Goal: Information Seeking & Learning: Learn about a topic

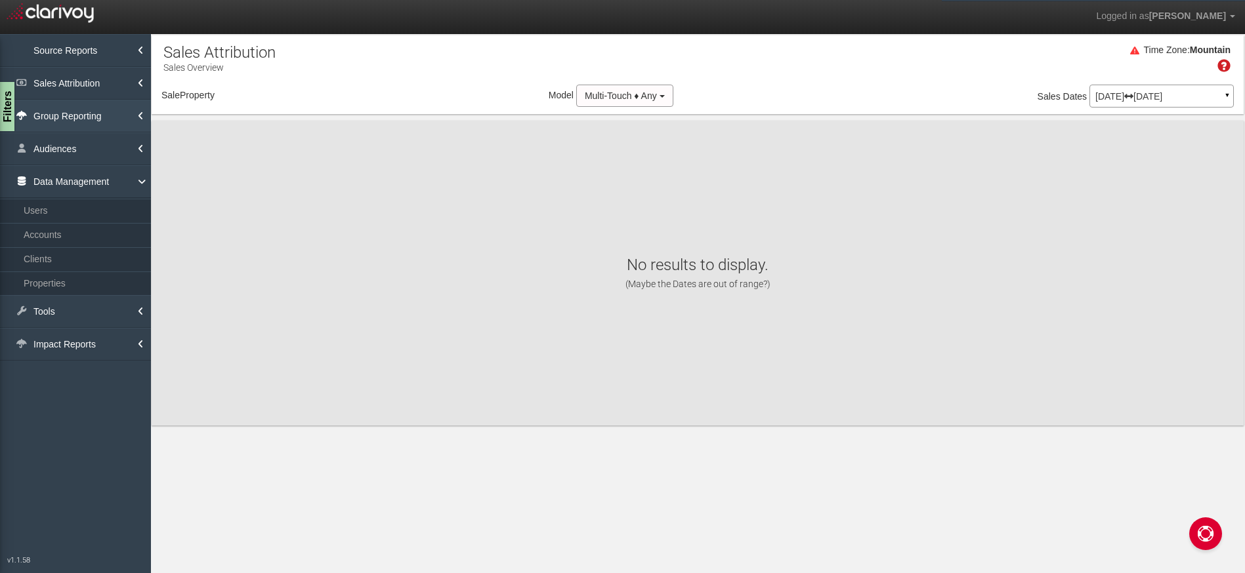
select select "object:2464"
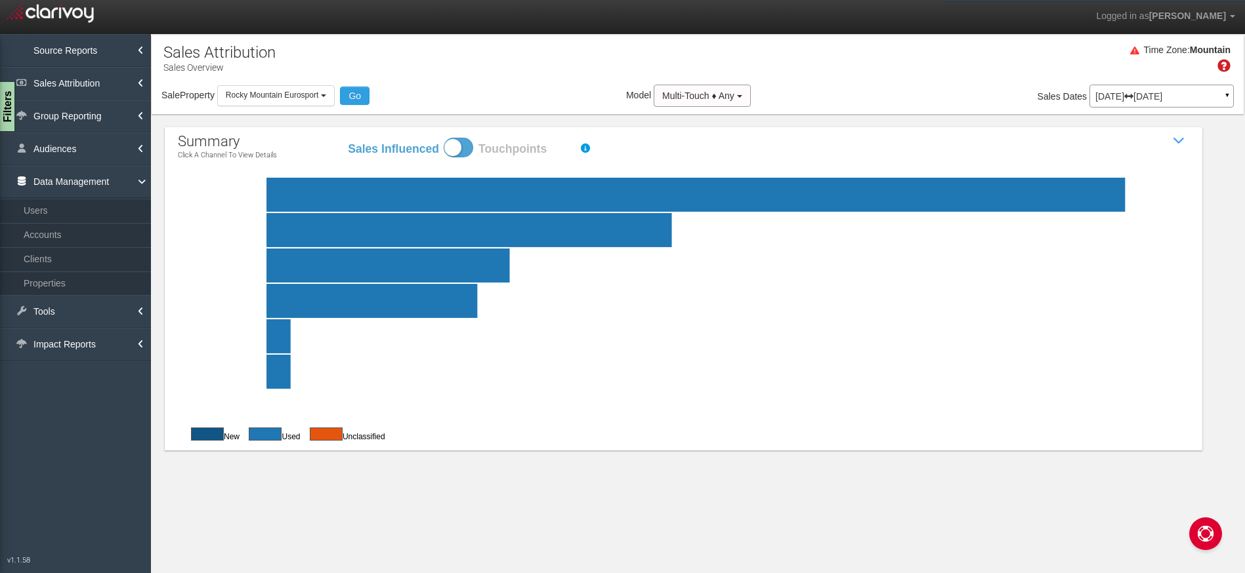
click at [276, 93] on span "Rocky Mountain Eurosport" at bounding box center [272, 95] width 93 height 9
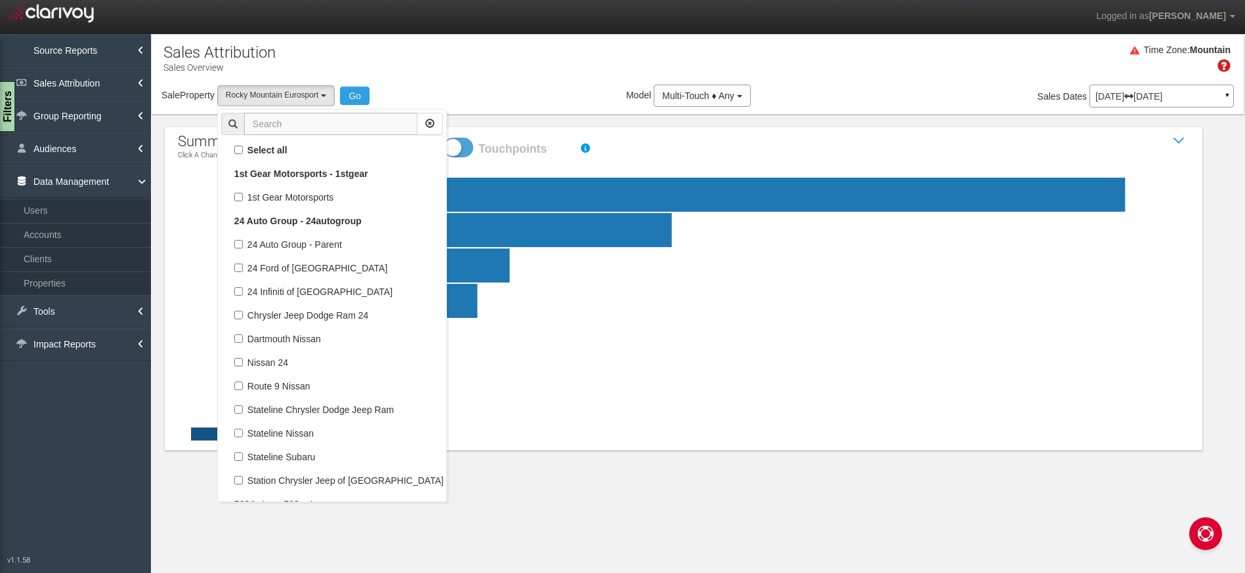
scroll to position [67077, 0]
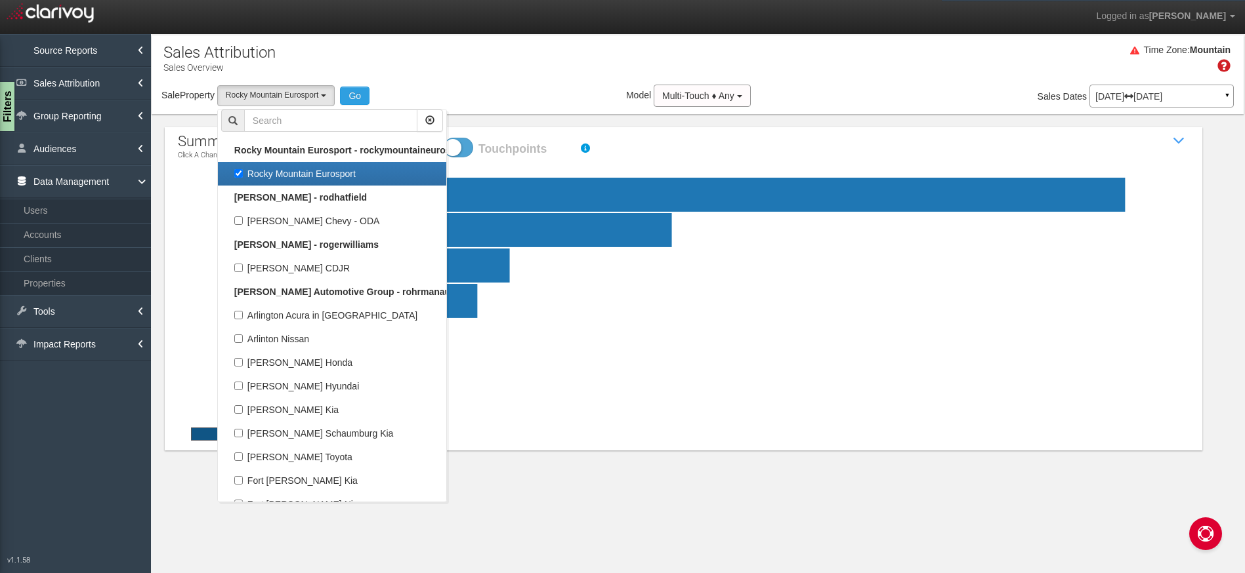
click at [291, 173] on label "Rocky Mountain Eurosport" at bounding box center [332, 173] width 222 height 17
click at [243, 173] on input "Rocky Mountain Eurosport" at bounding box center [238, 173] width 9 height 9
checkbox input "false"
select select
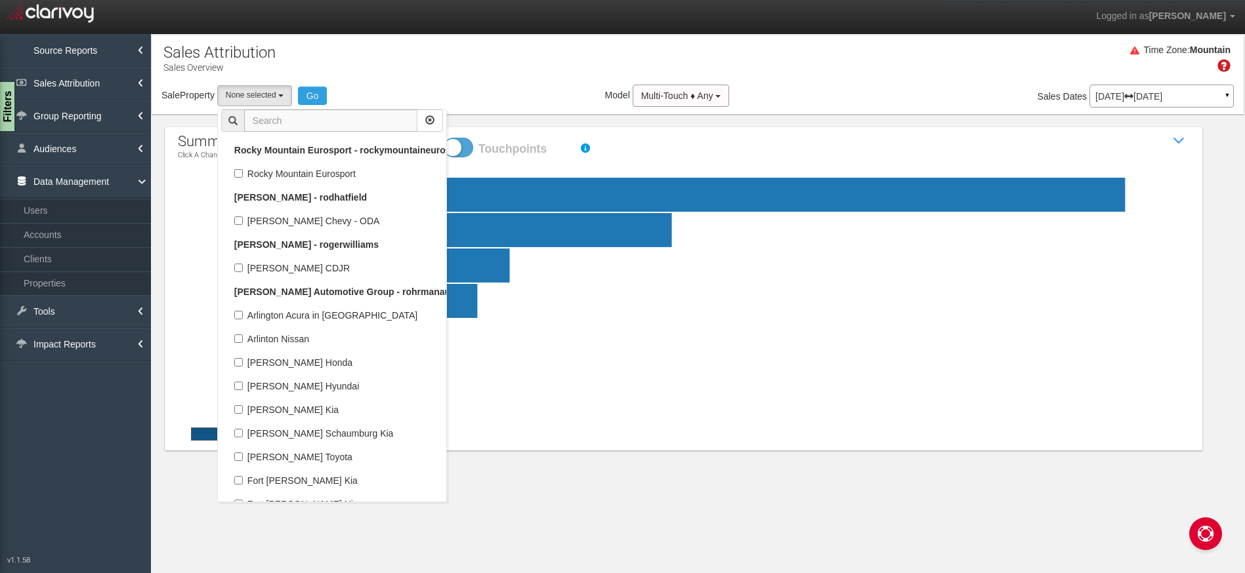
click at [310, 123] on input "text" at bounding box center [330, 121] width 173 height 22
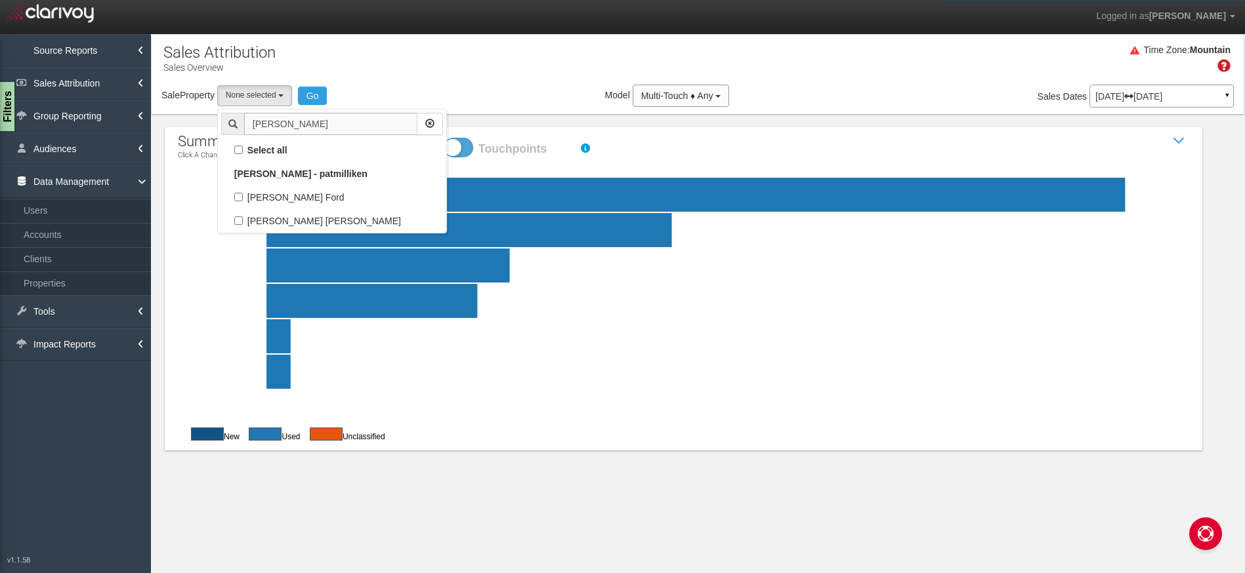
scroll to position [0, 0]
type input "pat mi"
click at [327, 194] on label "[PERSON_NAME] Ford" at bounding box center [332, 197] width 222 height 17
click at [243, 194] on input "[PERSON_NAME] Ford" at bounding box center [238, 197] width 9 height 9
checkbox input "true"
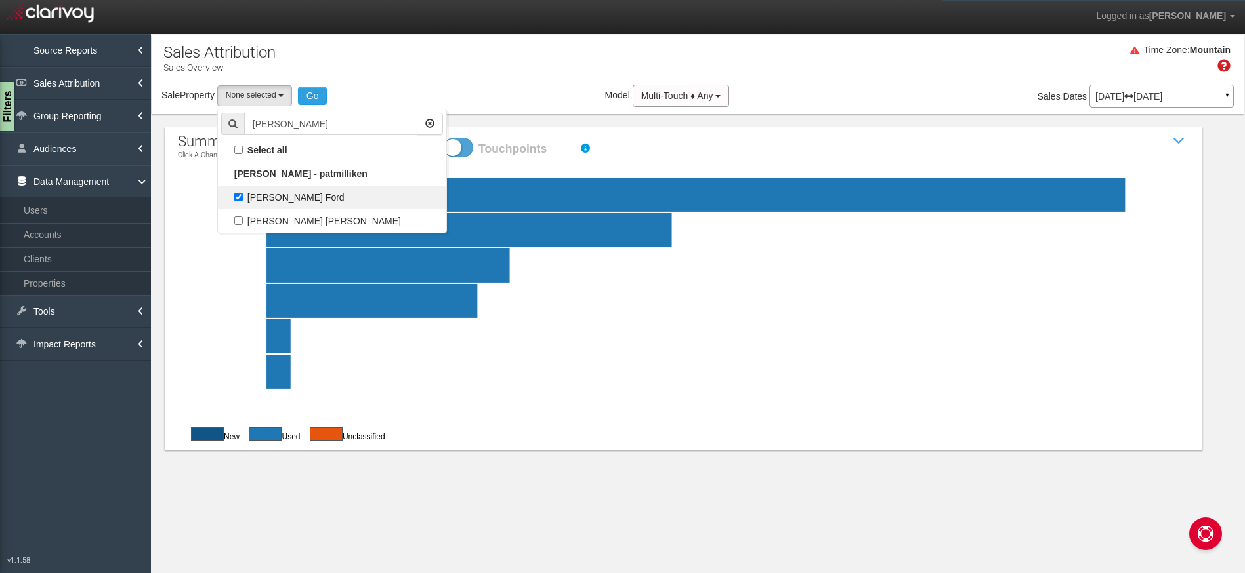
select select "object:2279"
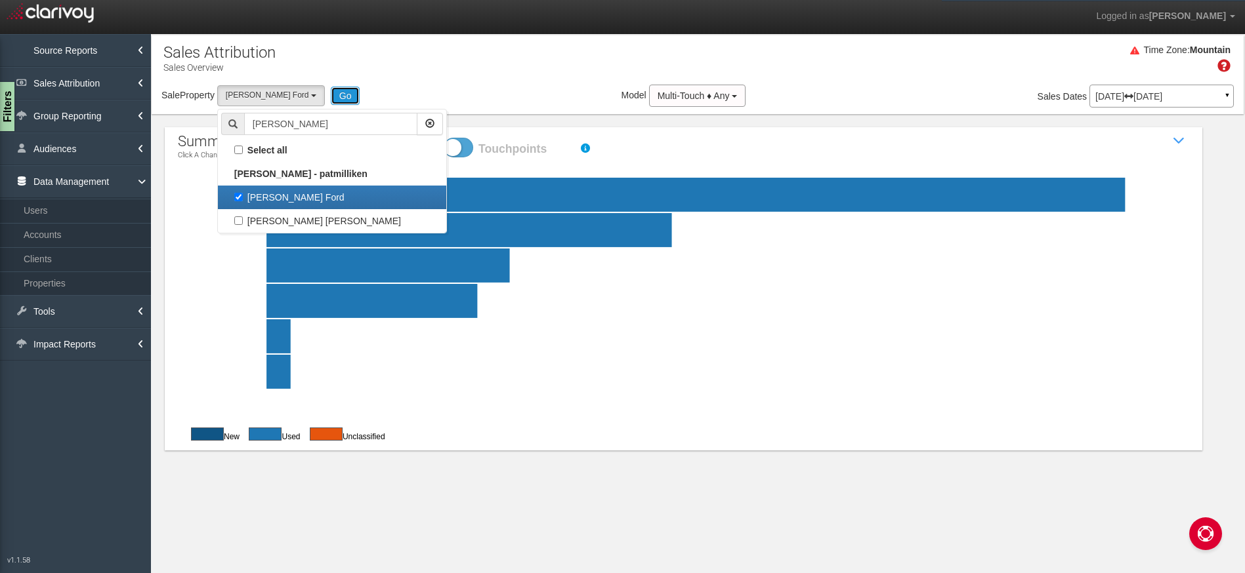
click at [333, 91] on button "Go" at bounding box center [346, 96] width 30 height 18
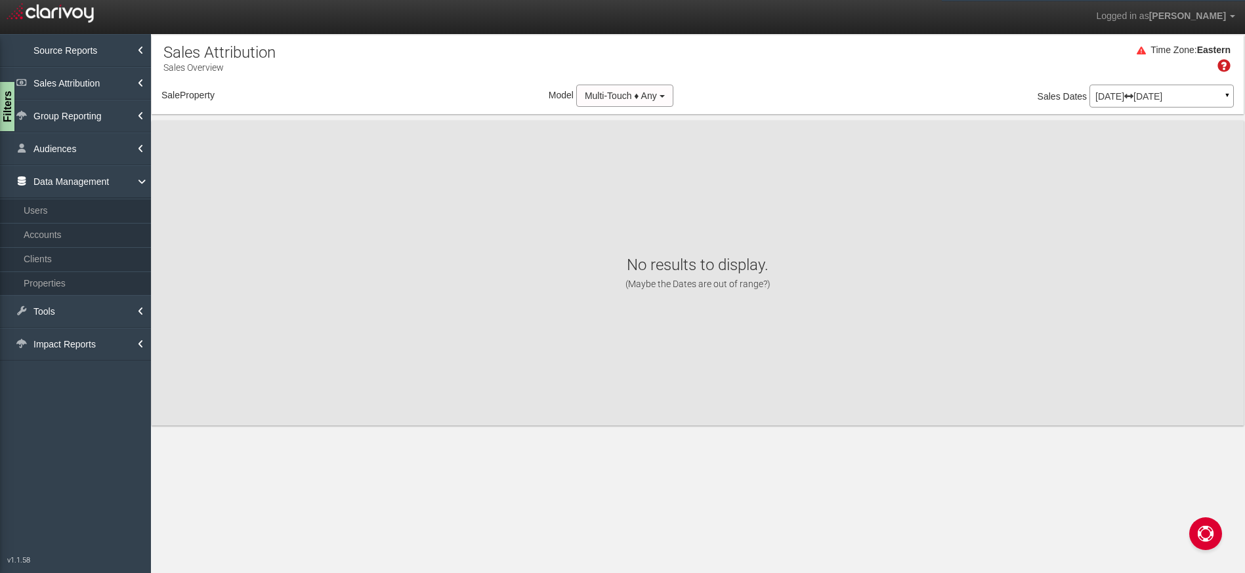
select select "object:4892"
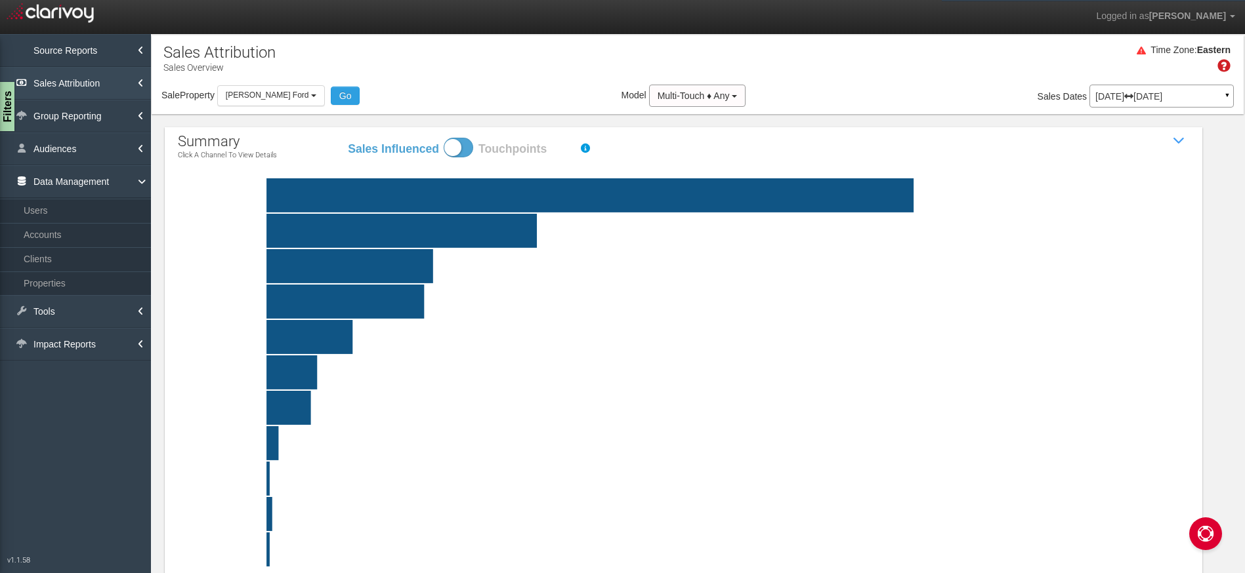
click at [102, 77] on link "Sales Attribution" at bounding box center [75, 83] width 151 height 33
click at [107, 82] on link "Sales Attribution" at bounding box center [75, 83] width 151 height 33
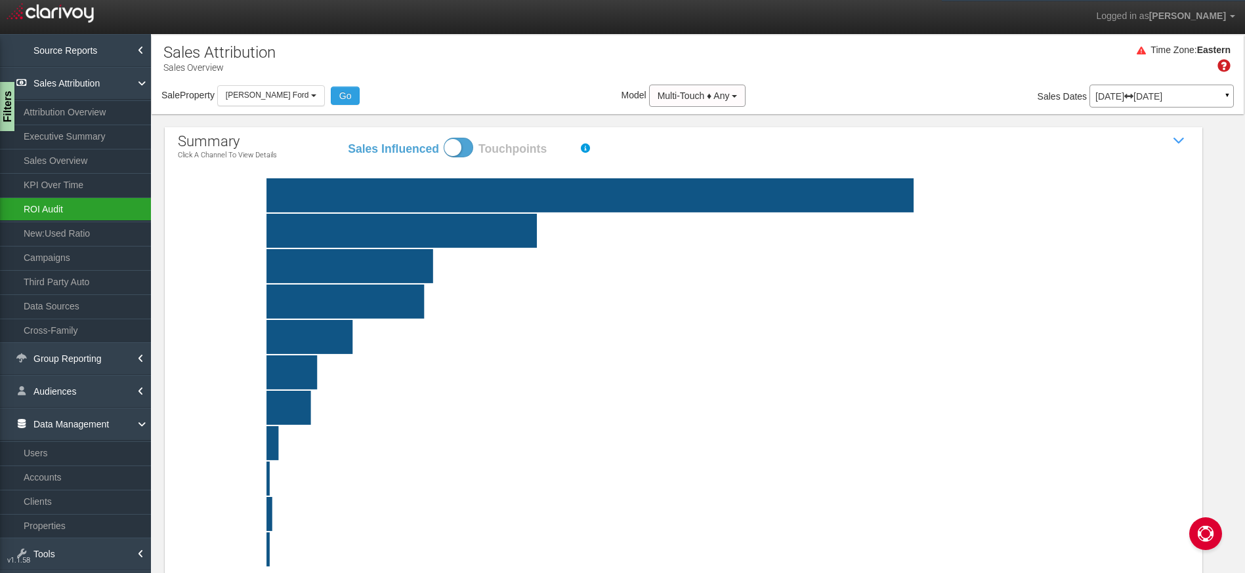
click at [85, 215] on link "ROI Audit" at bounding box center [75, 209] width 151 height 24
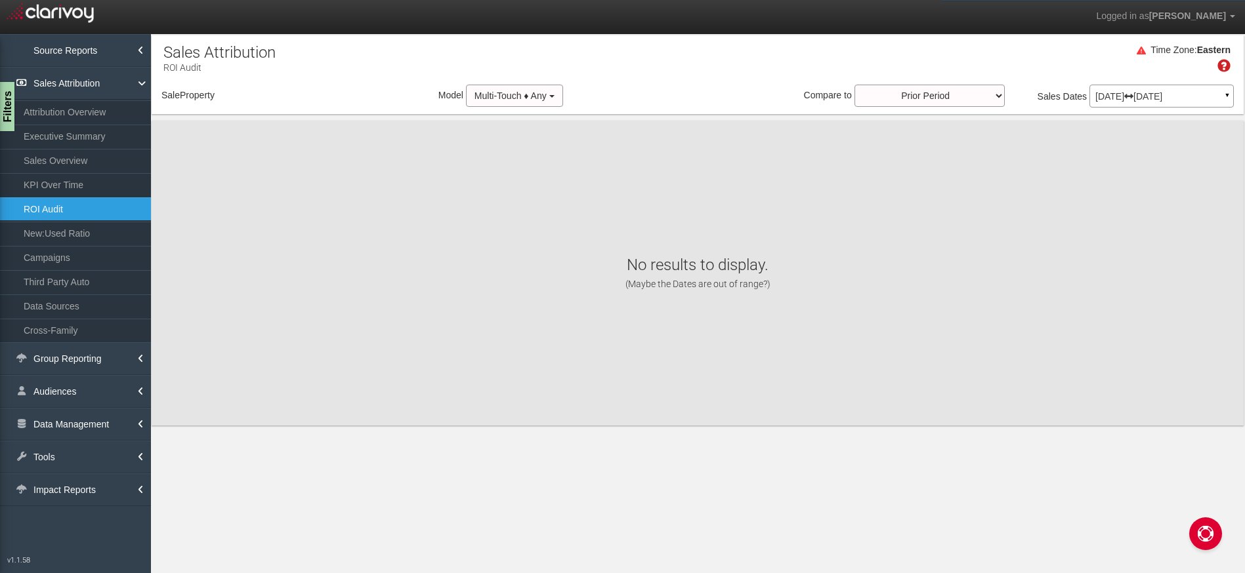
select select "object:7483"
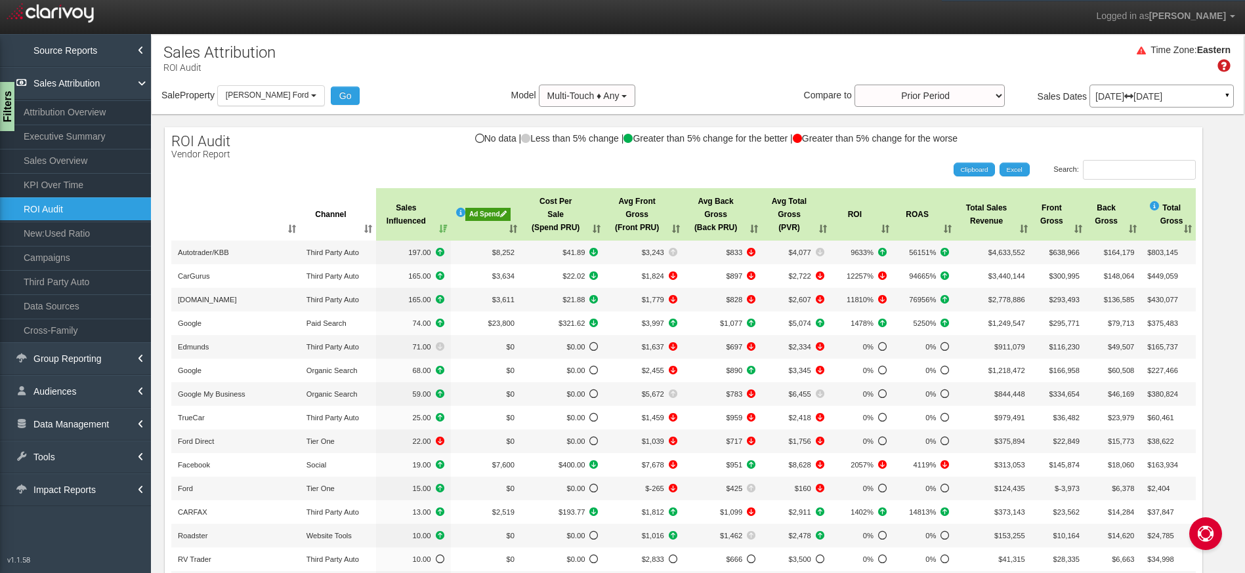
click at [437, 175] on div "Search: Clipboard Excel" at bounding box center [676, 170] width 1037 height 20
click at [474, 213] on div "Ad Spend" at bounding box center [487, 214] width 45 height 13
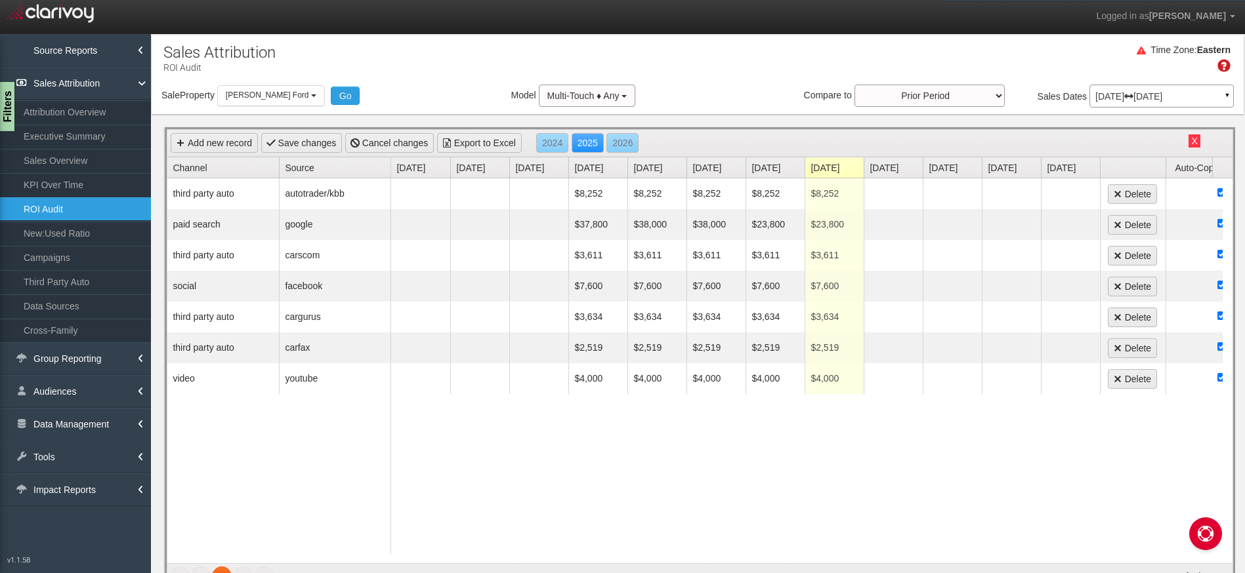
click at [1188, 140] on button "X" at bounding box center [1193, 140] width 11 height 13
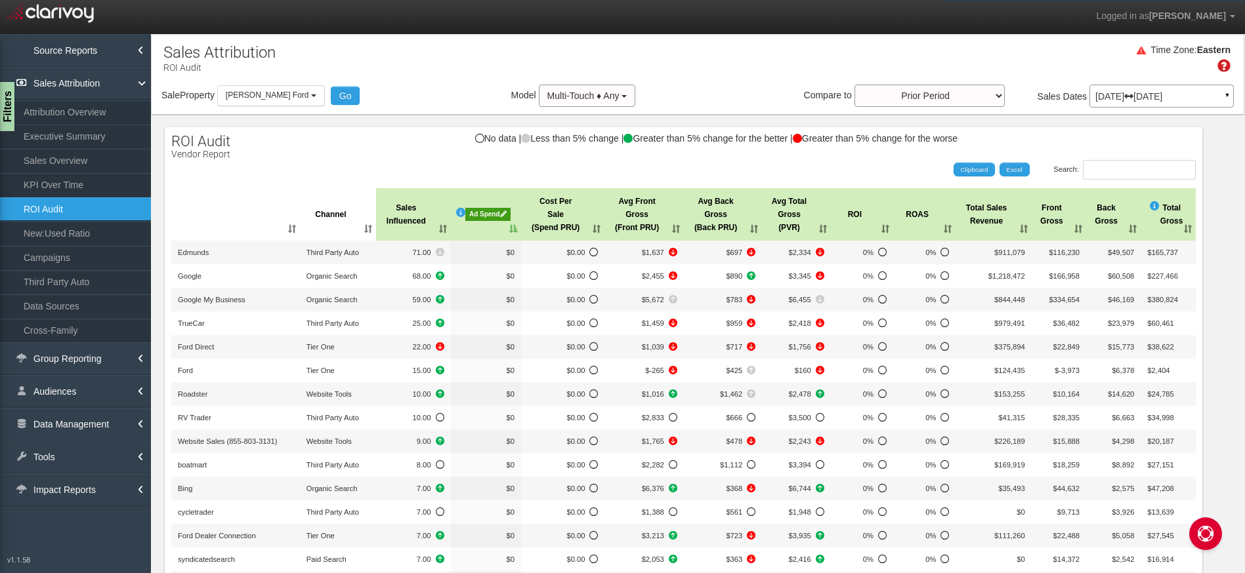
click at [1163, 92] on p "Jul 01, 2025 Jul 31, 2025" at bounding box center [1161, 96] width 133 height 9
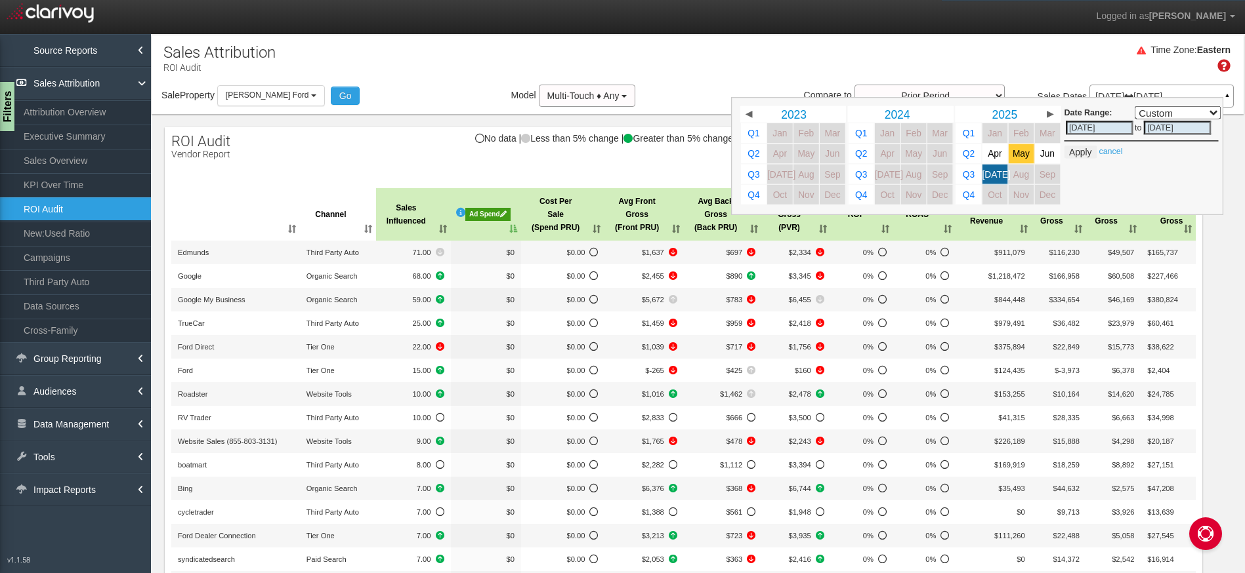
click at [1012, 158] on span "May" at bounding box center [1020, 154] width 17 height 10
select select ","
type input "05/01/2025"
type input "05/31/2025"
click at [987, 176] on span "[DATE]" at bounding box center [996, 174] width 28 height 10
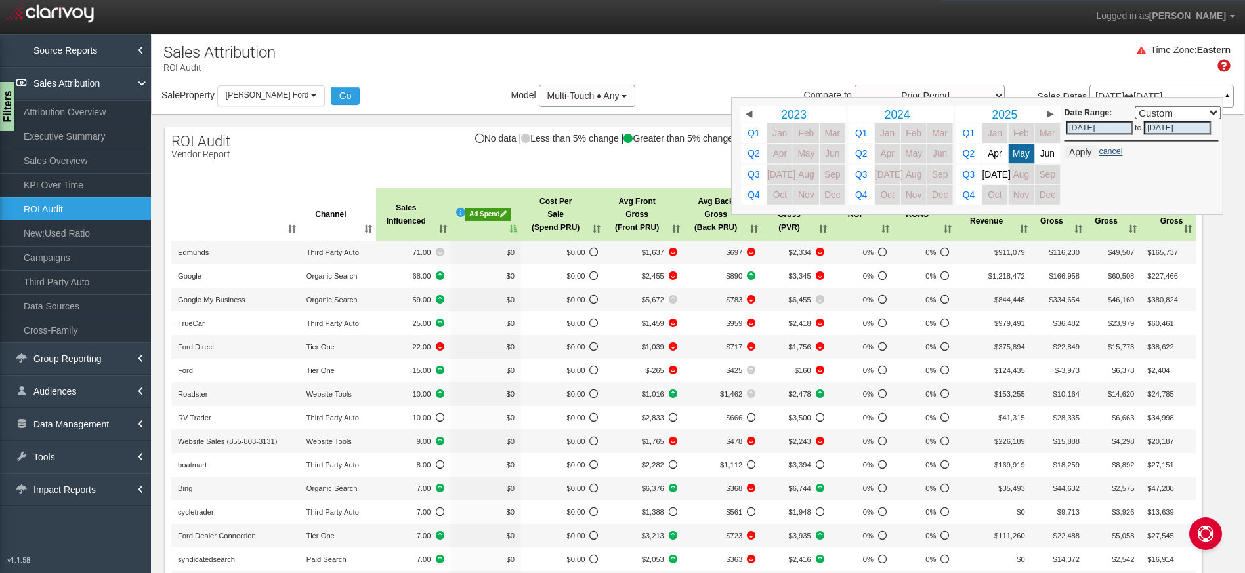
select select ","
type input "[DATE]"
click at [1073, 154] on button "Apply" at bounding box center [1080, 152] width 32 height 13
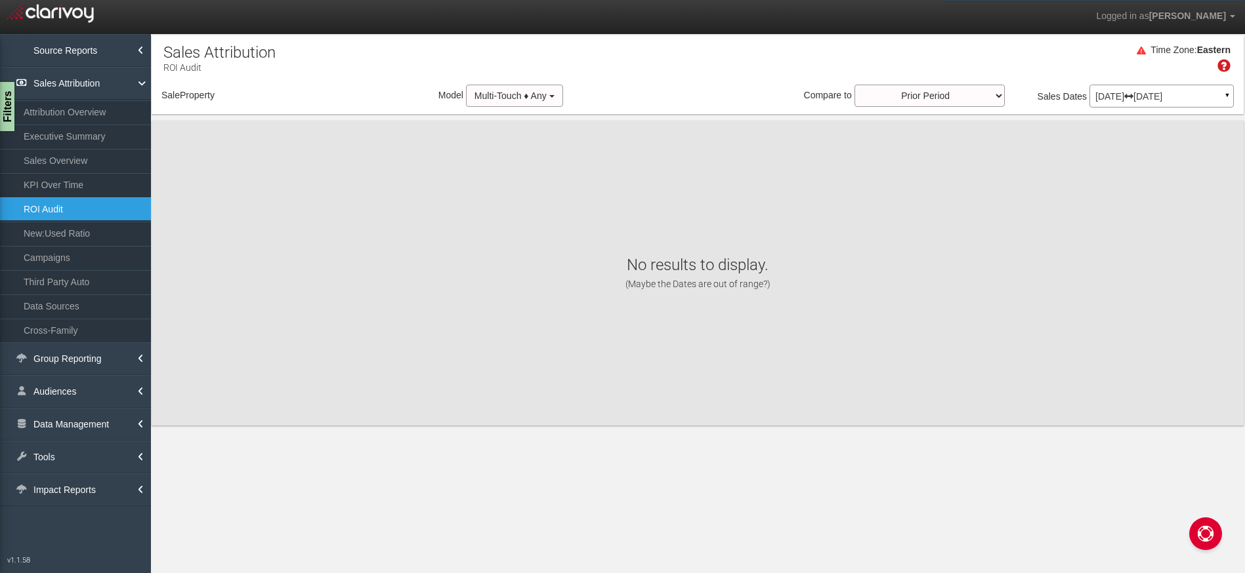
select select "object:10074"
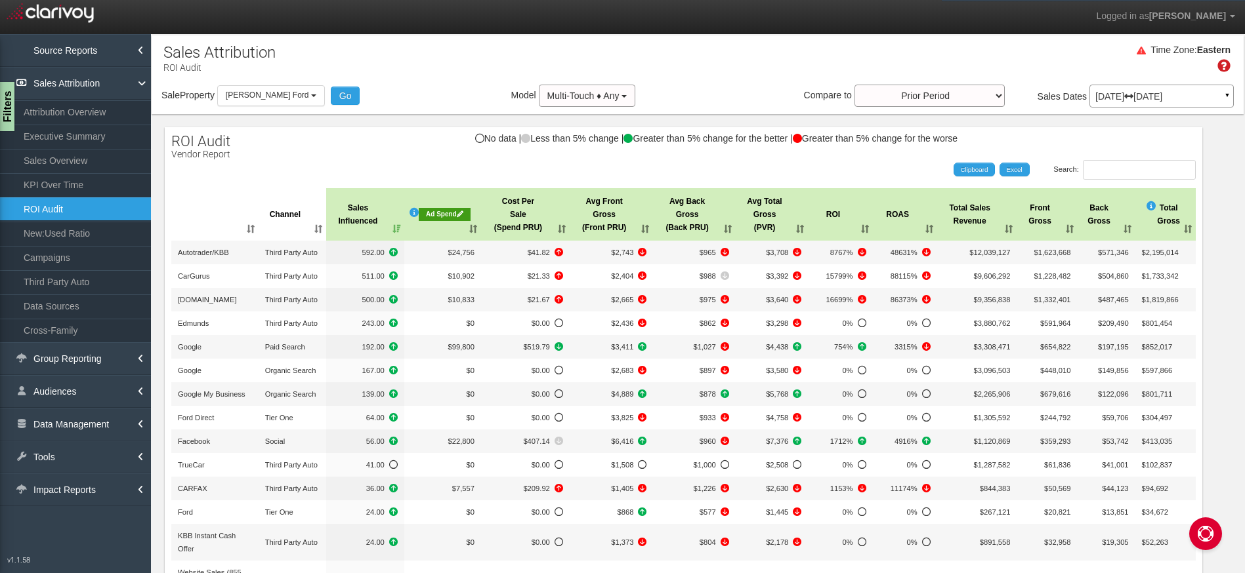
click at [400, 55] on div "Time Zone: Eastern" at bounding box center [698, 63] width 1092 height 43
click at [377, 55] on div "Time Zone: Eastern" at bounding box center [698, 63] width 1092 height 43
click at [676, 43] on div "Time Zone: Eastern" at bounding box center [698, 63] width 1092 height 43
click at [442, 219] on div "Ad Spend" at bounding box center [445, 214] width 52 height 13
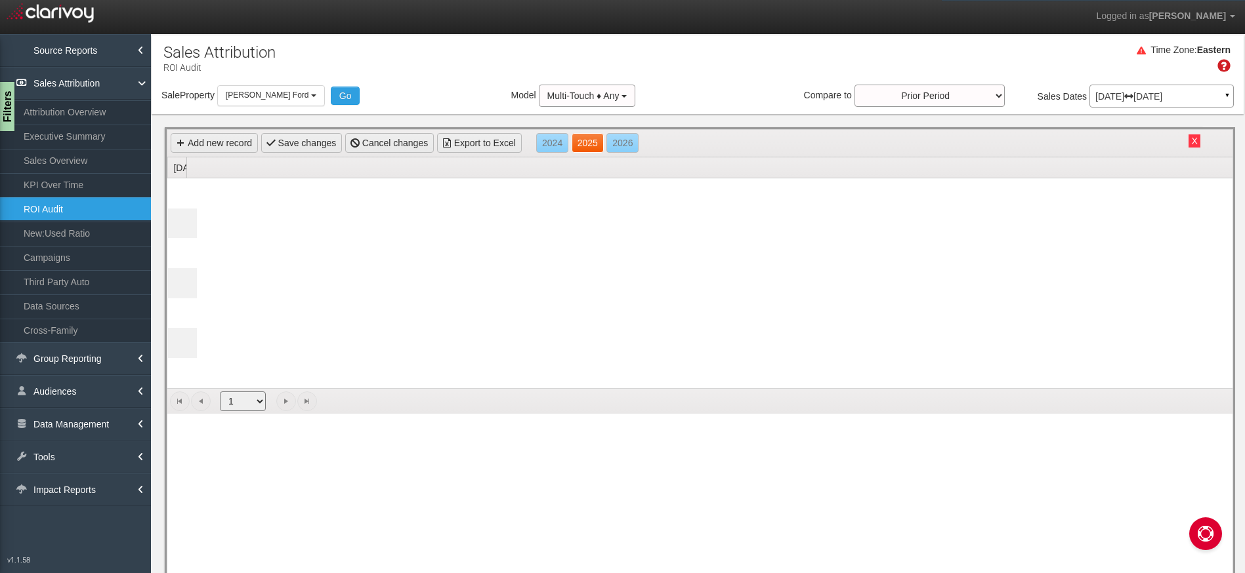
click at [587, 138] on link "2025" at bounding box center [587, 143] width 32 height 20
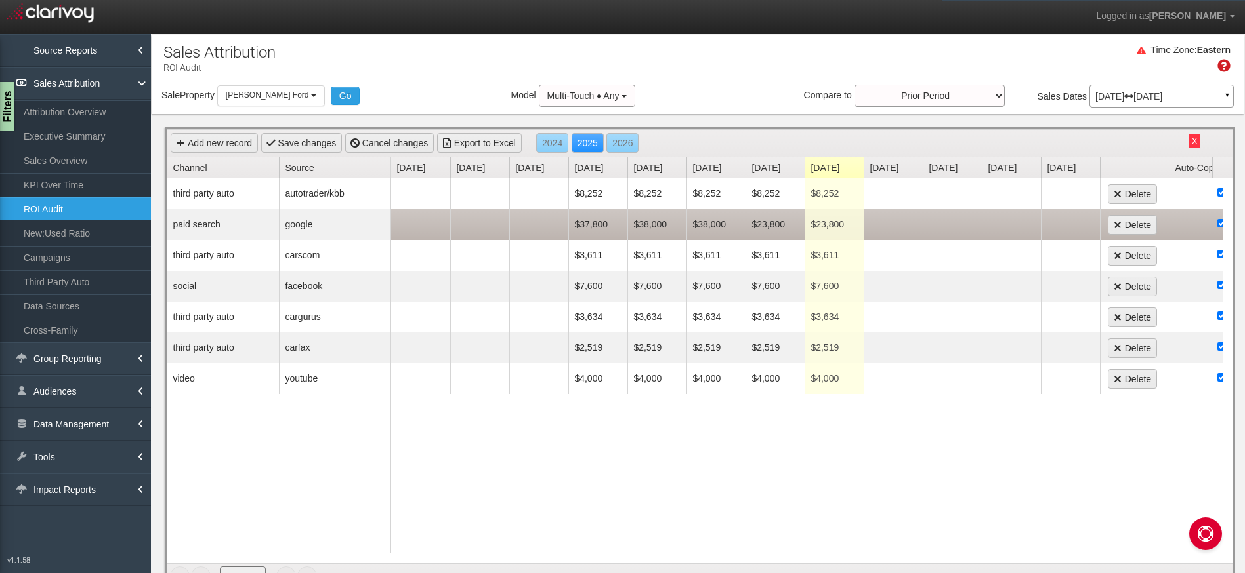
click at [769, 227] on td "$23,800" at bounding box center [774, 224] width 59 height 31
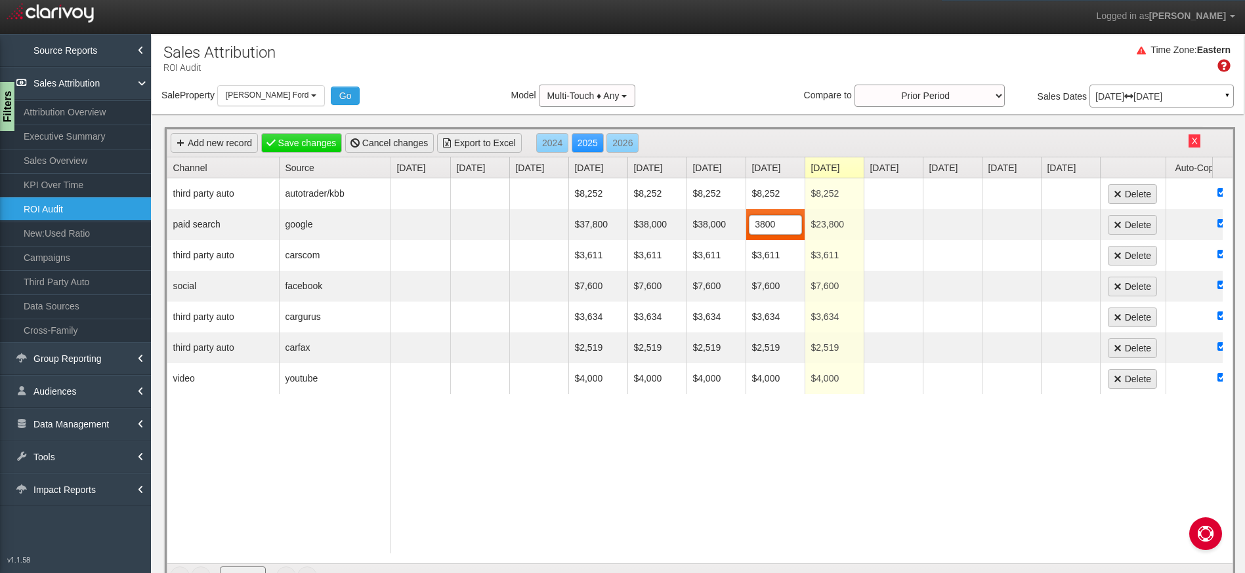
type input "38000"
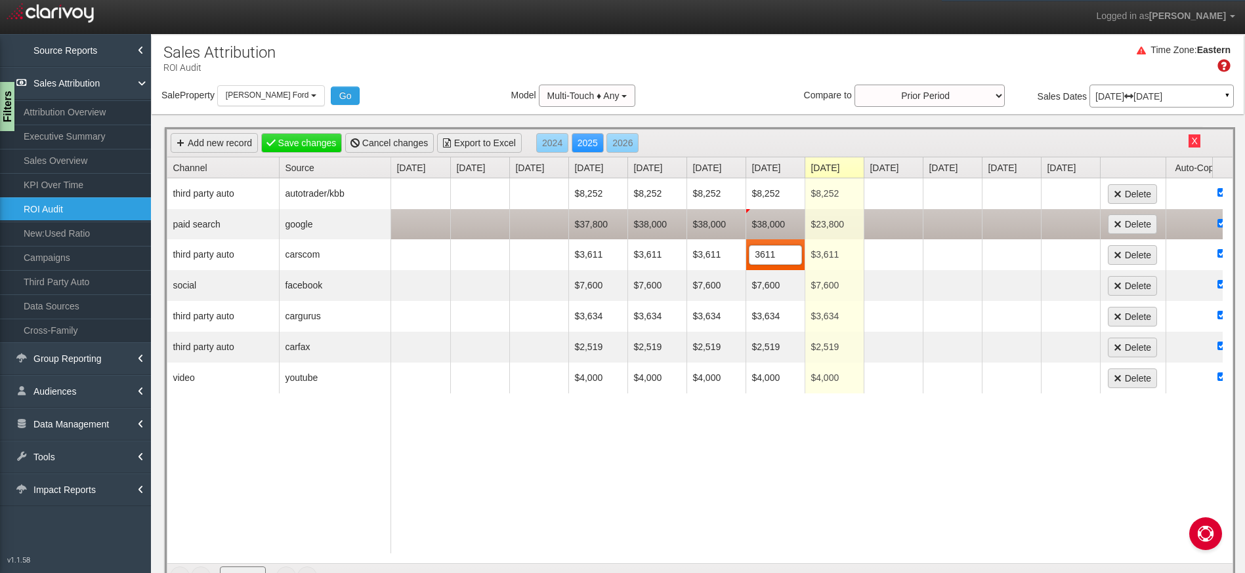
click at [835, 226] on td "$23,800" at bounding box center [833, 224] width 59 height 30
type input "38000"
click at [301, 134] on link "Save changes" at bounding box center [301, 143] width 81 height 20
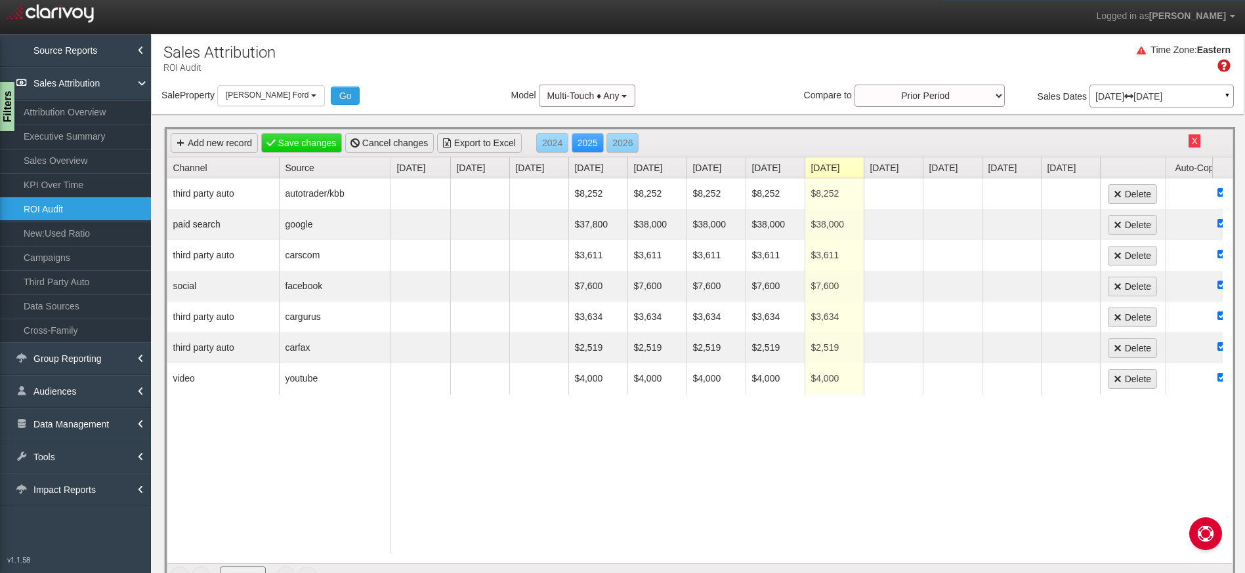
click at [1188, 142] on button "X" at bounding box center [1193, 140] width 11 height 13
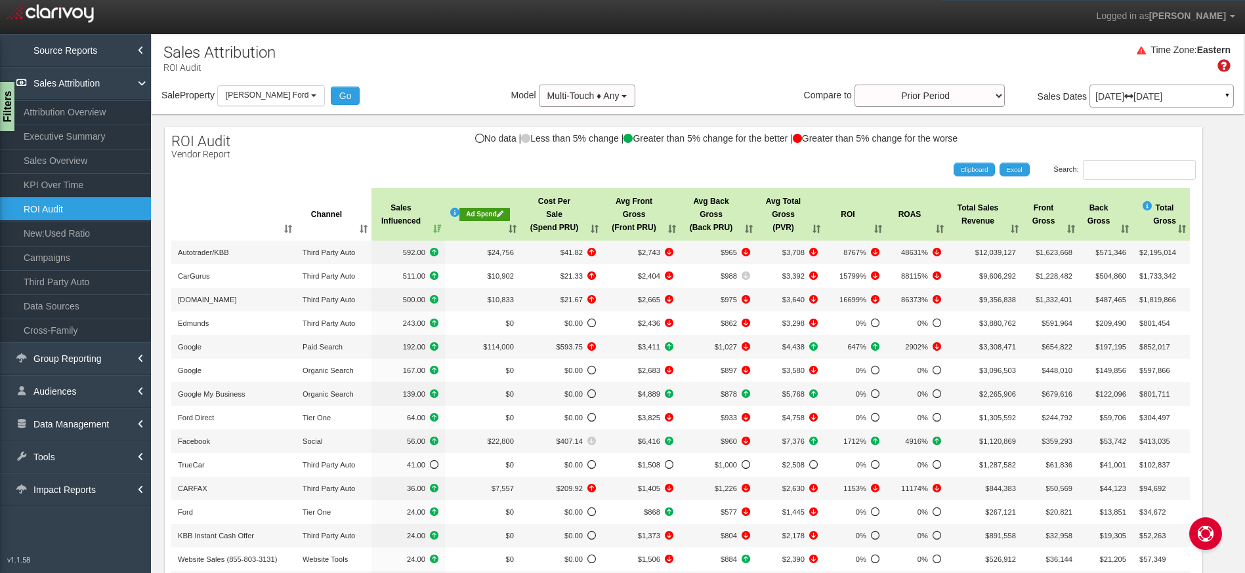
click at [598, 228] on th "Cost Per Sale (Spend PRU)" at bounding box center [561, 214] width 82 height 52
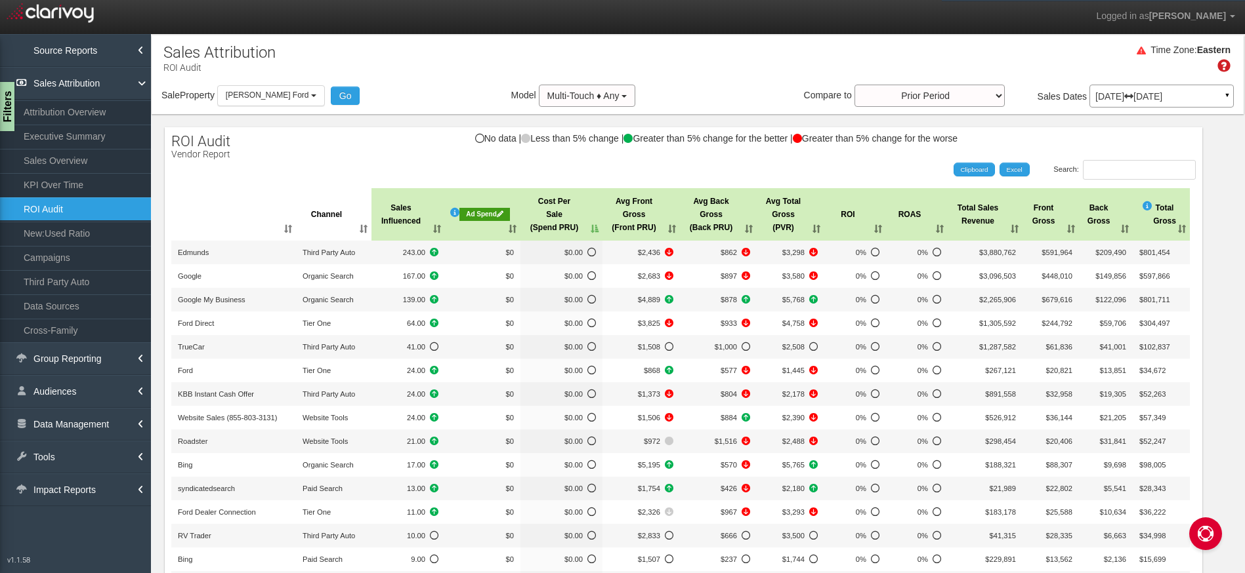
click at [598, 228] on th "Cost Per Sale (Spend PRU)" at bounding box center [561, 214] width 82 height 52
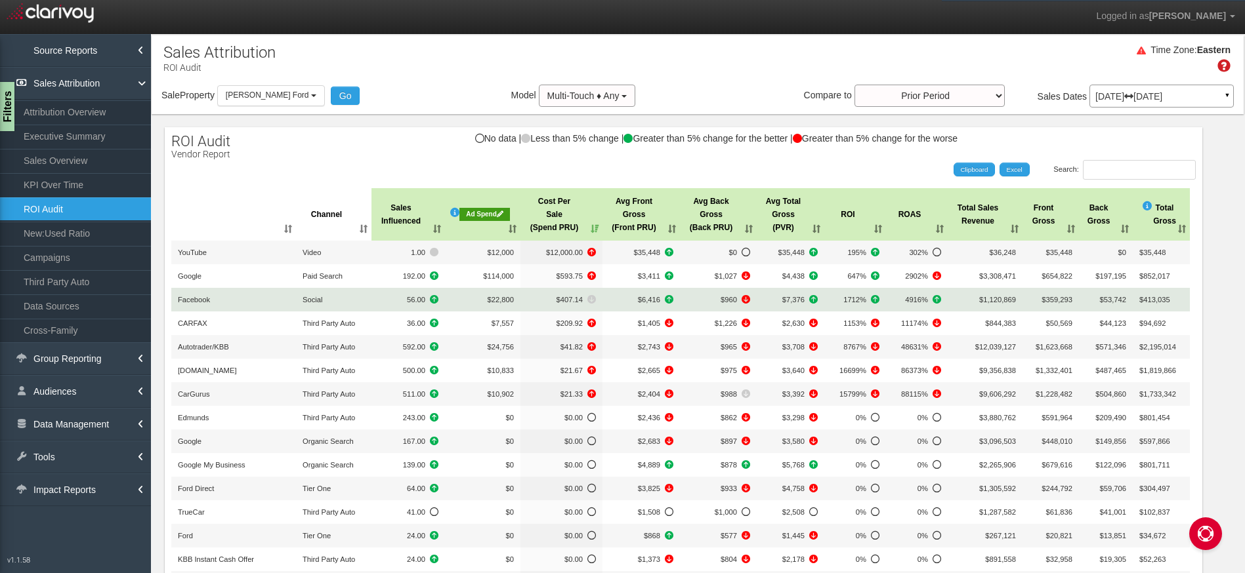
scroll to position [3, 0]
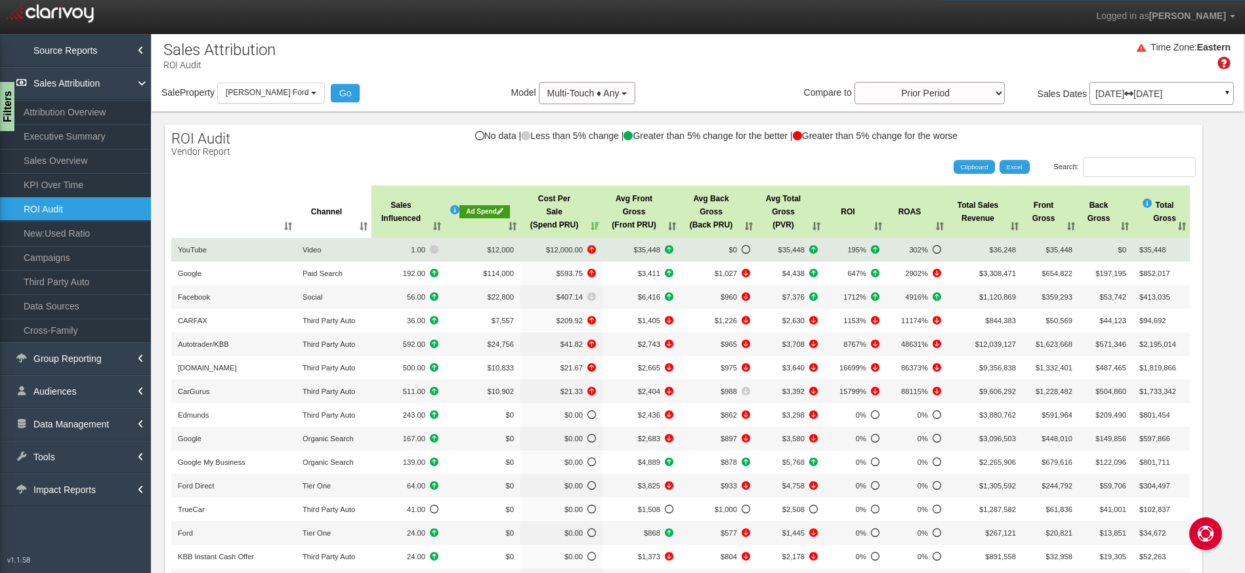
drag, startPoint x: 476, startPoint y: 253, endPoint x: 506, endPoint y: 258, distance: 30.8
click at [505, 259] on td "$12,000" at bounding box center [482, 250] width 75 height 24
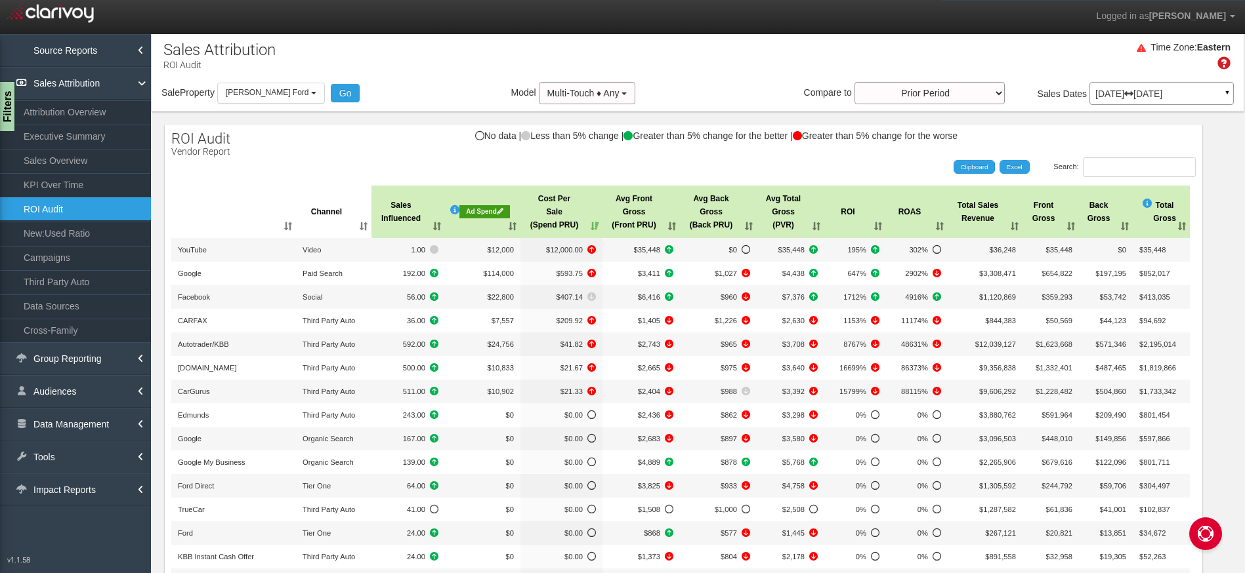
click at [413, 159] on div "Search: Clipboard Excel" at bounding box center [676, 167] width 1037 height 20
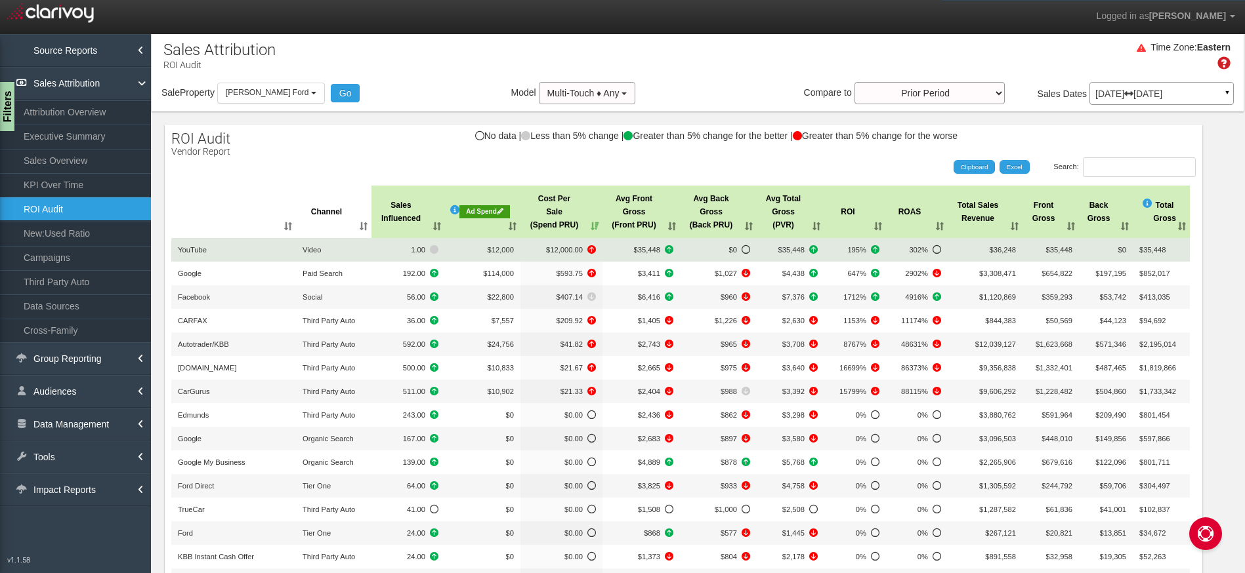
drag, startPoint x: 211, startPoint y: 247, endPoint x: 188, endPoint y: 247, distance: 23.0
click at [196, 247] on td "YouTube" at bounding box center [233, 250] width 125 height 24
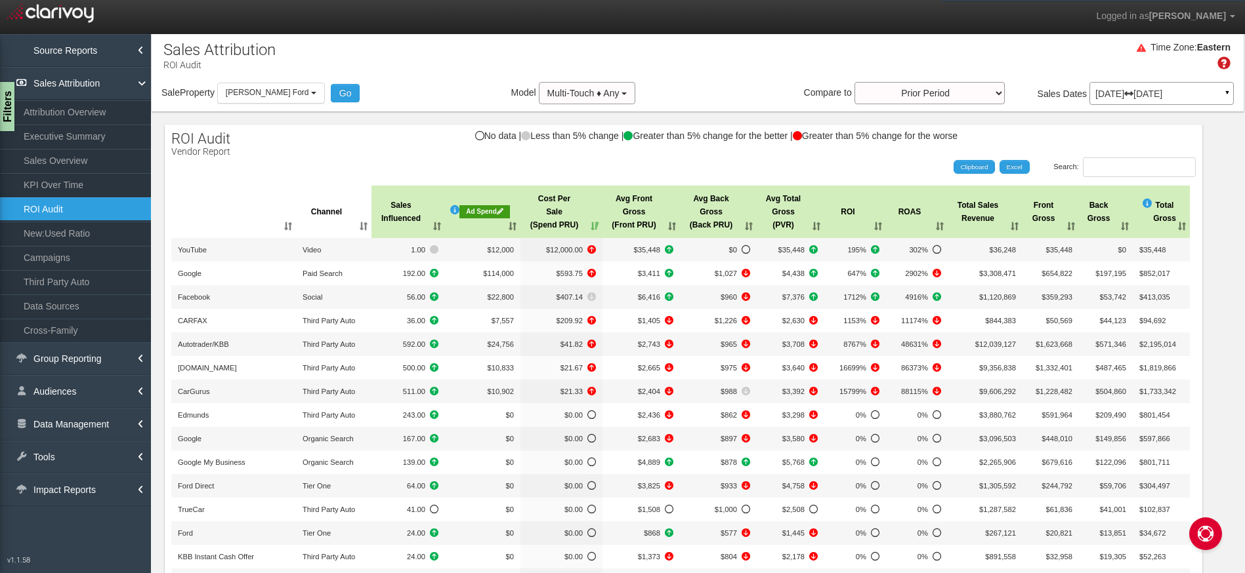
click at [356, 133] on div "No data | Less than 5% change | Greater than 5% change for the better | Greater…" at bounding box center [683, 142] width 1037 height 22
click at [408, 41] on div "Time Zone: Eastern" at bounding box center [698, 60] width 1092 height 43
click at [727, 68] on div "Time Zone: Eastern" at bounding box center [698, 60] width 1092 height 43
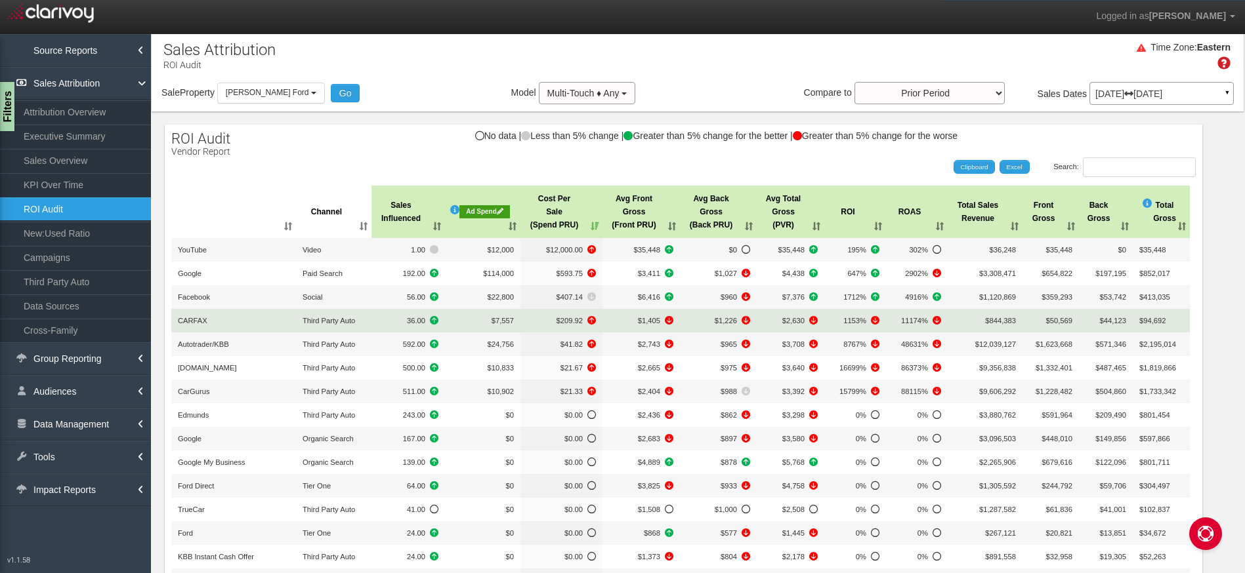
click at [556, 326] on tbody "YouTube Video 1.00 $12,000 $12,000.00 $35,448 $0 $35,448 195% 302% $36,248 $35,…" at bounding box center [680, 415] width 1018 height 354
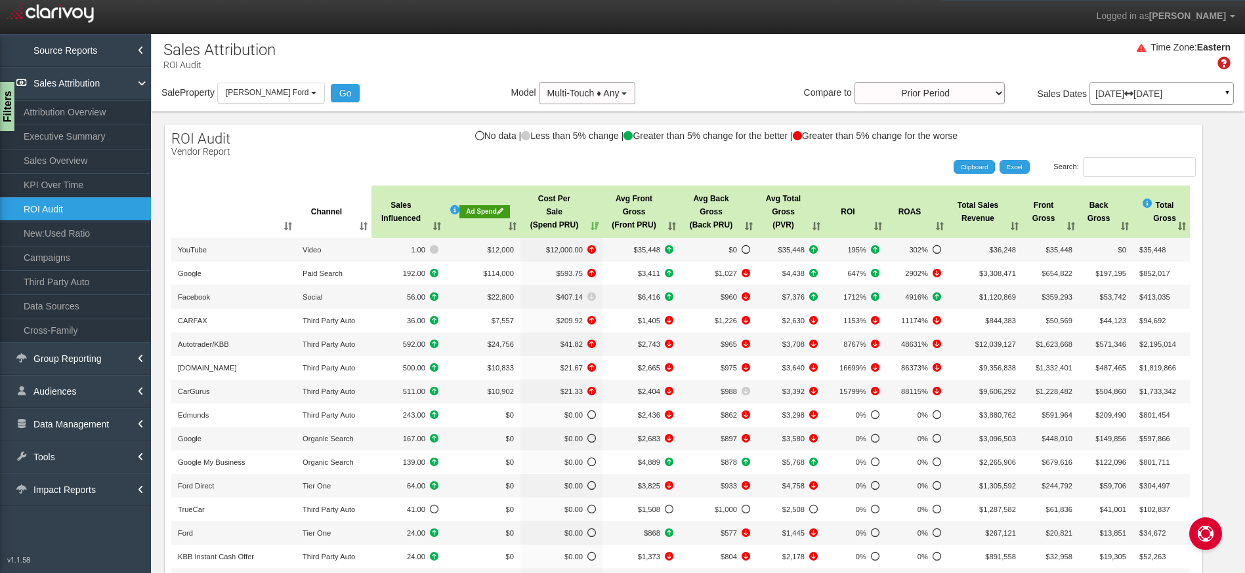
click at [593, 226] on th "Cost Per Sale (Spend PRU)" at bounding box center [561, 212] width 82 height 52
click at [594, 226] on th "Cost Per Sale (Spend PRU)" at bounding box center [561, 212] width 82 height 52
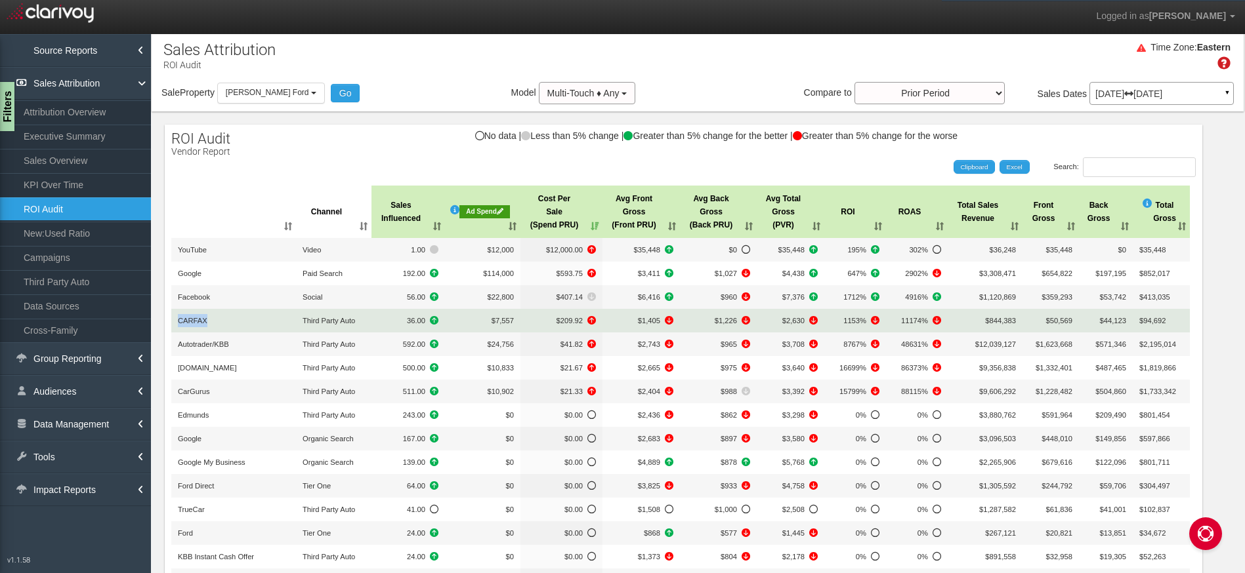
drag, startPoint x: 209, startPoint y: 316, endPoint x: 172, endPoint y: 320, distance: 36.9
click at [172, 320] on td "CARFAX" at bounding box center [233, 321] width 125 height 24
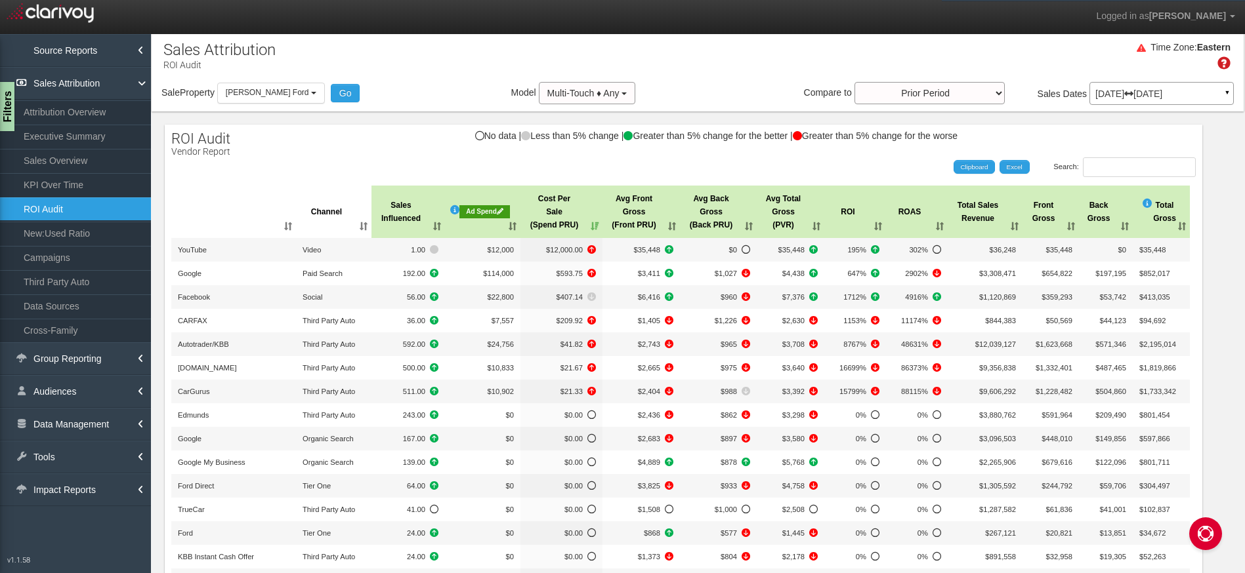
click at [588, 169] on div "Search: Clipboard Excel" at bounding box center [676, 167] width 1037 height 20
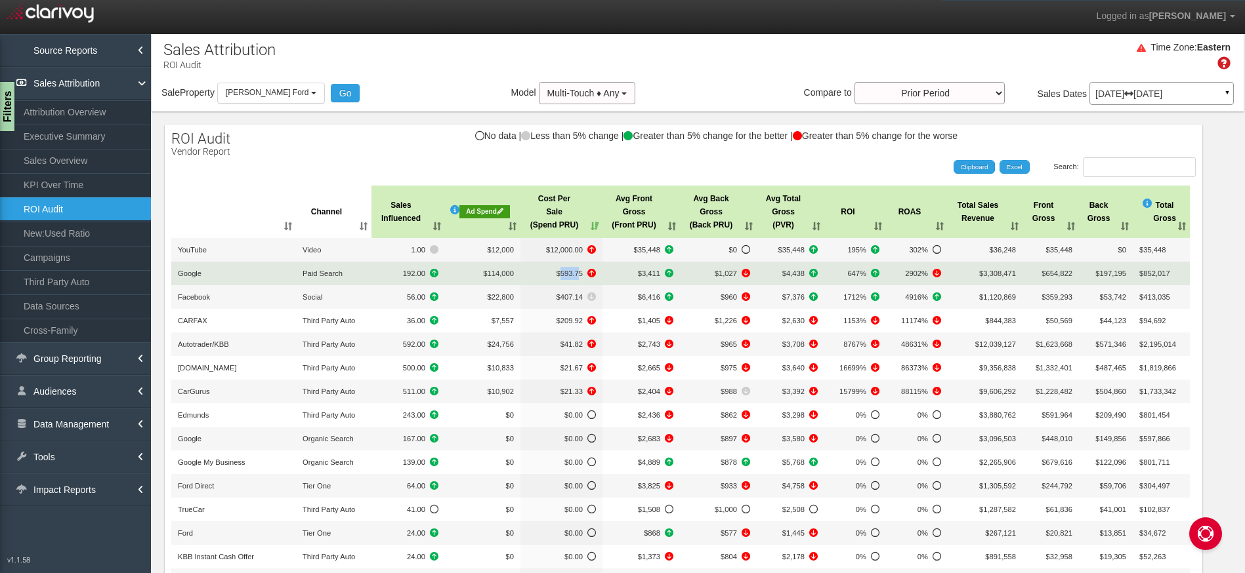
drag, startPoint x: 558, startPoint y: 273, endPoint x: 577, endPoint y: 274, distance: 19.0
click at [577, 274] on span "$593.75" at bounding box center [561, 273] width 69 height 13
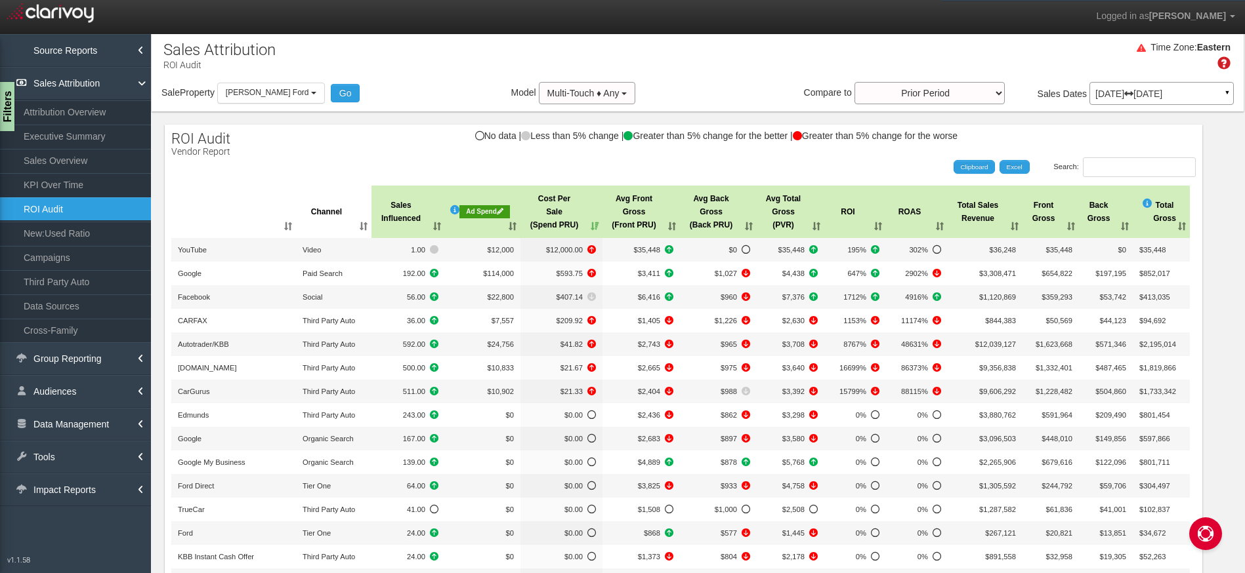
click at [535, 182] on div at bounding box center [683, 424] width 1024 height 484
click at [262, 108] on div "Sale Property Loading 1st Gear Motorsports 24 Auto Group - Parent 24 Ford of Ea…" at bounding box center [698, 96] width 1092 height 28
click at [263, 88] on span "[PERSON_NAME] Ford" at bounding box center [267, 92] width 83 height 9
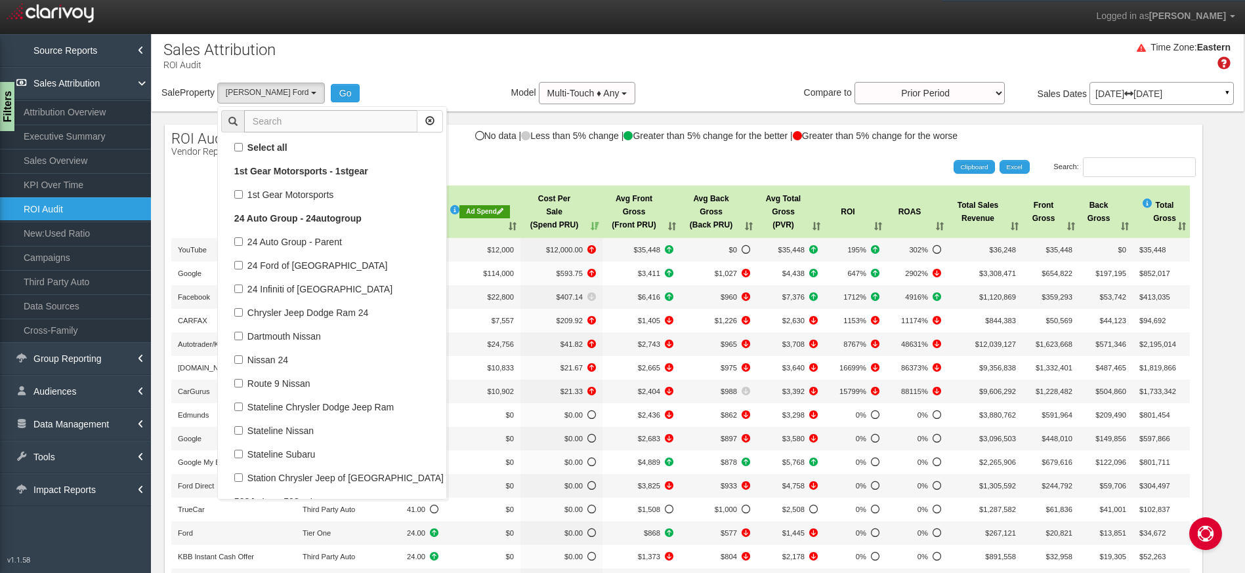
scroll to position [60771, 0]
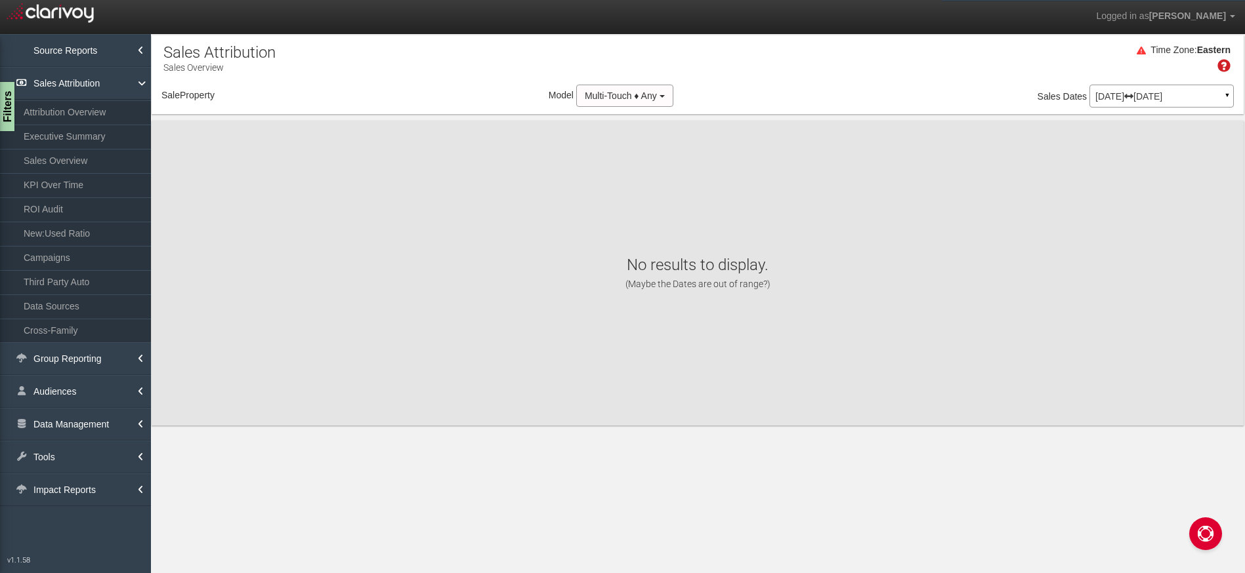
select select "object:2279"
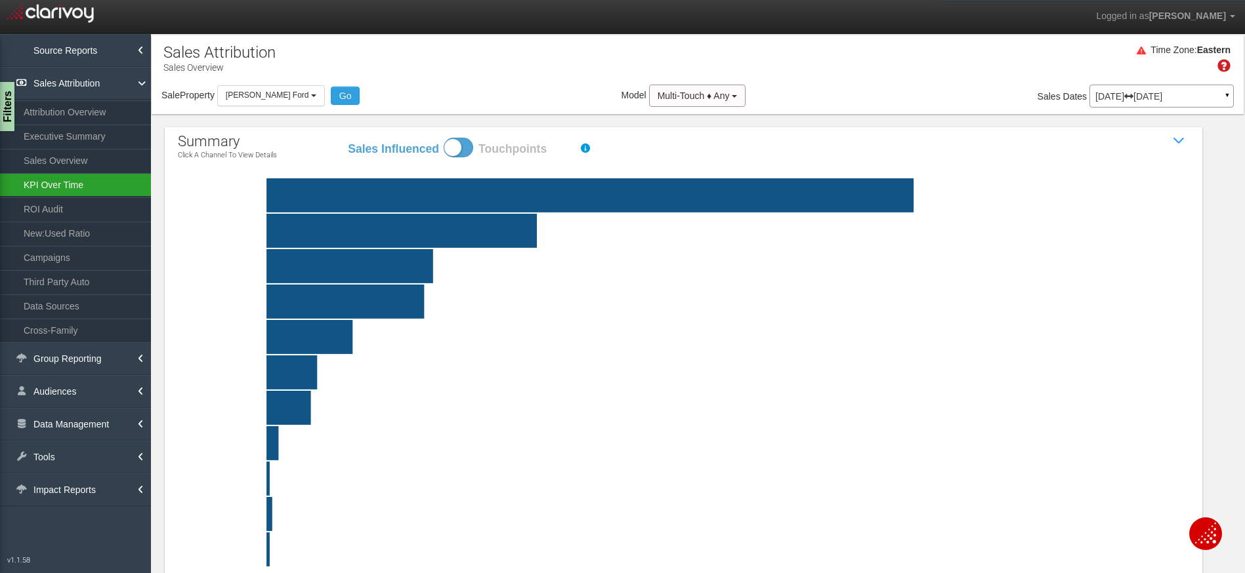
click at [60, 183] on link "KPI Over Time" at bounding box center [75, 185] width 151 height 24
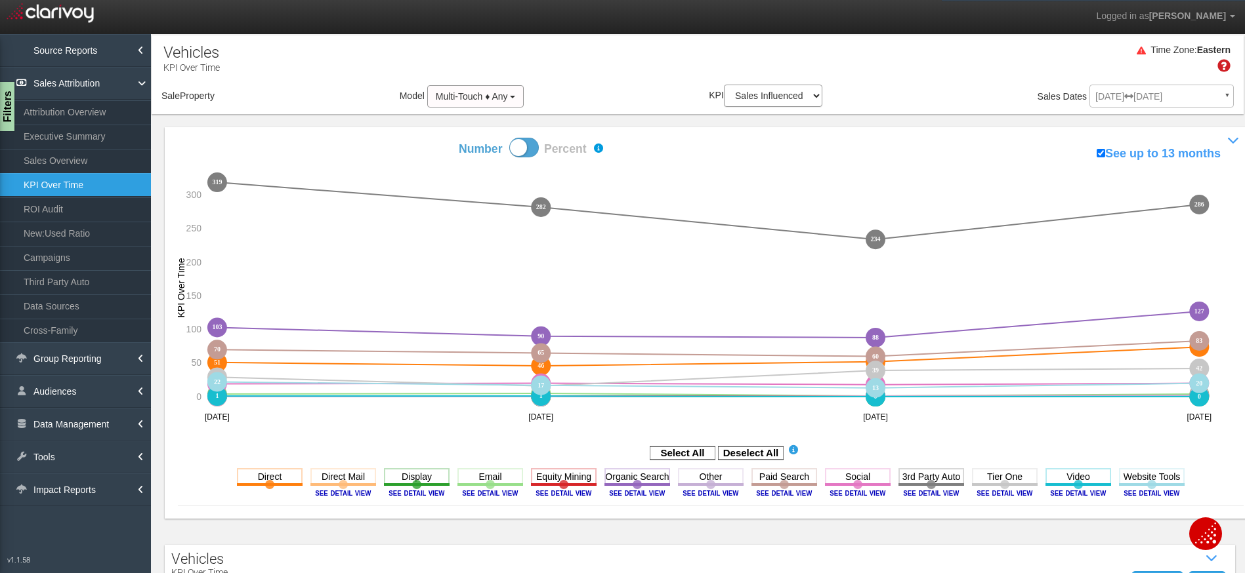
select select "object:4925"
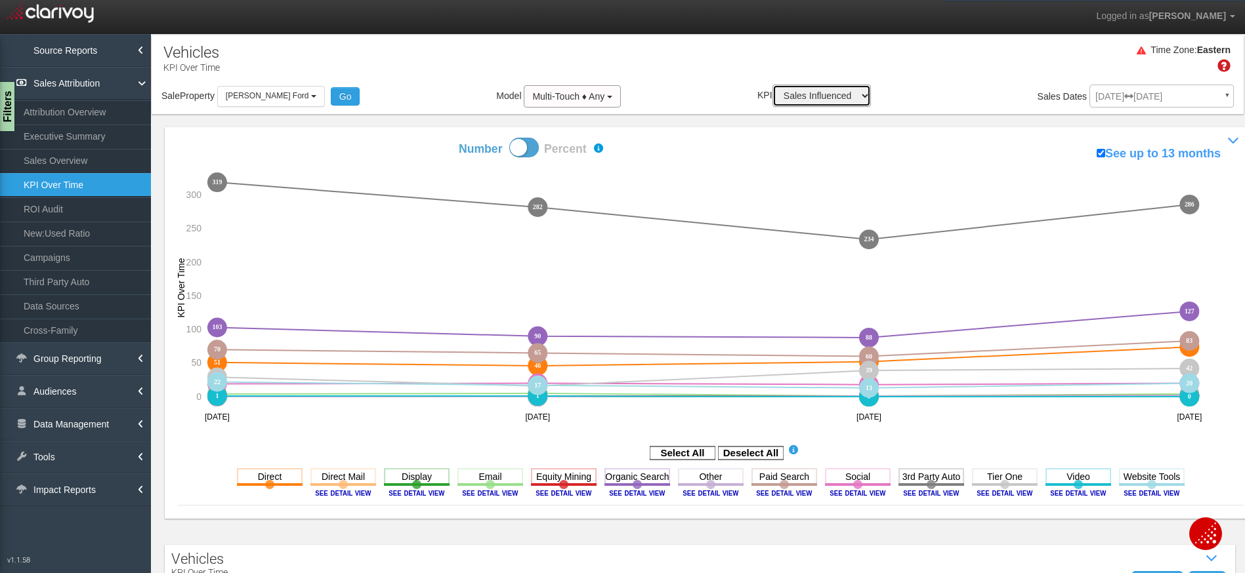
click at [820, 105] on select "Sales Influenced Ad Spend Cost Per Sale" at bounding box center [821, 96] width 98 height 22
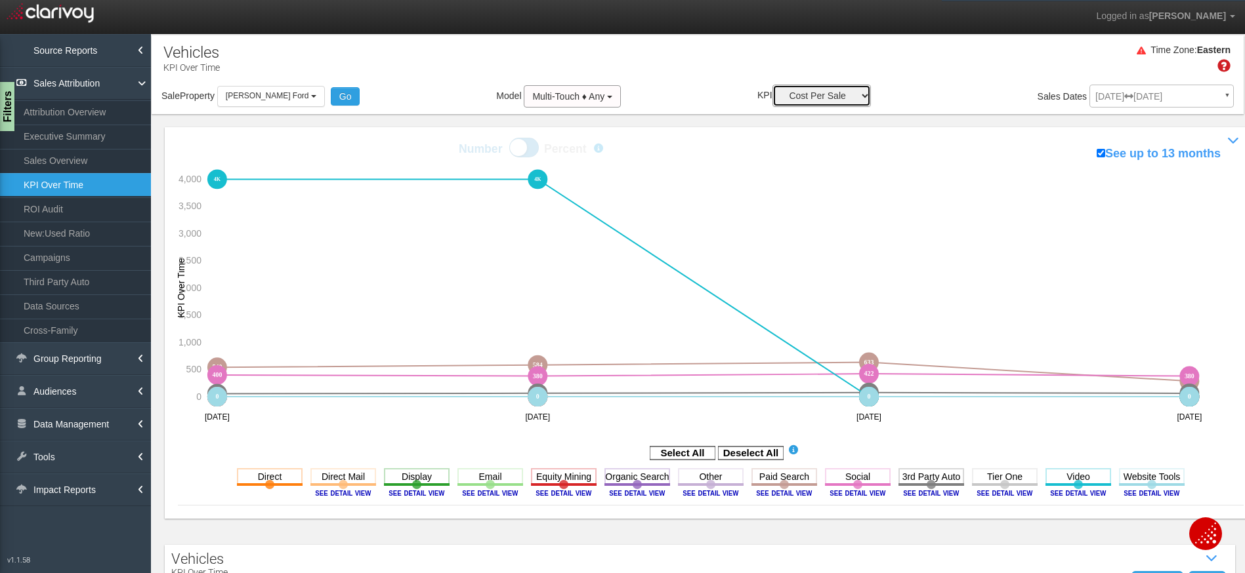
click at [802, 93] on select "Sales Influenced Ad Spend Cost Per Sale" at bounding box center [821, 96] width 98 height 22
select select "string:Sales Influenced"
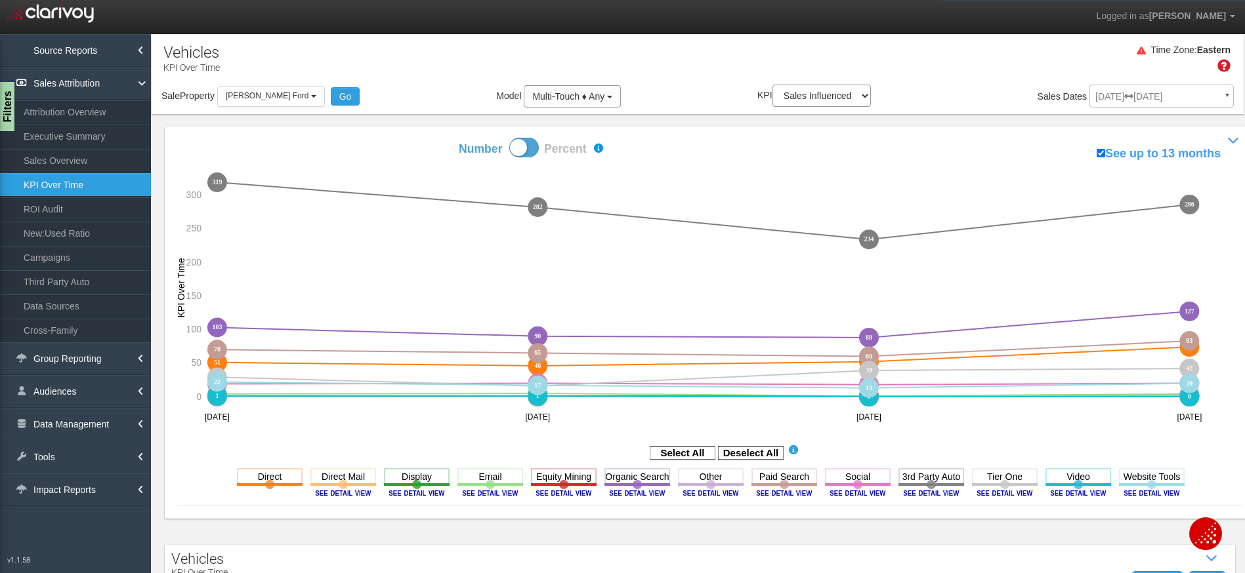
click at [513, 148] on span at bounding box center [524, 148] width 30 height 20
click at [413, 138] on input "Number Percent" at bounding box center [412, 137] width 1 height 1
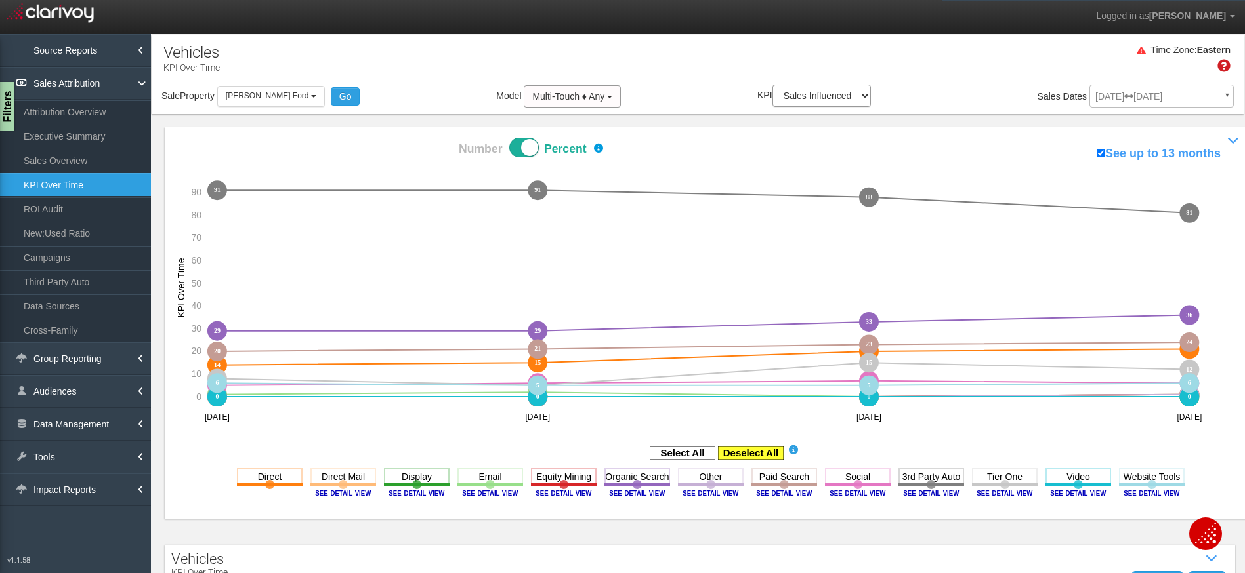
click at [748, 451] on rect at bounding box center [751, 453] width 66 height 13
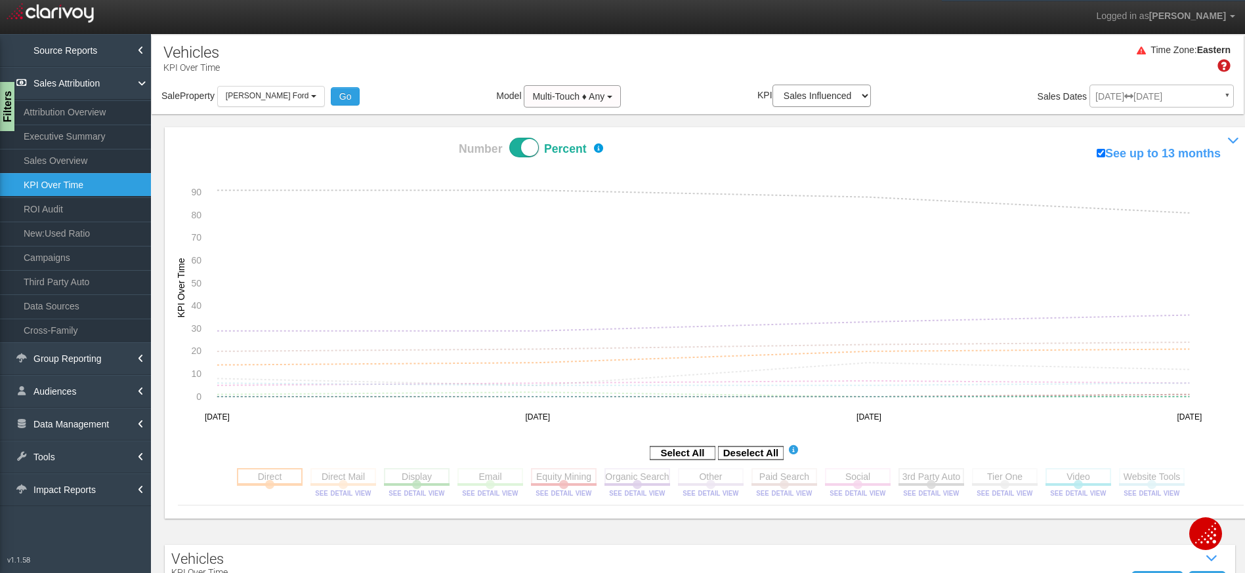
click at [270, 479] on rect at bounding box center [270, 476] width 66 height 16
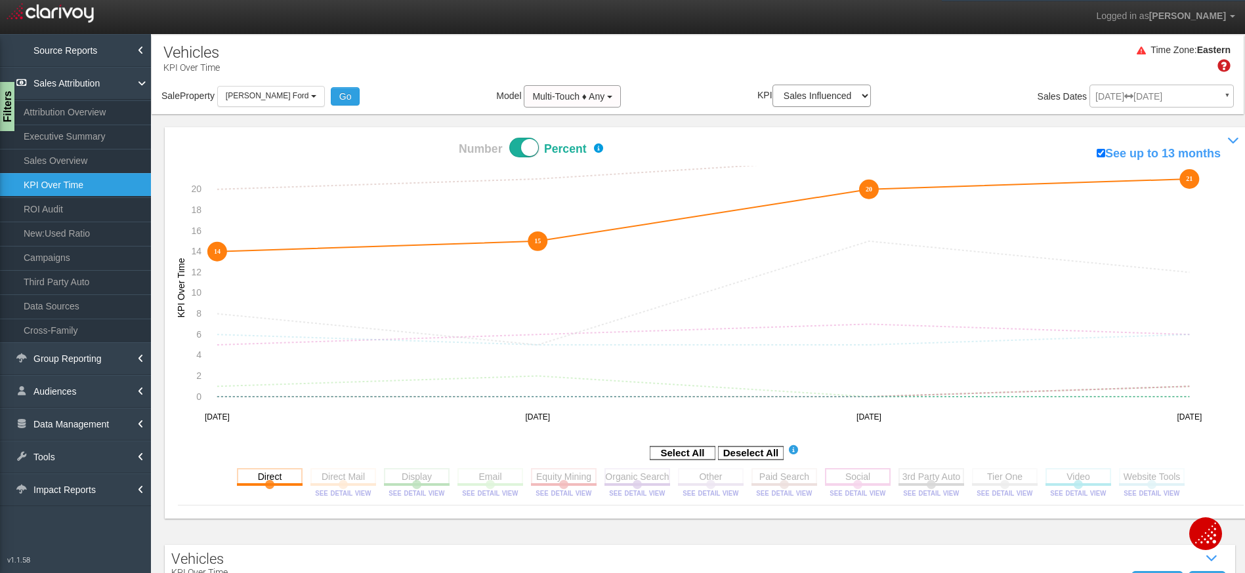
click at [885, 474] on rect at bounding box center [858, 476] width 66 height 16
click at [534, 143] on span at bounding box center [524, 148] width 30 height 20
click at [413, 138] on input "Number Percent" at bounding box center [412, 137] width 1 height 1
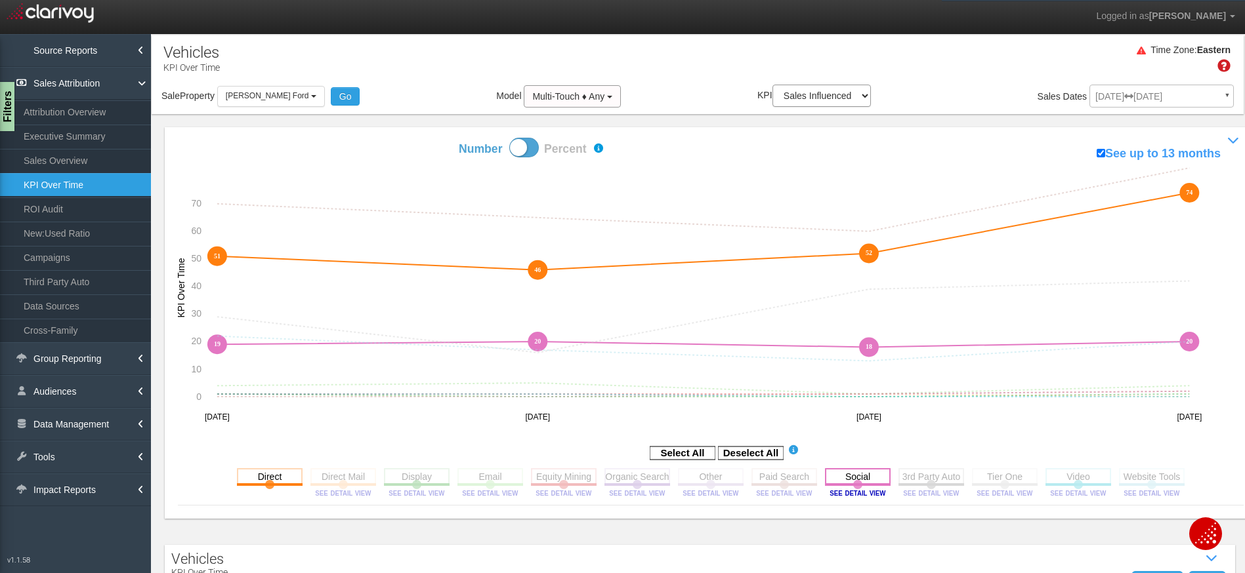
click at [865, 472] on rect at bounding box center [858, 476] width 66 height 16
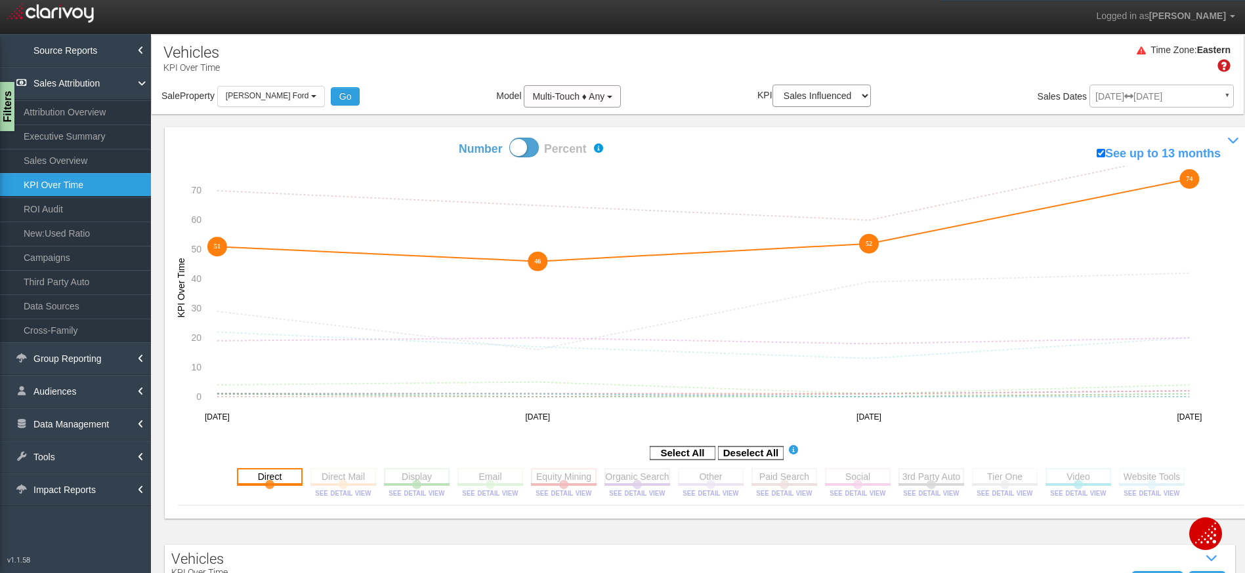
click at [261, 470] on rect at bounding box center [270, 476] width 66 height 16
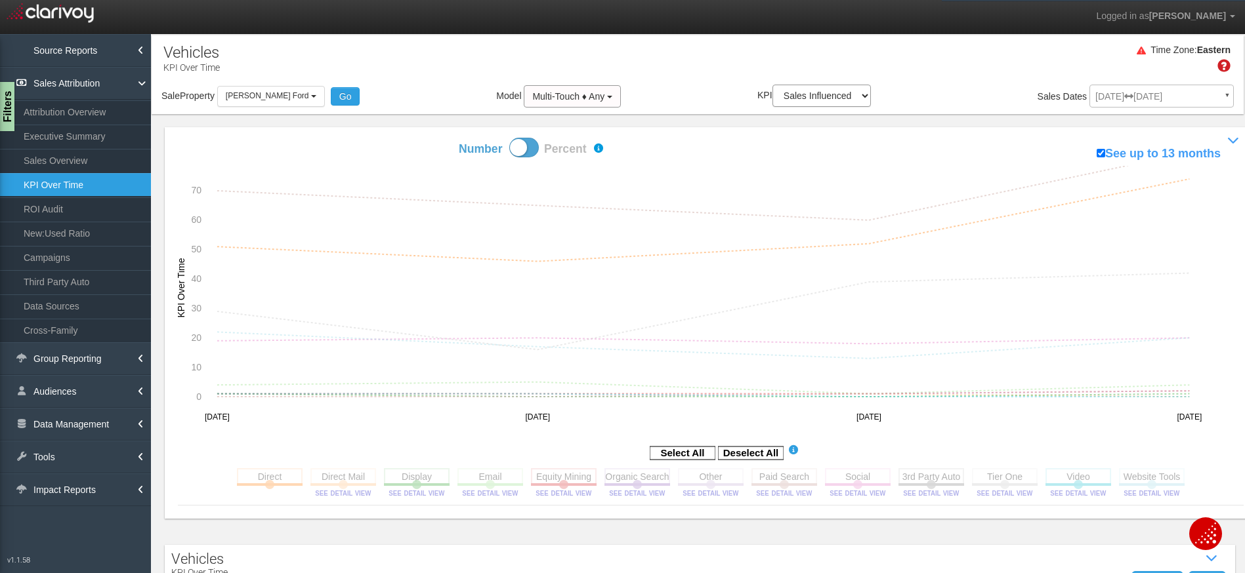
click at [528, 144] on span at bounding box center [524, 148] width 30 height 20
click at [413, 138] on input "Number Percent" at bounding box center [412, 137] width 1 height 1
click at [324, 473] on rect at bounding box center [343, 476] width 66 height 16
click at [346, 478] on rect at bounding box center [343, 476] width 66 height 16
click at [424, 479] on rect at bounding box center [417, 476] width 66 height 16
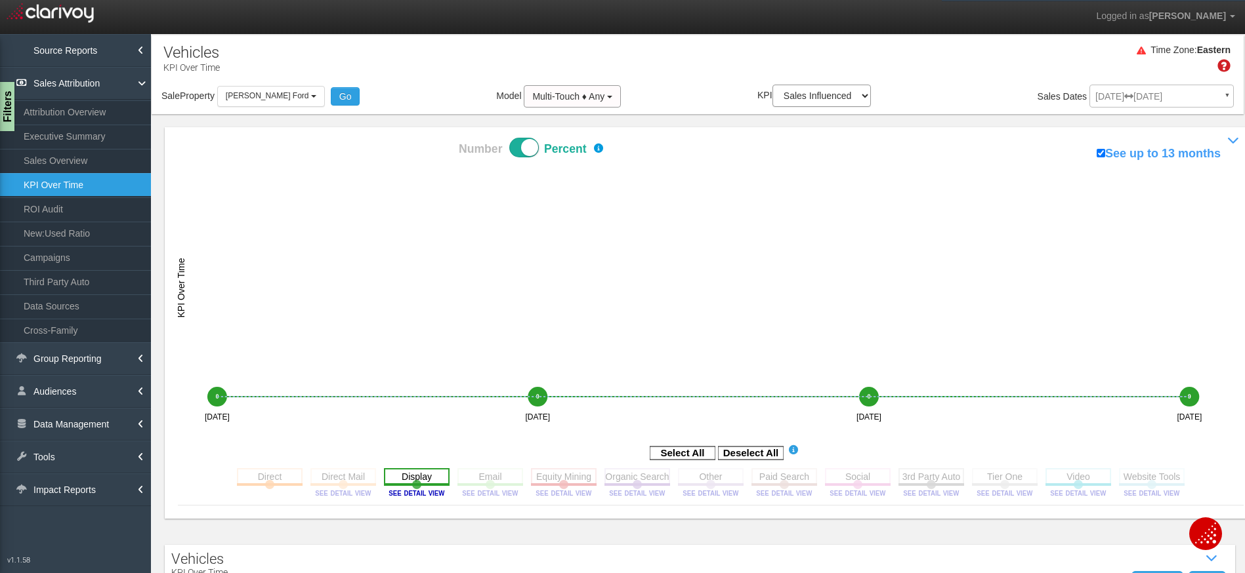
click at [429, 476] on rect at bounding box center [417, 476] width 66 height 16
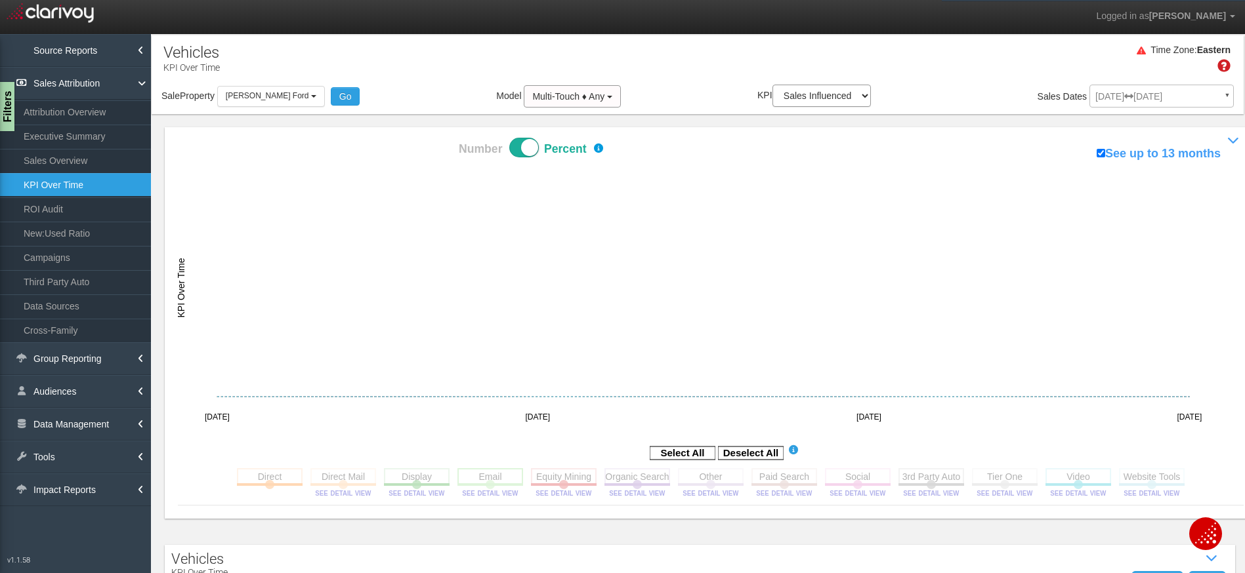
click at [485, 475] on rect at bounding box center [490, 476] width 66 height 16
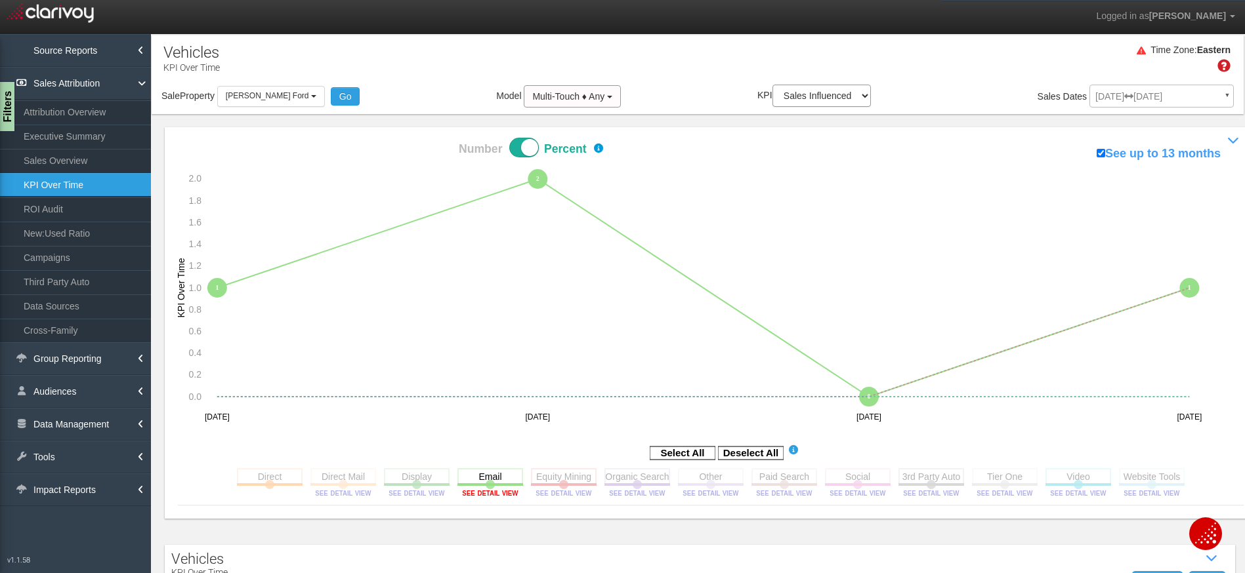
click at [488, 495] on image at bounding box center [490, 493] width 59 height 8
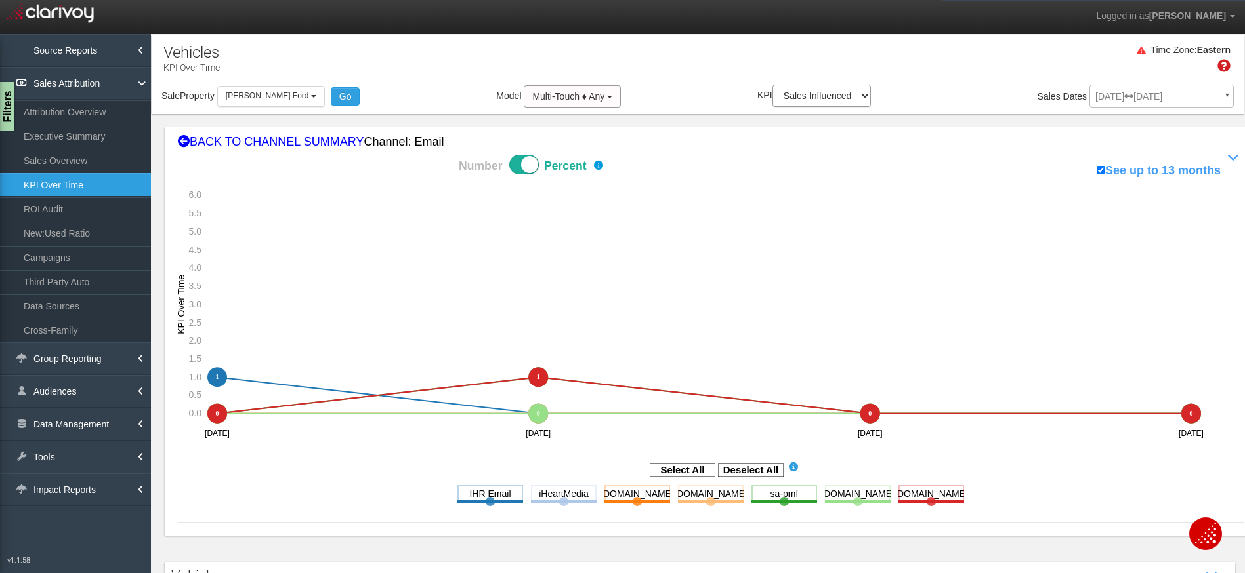
click at [528, 170] on span at bounding box center [524, 165] width 30 height 20
click at [413, 155] on input "Number Percent" at bounding box center [412, 154] width 1 height 1
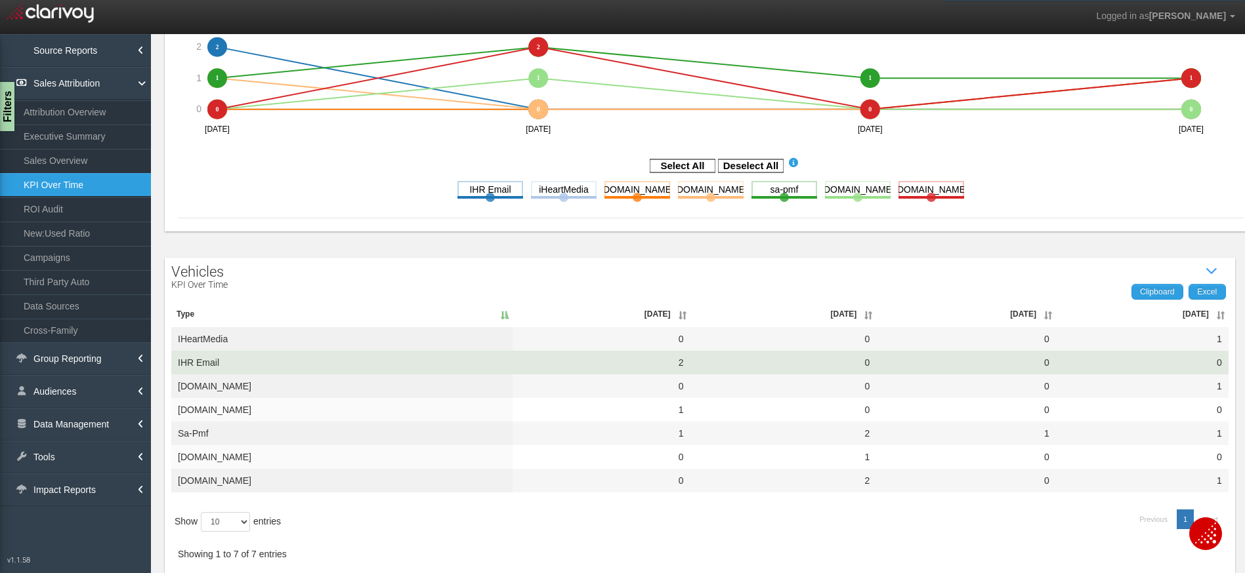
scroll to position [305, 0]
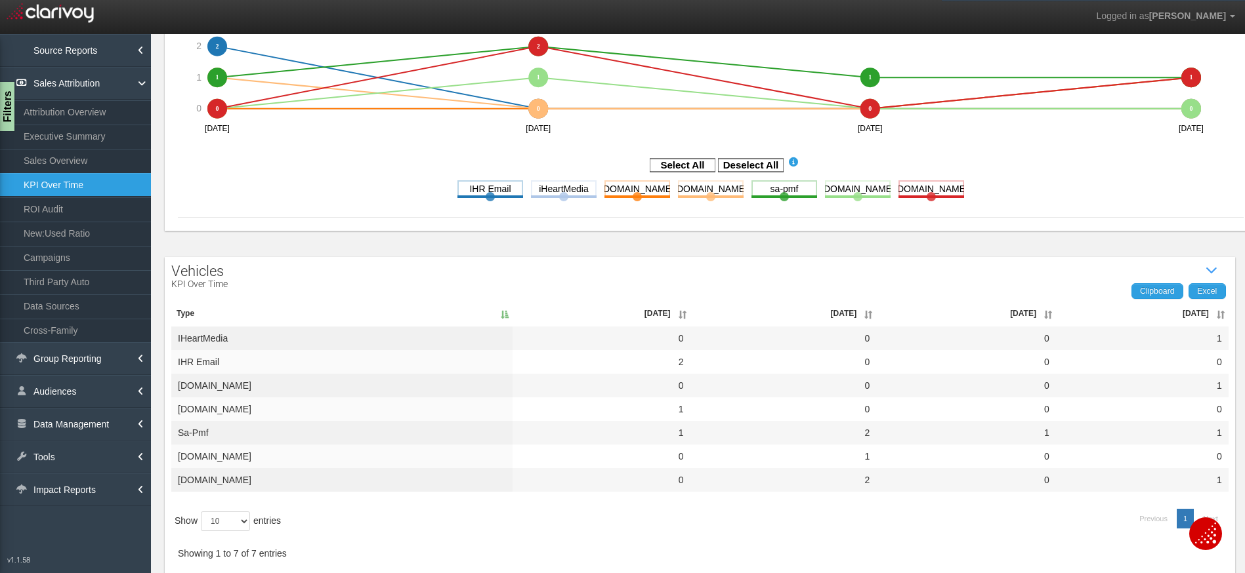
click at [1216, 314] on th "[DATE]" at bounding box center [1142, 313] width 173 height 26
drag, startPoint x: 282, startPoint y: 340, endPoint x: 170, endPoint y: 339, distance: 112.2
click at [170, 339] on div "Clipboard Excel Type Apr '25 May '25 Jun '25 Jul '25 iHeartMedia 0 0 0 1 mail.g…" at bounding box center [700, 435] width 1070 height 291
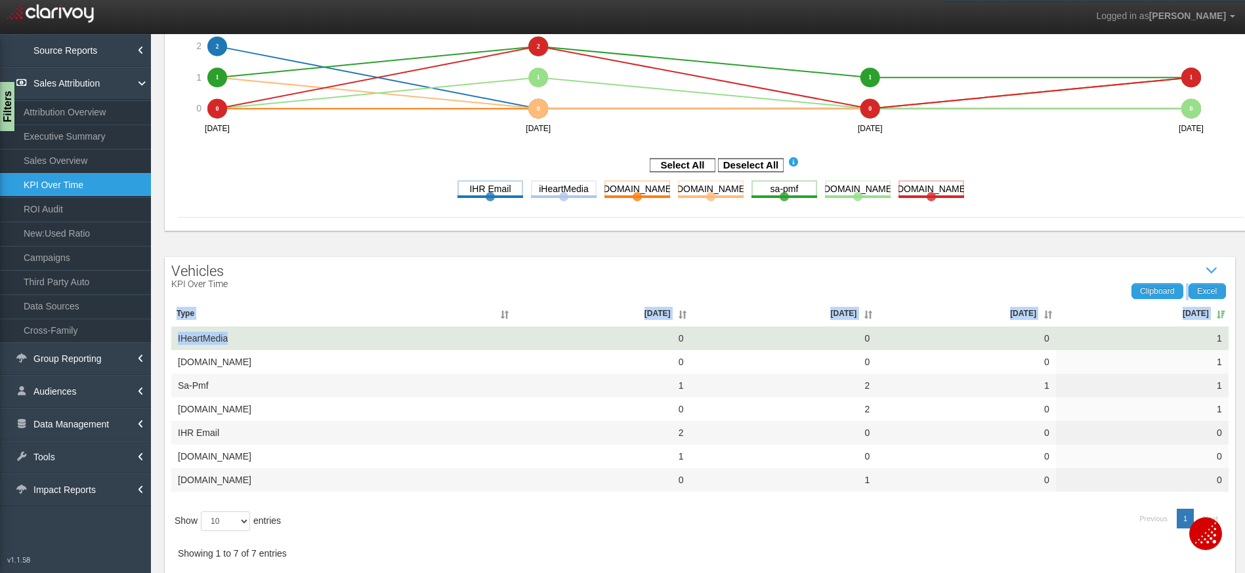
click at [229, 334] on td "iHeartMedia" at bounding box center [341, 339] width 341 height 24
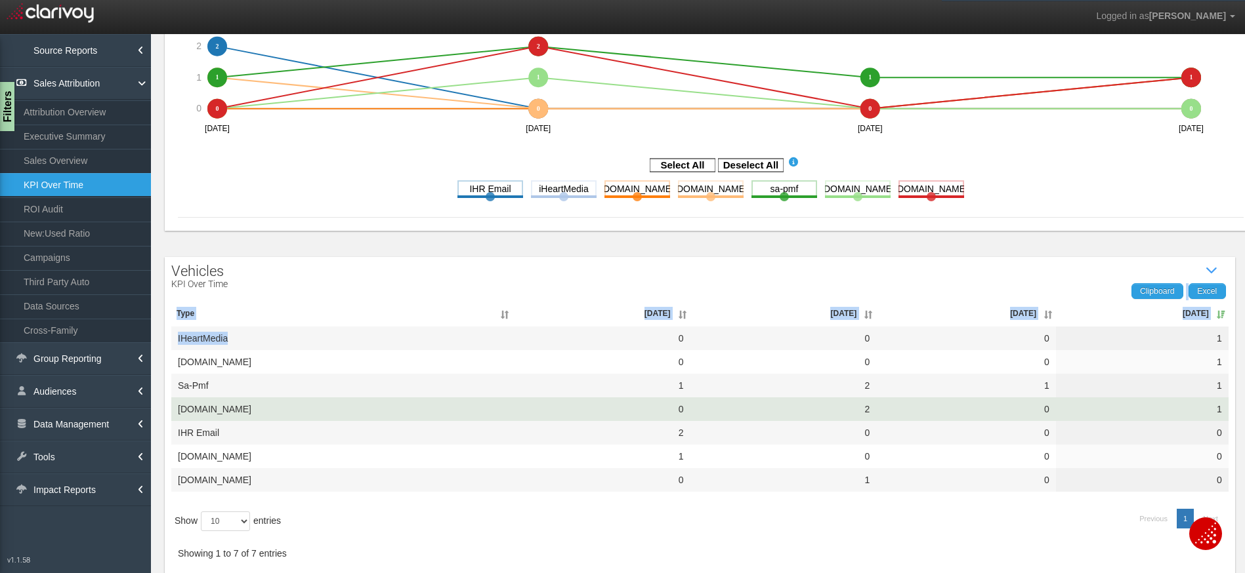
drag, startPoint x: 265, startPoint y: 409, endPoint x: 177, endPoint y: 411, distance: 88.0
click at [177, 411] on td "www.scsimgs.com" at bounding box center [341, 410] width 341 height 24
drag, startPoint x: 280, startPoint y: 408, endPoint x: 187, endPoint y: 413, distance: 93.3
click at [187, 413] on td "www.scsimgs.com" at bounding box center [341, 410] width 341 height 24
drag, startPoint x: 309, startPoint y: 411, endPoint x: 300, endPoint y: 413, distance: 8.6
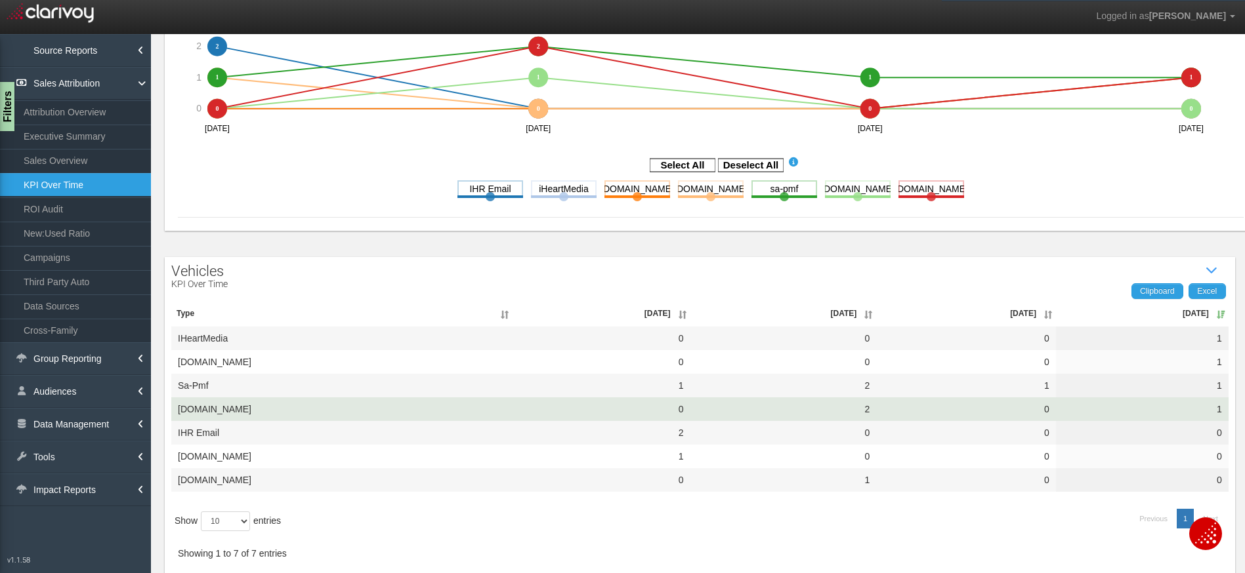
click at [304, 413] on td "www.scsimgs.com" at bounding box center [341, 410] width 341 height 24
drag, startPoint x: 282, startPoint y: 412, endPoint x: 184, endPoint y: 411, distance: 97.8
click at [184, 411] on td "www.scsimgs.com" at bounding box center [341, 410] width 341 height 24
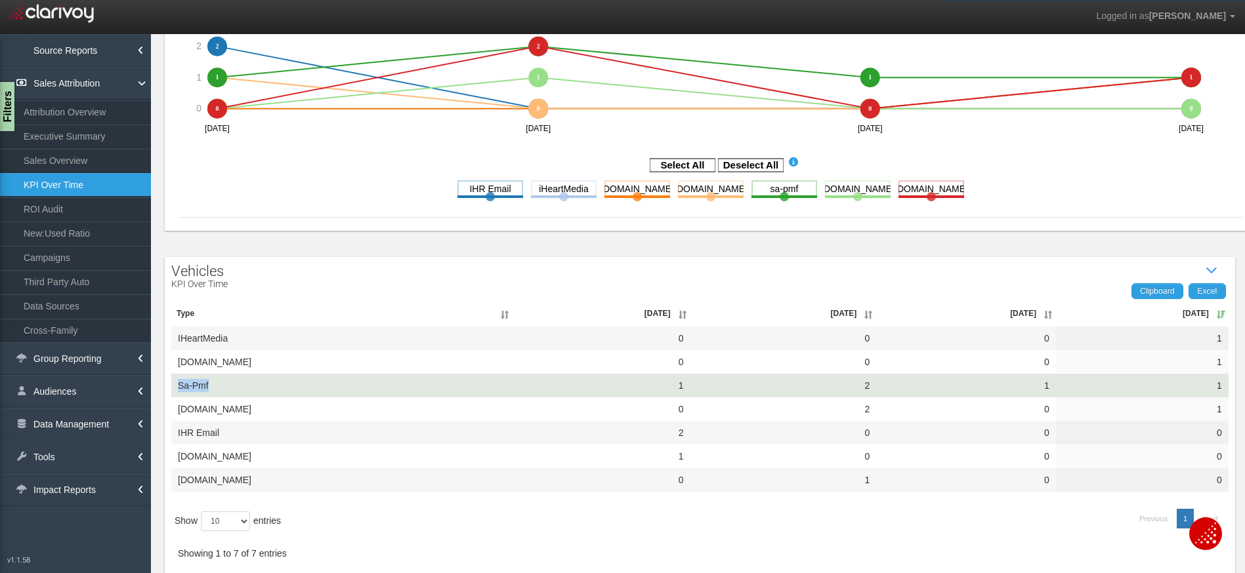
drag, startPoint x: 223, startPoint y: 384, endPoint x: 178, endPoint y: 388, distance: 44.8
click at [178, 388] on td "sa-pmf" at bounding box center [341, 386] width 341 height 24
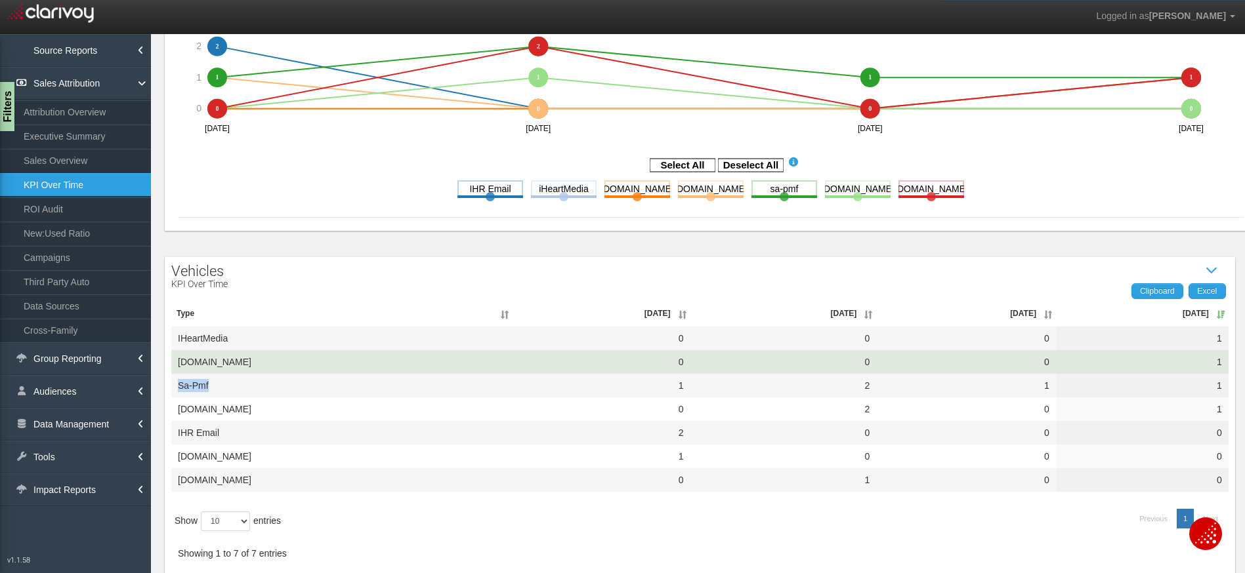
drag, startPoint x: 268, startPoint y: 363, endPoint x: 174, endPoint y: 367, distance: 93.9
click at [173, 367] on td "mail.google.com" at bounding box center [341, 362] width 341 height 24
click at [270, 360] on td "mail.google.com" at bounding box center [341, 362] width 341 height 24
drag, startPoint x: 313, startPoint y: 365, endPoint x: 197, endPoint y: 372, distance: 116.3
click at [197, 372] on td "mail.google.com" at bounding box center [341, 362] width 341 height 24
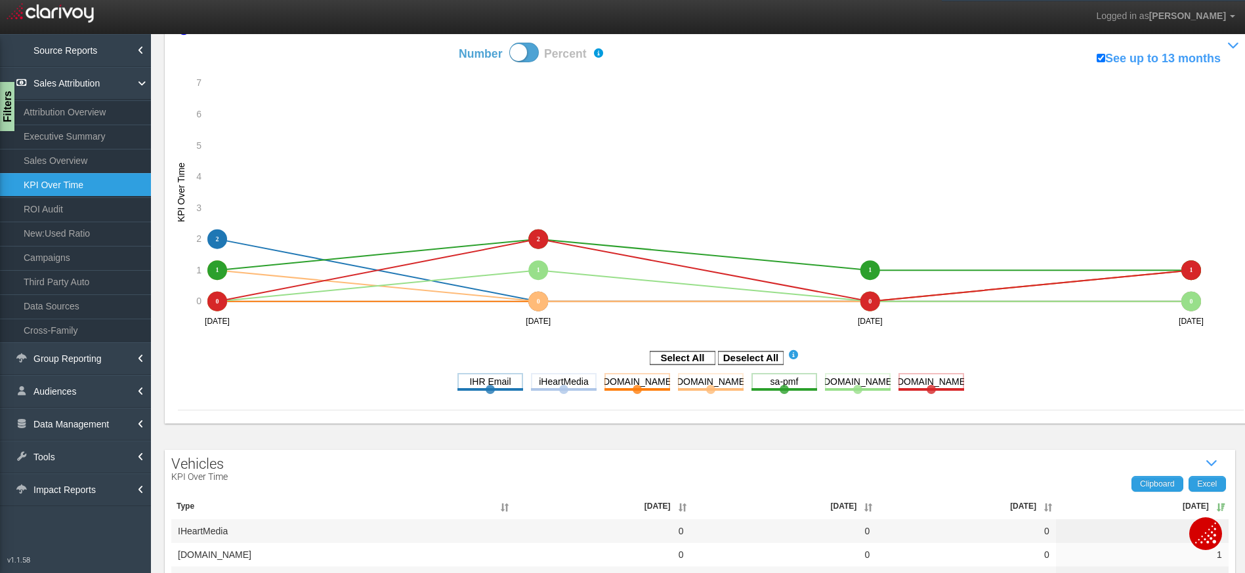
scroll to position [0, 0]
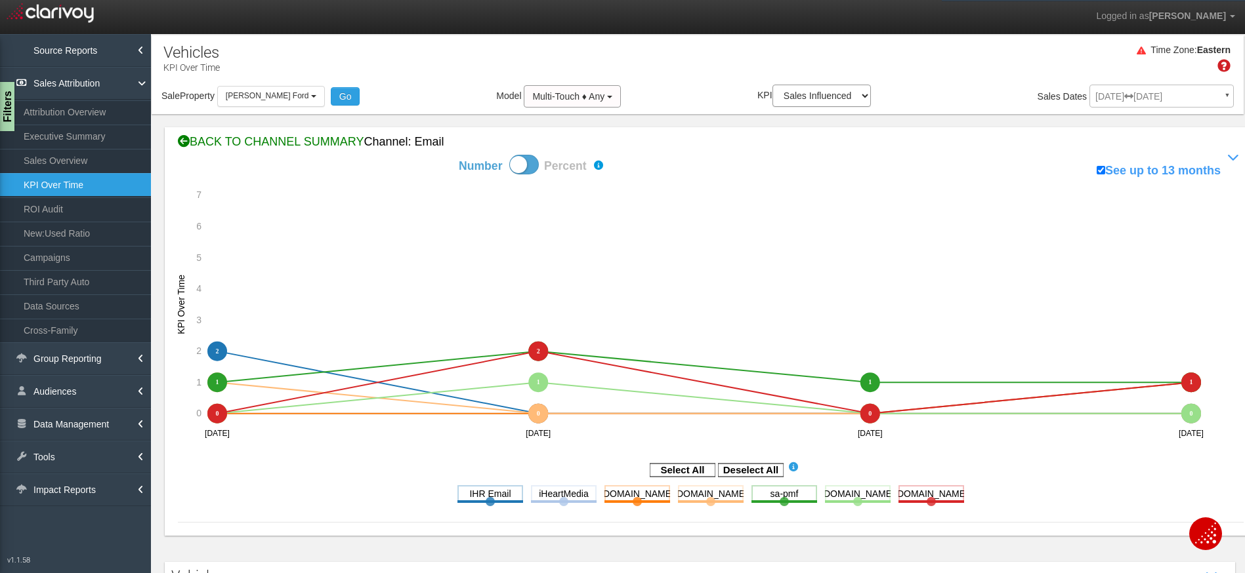
click at [280, 146] on div "BACK TO CHANNEL SUMMARY Channel: email" at bounding box center [710, 142] width 1065 height 17
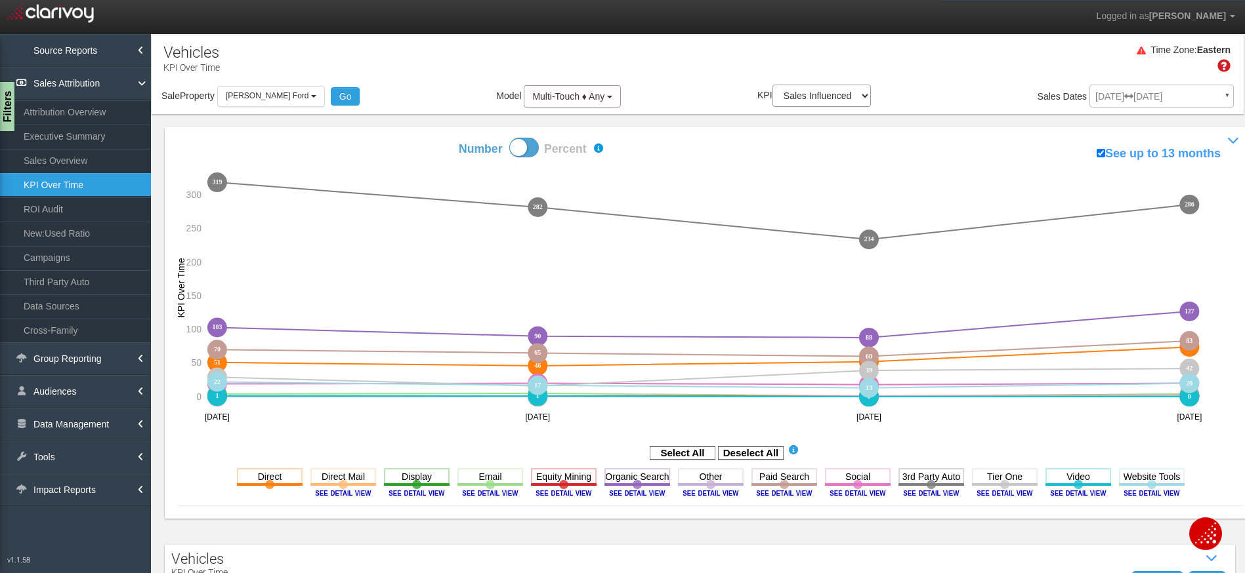
click at [522, 141] on span at bounding box center [524, 148] width 30 height 20
click at [413, 138] on input "Number Percent" at bounding box center [412, 137] width 1 height 1
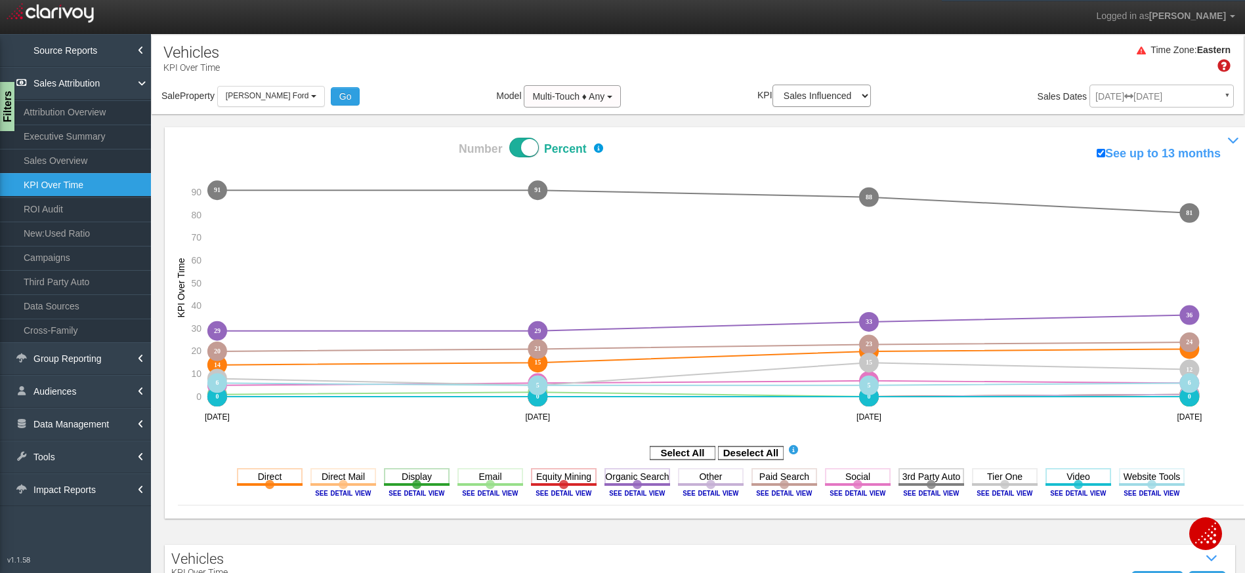
click at [767, 445] on icon "Deselect All" at bounding box center [751, 453] width 66 height 16
click at [758, 454] on rect at bounding box center [751, 453] width 66 height 13
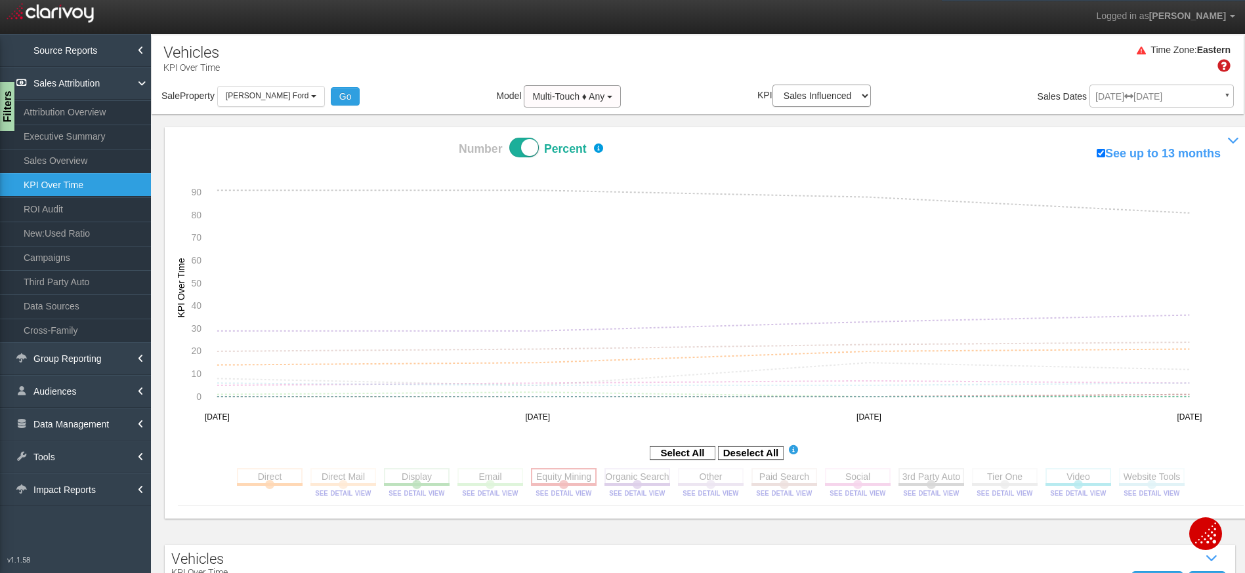
click at [560, 485] on rect at bounding box center [564, 476] width 66 height 16
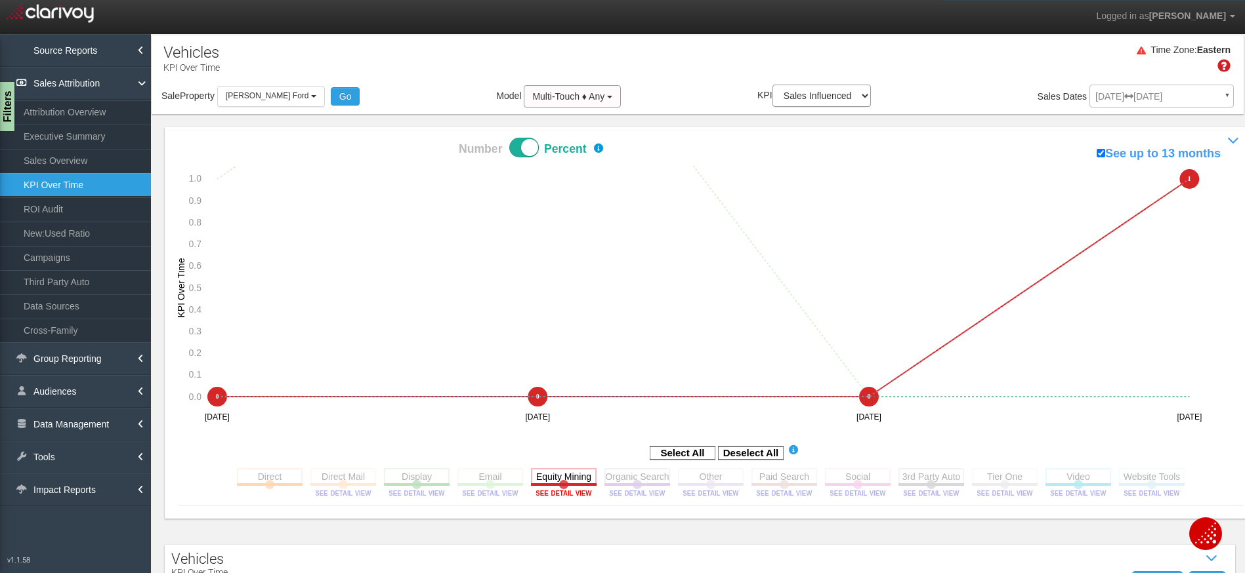
click at [560, 494] on image at bounding box center [563, 493] width 59 height 8
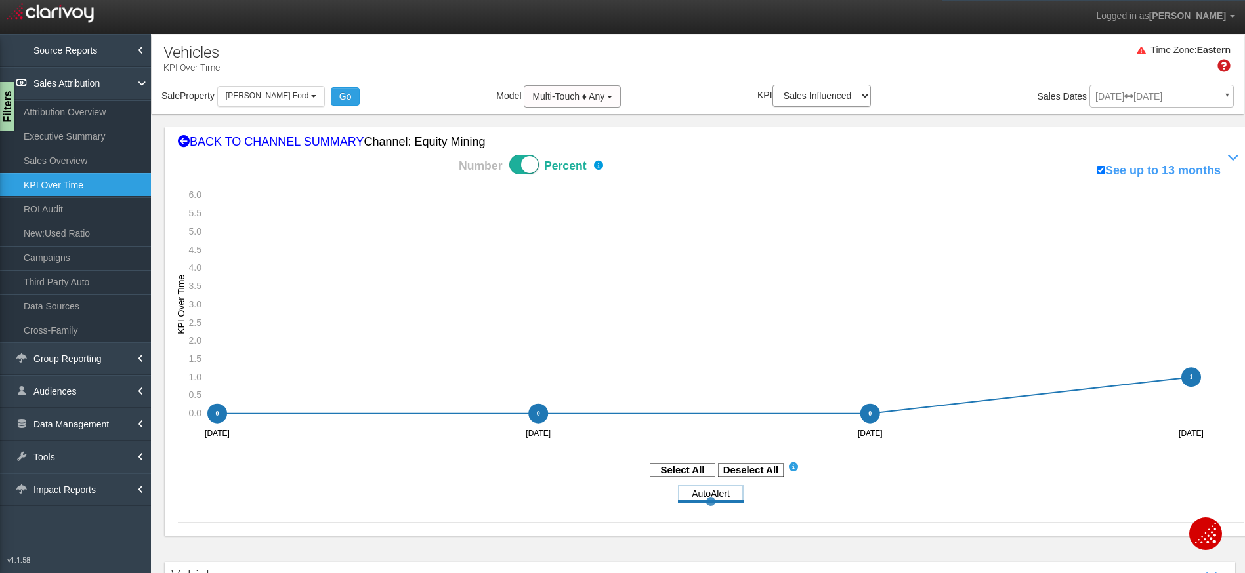
click at [526, 163] on span at bounding box center [524, 165] width 30 height 20
click at [413, 155] on input "Number Percent" at bounding box center [412, 154] width 1 height 1
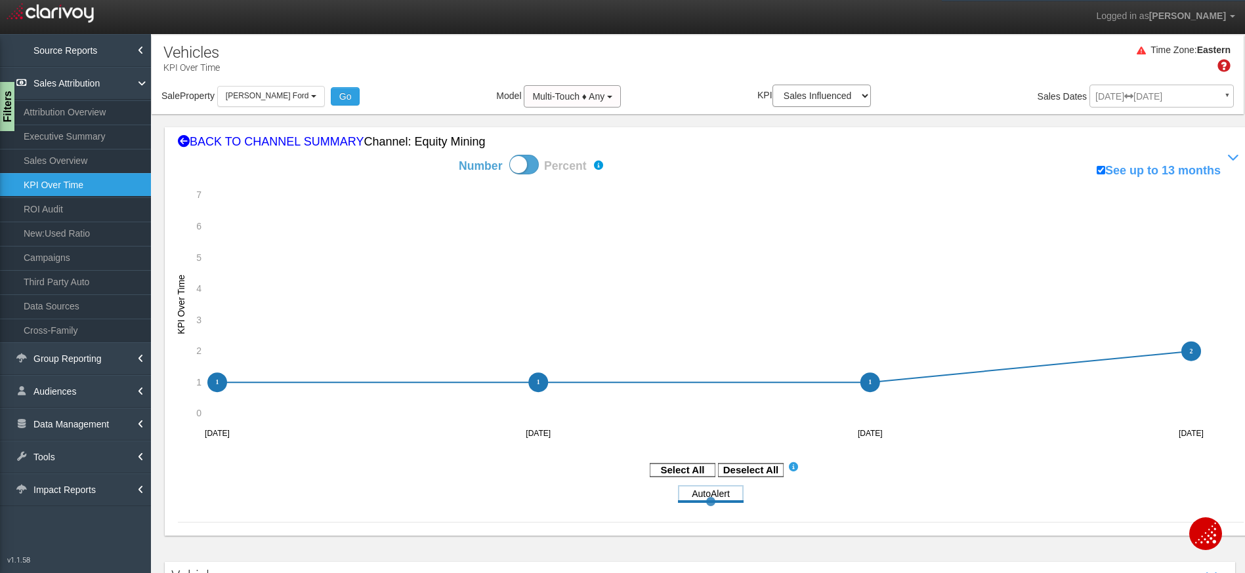
click at [517, 162] on span at bounding box center [524, 165] width 30 height 20
click at [413, 155] on input "Number Percent" at bounding box center [412, 154] width 1 height 1
checkbox input "true"
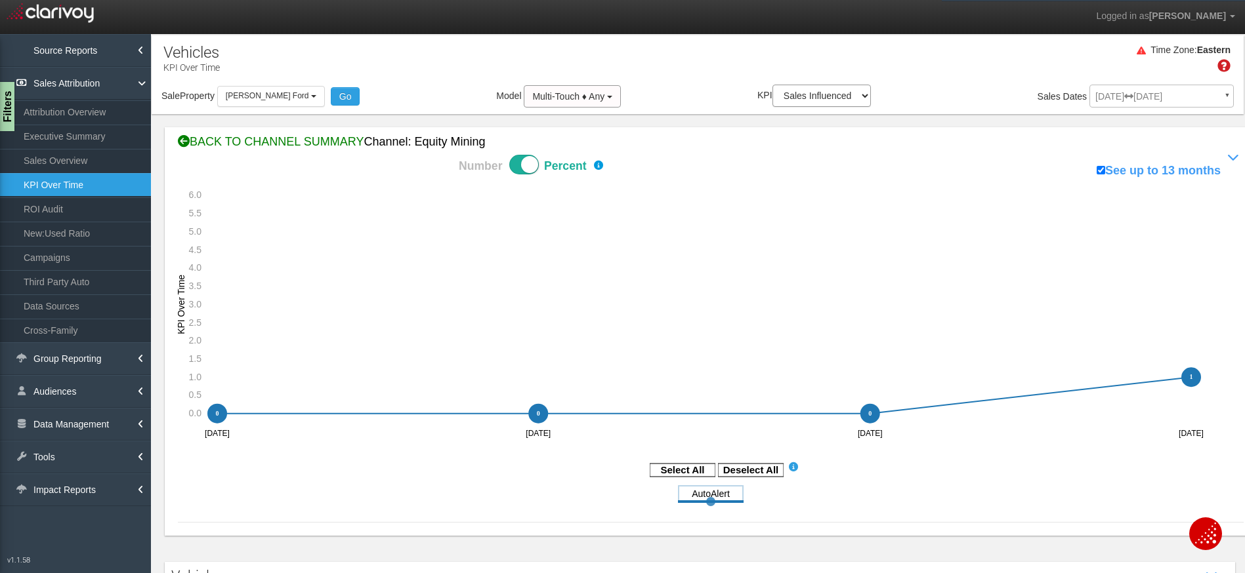
click at [312, 134] on div "BACK TO CHANNEL SUMMARY Channel: equity mining" at bounding box center [710, 142] width 1065 height 17
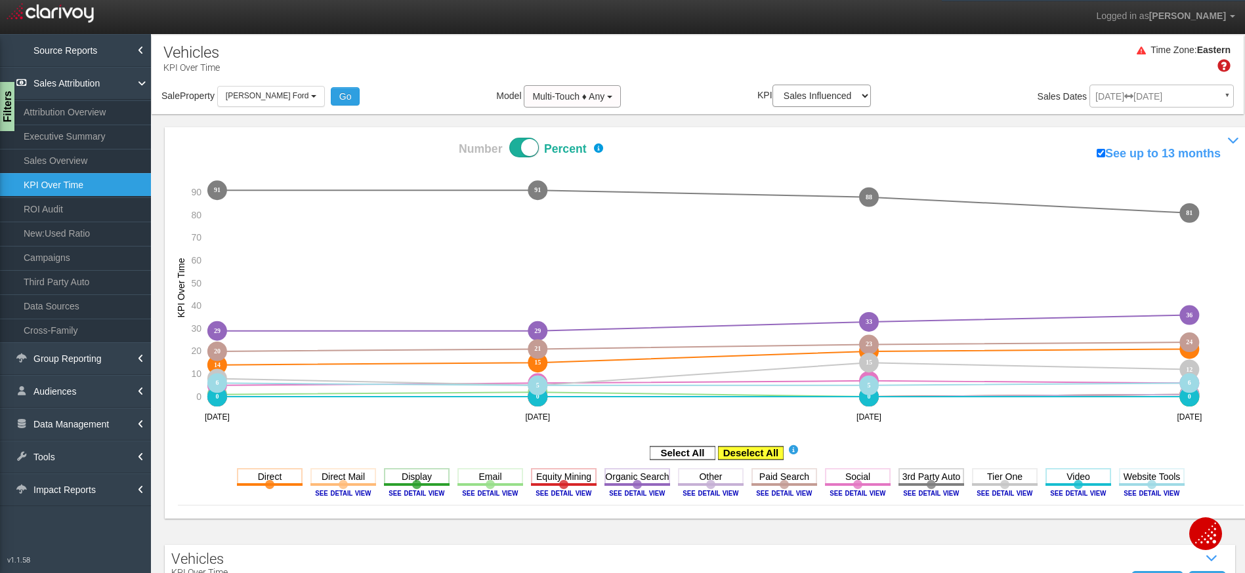
click at [747, 450] on rect at bounding box center [751, 453] width 66 height 13
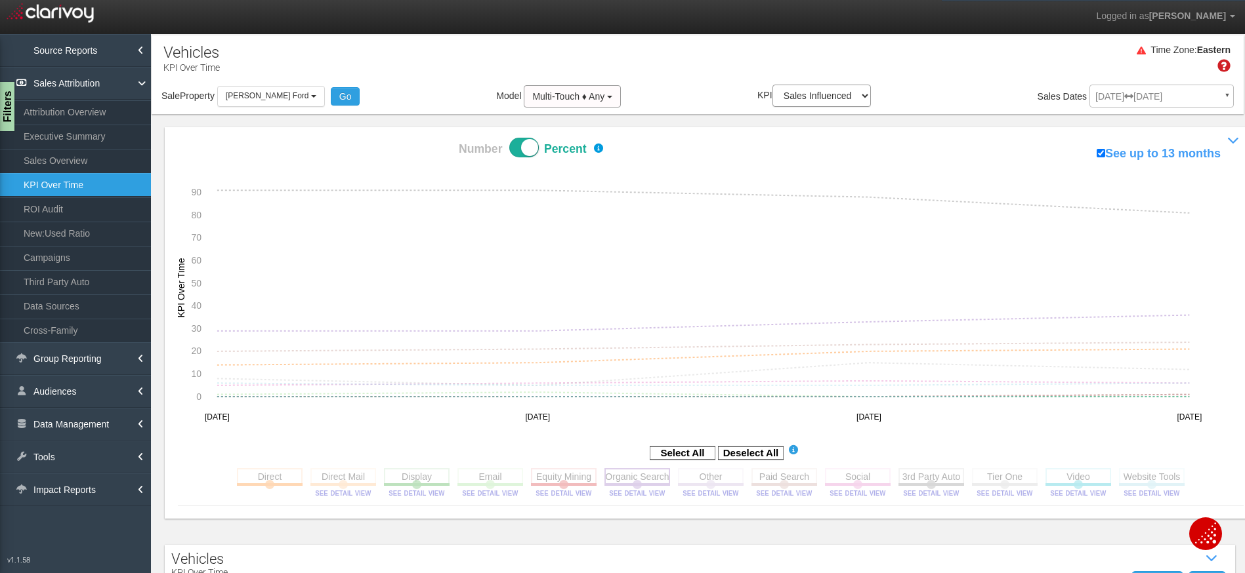
click at [616, 476] on rect at bounding box center [637, 476] width 66 height 16
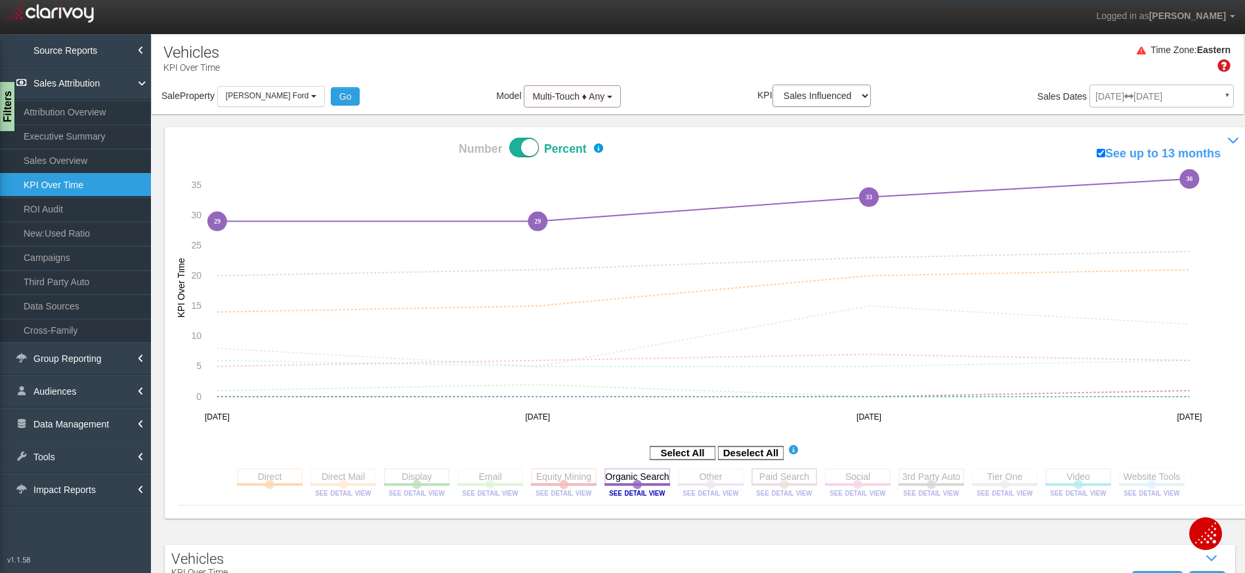
click at [798, 479] on rect at bounding box center [784, 476] width 66 height 16
click at [831, 102] on select "Sales Influenced Ad Spend Cost Per Sale" at bounding box center [821, 96] width 98 height 22
select select "string:Ad Spend"
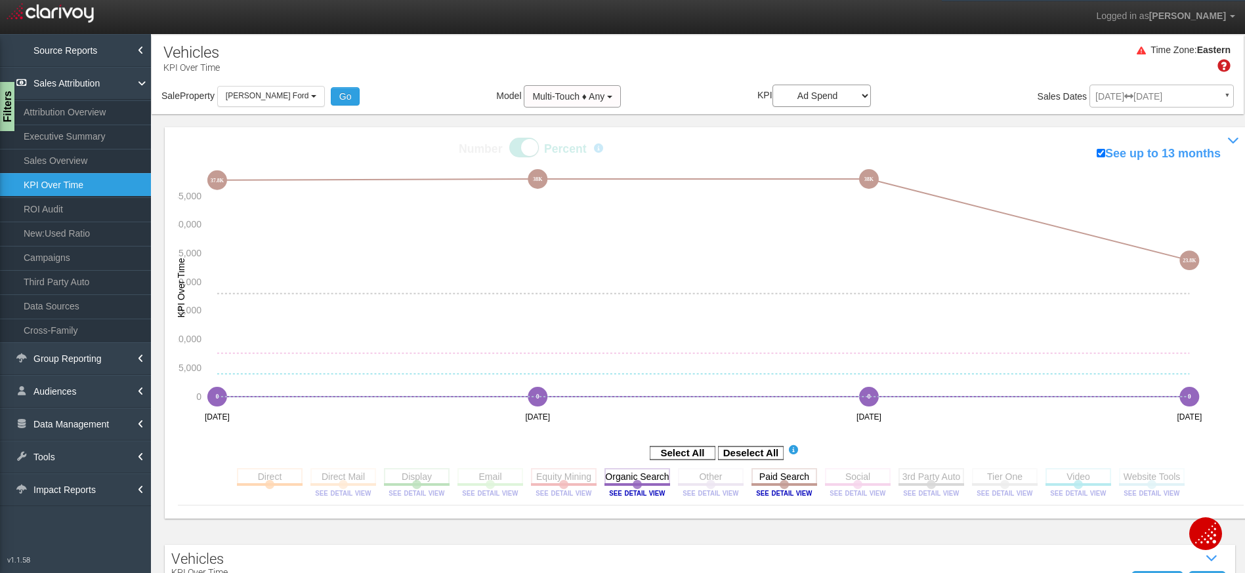
drag, startPoint x: 1210, startPoint y: 260, endPoint x: 1192, endPoint y: 263, distance: 18.0
click at [1192, 263] on icon "0 0 0 0 0 0 0 0 0 0 0 0 0 0 0 0 0 0 0 0 0 0 0 0 0 0 0 0 0 0 0 0 37800 37.8K 380…" at bounding box center [702, 298] width 1049 height 264
drag, startPoint x: 1185, startPoint y: 262, endPoint x: 1170, endPoint y: 264, distance: 14.6
click at [1170, 264] on icon "0 0 0 0 0 0 0 0 0 0 0 0 0 0 0 0 0 0 0 0 0 0 0 0 0 0 0 0 0 0 0 0 37800 37.8K 380…" at bounding box center [702, 298] width 1049 height 264
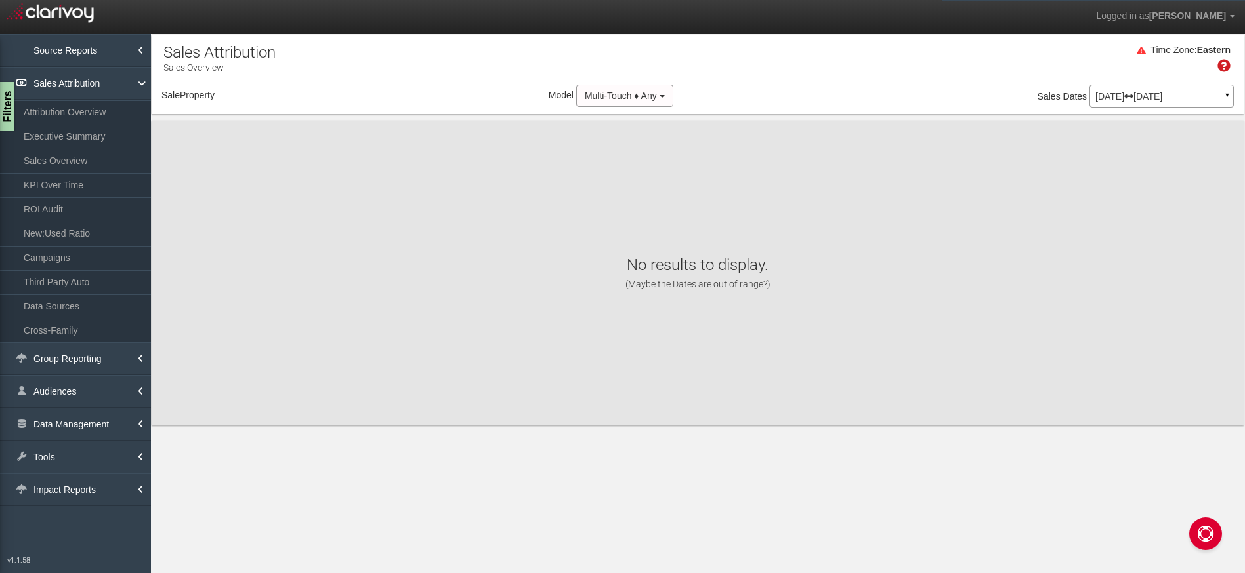
select select "object:2277"
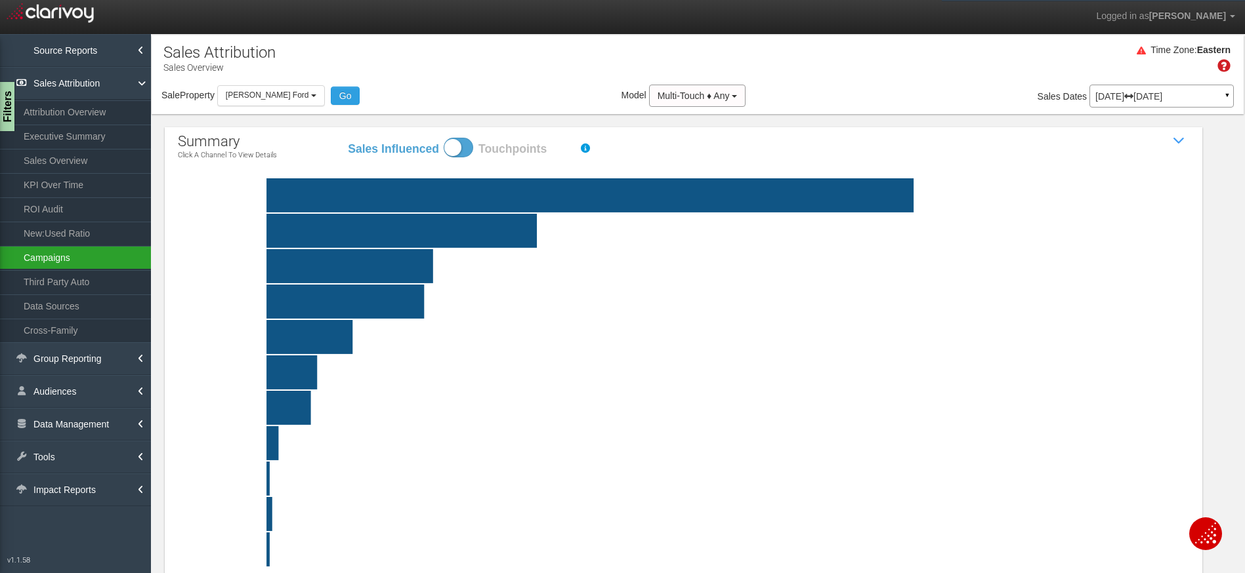
click at [103, 261] on link "Campaigns" at bounding box center [75, 258] width 151 height 24
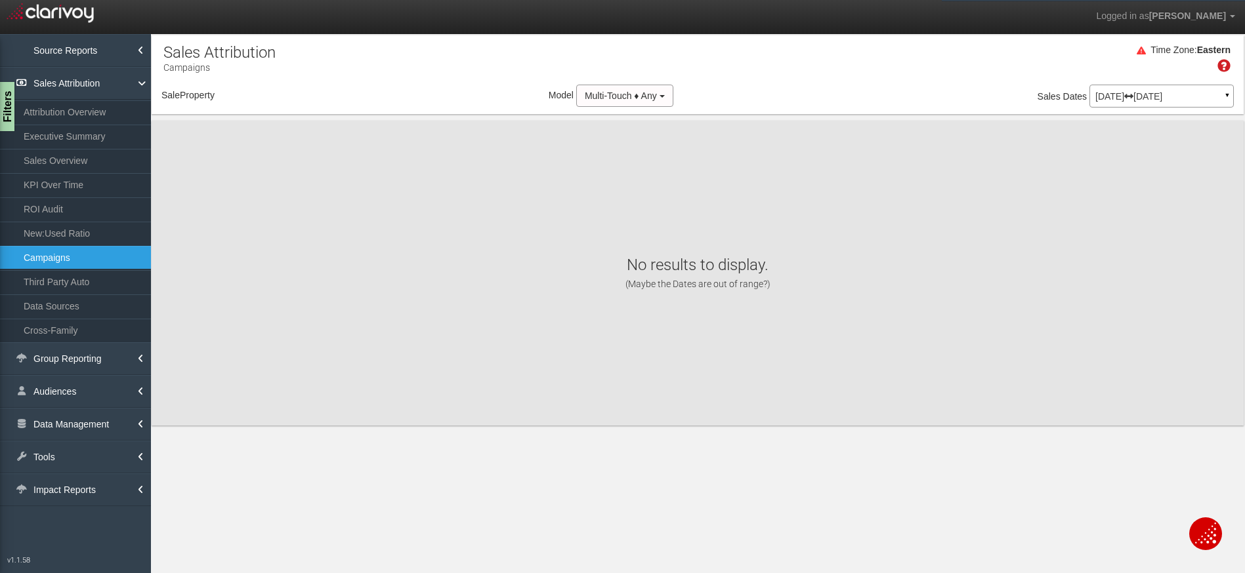
select select "object:4871"
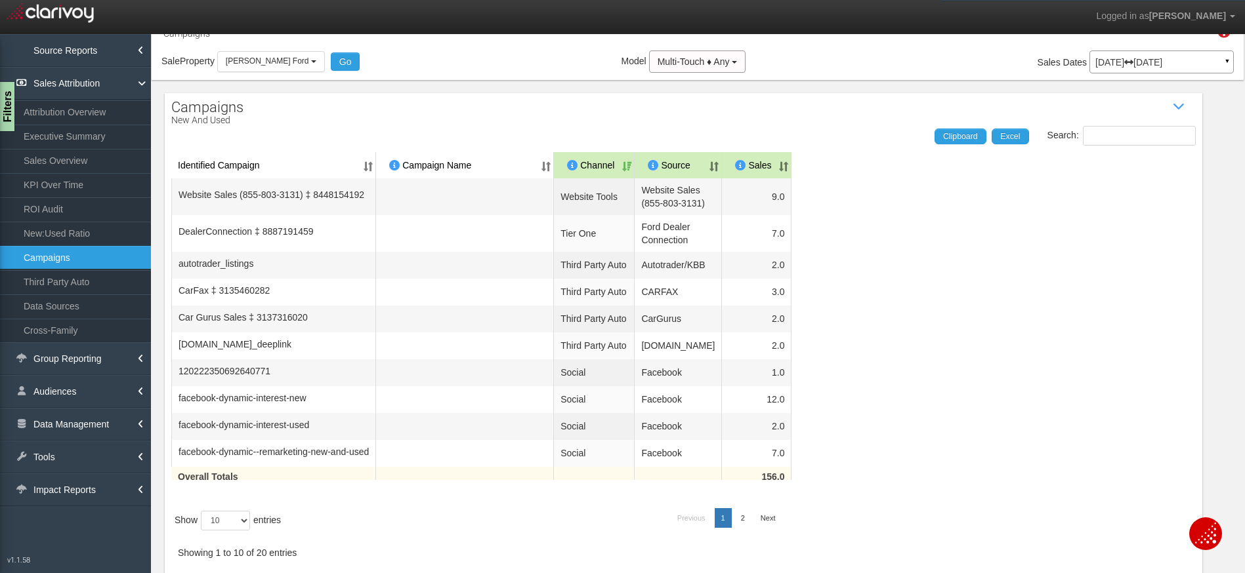
scroll to position [87, 0]
click at [243, 524] on select "10 25 50 100" at bounding box center [225, 521] width 49 height 20
select select "25"
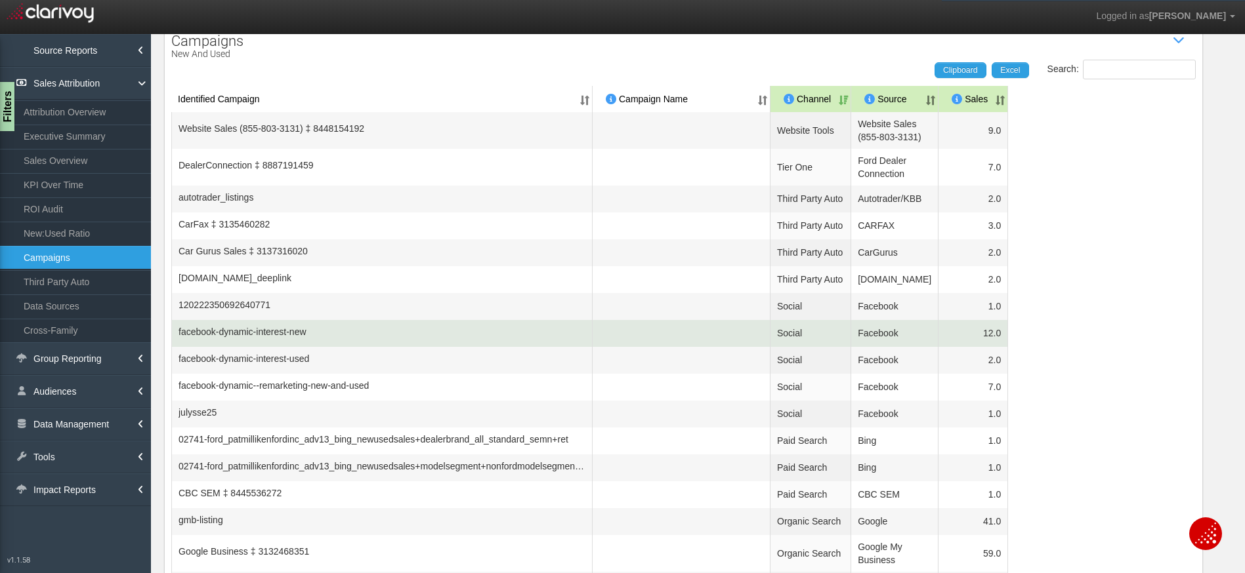
scroll to position [0, 0]
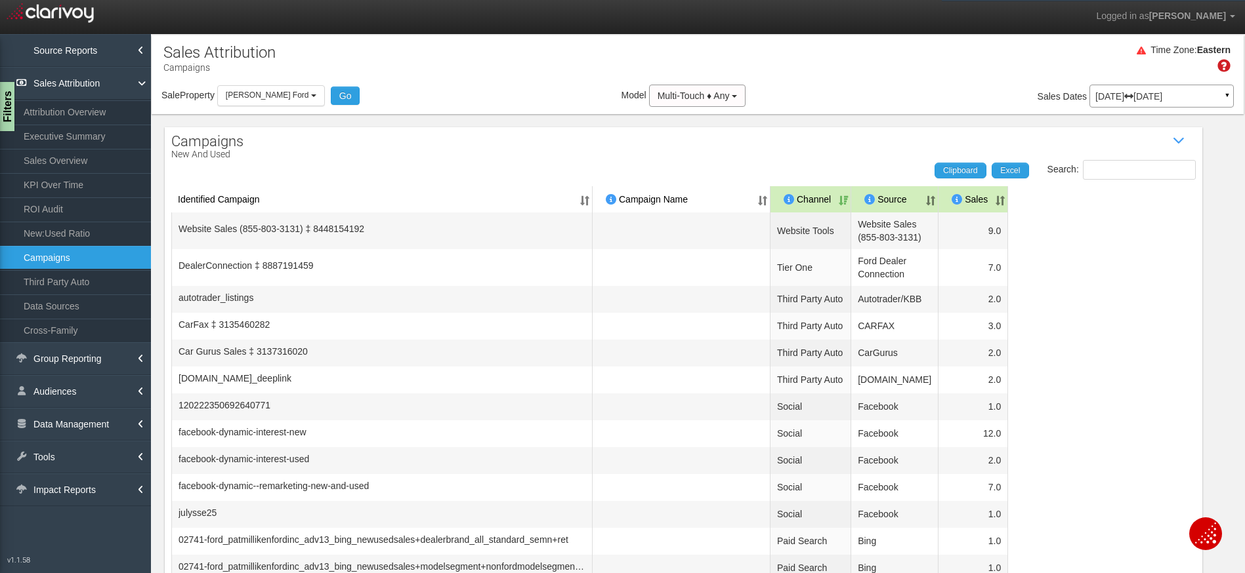
click at [426, 173] on div "Search: Clipboard Excel" at bounding box center [676, 170] width 1037 height 20
click at [514, 144] on div "Campaigns New and Used Show / Hide Data Table Search: Clipboard Excel Identifie…" at bounding box center [683, 514] width 1037 height 775
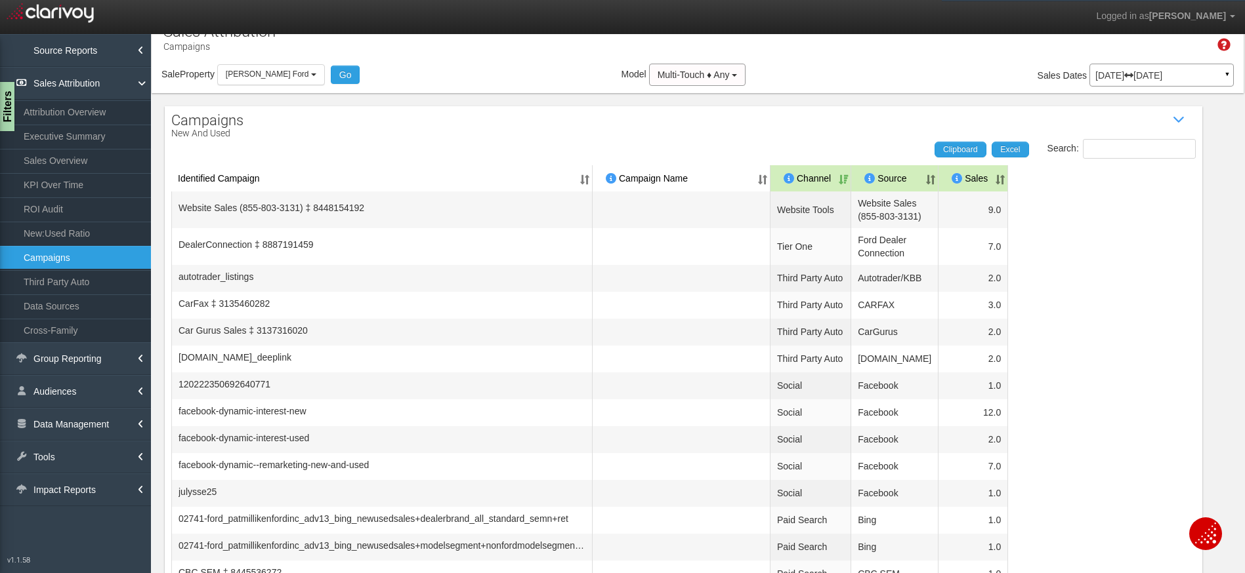
scroll to position [22, 0]
drag, startPoint x: 1028, startPoint y: 402, endPoint x: 1006, endPoint y: 403, distance: 22.3
click at [1014, 403] on table "Identified Campaign Campaign Name Dealer/Vendor Channel Source Sales Website Sa…" at bounding box center [683, 482] width 1024 height 634
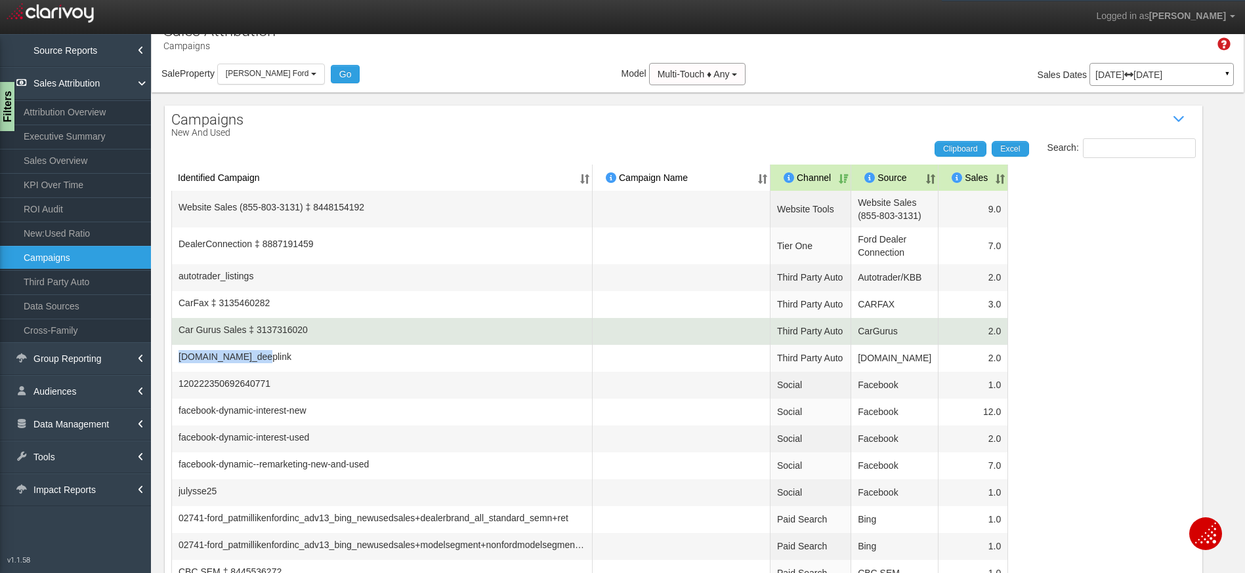
drag, startPoint x: 278, startPoint y: 406, endPoint x: 232, endPoint y: 382, distance: 51.9
click at [211, 372] on td "cars.com_deeplink" at bounding box center [381, 358] width 421 height 27
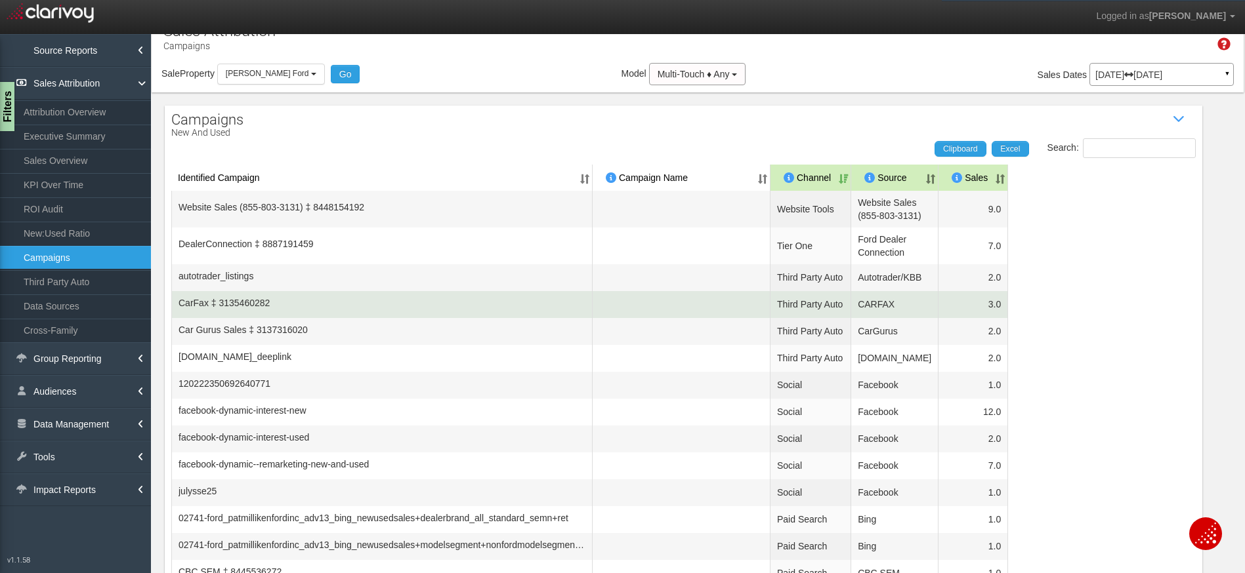
drag, startPoint x: 372, startPoint y: 347, endPoint x: 218, endPoint y: 318, distance: 156.9
click at [349, 318] on td "CarFax ‡ 3135460282" at bounding box center [381, 304] width 421 height 27
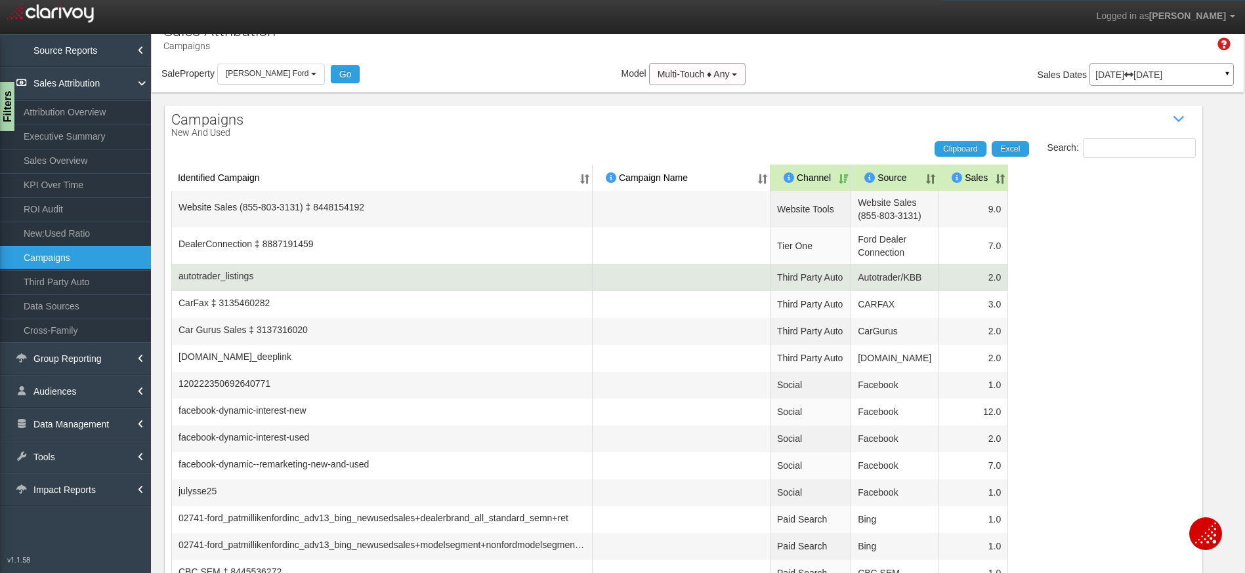
click at [235, 283] on span "autotrader_listings" at bounding box center [215, 276] width 75 height 13
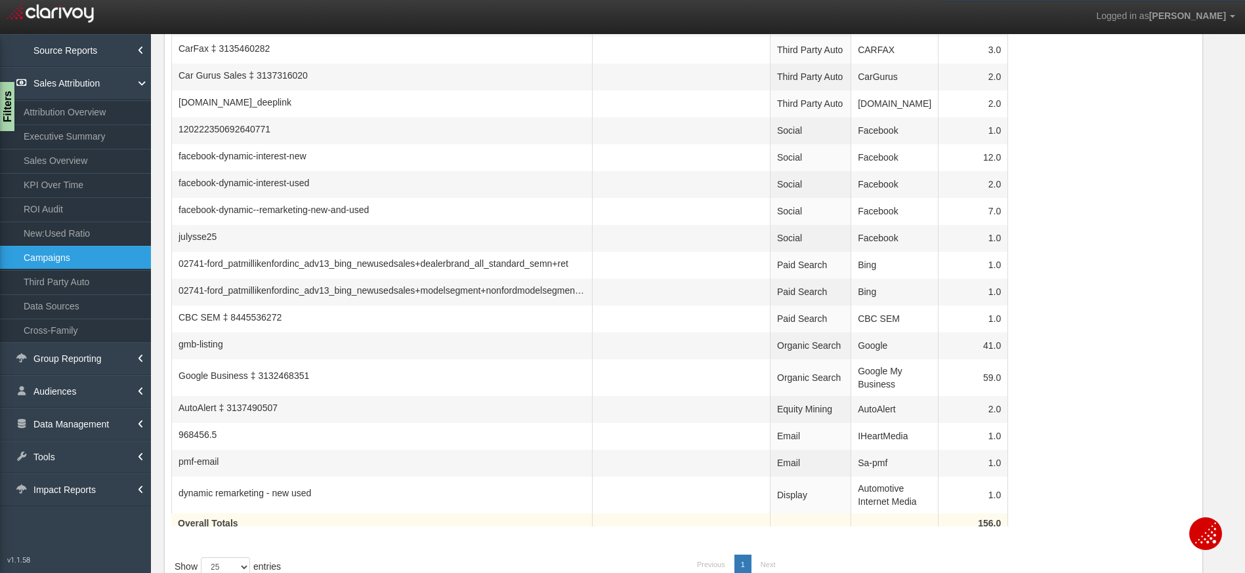
scroll to position [0, 0]
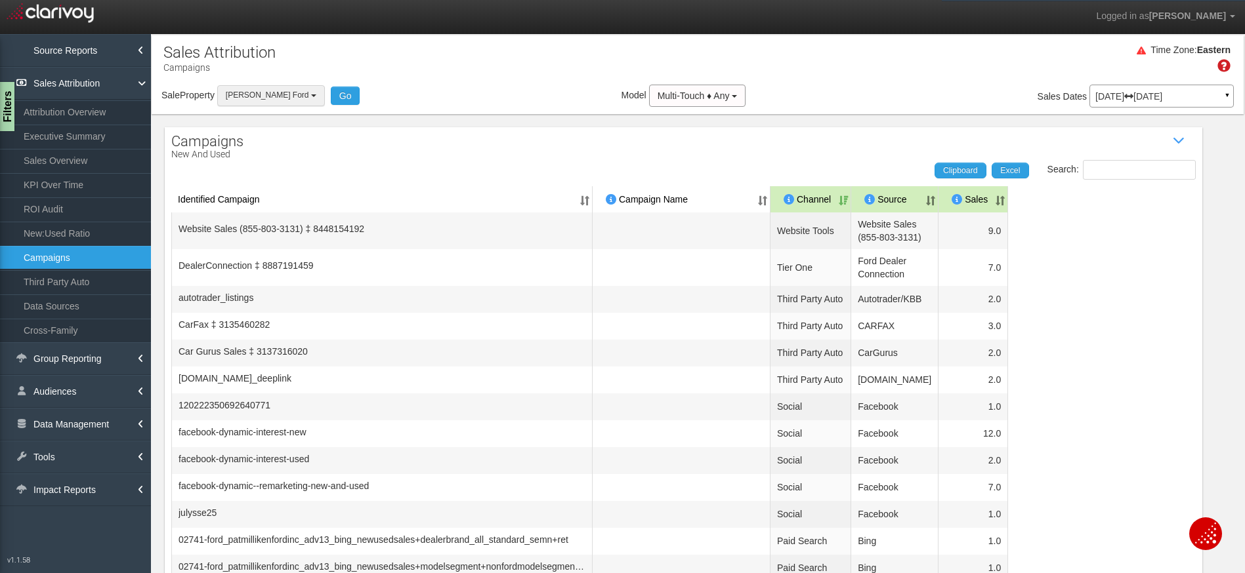
click at [251, 92] on span "[PERSON_NAME] Ford" at bounding box center [267, 95] width 83 height 9
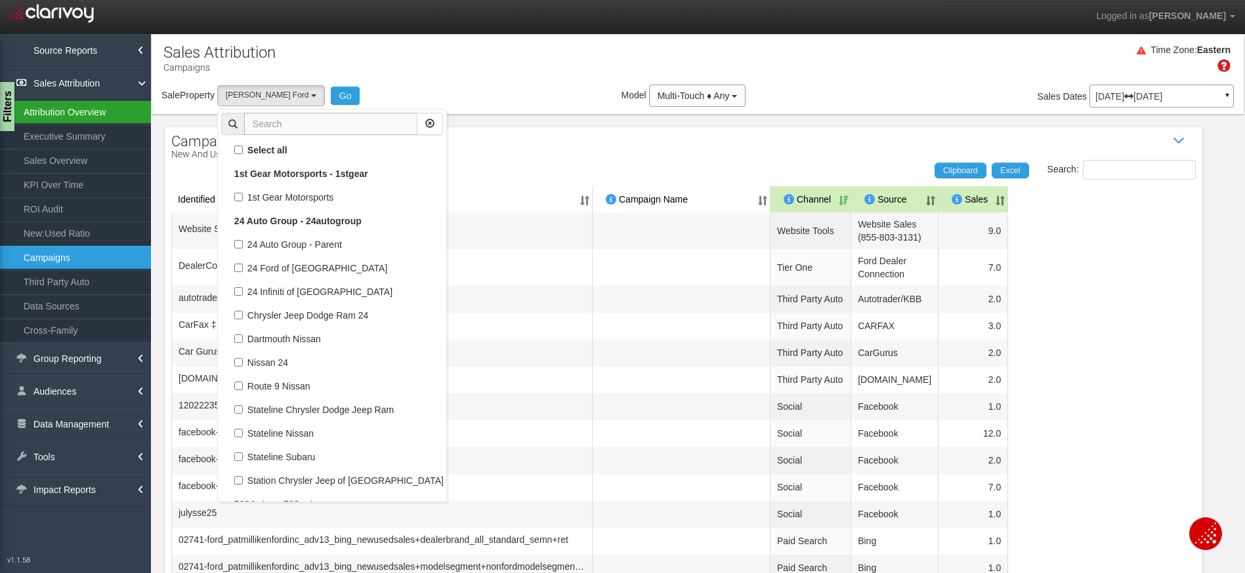
scroll to position [60771, 0]
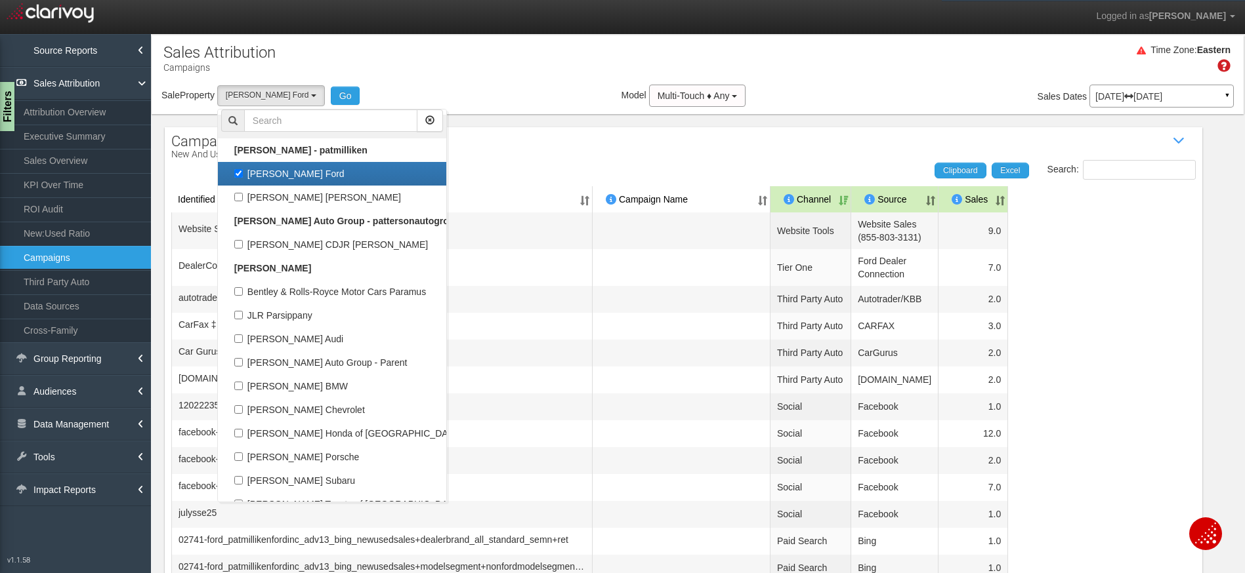
drag, startPoint x: 283, startPoint y: 176, endPoint x: 297, endPoint y: 134, distance: 44.0
click at [283, 176] on label "[PERSON_NAME] Ford" at bounding box center [332, 173] width 222 height 17
click at [243, 176] on input "[PERSON_NAME] Ford" at bounding box center [238, 173] width 9 height 9
checkbox input "false"
select select
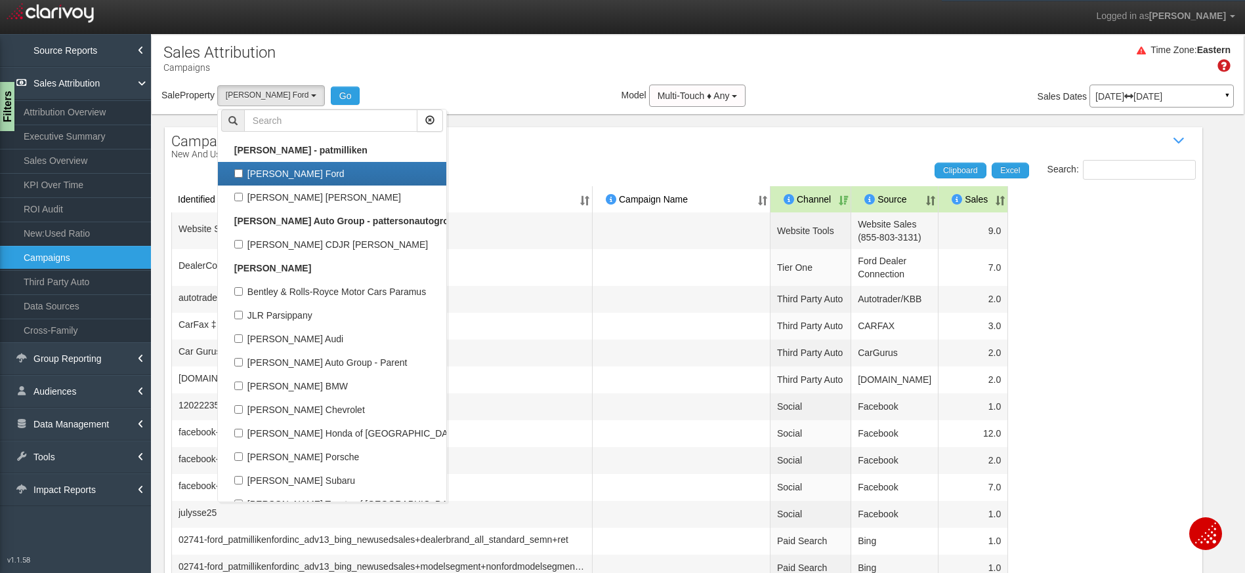
scroll to position [29182, 0]
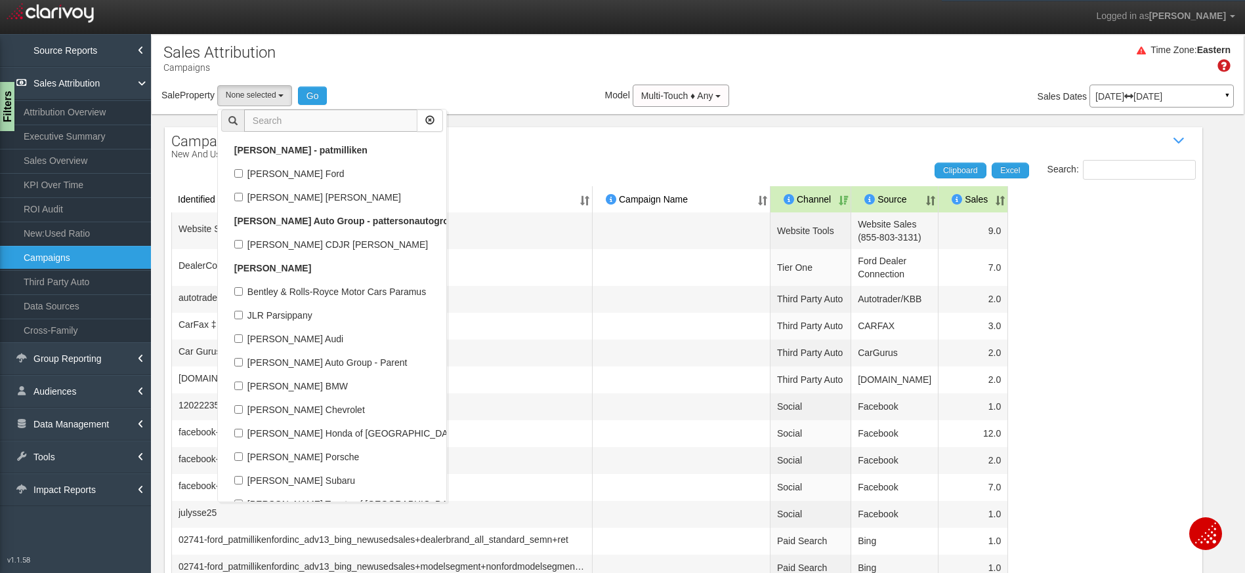
click at [300, 123] on input "text" at bounding box center [330, 121] width 173 height 22
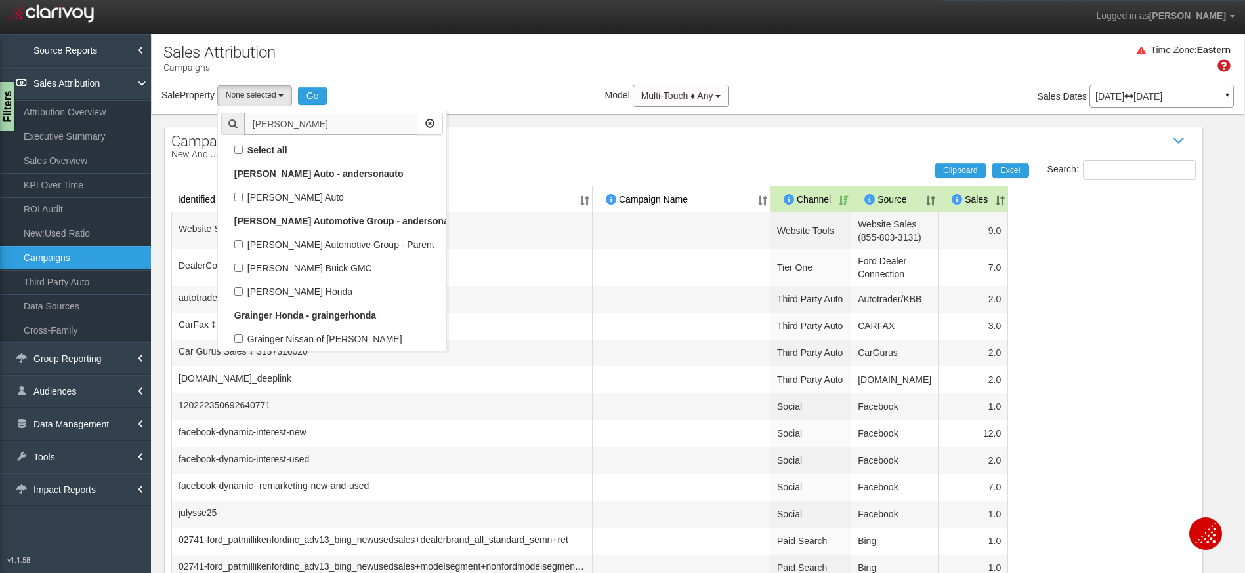
scroll to position [0, 0]
type input "anderson"
click at [278, 289] on label "[PERSON_NAME] Honda" at bounding box center [332, 291] width 222 height 17
click at [243, 289] on input "[PERSON_NAME] Honda" at bounding box center [238, 291] width 9 height 9
checkbox input "true"
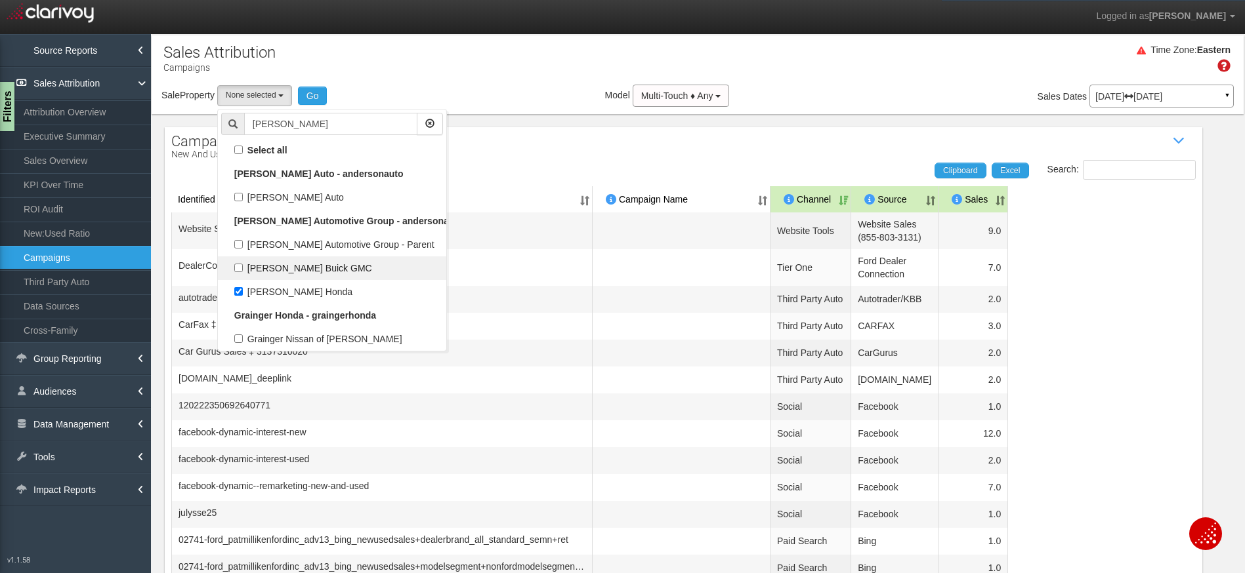
select select "object:3108"
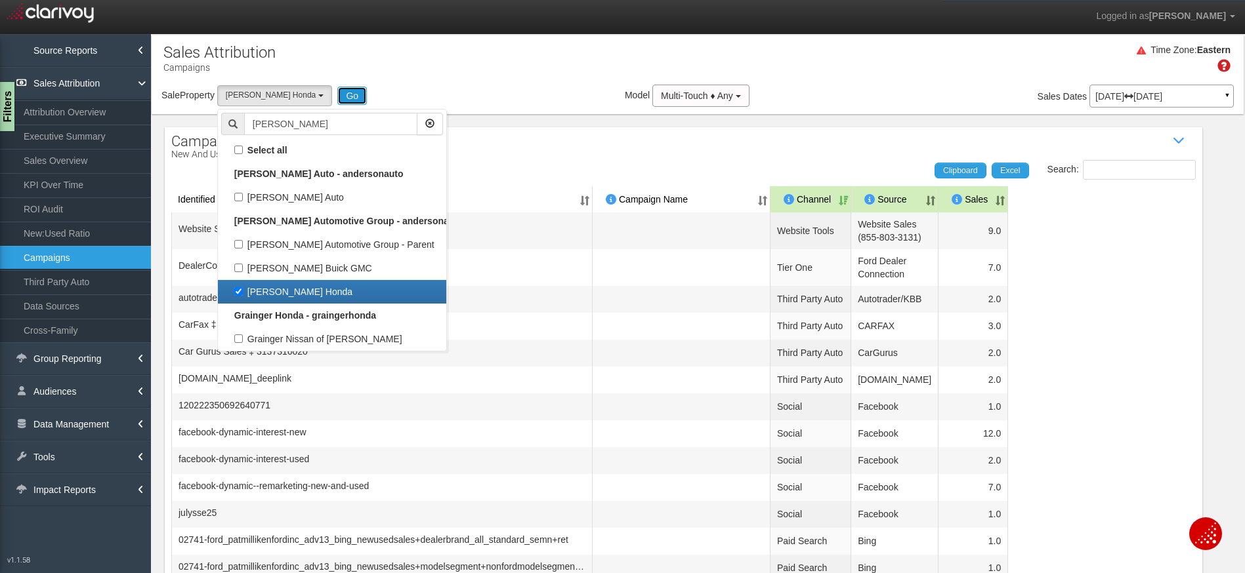
click at [337, 94] on button "Go" at bounding box center [352, 96] width 30 height 18
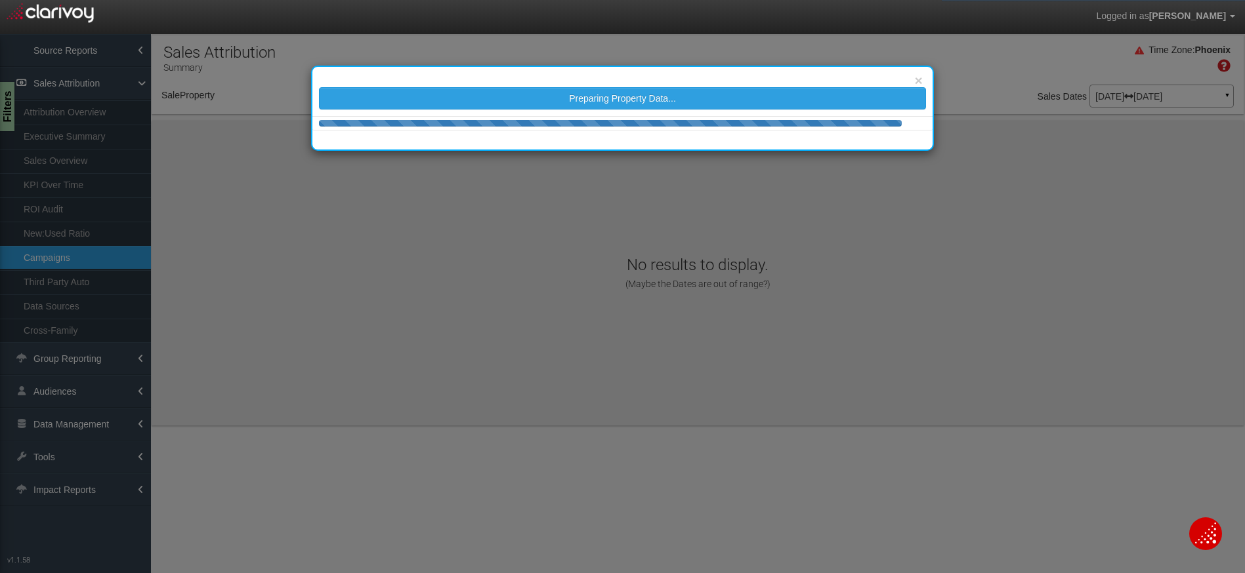
select select "object:5697"
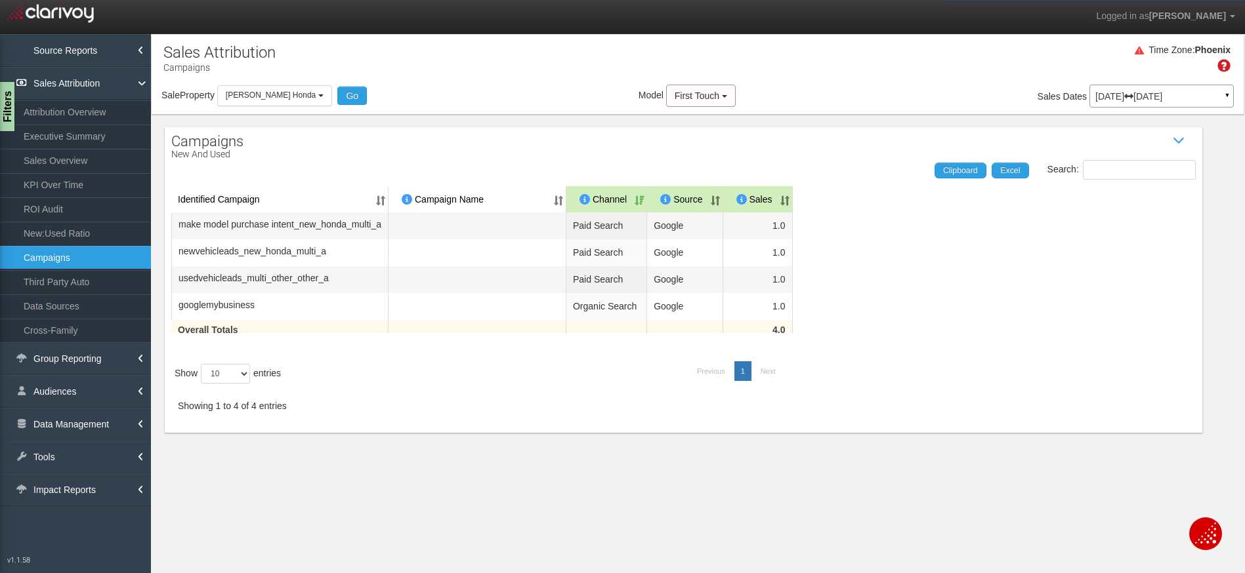
click at [381, 37] on div "Time Zone: Phoenix Sale Property Loading 1st Gear Motorsports 24 Auto Group - P…" at bounding box center [698, 74] width 1092 height 79
click at [81, 212] on link "ROI Audit" at bounding box center [75, 209] width 151 height 24
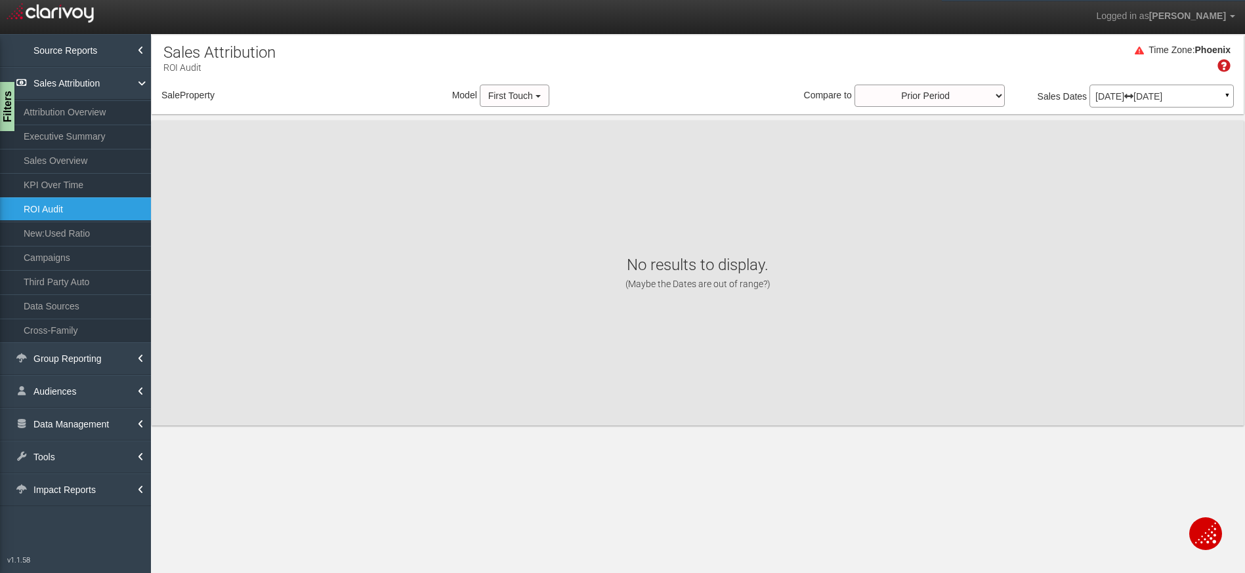
select select "object:8306"
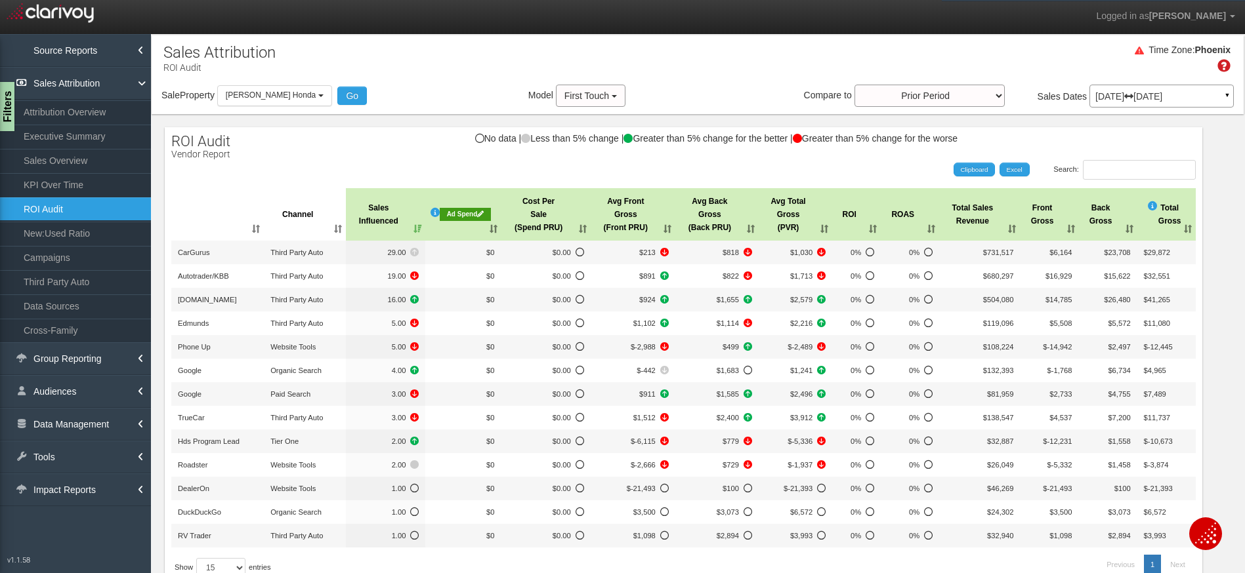
click at [455, 219] on div "Ad Spend" at bounding box center [465, 214] width 51 height 13
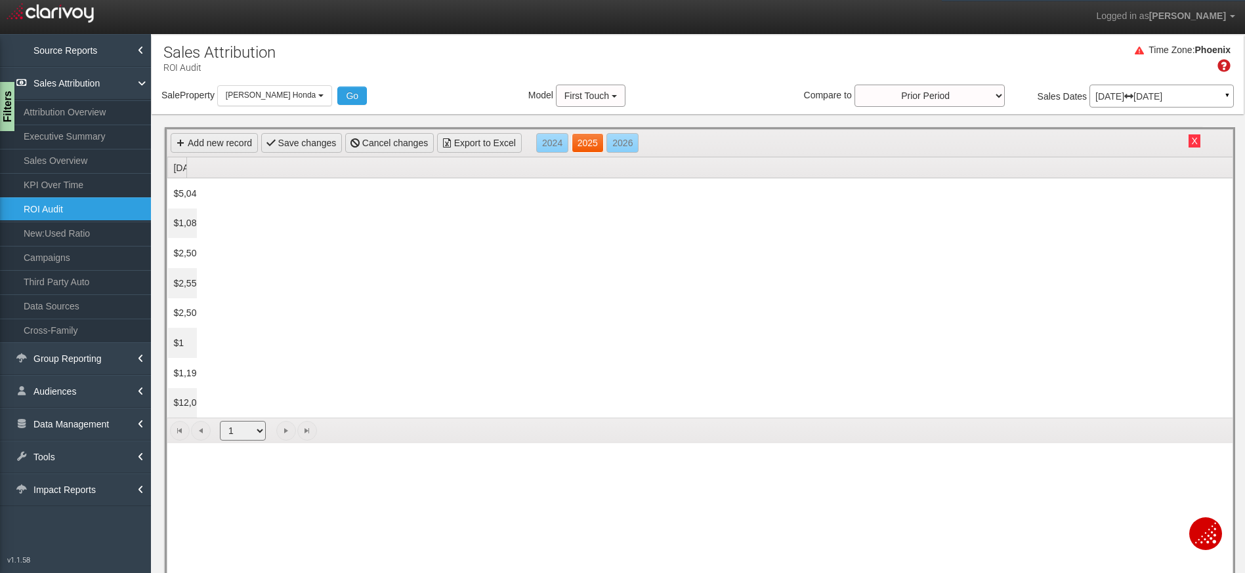
click at [591, 146] on link "2025" at bounding box center [587, 143] width 32 height 20
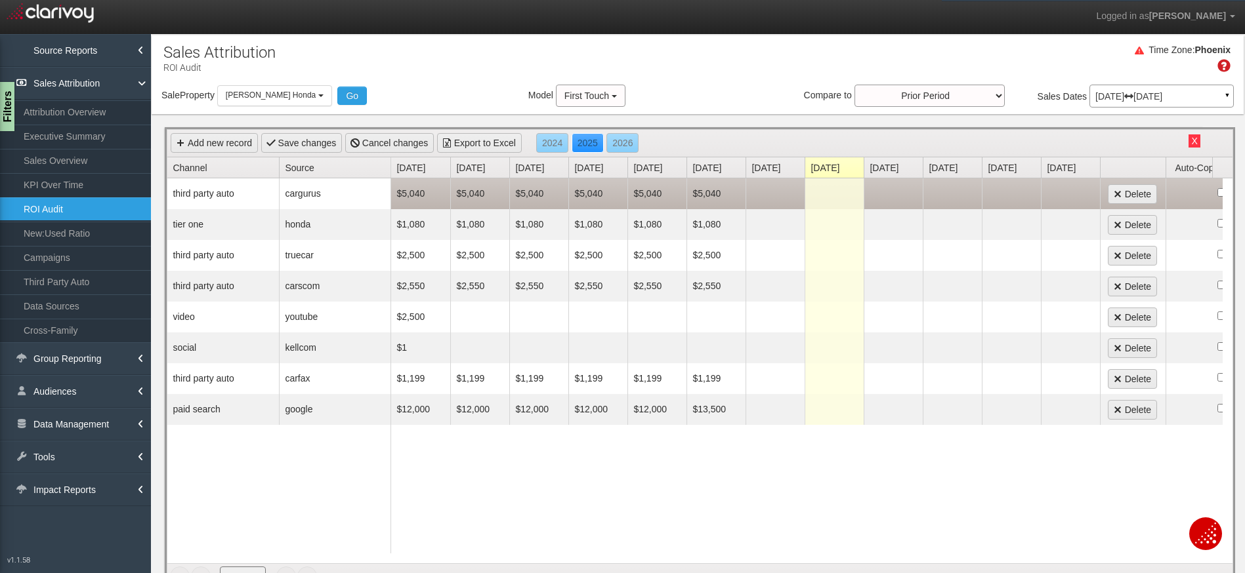
click at [774, 192] on td at bounding box center [774, 193] width 59 height 31
type input "5040"
type input "1080"
type input "2500"
type input "2550"
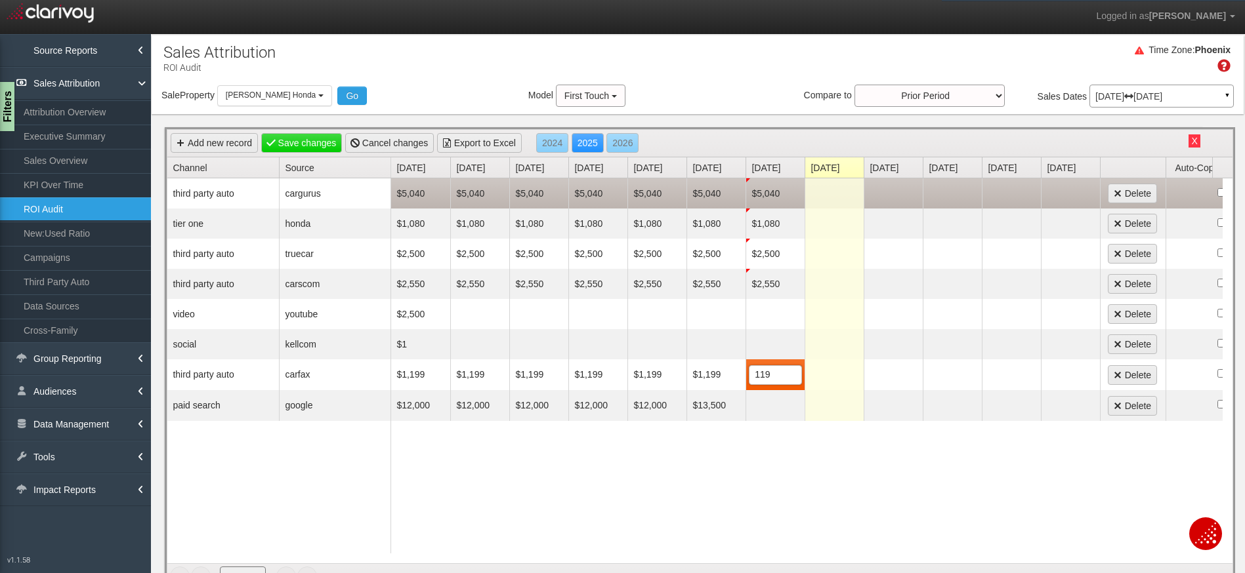
type input "1199"
type input "13500"
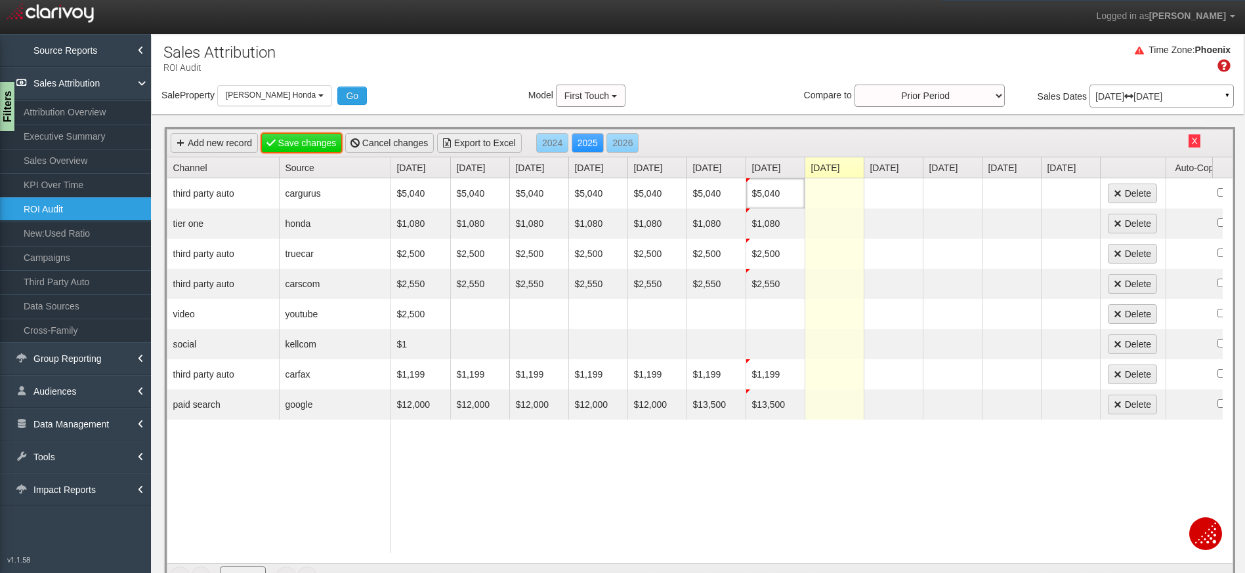
click at [289, 147] on link "Save changes" at bounding box center [301, 143] width 81 height 20
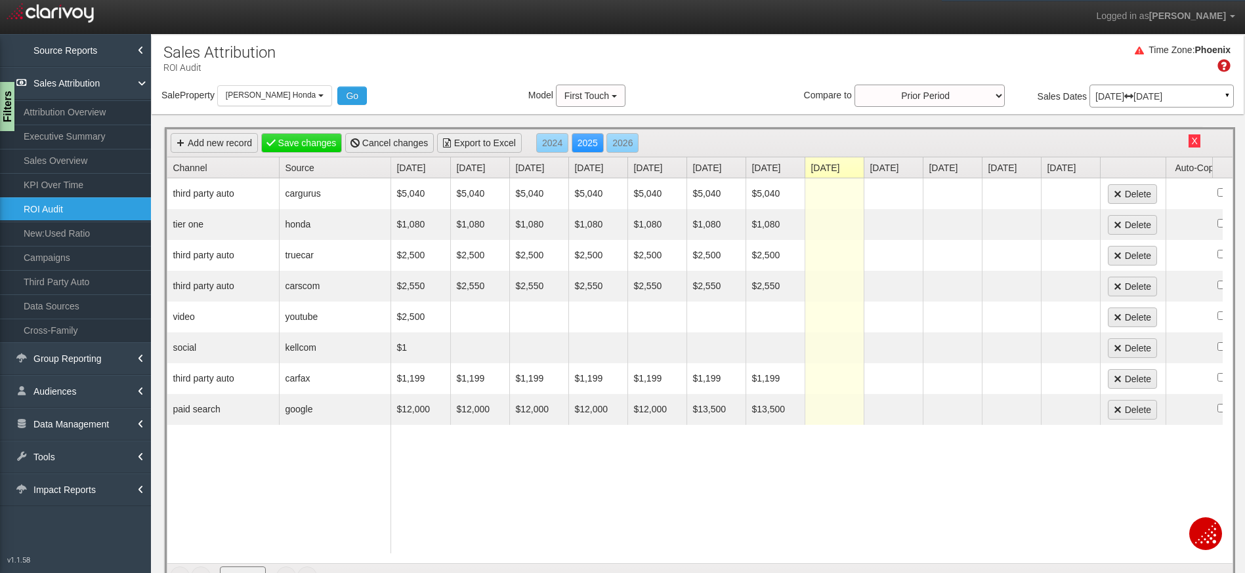
click at [1188, 140] on button "X" at bounding box center [1193, 140] width 11 height 13
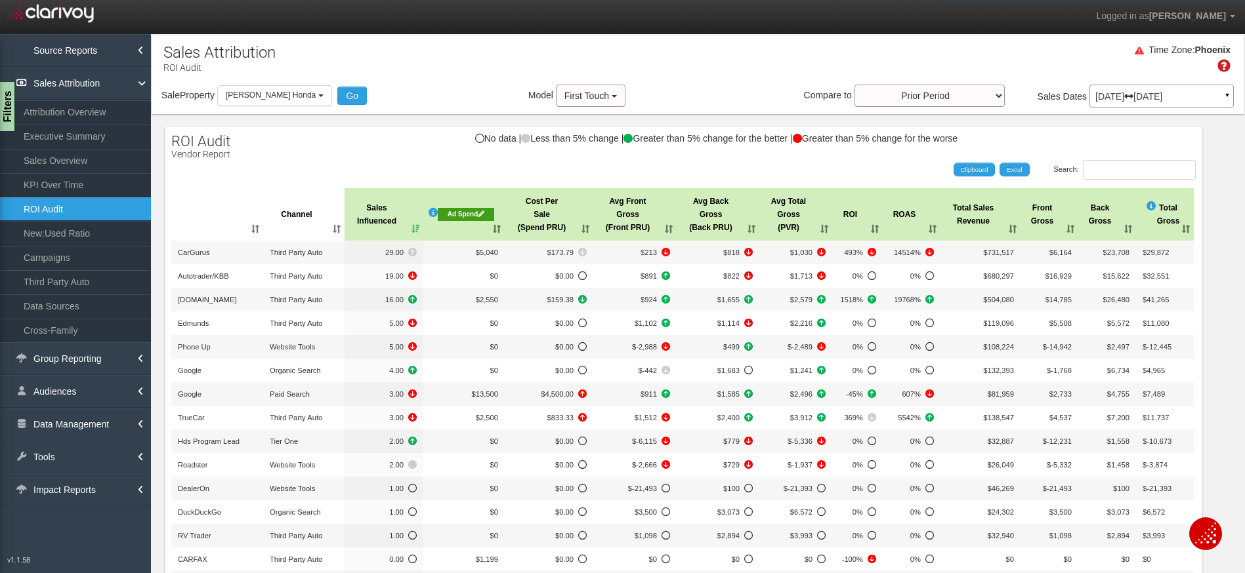
click at [587, 226] on th "Cost Per Sale (Spend PRU)" at bounding box center [549, 214] width 89 height 52
click at [587, 227] on th "Cost Per Sale (Spend PRU)" at bounding box center [549, 214] width 89 height 52
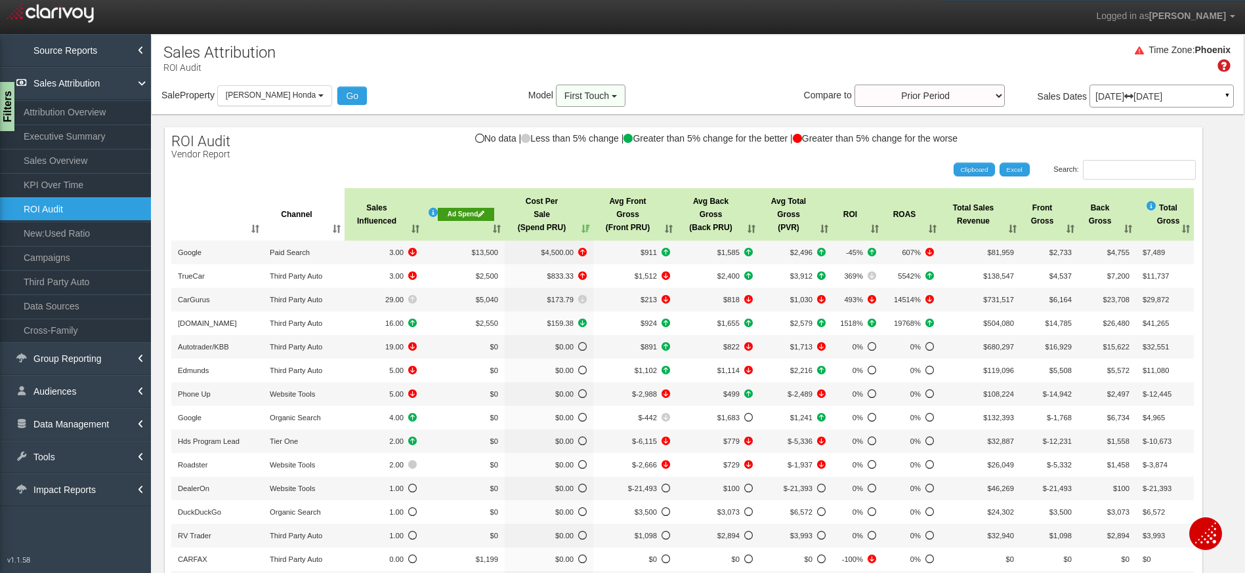
click at [565, 89] on button "First Touch" at bounding box center [591, 96] width 70 height 22
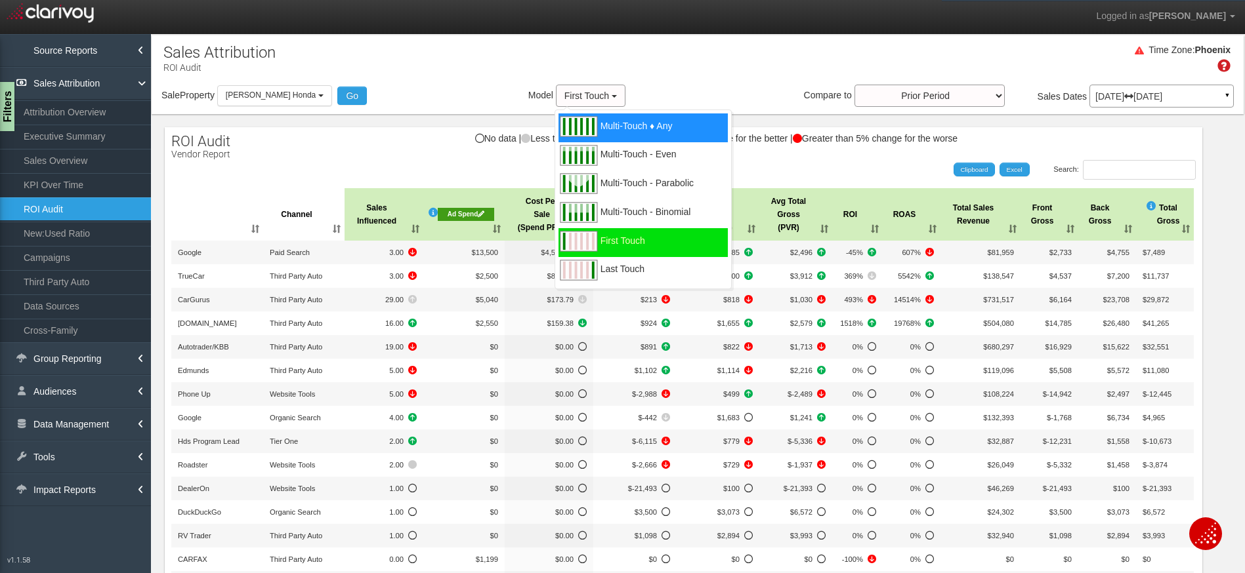
click at [588, 119] on div "Multi-Touch ♦ Any" at bounding box center [642, 128] width 169 height 29
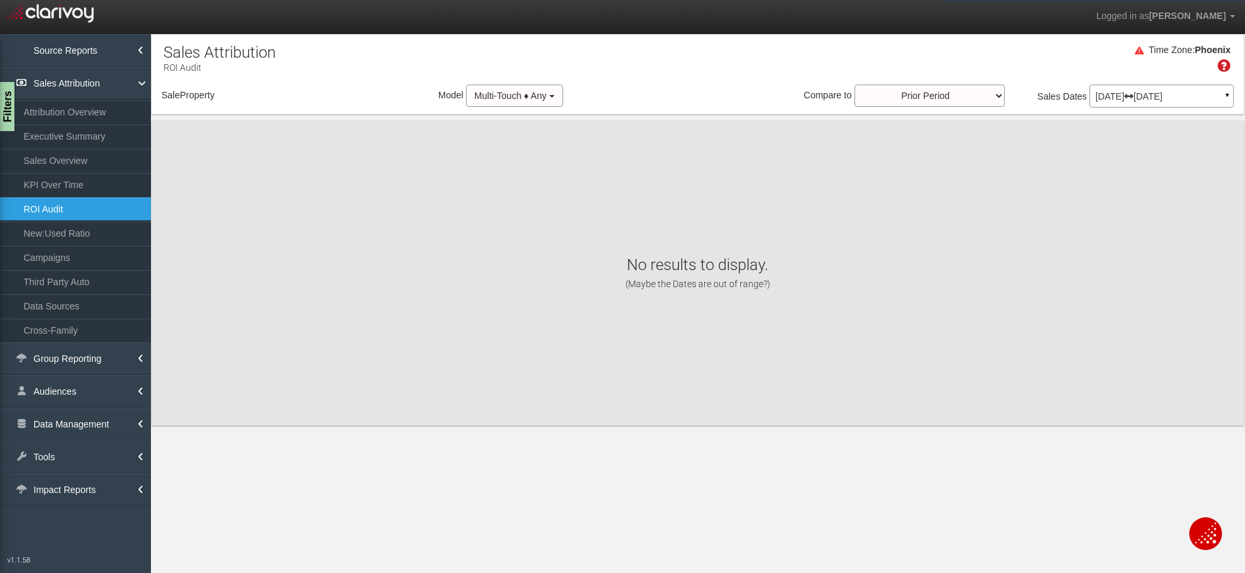
select select "object:10897"
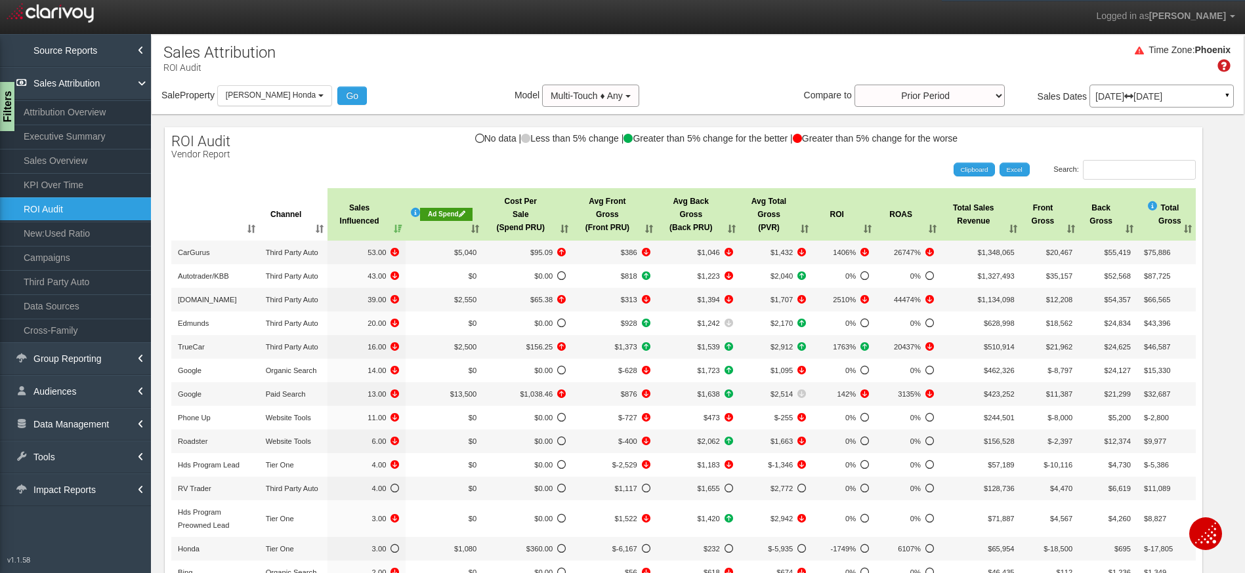
click at [1136, 92] on p "Jul 01, 2025 Jul 31, 2025" at bounding box center [1161, 96] width 133 height 9
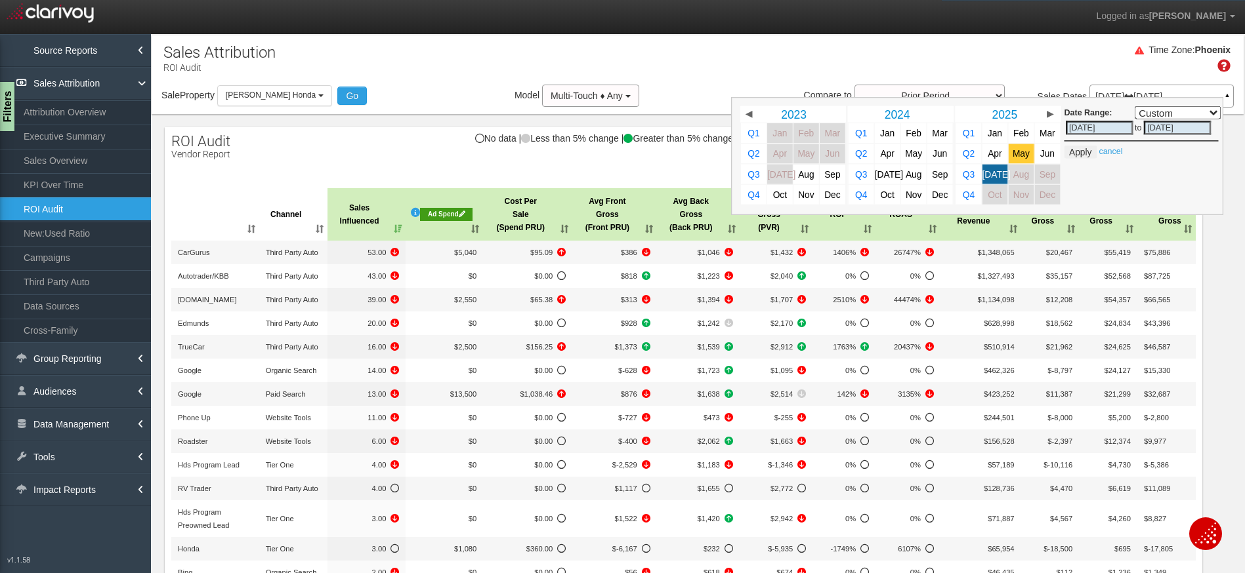
click at [1012, 150] on span "May" at bounding box center [1020, 154] width 17 height 10
select select ","
type input "05/01/2025"
type input "[DATE]"
click at [1069, 154] on button "Apply" at bounding box center [1080, 152] width 32 height 13
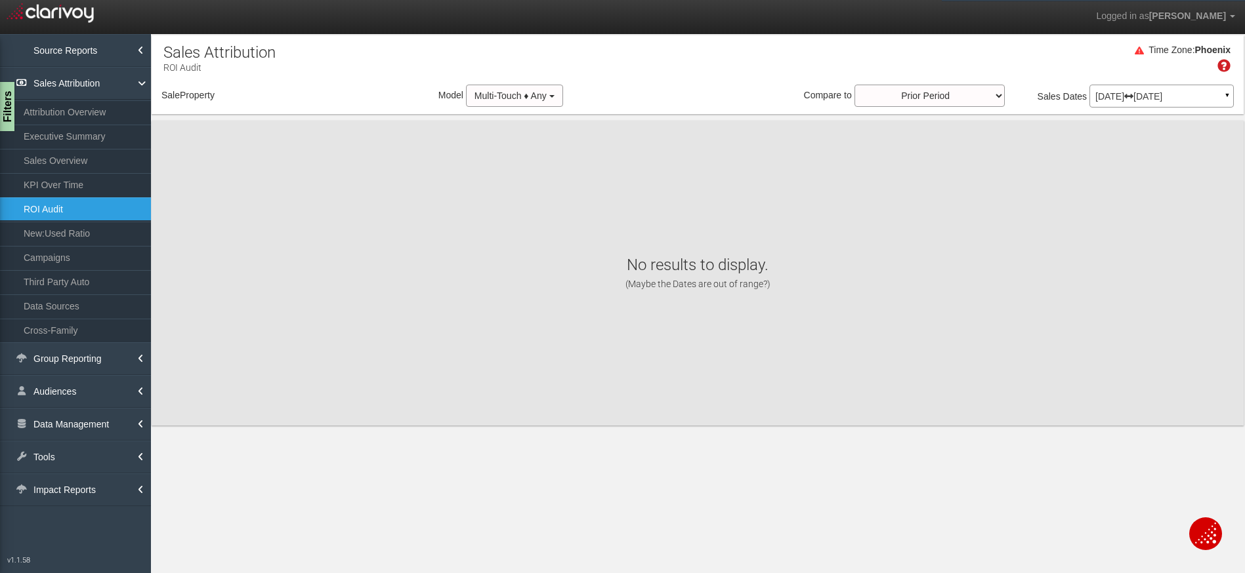
select select "object:13488"
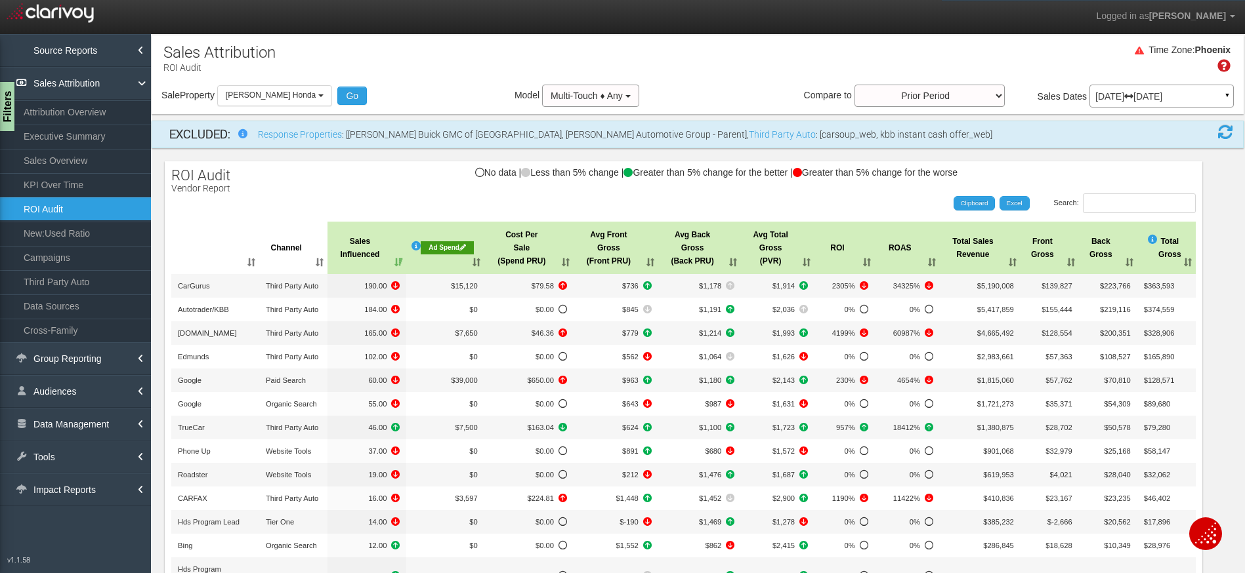
click at [556, 266] on th "Cost Per Sale (Spend PRU)" at bounding box center [528, 248] width 89 height 52
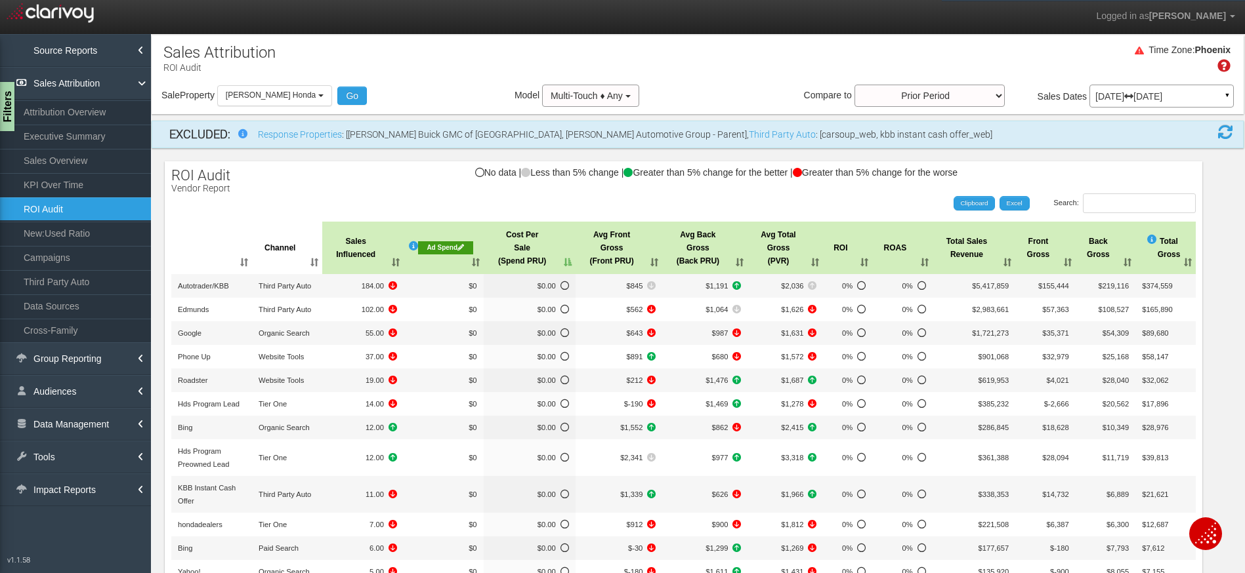
click at [556, 266] on th "Cost Per Sale (Spend PRU)" at bounding box center [530, 248] width 92 height 52
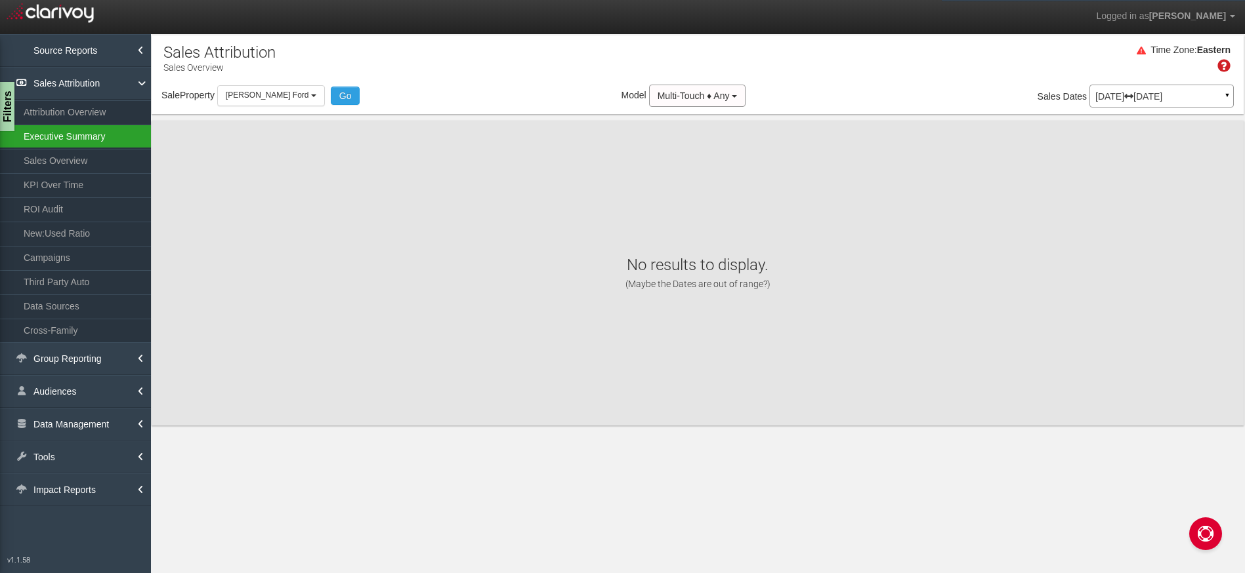
click at [110, 129] on link "Executive Summary" at bounding box center [75, 137] width 151 height 24
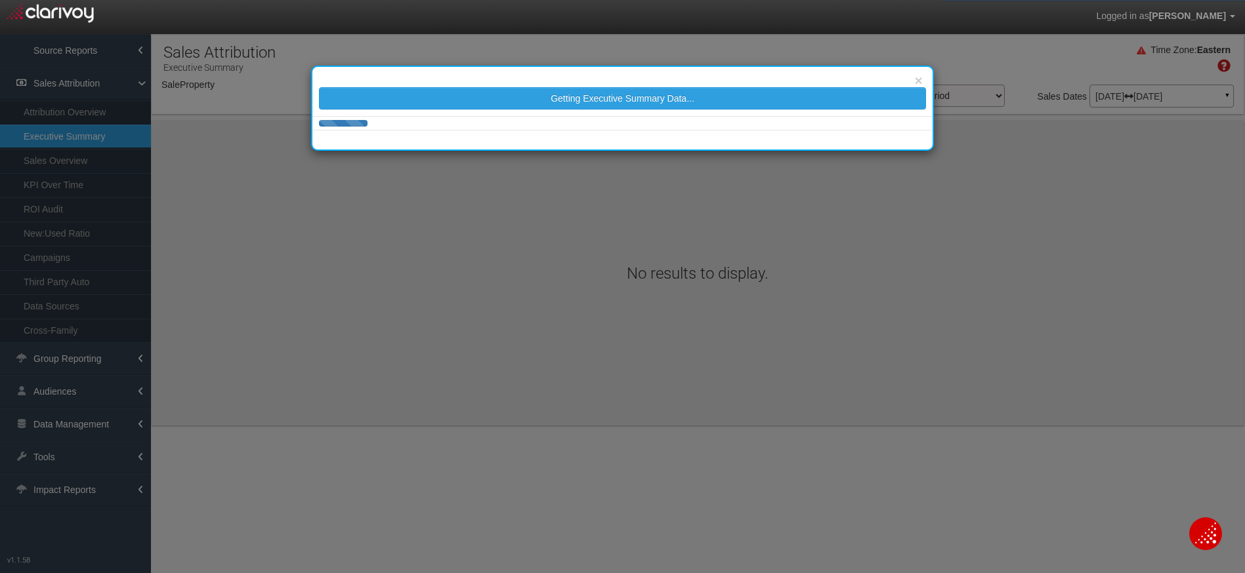
select select "object:4883"
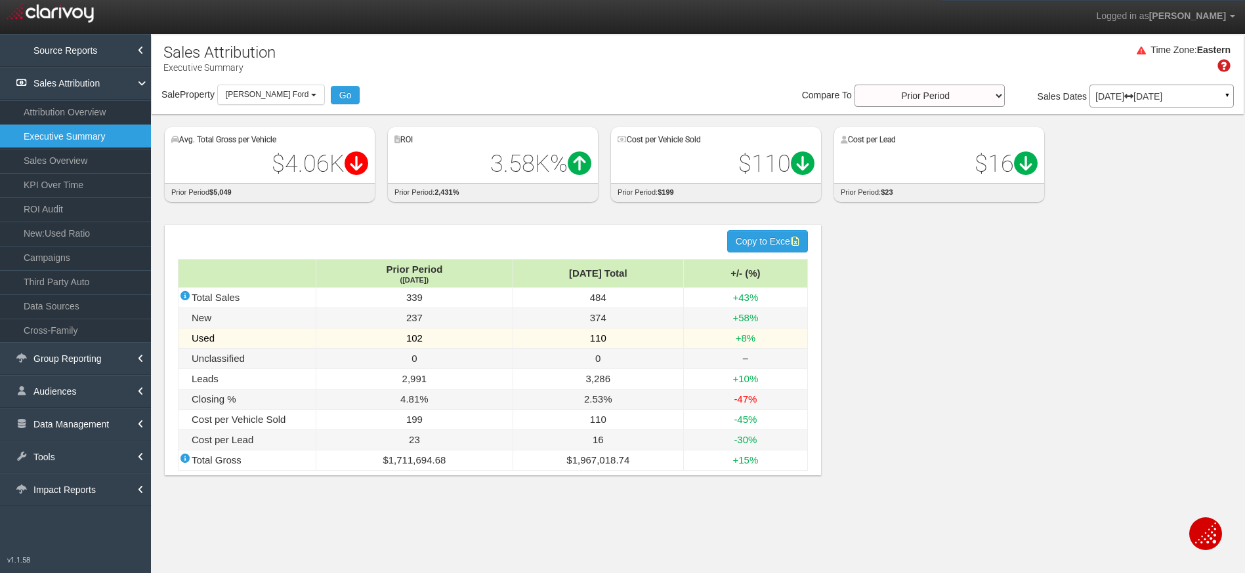
click at [584, 341] on td "110" at bounding box center [597, 339] width 171 height 20
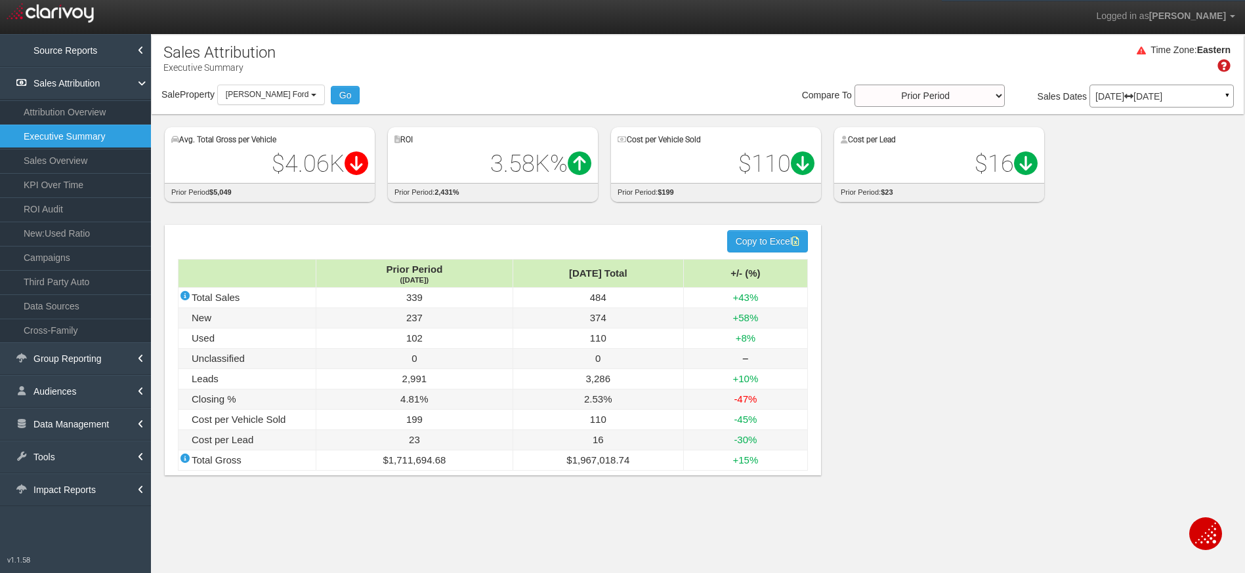
click at [604, 46] on div "Time Zone: Eastern" at bounding box center [698, 63] width 1092 height 43
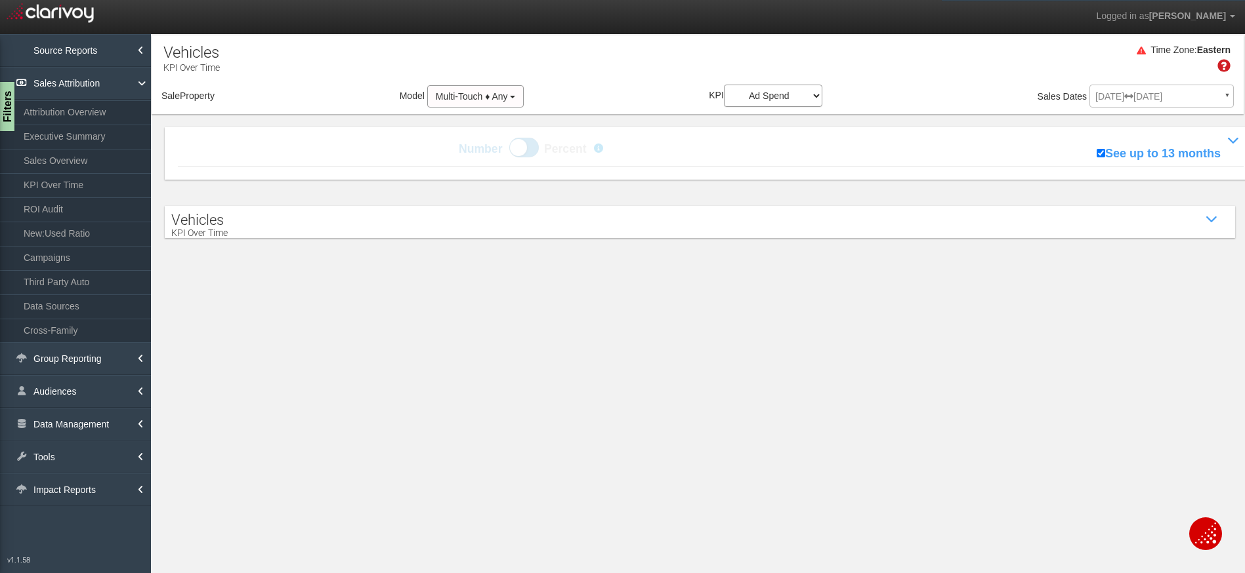
select select "object:2277"
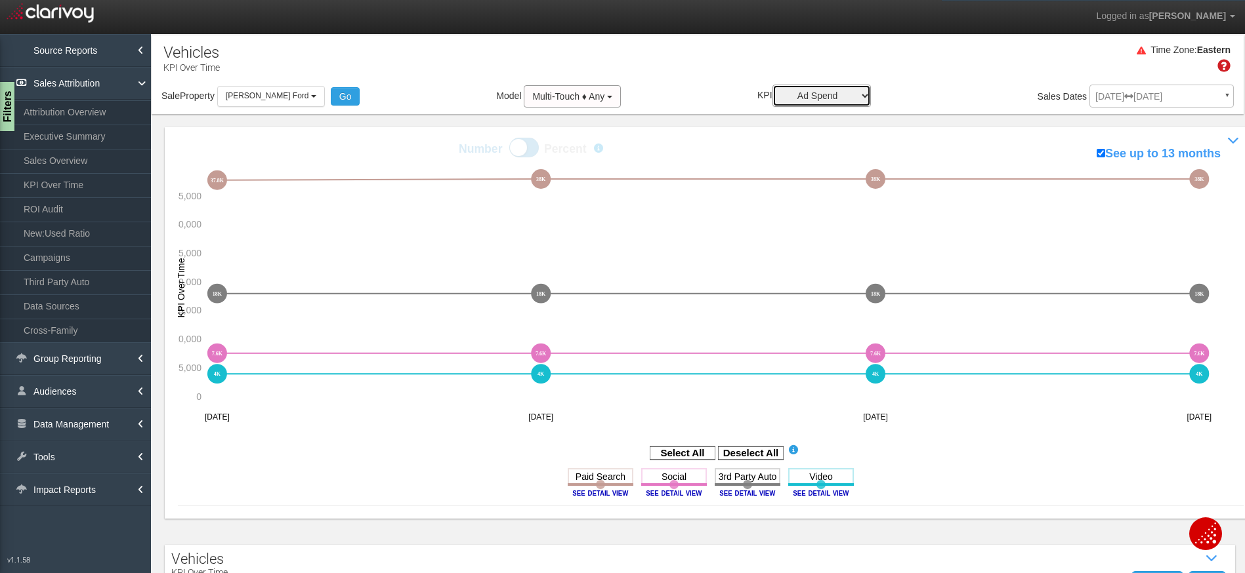
click at [791, 98] on select "Sales Influenced Ad Spend Cost Per Sale" at bounding box center [821, 96] width 98 height 22
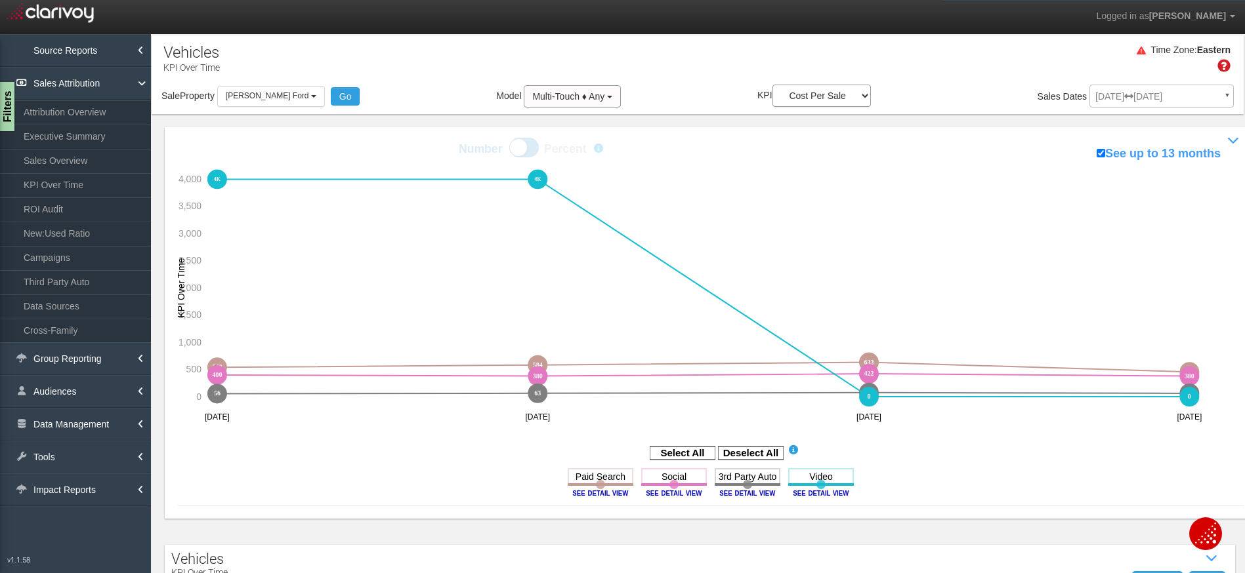
click at [751, 445] on icon "Deselect All" at bounding box center [751, 453] width 66 height 16
click at [751, 449] on rect at bounding box center [751, 453] width 66 height 13
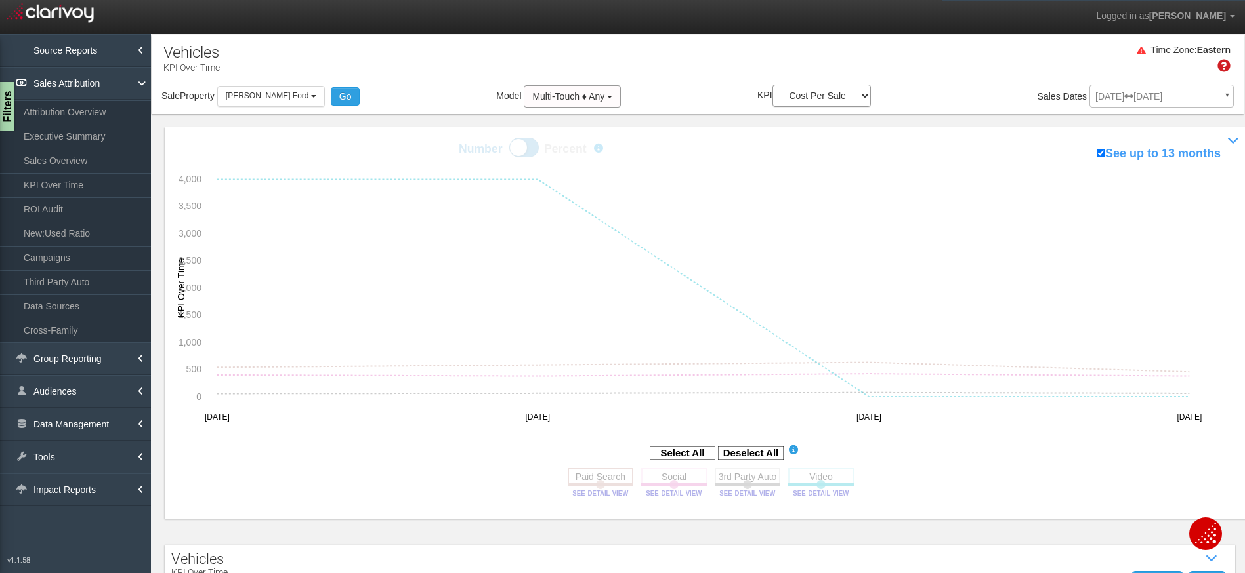
click at [598, 474] on rect at bounding box center [601, 476] width 66 height 16
click at [1209, 233] on icon "540 540 584 584 633 633 457 457 400 380 422 380 56 63 76 62 4000 4000 0 0 [obje…" at bounding box center [702, 298] width 1049 height 264
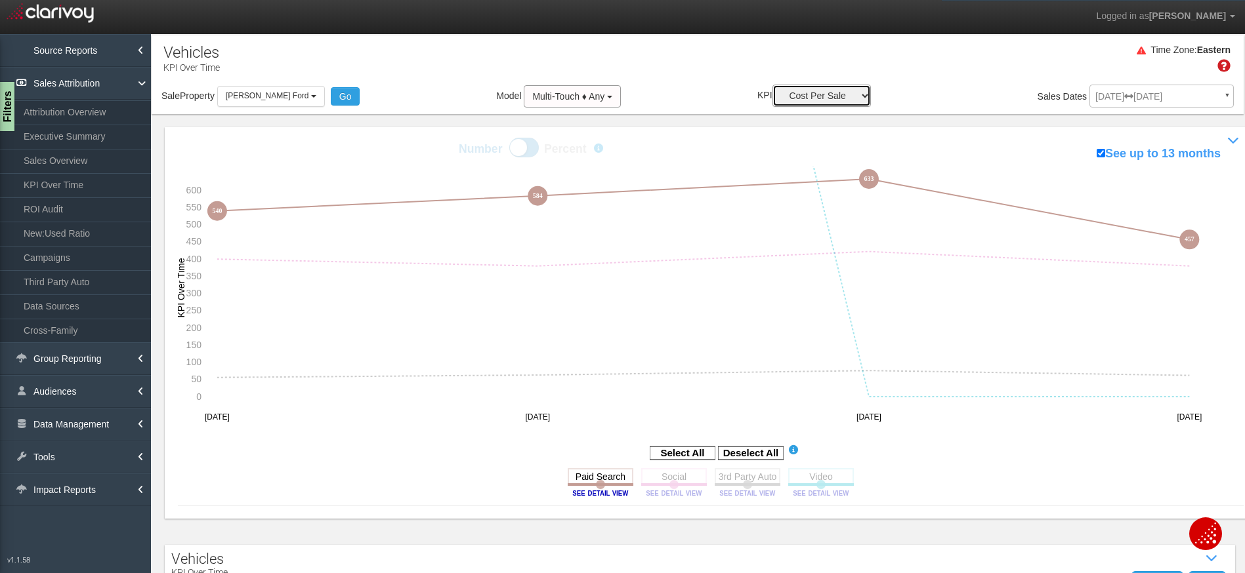
click at [792, 87] on select "Sales Influenced Ad Spend Cost Per Sale" at bounding box center [821, 96] width 98 height 22
select select "string:Sales Influenced"
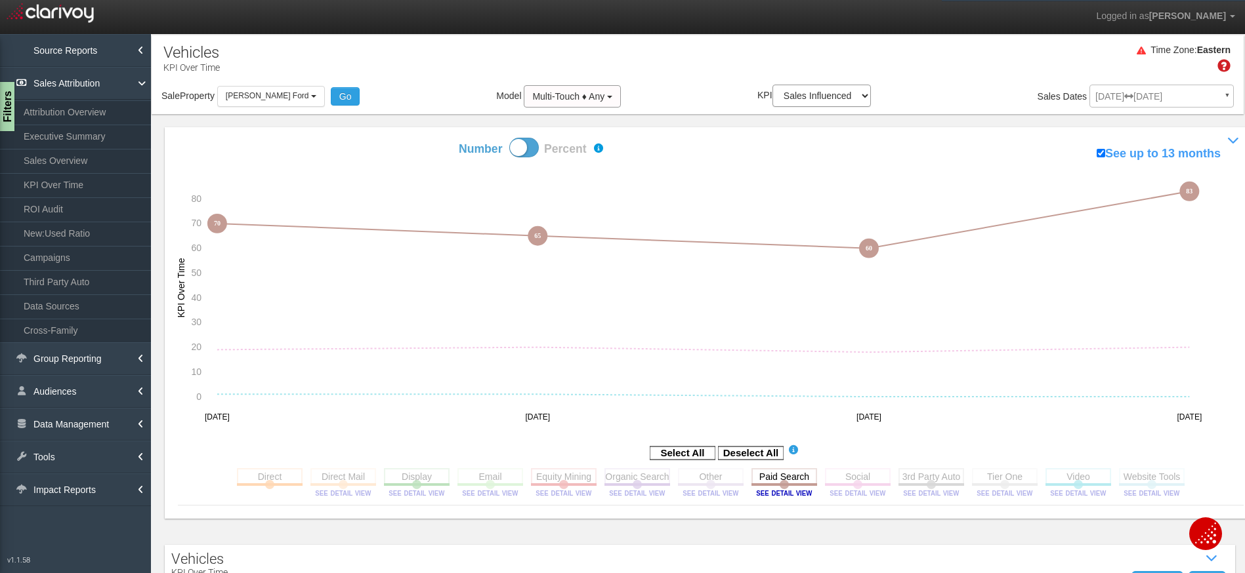
drag, startPoint x: 742, startPoint y: 93, endPoint x: 663, endPoint y: 128, distance: 86.3
click at [742, 93] on div "Sale Property Loading 1st Gear Motorsports 24 Auto Group - Parent [DEMOGRAPHIC_…" at bounding box center [698, 99] width 1092 height 28
click at [520, 150] on span at bounding box center [524, 148] width 30 height 20
click at [413, 138] on input "Number Percent" at bounding box center [412, 137] width 1 height 1
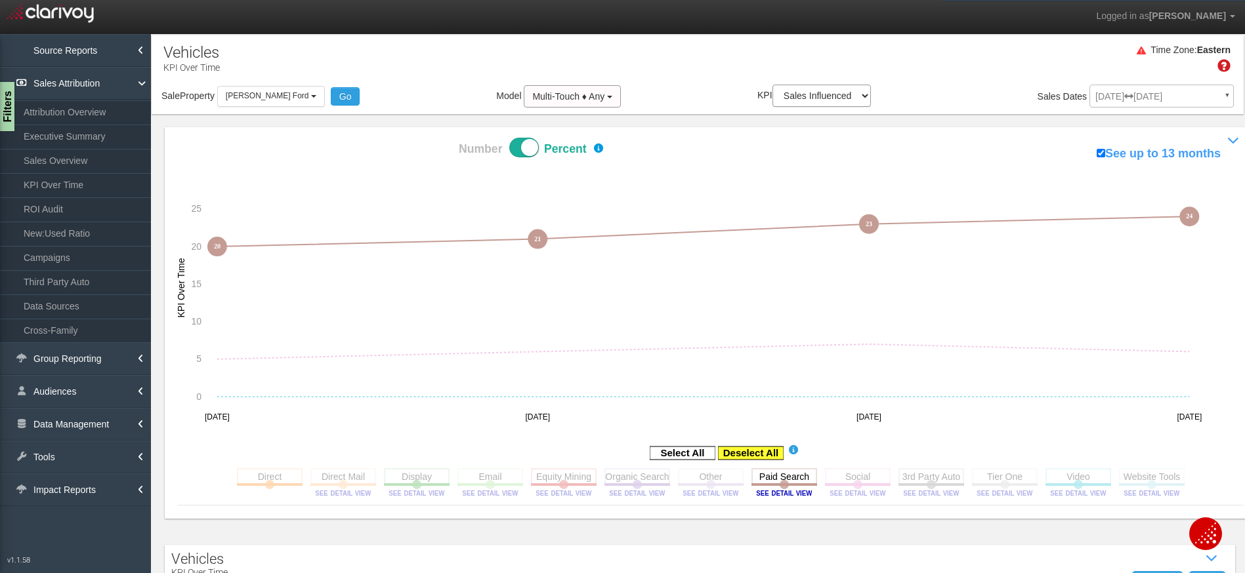
click at [764, 453] on rect at bounding box center [751, 453] width 66 height 13
click at [772, 474] on rect at bounding box center [784, 476] width 66 height 16
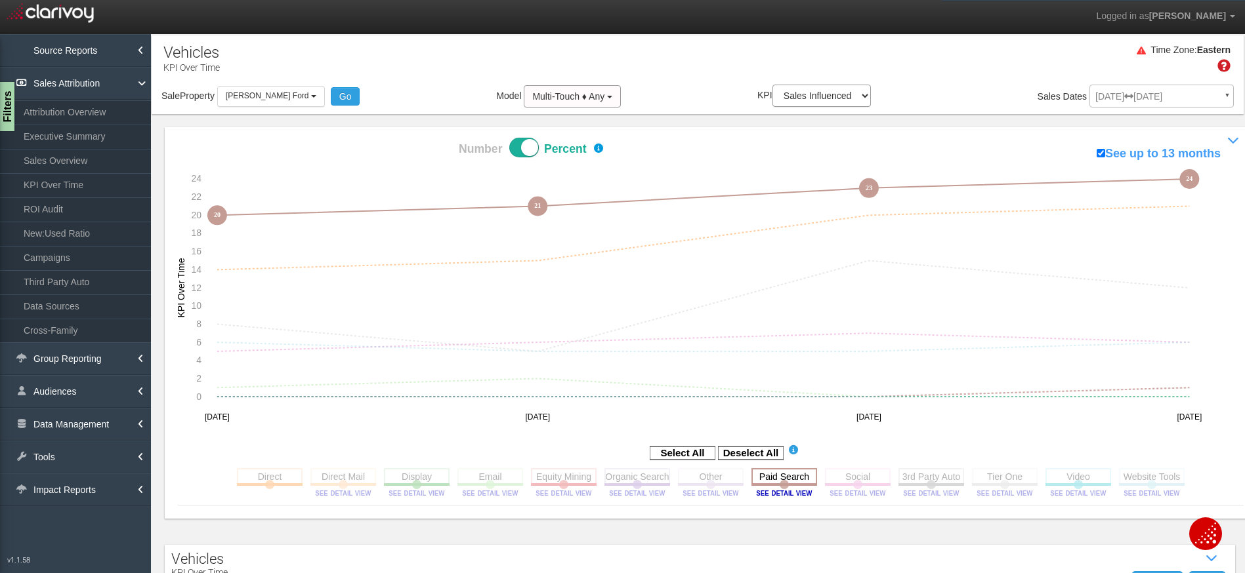
click at [758, 480] on rect at bounding box center [784, 476] width 66 height 16
click at [850, 483] on rect at bounding box center [858, 476] width 66 height 16
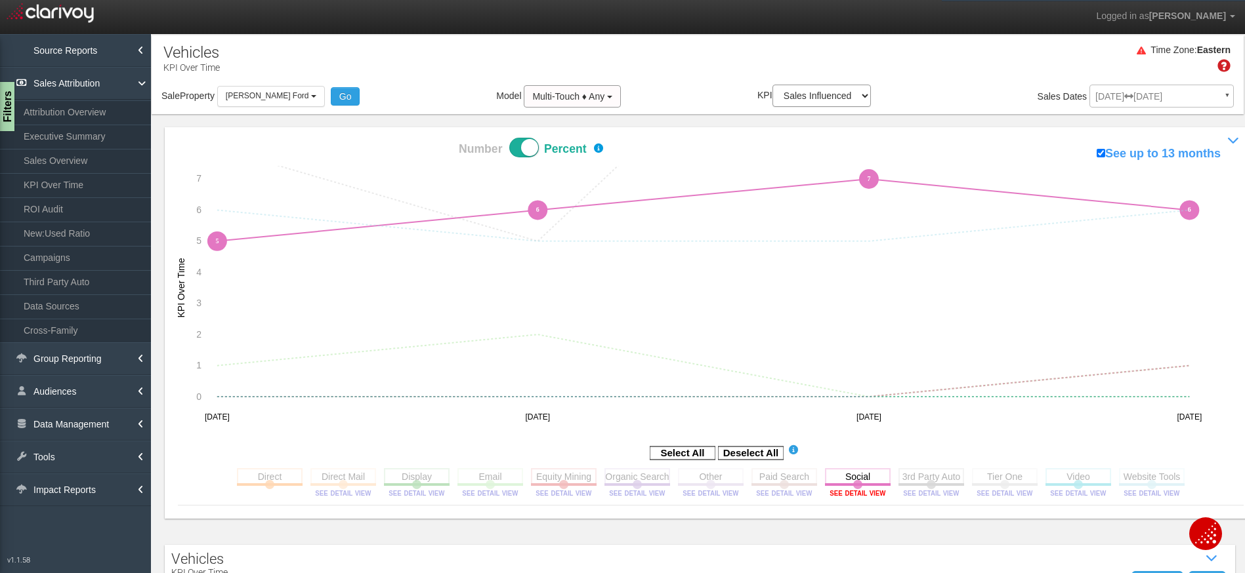
click at [847, 493] on image at bounding box center [857, 493] width 59 height 8
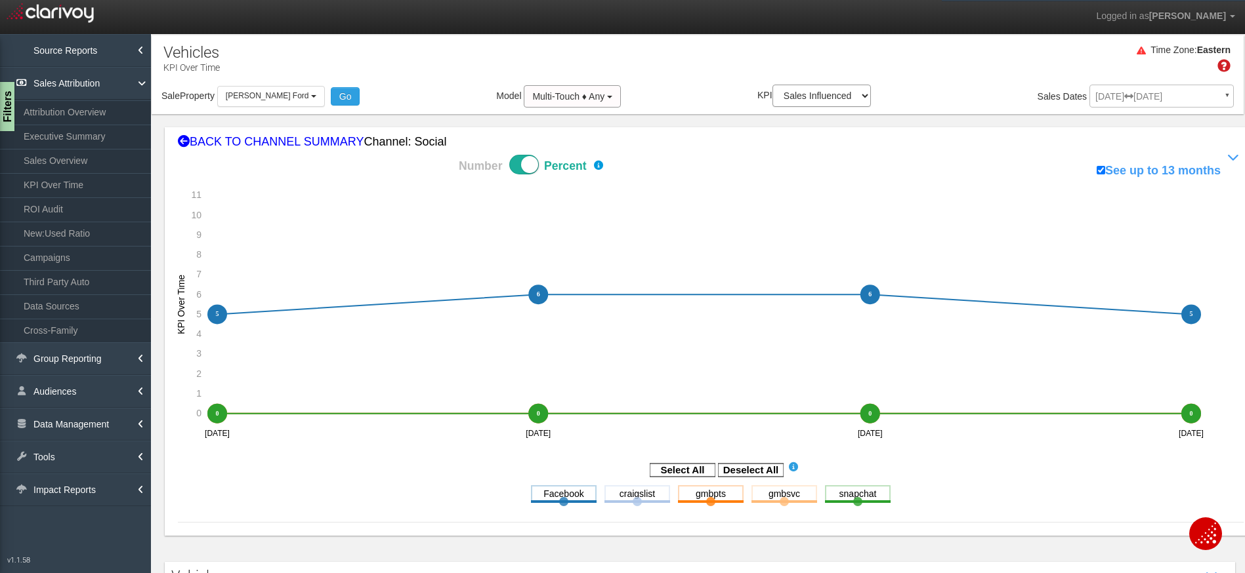
click at [516, 155] on span at bounding box center [524, 165] width 30 height 20
click at [413, 155] on input "Number Percent" at bounding box center [412, 154] width 1 height 1
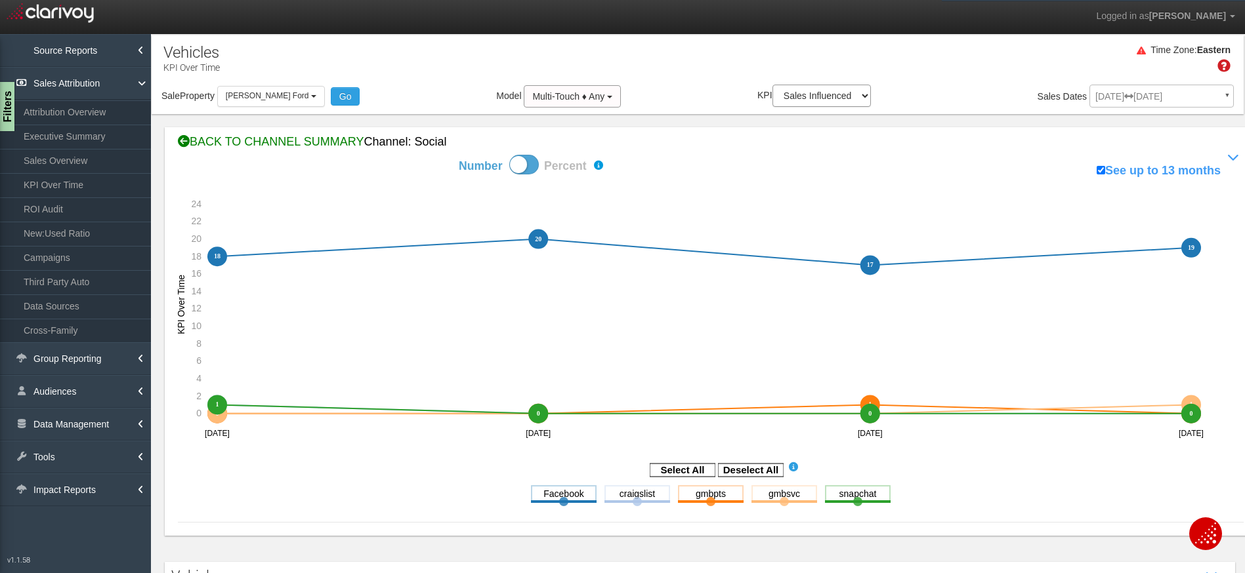
click at [353, 141] on div "BACK TO CHANNEL SUMMARY Channel: social" at bounding box center [710, 142] width 1065 height 17
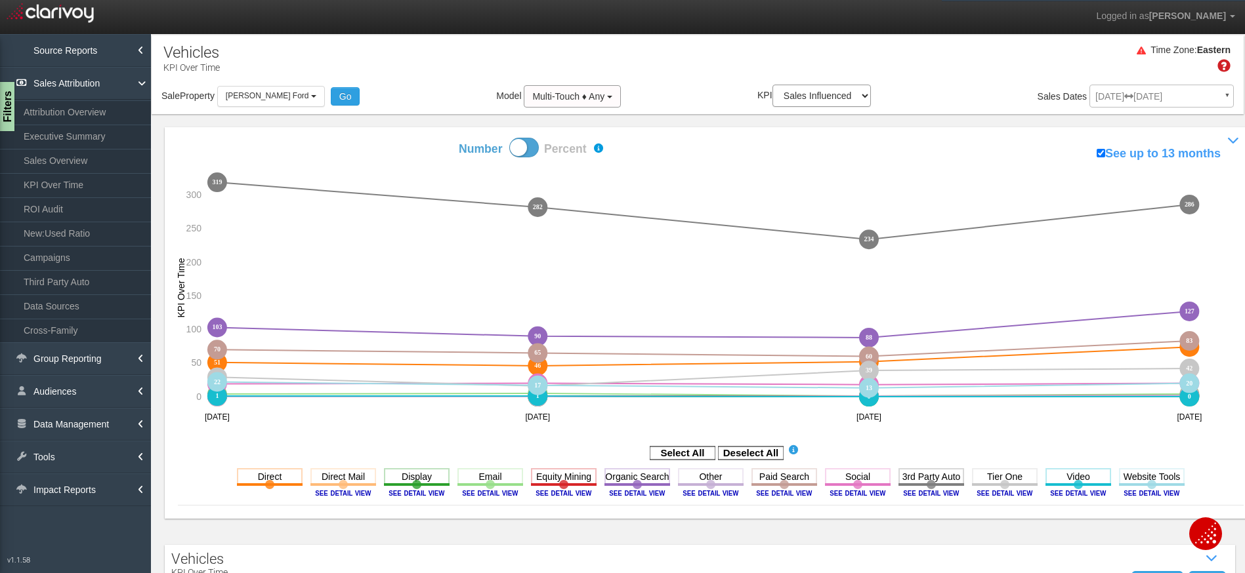
click at [514, 146] on span at bounding box center [524, 148] width 30 height 20
click at [413, 138] on input "Number Percent" at bounding box center [412, 137] width 1 height 1
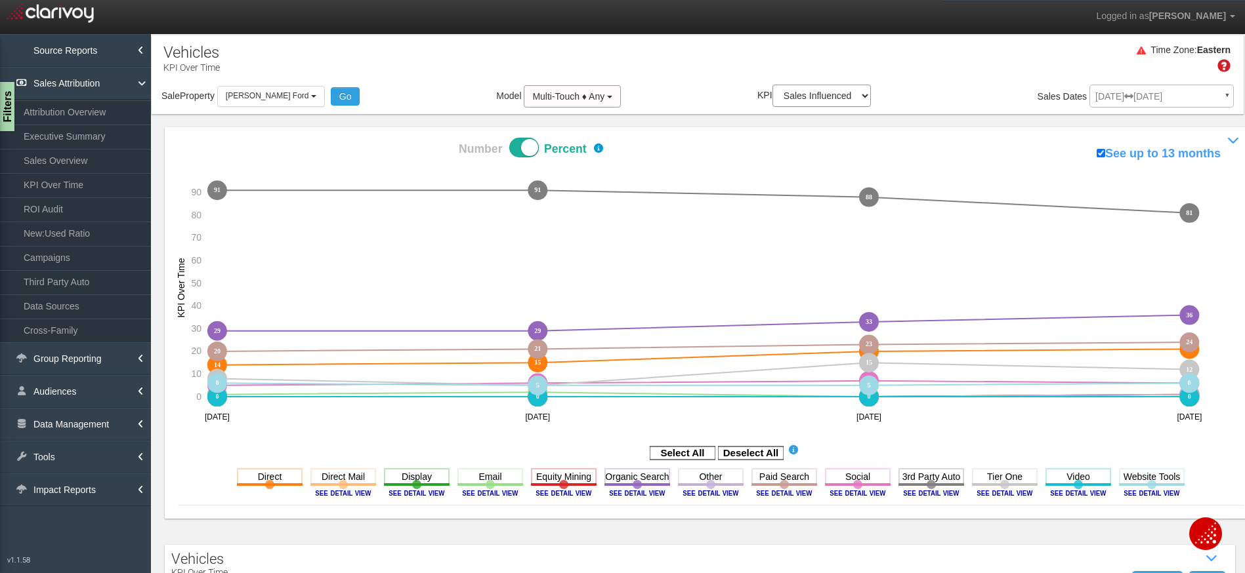
click at [711, 57] on div "Time Zone: Eastern" at bounding box center [698, 63] width 1092 height 43
click at [698, 28] on nav "Logged in as [PERSON_NAME] Edit Profile Change Password Signout" at bounding box center [622, 17] width 1245 height 34
click at [734, 450] on rect at bounding box center [751, 453] width 66 height 13
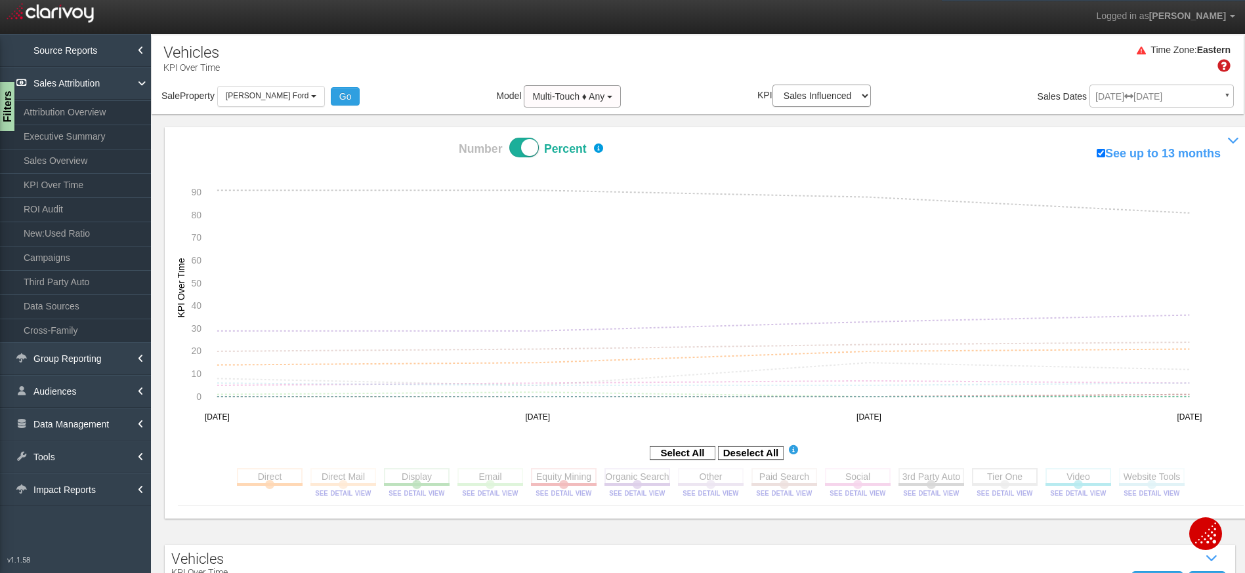
click at [996, 480] on rect at bounding box center [1005, 476] width 66 height 16
click at [992, 495] on image at bounding box center [1004, 493] width 59 height 8
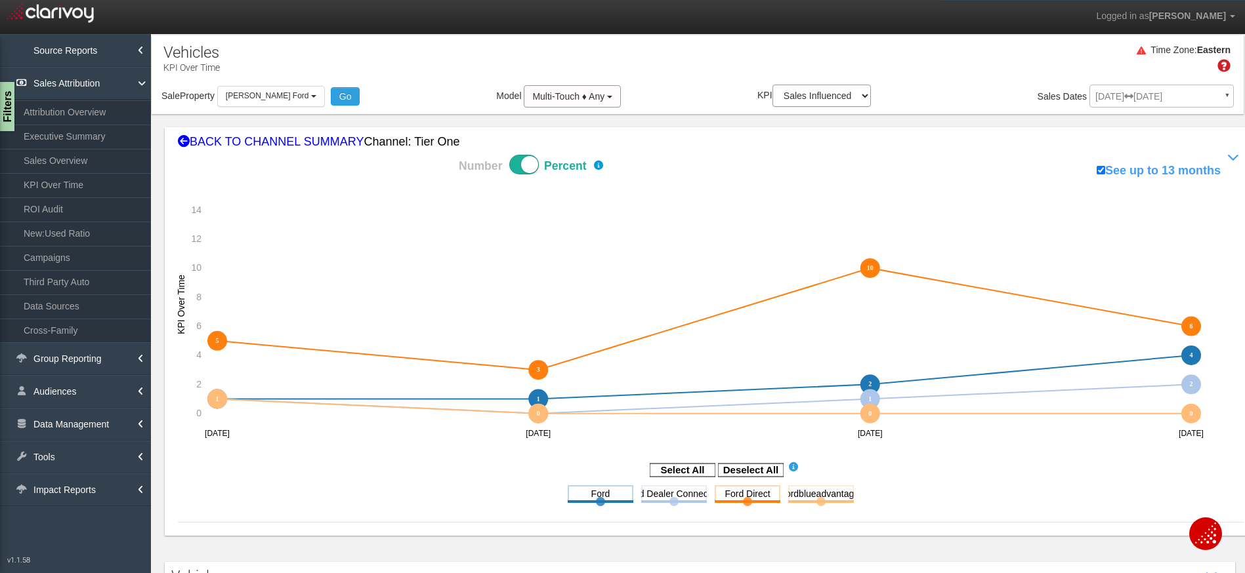
scroll to position [234, 0]
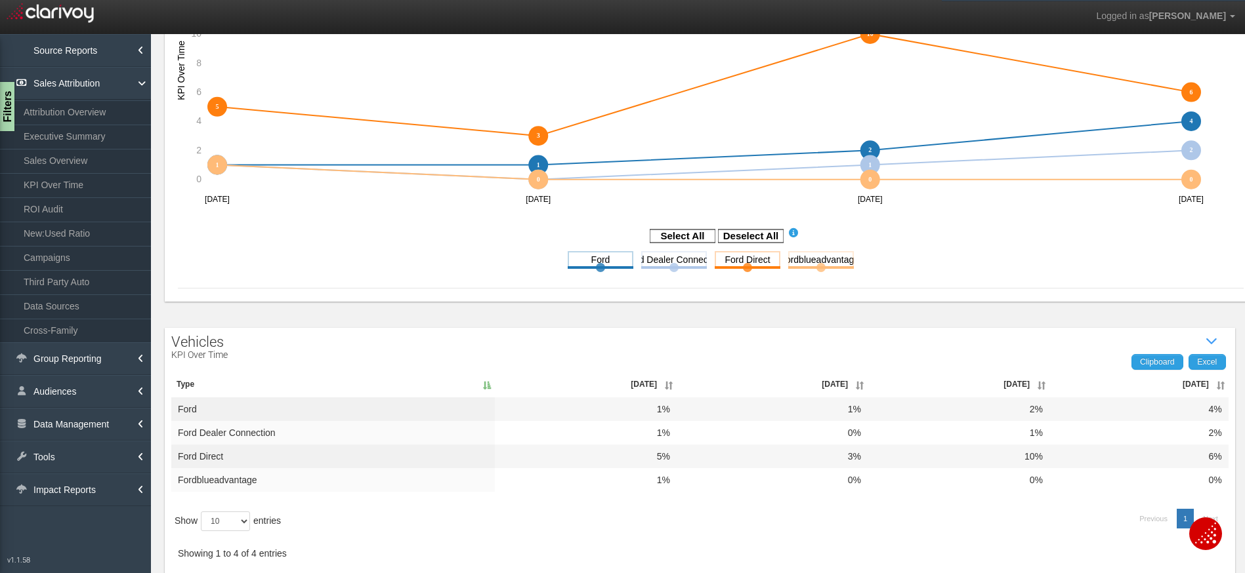
click at [1215, 390] on th "[DATE]" at bounding box center [1138, 384] width 179 height 26
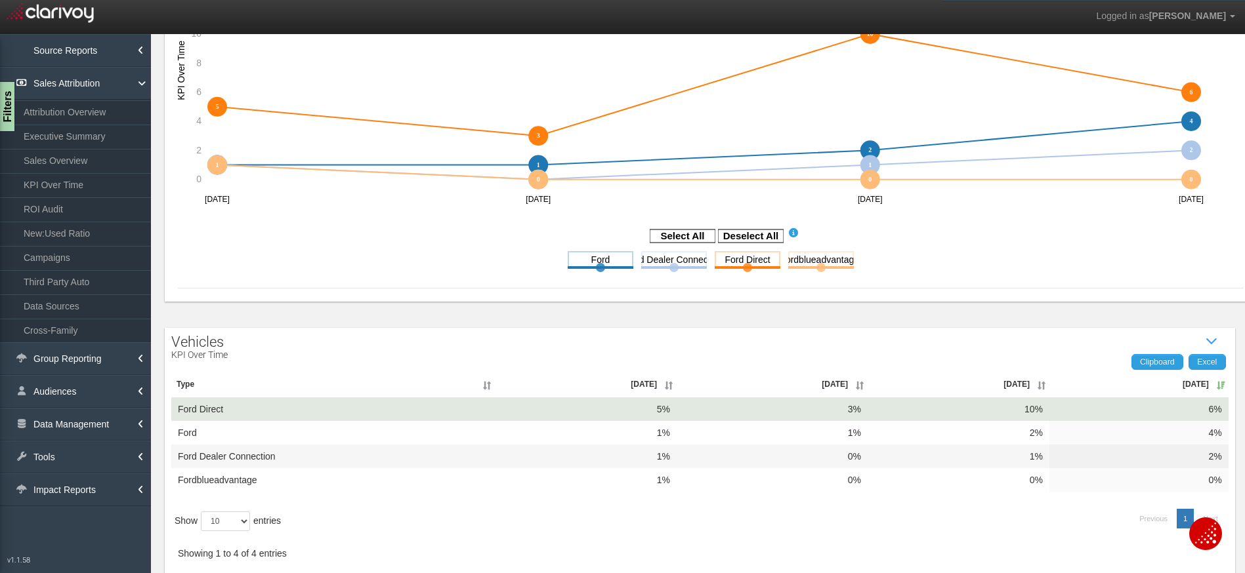
click at [1168, 407] on td "6%" at bounding box center [1138, 410] width 179 height 24
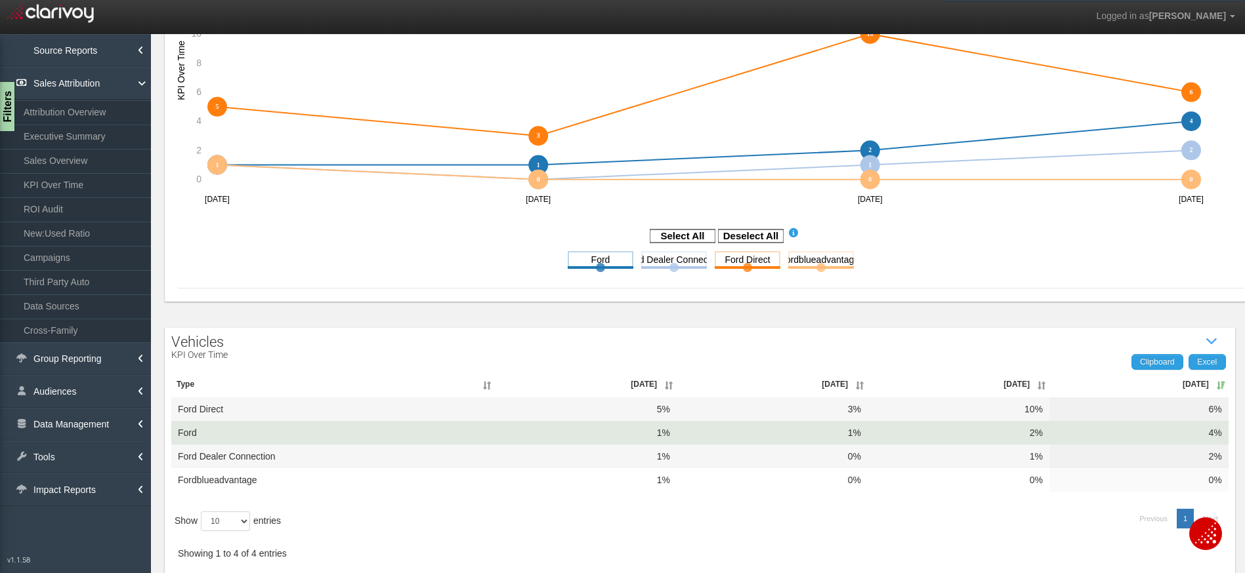
drag, startPoint x: 1132, startPoint y: 438, endPoint x: 1123, endPoint y: 438, distance: 8.5
click at [1131, 438] on td "4%" at bounding box center [1138, 433] width 179 height 24
click at [1009, 435] on td "2%" at bounding box center [958, 433] width 182 height 24
click at [1184, 431] on td "4%" at bounding box center [1138, 433] width 179 height 24
drag, startPoint x: 1193, startPoint y: 436, endPoint x: 1210, endPoint y: 435, distance: 17.1
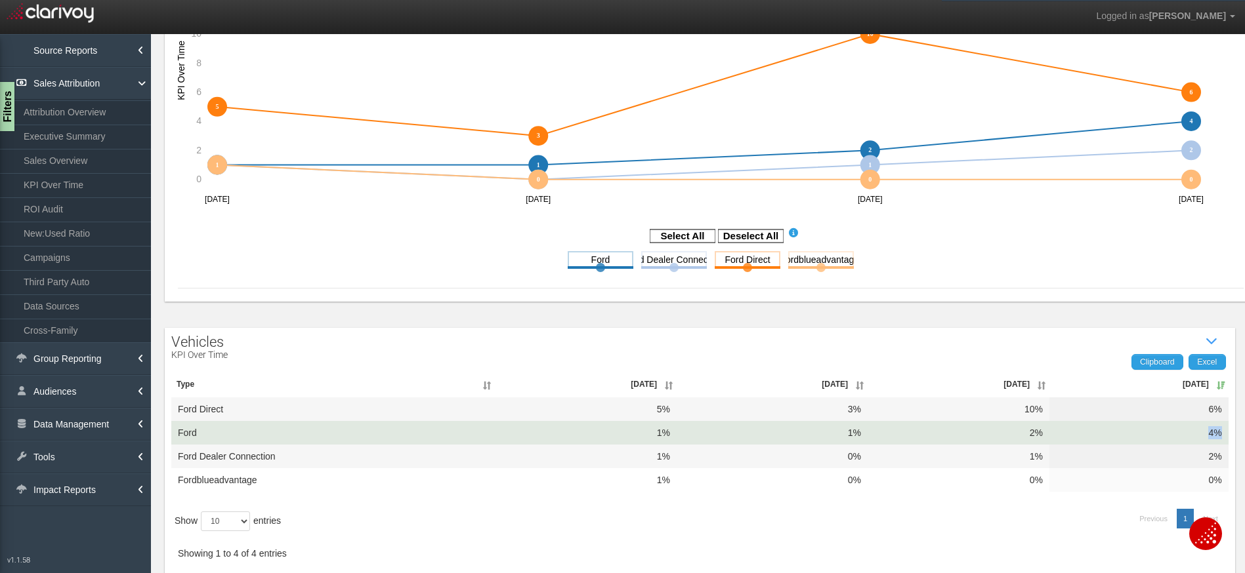
click at [1210, 435] on td "4%" at bounding box center [1138, 433] width 179 height 24
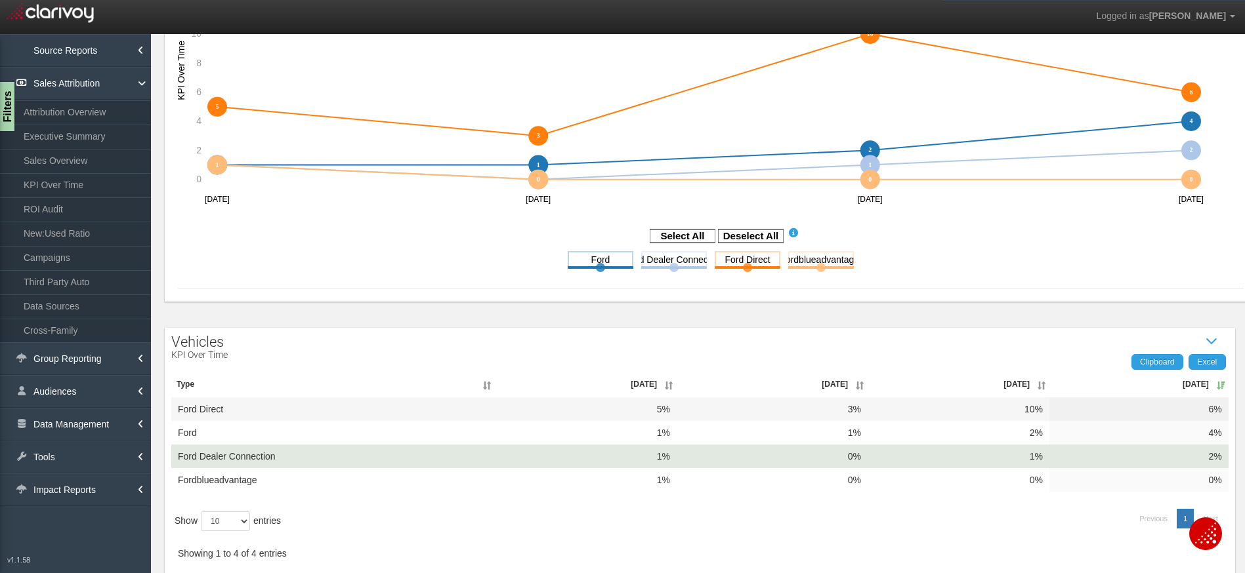
click at [277, 453] on td "Ford Dealer Connection" at bounding box center [332, 457] width 323 height 24
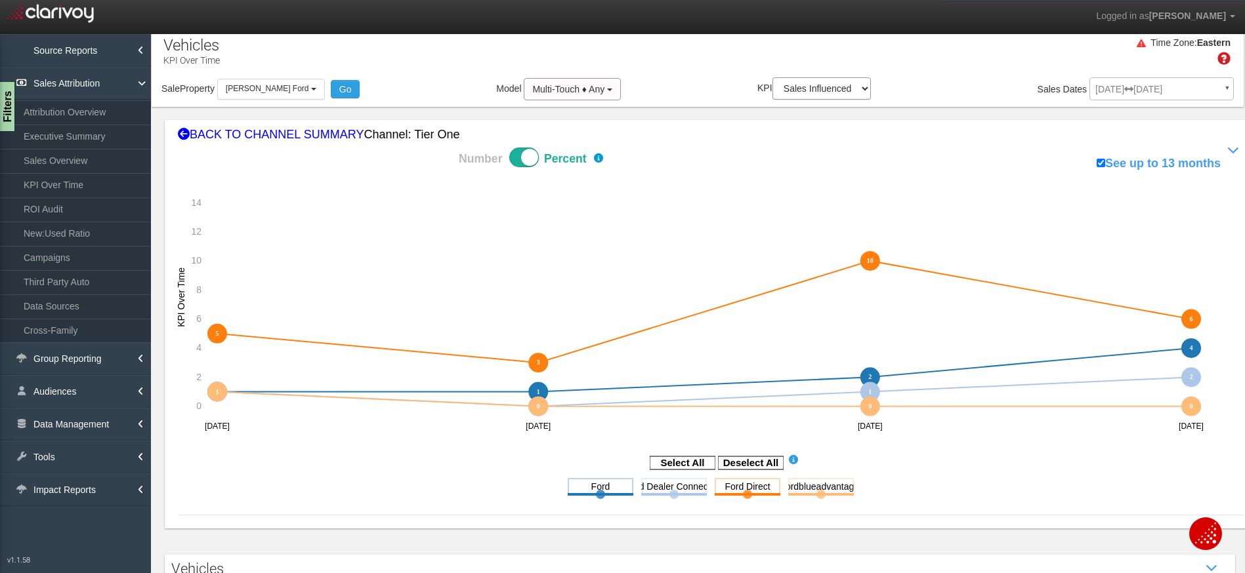
scroll to position [0, 0]
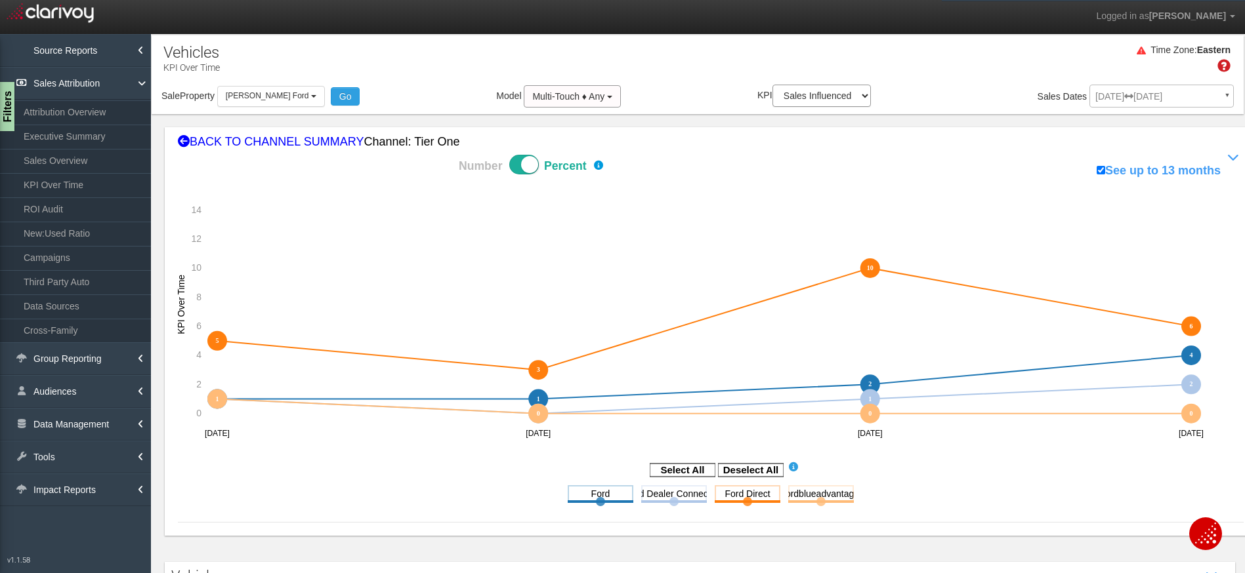
click at [523, 158] on span at bounding box center [524, 165] width 30 height 20
click at [413, 155] on input "Number Percent" at bounding box center [412, 154] width 1 height 1
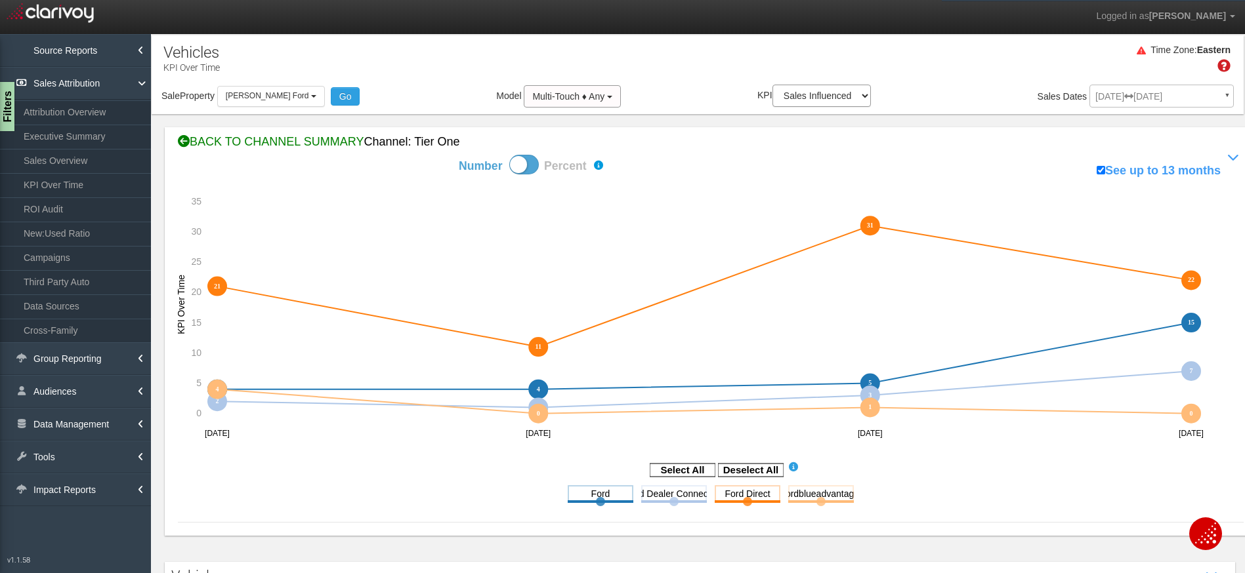
click at [267, 138] on div "BACK TO CHANNEL SUMMARY Channel: tier one" at bounding box center [710, 142] width 1065 height 17
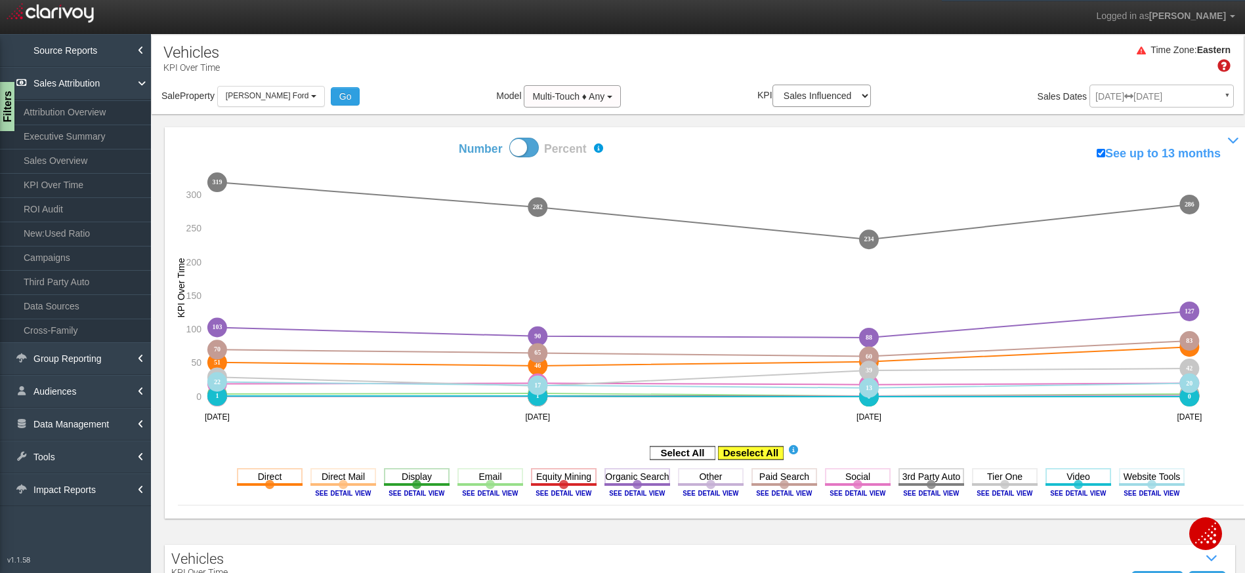
click at [747, 452] on rect at bounding box center [751, 453] width 66 height 13
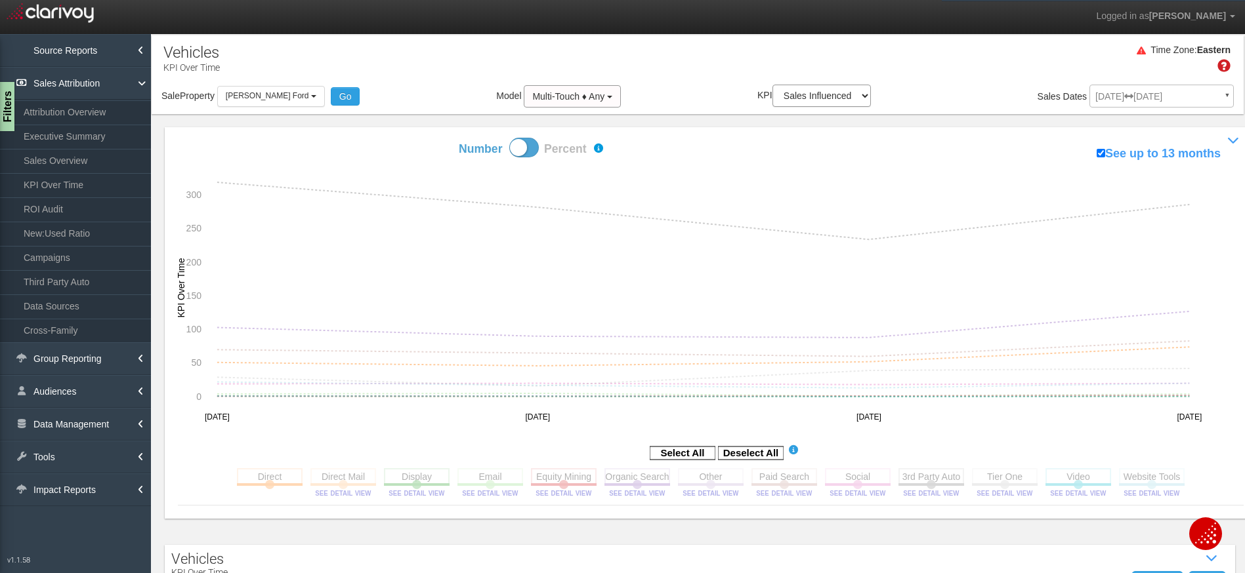
click at [522, 146] on span at bounding box center [524, 148] width 30 height 20
click at [413, 138] on input "Number Percent" at bounding box center [412, 137] width 1 height 1
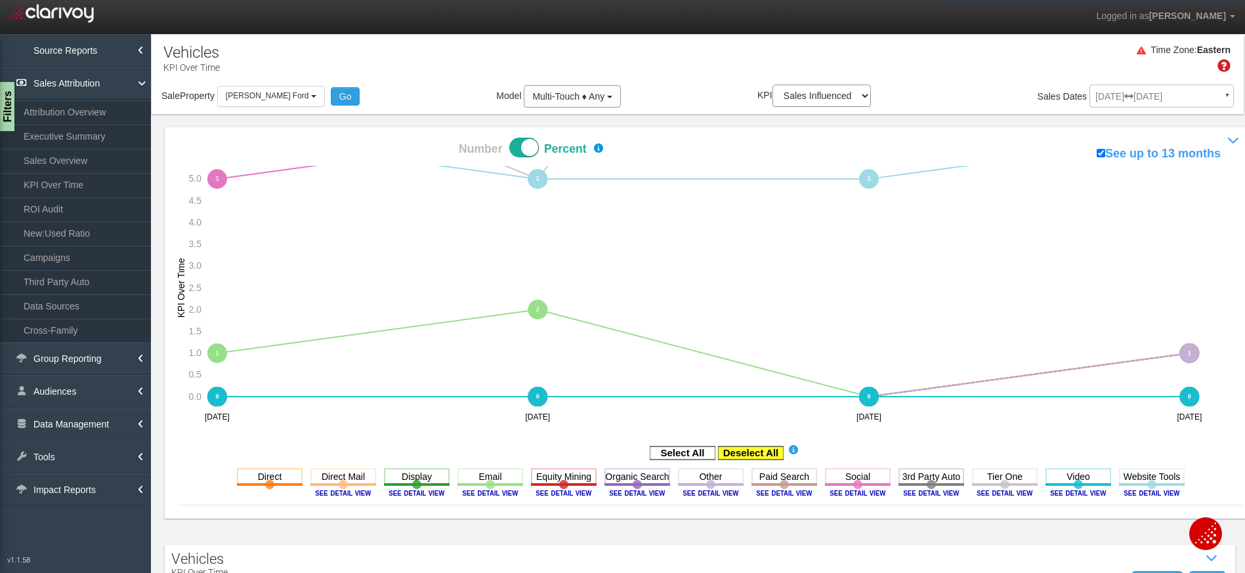
click at [749, 453] on rect at bounding box center [751, 453] width 66 height 13
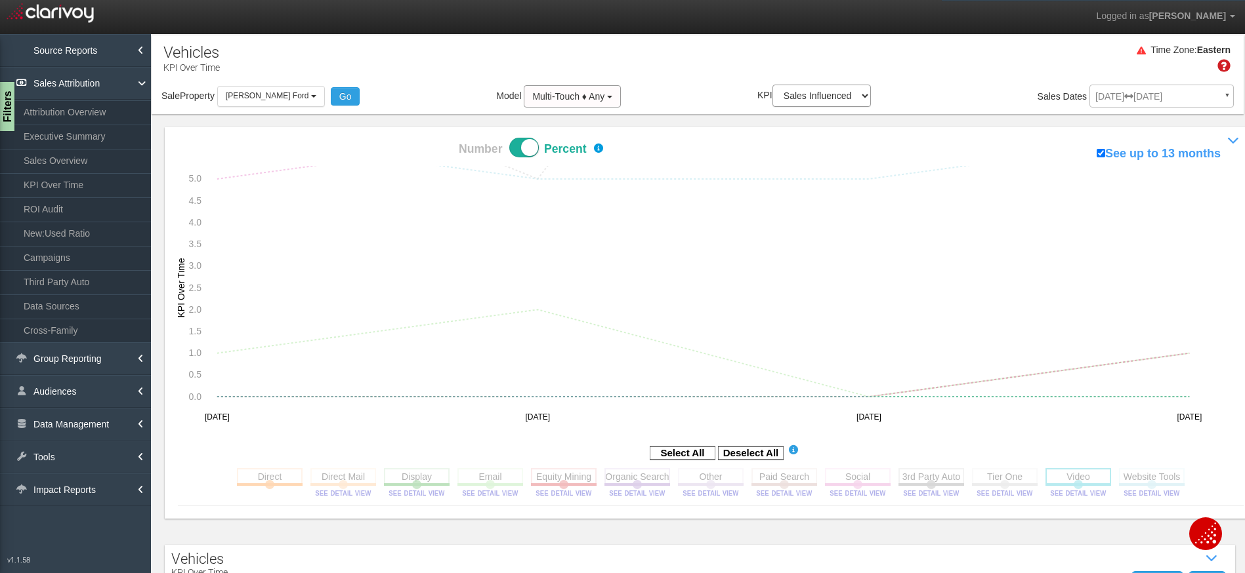
click at [1056, 473] on rect at bounding box center [1078, 476] width 66 height 16
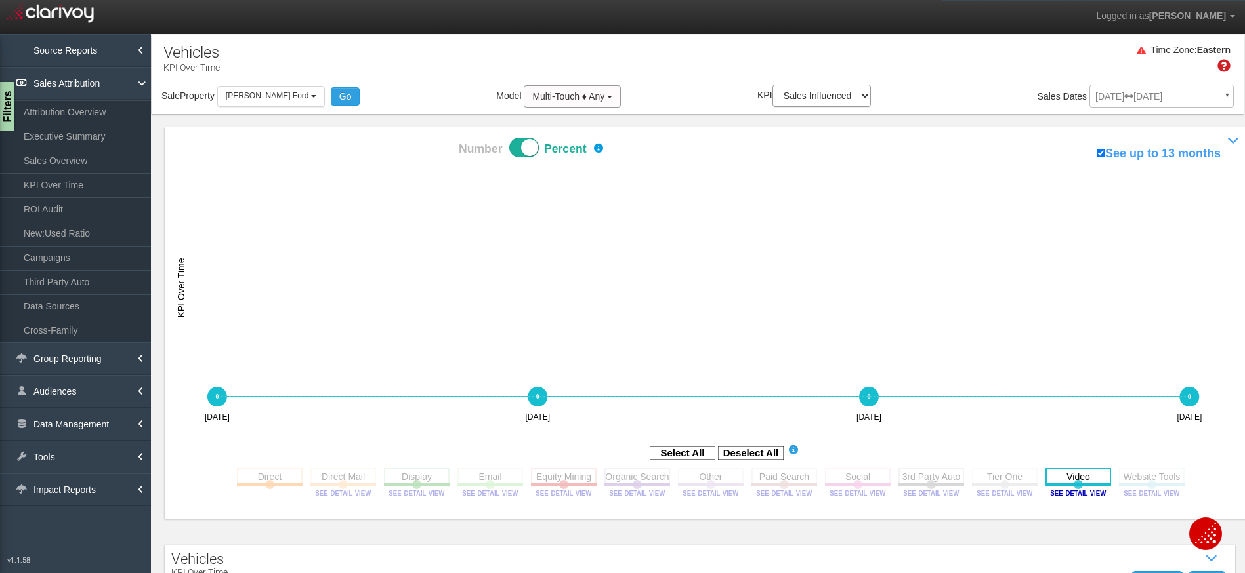
click at [1088, 472] on rect at bounding box center [1078, 476] width 66 height 16
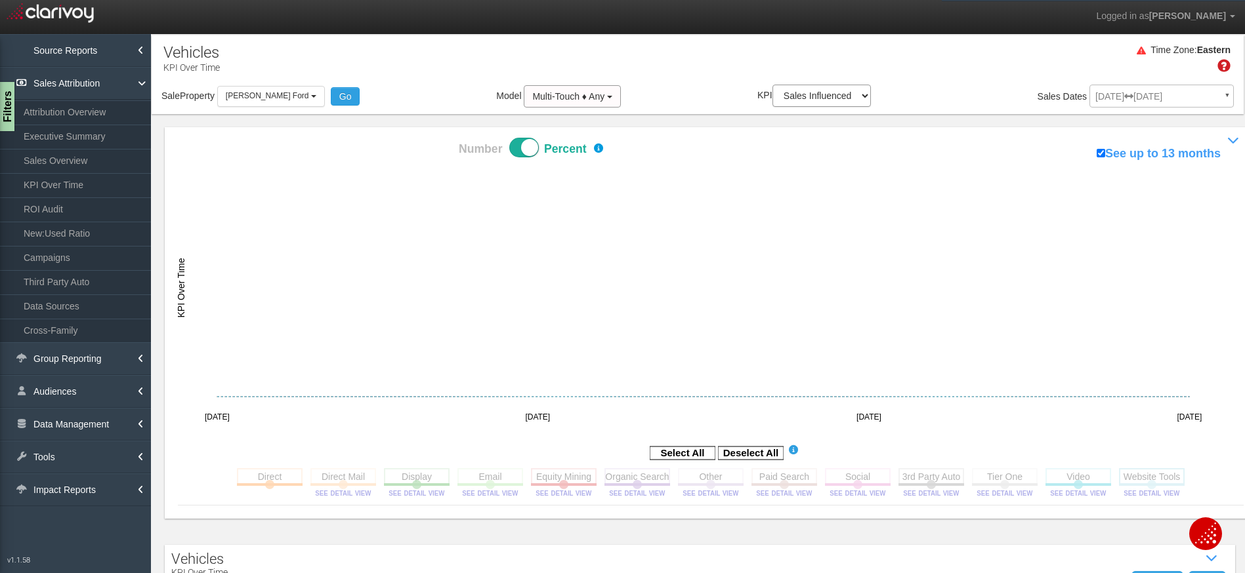
click at [1157, 478] on rect at bounding box center [1152, 476] width 66 height 16
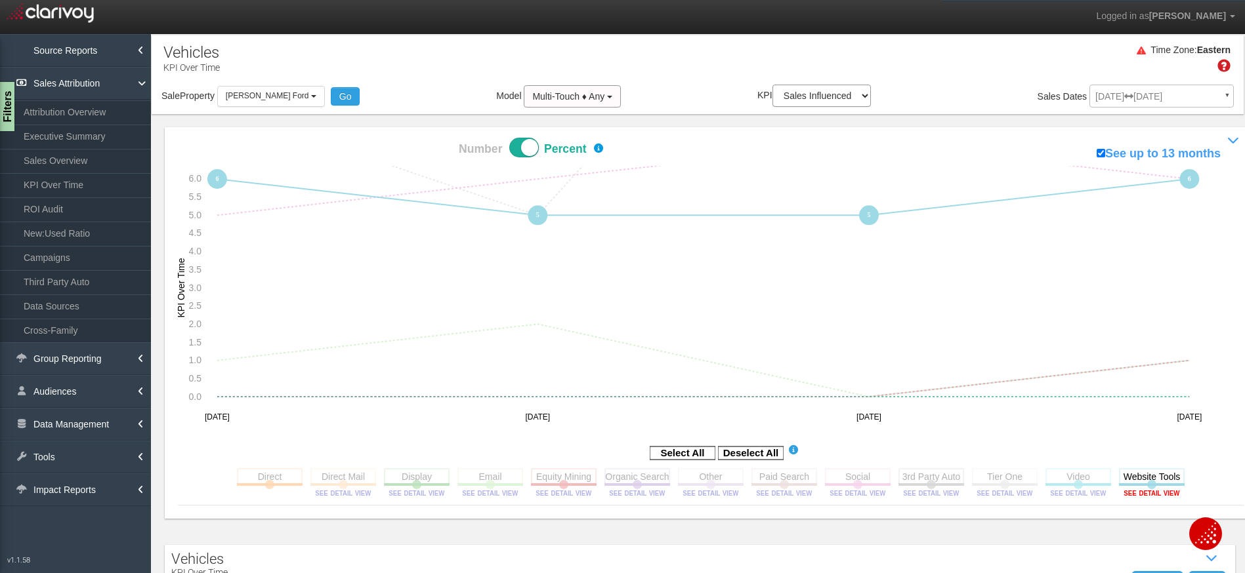
click at [1146, 496] on image at bounding box center [1151, 493] width 59 height 8
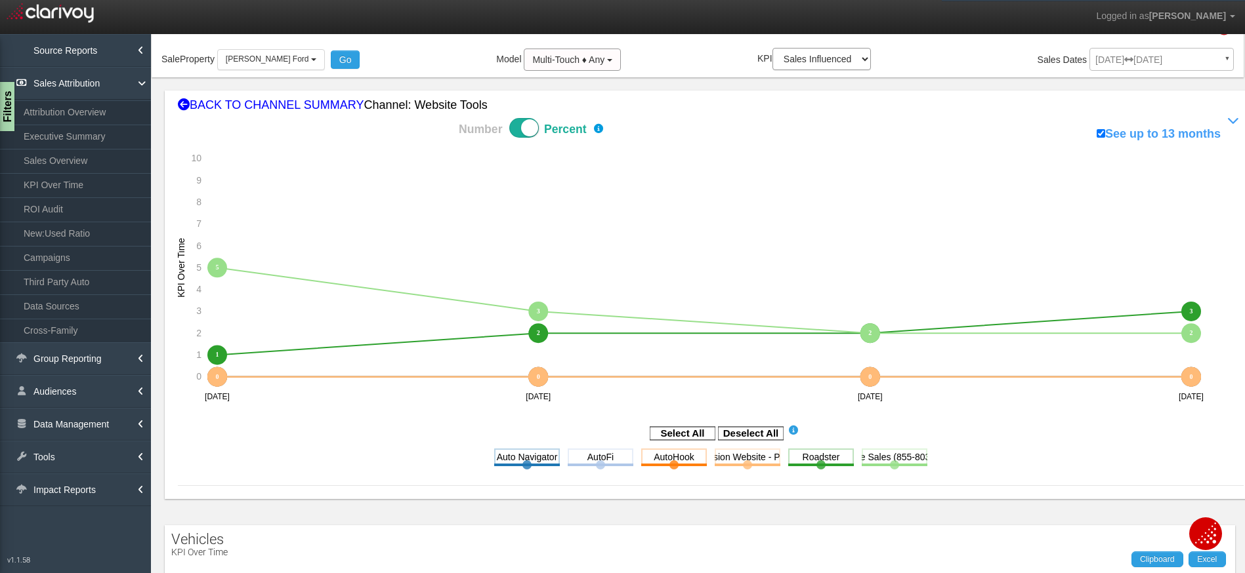
scroll to position [281, 0]
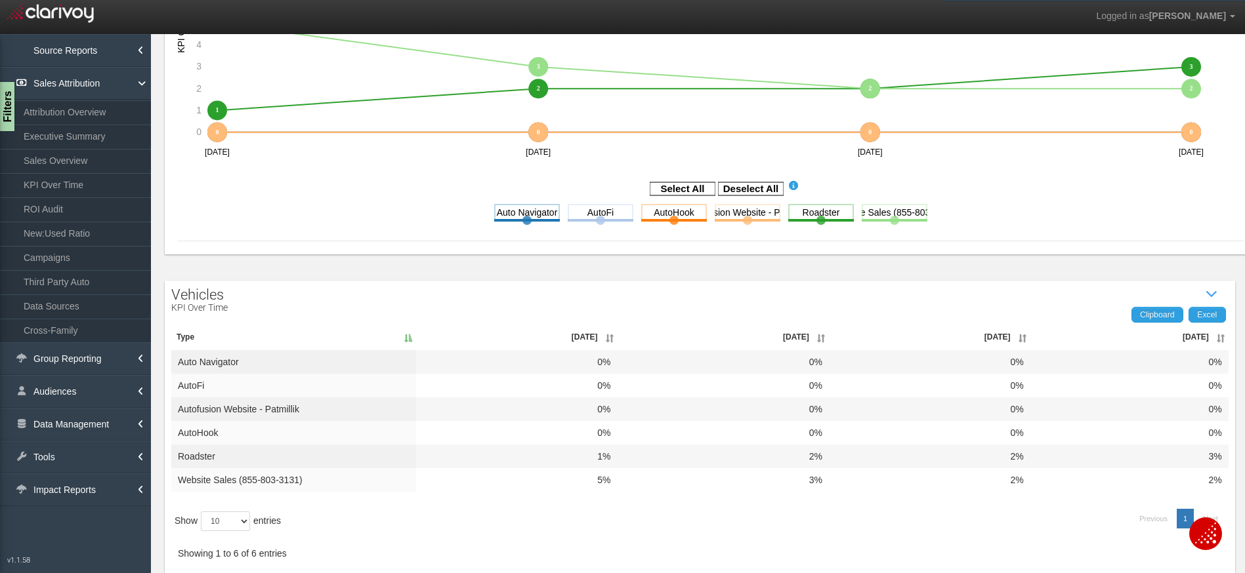
click at [1209, 337] on th "[DATE]" at bounding box center [1129, 337] width 198 height 26
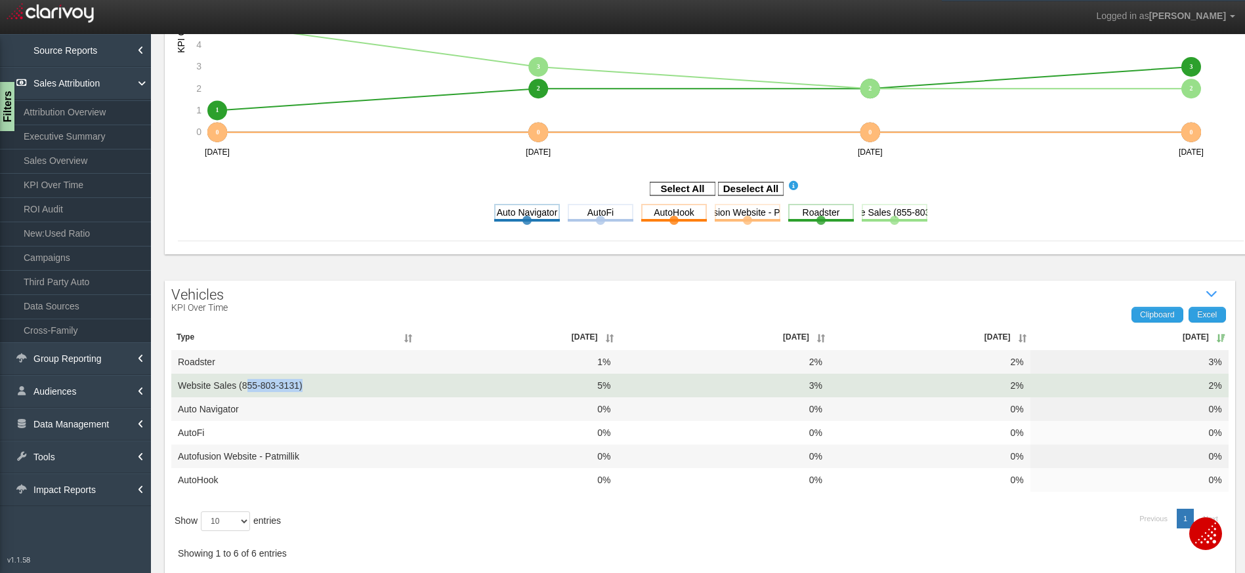
drag, startPoint x: 315, startPoint y: 383, endPoint x: 246, endPoint y: 384, distance: 68.9
click at [246, 384] on td "Website Sales (855-803-3131)" at bounding box center [293, 386] width 245 height 24
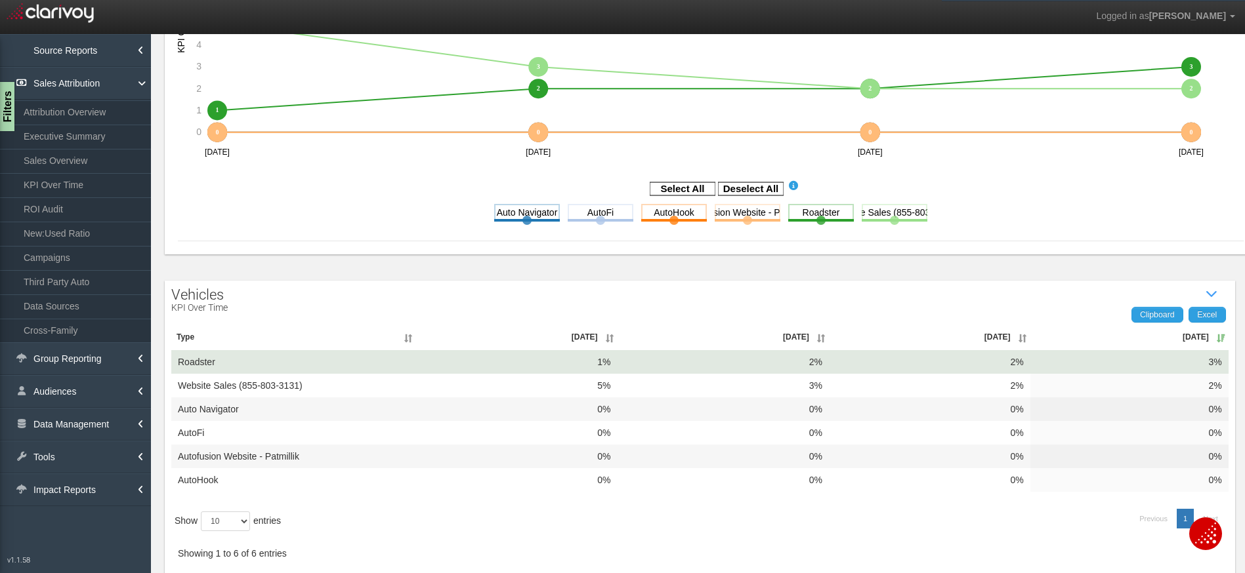
drag, startPoint x: 1176, startPoint y: 364, endPoint x: 1191, endPoint y: 365, distance: 15.1
click at [1191, 365] on td "3%" at bounding box center [1129, 362] width 198 height 24
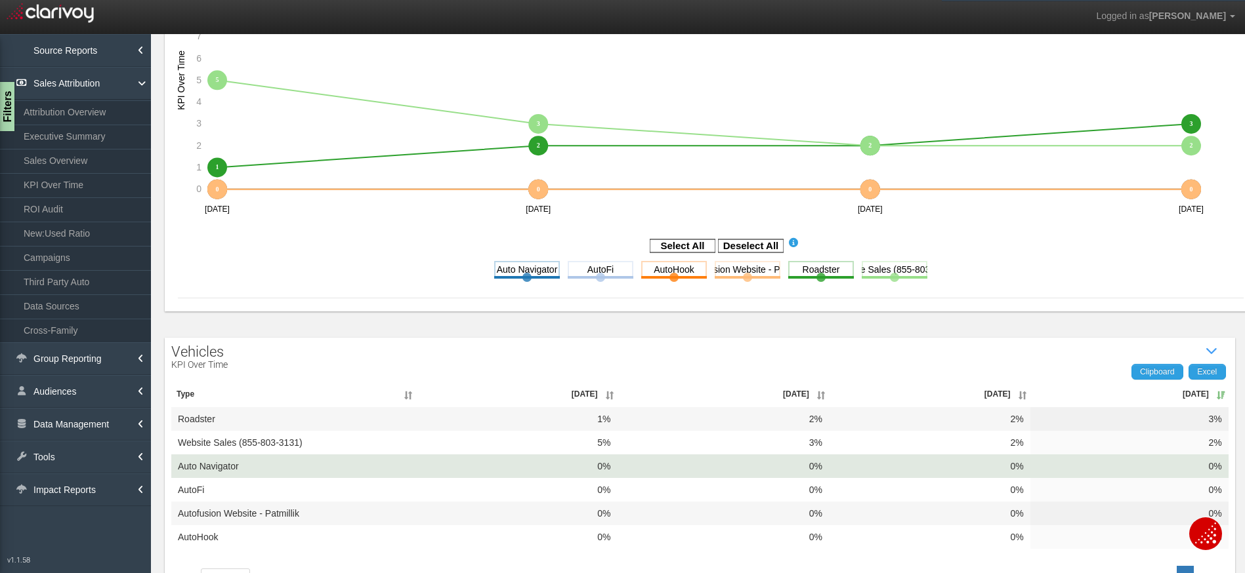
scroll to position [0, 0]
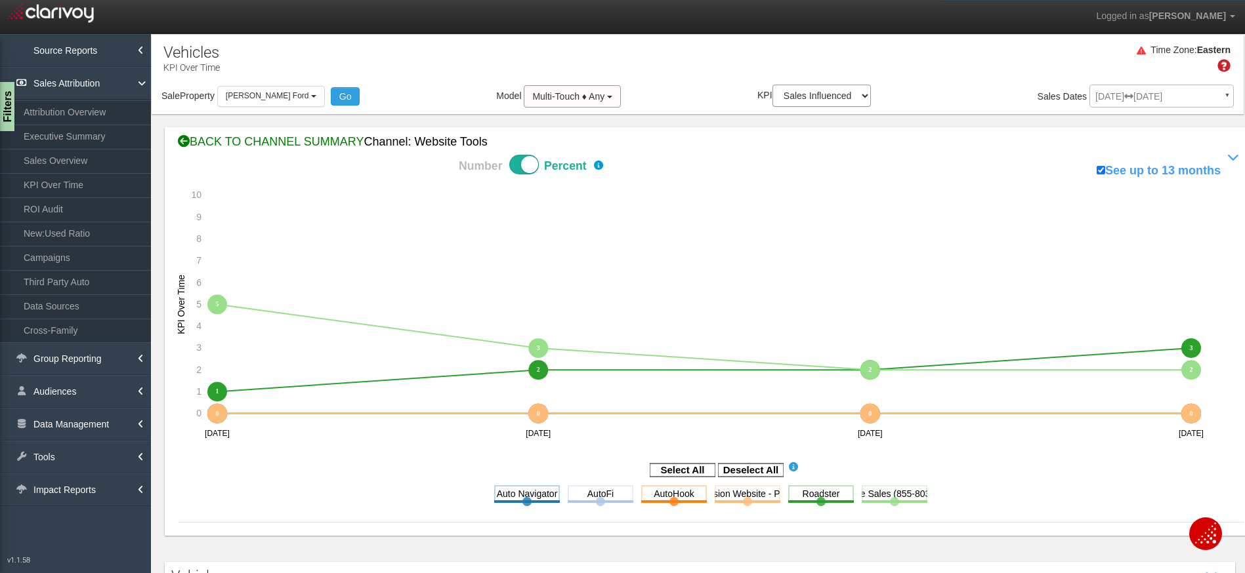
click at [270, 147] on div "BACK TO CHANNEL SUMMARY Channel: website tools" at bounding box center [710, 142] width 1065 height 17
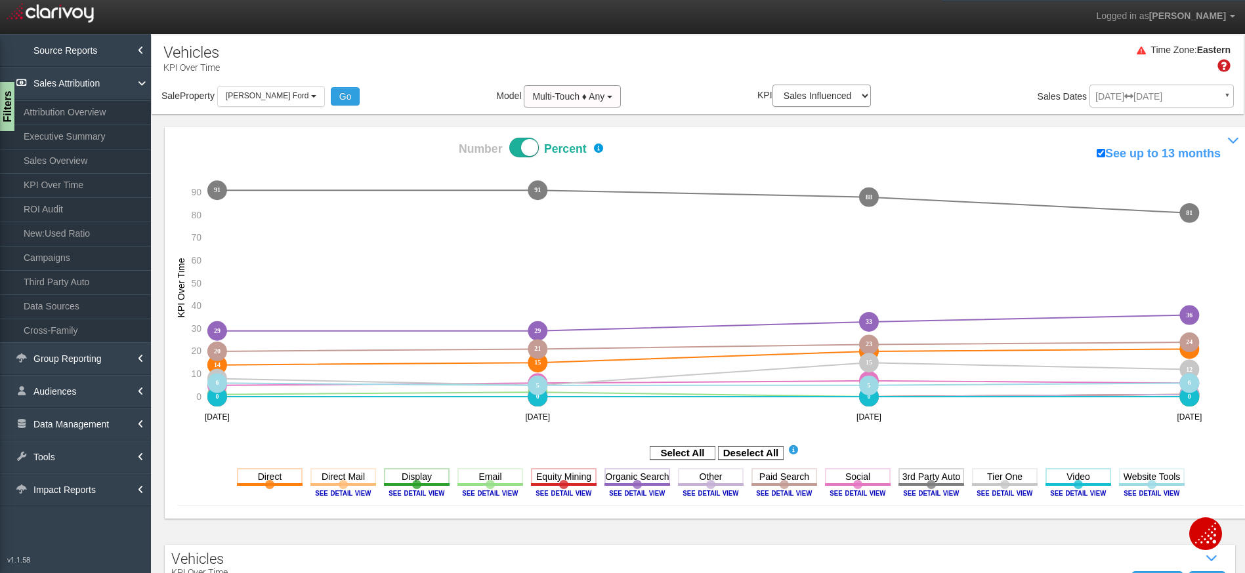
click at [676, 51] on div "Time Zone: Eastern" at bounding box center [698, 63] width 1092 height 43
click at [917, 495] on image at bounding box center [930, 493] width 59 height 8
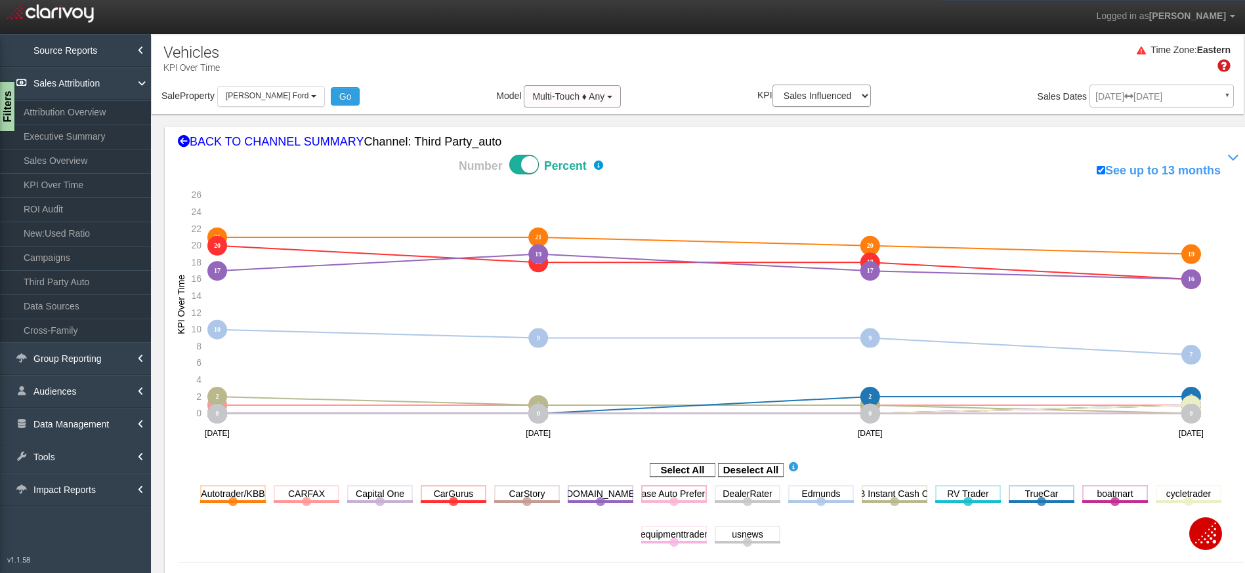
click at [749, 476] on rect at bounding box center [751, 470] width 66 height 13
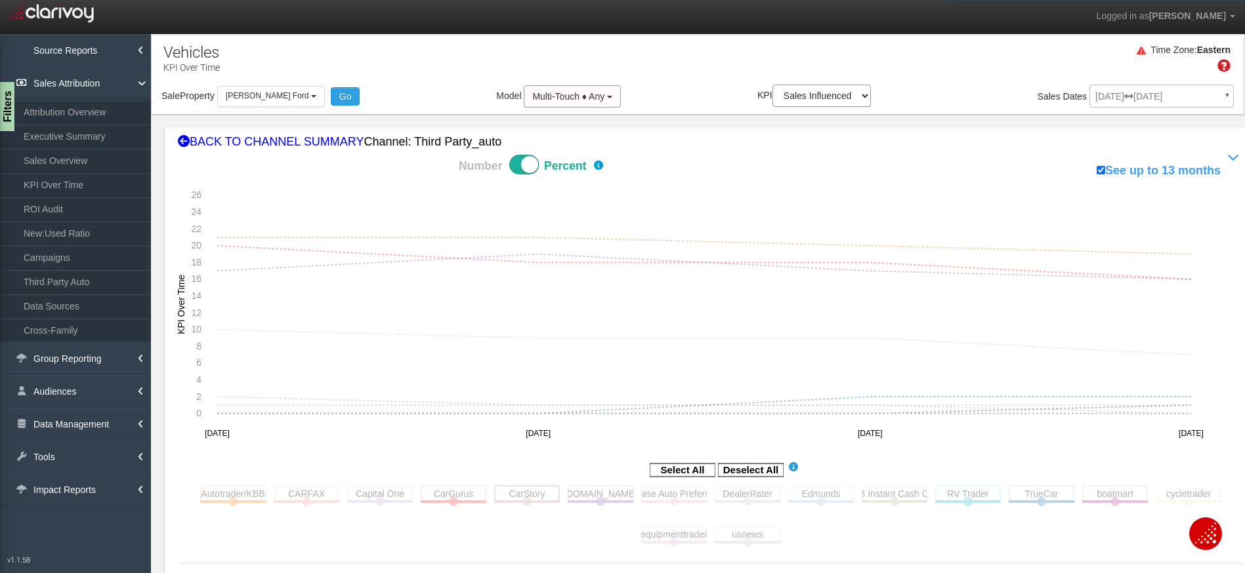
click at [514, 491] on rect at bounding box center [527, 493] width 66 height 16
click at [522, 161] on span at bounding box center [524, 165] width 30 height 20
click at [413, 155] on input "Number Percent" at bounding box center [412, 154] width 1 height 1
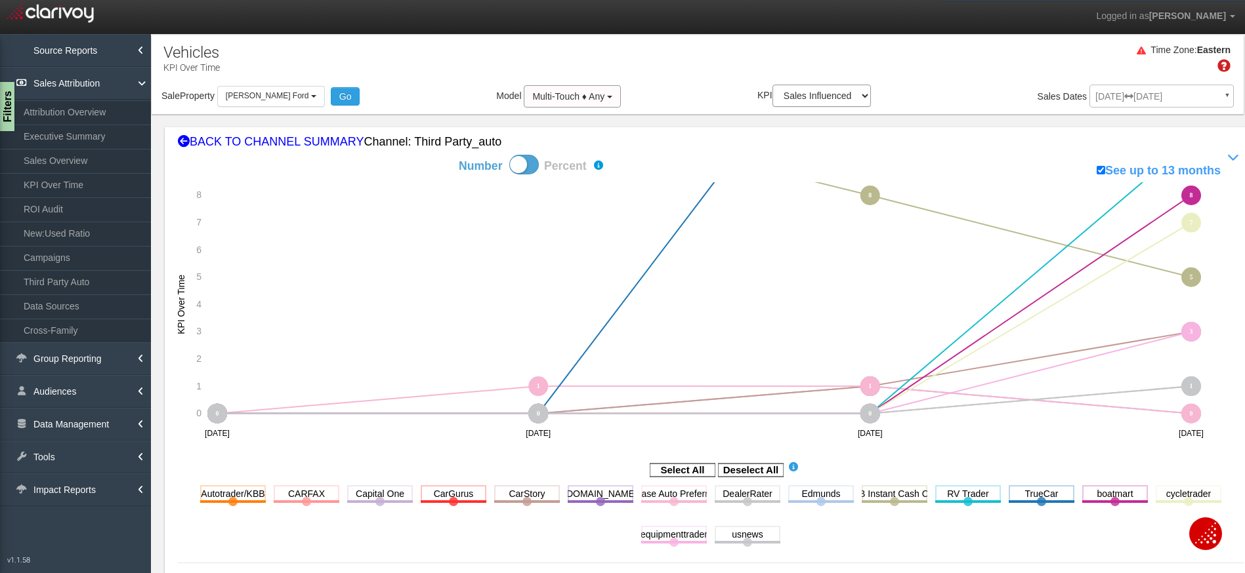
click at [737, 462] on icon "Deselect All" at bounding box center [751, 470] width 66 height 16
click at [744, 472] on rect at bounding box center [751, 470] width 66 height 13
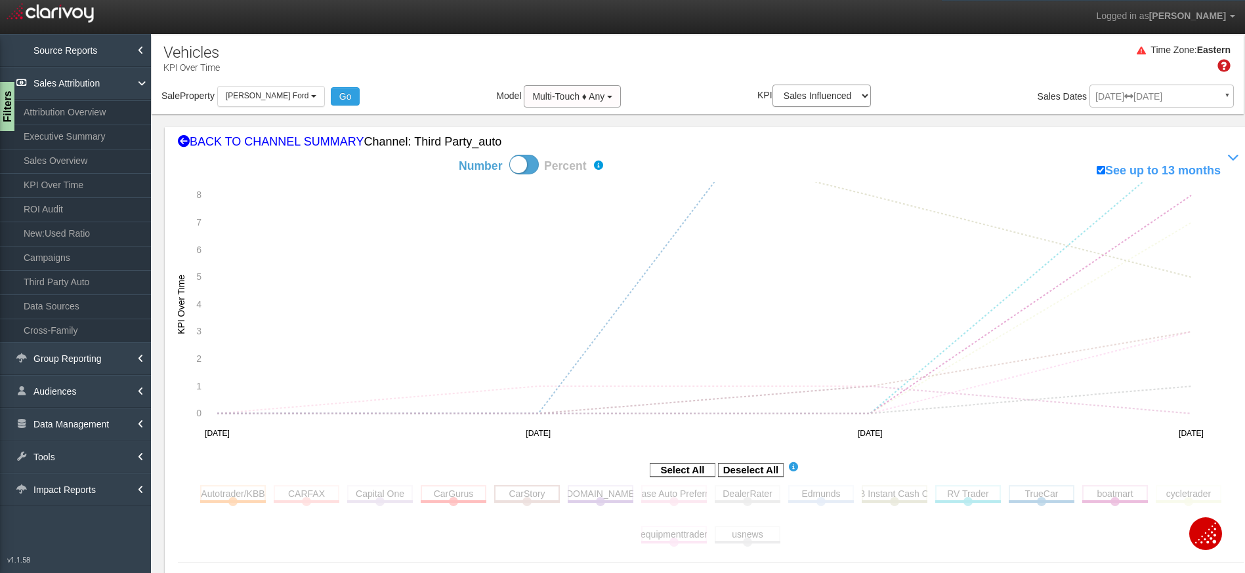
click at [527, 489] on rect at bounding box center [527, 493] width 66 height 16
click at [522, 169] on span at bounding box center [524, 165] width 30 height 20
click at [413, 155] on input "Number Percent" at bounding box center [412, 154] width 1 height 1
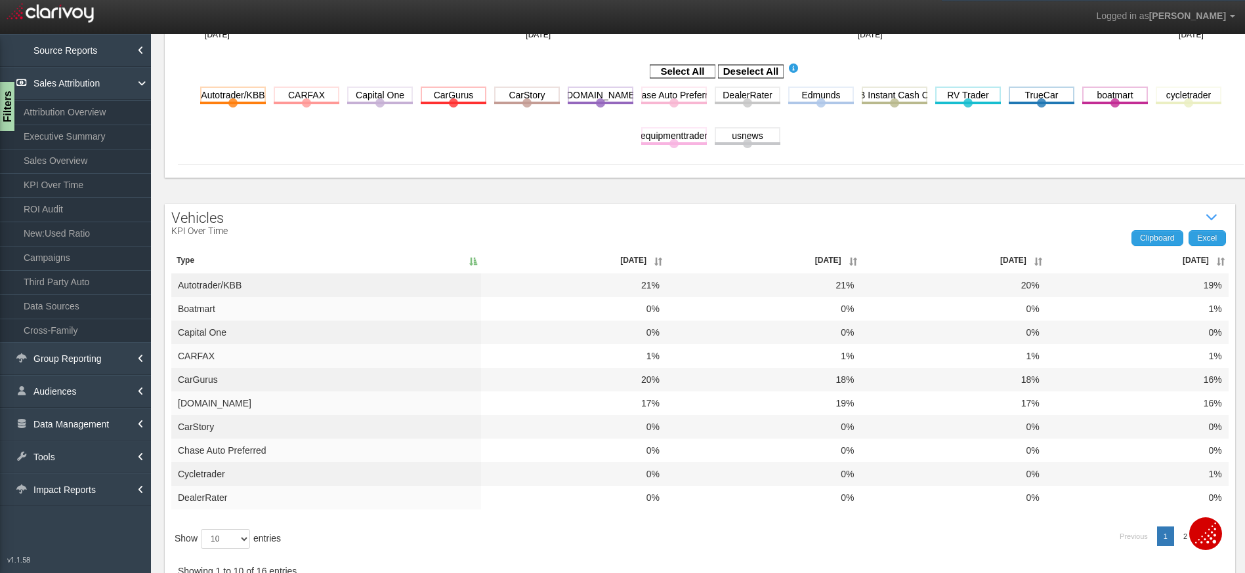
scroll to position [417, 0]
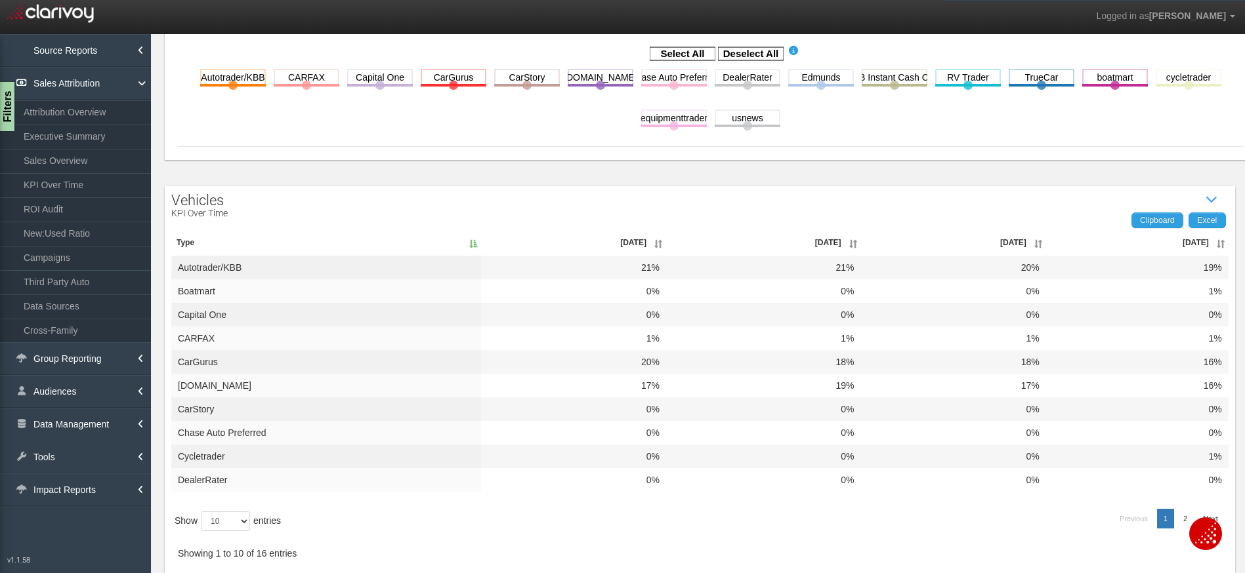
click at [1212, 246] on th "[DATE]" at bounding box center [1137, 243] width 182 height 26
click at [1212, 246] on th "[DATE]" at bounding box center [1135, 243] width 186 height 26
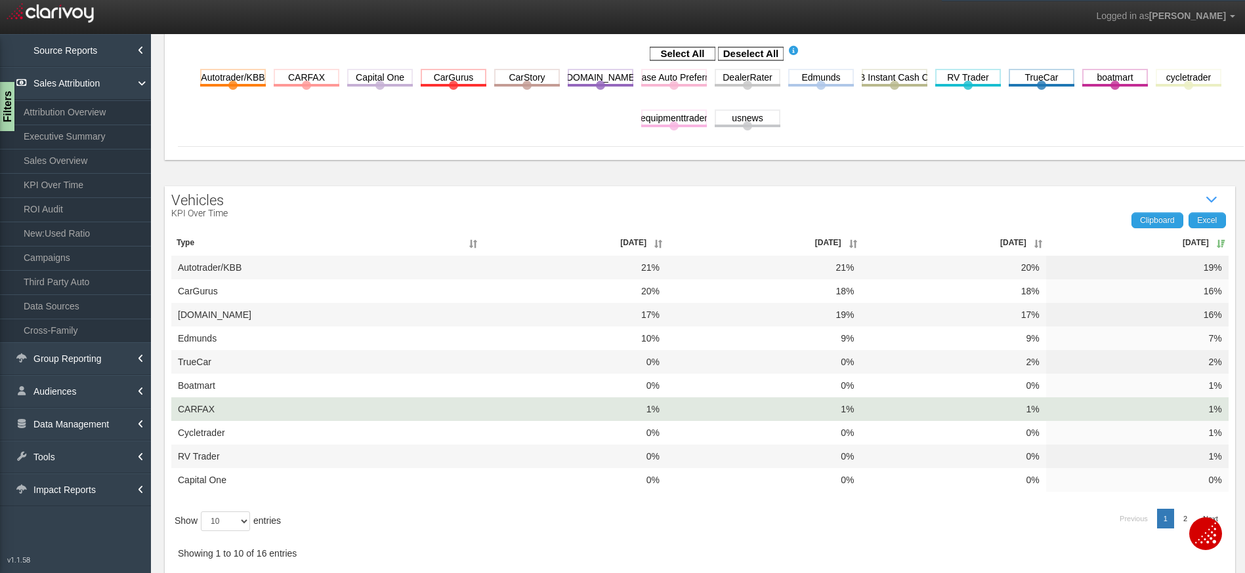
click at [1192, 407] on td "1%" at bounding box center [1137, 410] width 182 height 24
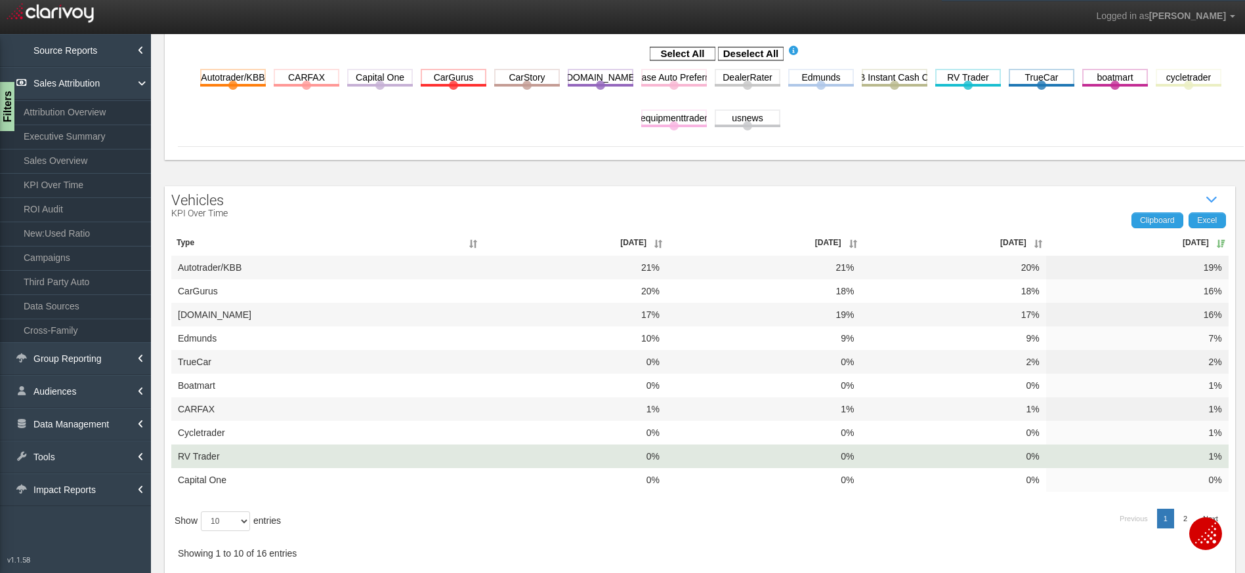
click at [224, 456] on td "RV Trader" at bounding box center [326, 457] width 310 height 24
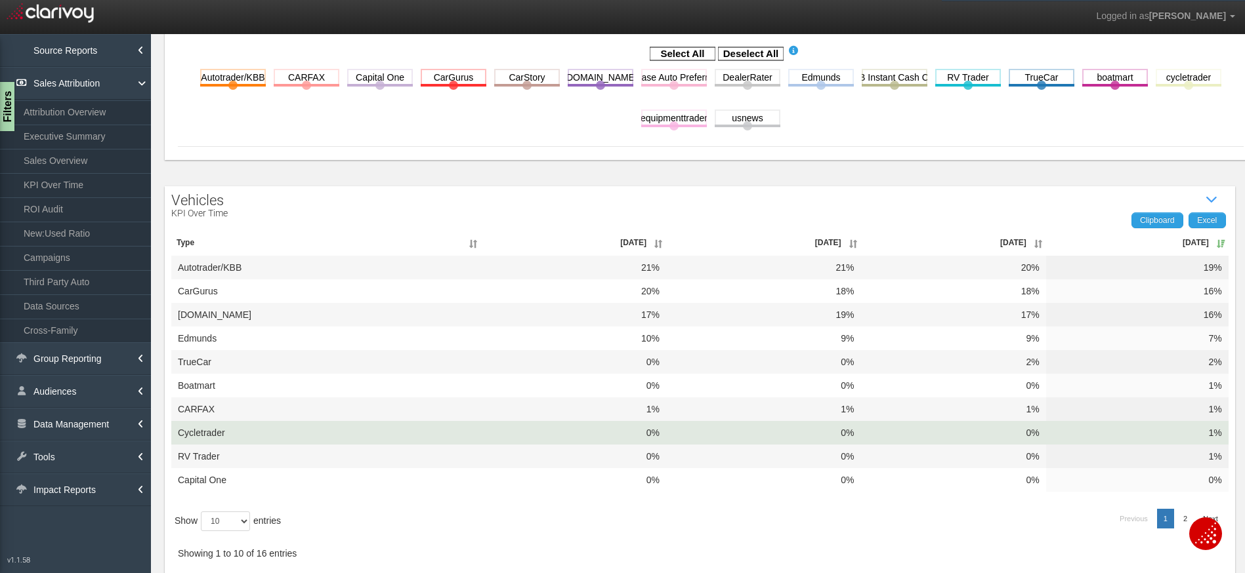
click at [233, 438] on td "cycletrader" at bounding box center [326, 433] width 310 height 24
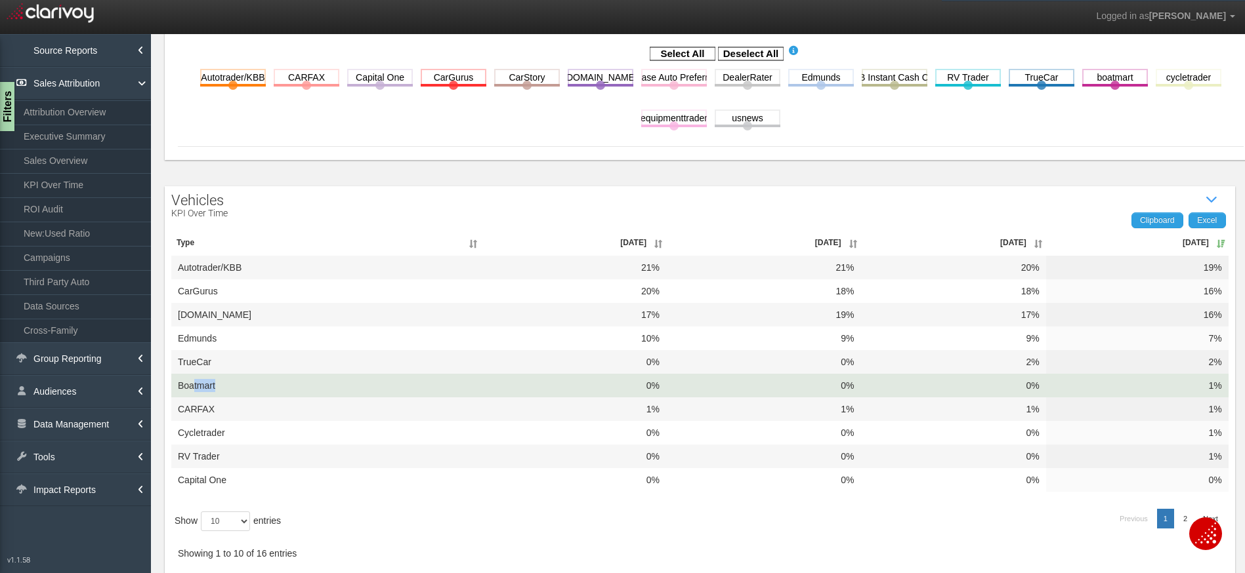
drag, startPoint x: 243, startPoint y: 382, endPoint x: 194, endPoint y: 387, distance: 50.1
click at [194, 387] on td "boatmart" at bounding box center [326, 386] width 310 height 24
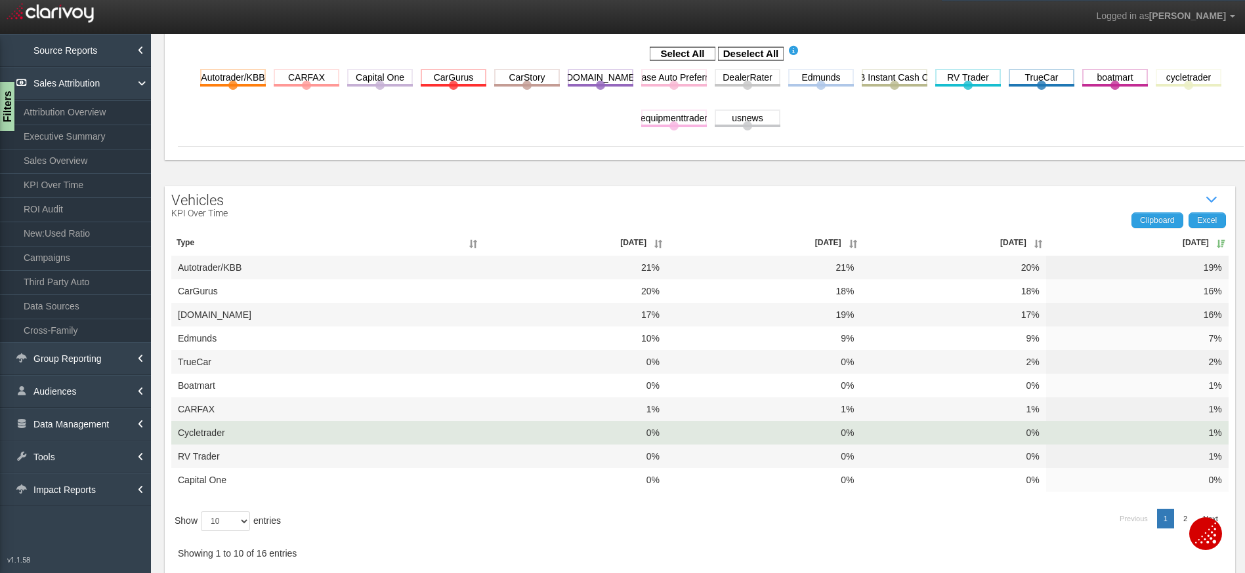
drag, startPoint x: 234, startPoint y: 439, endPoint x: 195, endPoint y: 440, distance: 38.7
click at [195, 440] on td "cycletrader" at bounding box center [326, 433] width 310 height 24
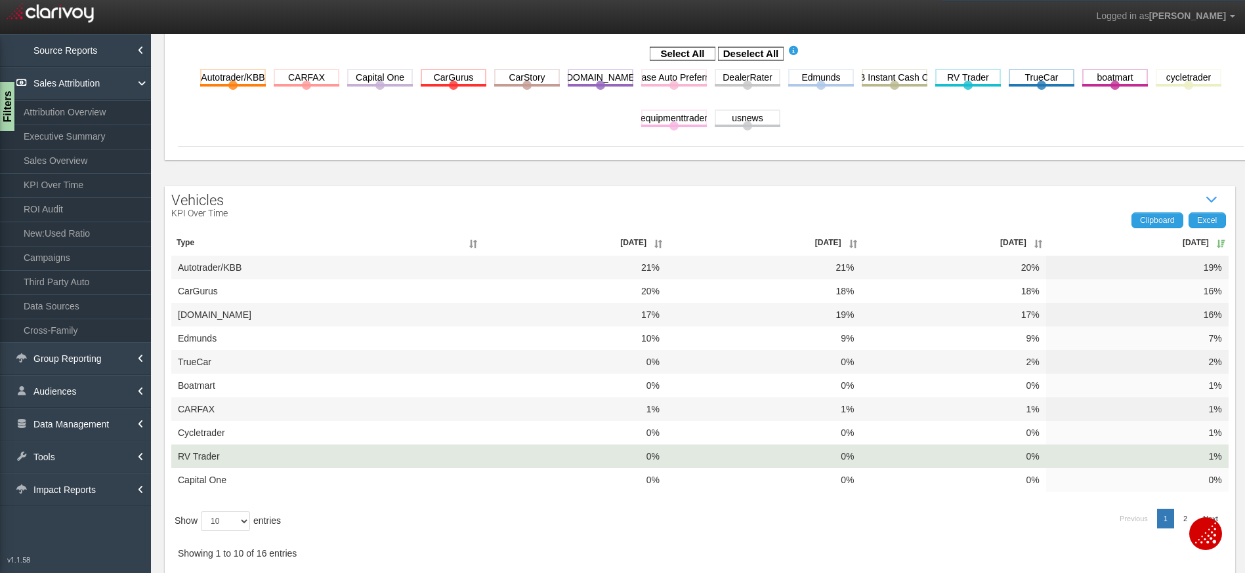
drag, startPoint x: 223, startPoint y: 461, endPoint x: 211, endPoint y: 461, distance: 11.8
click at [213, 461] on td "RV Trader" at bounding box center [326, 457] width 310 height 24
drag, startPoint x: 212, startPoint y: 457, endPoint x: 202, endPoint y: 453, distance: 10.6
click at [210, 457] on td "RV Trader" at bounding box center [326, 457] width 310 height 24
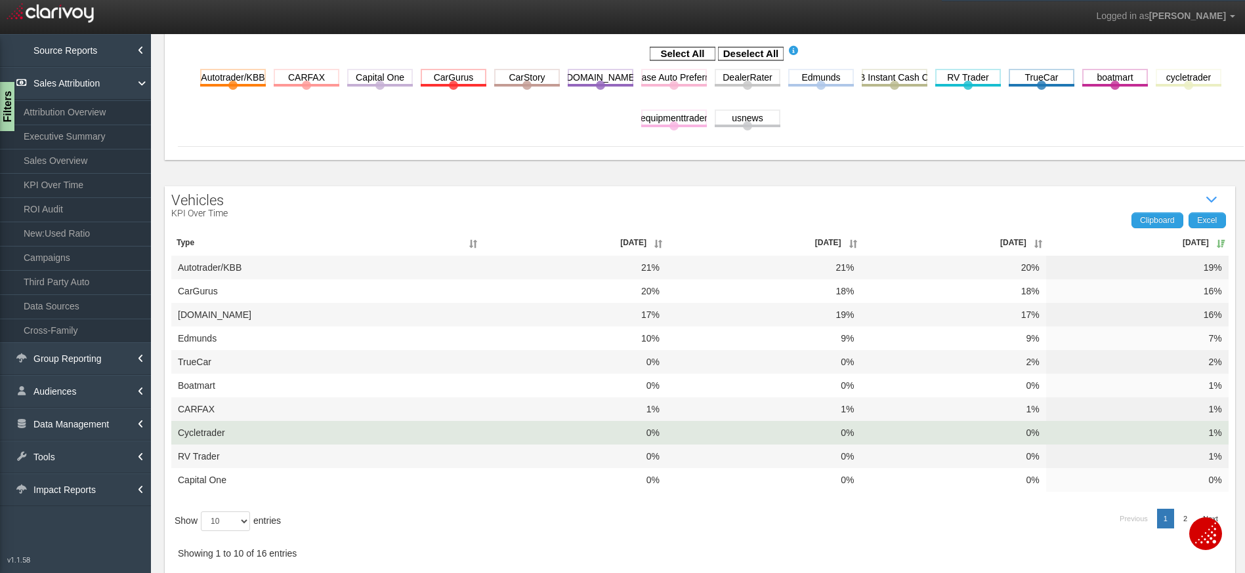
click at [225, 433] on td "cycletrader" at bounding box center [326, 433] width 310 height 24
click at [226, 426] on td "cycletrader" at bounding box center [326, 433] width 310 height 24
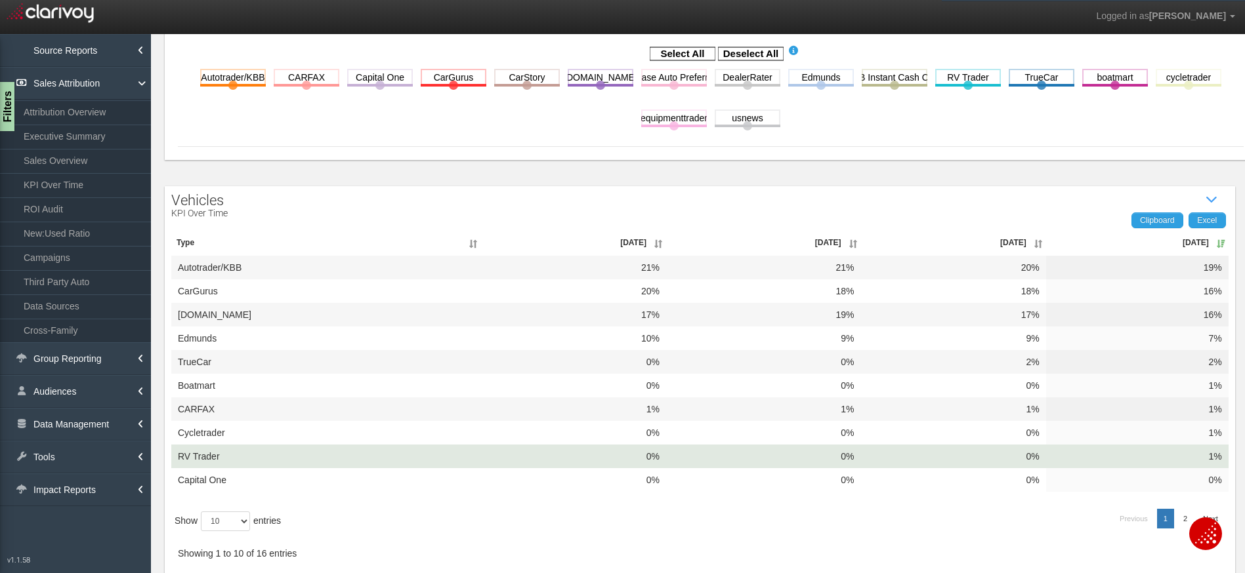
click at [1196, 454] on td "1%" at bounding box center [1137, 457] width 182 height 24
click at [274, 456] on td "RV Trader" at bounding box center [326, 457] width 310 height 24
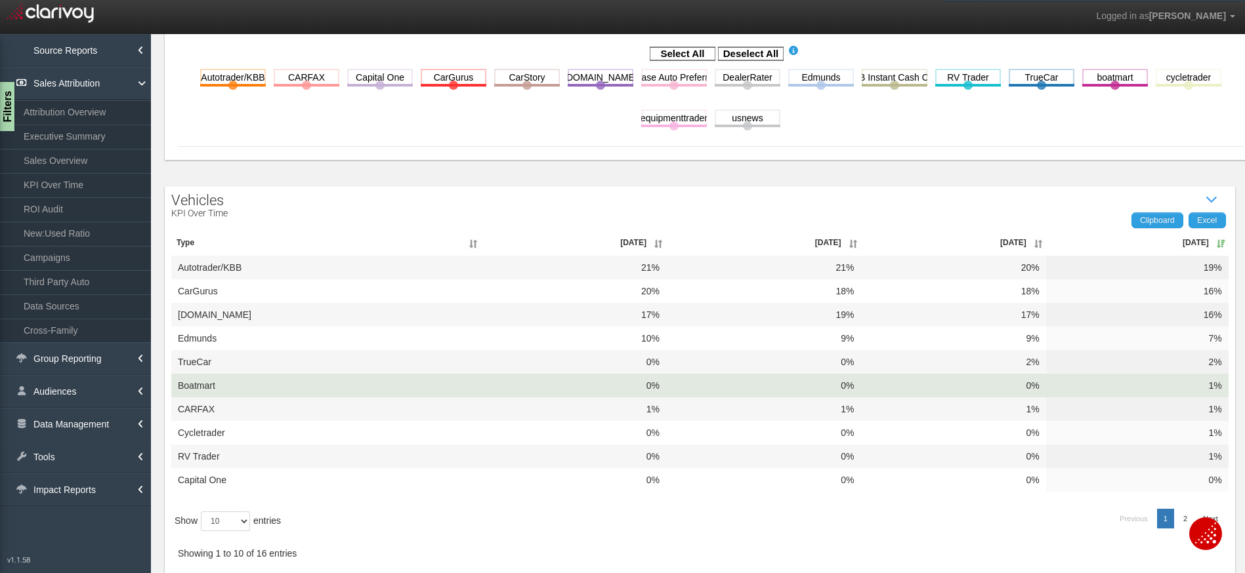
click at [244, 388] on td "boatmart" at bounding box center [326, 386] width 310 height 24
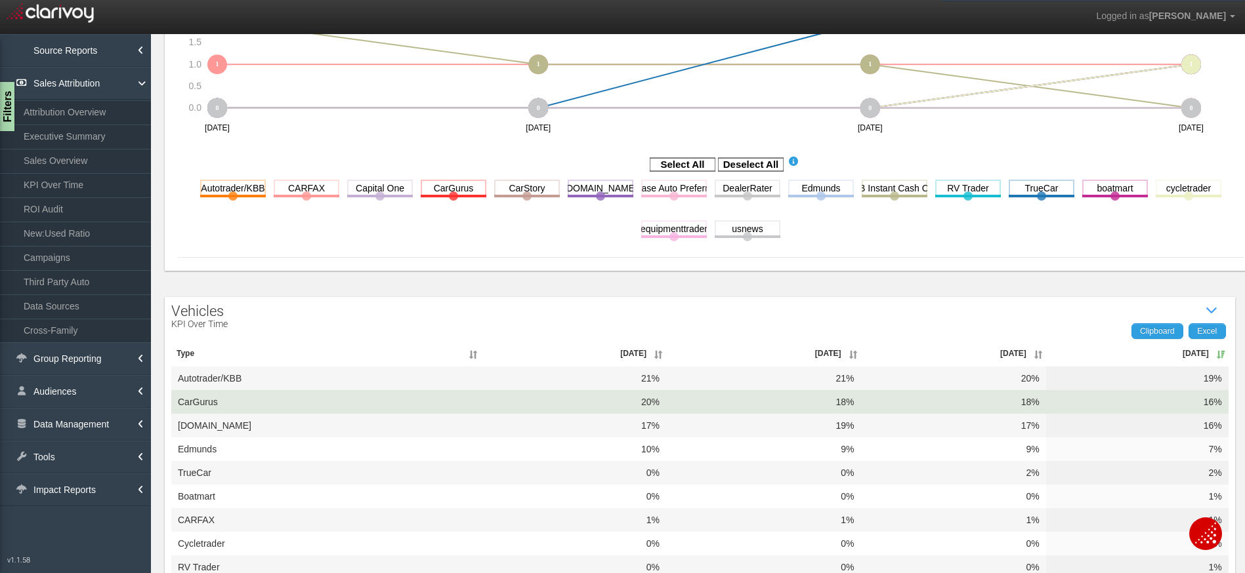
scroll to position [0, 0]
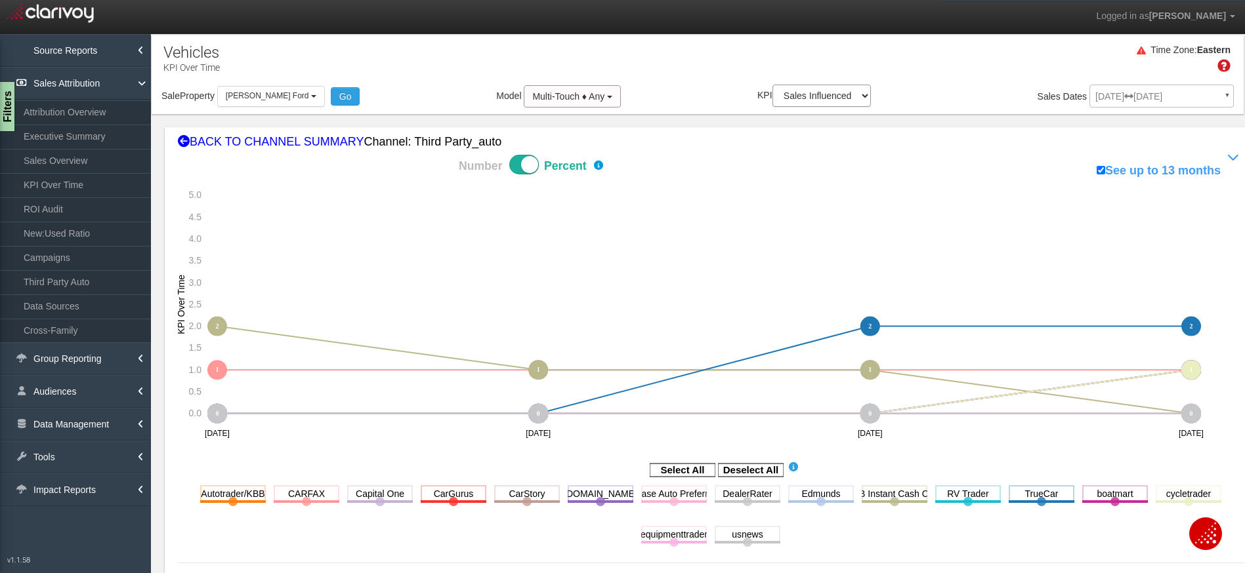
click at [532, 161] on span at bounding box center [524, 165] width 30 height 20
click at [413, 155] on input "Number Percent" at bounding box center [412, 154] width 1 height 1
checkbox input "false"
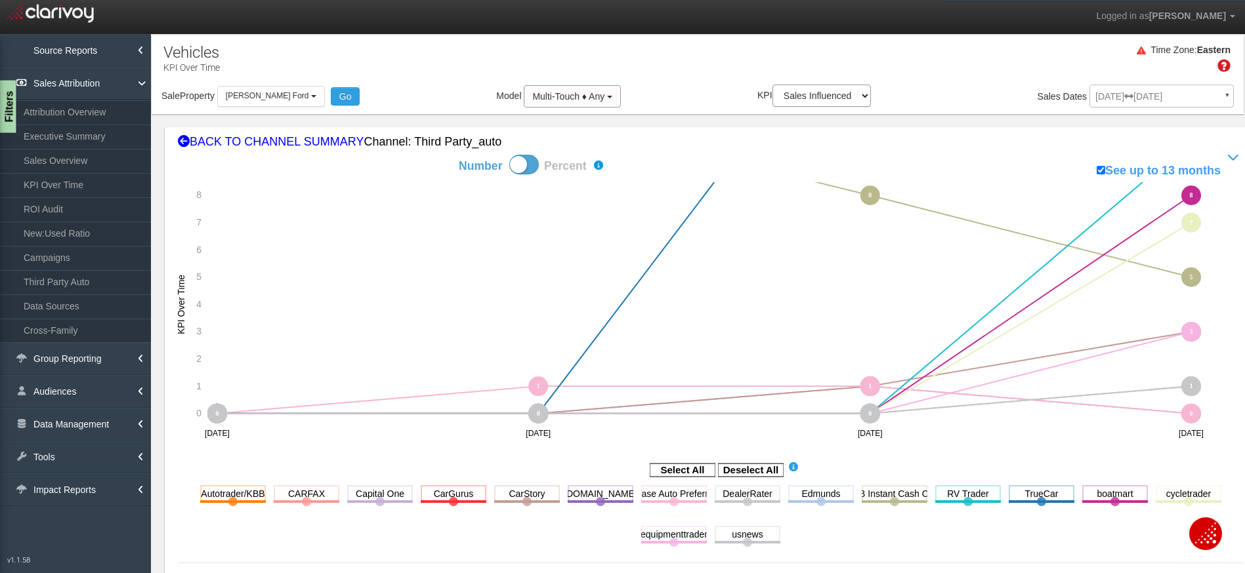
click at [5, 112] on div "Filters" at bounding box center [8, 107] width 16 height 52
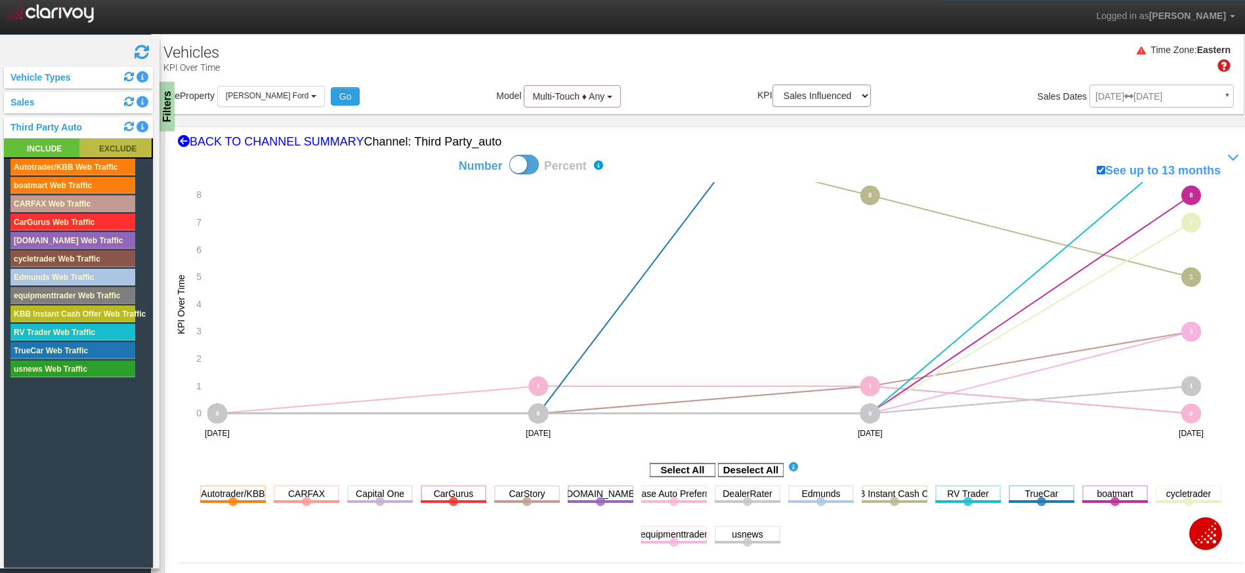
click at [115, 150] on rect at bounding box center [115, 147] width 72 height 19
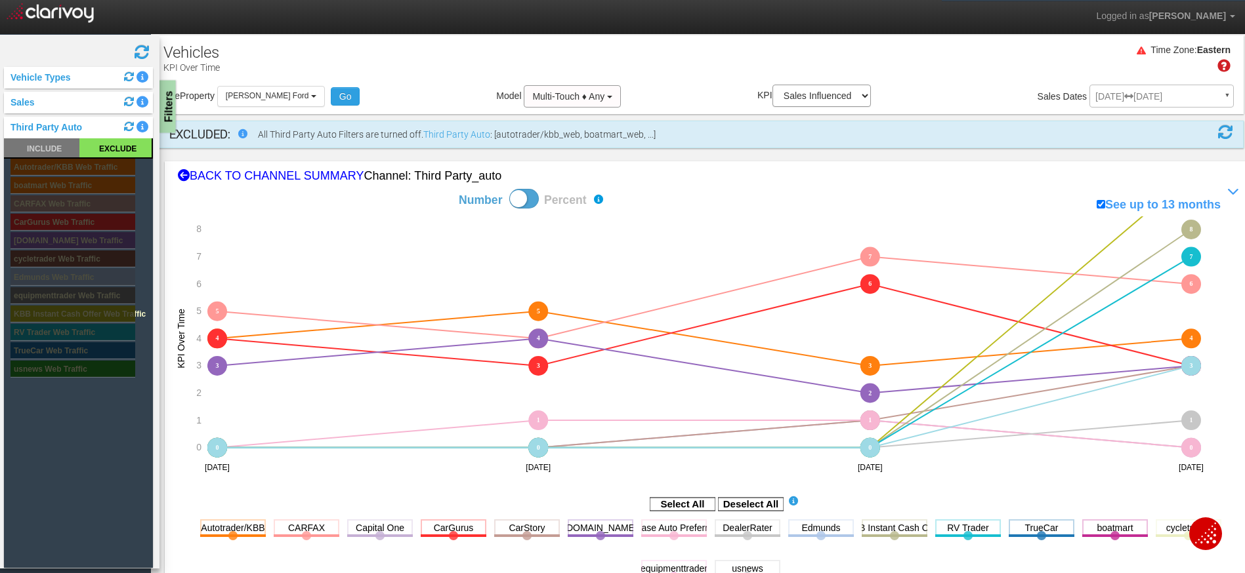
click at [166, 108] on div "Filters" at bounding box center [167, 107] width 16 height 52
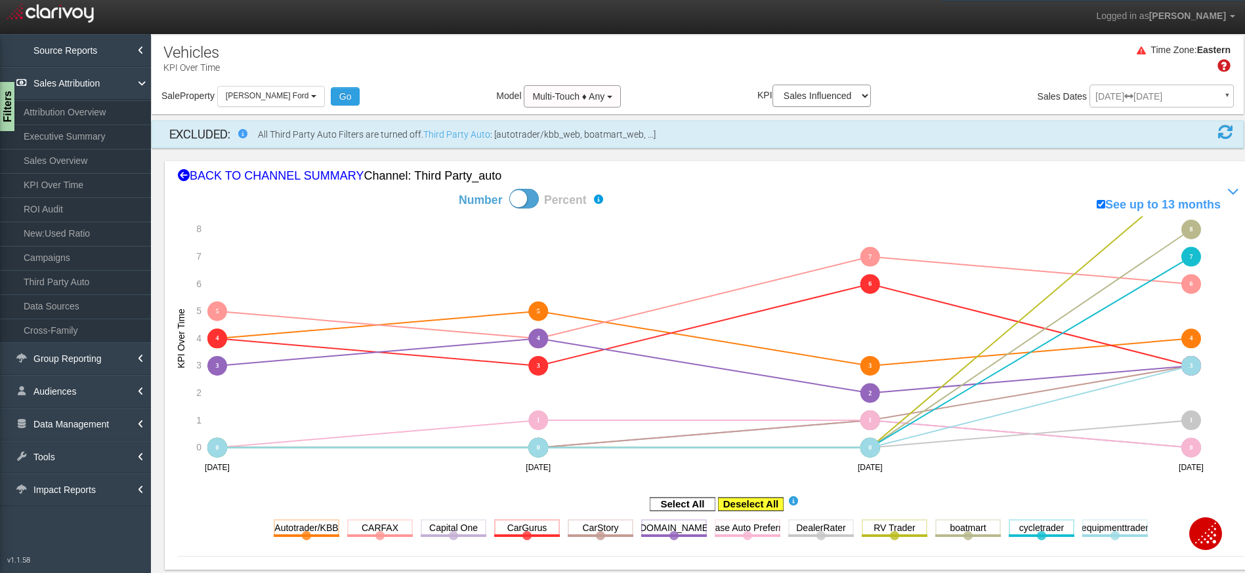
click at [726, 500] on rect at bounding box center [751, 504] width 66 height 13
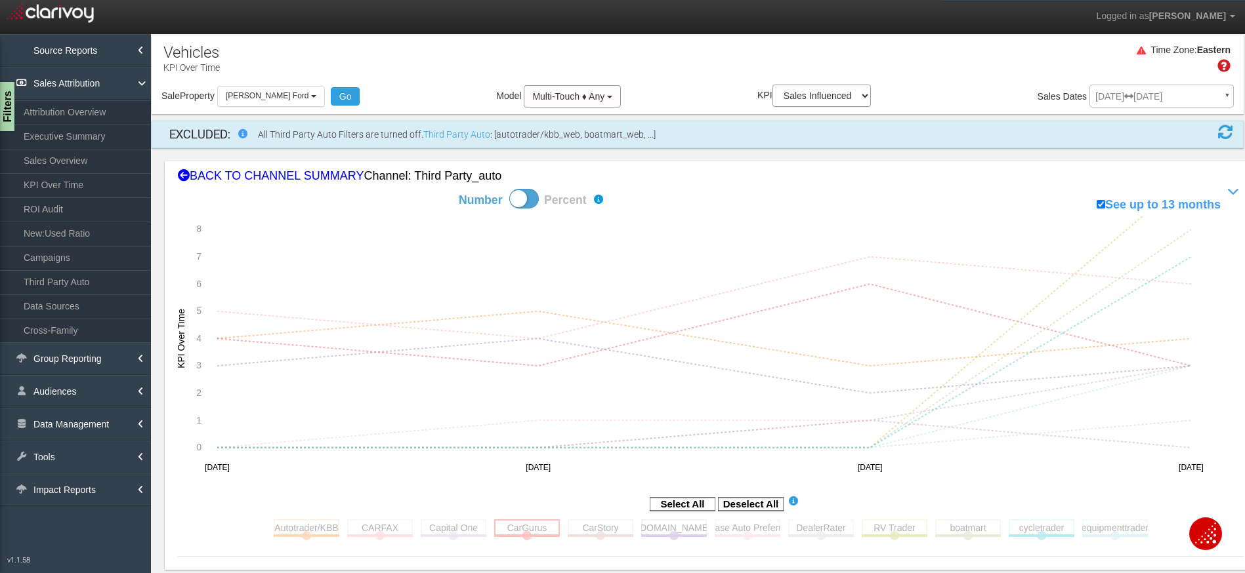
click at [518, 527] on rect at bounding box center [527, 528] width 66 height 16
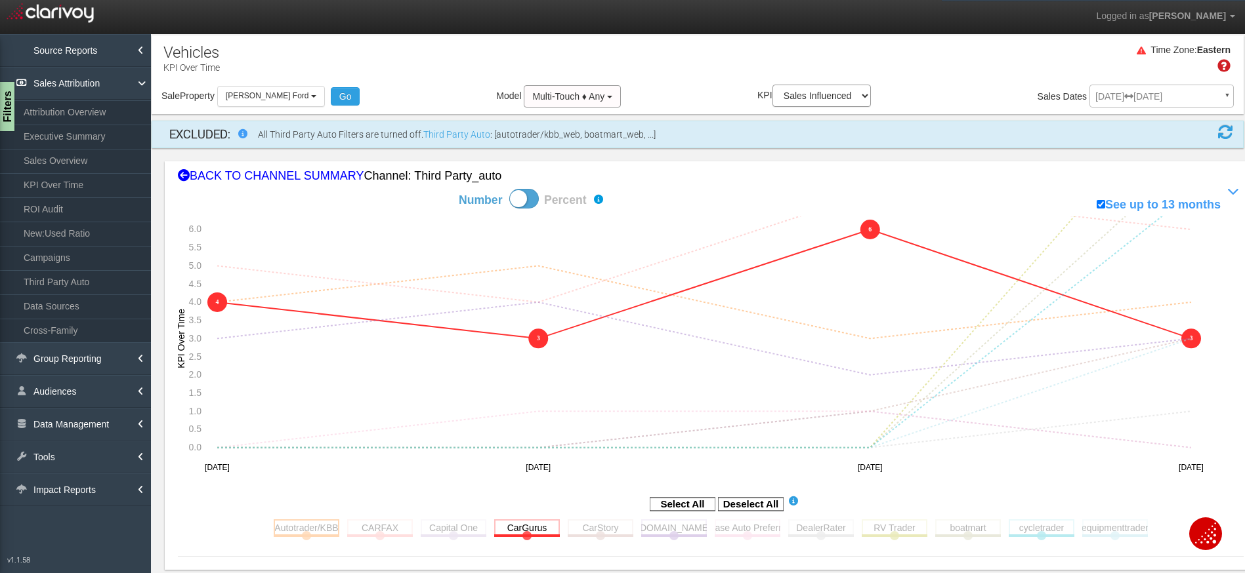
click at [304, 535] on rect at bounding box center [307, 528] width 66 height 16
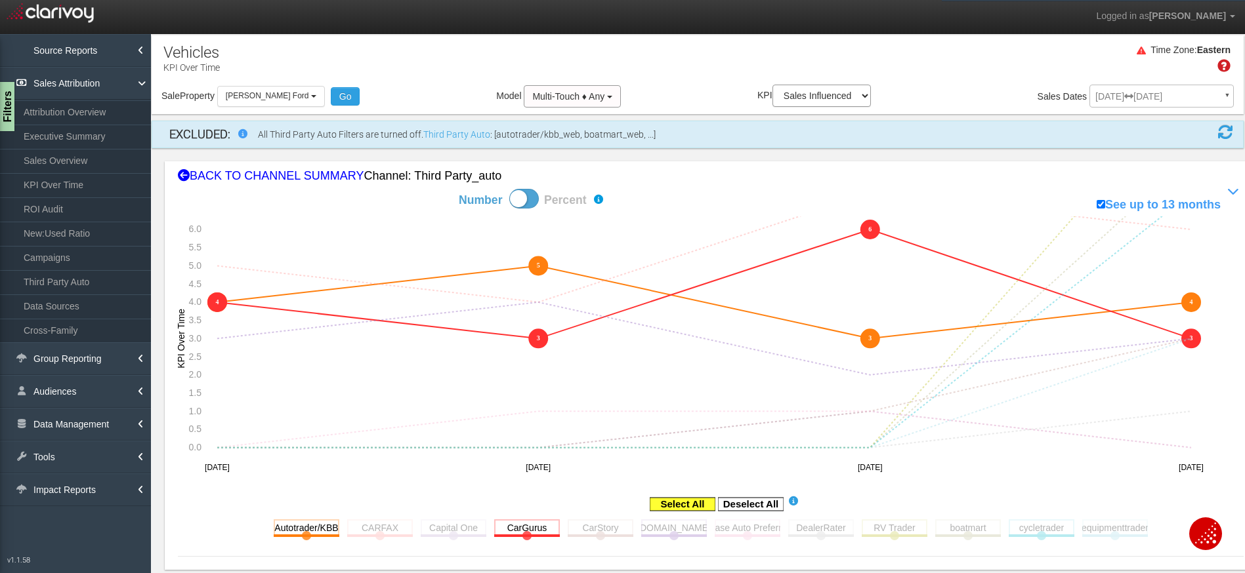
click at [686, 505] on rect at bounding box center [683, 504] width 66 height 13
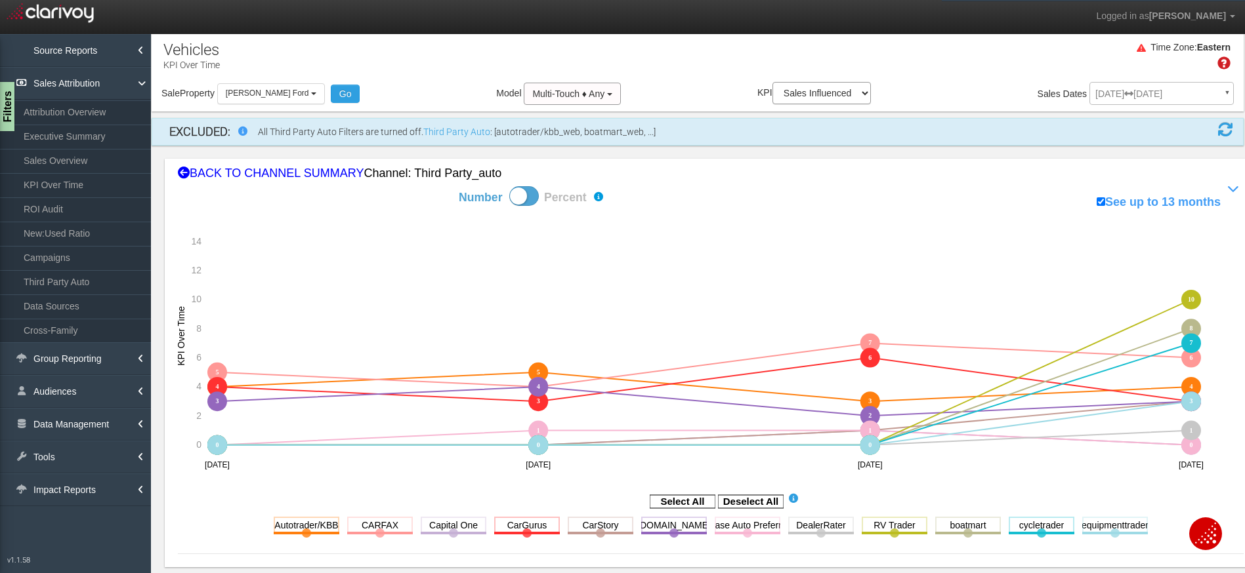
scroll to position [409, 0]
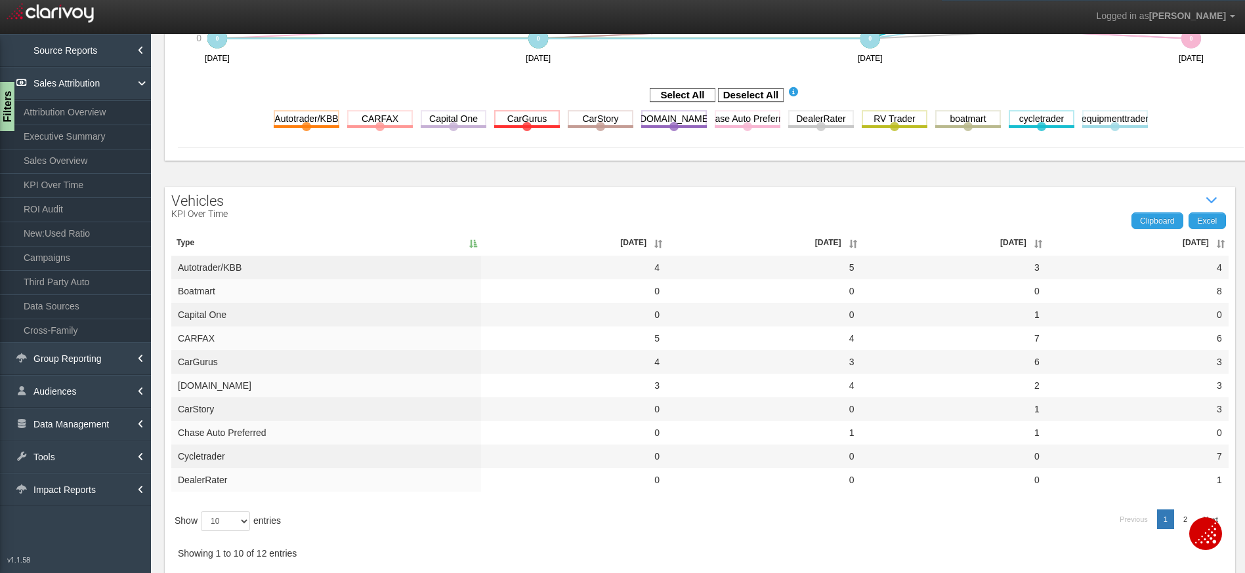
click at [1209, 248] on th "Jul '25" at bounding box center [1137, 243] width 182 height 26
click at [1209, 247] on th "Jul '25" at bounding box center [1137, 243] width 182 height 26
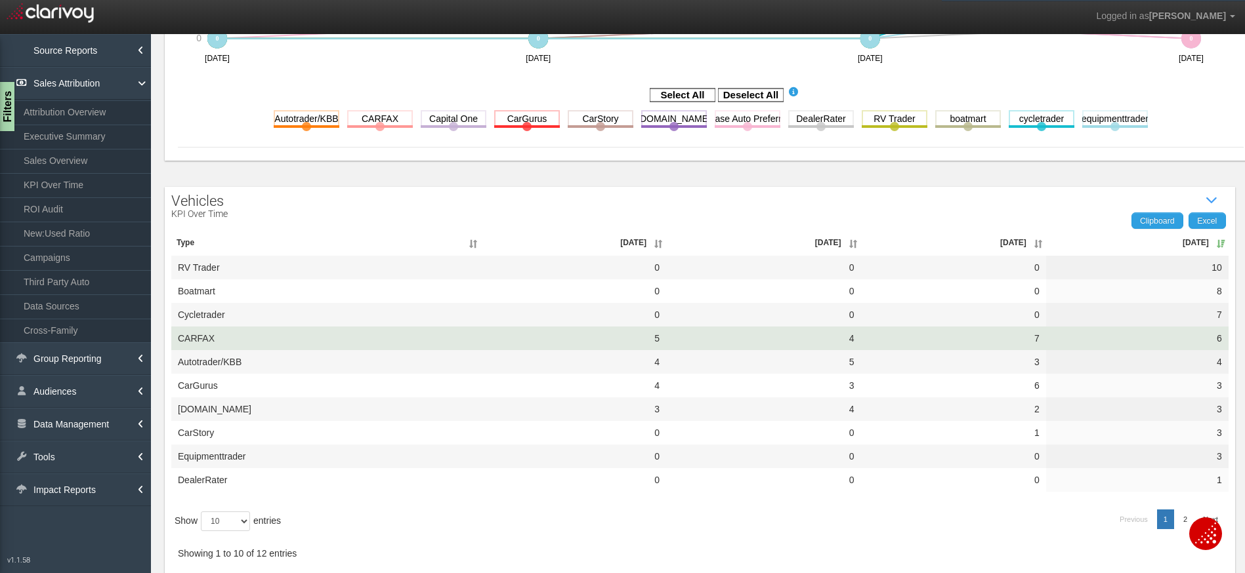
drag, startPoint x: 1183, startPoint y: 339, endPoint x: 1195, endPoint y: 339, distance: 12.5
click at [1195, 339] on td "6" at bounding box center [1137, 339] width 182 height 24
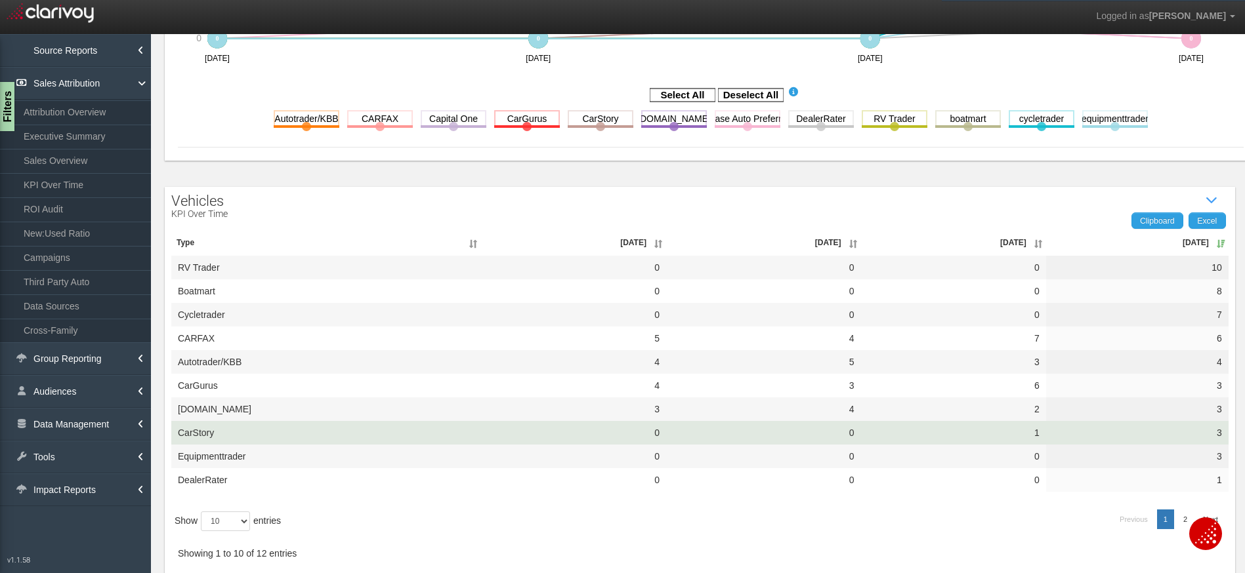
click at [1199, 436] on td "3" at bounding box center [1137, 433] width 182 height 24
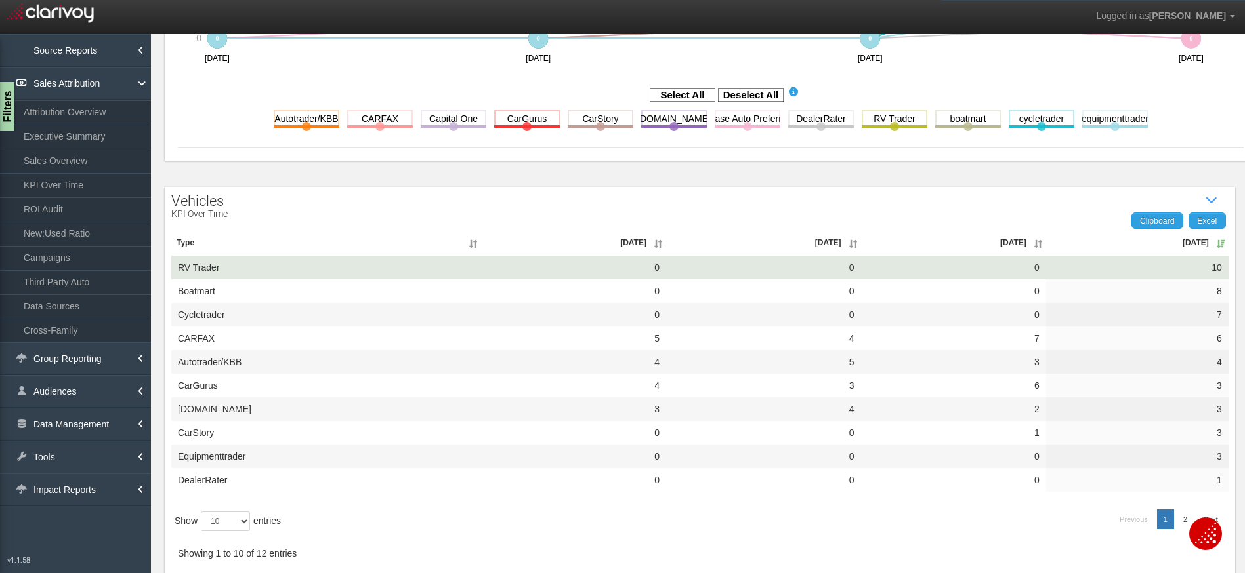
scroll to position [0, 0]
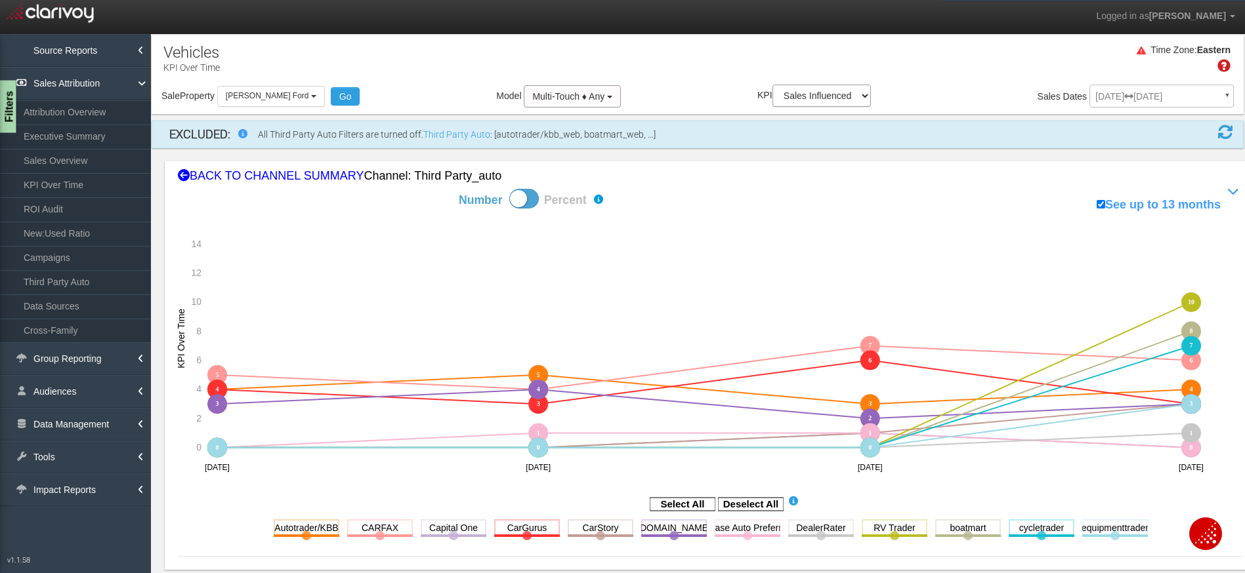
click at [9, 95] on div "Filters" at bounding box center [8, 107] width 16 height 52
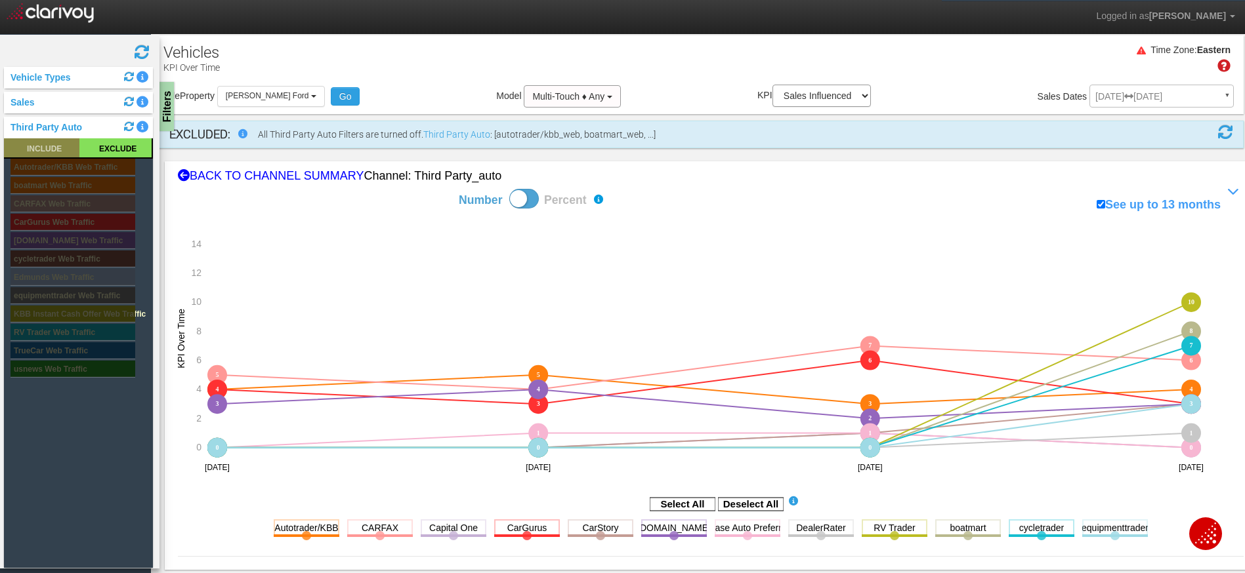
click at [45, 152] on rect at bounding box center [41, 147] width 75 height 19
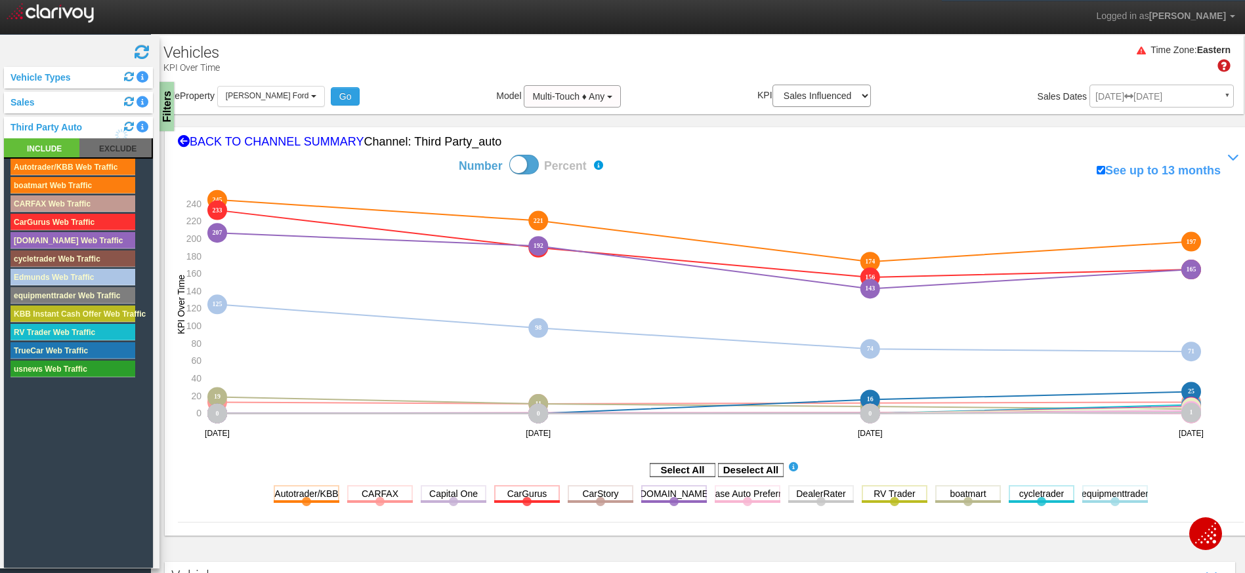
click at [168, 110] on div "Filters" at bounding box center [165, 106] width 16 height 49
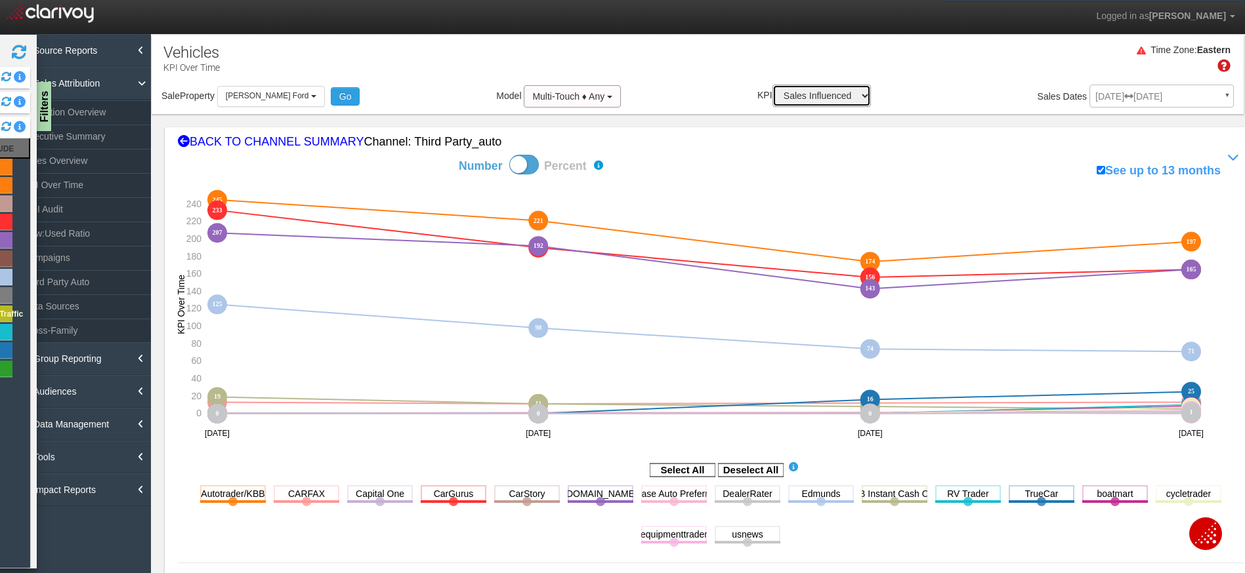
click at [813, 90] on select "Sales Influenced Ad Spend Cost Per Sale" at bounding box center [821, 96] width 98 height 22
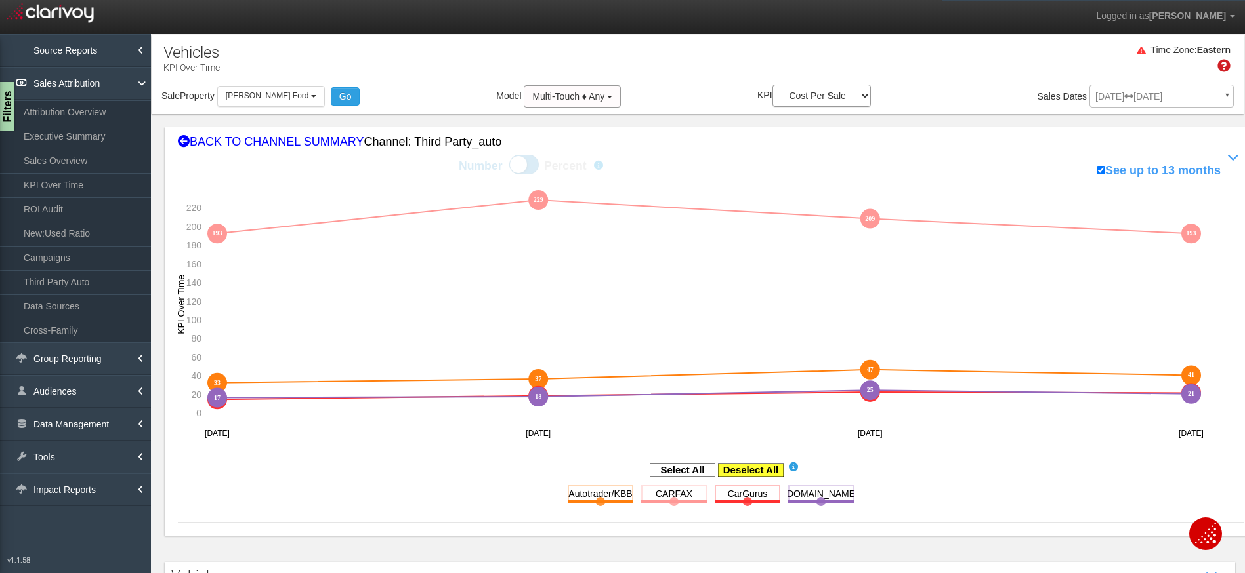
click at [756, 470] on rect at bounding box center [751, 470] width 66 height 13
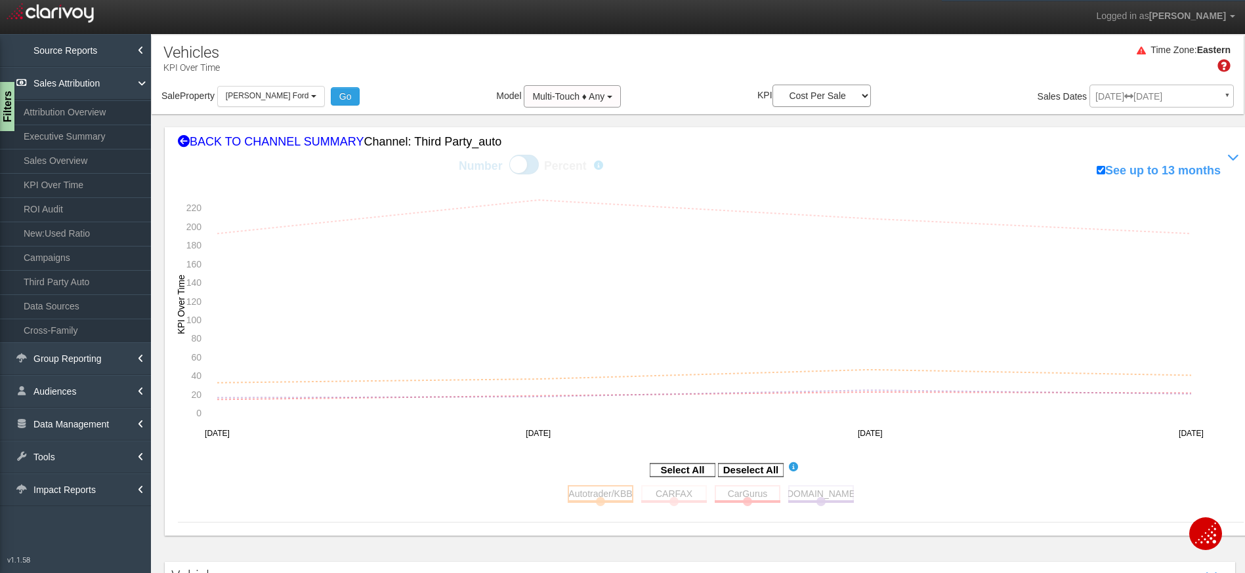
click at [575, 495] on rect at bounding box center [601, 493] width 66 height 16
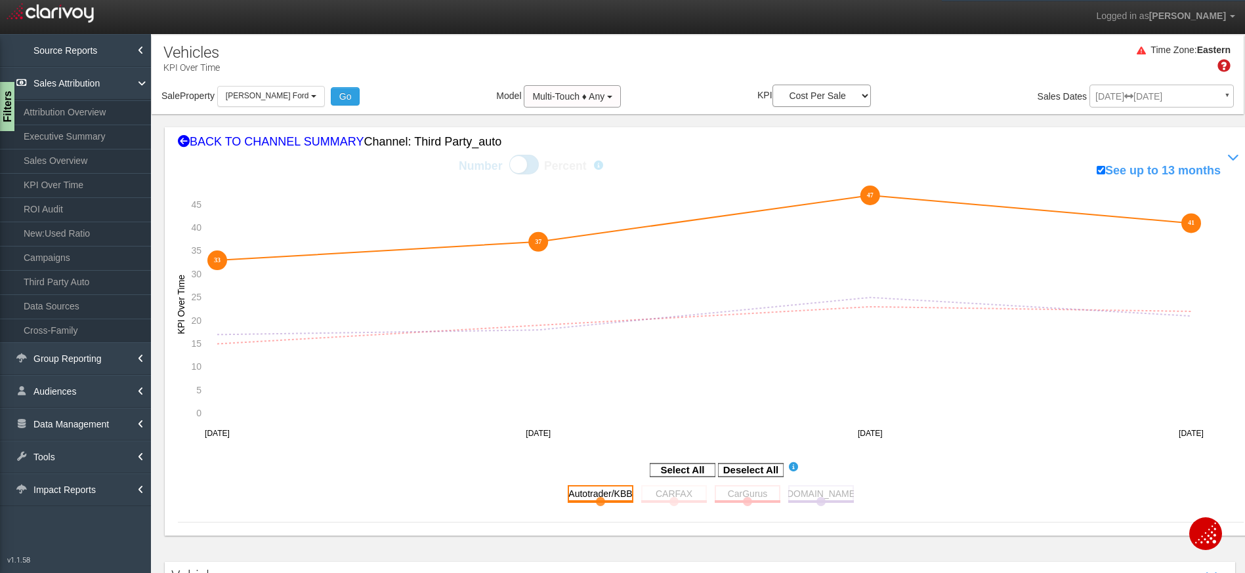
drag, startPoint x: 583, startPoint y: 495, endPoint x: 627, endPoint y: 490, distance: 43.5
click at [585, 495] on rect at bounding box center [601, 493] width 66 height 16
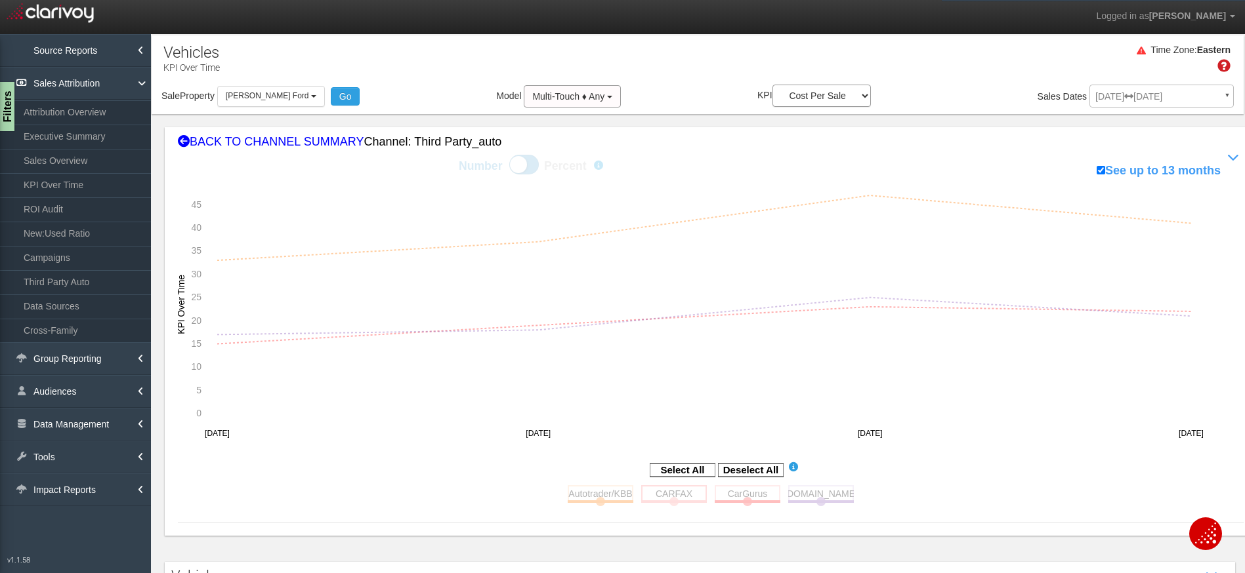
click at [684, 493] on rect at bounding box center [674, 493] width 66 height 16
drag, startPoint x: 1202, startPoint y: 224, endPoint x: 1170, endPoint y: 225, distance: 31.5
click at [1200, 225] on icon "33 37 47 41 193 193 229 229 209 209 193 193 15 19 23 22 17 18 25 21 [object Obj…" at bounding box center [702, 314] width 1049 height 264
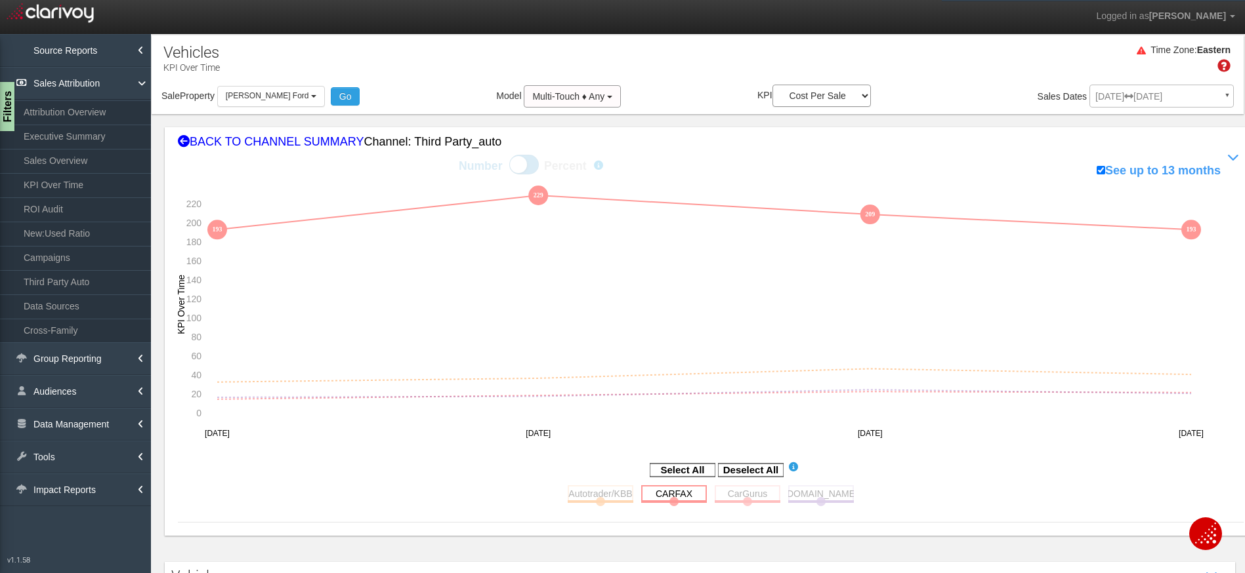
click at [665, 495] on rect at bounding box center [674, 493] width 66 height 16
click at [747, 488] on rect at bounding box center [747, 493] width 66 height 16
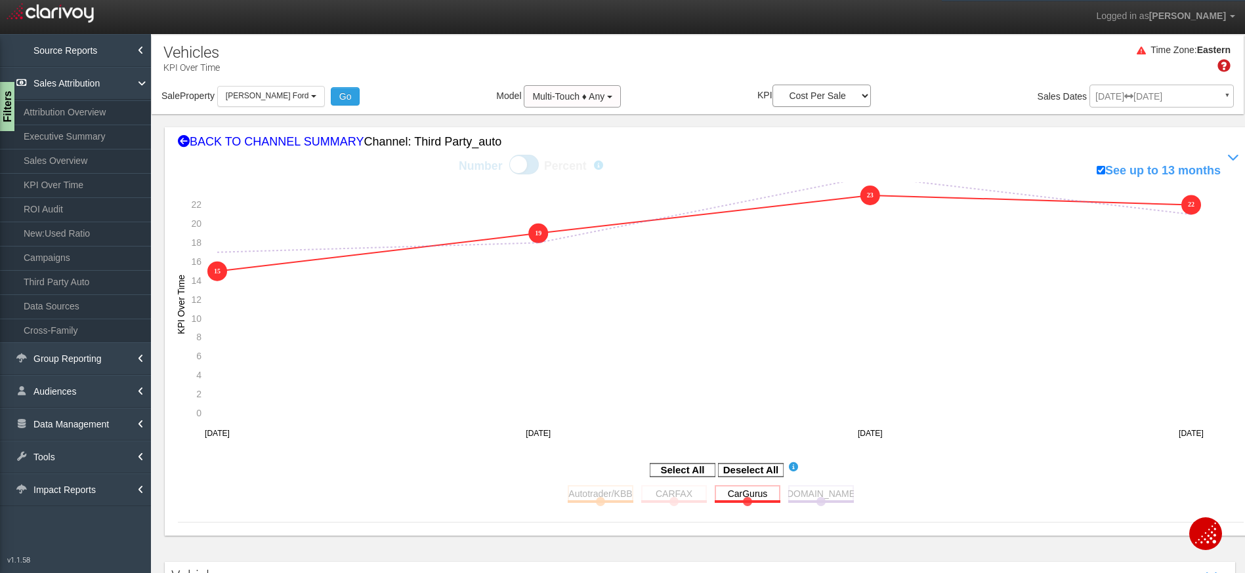
drag, startPoint x: 1211, startPoint y: 204, endPoint x: 1112, endPoint y: 195, distance: 99.5
click at [1162, 204] on icon "33 37 47 41 193 229 209 193 15 15 19 19 23 23 22 22 17 18 25 21 [object Object]…" at bounding box center [702, 314] width 1049 height 264
drag, startPoint x: 745, startPoint y: 495, endPoint x: 787, endPoint y: 495, distance: 42.6
click at [744, 495] on rect at bounding box center [747, 493] width 66 height 16
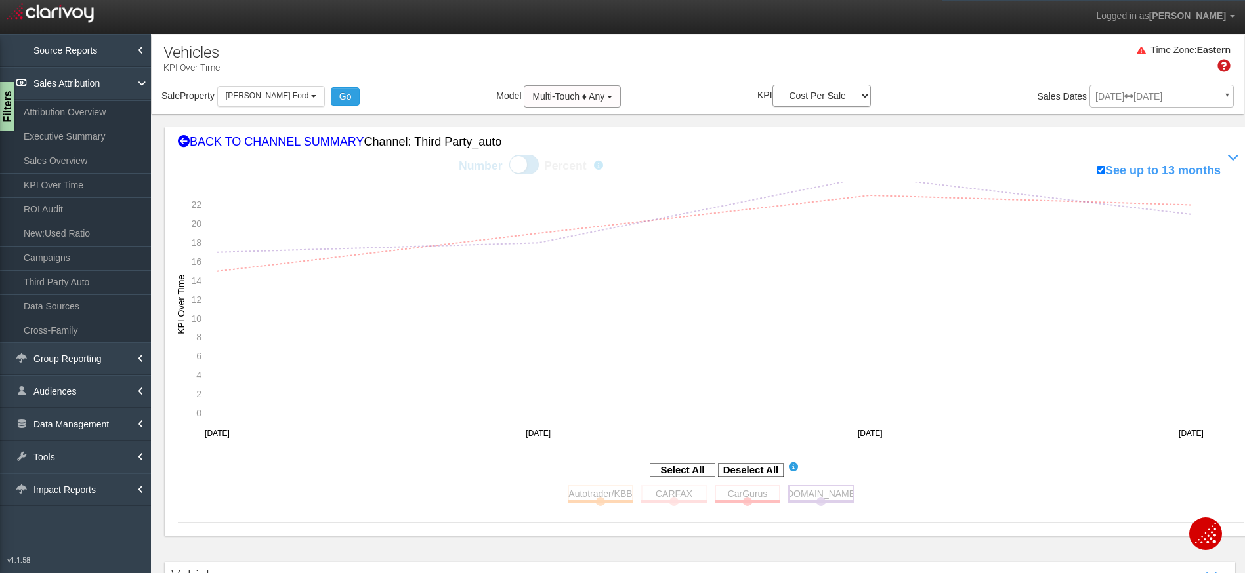
click at [822, 495] on rect at bounding box center [821, 493] width 66 height 16
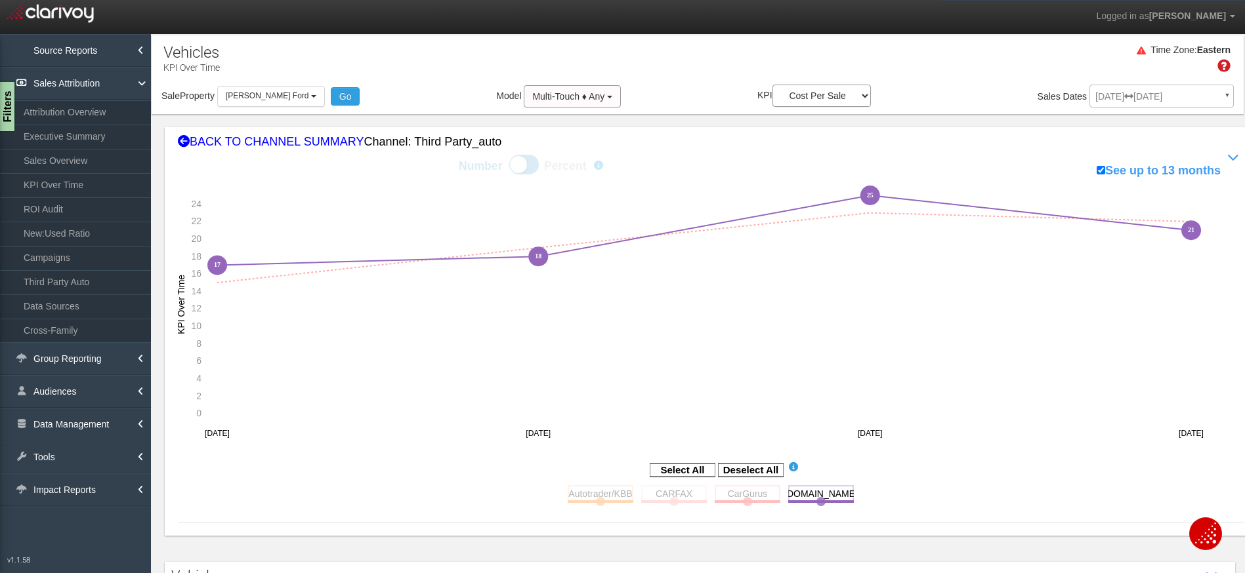
click at [1149, 207] on icon "33 37 47 41 193 229 209 193 15 19 23 22 17 17 18 18 25 25 21 21 [object Object]…" at bounding box center [702, 314] width 1049 height 264
click at [818, 496] on rect at bounding box center [821, 493] width 66 height 16
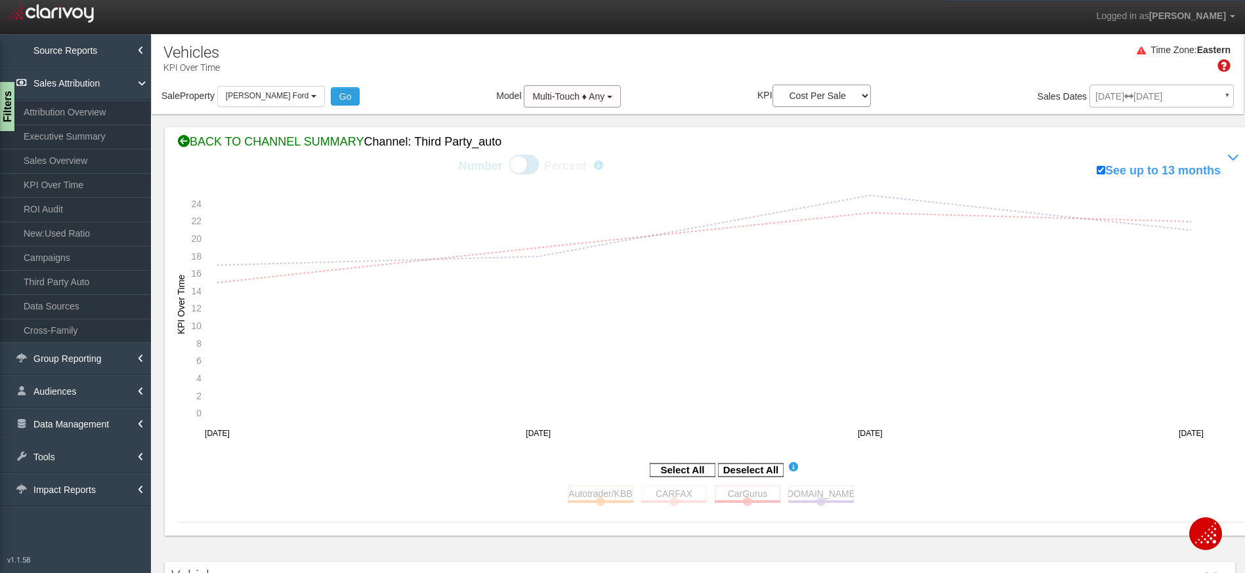
click at [264, 147] on div "BACK TO CHANNEL SUMMARY Channel: third party_auto" at bounding box center [710, 142] width 1065 height 17
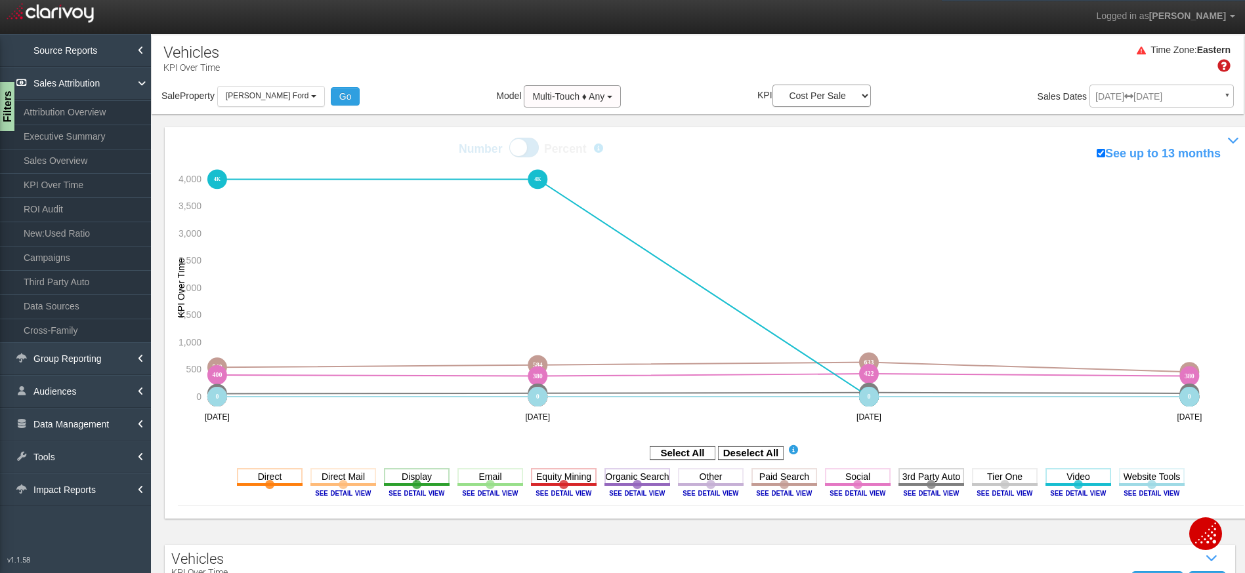
click at [763, 453] on rect at bounding box center [751, 453] width 66 height 13
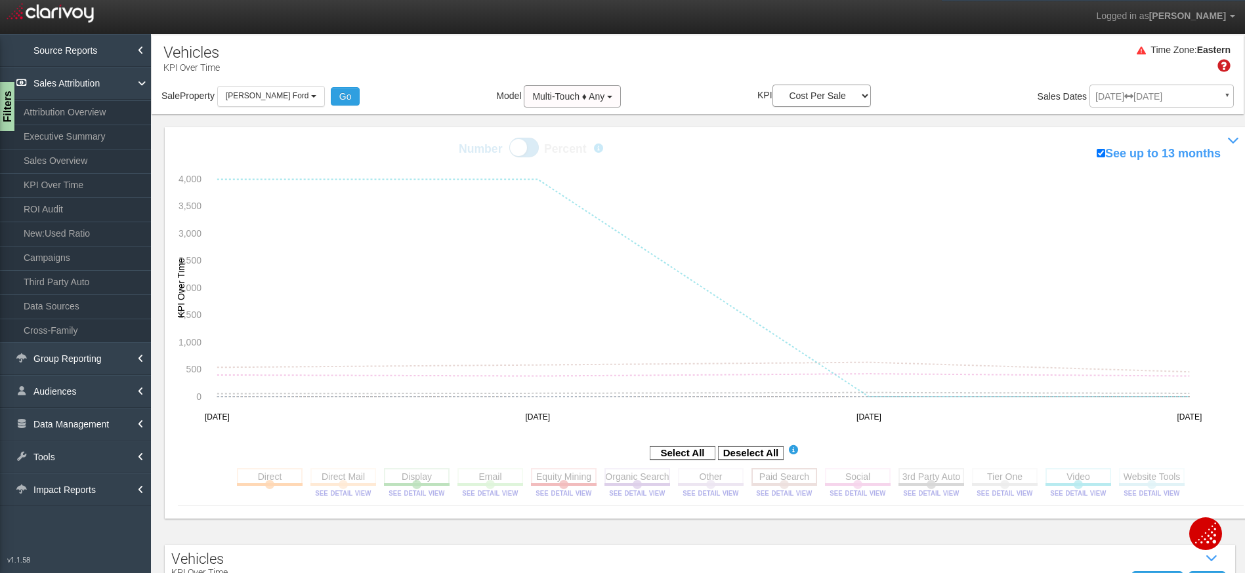
click at [776, 478] on rect at bounding box center [784, 476] width 66 height 16
drag, startPoint x: 1196, startPoint y: 236, endPoint x: 1168, endPoint y: 242, distance: 28.2
click at [1173, 239] on icon "0 0 0 0 0 0 0 0 0 0 0 0 0 0 0 0 0 0 0 0 0 0 0 0 0 0 0 0 540 540 584 584 633 633…" at bounding box center [702, 298] width 1049 height 264
click at [781, 480] on rect at bounding box center [784, 476] width 66 height 16
click at [875, 484] on rect at bounding box center [858, 476] width 66 height 16
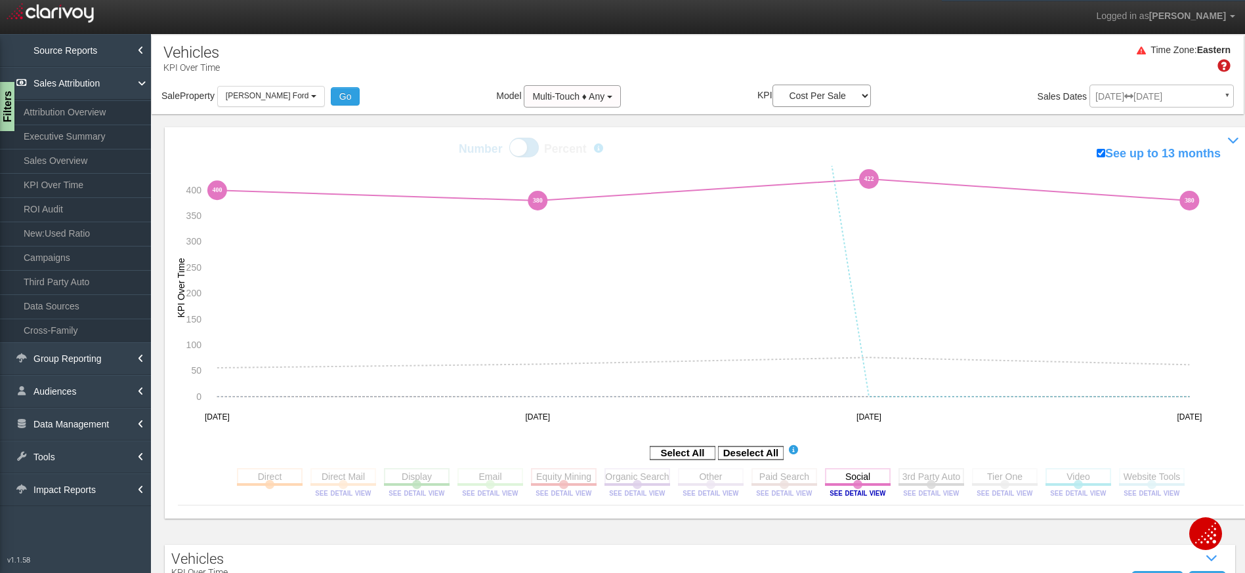
drag, startPoint x: 1208, startPoint y: 199, endPoint x: 1188, endPoint y: 196, distance: 20.0
click at [1197, 198] on icon "0 0 0 0 0 0 0 0 0 0 0 0 0 0 0 0 0 0 0 0 0 0 0 0 0 0 0 0 540 584 633 457 400 400…" at bounding box center [702, 298] width 1049 height 264
click at [842, 99] on select "Sales Influenced Ad Spend Cost Per Sale" at bounding box center [821, 96] width 98 height 22
select select "string:Sales Influenced"
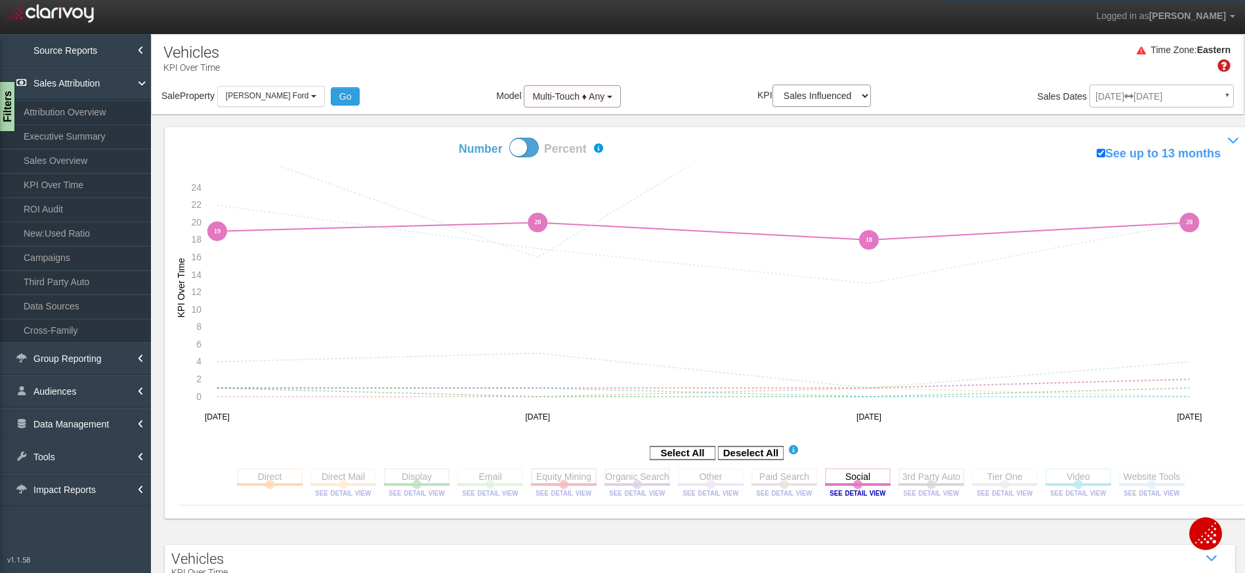
click at [829, 37] on div "Time Zone: Eastern Sale Property Loading 1st Gear Motorsports 24 Auto Group - P…" at bounding box center [698, 74] width 1092 height 79
click at [588, 92] on span "Multi-Touch ♦ Any" at bounding box center [568, 96] width 72 height 10
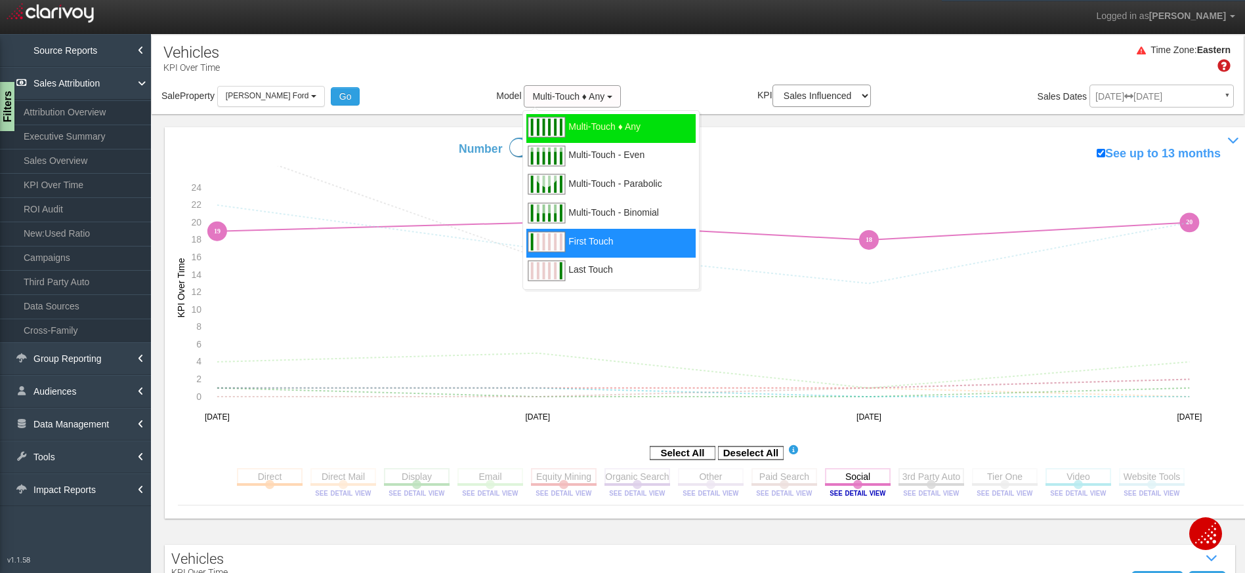
click at [573, 243] on span "First Touch" at bounding box center [590, 249] width 45 height 16
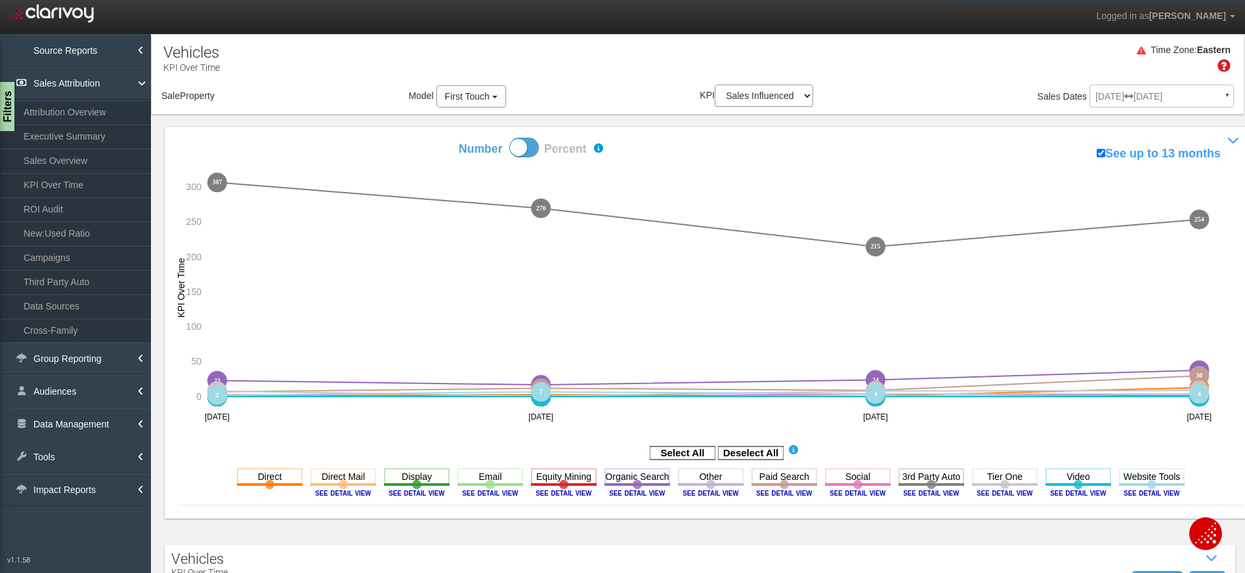
click at [527, 141] on span at bounding box center [524, 148] width 30 height 20
click at [413, 138] on input "Number Percent" at bounding box center [412, 137] width 1 height 1
checkbox input "true"
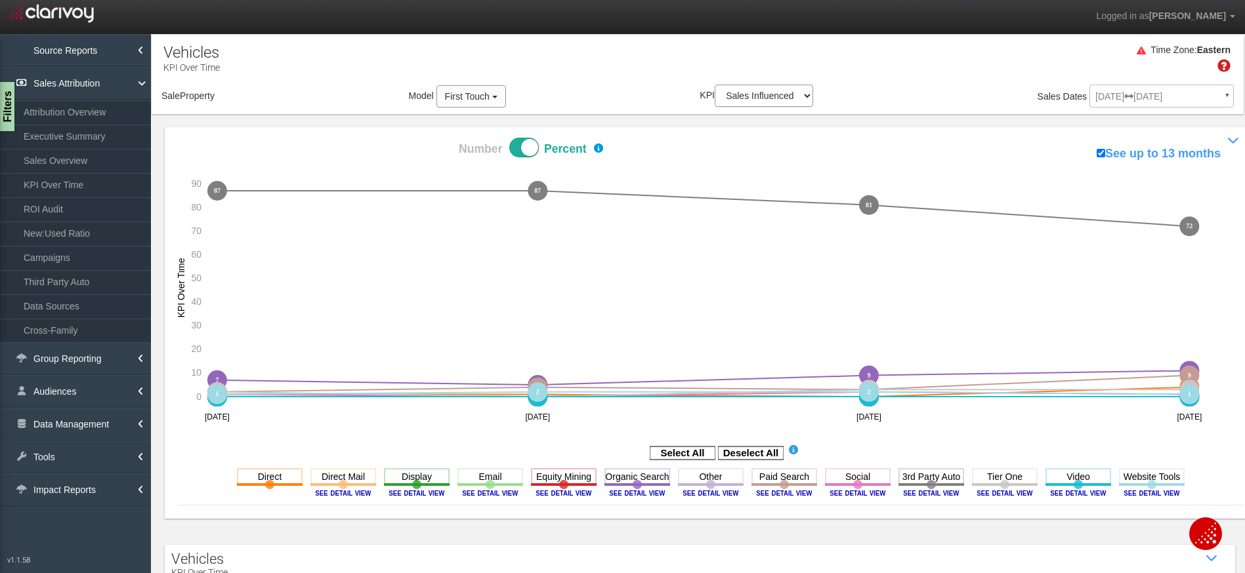
select select "object:5848"
drag, startPoint x: 1210, startPoint y: 224, endPoint x: 1178, endPoint y: 222, distance: 32.8
click at [1178, 222] on icon "1 1 1 1 0 0 4 4 0 0 0 0 0 0 0 0 0 0 0 0 0 0 0 0 0 0 0 0 0 0 0 0 0 0 0 0 0 0 0 0…" at bounding box center [702, 298] width 1049 height 264
click at [929, 493] on image at bounding box center [930, 493] width 59 height 8
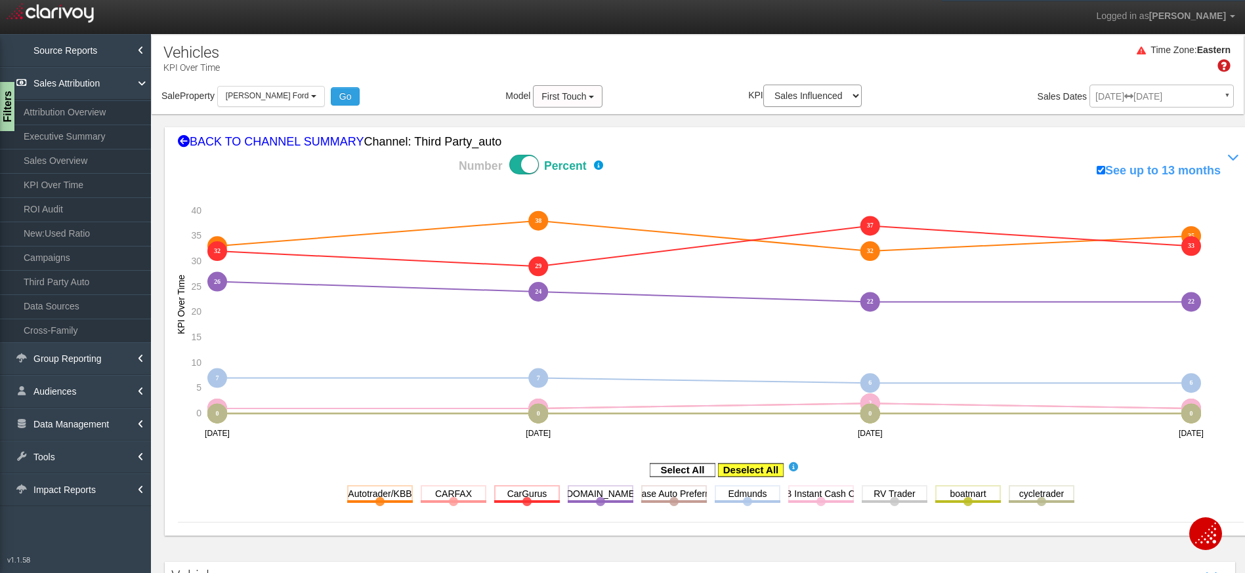
click at [739, 469] on rect at bounding box center [751, 470] width 66 height 13
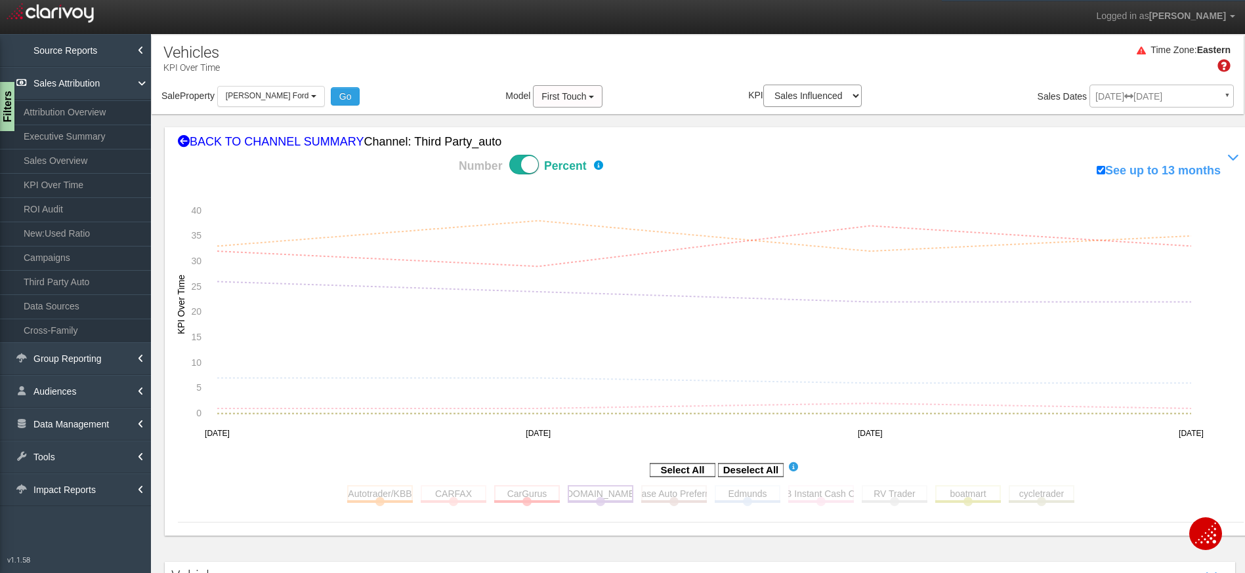
click at [590, 493] on rect at bounding box center [601, 493] width 66 height 16
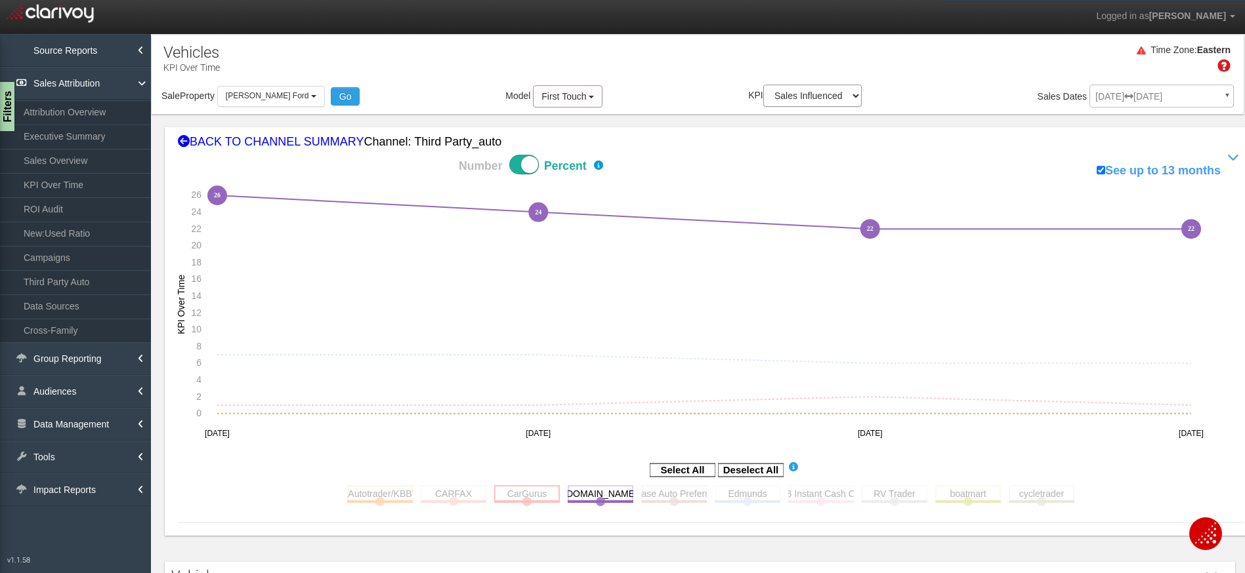
click at [522, 498] on rect at bounding box center [527, 493] width 66 height 16
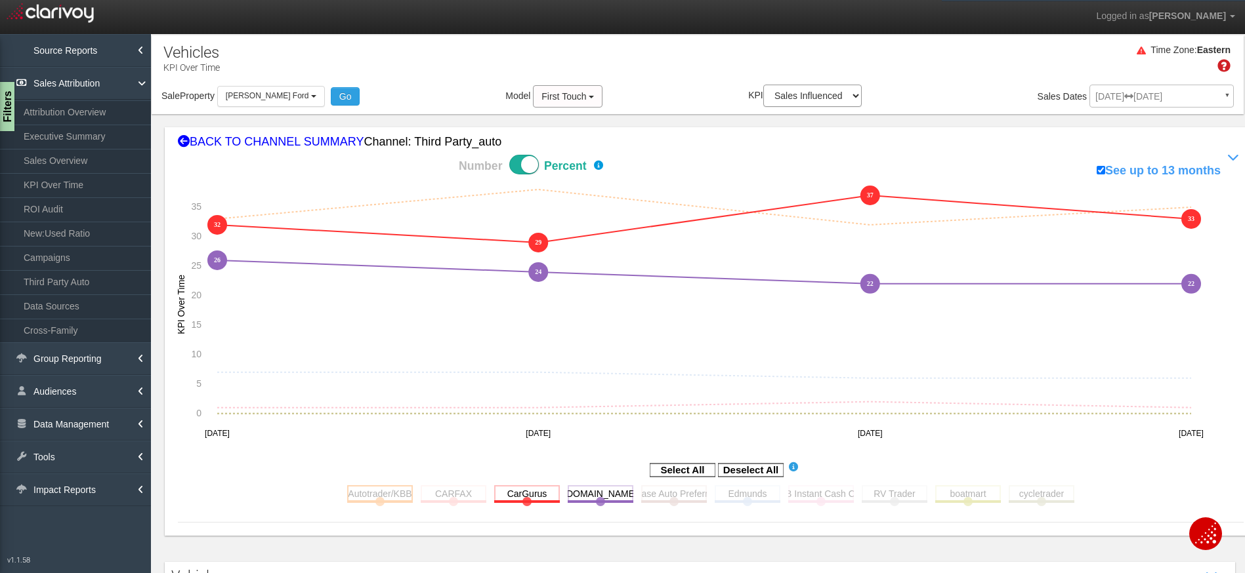
click at [371, 497] on rect at bounding box center [380, 493] width 66 height 16
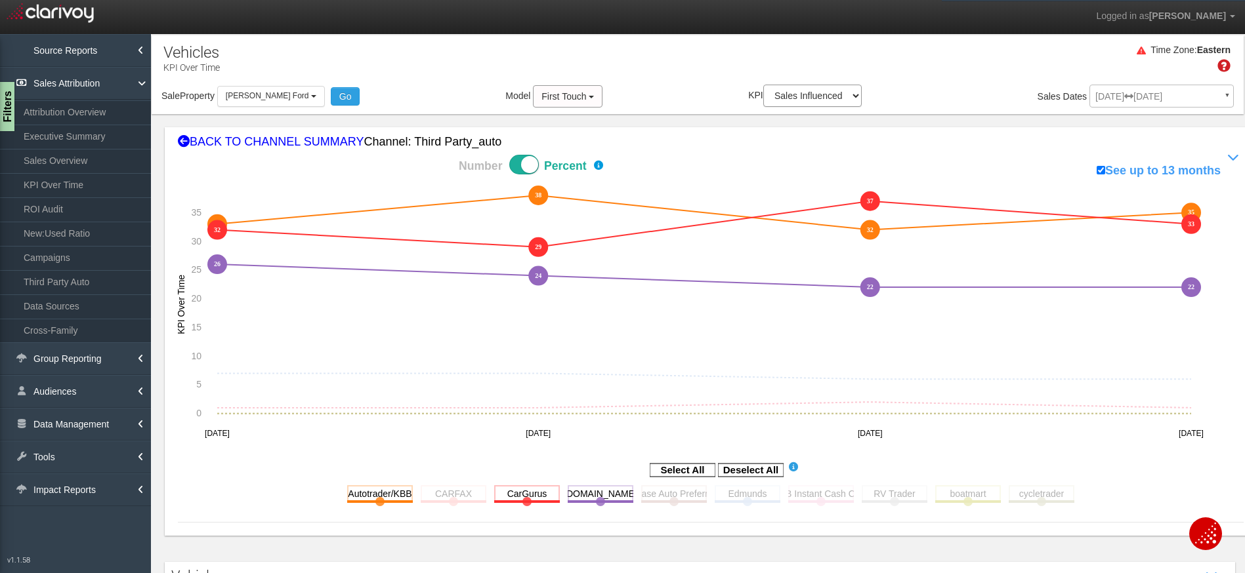
drag, startPoint x: 284, startPoint y: 142, endPoint x: 294, endPoint y: 137, distance: 10.9
click at [284, 142] on div "BACK TO CHANNEL SUMMARY Channel: third party_auto" at bounding box center [710, 142] width 1065 height 17
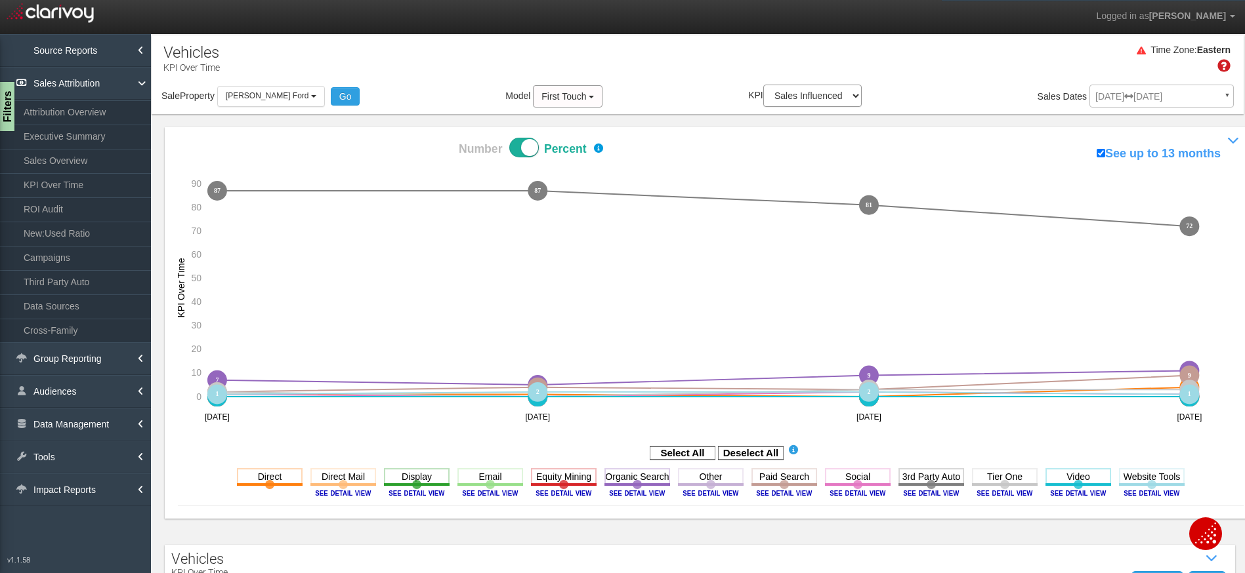
click at [485, 49] on div "Time Zone: Eastern" at bounding box center [698, 63] width 1092 height 43
click at [564, 43] on div "Time Zone: Eastern" at bounding box center [698, 63] width 1092 height 43
click at [536, 89] on button "First Touch" at bounding box center [568, 96] width 70 height 22
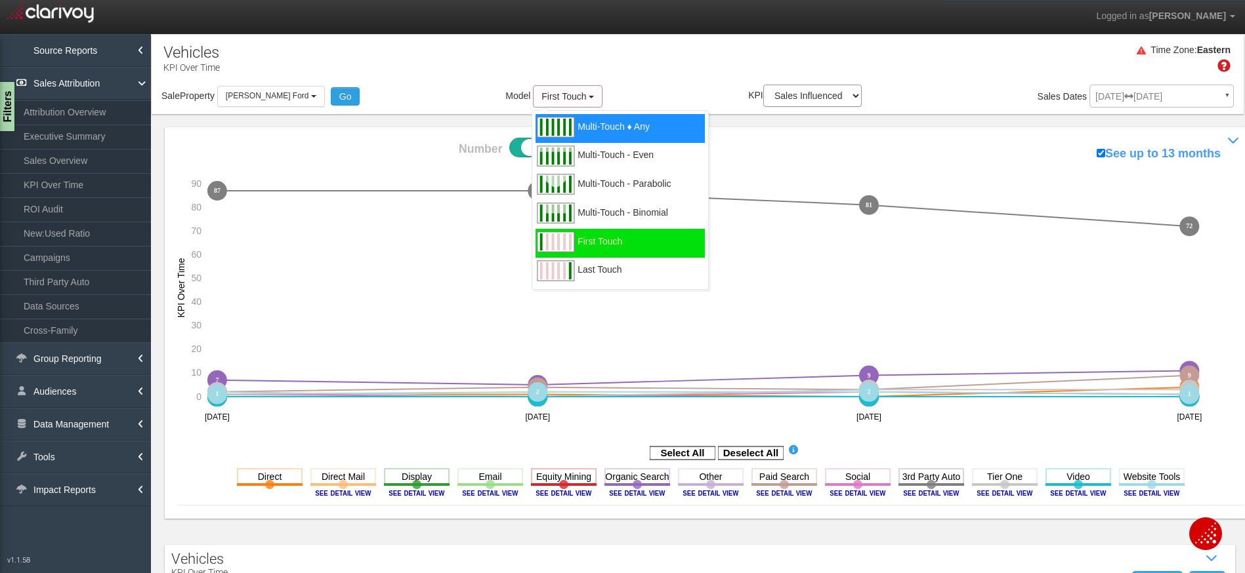
click at [596, 127] on span "Multi-Touch ♦ Any" at bounding box center [613, 135] width 72 height 16
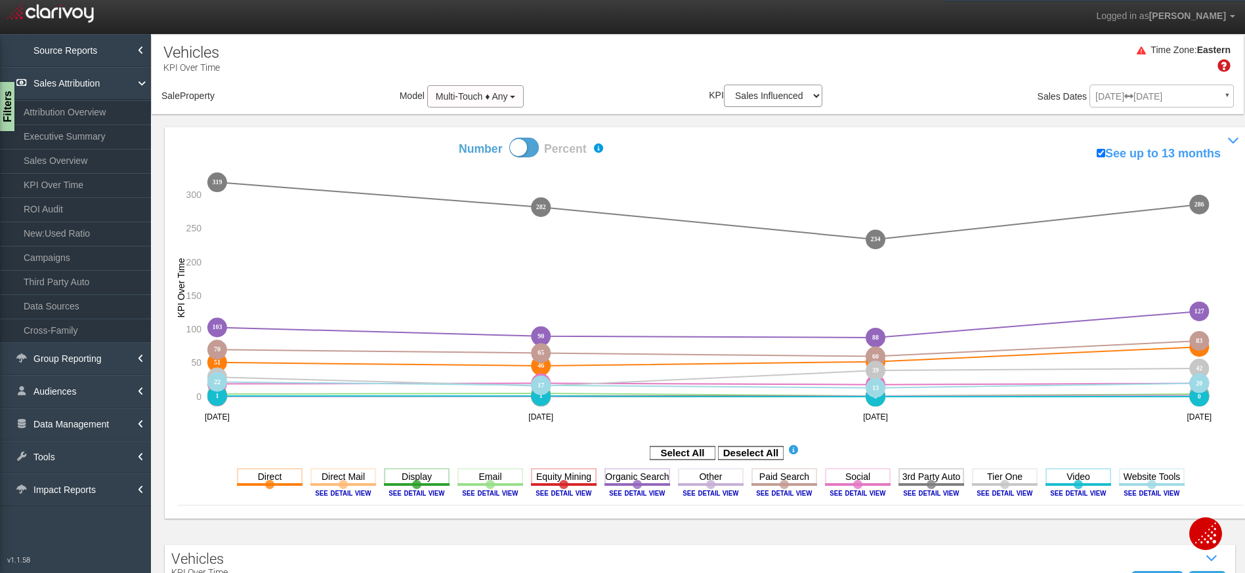
select select "object:8632"
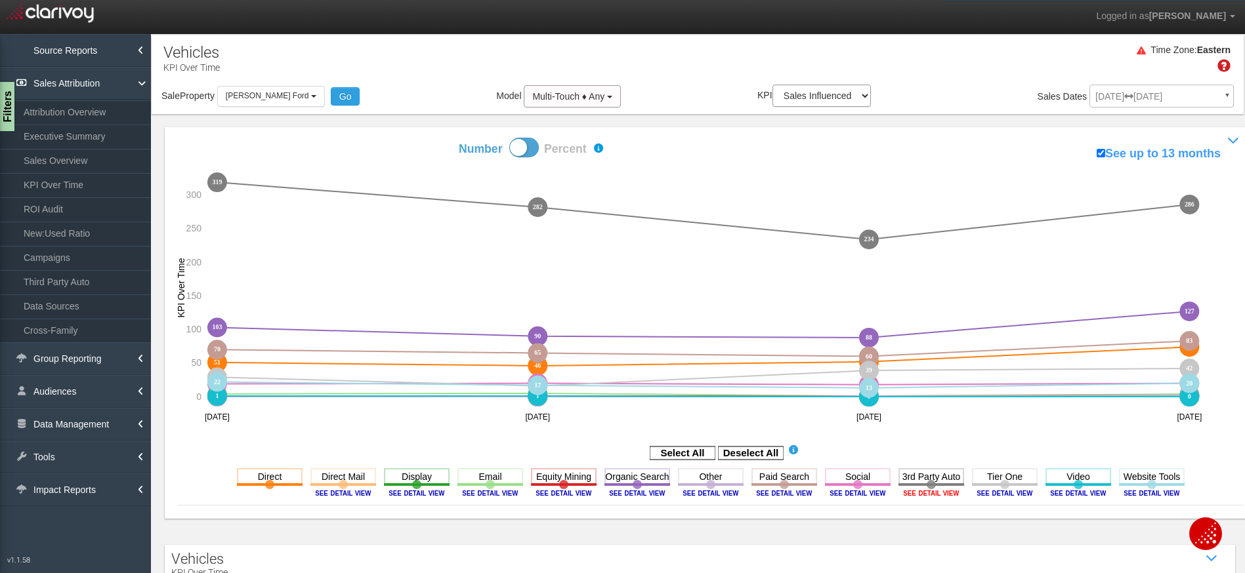
click at [920, 492] on image at bounding box center [930, 493] width 59 height 8
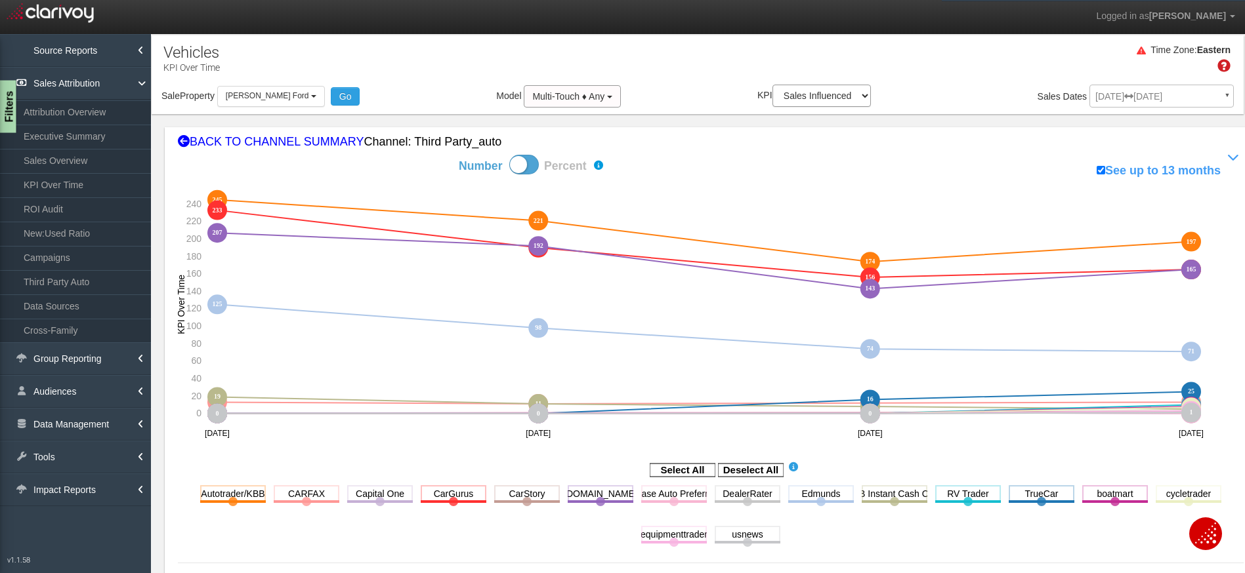
drag, startPoint x: 12, startPoint y: 106, endPoint x: 16, endPoint y: 117, distance: 11.2
click at [12, 107] on div "Filters" at bounding box center [8, 107] width 16 height 52
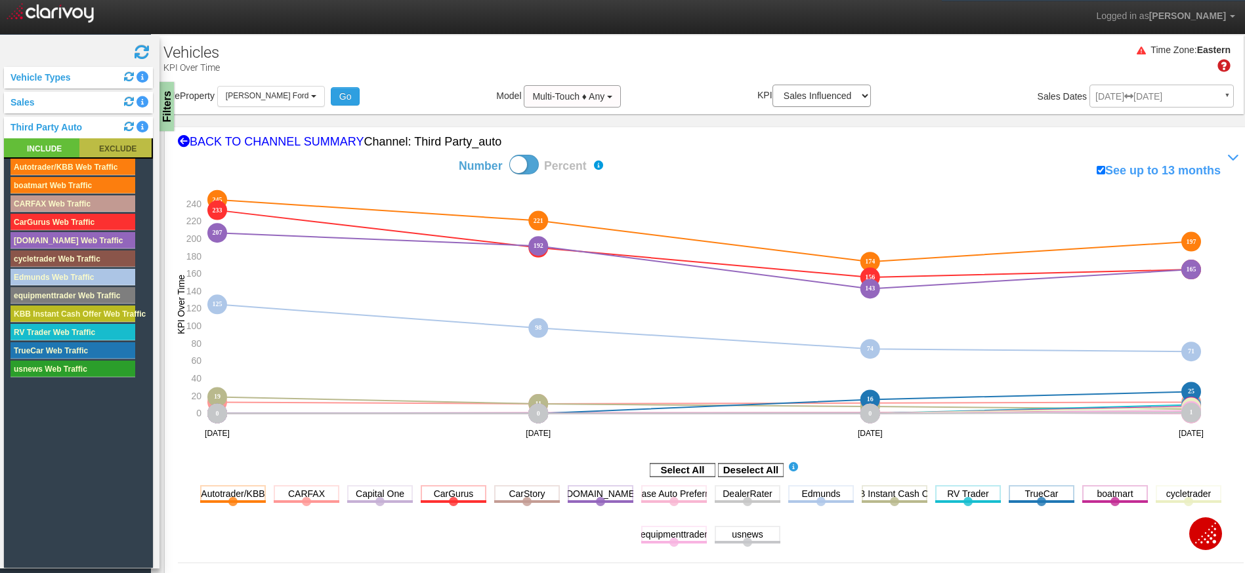
click at [96, 148] on rect at bounding box center [115, 147] width 72 height 19
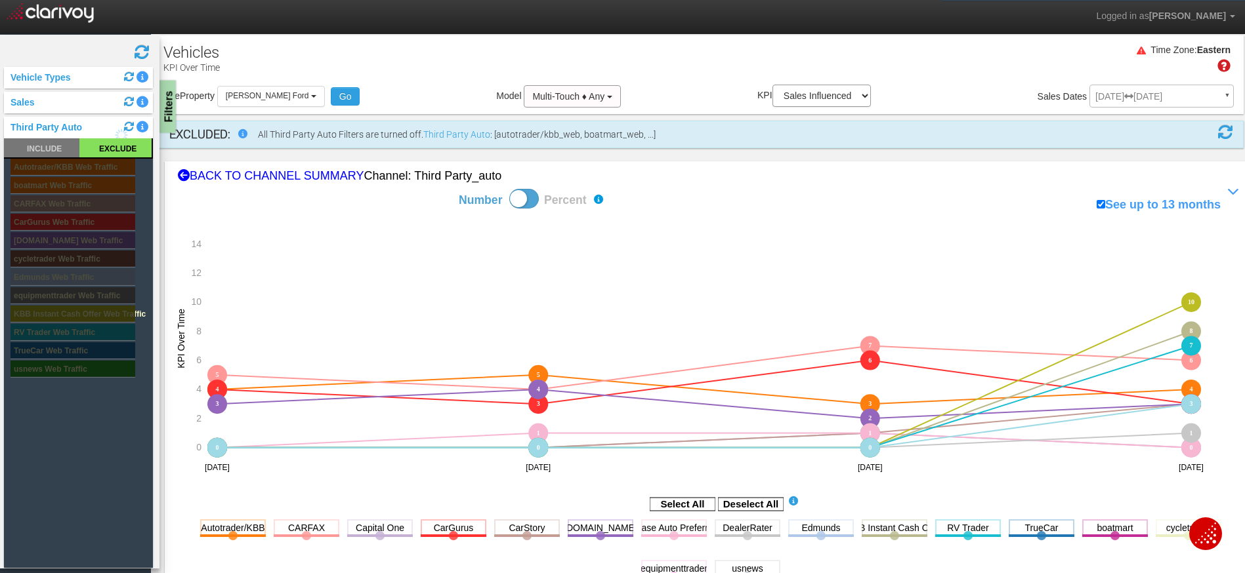
click at [166, 112] on div "Filters" at bounding box center [167, 107] width 16 height 52
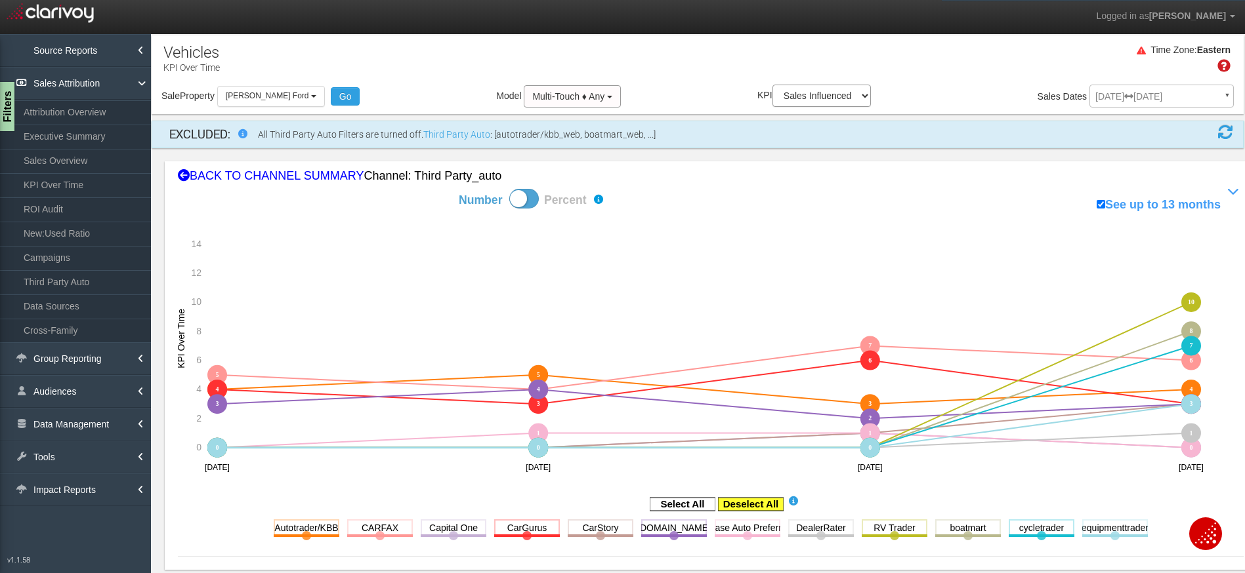
click at [747, 509] on rect at bounding box center [751, 504] width 66 height 13
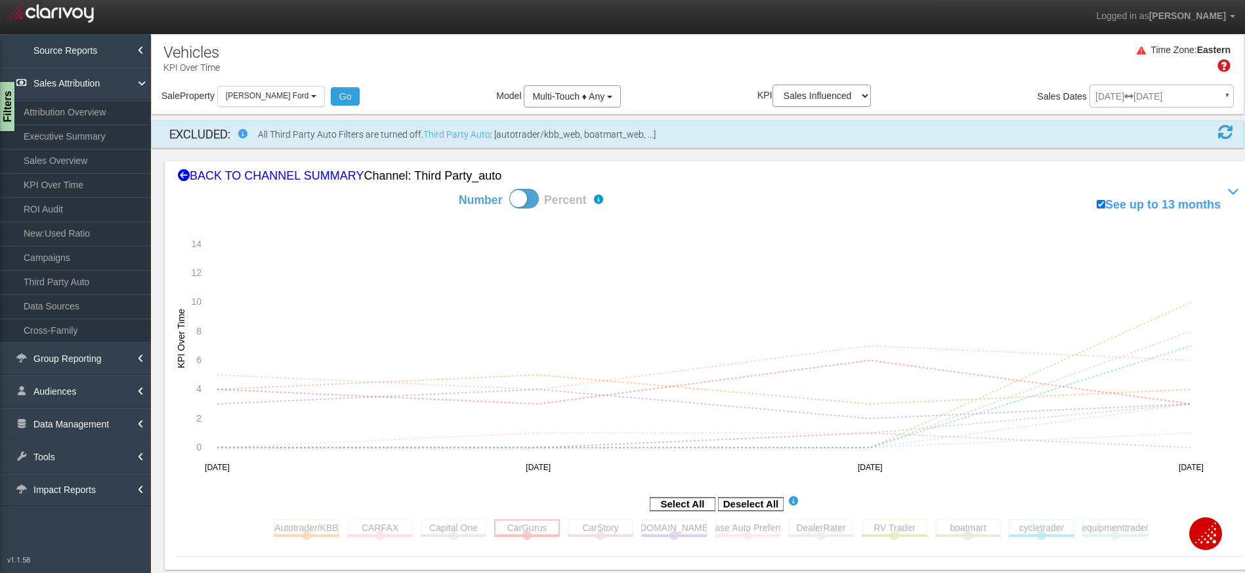
click at [518, 533] on rect at bounding box center [527, 528] width 66 height 16
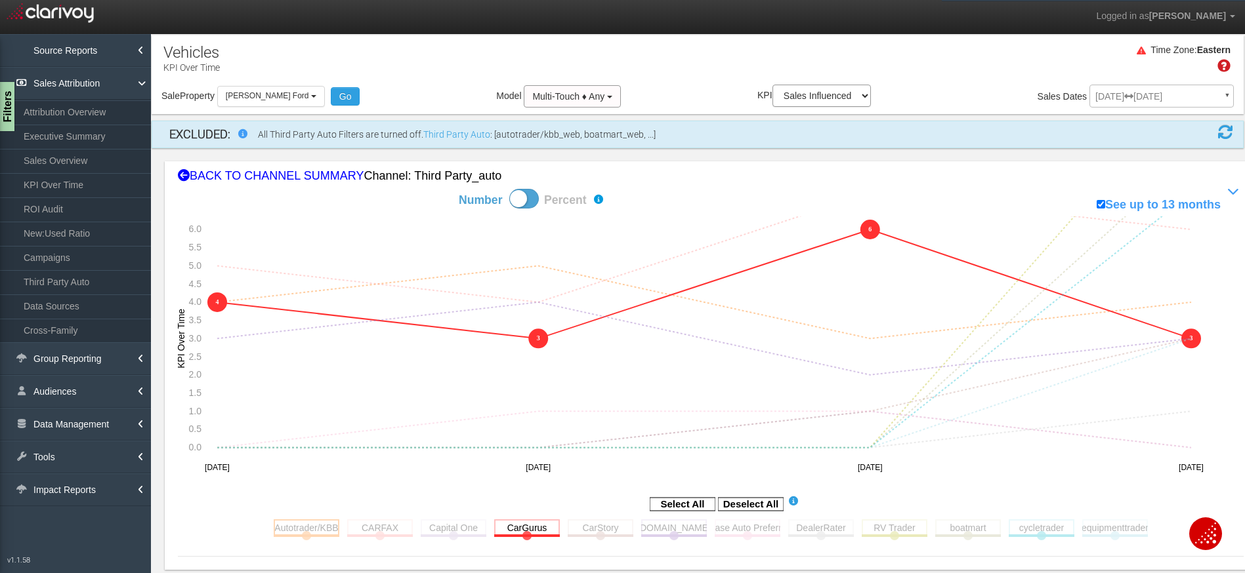
click at [297, 533] on rect at bounding box center [307, 528] width 66 height 16
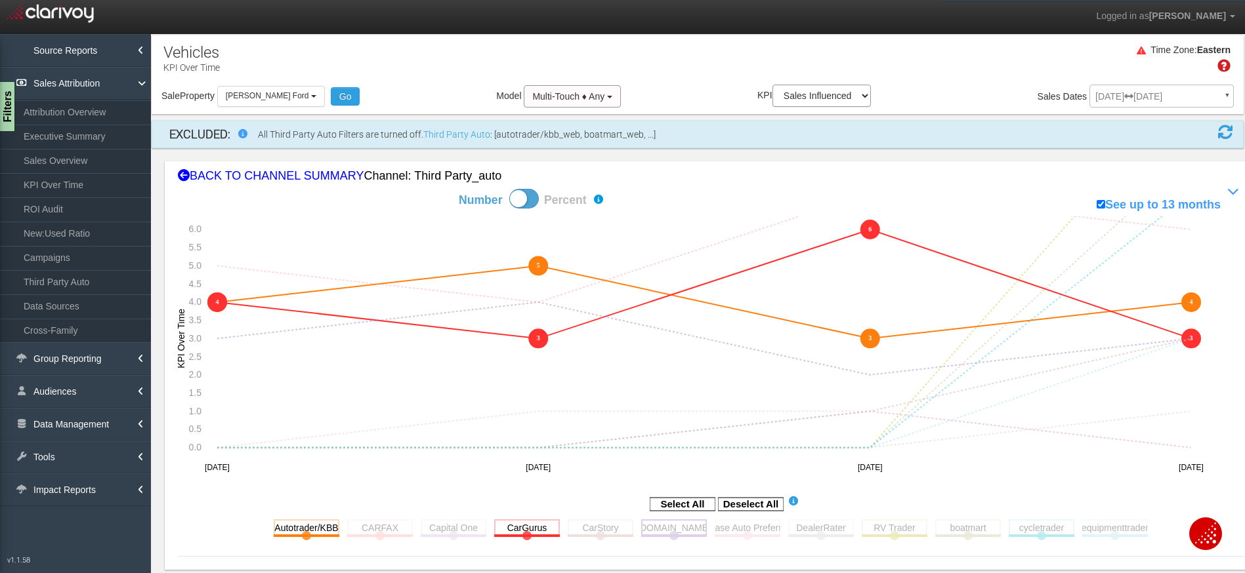
click at [676, 531] on rect at bounding box center [674, 528] width 66 height 16
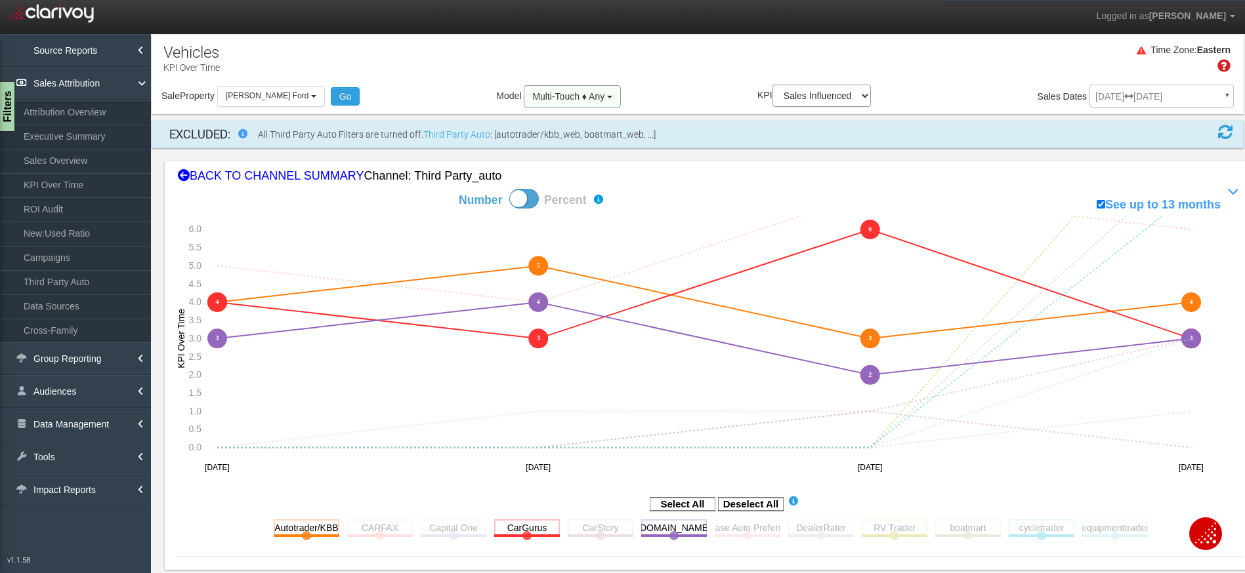
click at [572, 100] on span "Multi-Touch ♦ Any" at bounding box center [568, 96] width 72 height 10
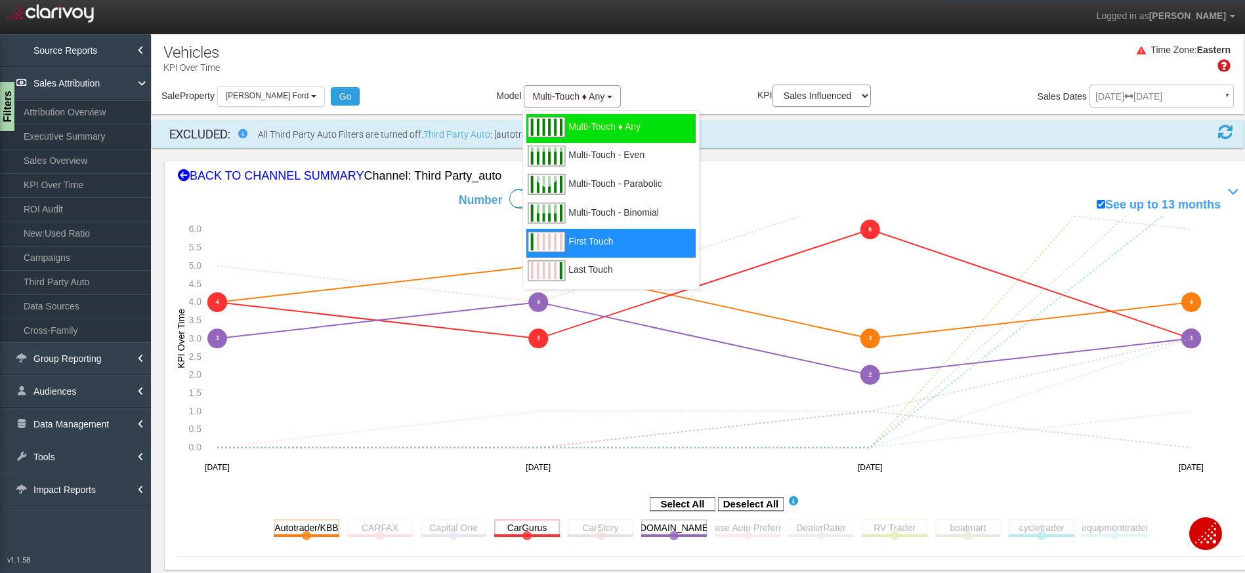
click at [598, 249] on div "First Touch" at bounding box center [610, 243] width 169 height 29
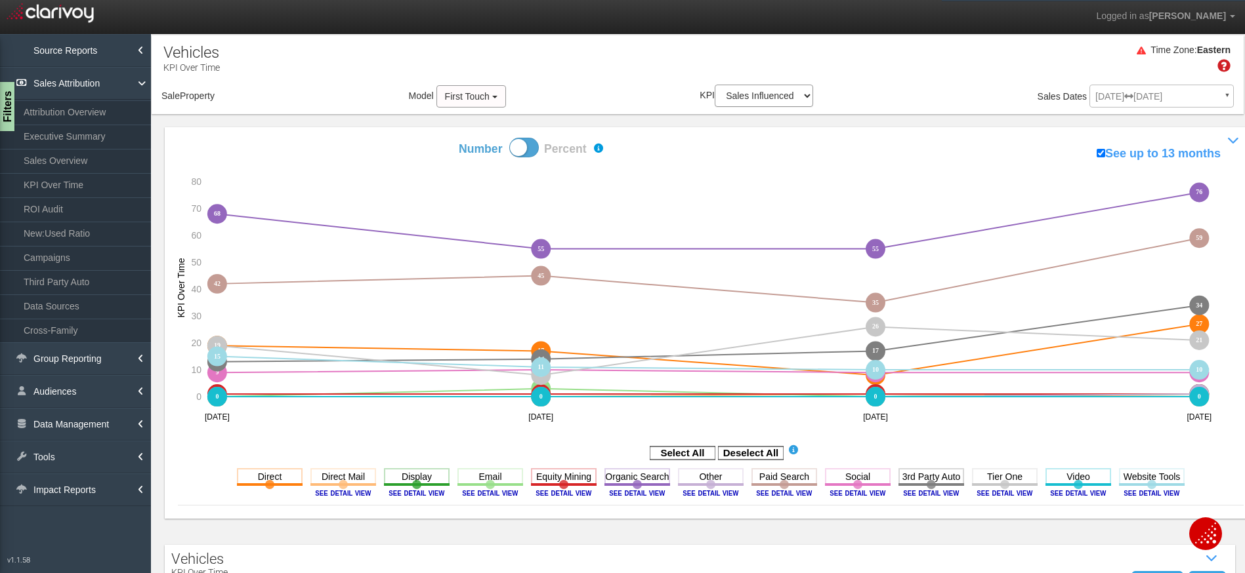
select select "object:11397"
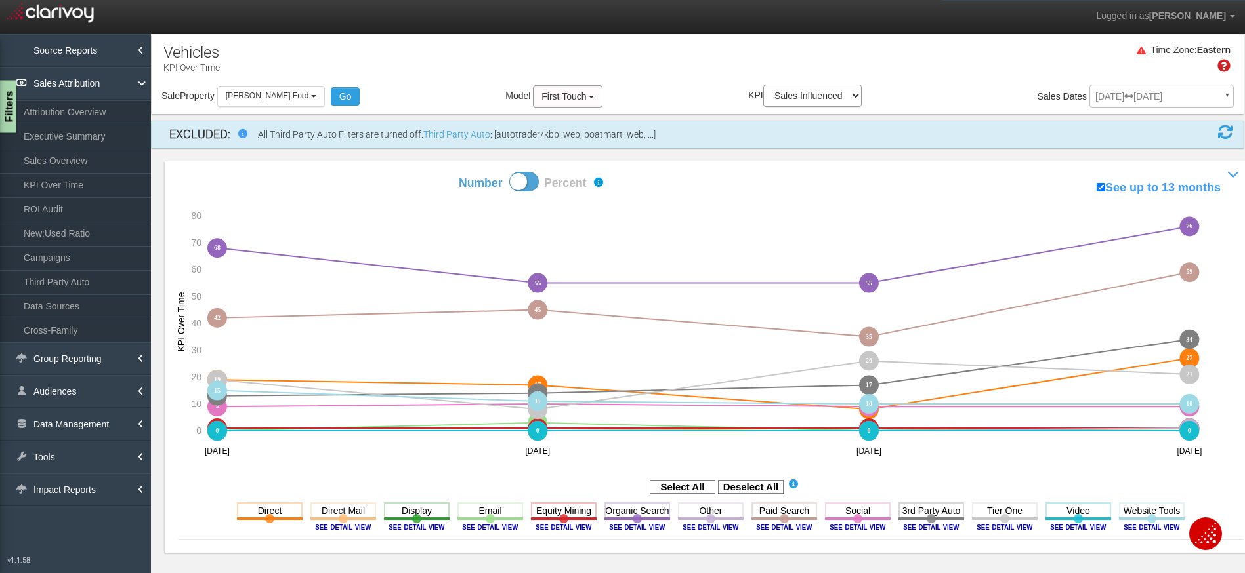
click at [5, 109] on div "Filters" at bounding box center [8, 107] width 16 height 52
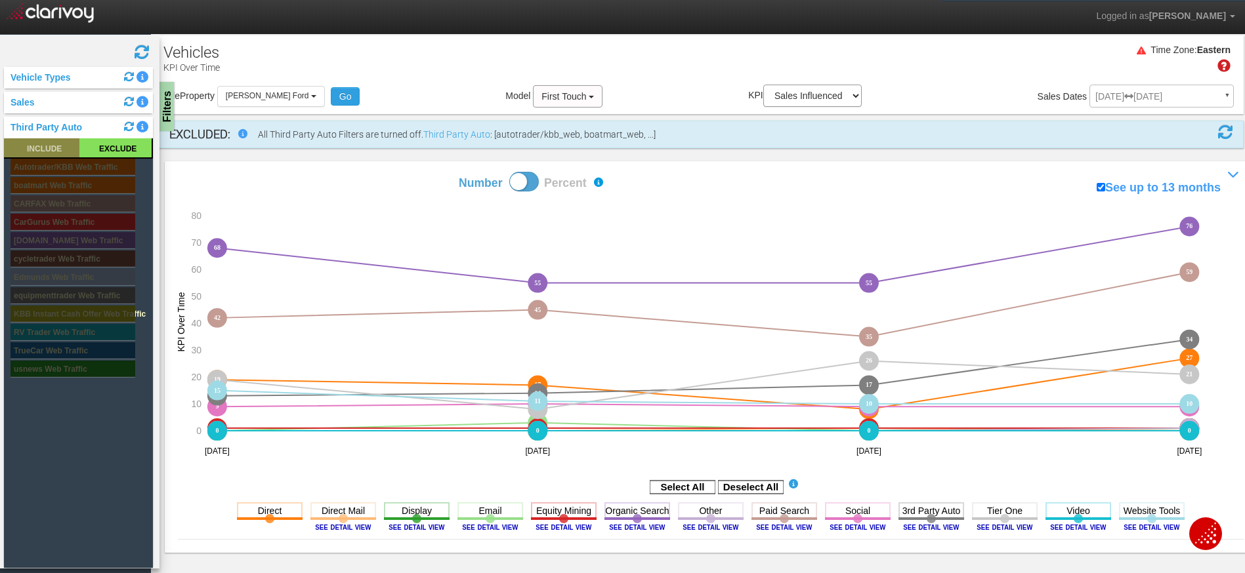
click at [52, 147] on rect at bounding box center [41, 147] width 75 height 19
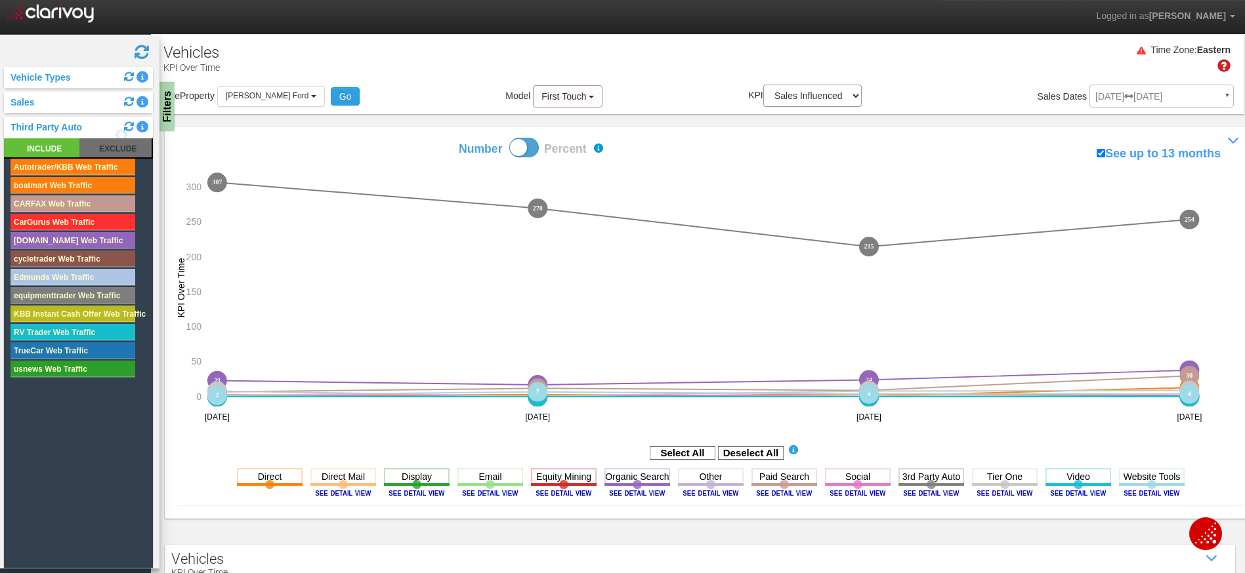
click at [169, 114] on div "Filters" at bounding box center [165, 106] width 16 height 49
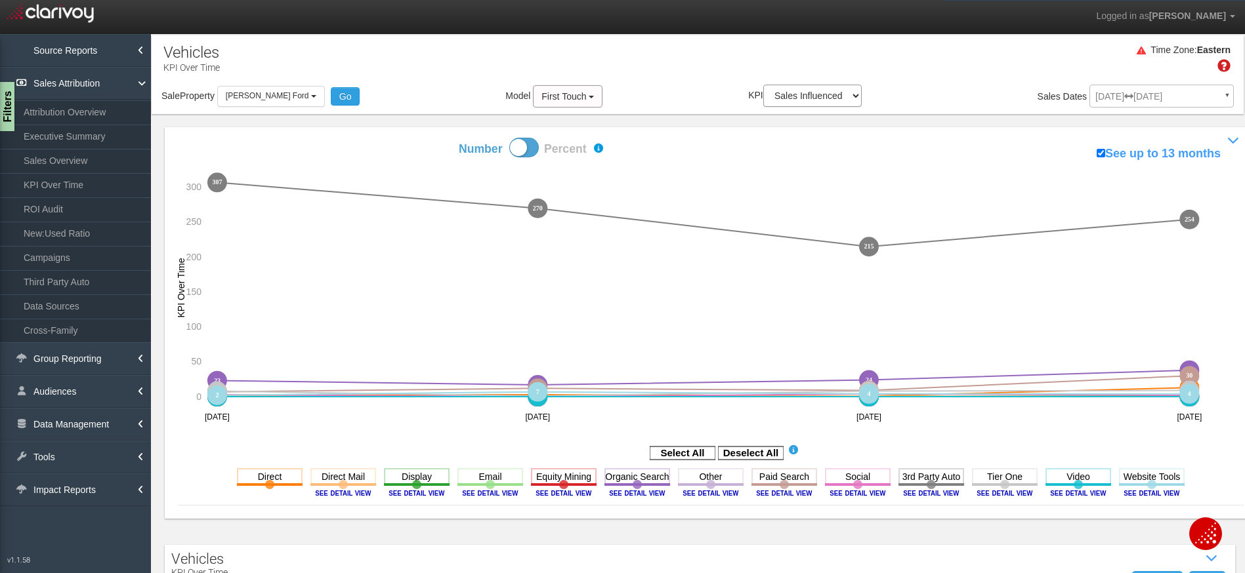
click at [522, 149] on span at bounding box center [524, 148] width 30 height 20
click at [413, 138] on input "Number Percent" at bounding box center [412, 137] width 1 height 1
checkbox input "true"
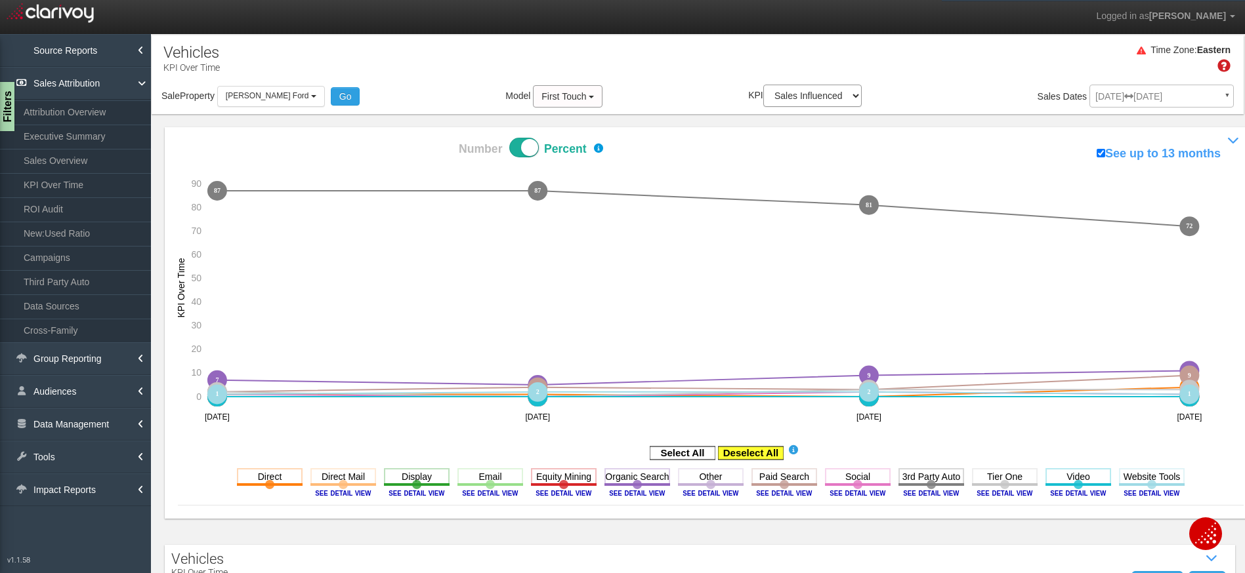
click at [760, 451] on rect at bounding box center [751, 453] width 66 height 13
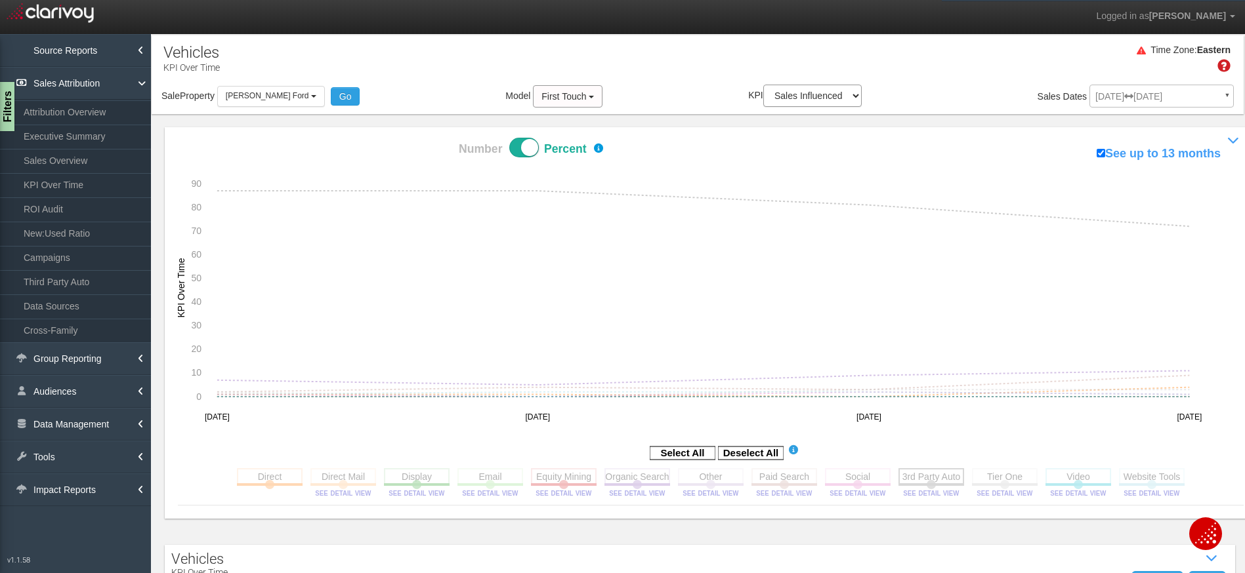
click at [909, 480] on rect at bounding box center [931, 476] width 66 height 16
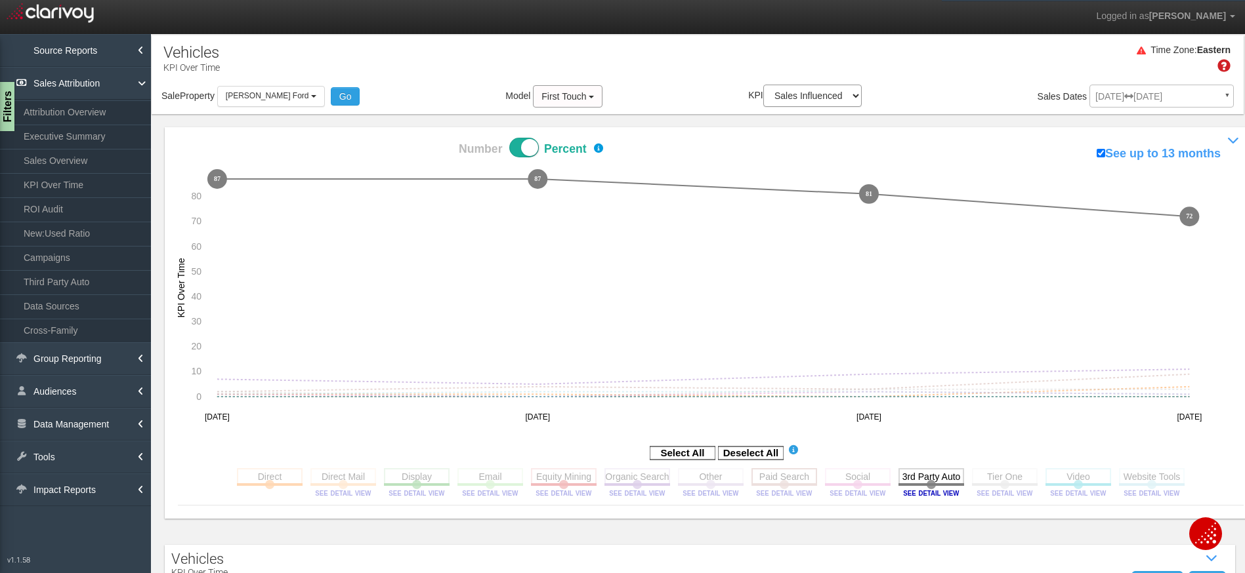
click at [795, 474] on rect at bounding box center [784, 476] width 66 height 16
click at [628, 471] on rect at bounding box center [637, 476] width 66 height 16
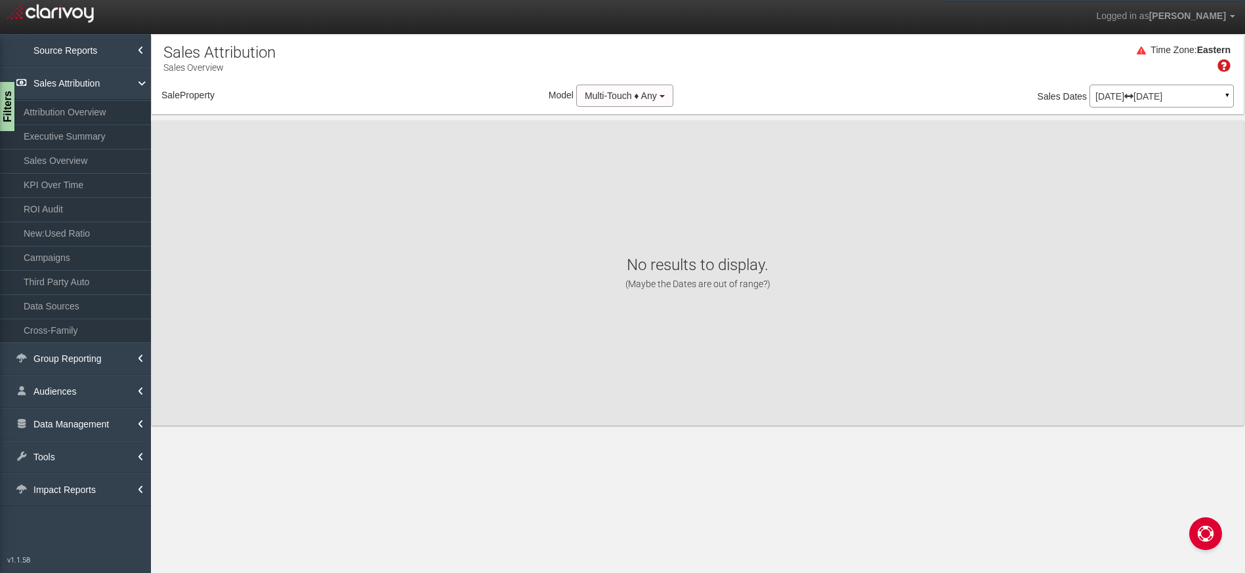
select select "object:2279"
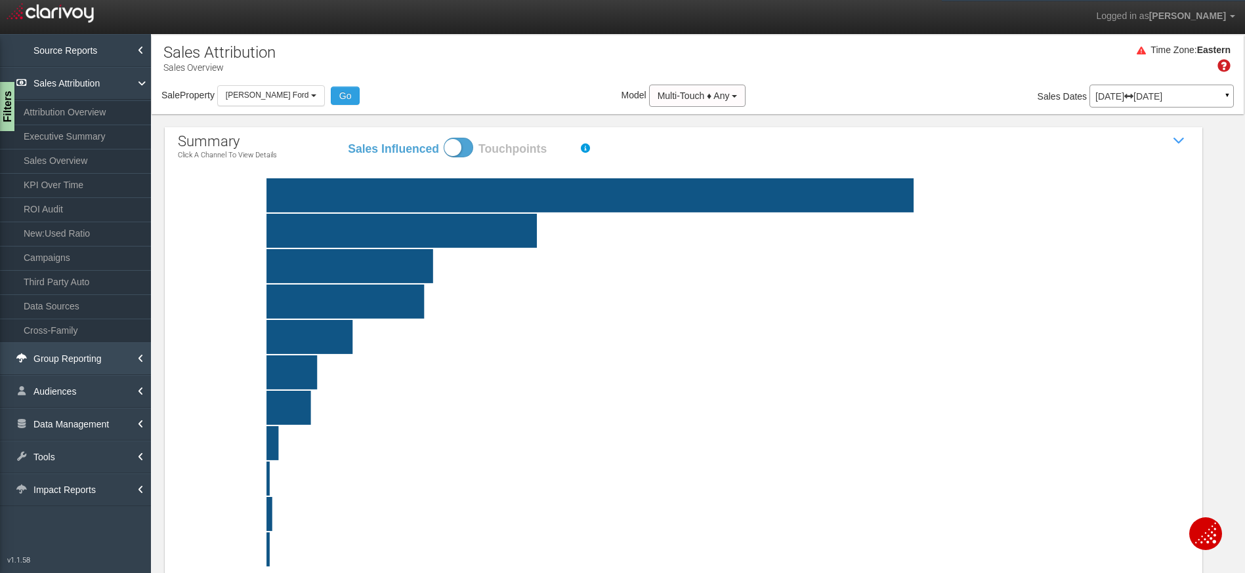
click at [79, 360] on link "Group Reporting" at bounding box center [75, 358] width 151 height 33
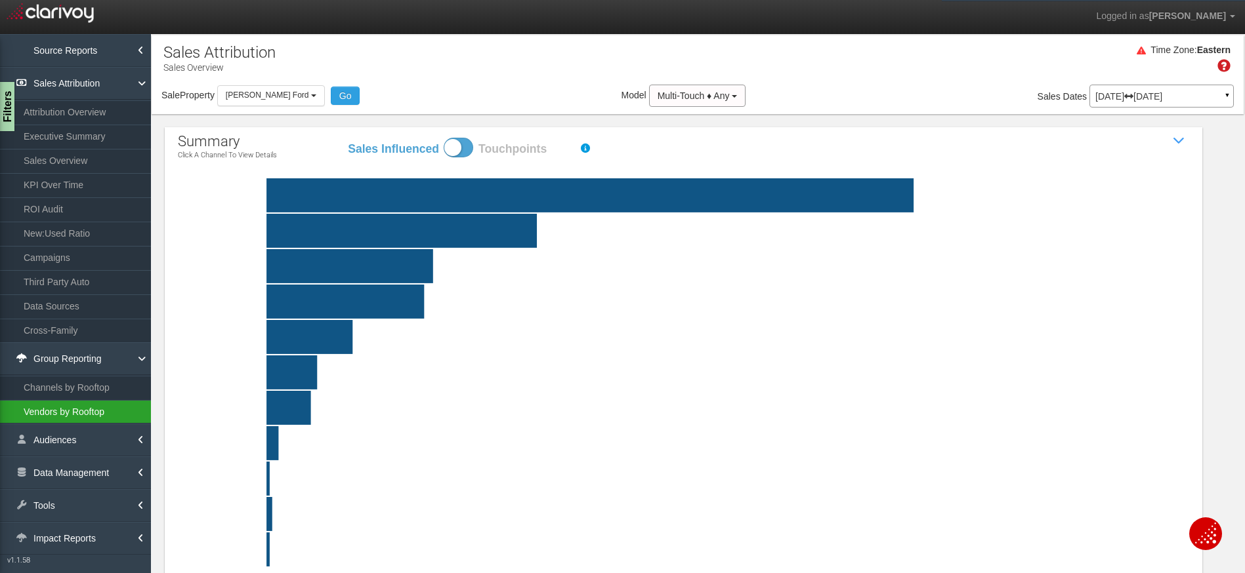
click at [95, 406] on link "Vendors by Rooftop" at bounding box center [75, 412] width 151 height 24
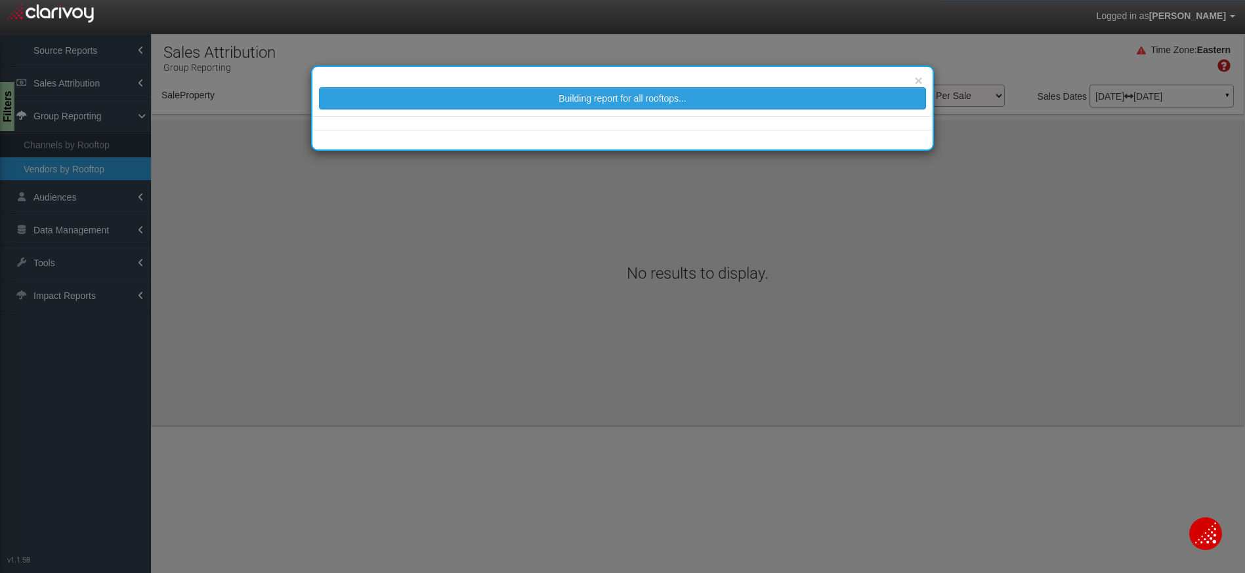
select select "object:4871"
select select "25"
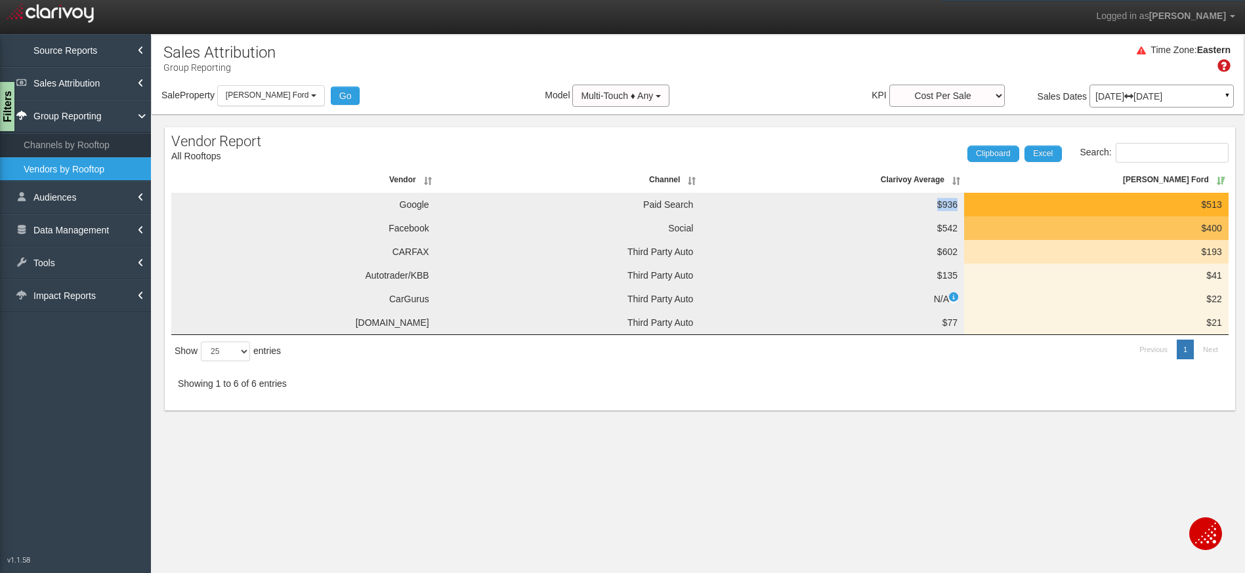
drag, startPoint x: 928, startPoint y: 205, endPoint x: 959, endPoint y: 209, distance: 31.1
click at [959, 209] on td "$936" at bounding box center [831, 205] width 264 height 24
drag, startPoint x: 1195, startPoint y: 213, endPoint x: 1218, endPoint y: 215, distance: 23.0
click at [1217, 215] on td "$513" at bounding box center [1096, 205] width 264 height 24
click at [79, 75] on link "Sales Attribution" at bounding box center [75, 83] width 151 height 33
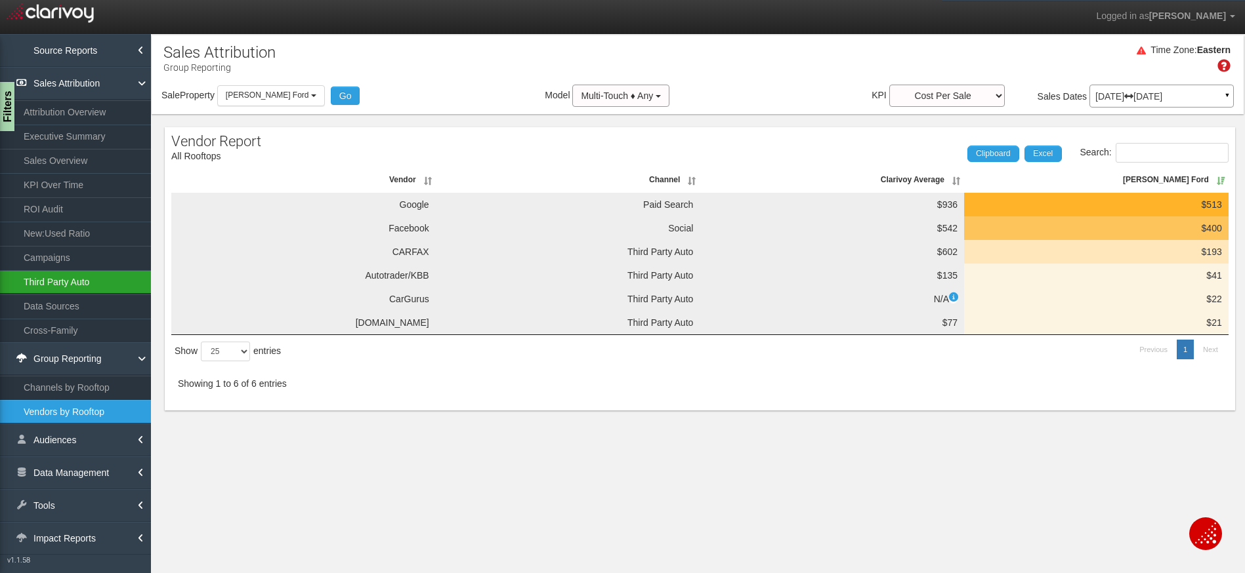
click at [83, 275] on link "Third Party Auto" at bounding box center [75, 282] width 151 height 24
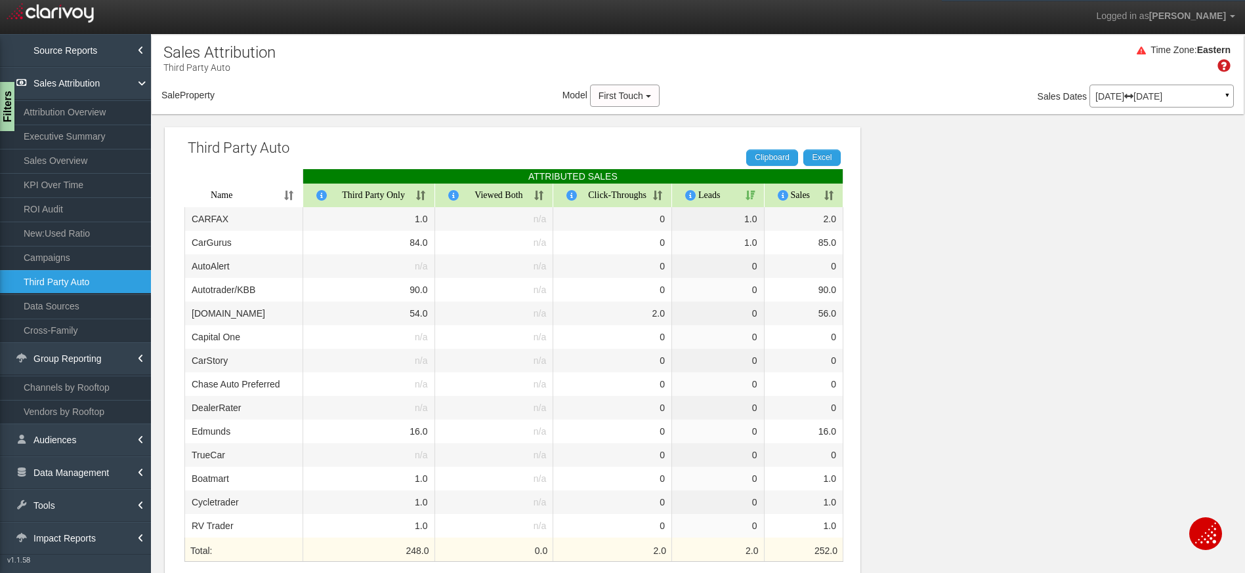
select select "object:7459"
click at [1173, 94] on p "[DATE] [DATE]" at bounding box center [1161, 96] width 133 height 9
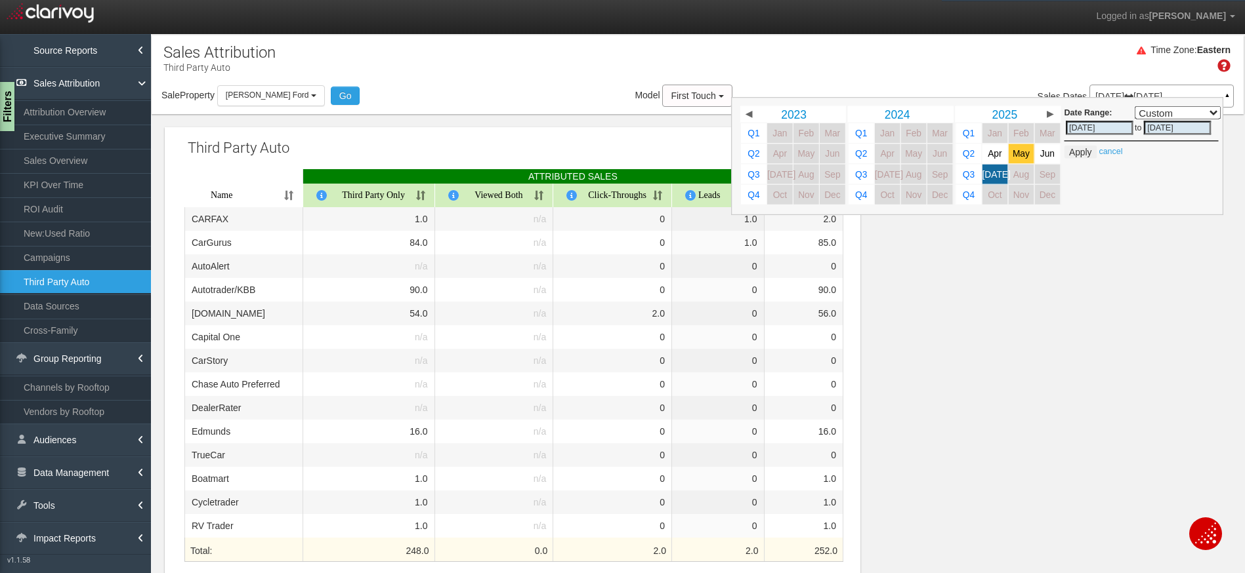
click at [1021, 151] on link "May" at bounding box center [1021, 154] width 26 height 20
select select ","
type input "[DATE]"
click at [985, 175] on span "[DATE]" at bounding box center [996, 174] width 28 height 10
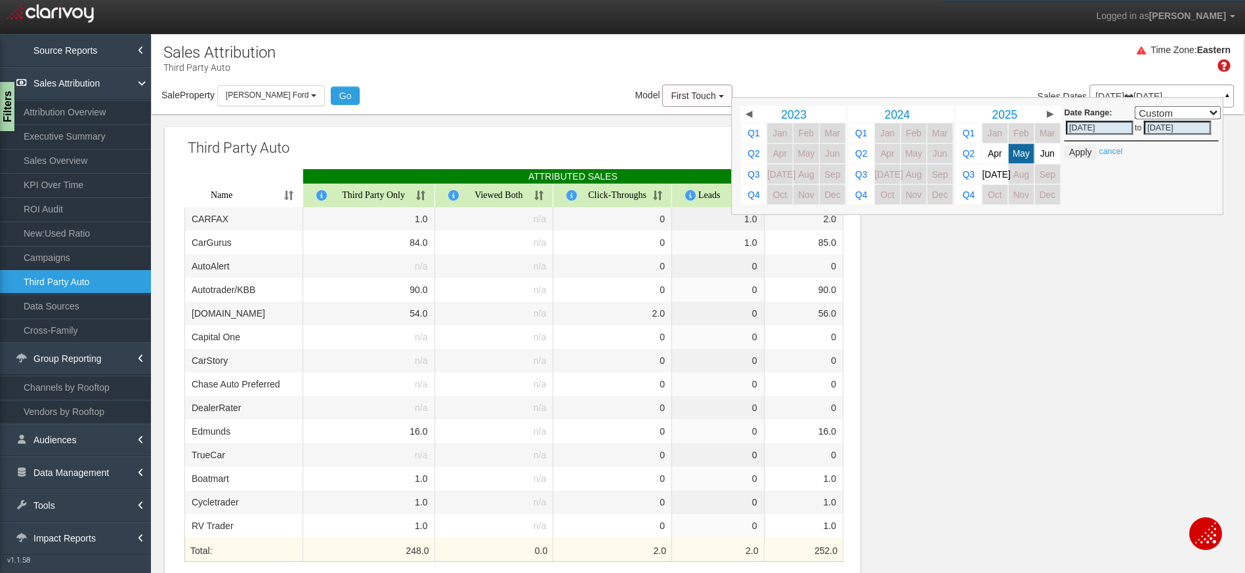
select select ","
type input "[DATE]"
click at [1067, 155] on button "Apply" at bounding box center [1080, 152] width 32 height 13
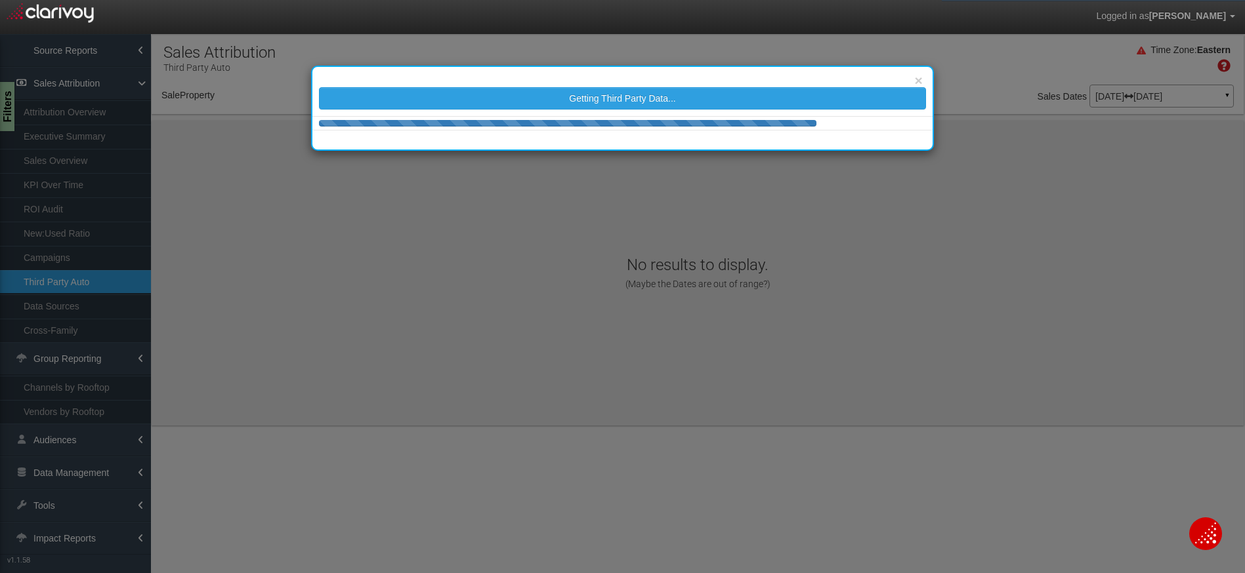
select select "object:10047"
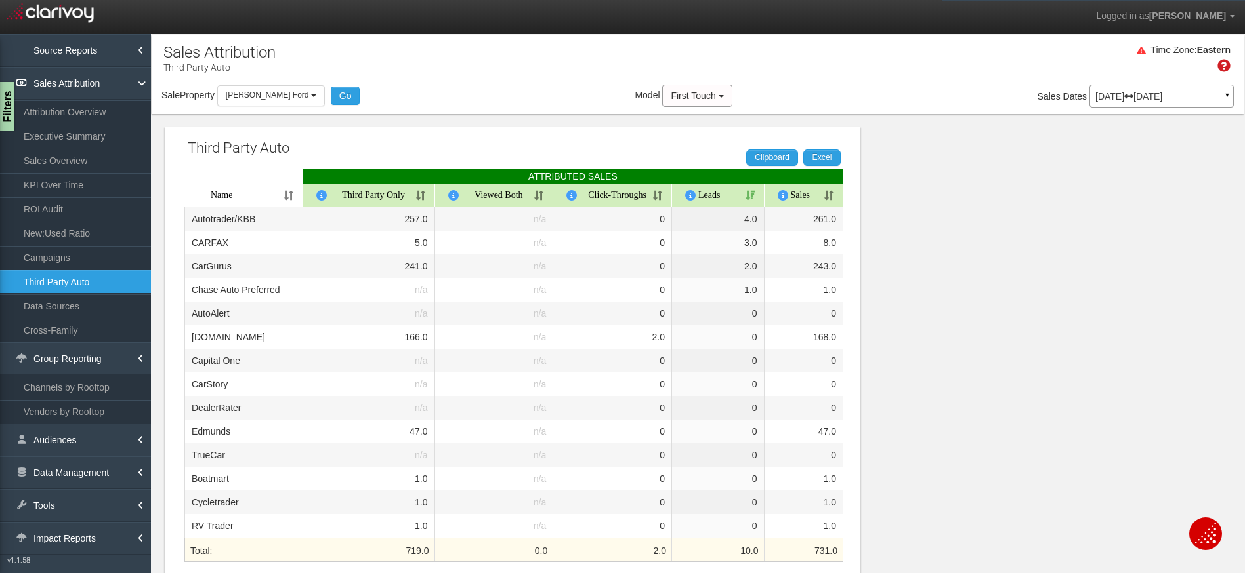
click at [1174, 94] on p "[DATE] [DATE]" at bounding box center [1161, 96] width 133 height 9
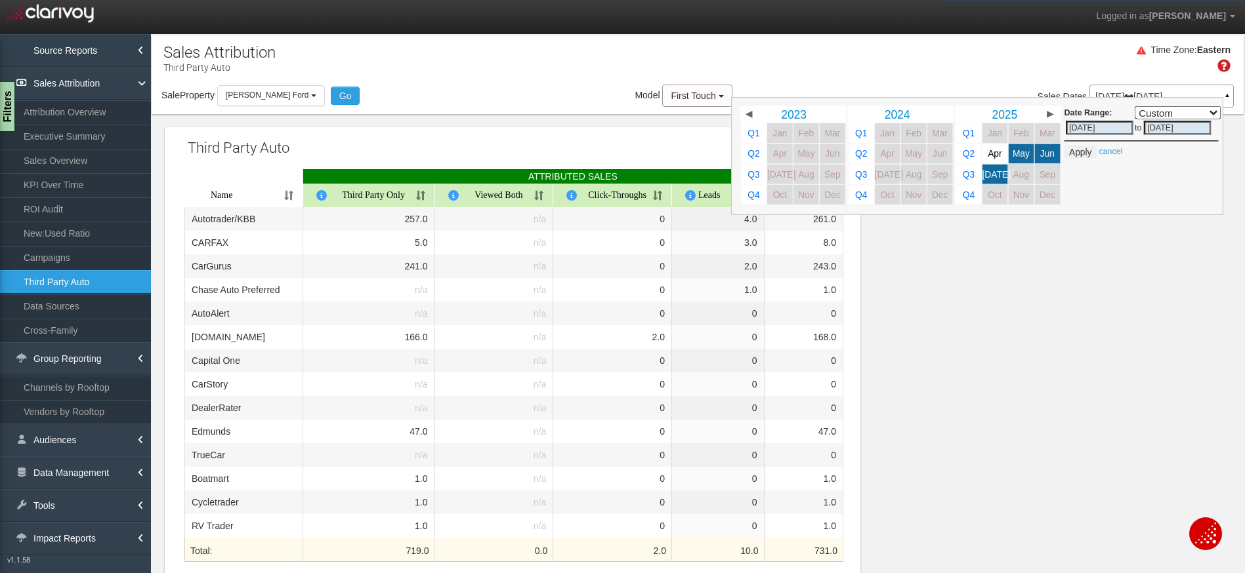
click at [1083, 306] on div "Third Party Auto Clipboard Excel ATTRIBUTED SALES Name Third Party Only Viewed …" at bounding box center [698, 580] width 1092 height 933
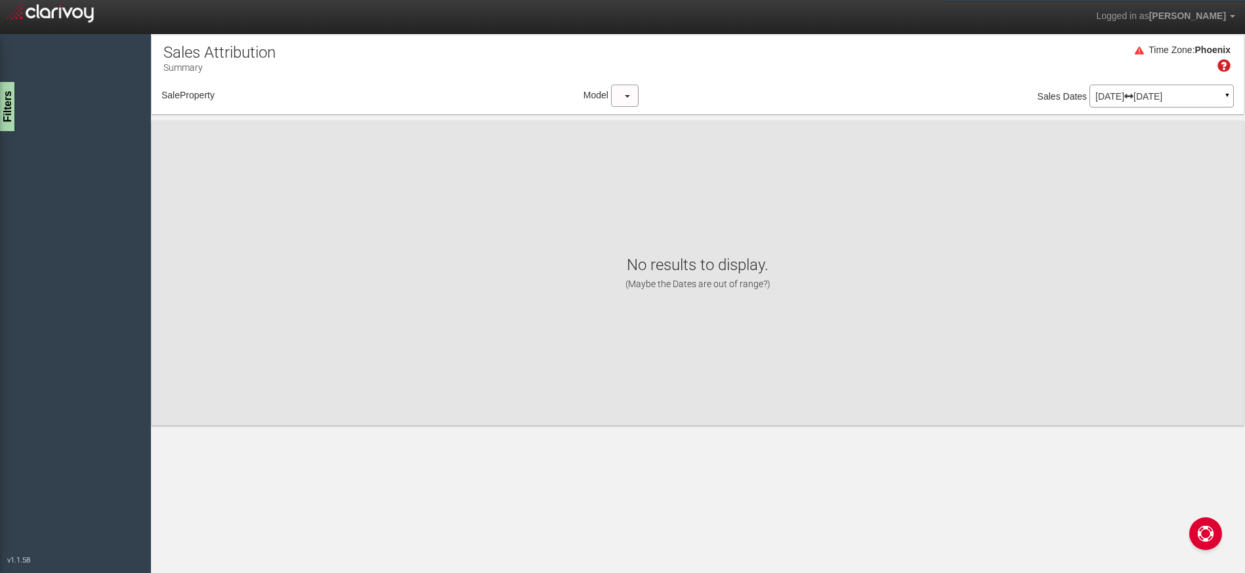
select select "object:107"
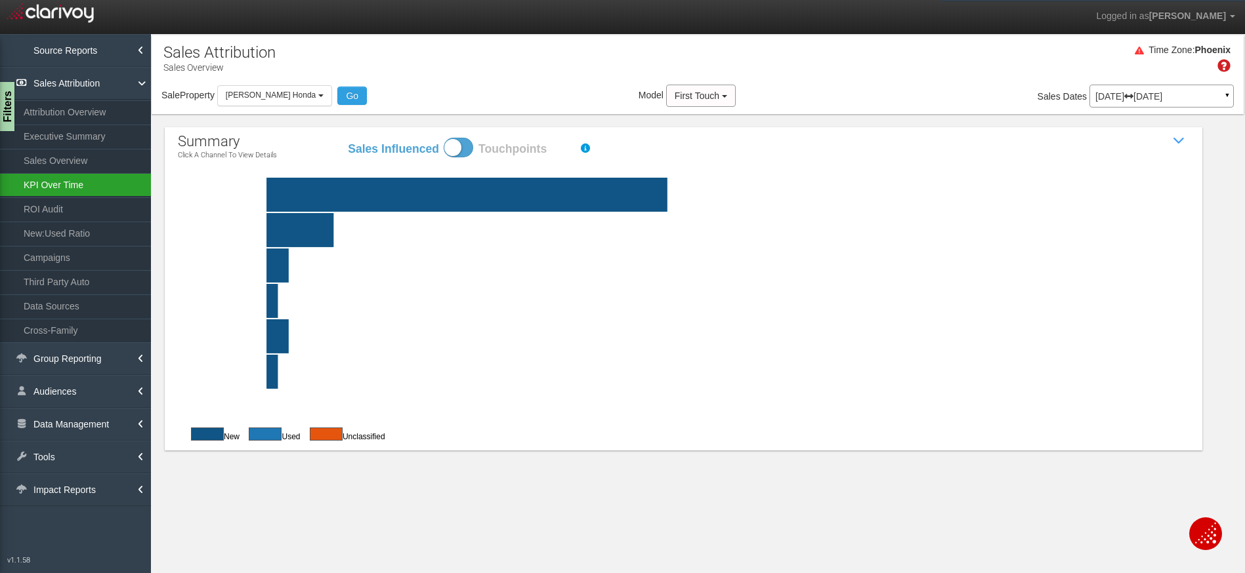
click at [89, 178] on link "KPI Over Time" at bounding box center [75, 185] width 151 height 24
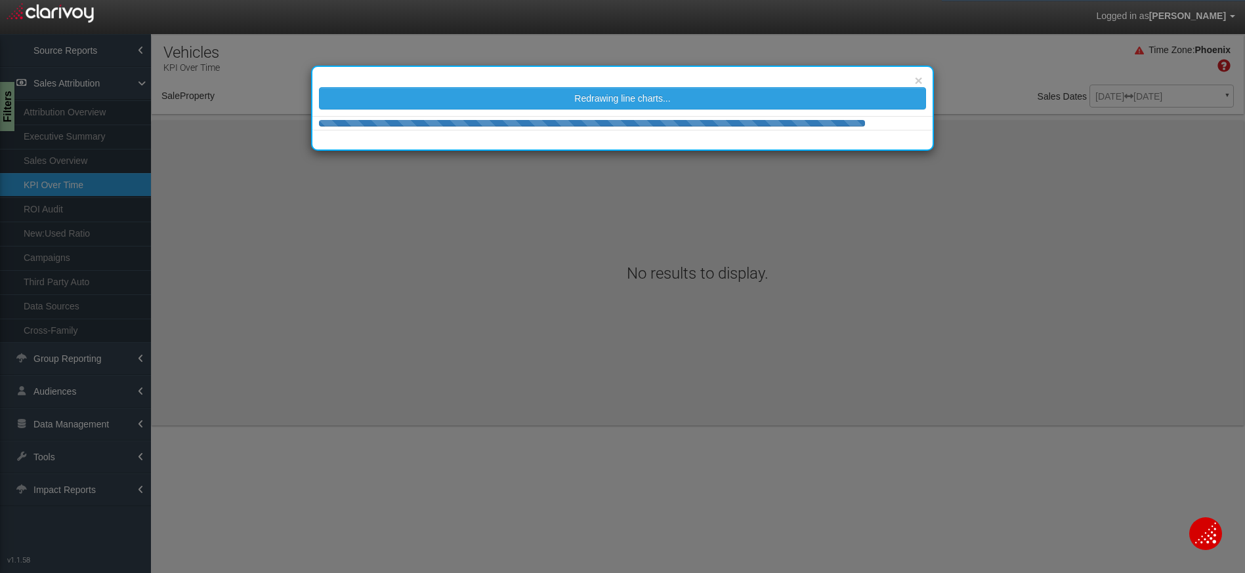
select select "object:3111"
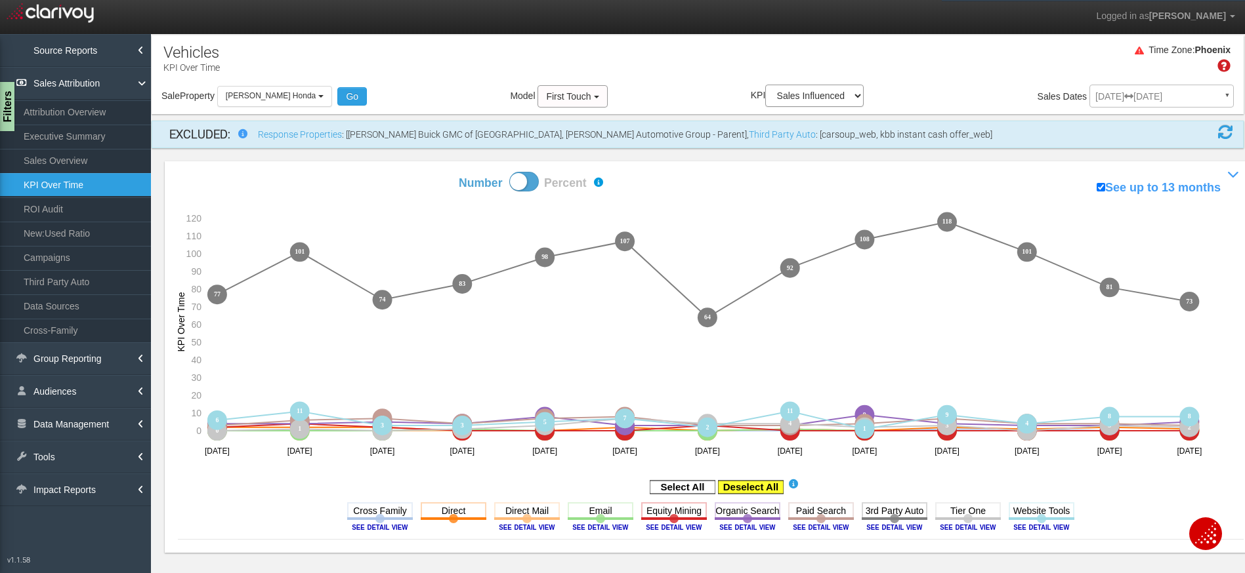
click at [734, 483] on rect at bounding box center [751, 487] width 66 height 13
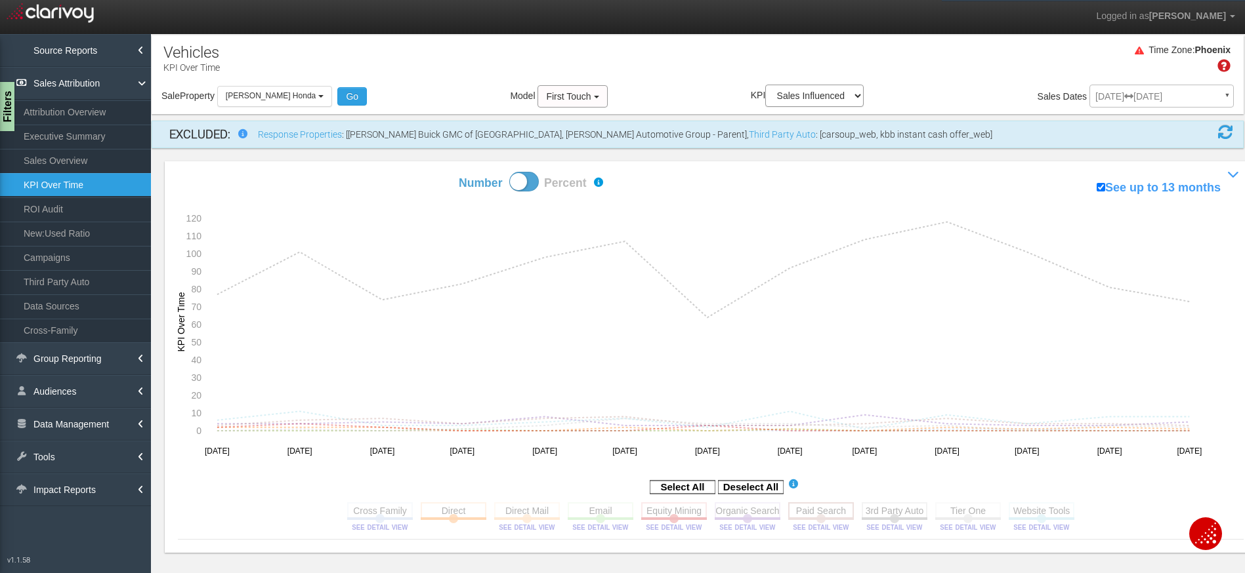
click at [816, 519] on rect at bounding box center [821, 511] width 66 height 16
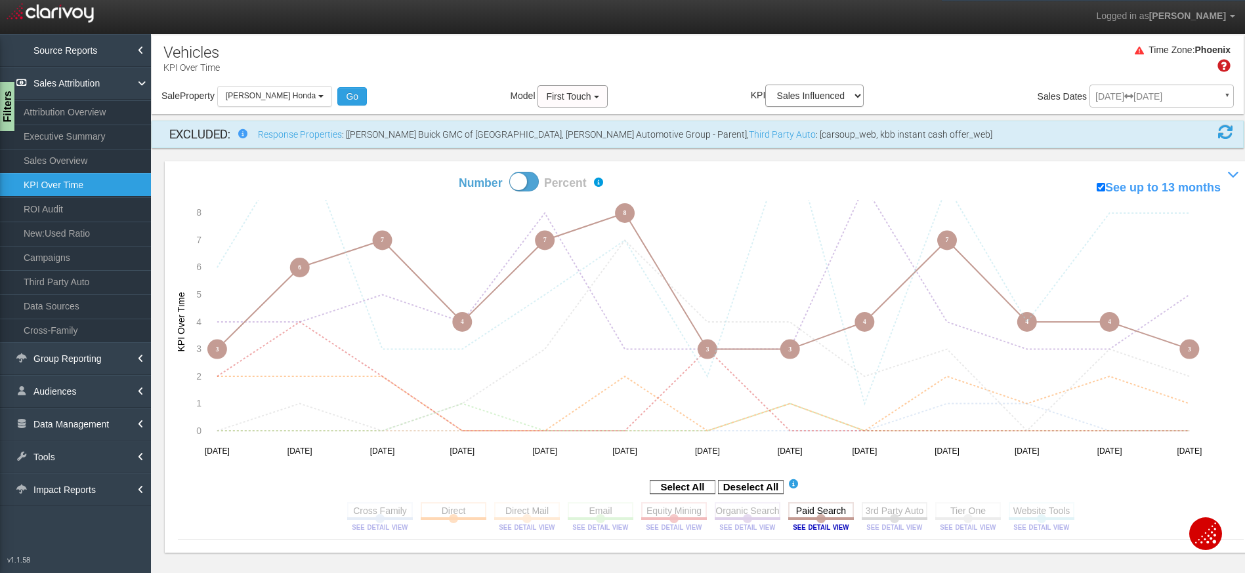
click at [522, 188] on span at bounding box center [524, 182] width 30 height 20
click at [413, 172] on input "Number Percent" at bounding box center [412, 171] width 1 height 1
checkbox input "true"
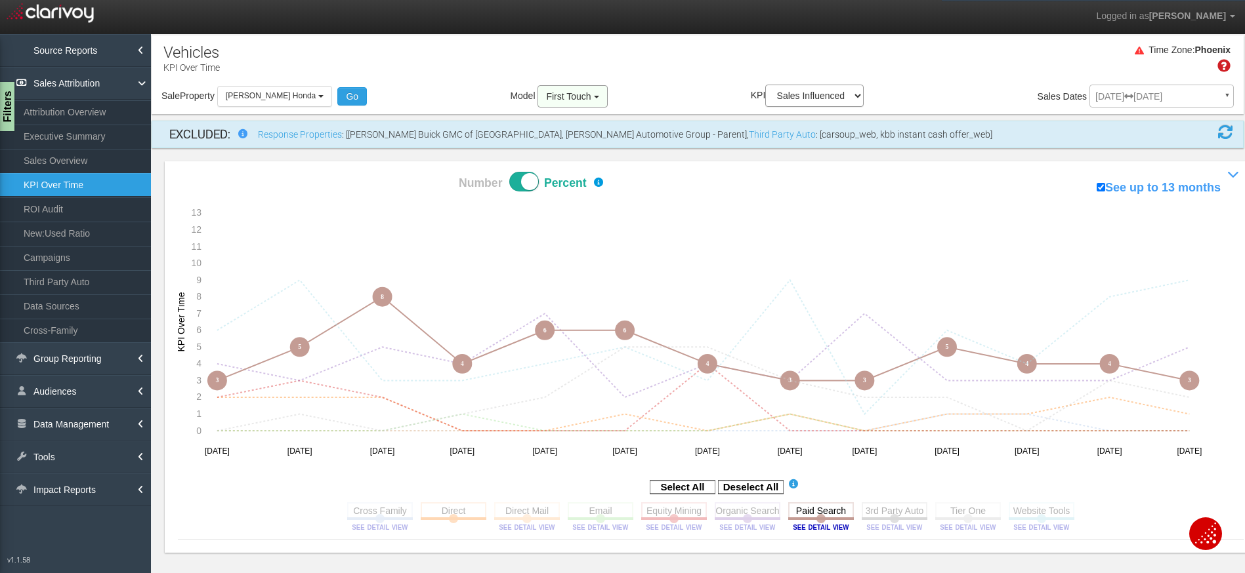
click at [554, 101] on span "First Touch" at bounding box center [568, 96] width 45 height 10
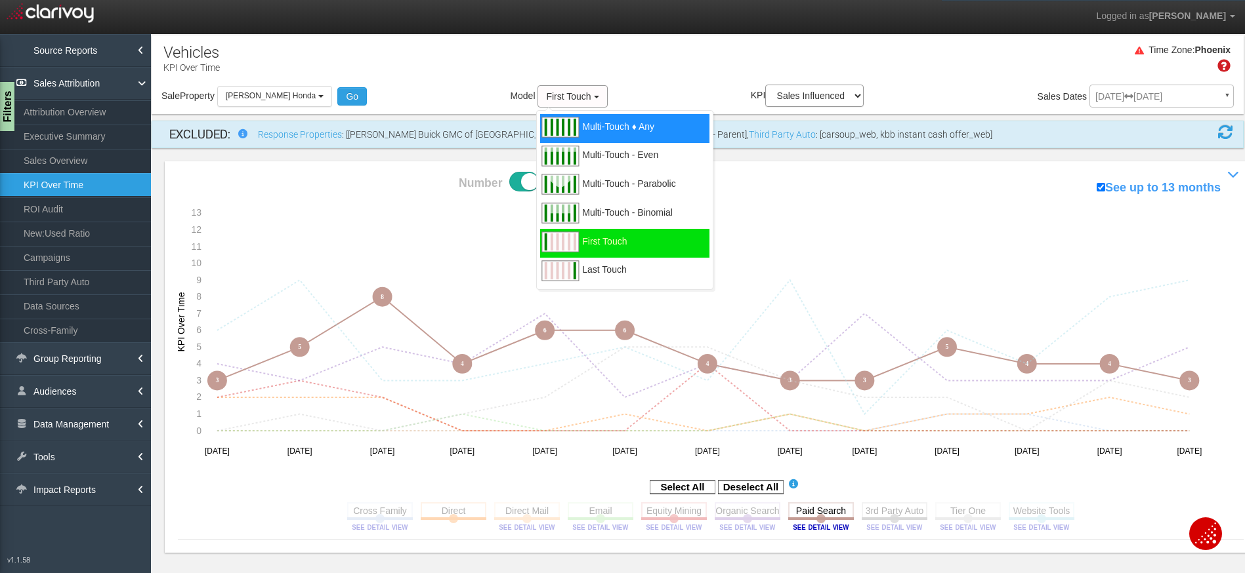
click at [556, 119] on div "Multi-Touch ♦ Any" at bounding box center [624, 128] width 169 height 29
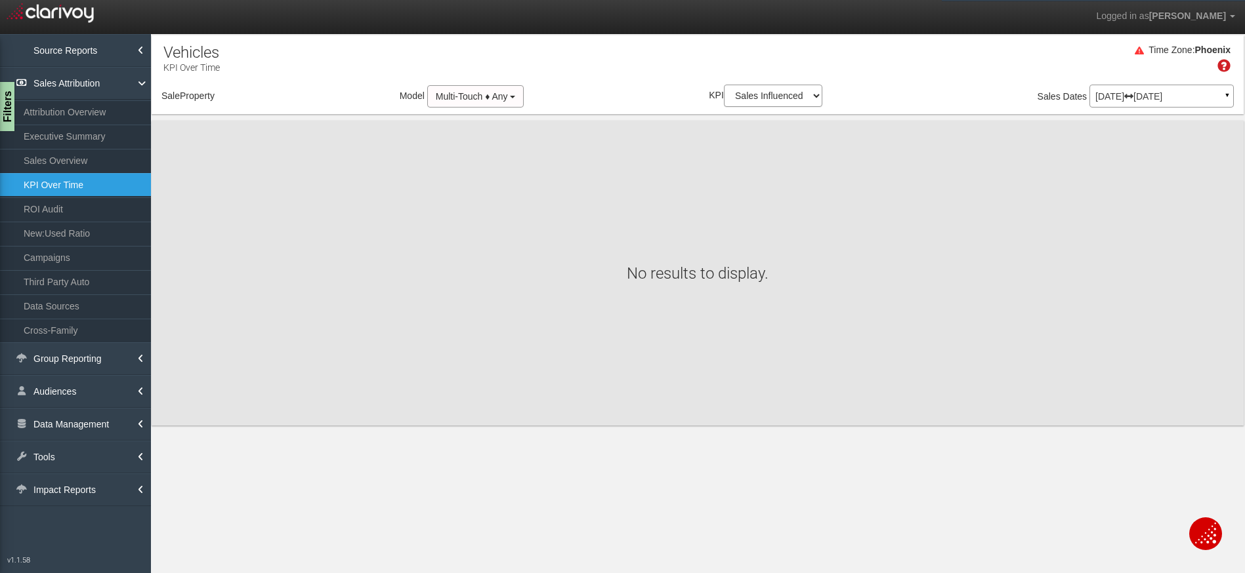
select select "object:5818"
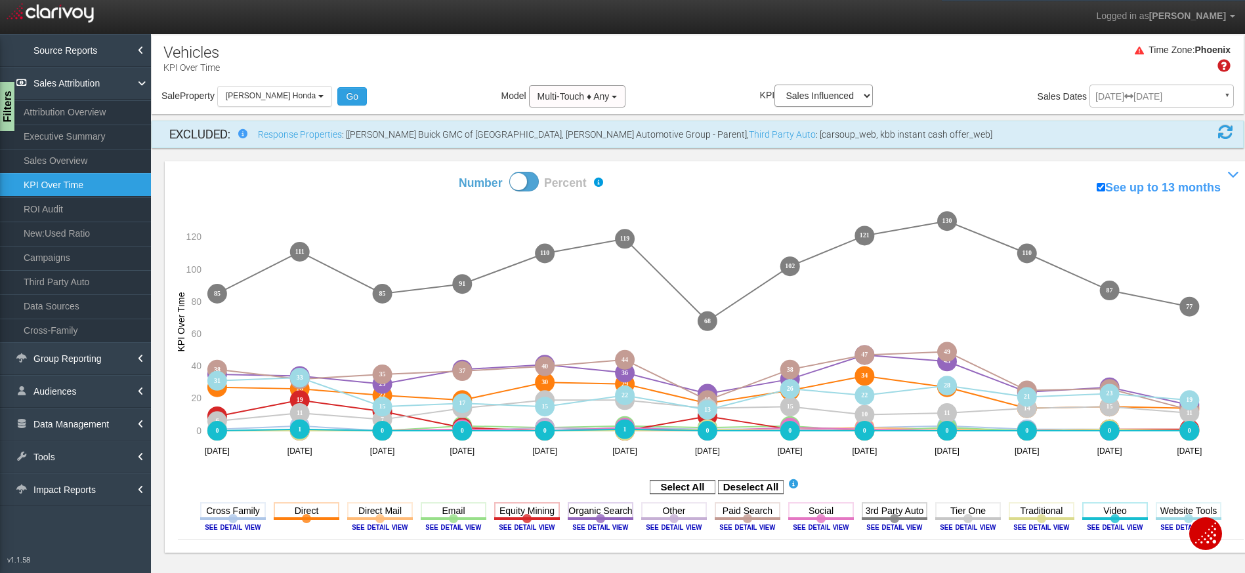
click at [526, 182] on span at bounding box center [524, 182] width 30 height 20
click at [413, 172] on input "Number Percent" at bounding box center [412, 171] width 1 height 1
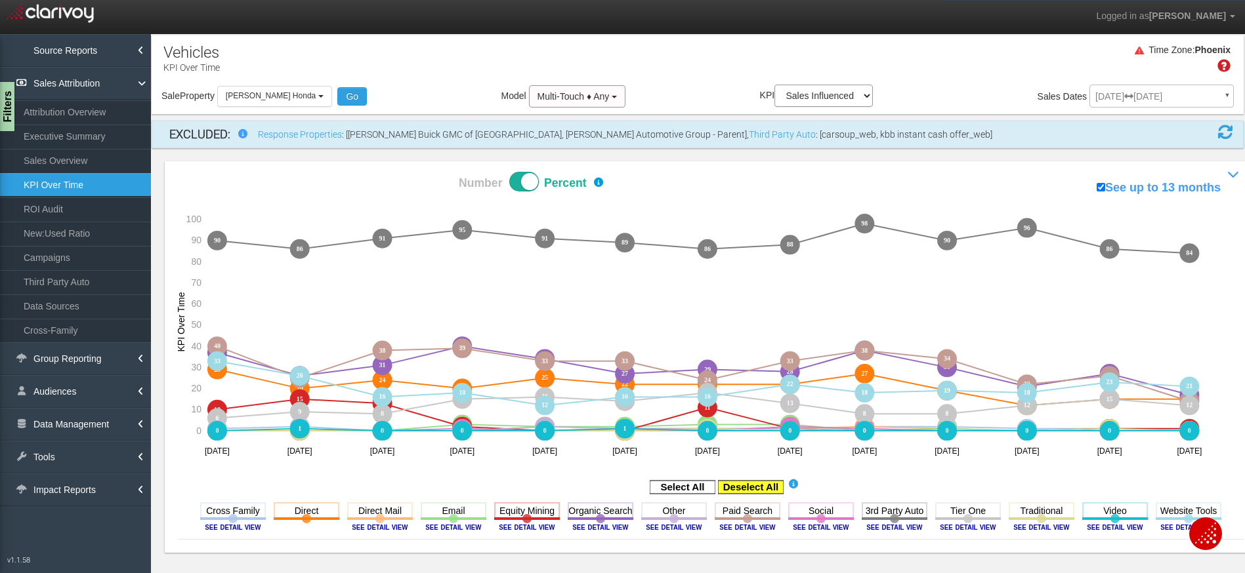
click at [751, 485] on rect at bounding box center [751, 487] width 66 height 13
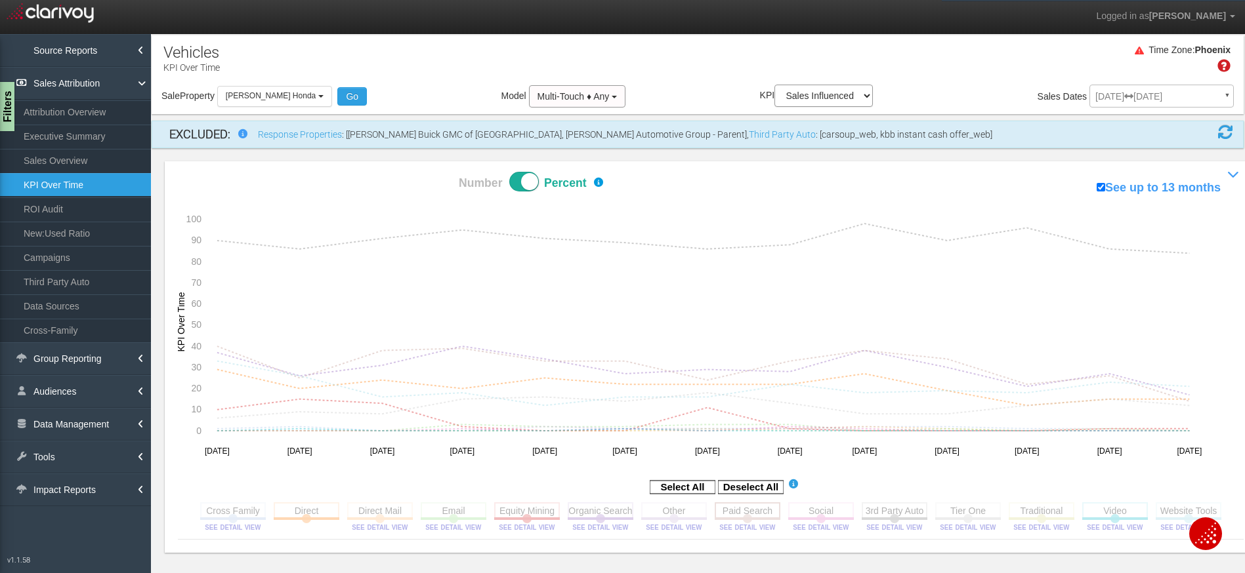
click at [743, 512] on rect at bounding box center [747, 511] width 66 height 16
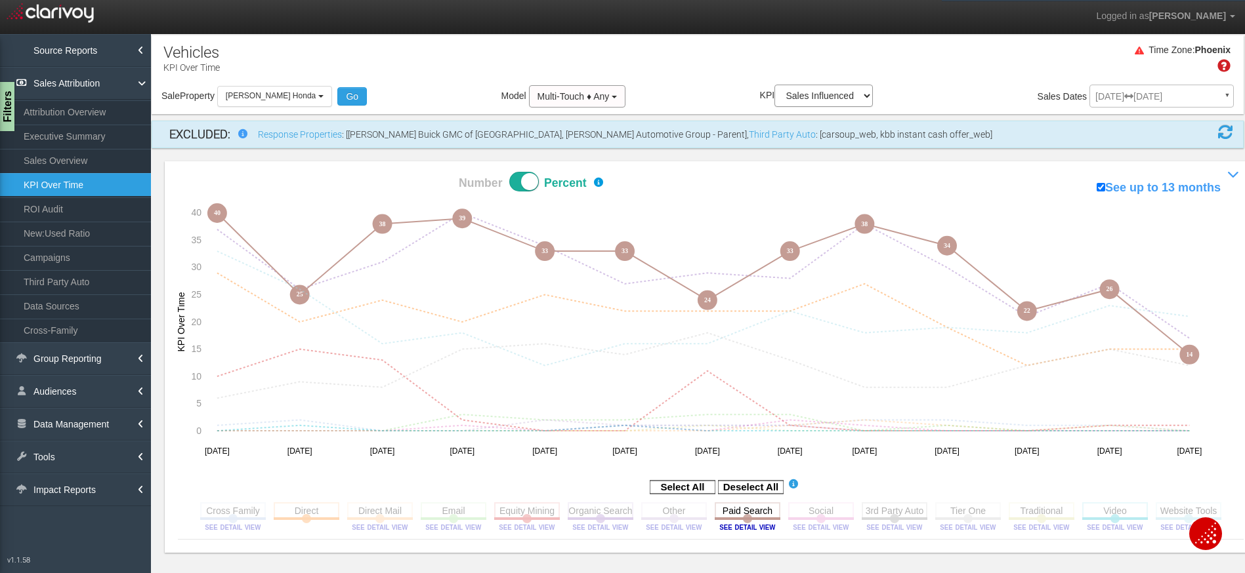
click at [523, 182] on span at bounding box center [524, 182] width 30 height 20
click at [413, 172] on input "Number Percent" at bounding box center [412, 171] width 1 height 1
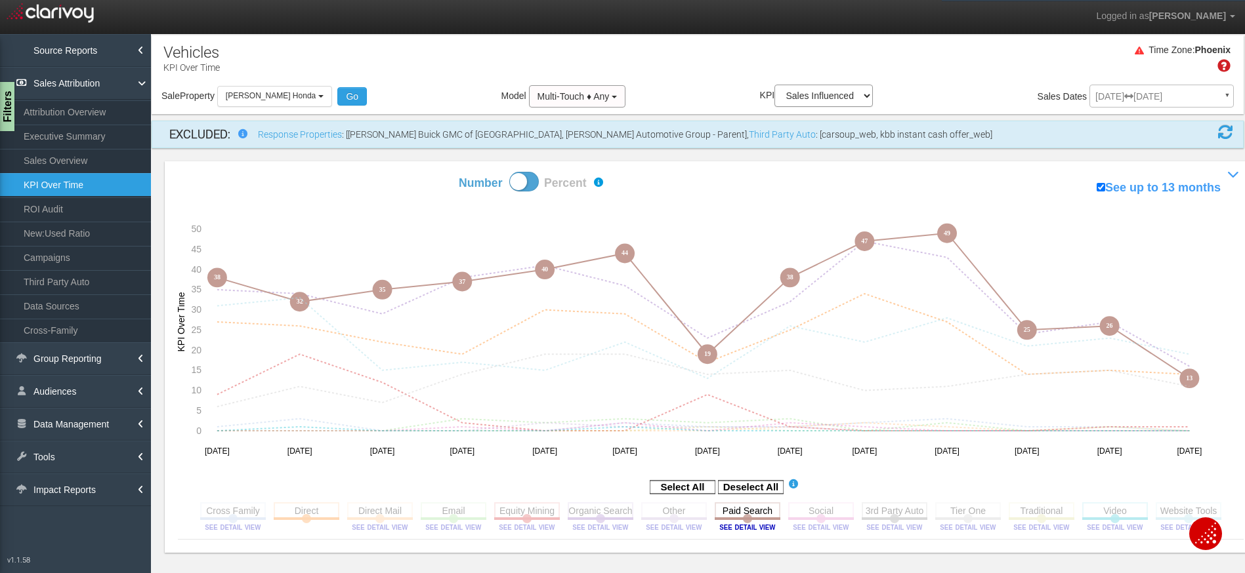
click at [523, 182] on span at bounding box center [524, 182] width 30 height 20
click at [413, 172] on input "Number Percent" at bounding box center [412, 171] width 1 height 1
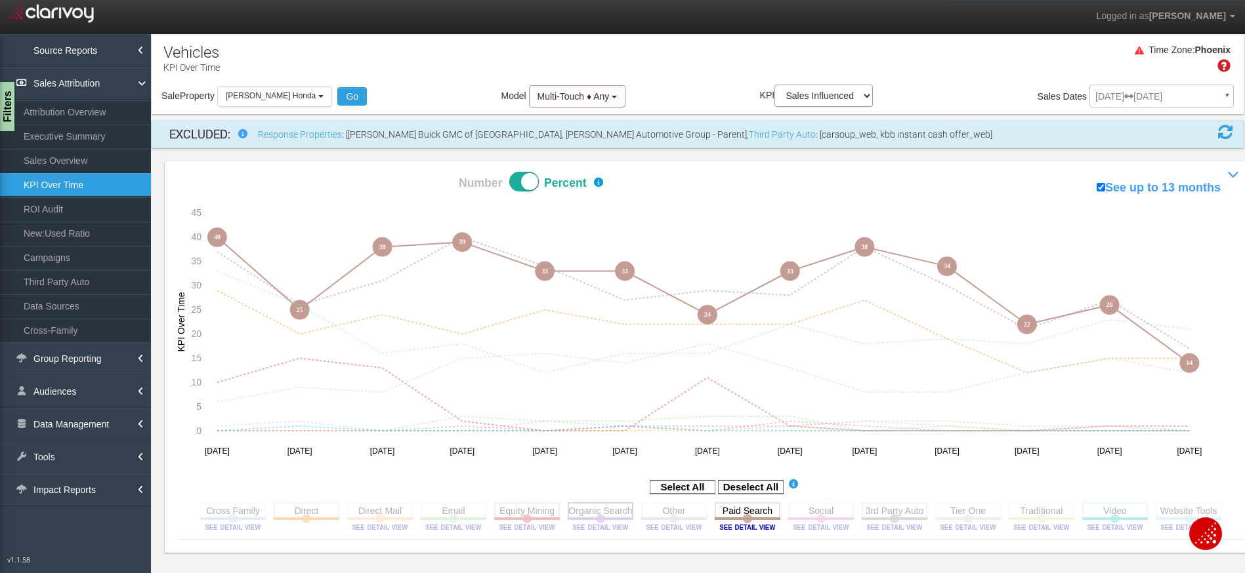
click at [608, 508] on rect at bounding box center [601, 511] width 66 height 16
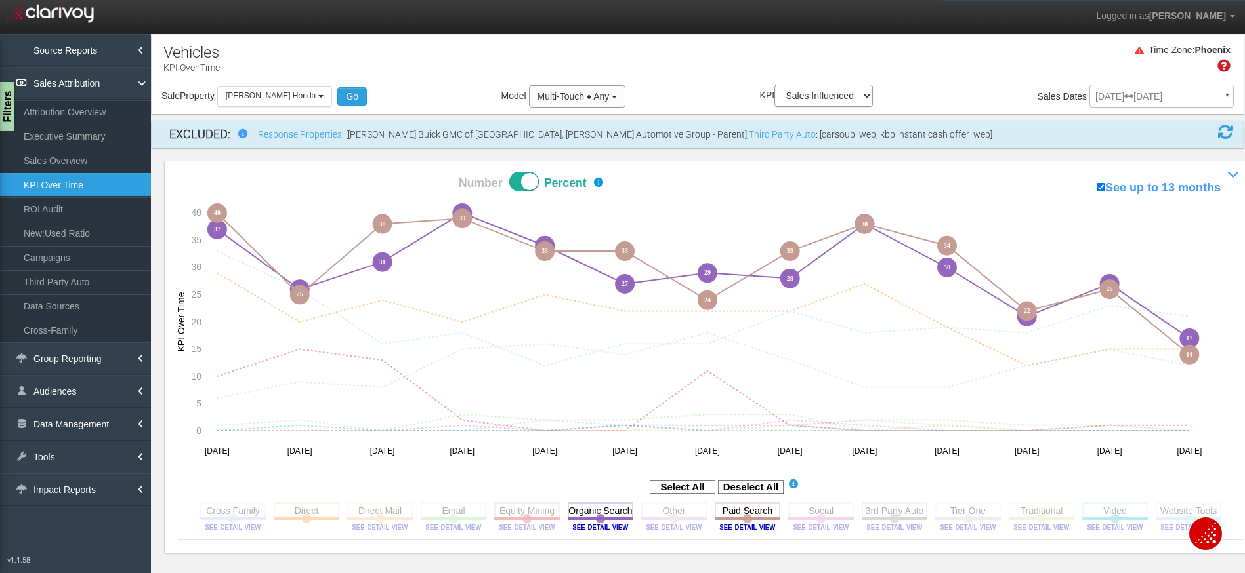
drag, startPoint x: 608, startPoint y: 506, endPoint x: 629, endPoint y: 504, distance: 20.5
click at [611, 506] on rect at bounding box center [601, 511] width 66 height 16
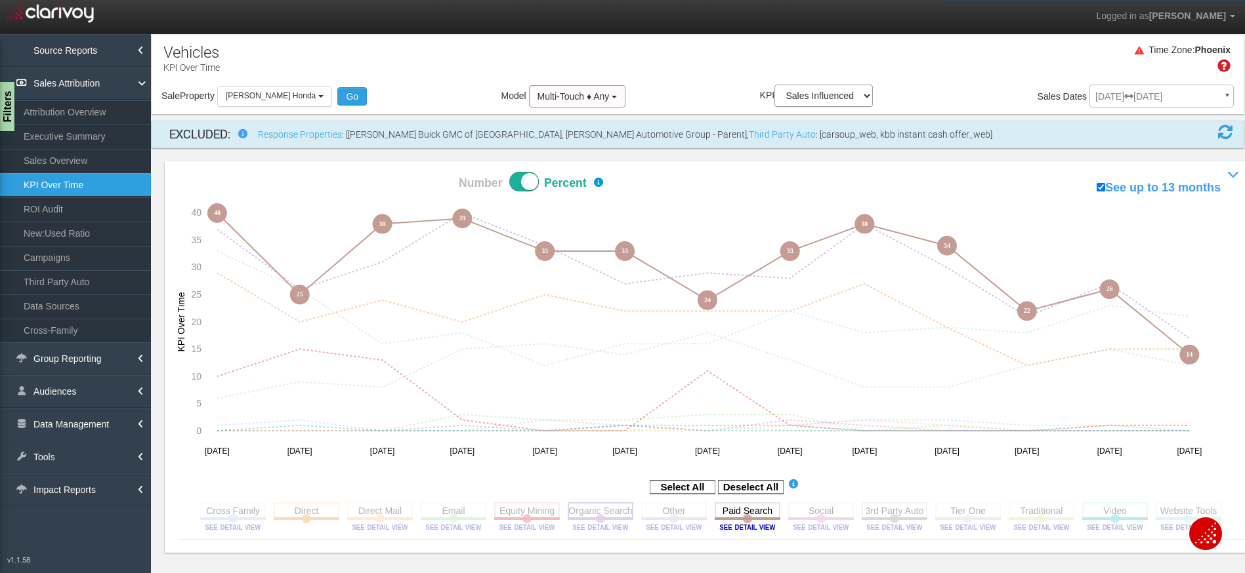
click at [587, 520] on icon "Organic Search Toggle this line chart on/off View this Channel's Sources bar ch…" at bounding box center [601, 519] width 66 height 33
click at [578, 511] on rect at bounding box center [601, 511] width 66 height 16
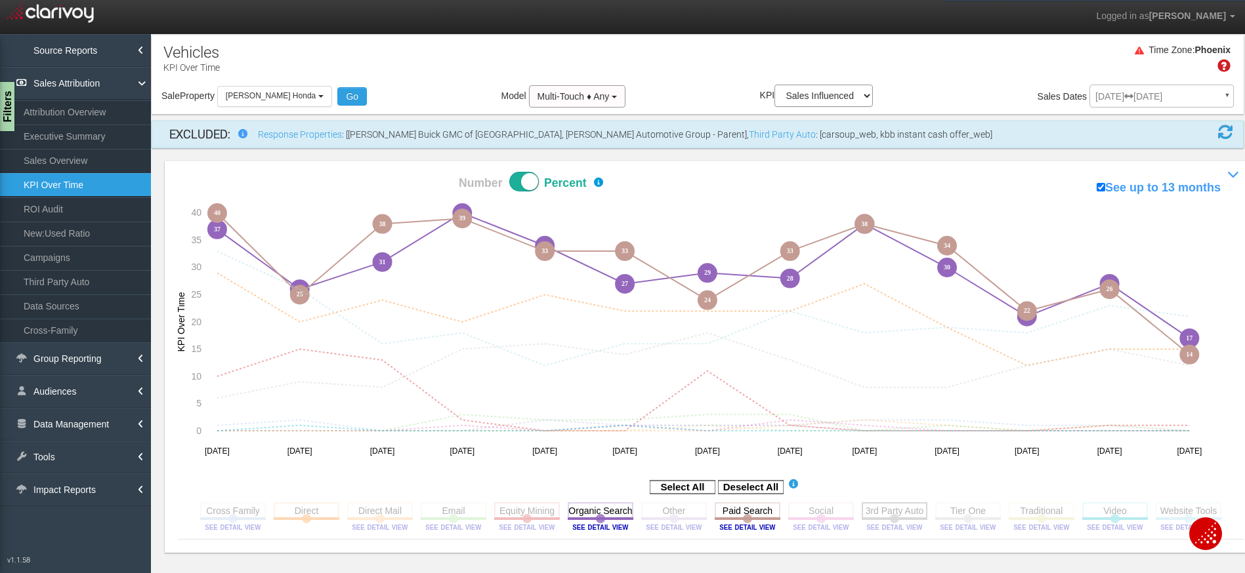
click at [882, 509] on rect at bounding box center [894, 511] width 66 height 16
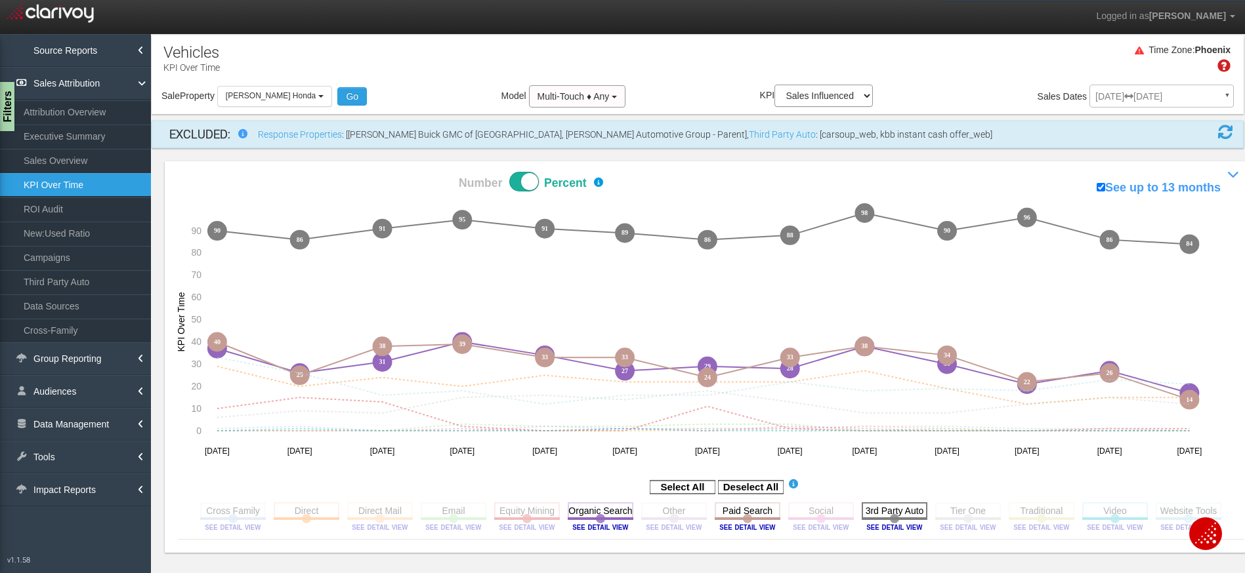
click at [882, 509] on rect at bounding box center [894, 511] width 66 height 16
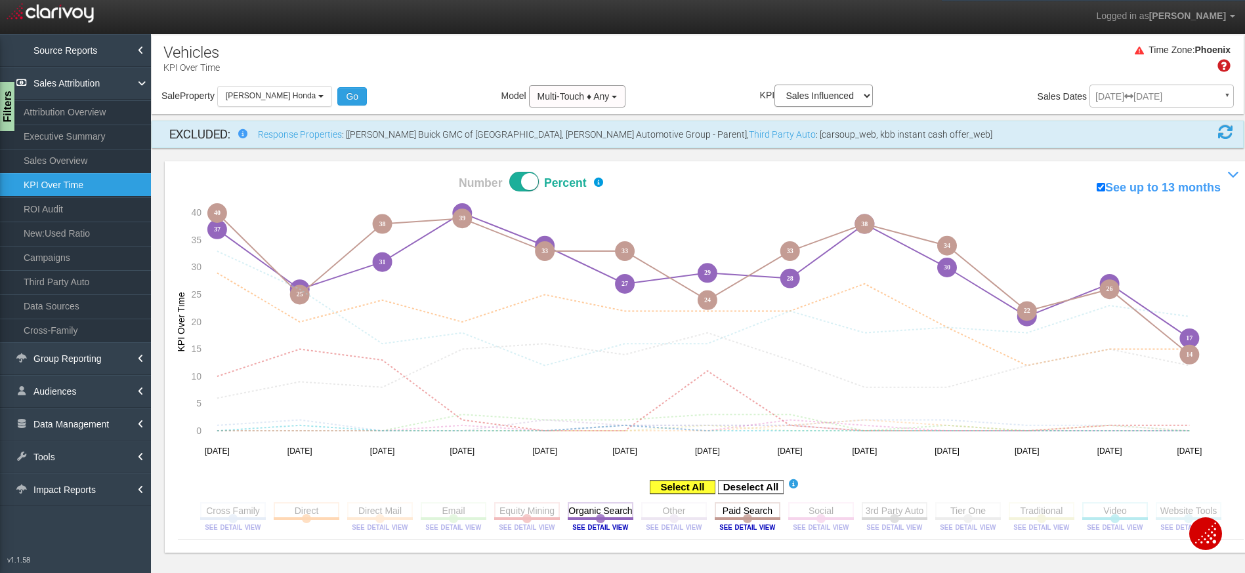
click at [665, 486] on rect at bounding box center [683, 487] width 66 height 13
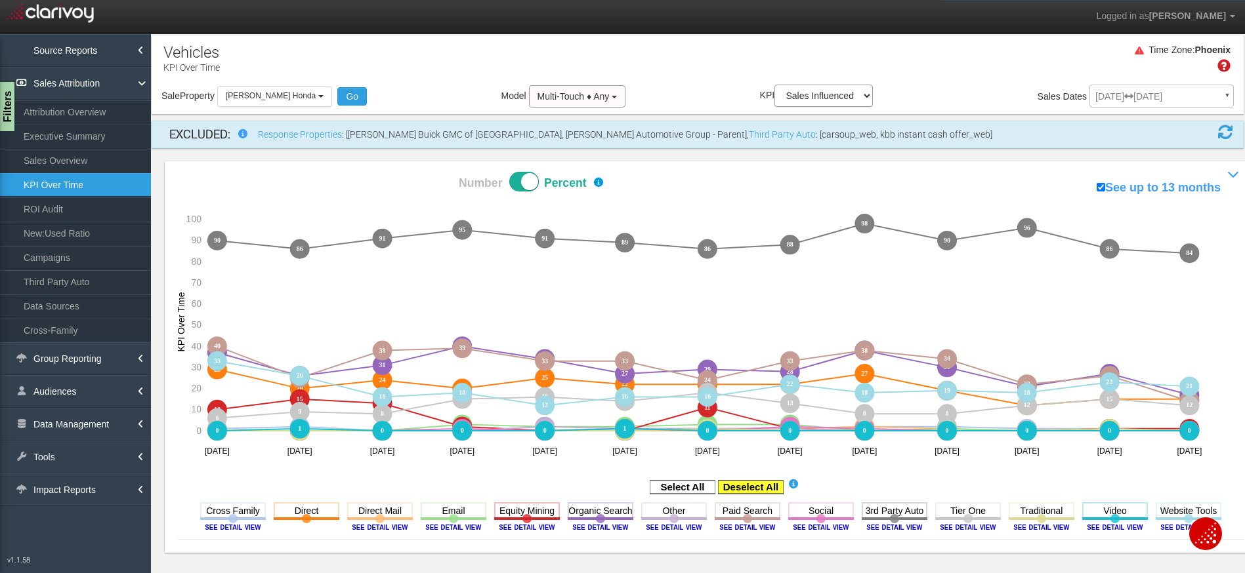
click at [742, 489] on rect at bounding box center [751, 487] width 66 height 13
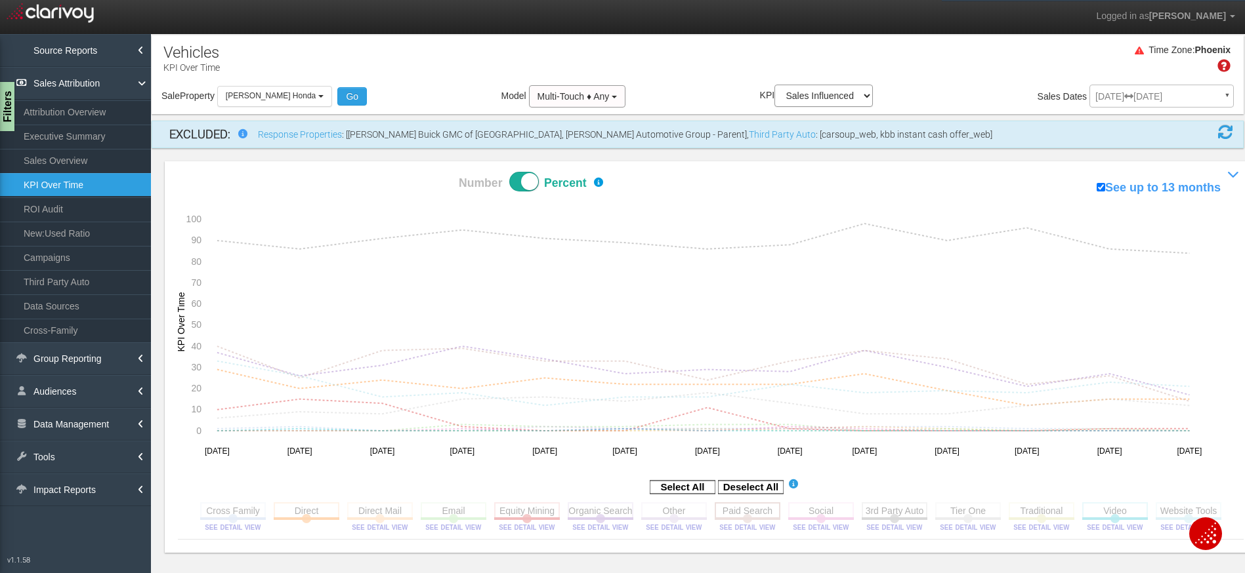
click at [752, 506] on rect at bounding box center [747, 511] width 66 height 16
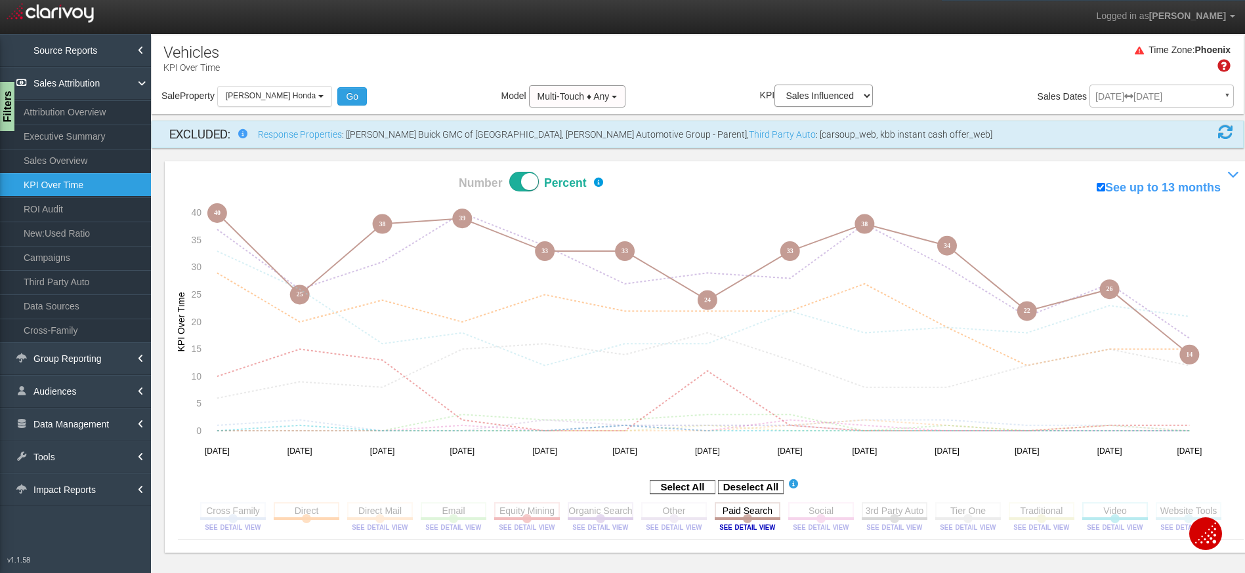
click at [830, 51] on div "Time Zone: [GEOGRAPHIC_DATA]" at bounding box center [698, 63] width 1092 height 43
click at [526, 180] on span at bounding box center [524, 182] width 30 height 20
click at [413, 172] on input "Number Percent" at bounding box center [412, 171] width 1 height 1
checkbox input "false"
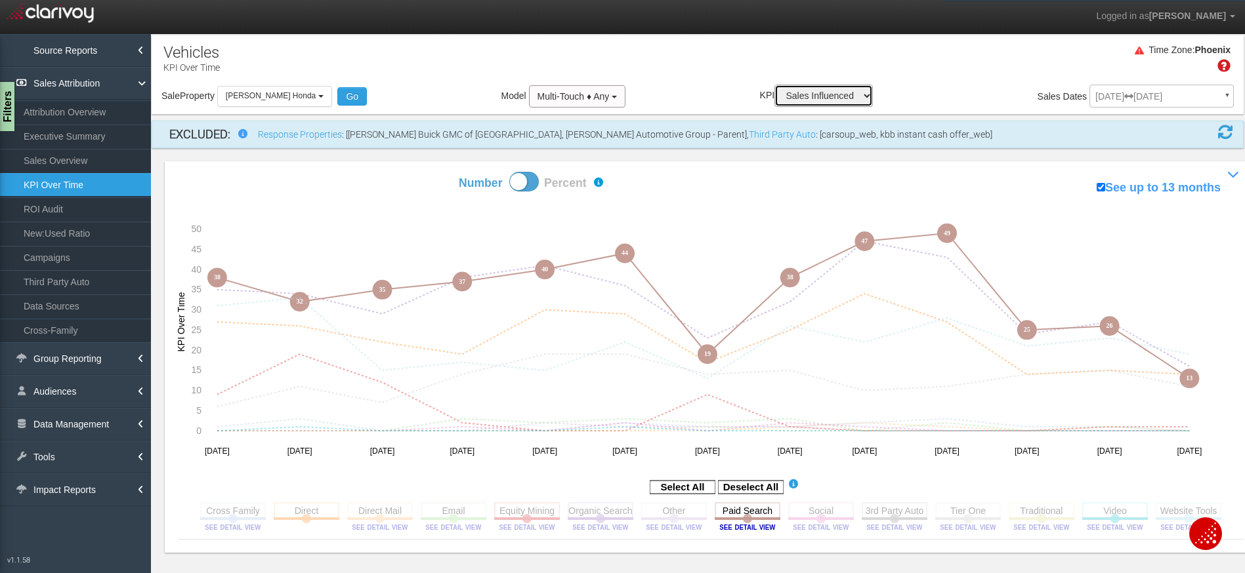
click at [809, 95] on select "Sales Influenced Ad Spend Cost Per Sale" at bounding box center [823, 96] width 98 height 22
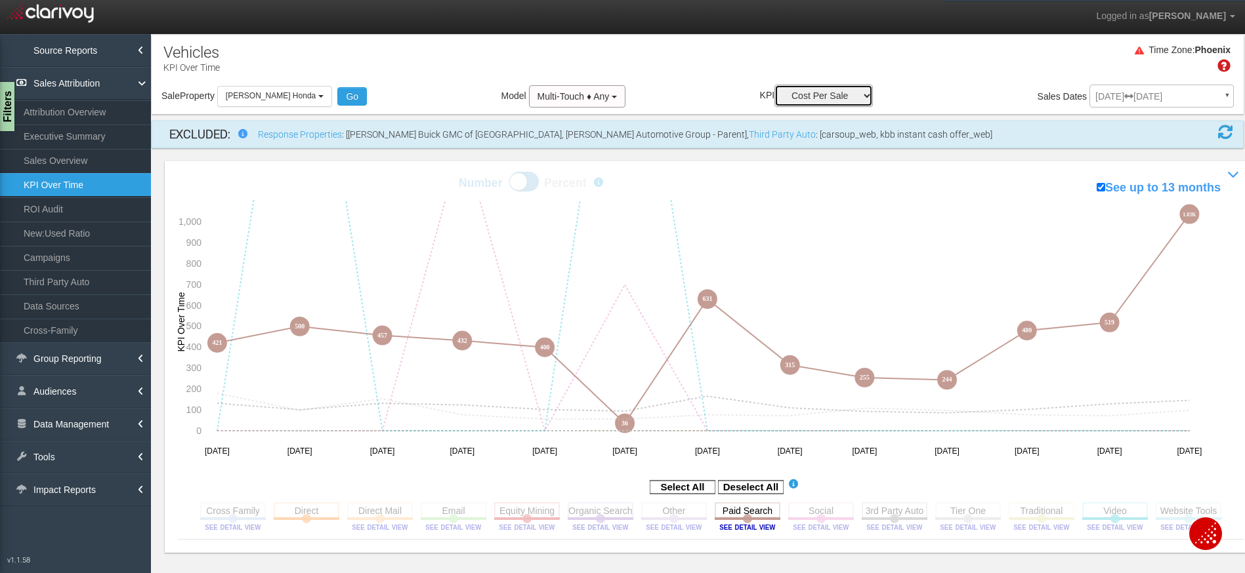
click at [814, 93] on select "Sales Influenced Ad Spend Cost Per Sale" at bounding box center [823, 96] width 98 height 22
select select "string:Sales Influenced"
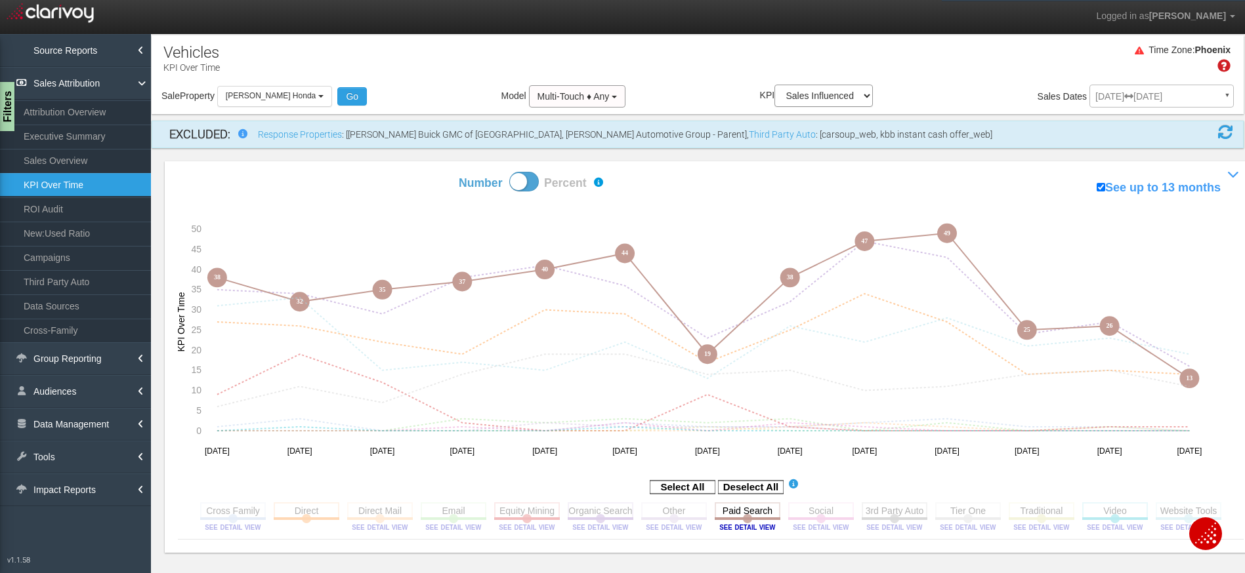
click at [527, 188] on span at bounding box center [524, 182] width 30 height 20
click at [413, 172] on input "Number Percent" at bounding box center [412, 171] width 1 height 1
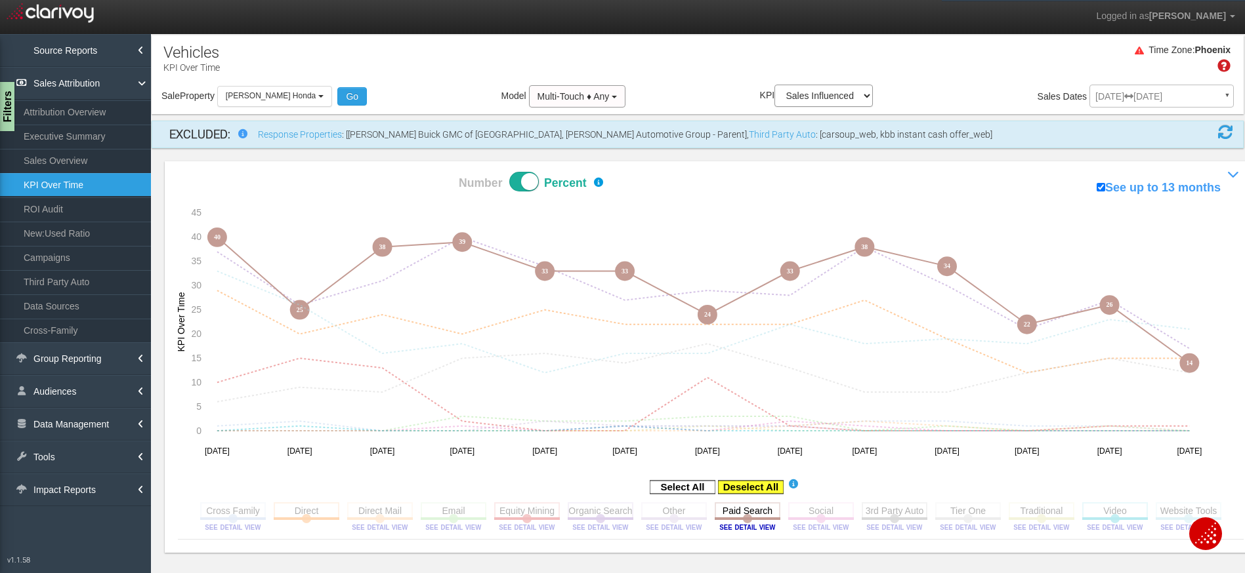
click at [740, 484] on rect at bounding box center [751, 487] width 66 height 13
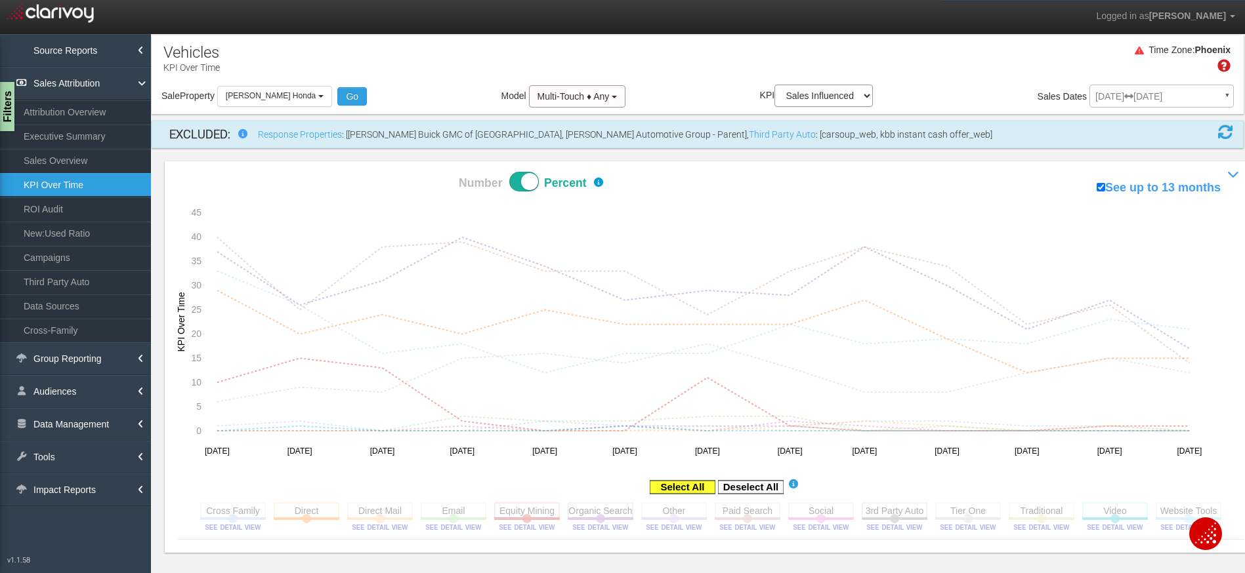
click at [680, 487] on rect at bounding box center [683, 487] width 66 height 13
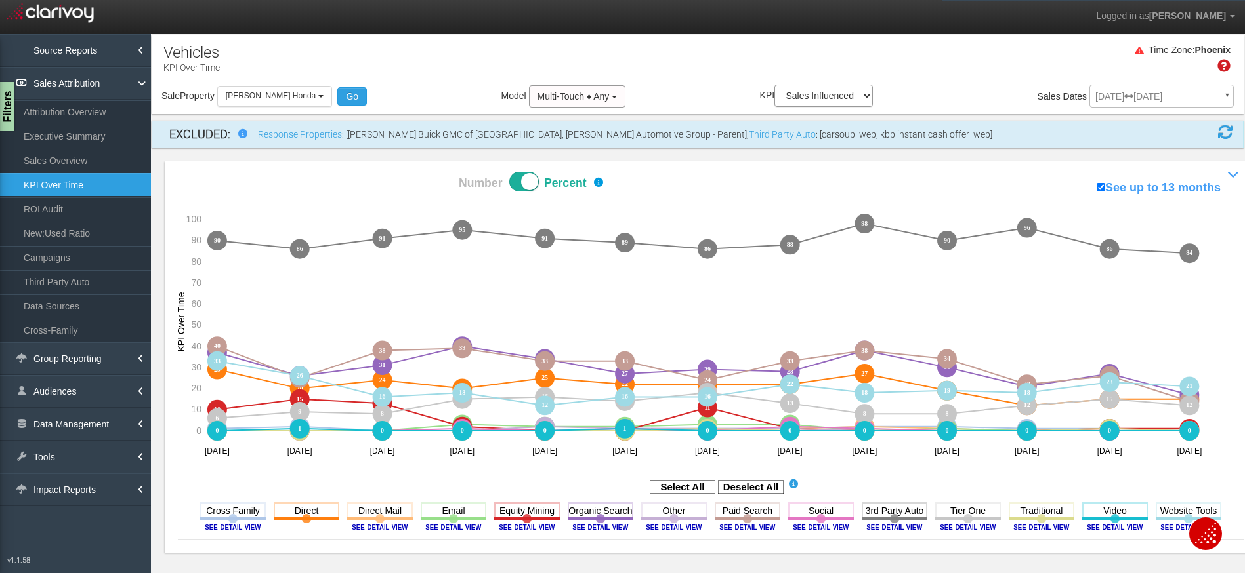
click at [600, 67] on div "Time Zone: [GEOGRAPHIC_DATA]" at bounding box center [698, 63] width 1092 height 43
click at [499, 67] on div "Time Zone: [GEOGRAPHIC_DATA]" at bounding box center [698, 63] width 1092 height 43
click at [527, 182] on span at bounding box center [524, 182] width 30 height 20
click at [413, 172] on input "Number Percent" at bounding box center [412, 171] width 1 height 1
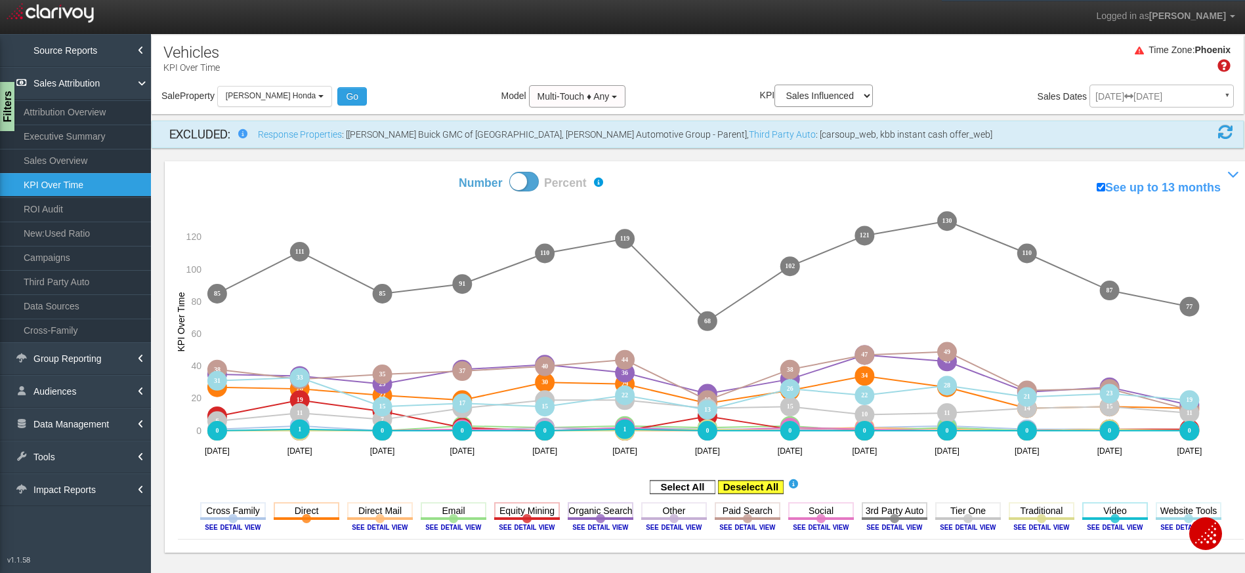
click at [758, 484] on rect at bounding box center [751, 487] width 66 height 13
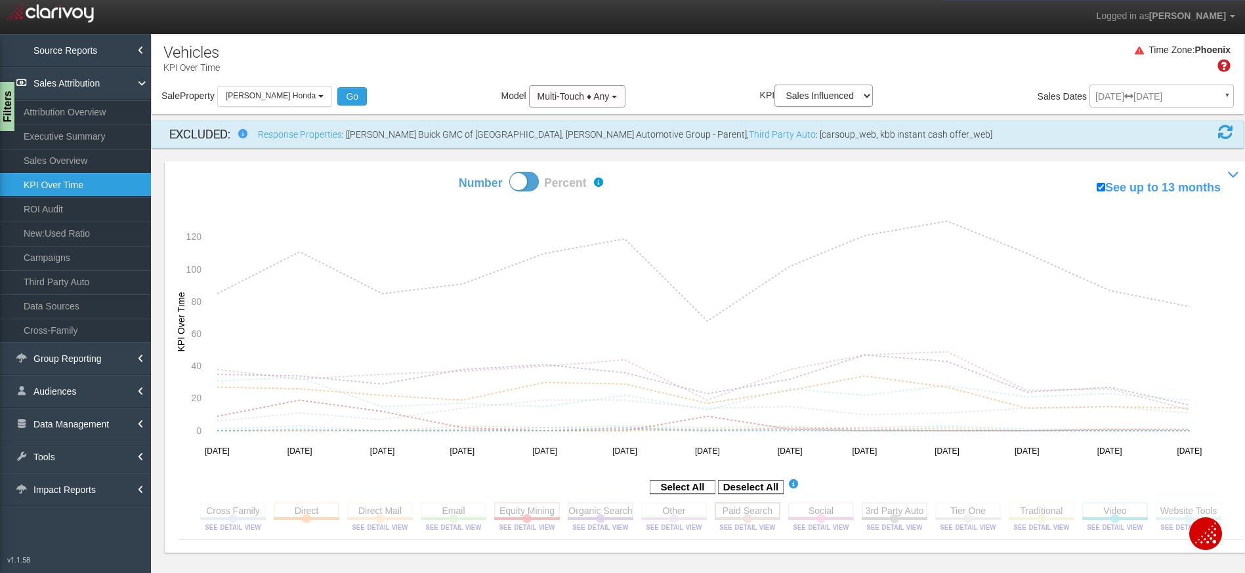
click at [757, 505] on rect at bounding box center [747, 511] width 66 height 16
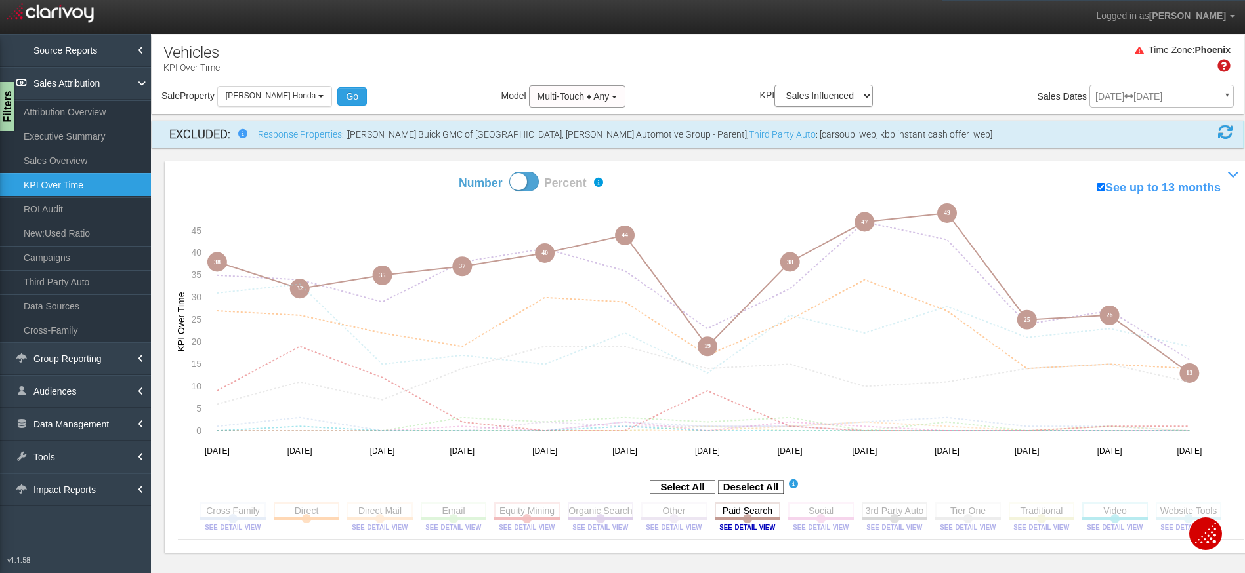
click at [525, 184] on span at bounding box center [524, 182] width 30 height 20
click at [413, 172] on input "Number Percent" at bounding box center [412, 171] width 1 height 1
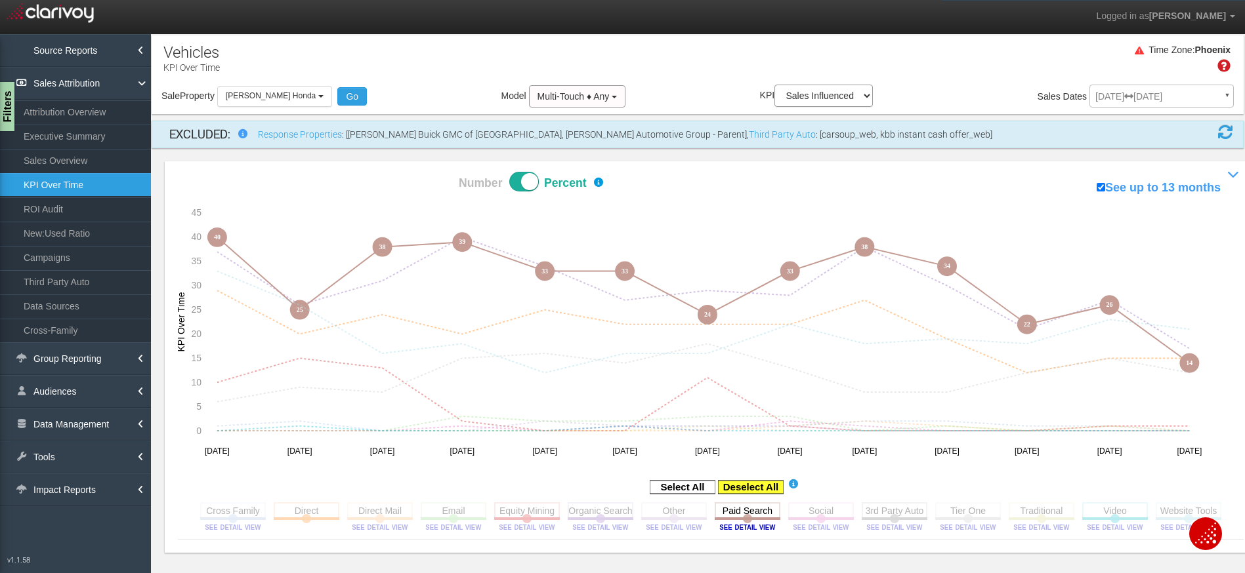
click at [758, 490] on rect at bounding box center [751, 487] width 66 height 13
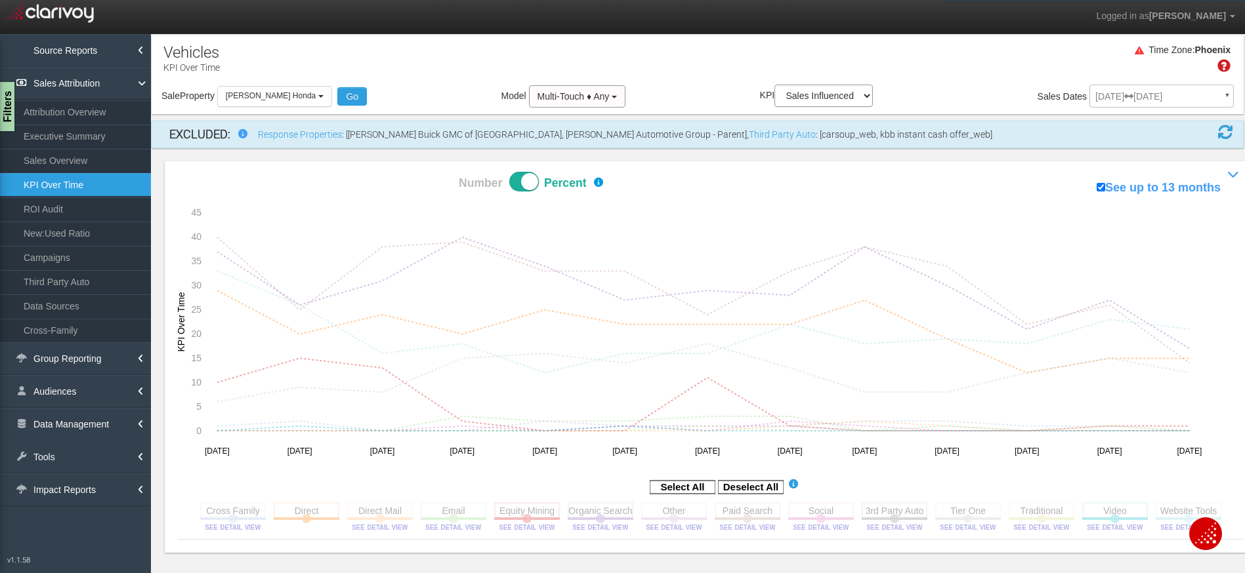
click at [591, 60] on div "Time Zone: Phoenix" at bounding box center [698, 63] width 1092 height 43
click at [289, 514] on rect at bounding box center [307, 511] width 66 height 16
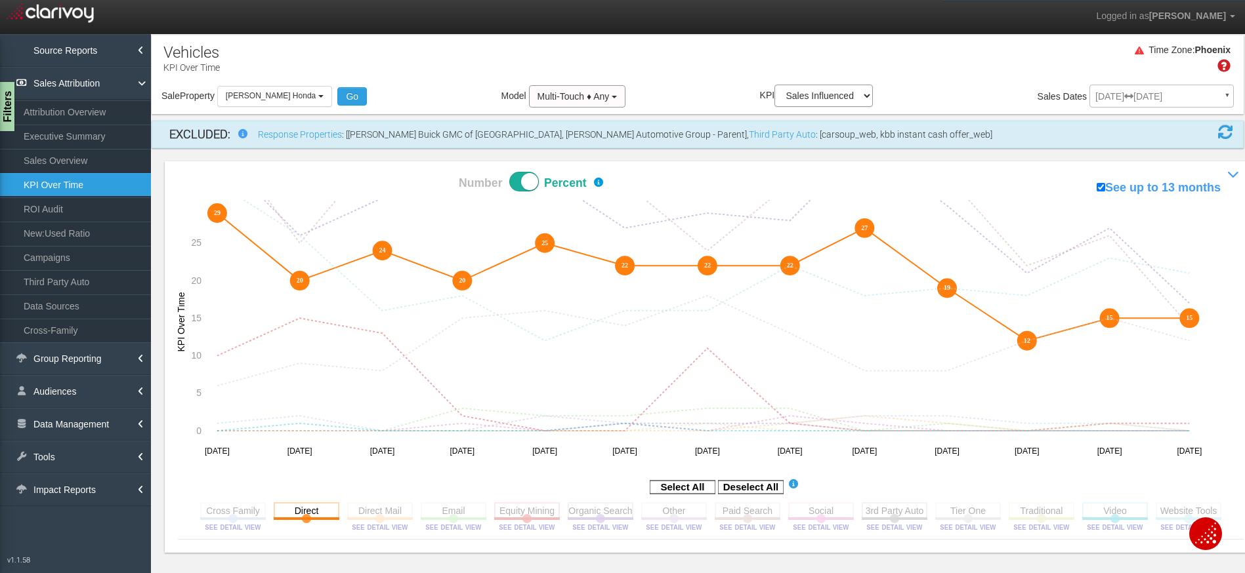
click at [435, 501] on section "Cross Family Toggle this line chart on/off View this Channel's Sources bar char…" at bounding box center [710, 519] width 1029 height 41
drag, startPoint x: 436, startPoint y: 507, endPoint x: 443, endPoint y: 506, distance: 7.3
click at [436, 508] on rect at bounding box center [454, 511] width 66 height 16
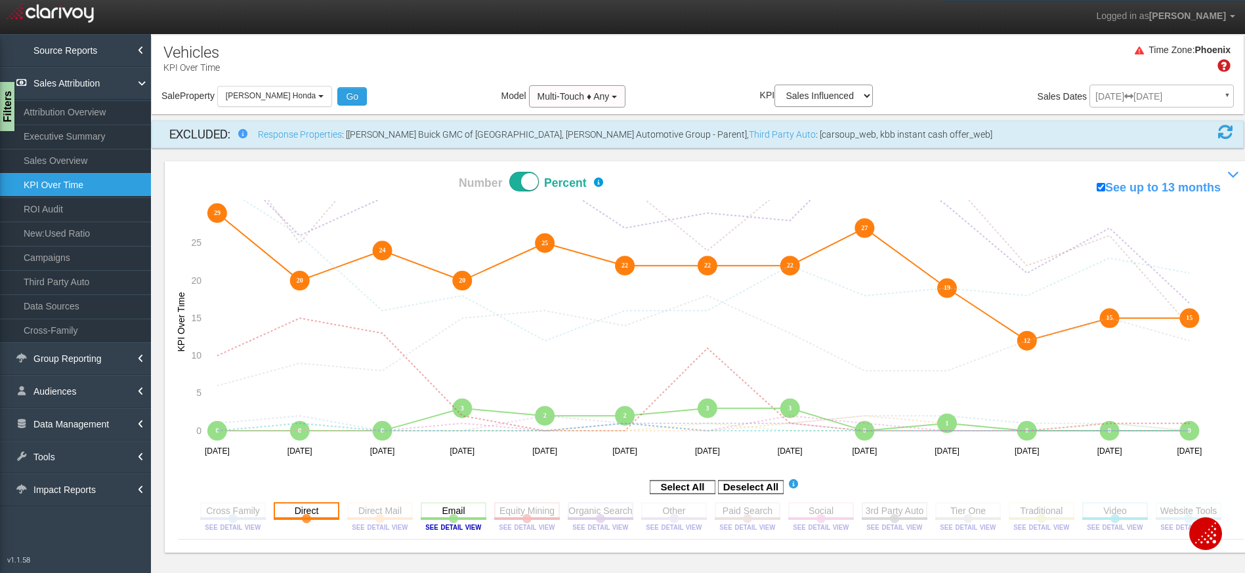
click at [305, 511] on rect at bounding box center [307, 511] width 66 height 16
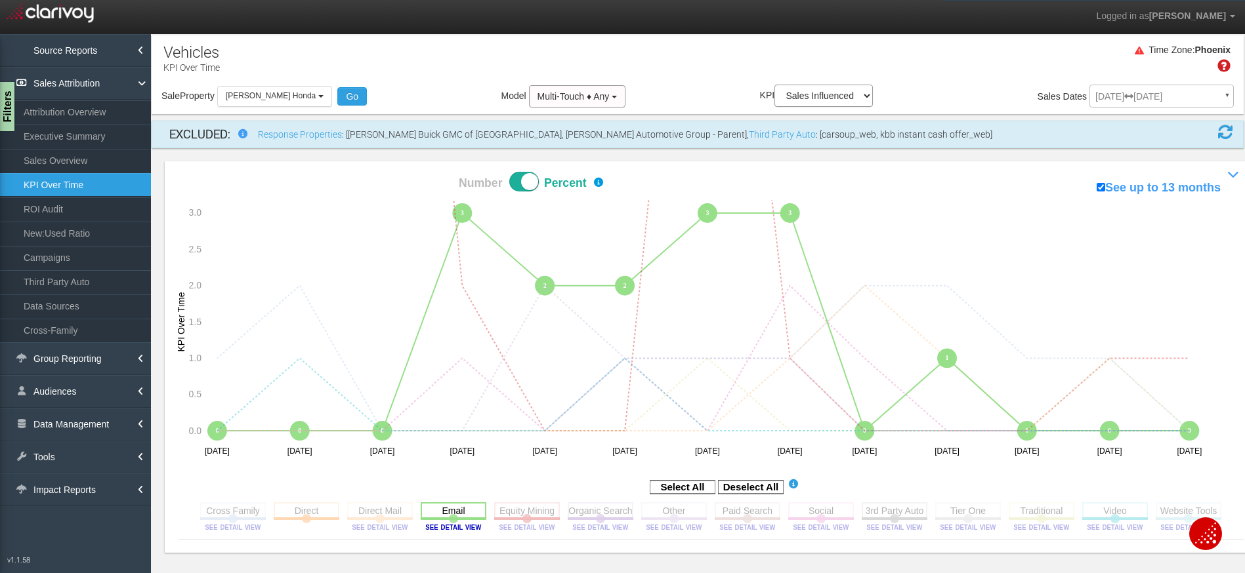
click at [468, 510] on rect at bounding box center [454, 511] width 66 height 16
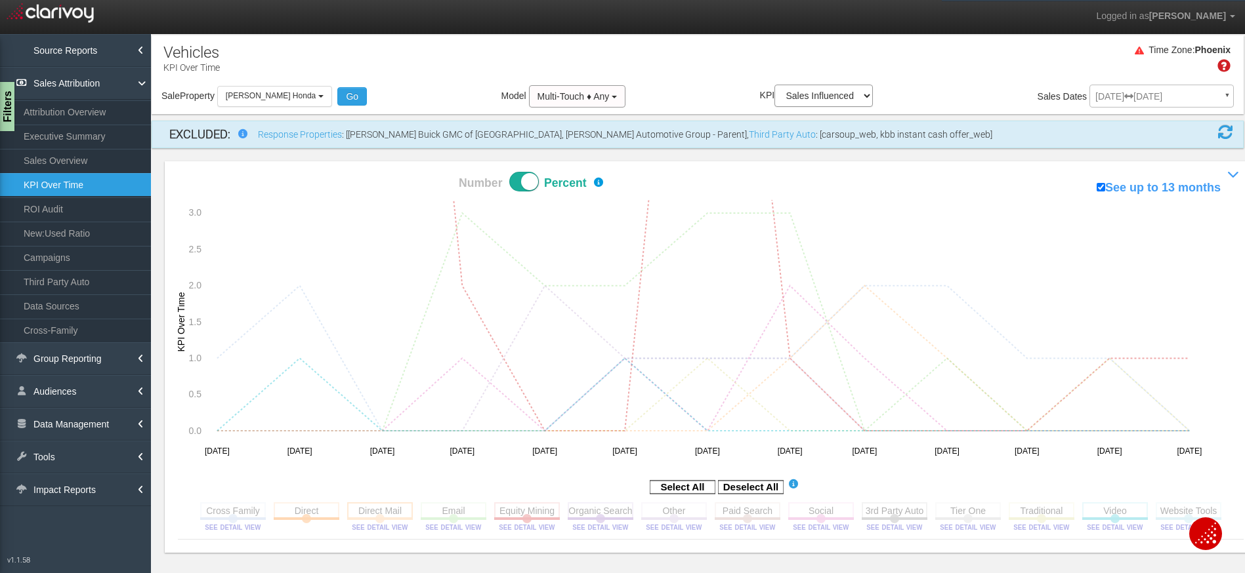
click at [387, 510] on rect at bounding box center [380, 511] width 66 height 16
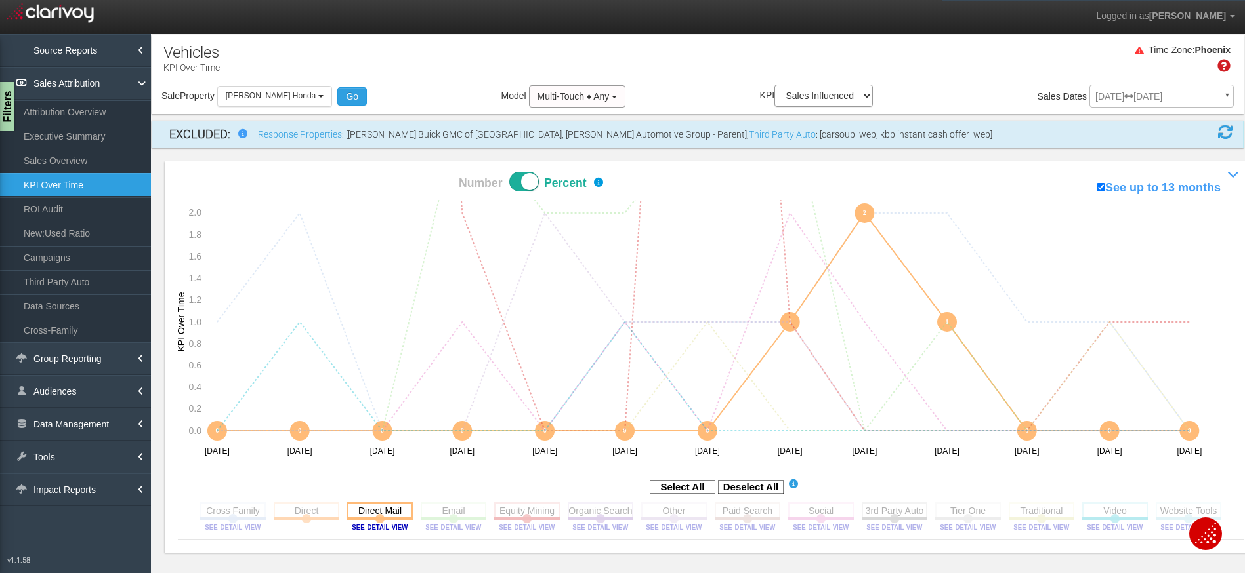
click at [387, 508] on rect at bounding box center [380, 511] width 66 height 16
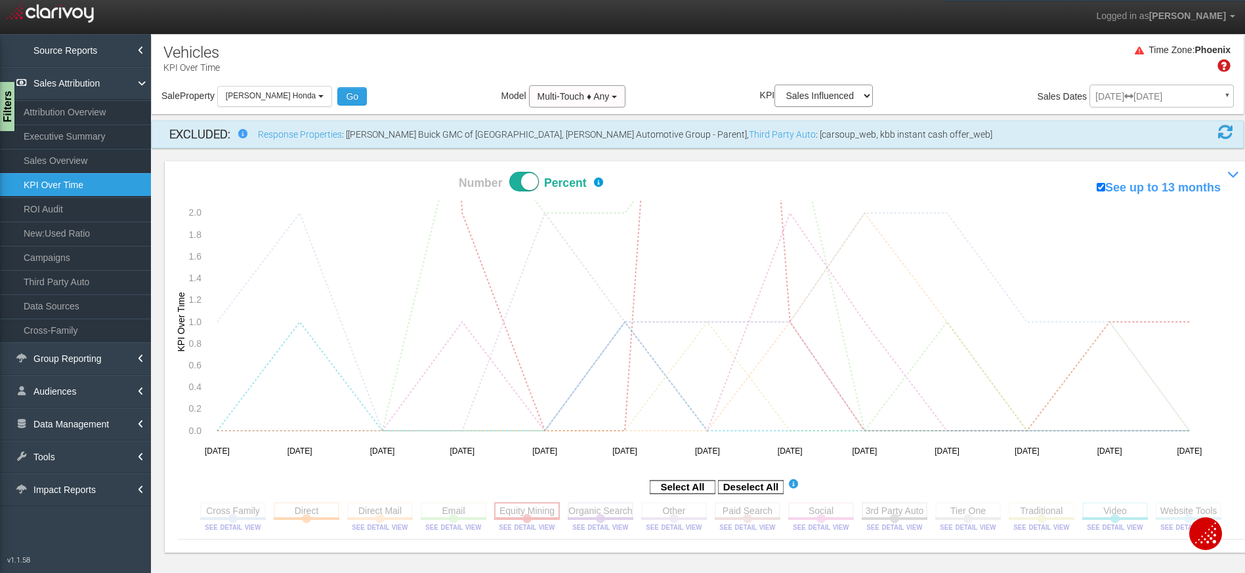
click at [540, 513] on rect at bounding box center [527, 511] width 66 height 16
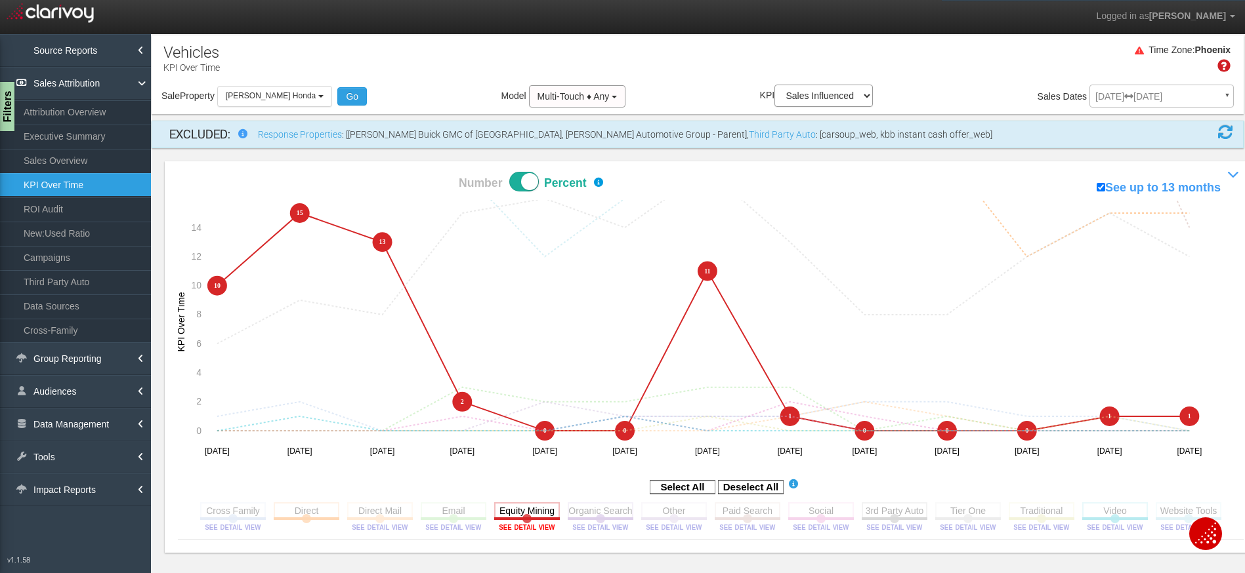
click at [537, 526] on image at bounding box center [526, 528] width 59 height 8
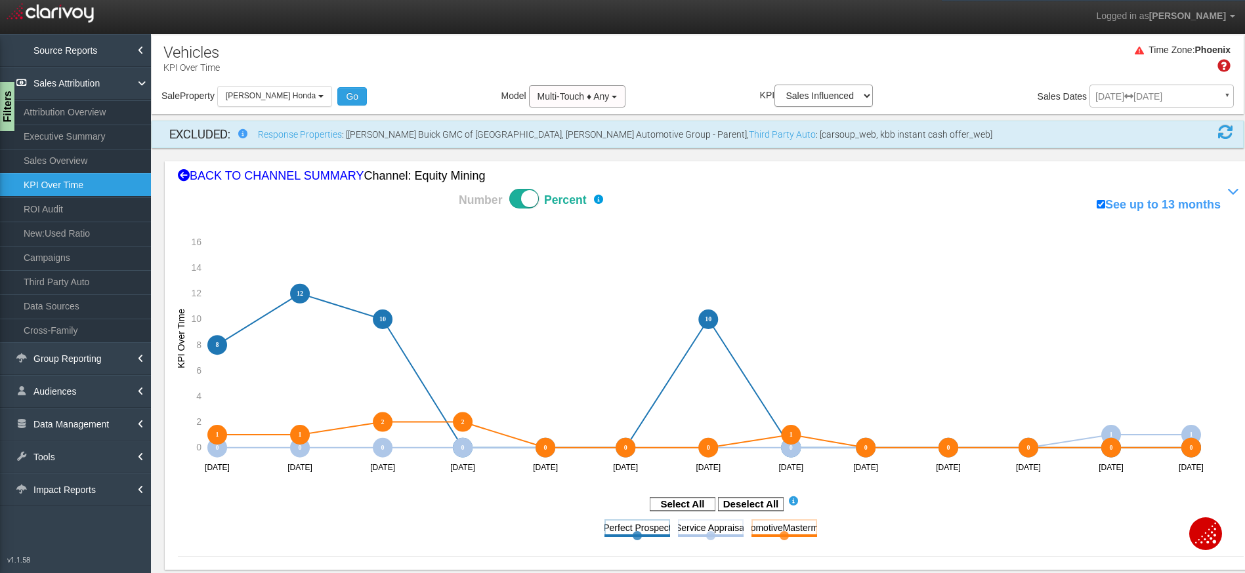
click at [521, 197] on span at bounding box center [524, 199] width 30 height 20
click at [413, 189] on input "Number Percent" at bounding box center [412, 188] width 1 height 1
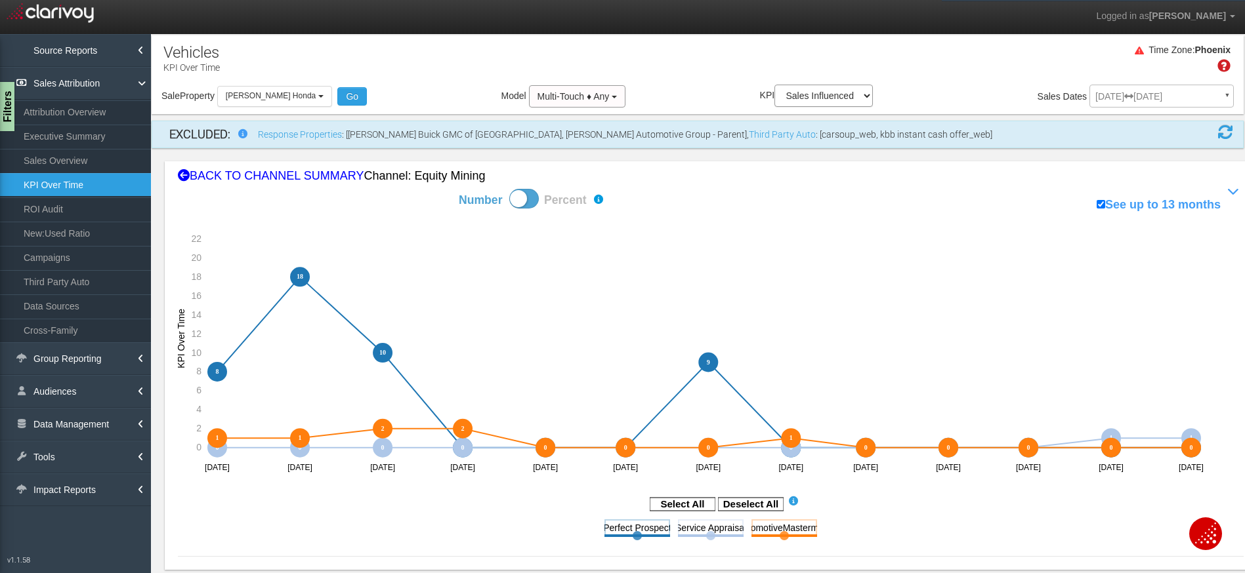
click at [526, 201] on span at bounding box center [524, 199] width 30 height 20
click at [413, 189] on input "Number Percent" at bounding box center [412, 188] width 1 height 1
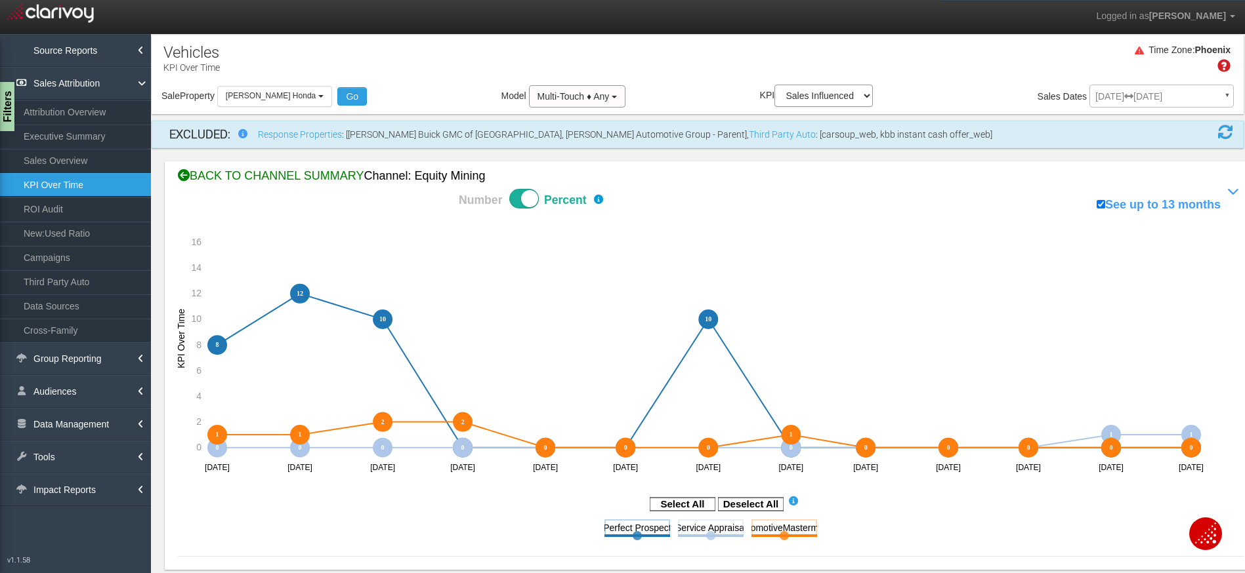
click at [304, 182] on div "BACK TO CHANNEL SUMMARY Channel: equity mining" at bounding box center [710, 176] width 1065 height 17
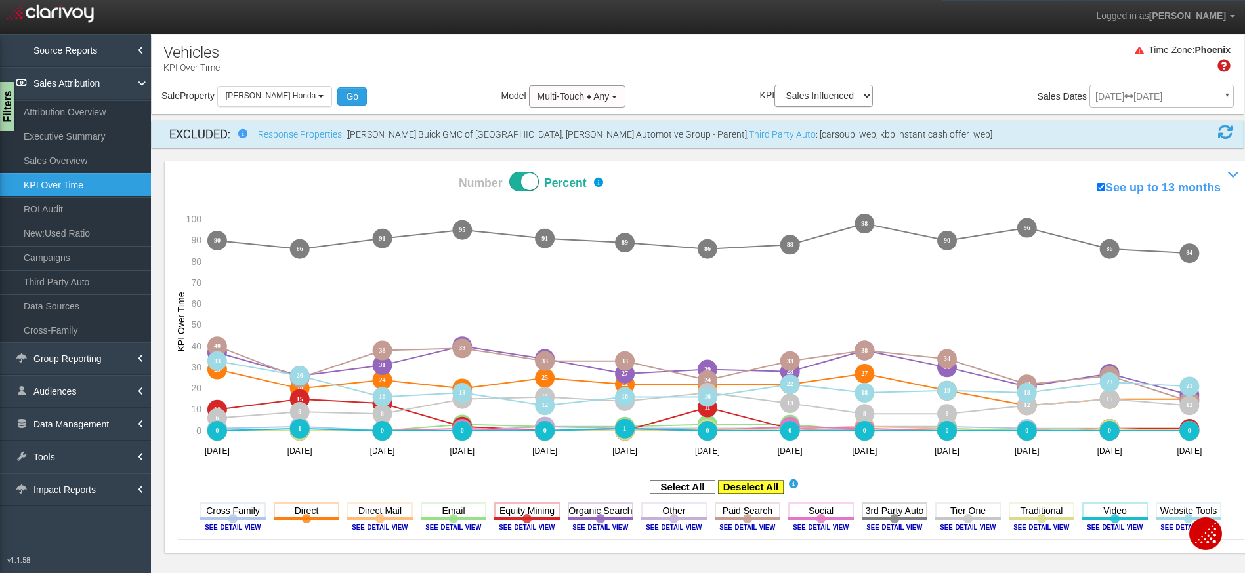
click at [761, 491] on rect at bounding box center [751, 487] width 66 height 13
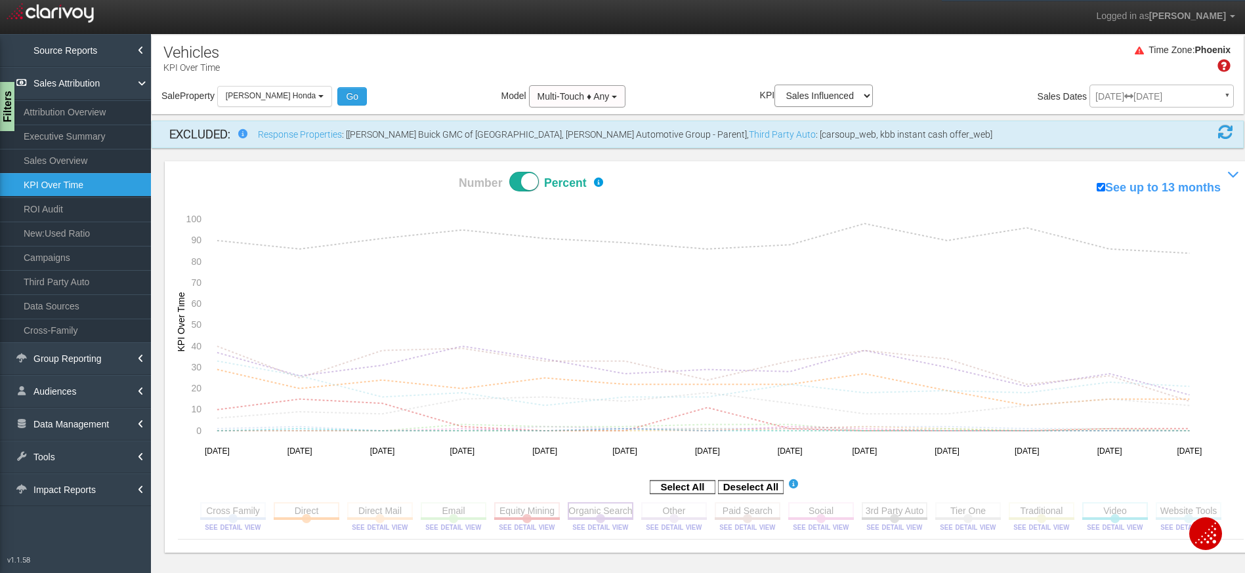
click at [604, 510] on rect at bounding box center [601, 511] width 66 height 16
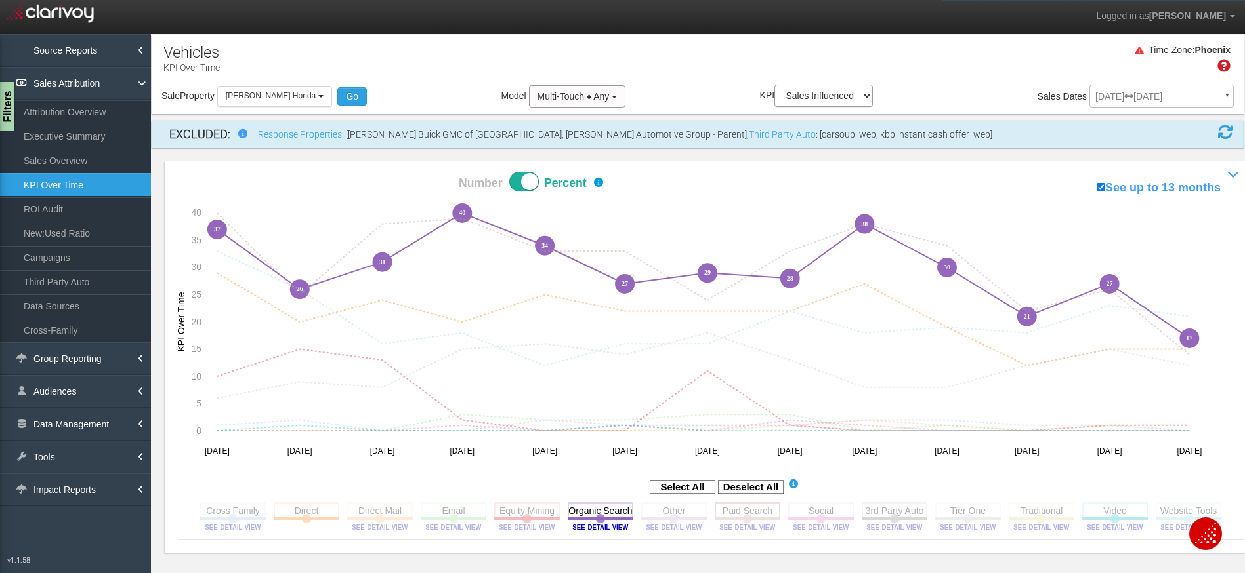
click at [748, 513] on rect at bounding box center [747, 511] width 66 height 16
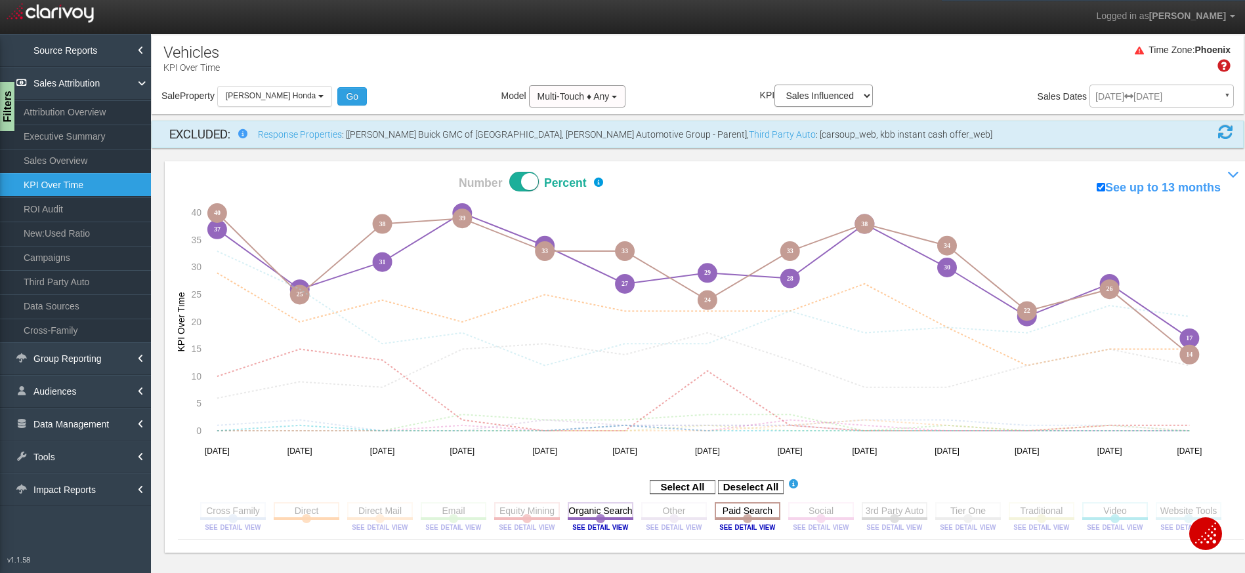
click at [753, 509] on rect at bounding box center [747, 511] width 66 height 16
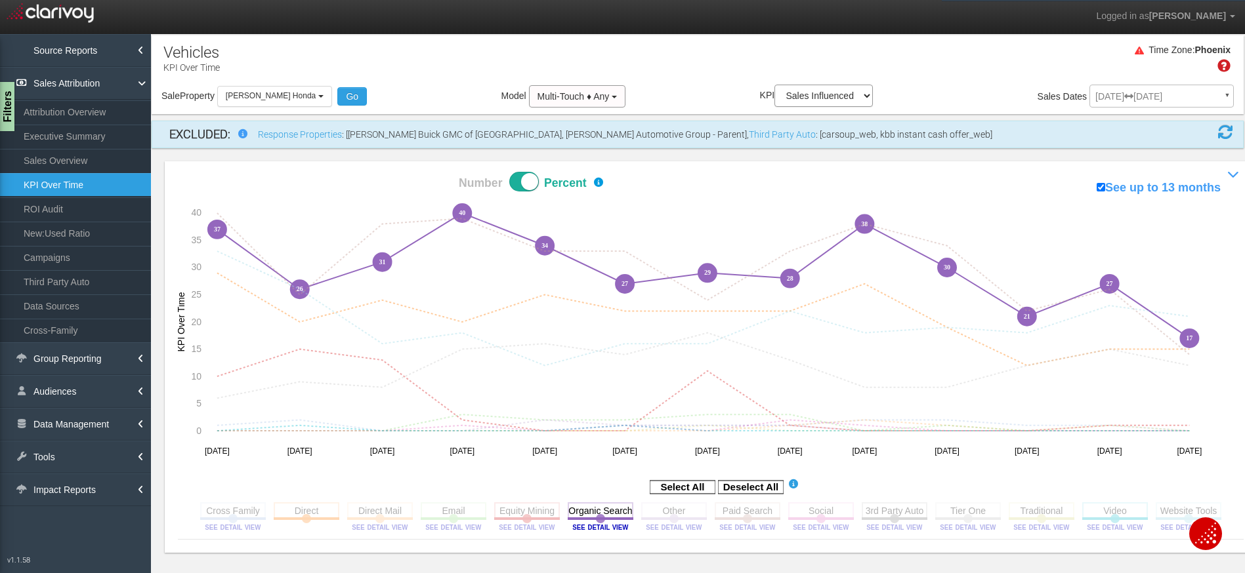
click at [446, 59] on div "Time Zone: Phoenix" at bounding box center [698, 63] width 1092 height 43
click at [600, 480] on aside "Select All Deselect All" at bounding box center [710, 488] width 1065 height 22
click at [360, 47] on div "Time Zone: Phoenix" at bounding box center [698, 63] width 1092 height 43
click at [607, 506] on rect at bounding box center [601, 511] width 66 height 16
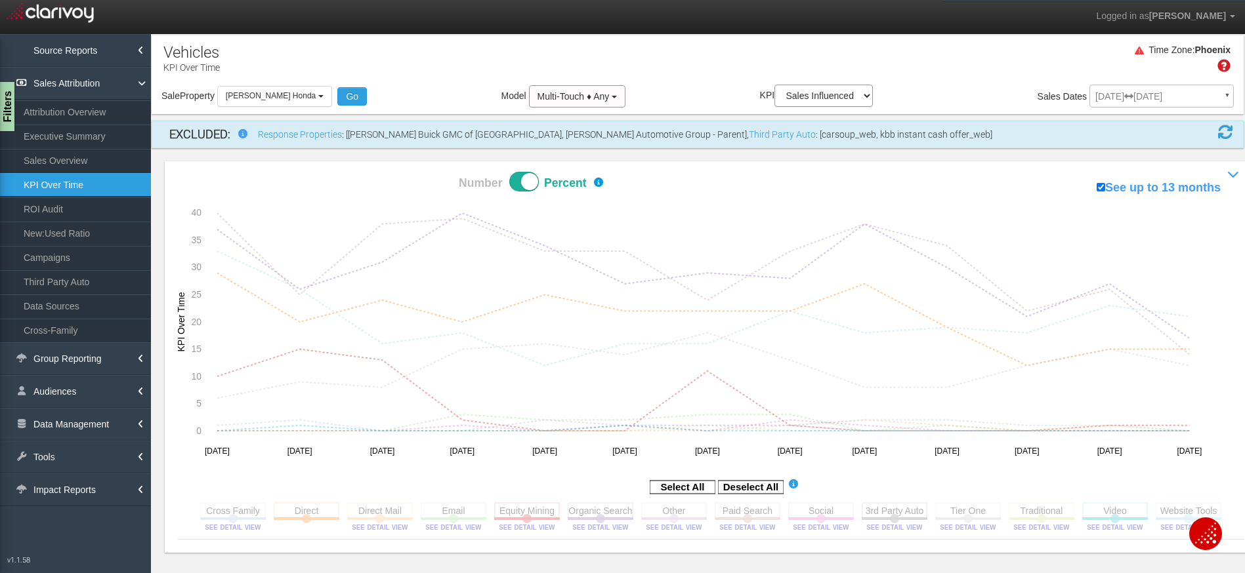
click at [342, 58] on div "Time Zone: Phoenix" at bounding box center [698, 63] width 1092 height 43
click at [795, 520] on icon "Social Toggle this line chart on/off View this Channel's Sources bar chart" at bounding box center [821, 519] width 66 height 33
click at [801, 515] on rect at bounding box center [821, 511] width 66 height 16
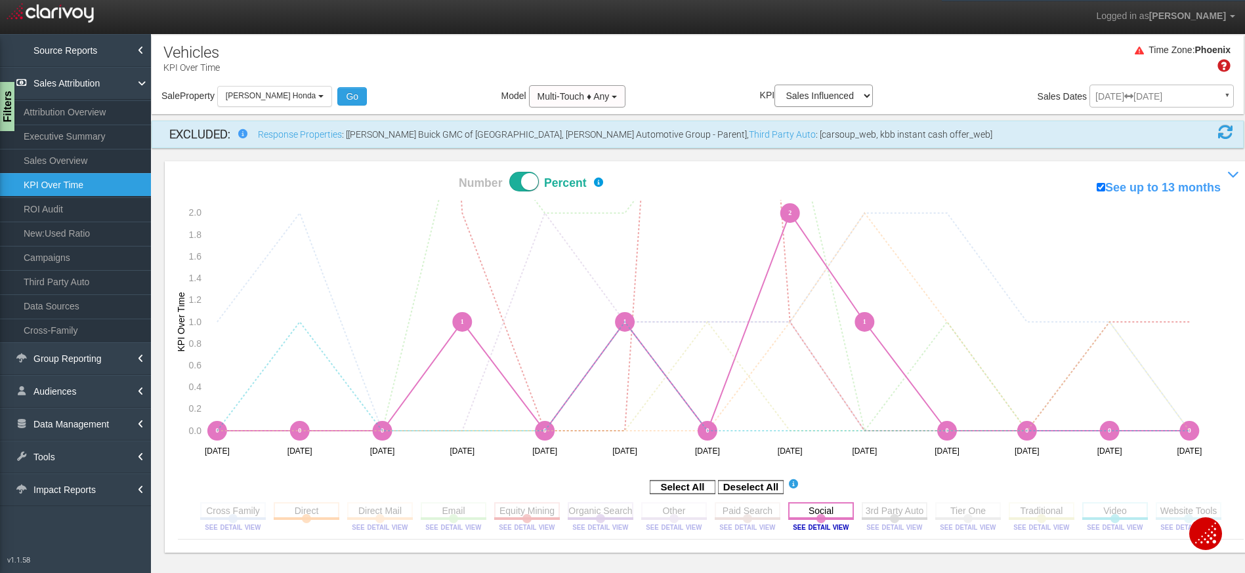
click at [817, 514] on rect at bounding box center [821, 511] width 66 height 16
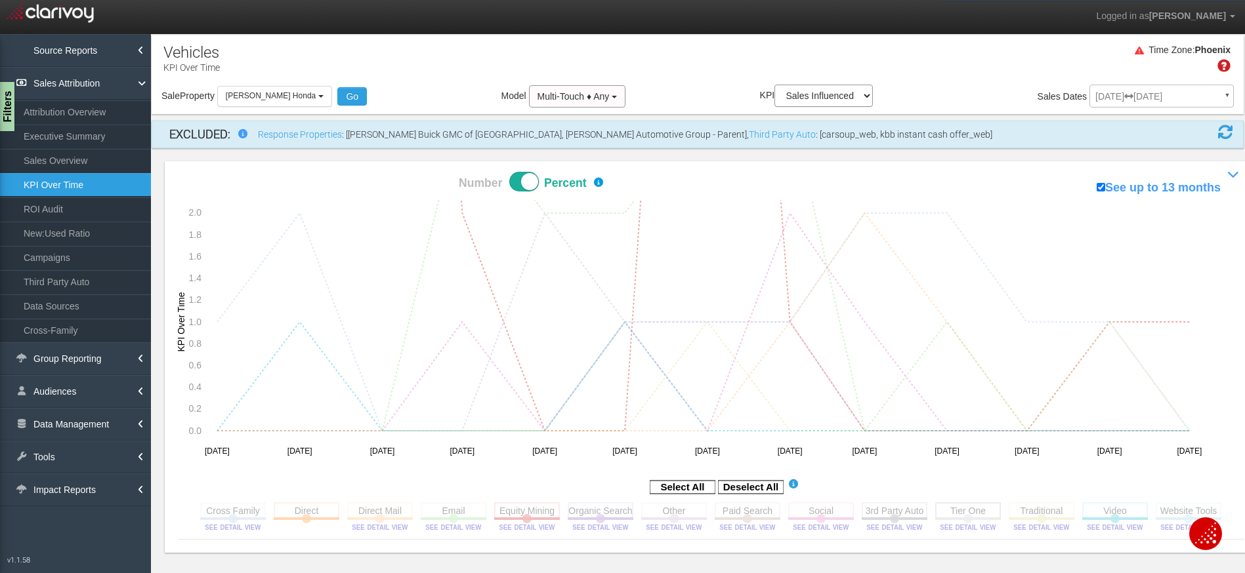
click at [972, 511] on rect at bounding box center [968, 511] width 66 height 16
click at [974, 527] on image at bounding box center [967, 528] width 59 height 8
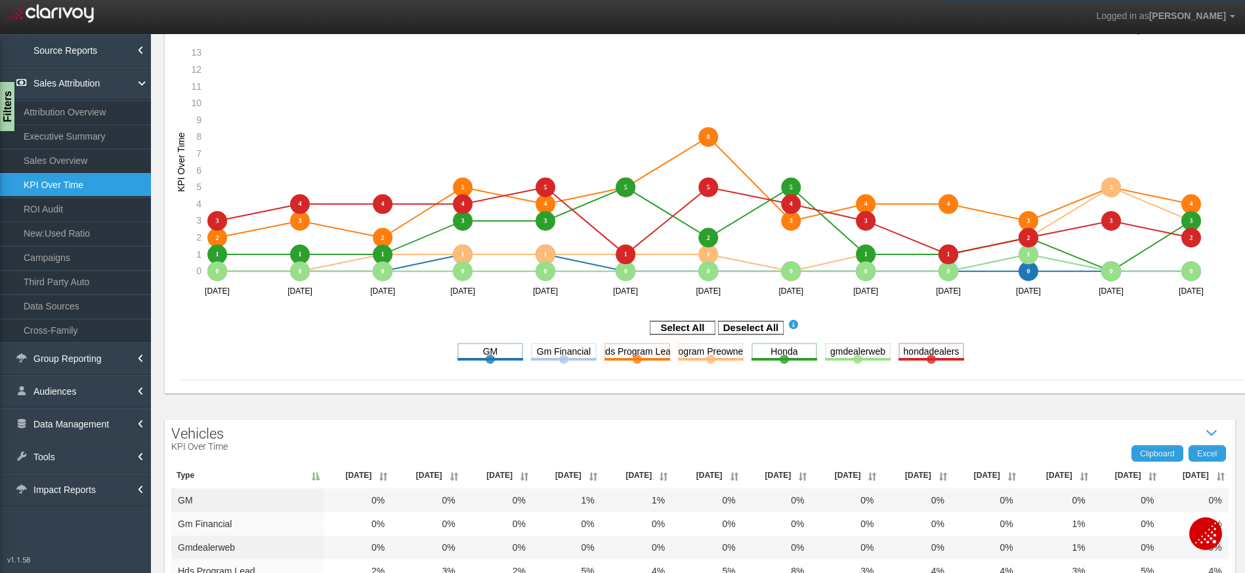
scroll to position [339, 0]
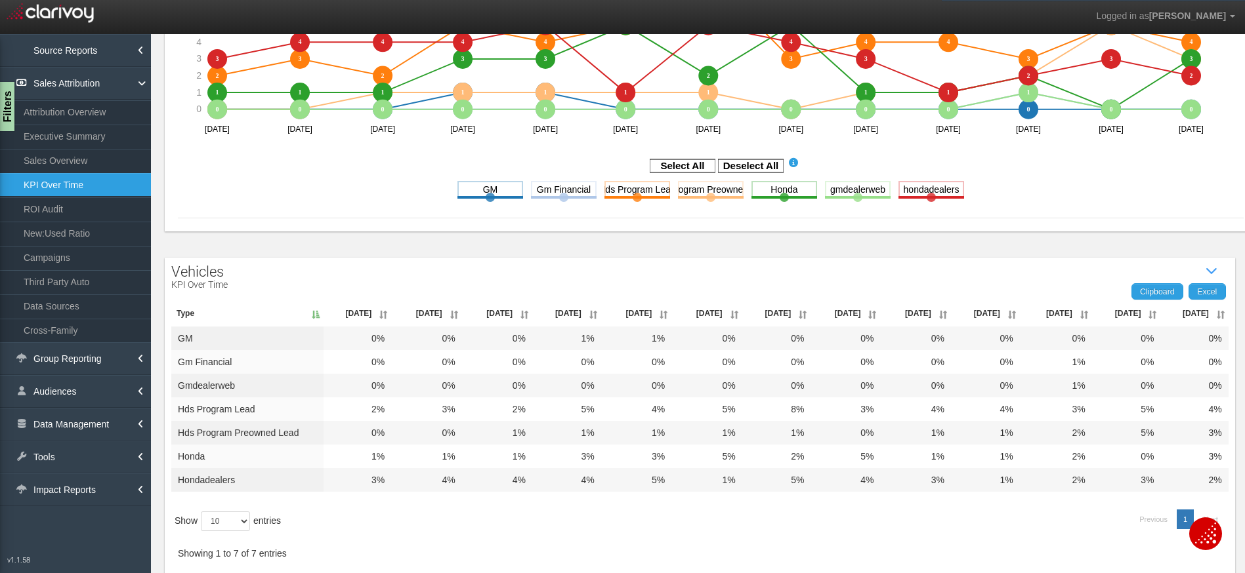
click at [1204, 317] on th "Jul '25" at bounding box center [1194, 313] width 68 height 26
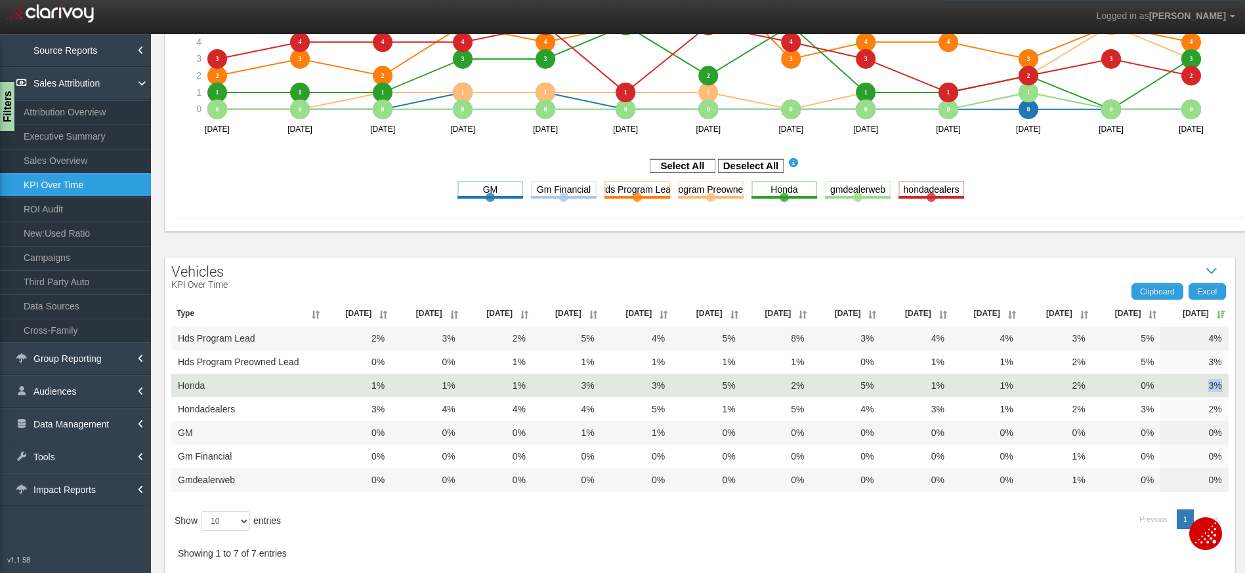
drag, startPoint x: 1180, startPoint y: 390, endPoint x: 1209, endPoint y: 385, distance: 29.2
click at [1209, 385] on td "3%" at bounding box center [1194, 386] width 68 height 24
click at [253, 388] on td "Honda" at bounding box center [247, 386] width 152 height 24
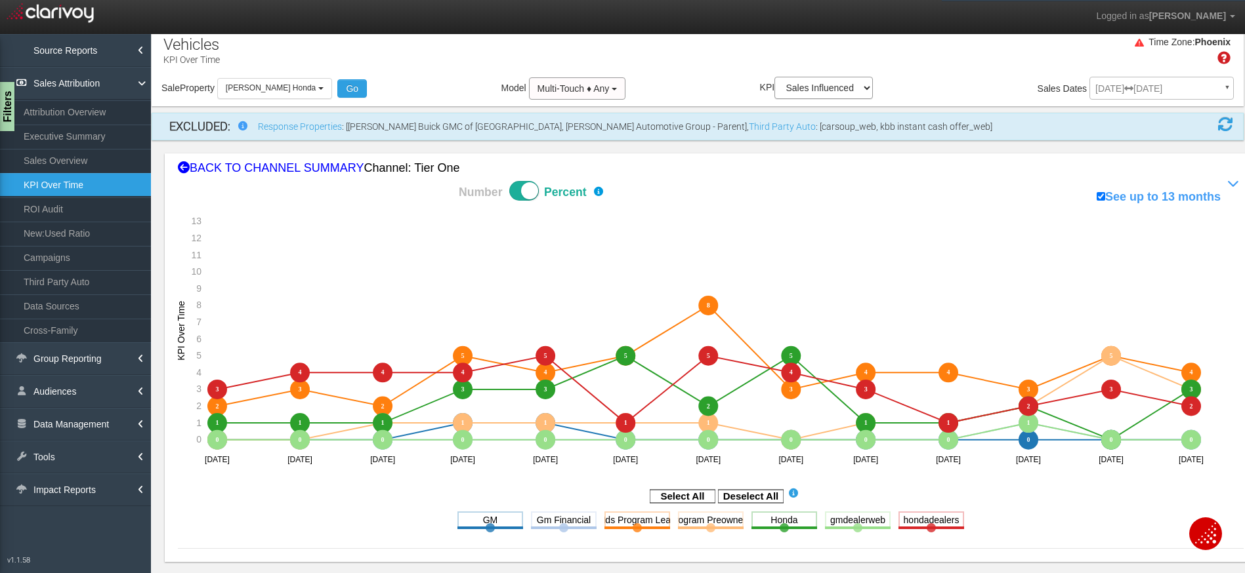
scroll to position [0, 0]
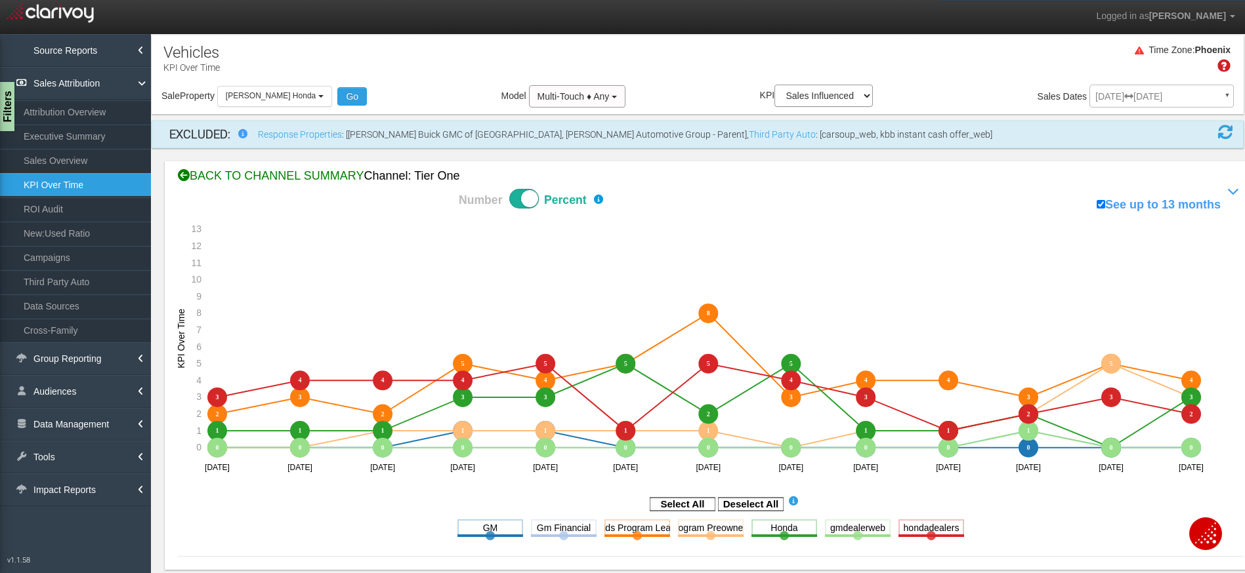
click at [308, 179] on div "BACK TO CHANNEL SUMMARY Channel: tier one" at bounding box center [710, 176] width 1065 height 17
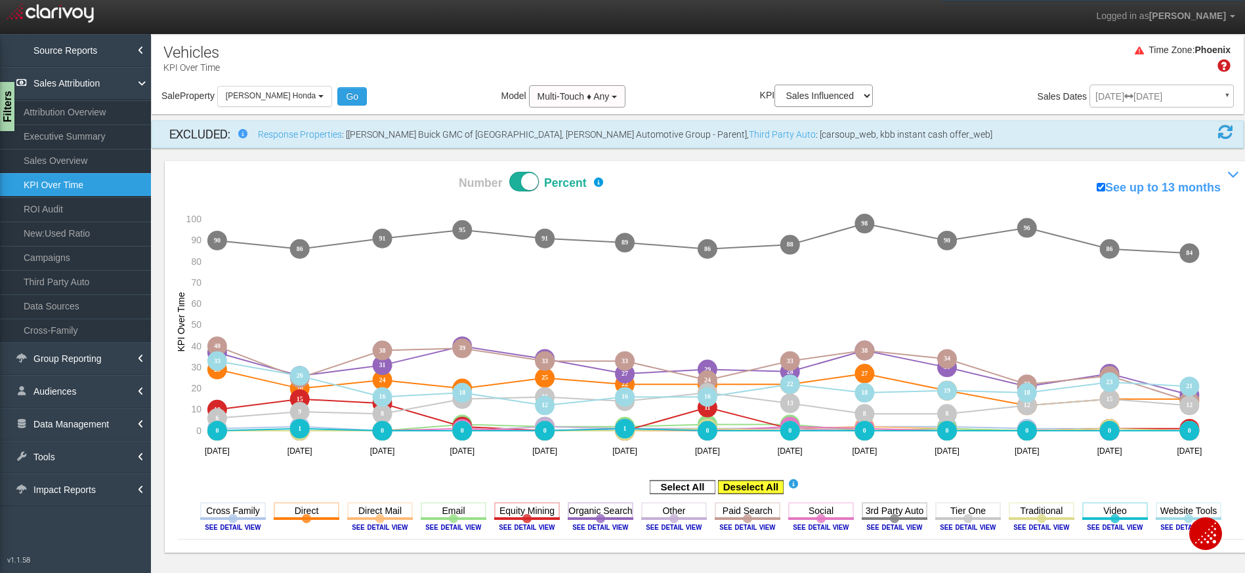
click at [735, 488] on rect at bounding box center [751, 487] width 66 height 13
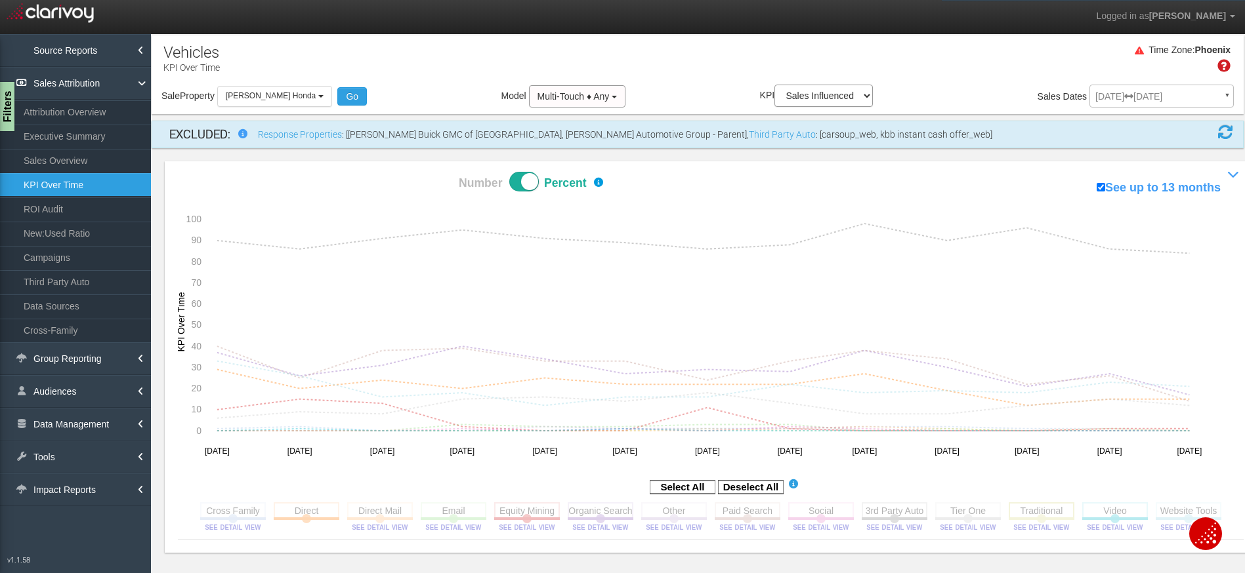
click at [1008, 507] on rect at bounding box center [1041, 511] width 66 height 16
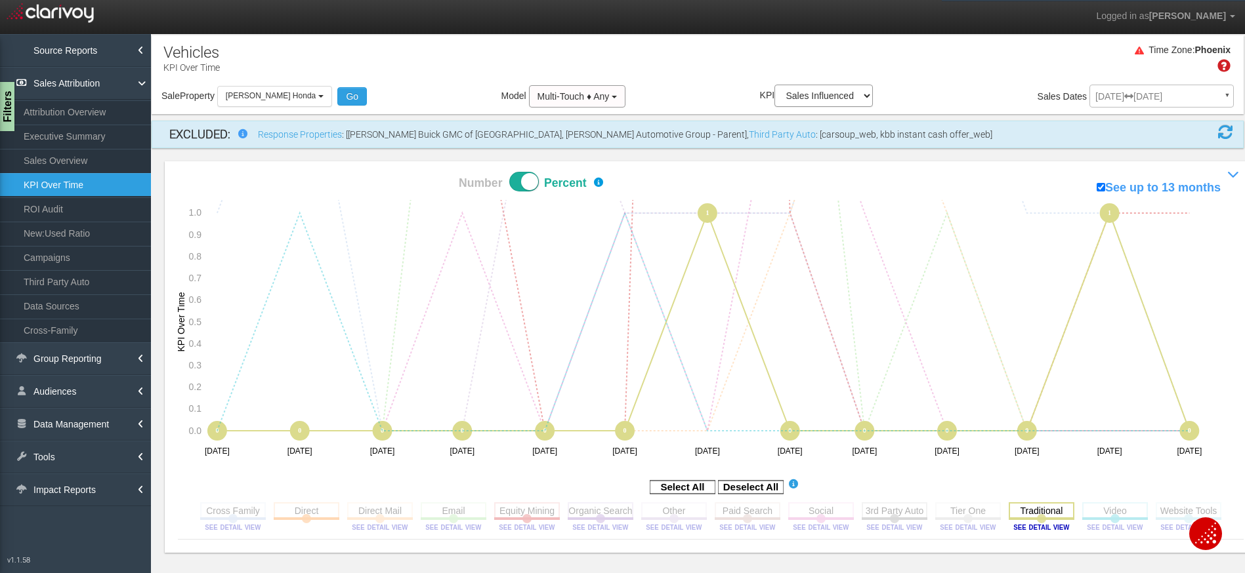
click at [1044, 509] on rect at bounding box center [1041, 511] width 66 height 16
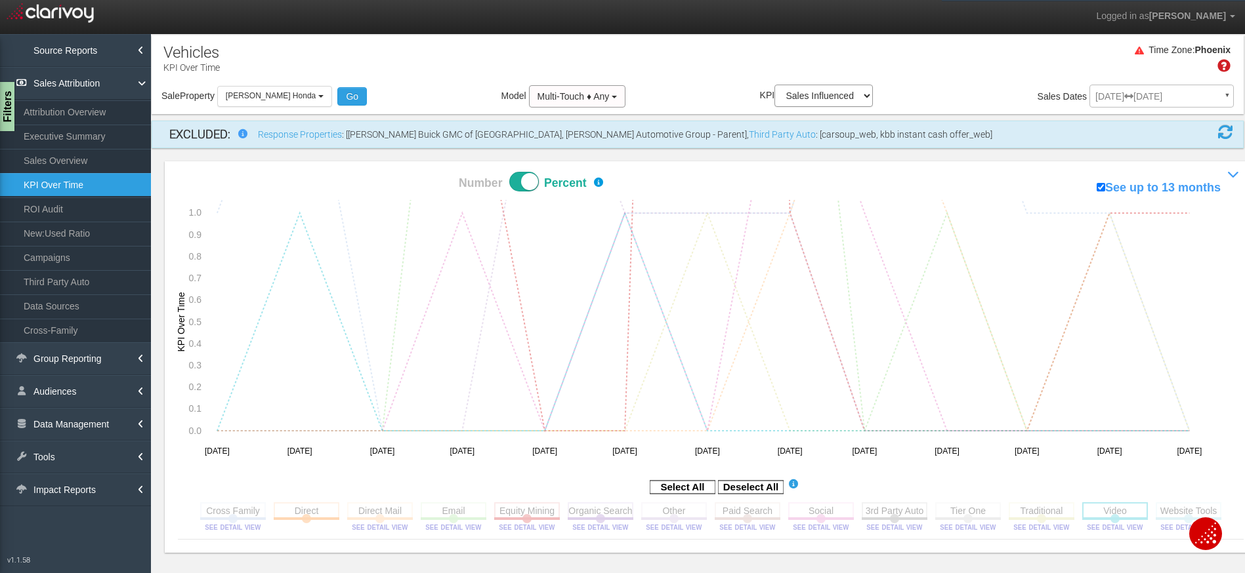
click at [1137, 510] on rect at bounding box center [1115, 511] width 66 height 16
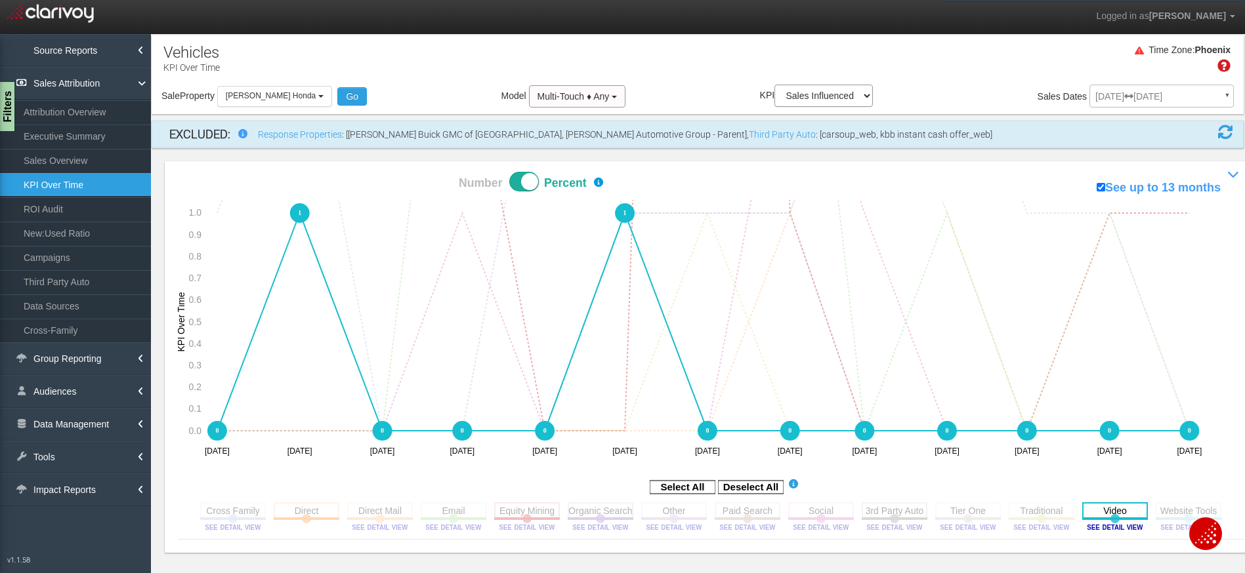
click at [1124, 508] on rect at bounding box center [1115, 511] width 66 height 16
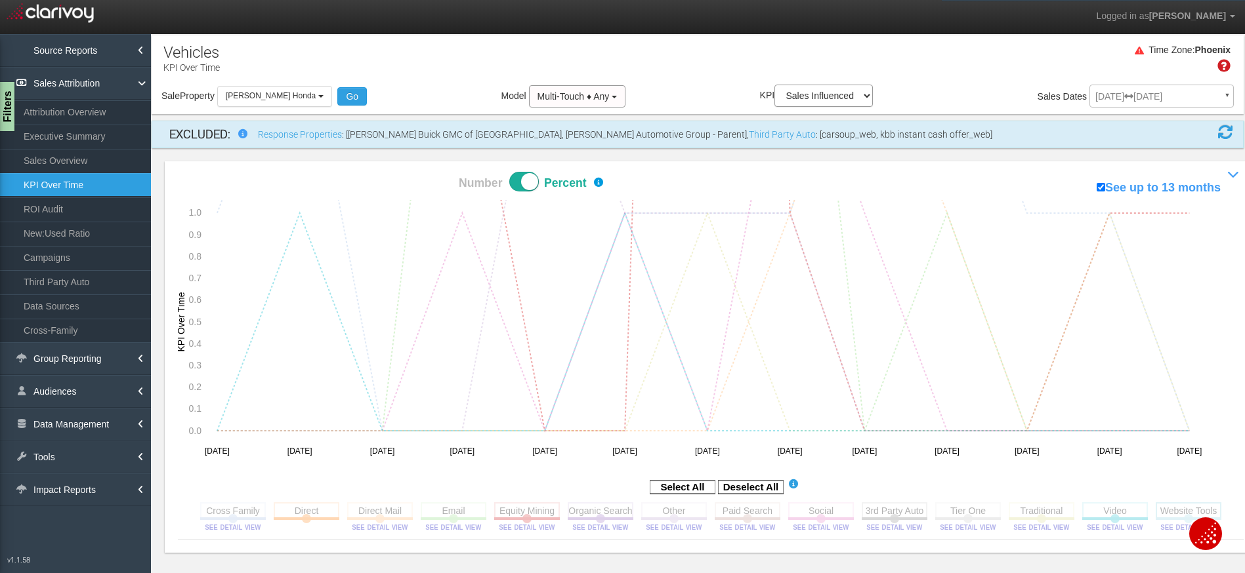
click at [1179, 507] on rect at bounding box center [1188, 511] width 66 height 16
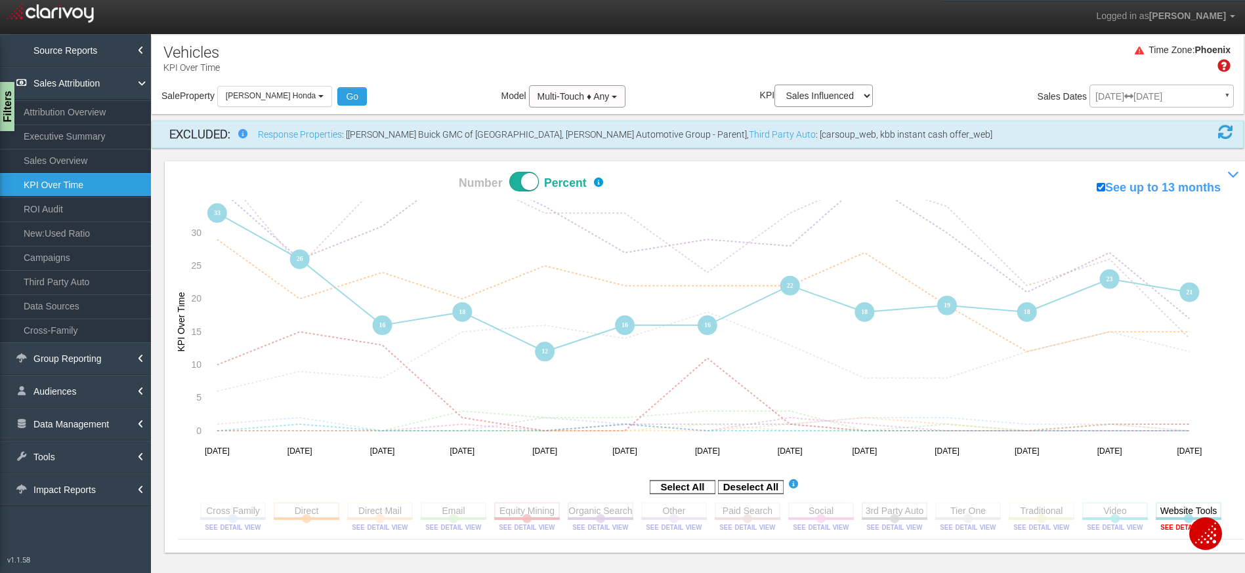
click at [1170, 527] on image at bounding box center [1188, 528] width 59 height 8
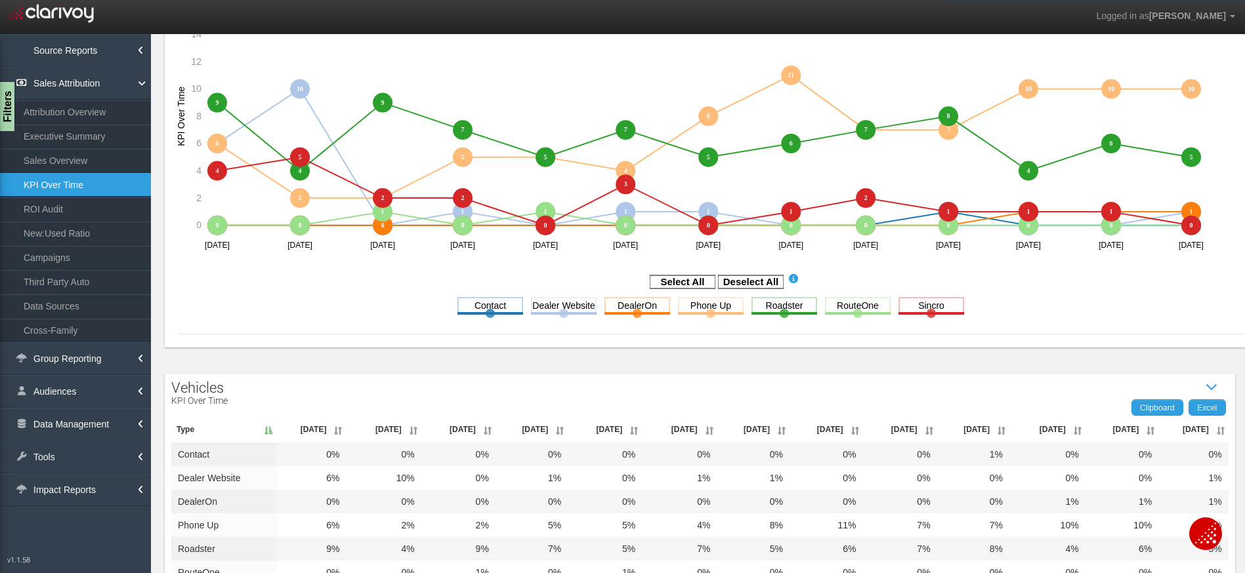
scroll to position [339, 0]
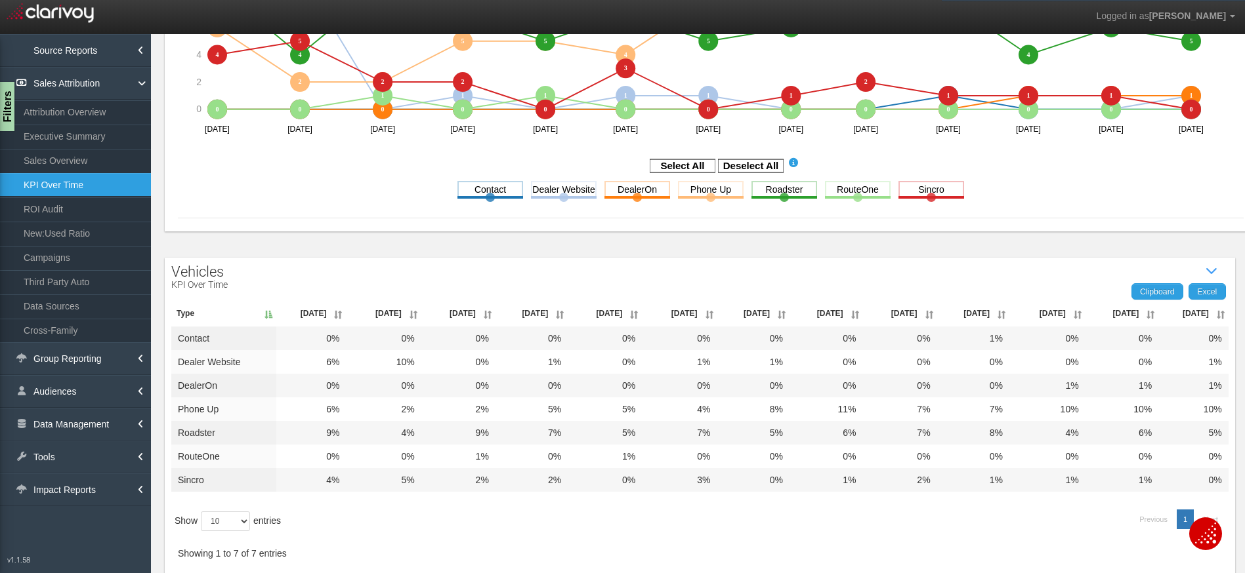
click at [1212, 314] on th "Jul '25" at bounding box center [1193, 313] width 70 height 26
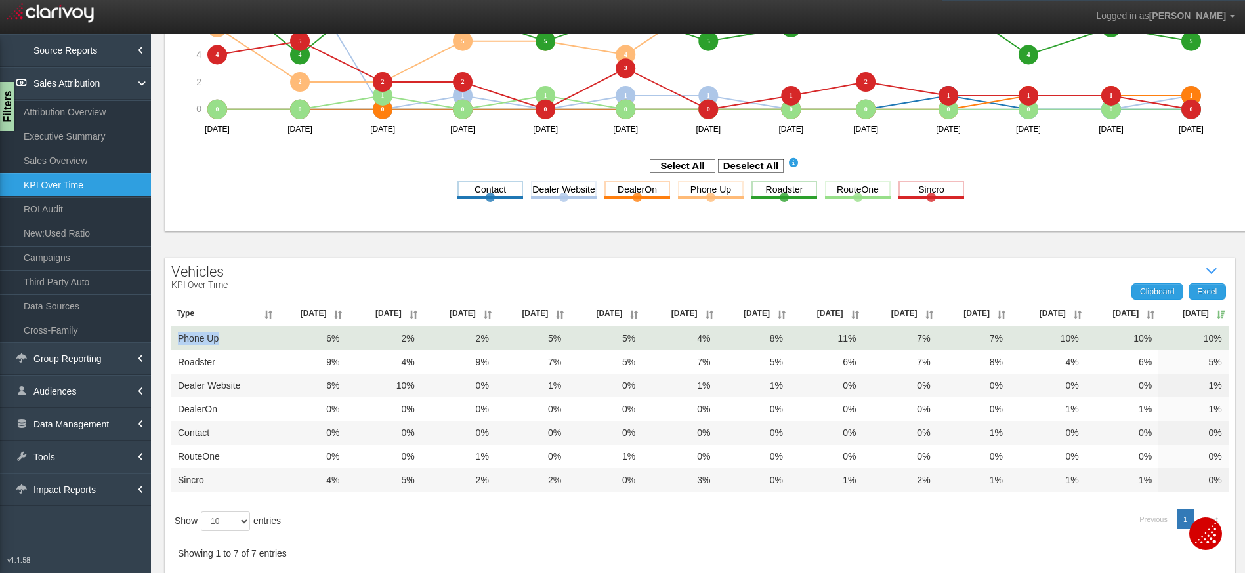
drag, startPoint x: 224, startPoint y: 337, endPoint x: 176, endPoint y: 339, distance: 47.9
click at [176, 339] on td "Phone Up" at bounding box center [223, 339] width 105 height 24
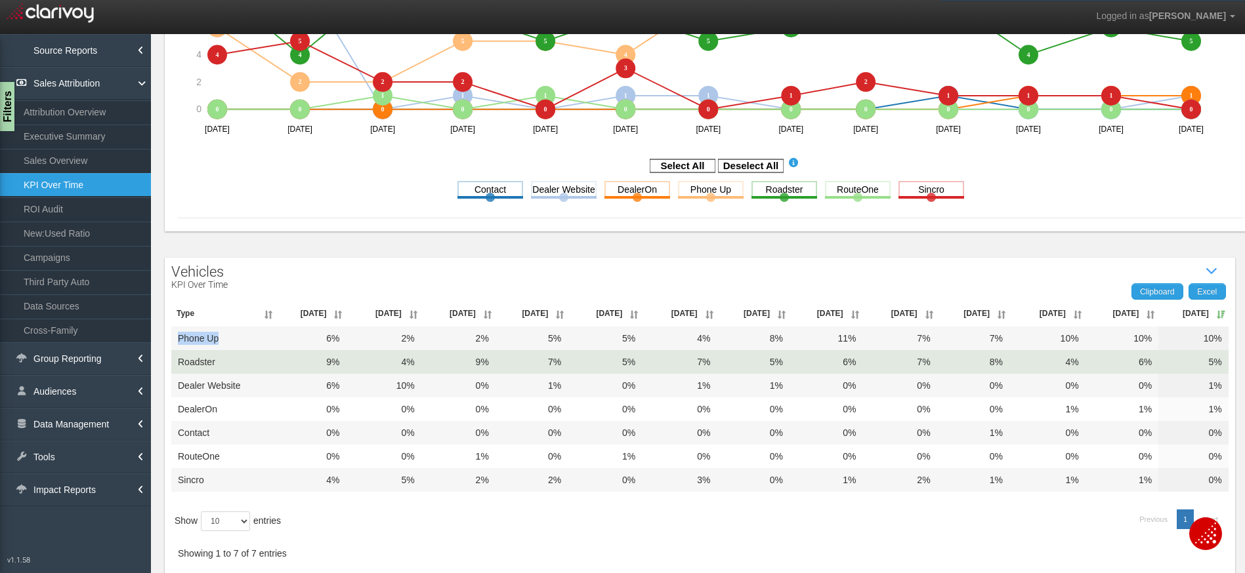
click at [268, 365] on td "Roadster" at bounding box center [223, 362] width 105 height 24
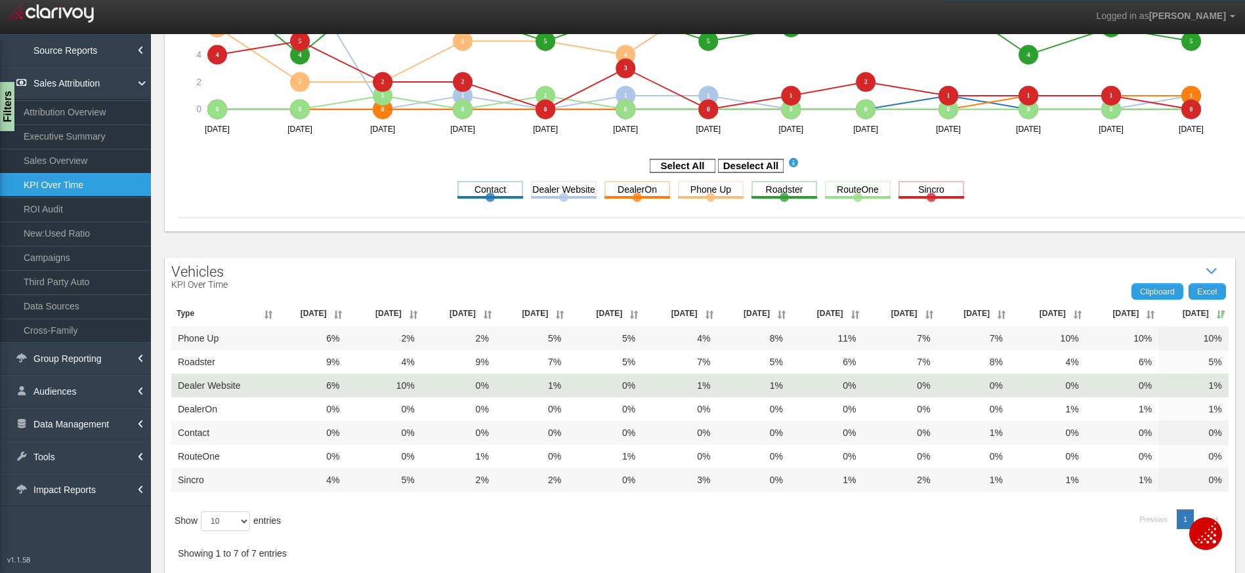
click at [1194, 390] on td "1%" at bounding box center [1193, 386] width 70 height 24
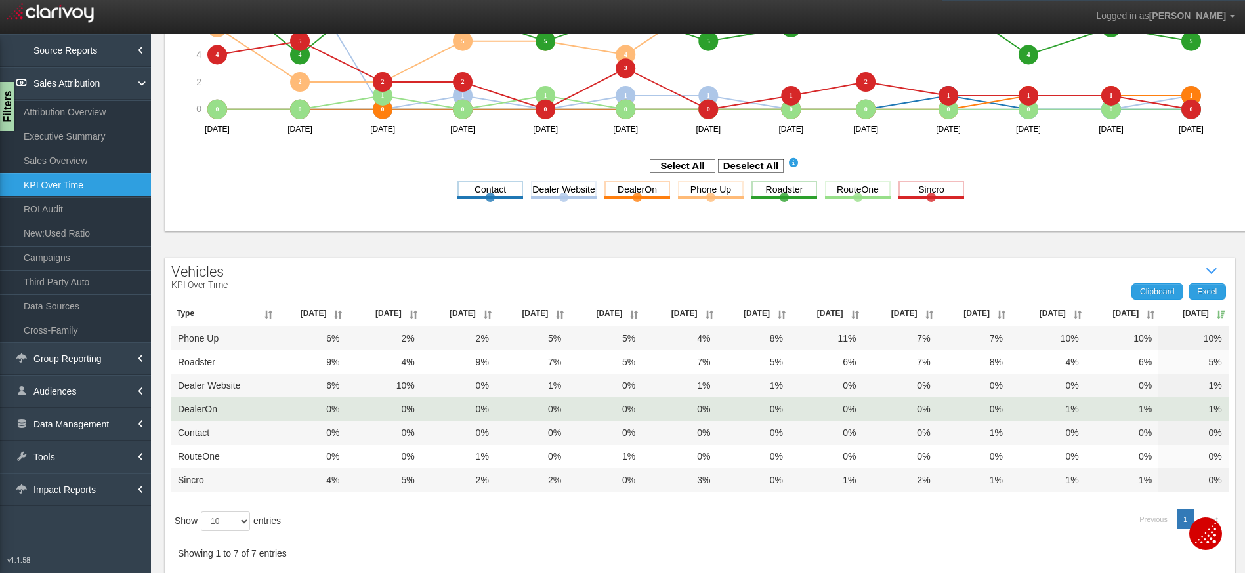
drag, startPoint x: 1199, startPoint y: 407, endPoint x: 1189, endPoint y: 407, distance: 9.2
click at [1201, 407] on td "1%" at bounding box center [1193, 410] width 70 height 24
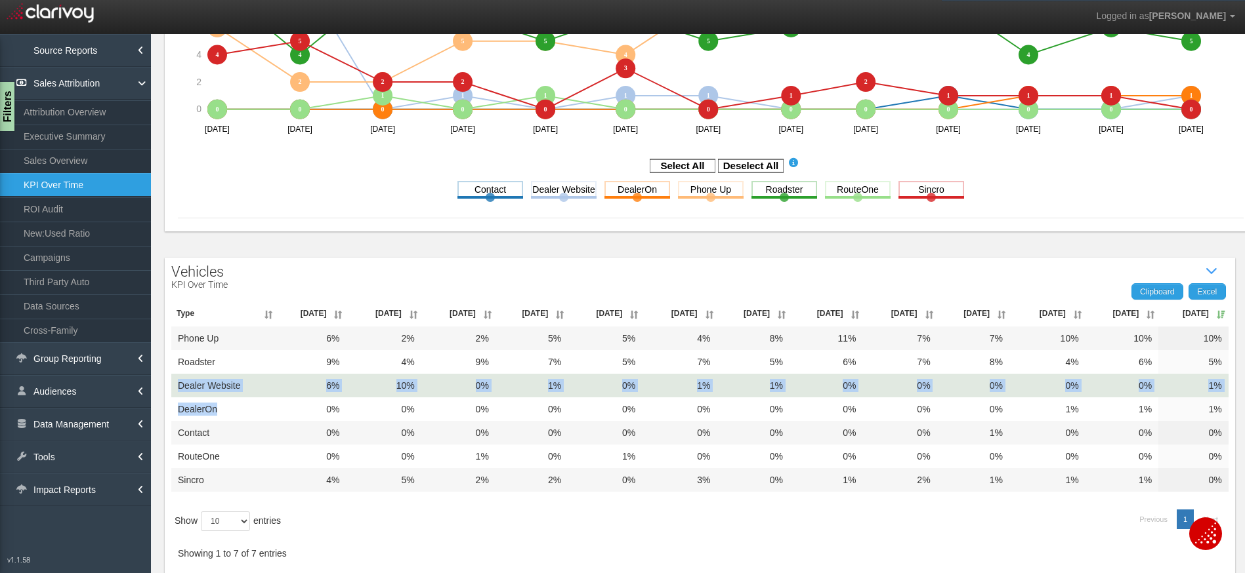
drag, startPoint x: 222, startPoint y: 403, endPoint x: 178, endPoint y: 384, distance: 47.3
click at [178, 384] on tbody "Phone Up 6% 2% 2% 5% 5% 4% 8% 11% 7% 7% 10% 10% 10% Roadster 9% 4% 9% 7% 5% 7% …" at bounding box center [699, 409] width 1057 height 165
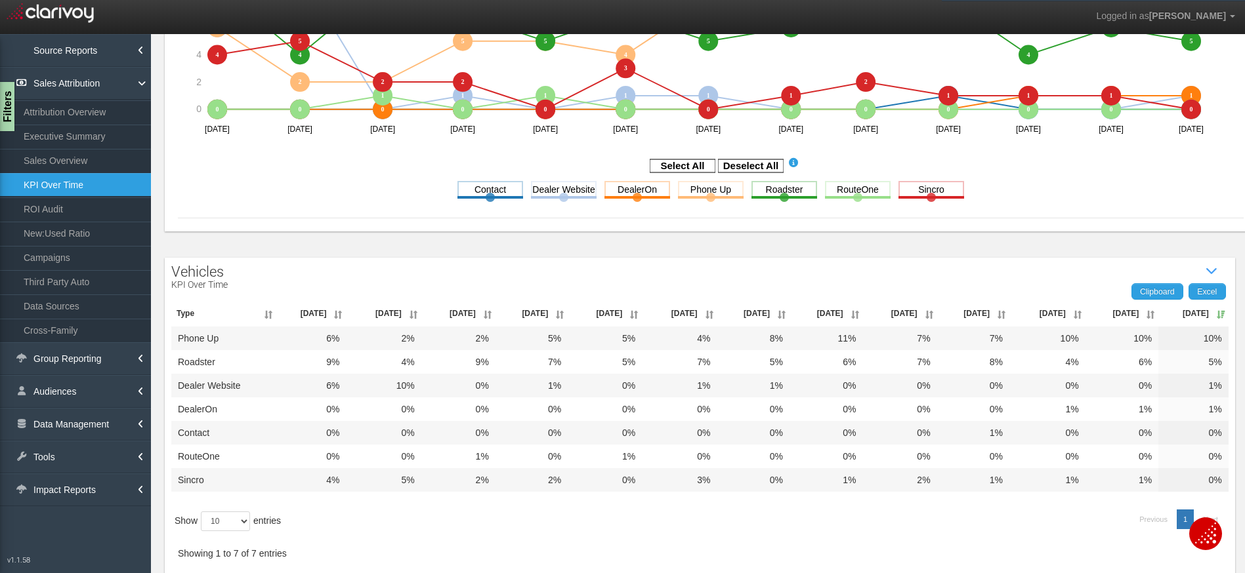
click at [539, 270] on div "Vehicles KPI Over Time Show / Hide Data Table Clipboard Excel Type Jul '24 Aug …" at bounding box center [700, 419] width 1070 height 323
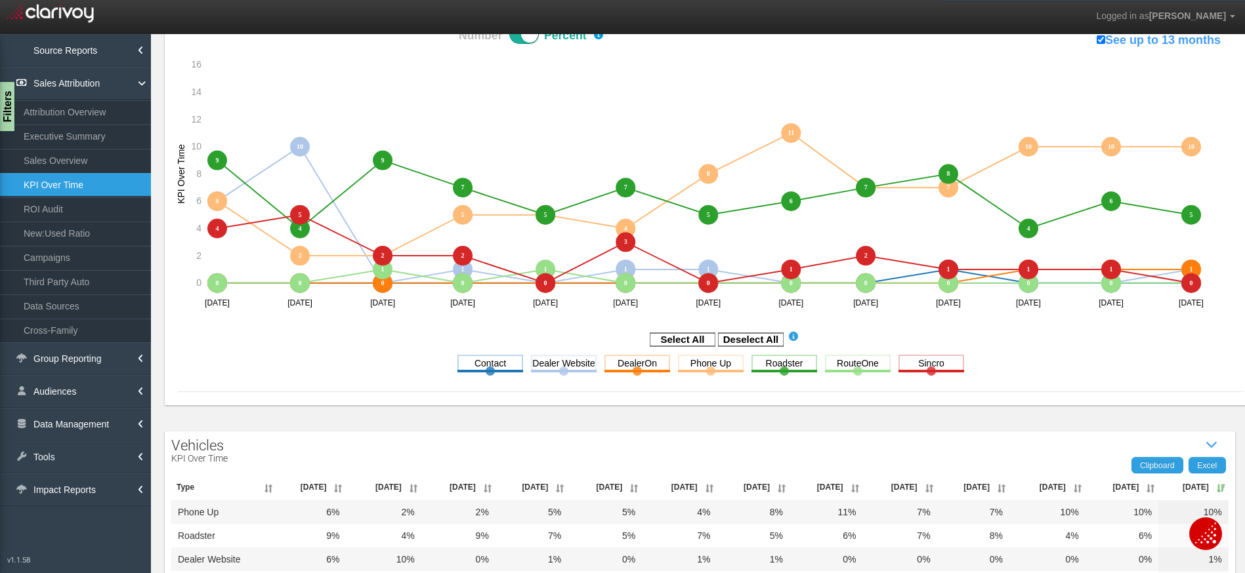
scroll to position [0, 0]
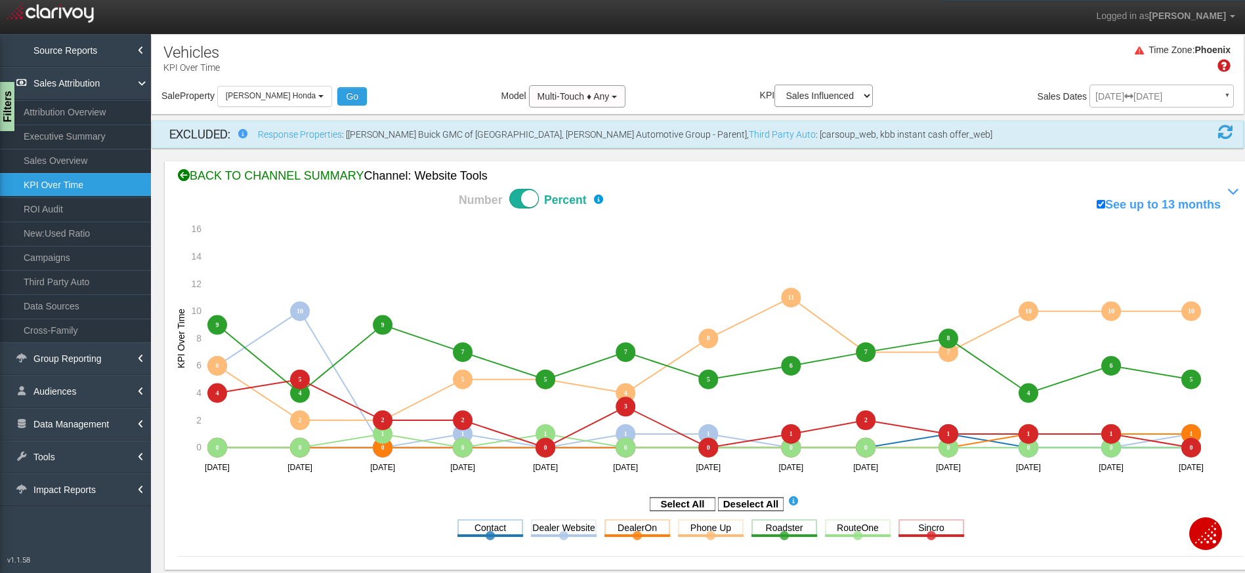
click at [320, 176] on div "BACK TO CHANNEL SUMMARY Channel: website tools" at bounding box center [710, 176] width 1065 height 17
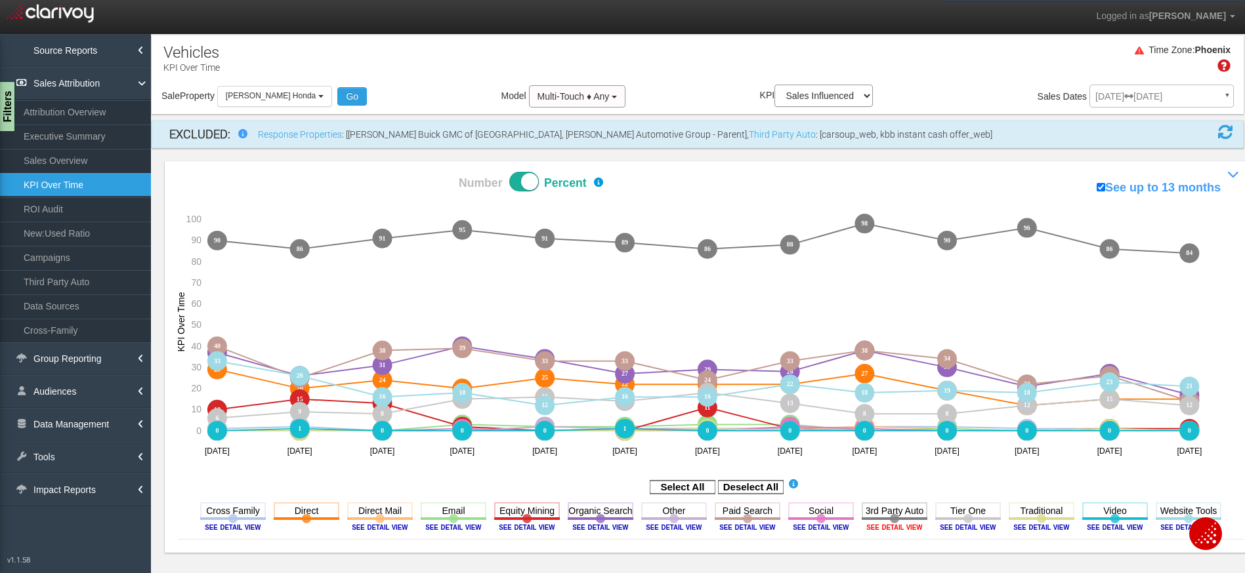
click at [879, 529] on image at bounding box center [894, 528] width 59 height 8
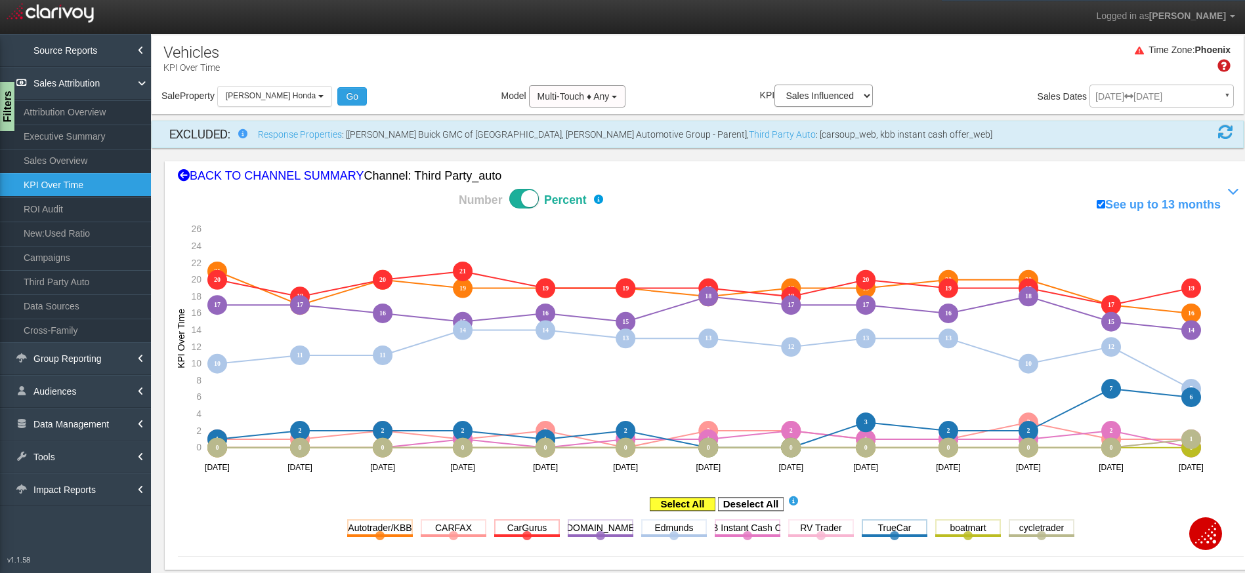
click at [746, 501] on rect at bounding box center [751, 504] width 66 height 13
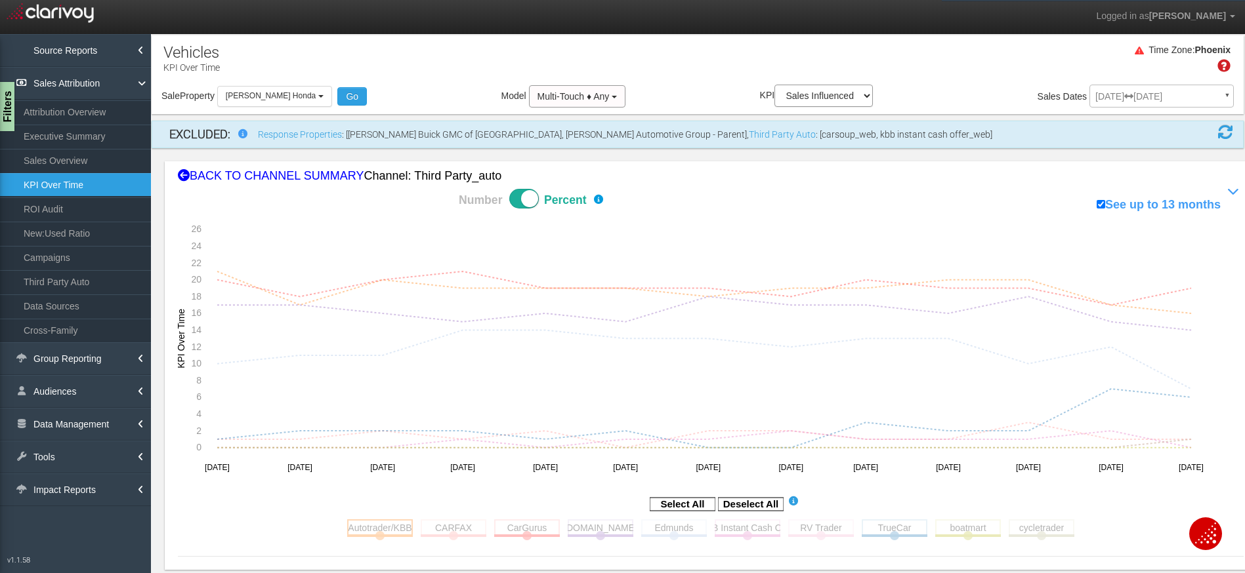
click at [349, 528] on rect at bounding box center [380, 528] width 66 height 16
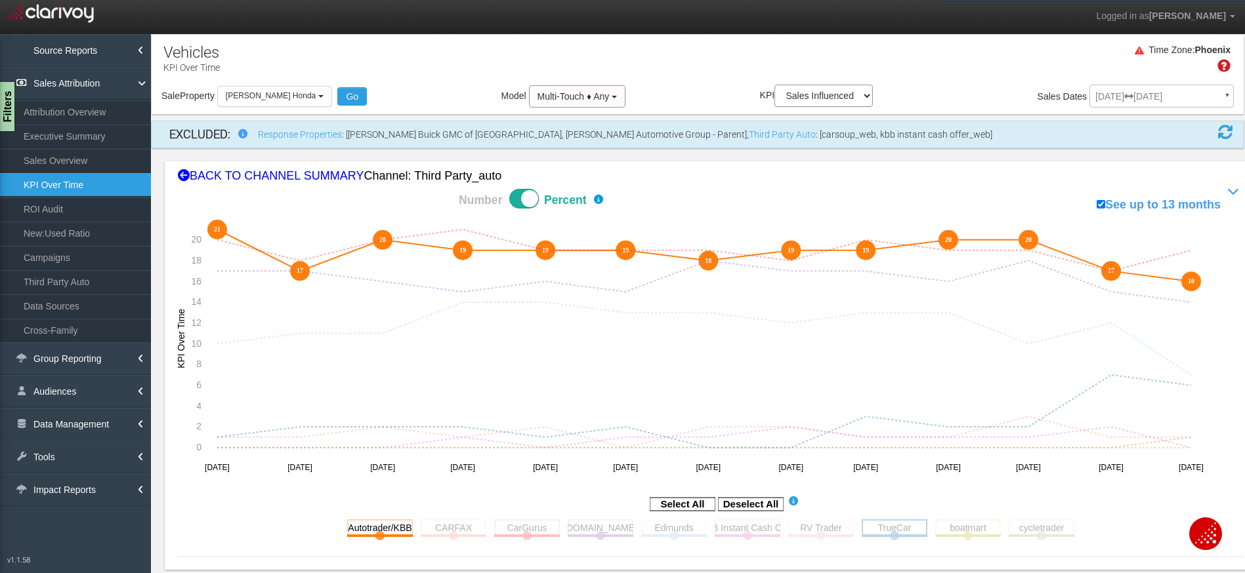
click at [870, 532] on rect at bounding box center [894, 528] width 66 height 16
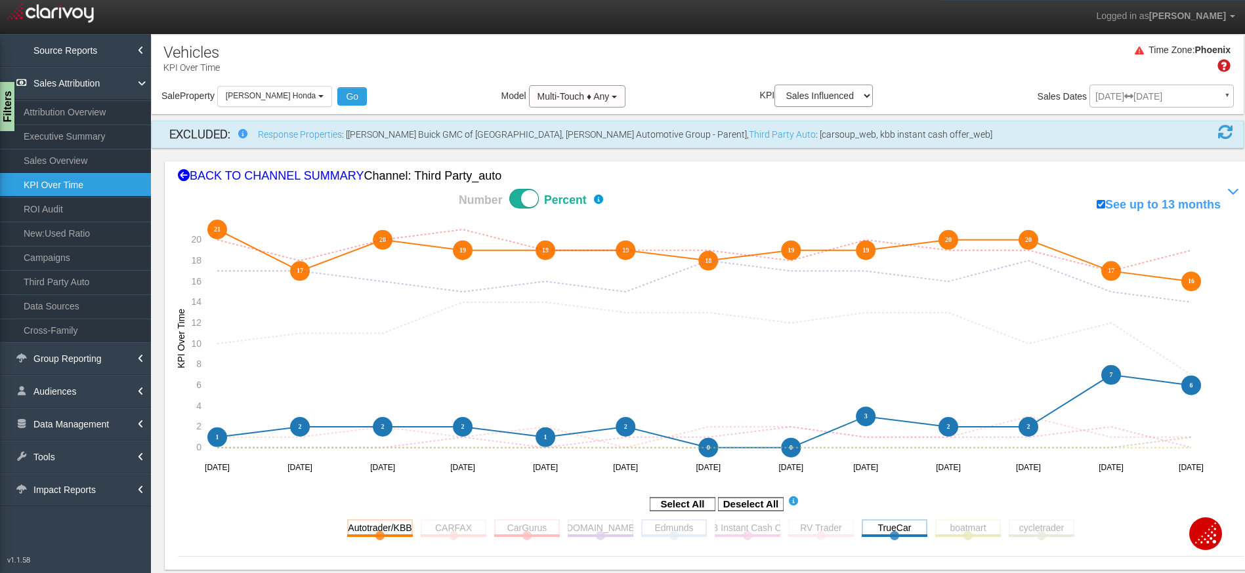
click at [671, 533] on rect at bounding box center [674, 528] width 66 height 16
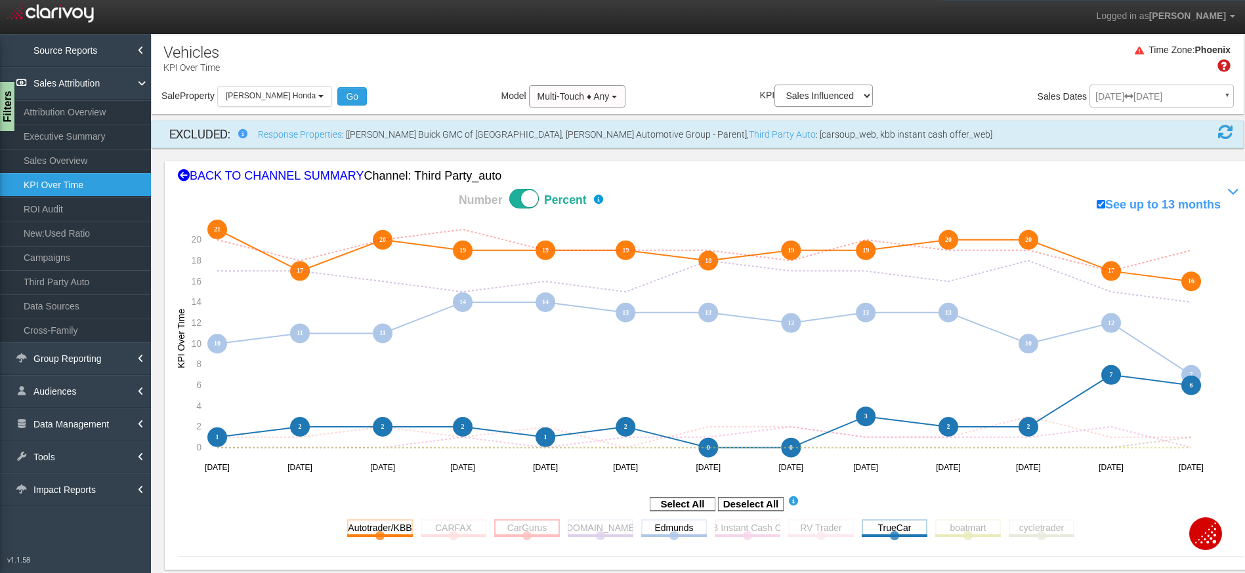
click at [543, 526] on rect at bounding box center [527, 528] width 66 height 16
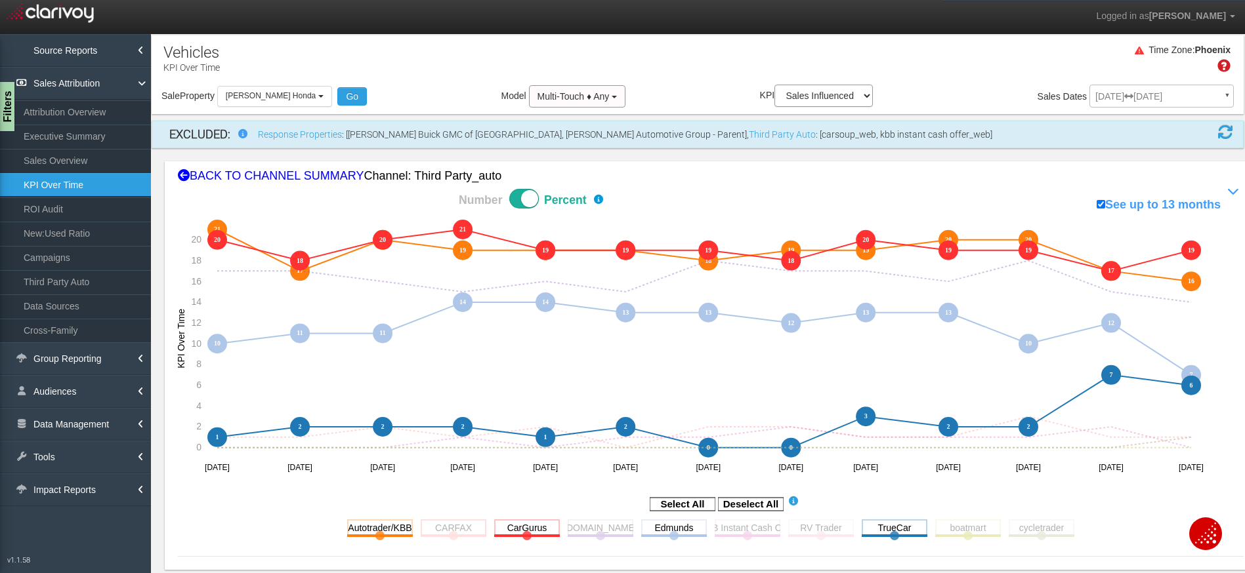
click at [439, 526] on rect at bounding box center [454, 528] width 66 height 16
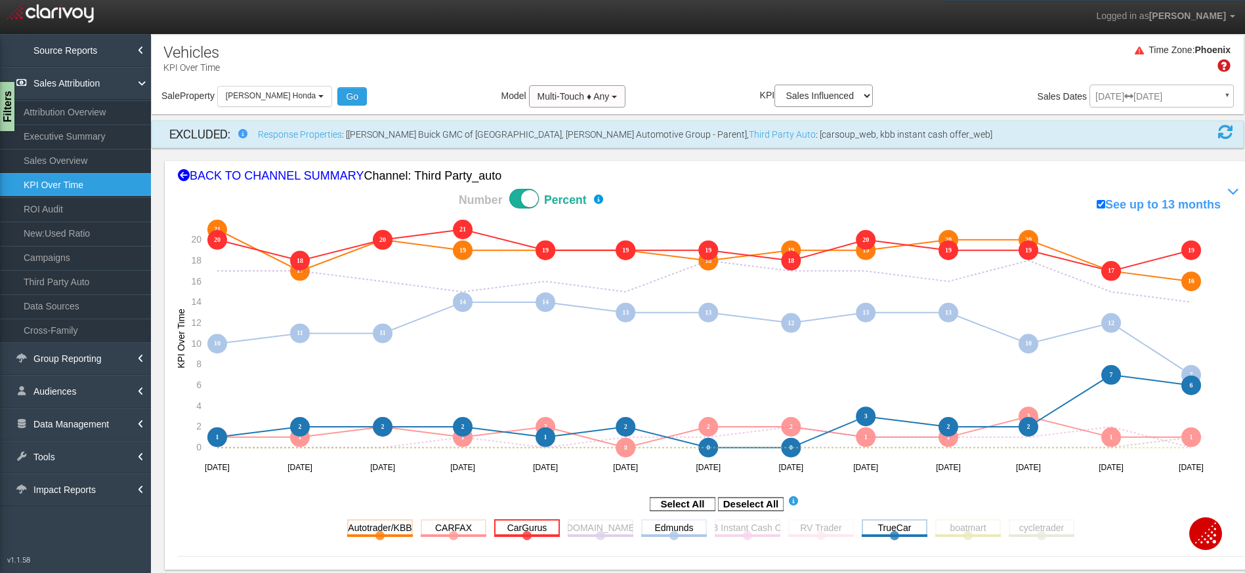
click at [507, 526] on rect at bounding box center [527, 528] width 66 height 16
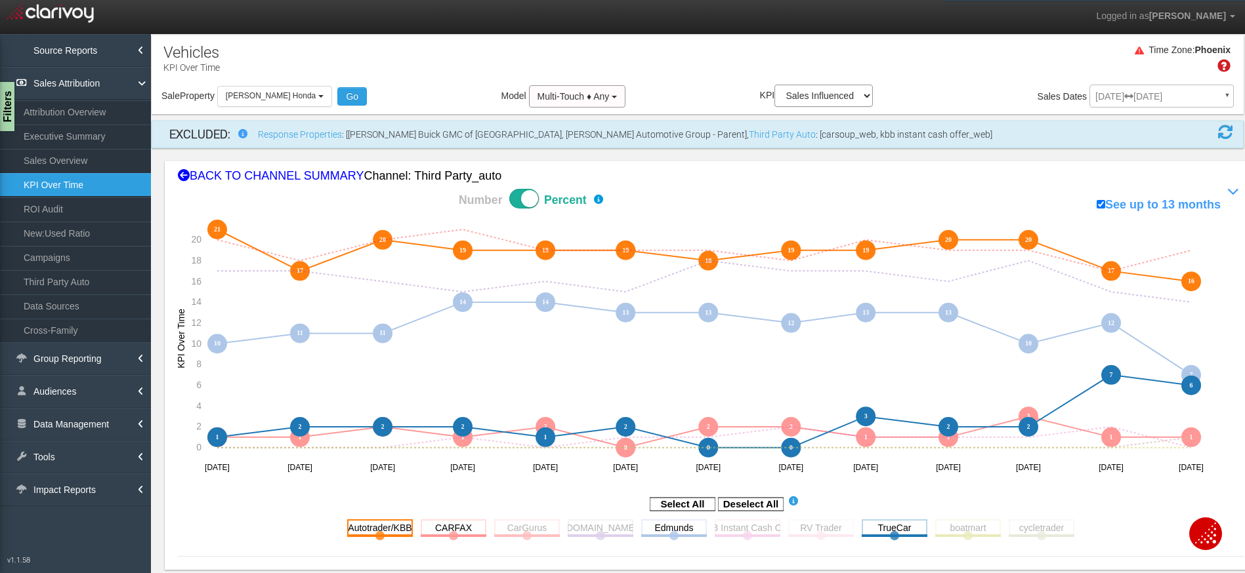
click at [367, 527] on rect at bounding box center [380, 528] width 66 height 16
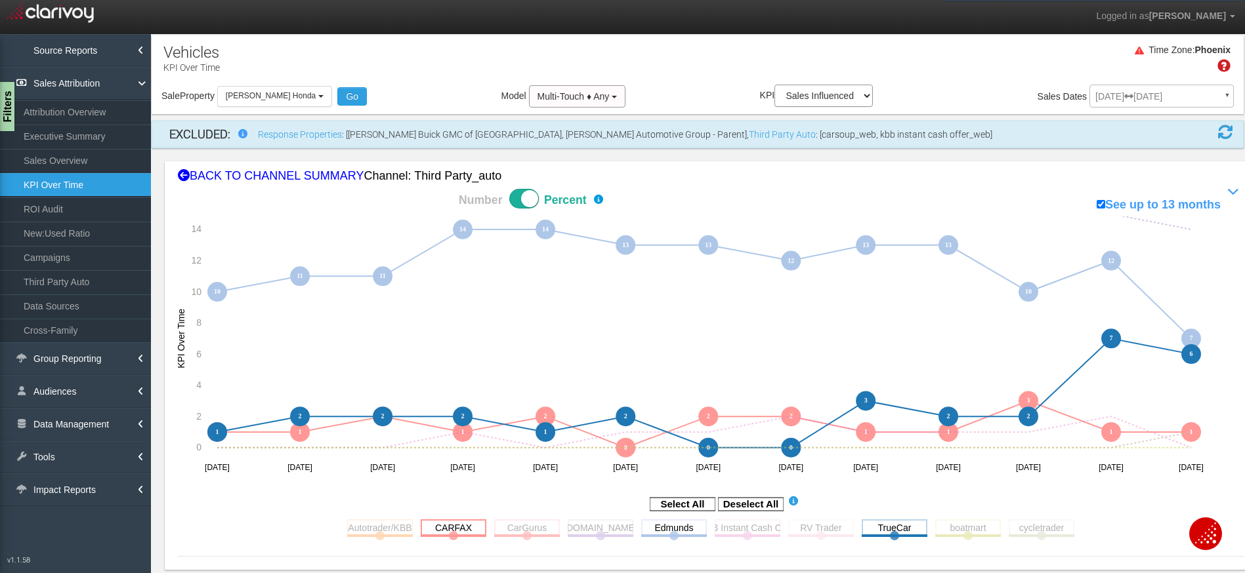
click at [442, 527] on rect at bounding box center [454, 528] width 66 height 16
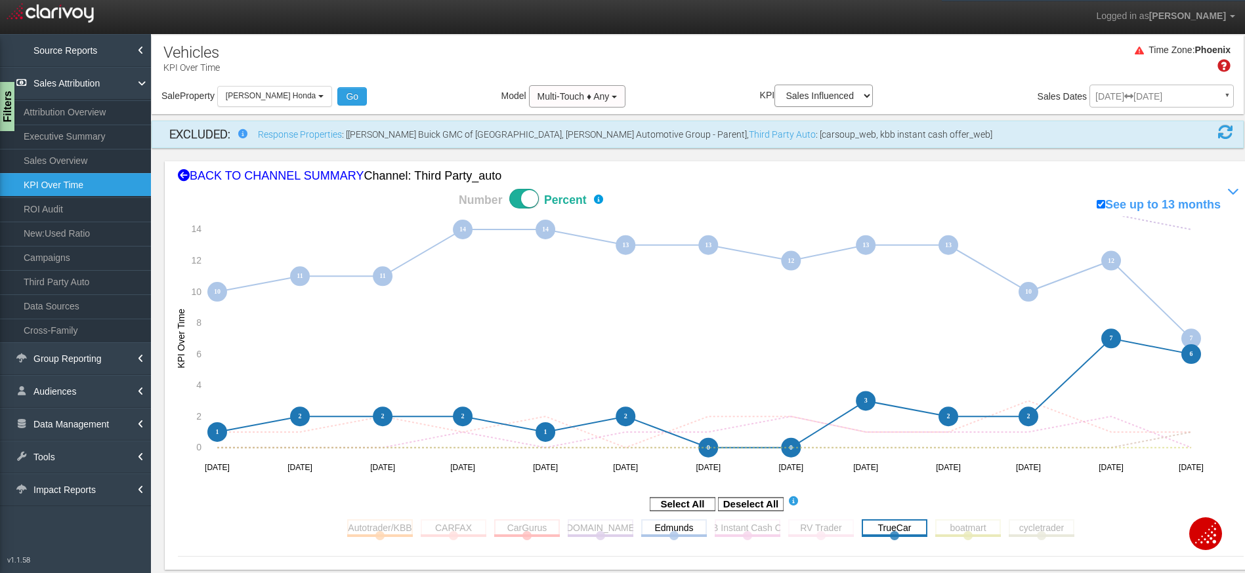
click at [876, 527] on rect at bounding box center [894, 528] width 66 height 16
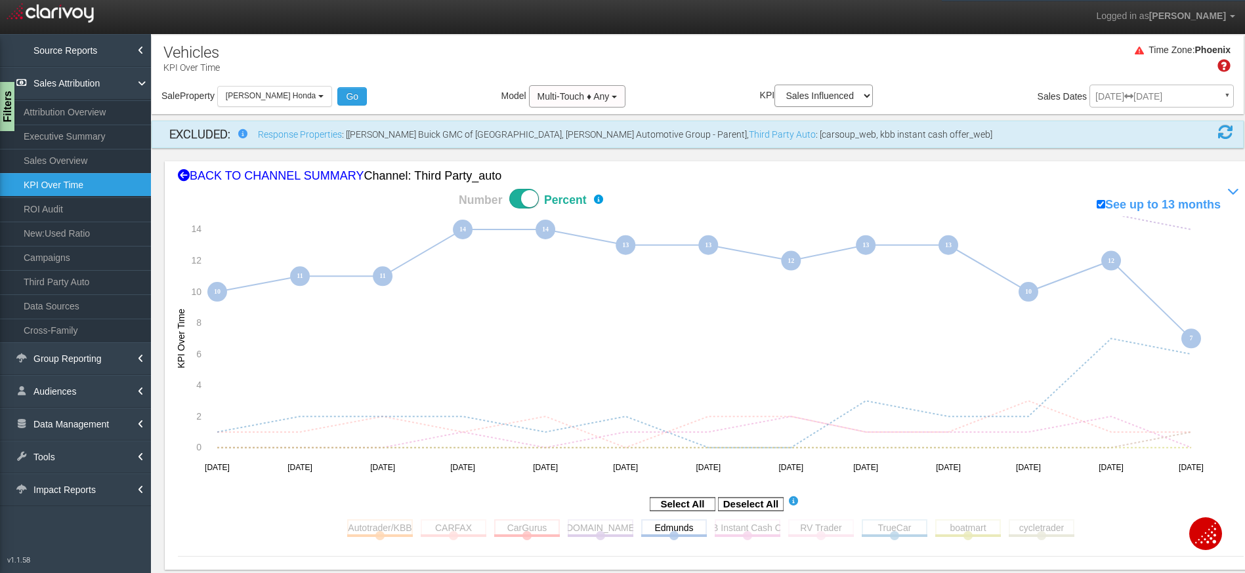
drag, startPoint x: 527, startPoint y: 198, endPoint x: 304, endPoint y: 196, distance: 222.4
click at [526, 198] on span at bounding box center [524, 199] width 30 height 20
click at [413, 189] on input "Number Percent" at bounding box center [412, 188] width 1 height 1
checkbox input "false"
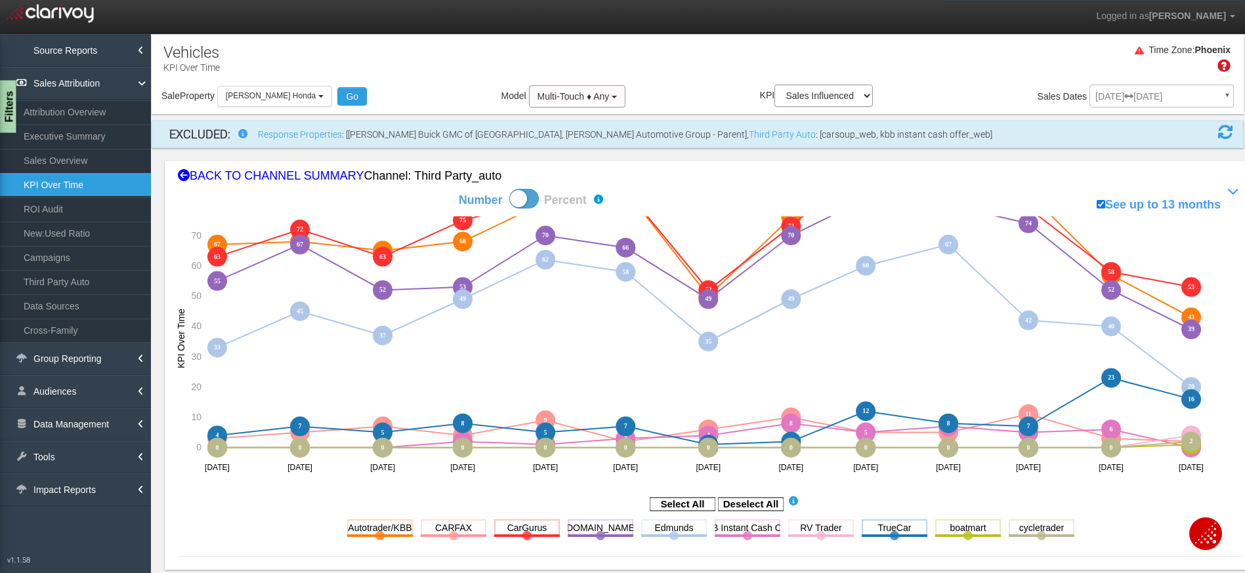
click at [10, 114] on div "Filters" at bounding box center [8, 107] width 16 height 52
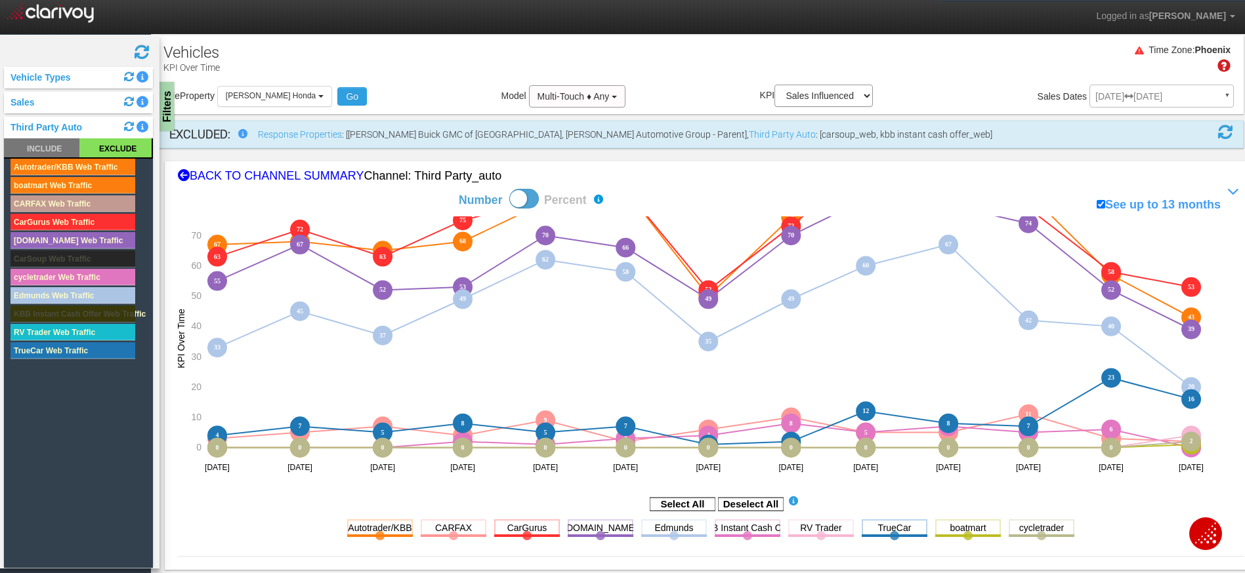
click at [105, 148] on rect at bounding box center [115, 147] width 72 height 19
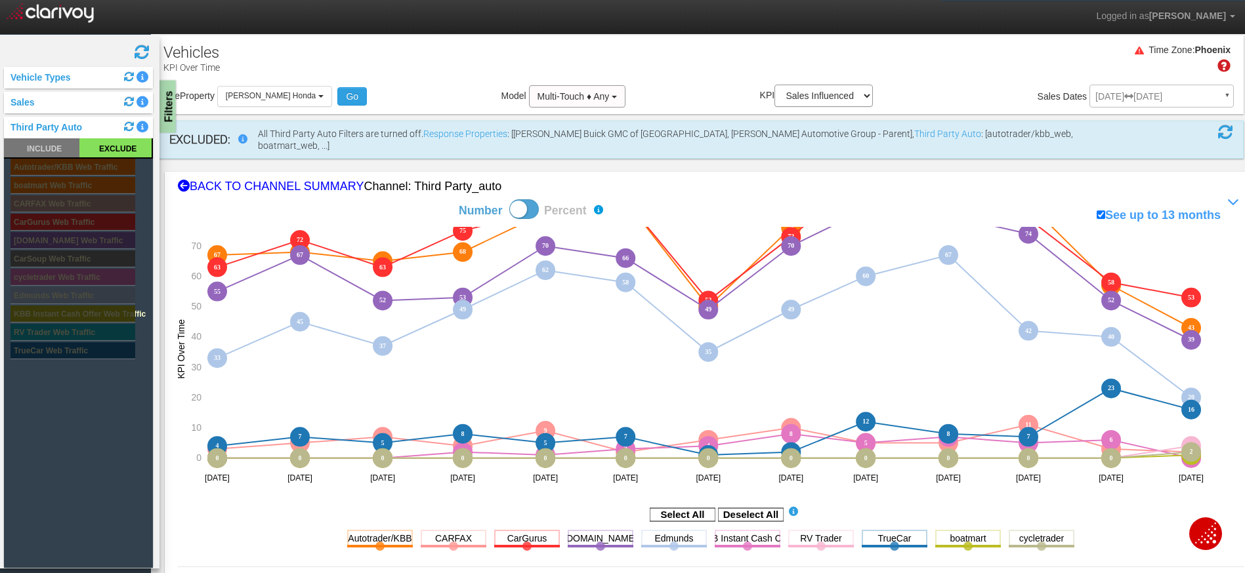
click at [161, 109] on div "Filters" at bounding box center [167, 107] width 16 height 52
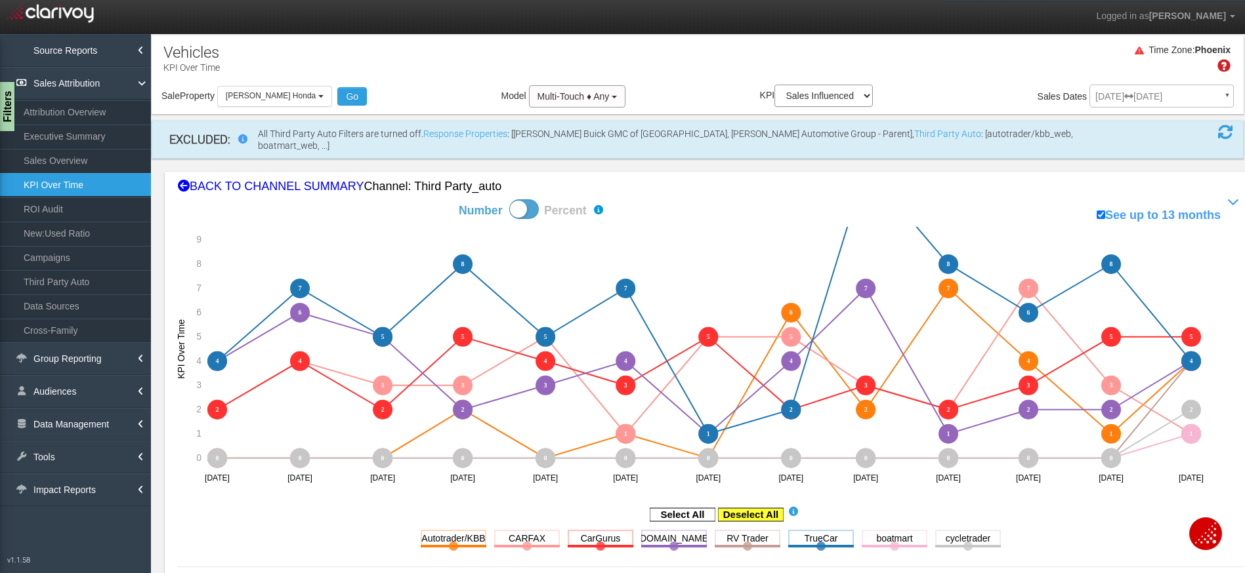
click at [741, 508] on rect at bounding box center [751, 514] width 66 height 13
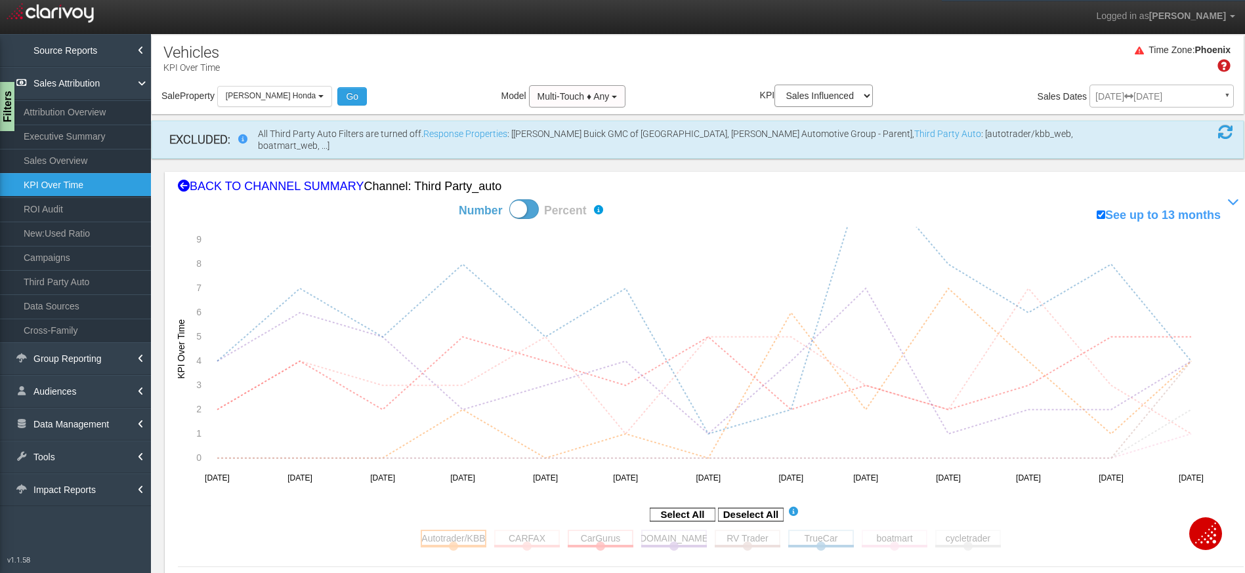
click at [426, 530] on rect at bounding box center [454, 538] width 66 height 16
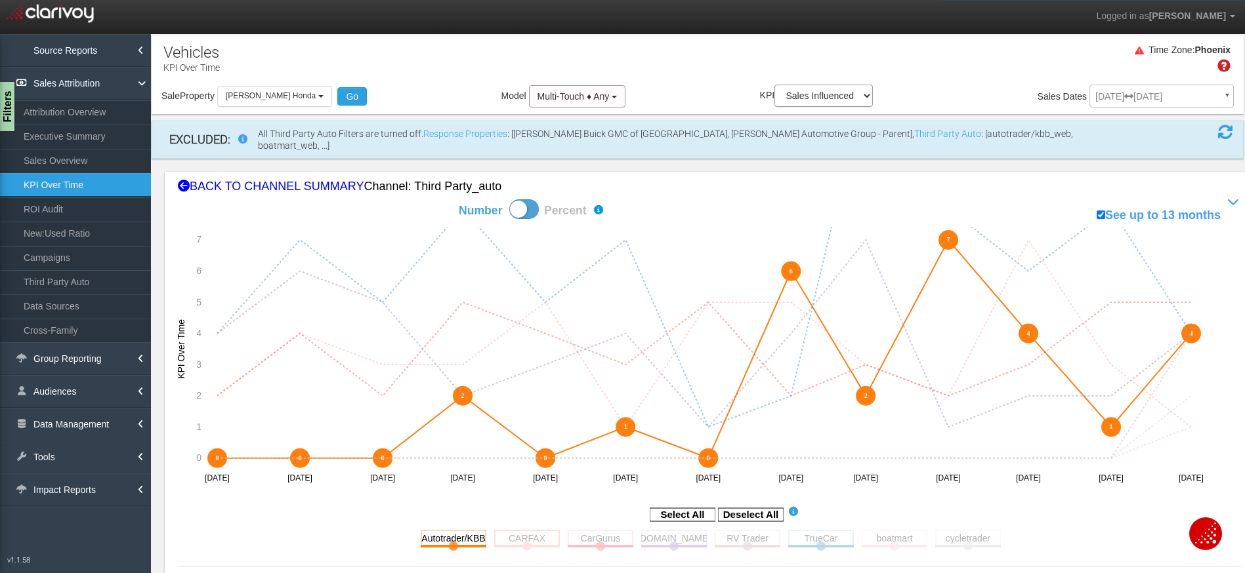
click at [545, 530] on rect at bounding box center [527, 538] width 66 height 16
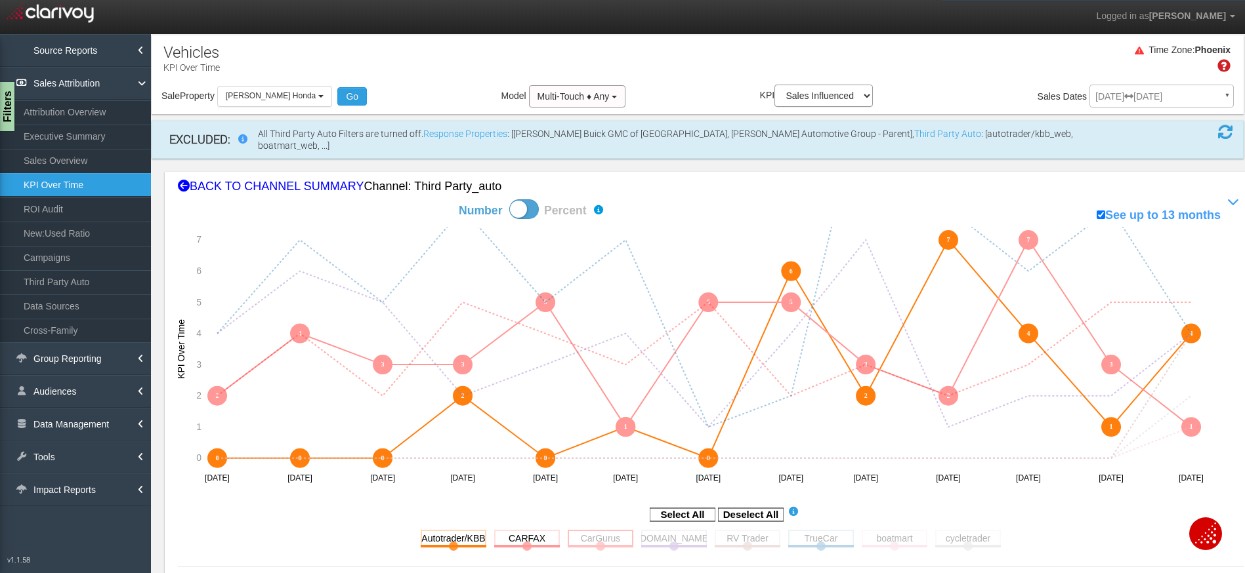
click at [594, 530] on rect at bounding box center [601, 538] width 66 height 16
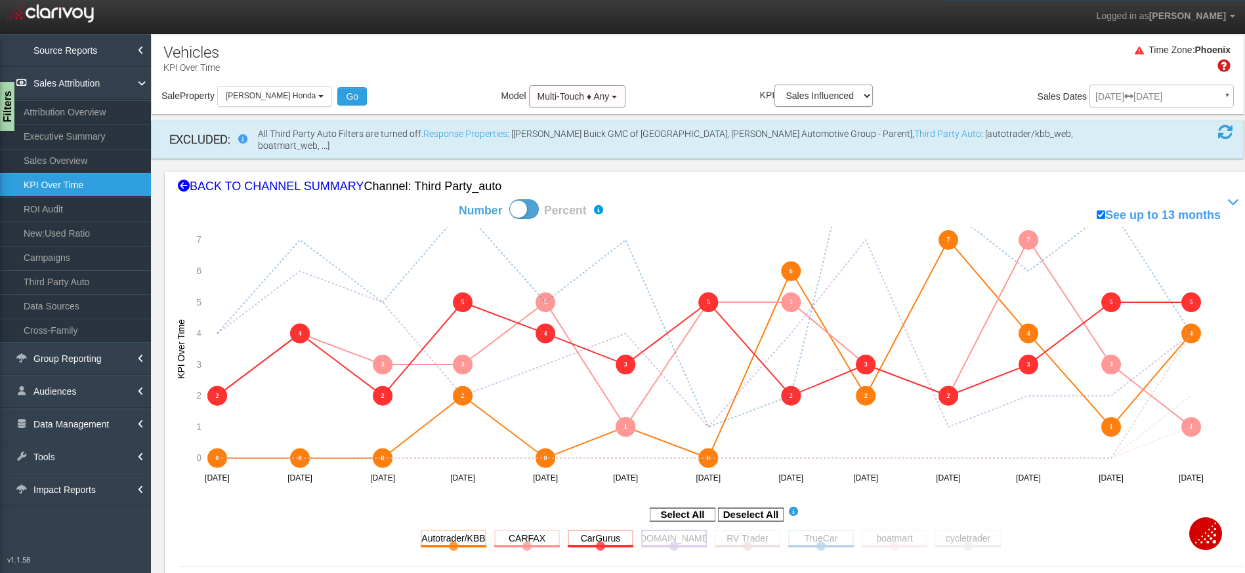
click at [672, 532] on rect at bounding box center [674, 538] width 66 height 16
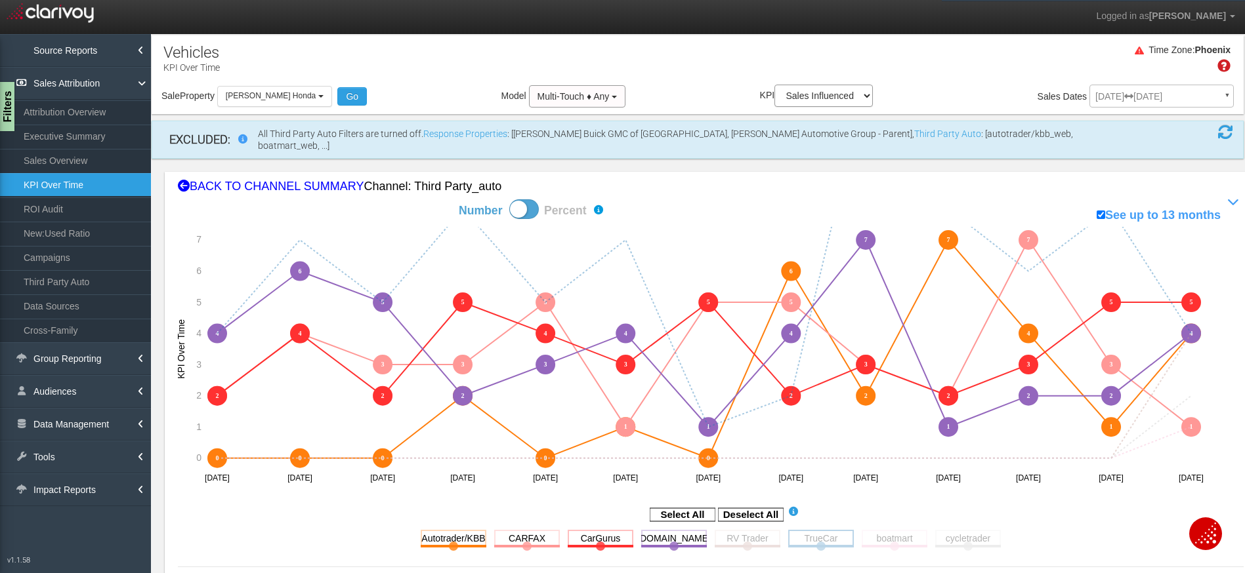
click at [817, 533] on rect at bounding box center [821, 538] width 66 height 16
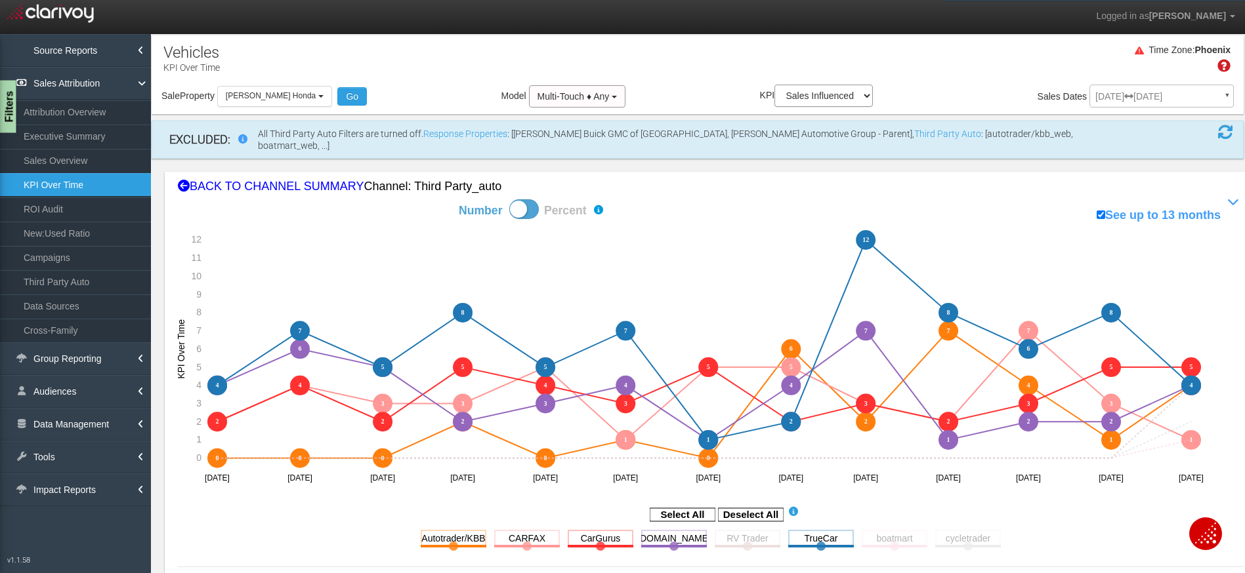
click at [12, 106] on div "Filters" at bounding box center [8, 107] width 16 height 52
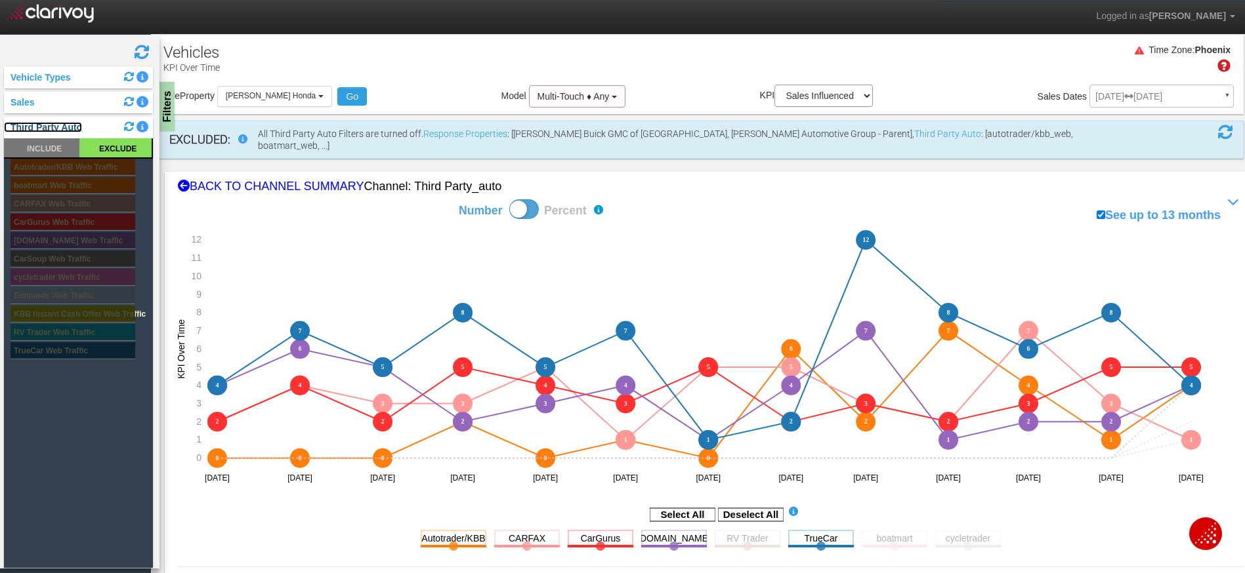
click at [30, 125] on link "Third Party Auto" at bounding box center [43, 127] width 78 height 10
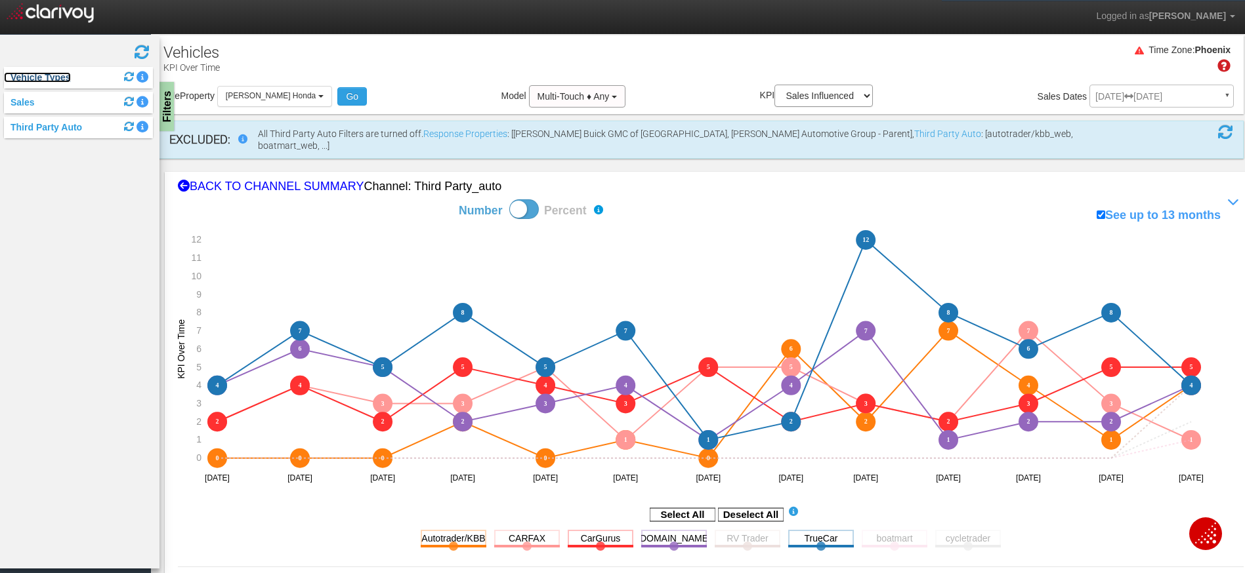
click at [33, 83] on link "Vehicle Types" at bounding box center [37, 77] width 67 height 10
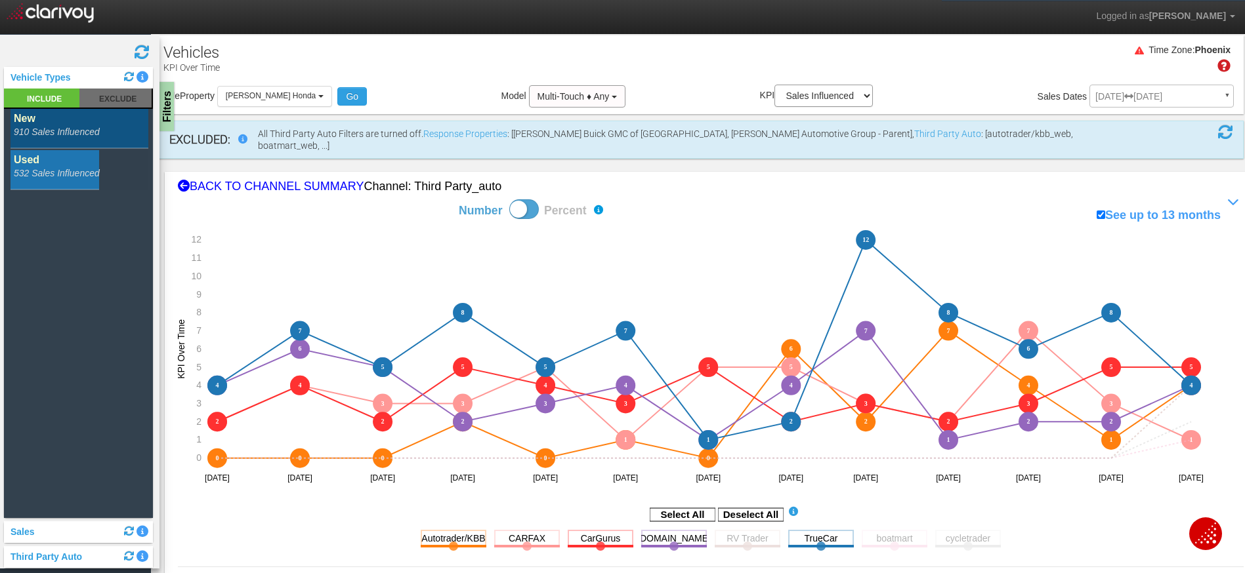
click at [67, 128] on rect at bounding box center [79, 129] width 138 height 40
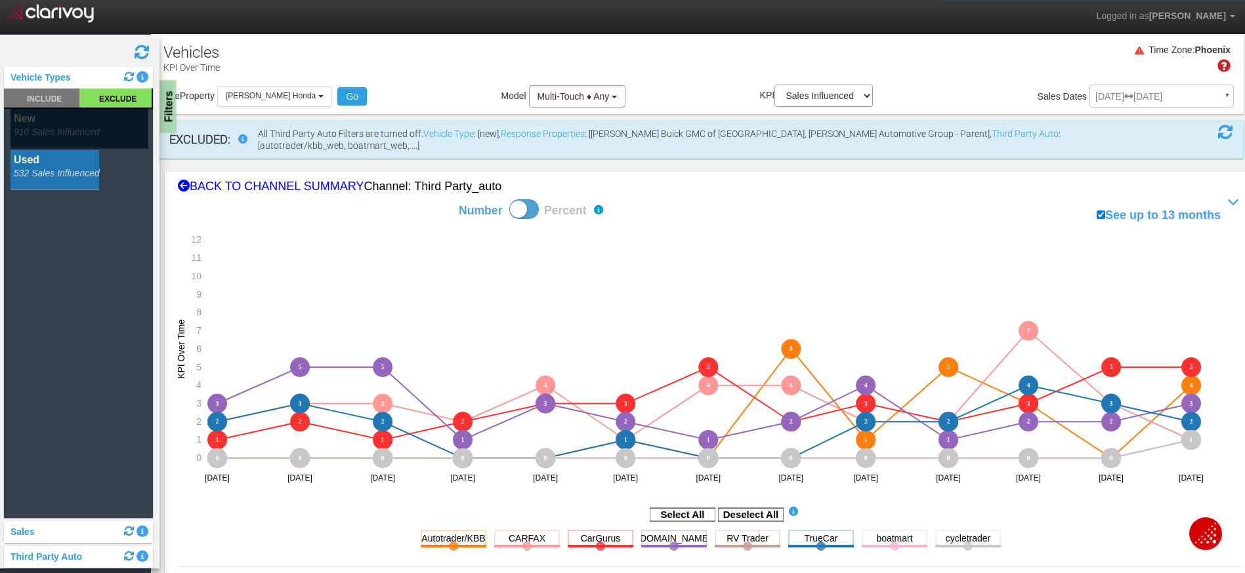
click at [169, 117] on div "Filters" at bounding box center [167, 107] width 16 height 52
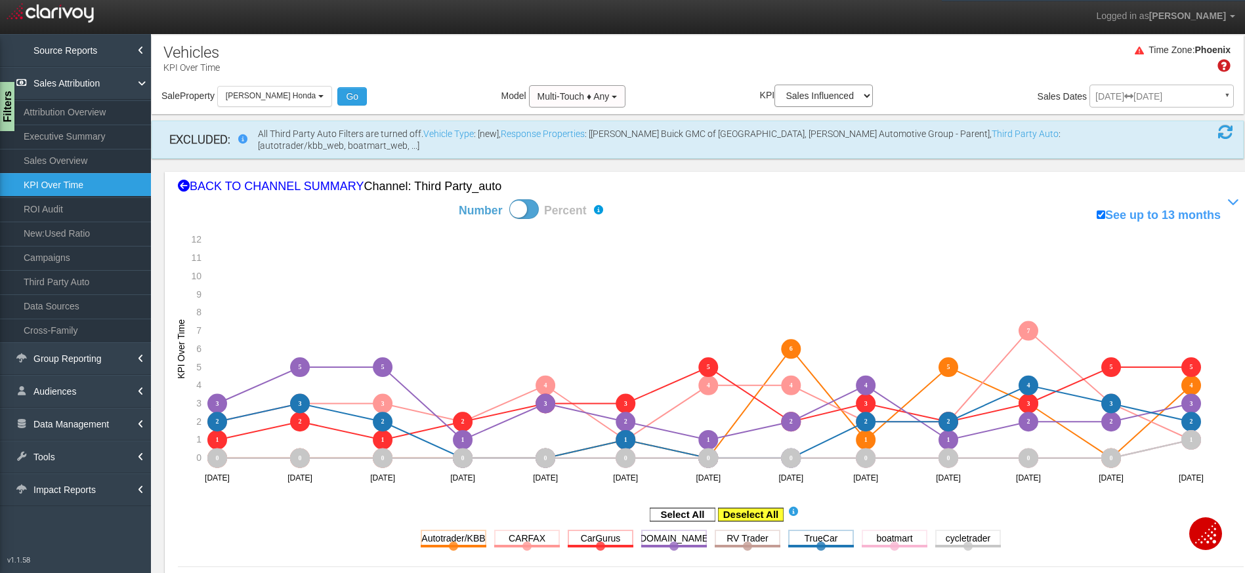
click at [758, 508] on rect at bounding box center [751, 514] width 66 height 13
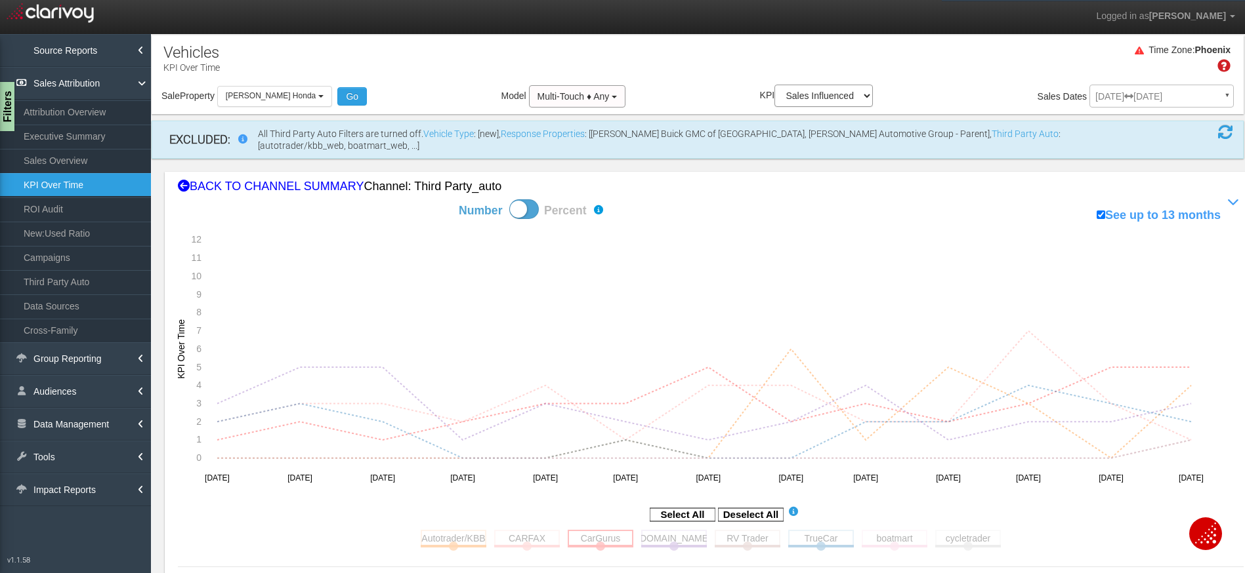
click at [592, 530] on rect at bounding box center [601, 538] width 66 height 16
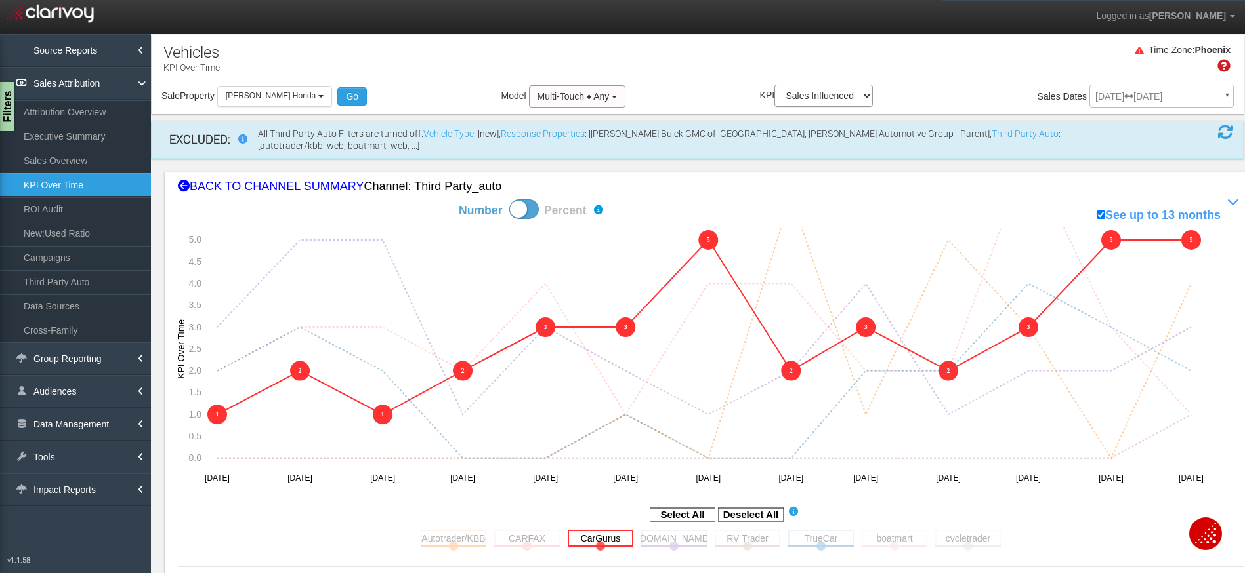
click at [578, 530] on rect at bounding box center [601, 538] width 66 height 16
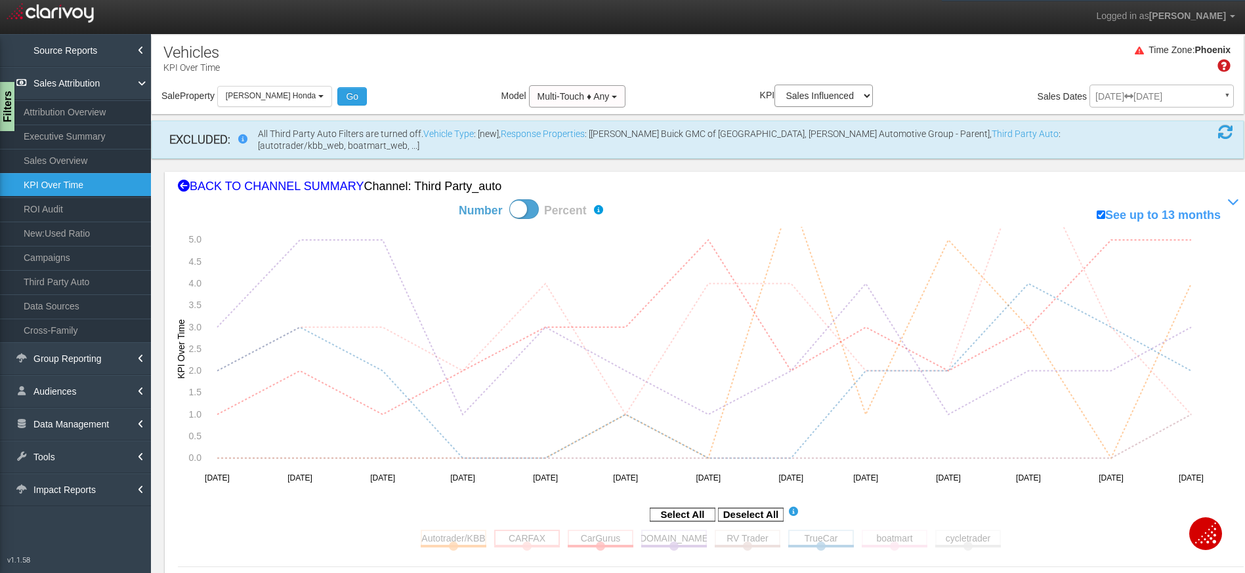
click at [544, 532] on rect at bounding box center [527, 538] width 66 height 16
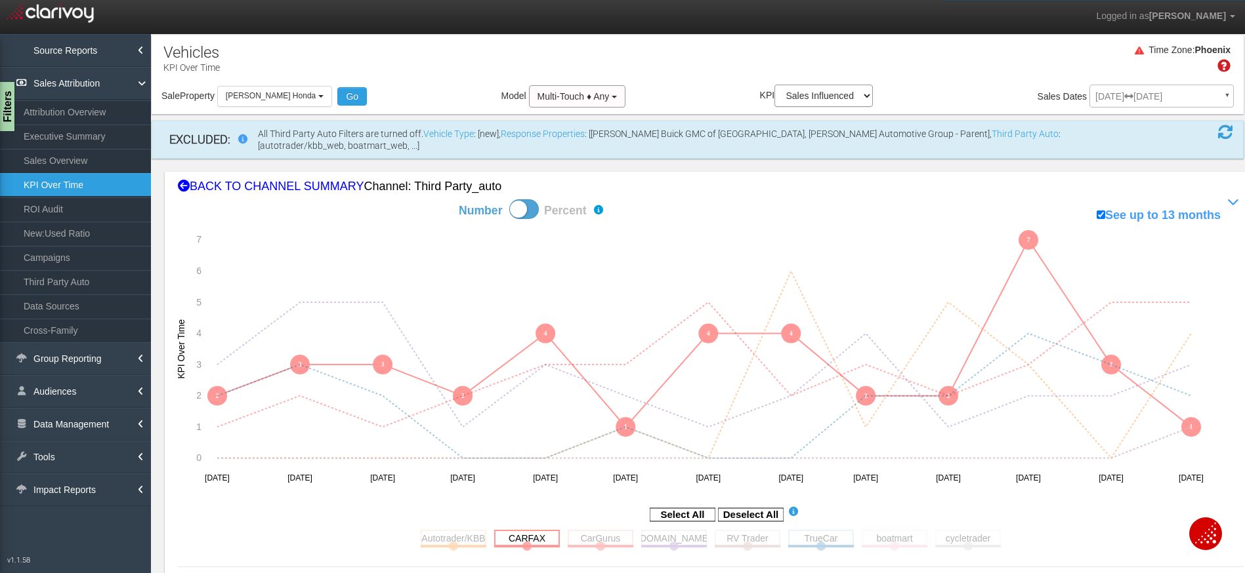
click at [529, 530] on rect at bounding box center [527, 538] width 66 height 16
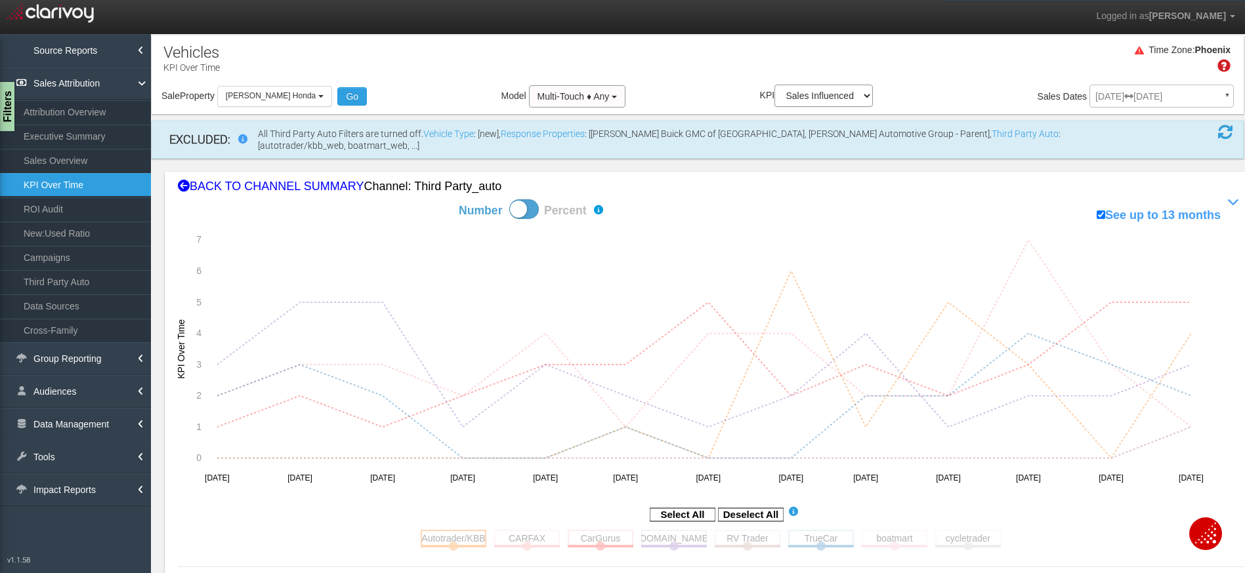
click at [466, 530] on rect at bounding box center [454, 538] width 66 height 16
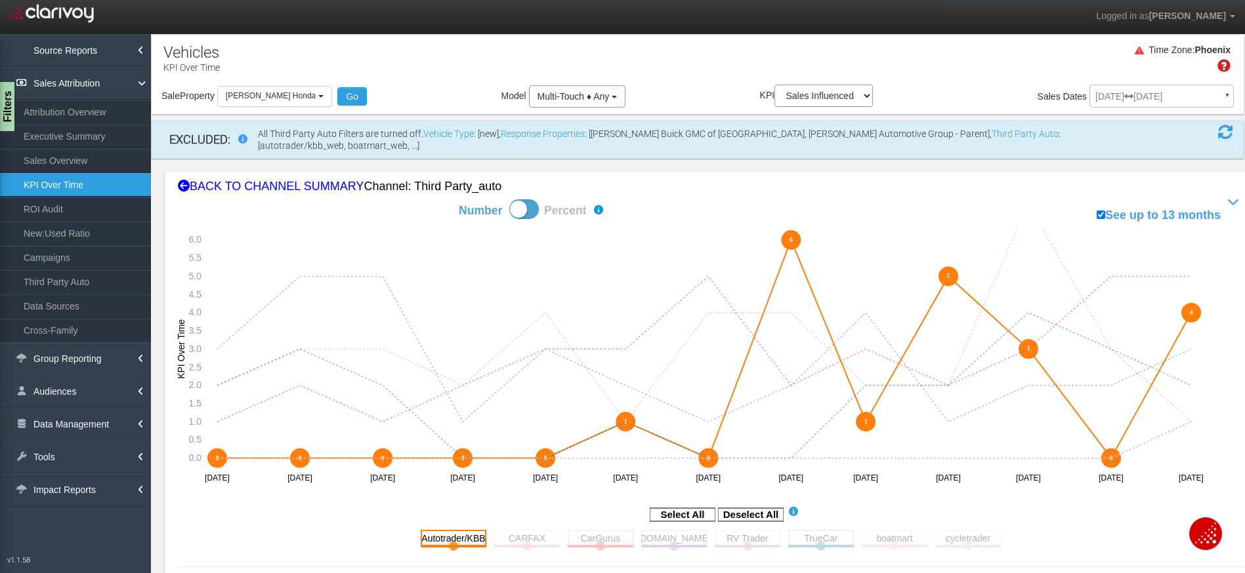
click at [474, 530] on rect at bounding box center [454, 538] width 66 height 16
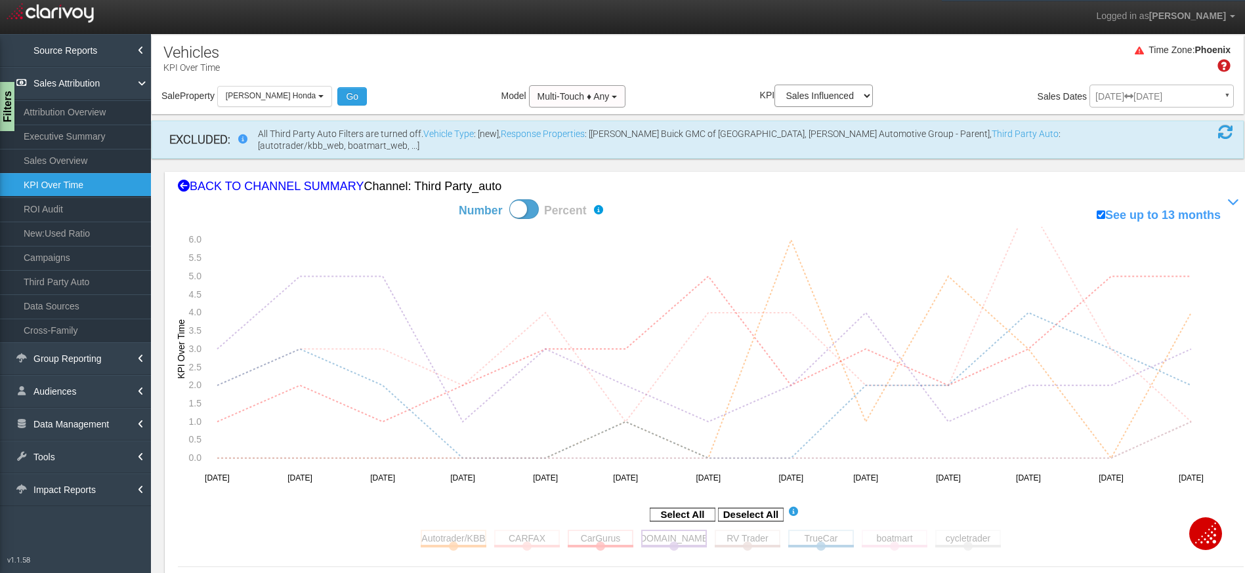
click at [680, 530] on rect at bounding box center [674, 538] width 66 height 16
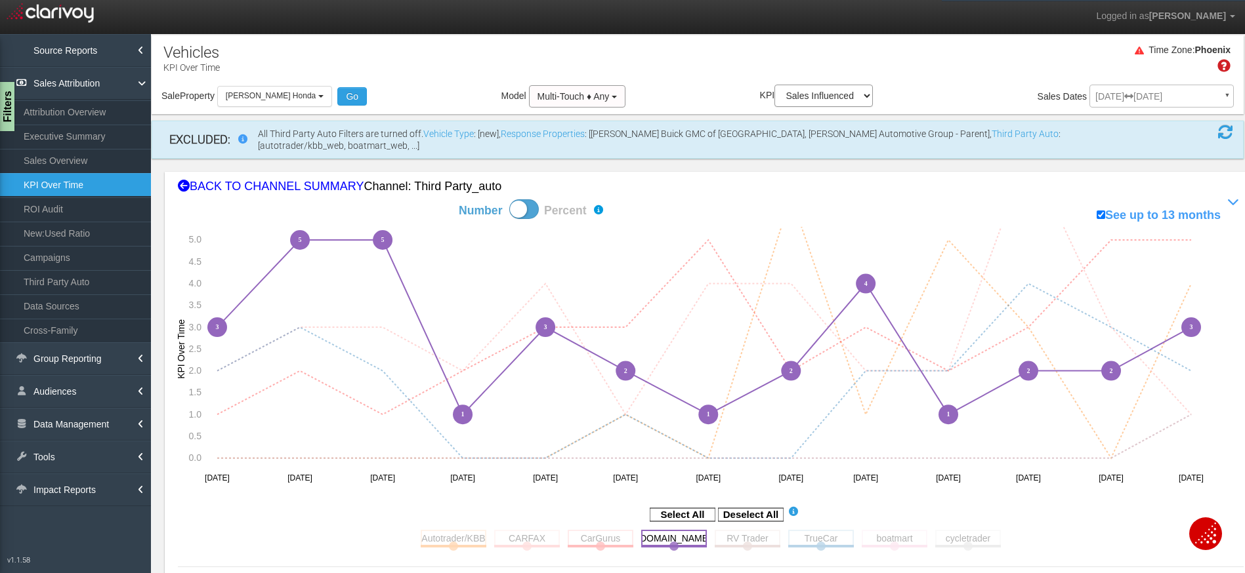
click at [681, 530] on rect at bounding box center [674, 538] width 66 height 16
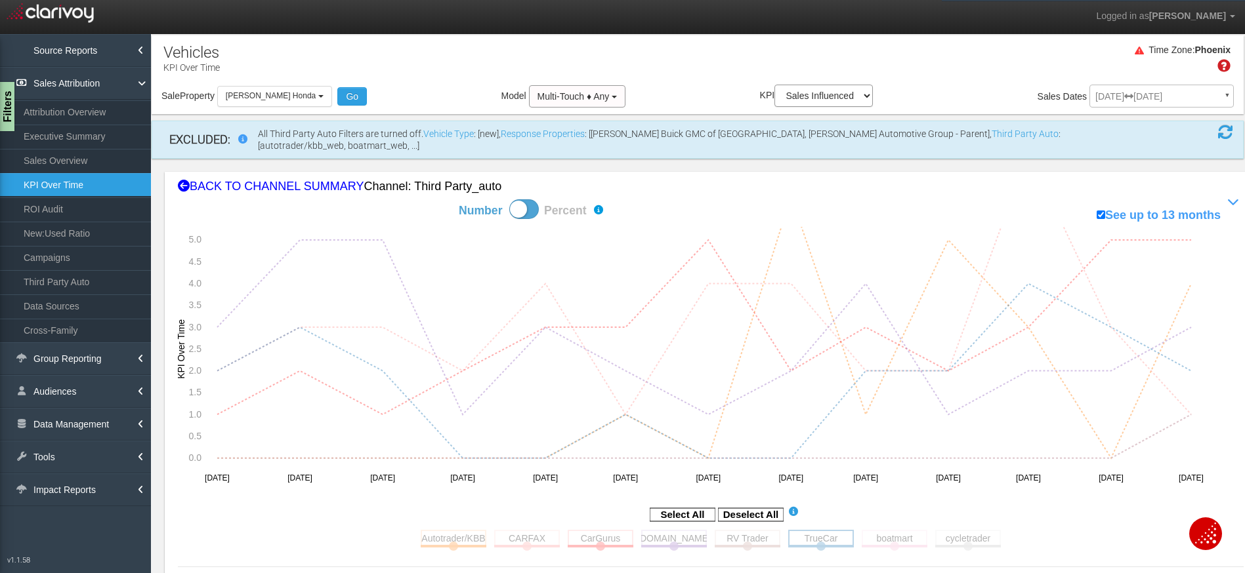
click at [825, 530] on rect at bounding box center [821, 538] width 66 height 16
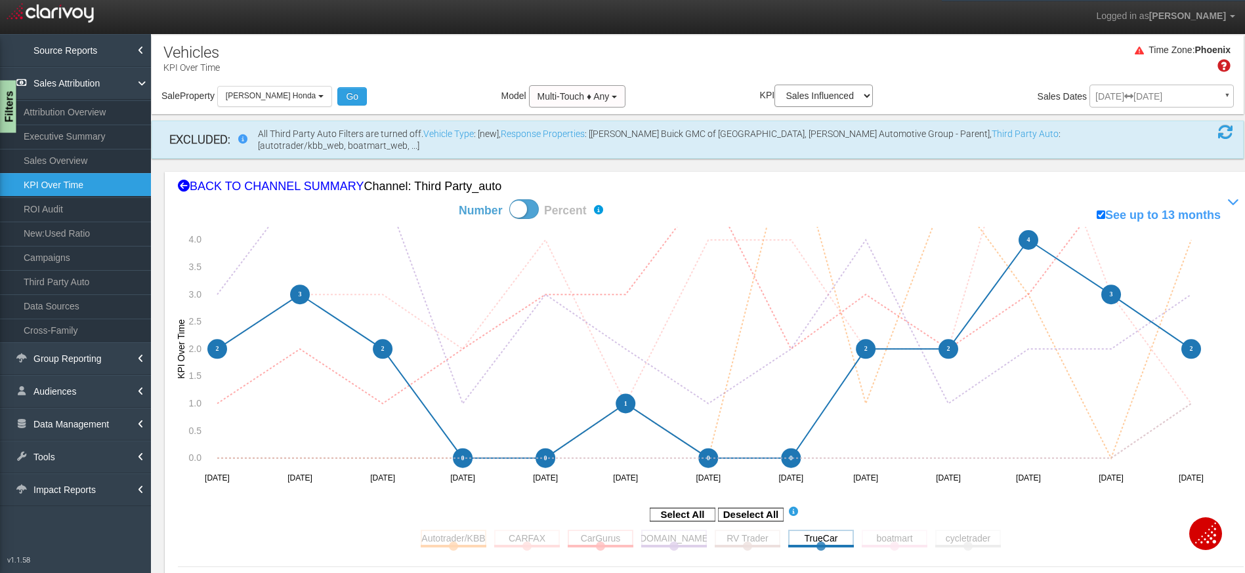
click at [9, 103] on div "Filters" at bounding box center [8, 107] width 16 height 52
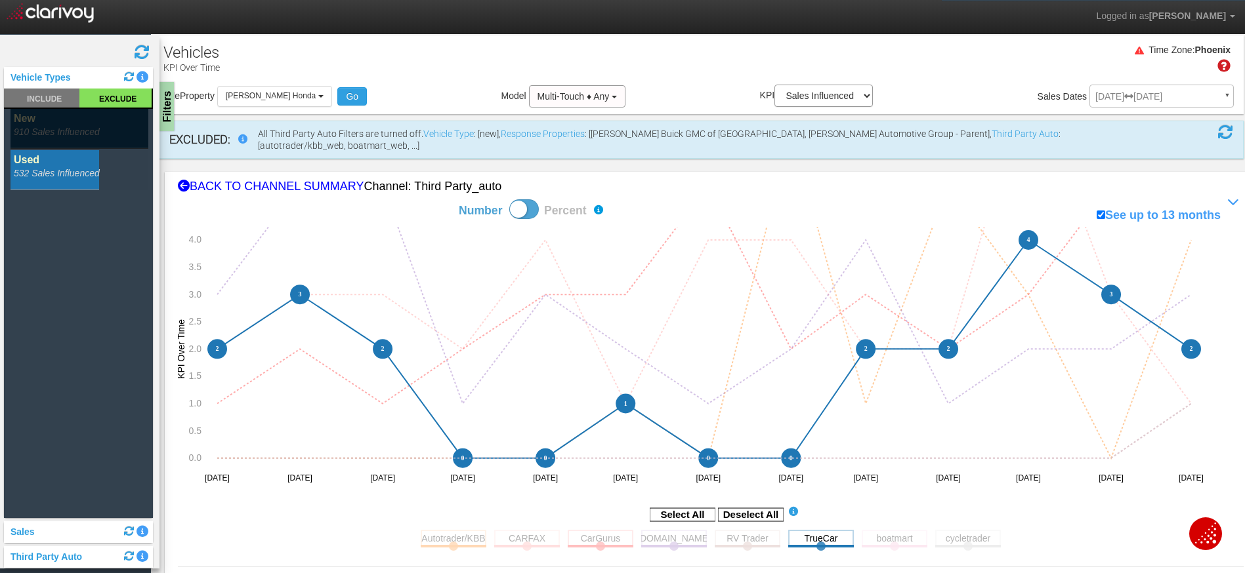
click at [51, 131] on rect at bounding box center [79, 129] width 138 height 40
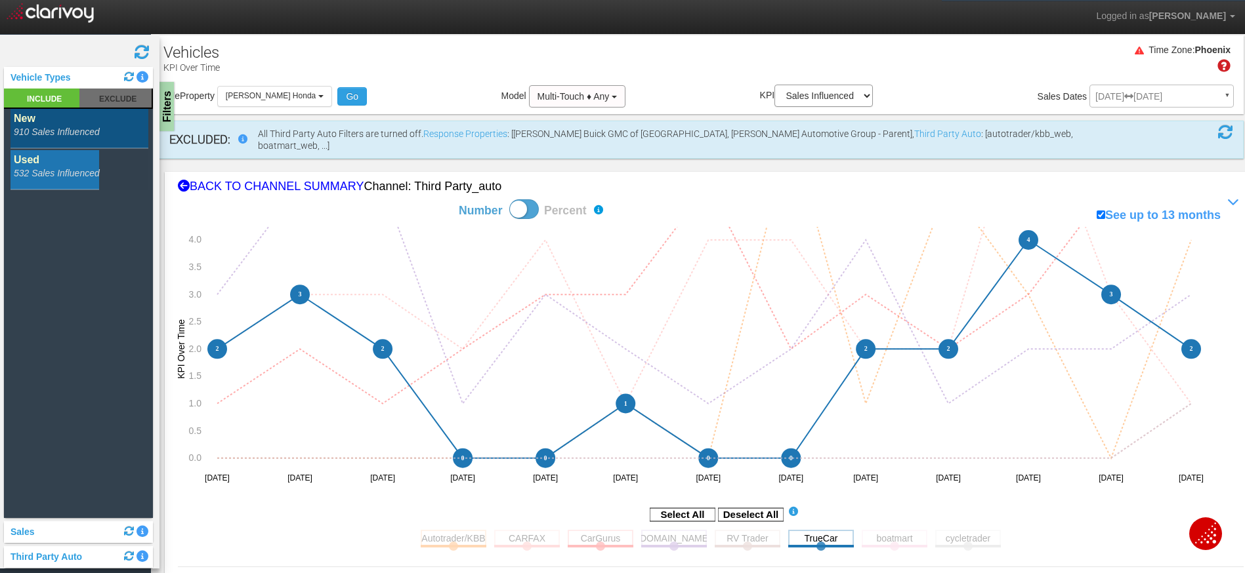
click at [52, 171] on rect at bounding box center [79, 170] width 138 height 40
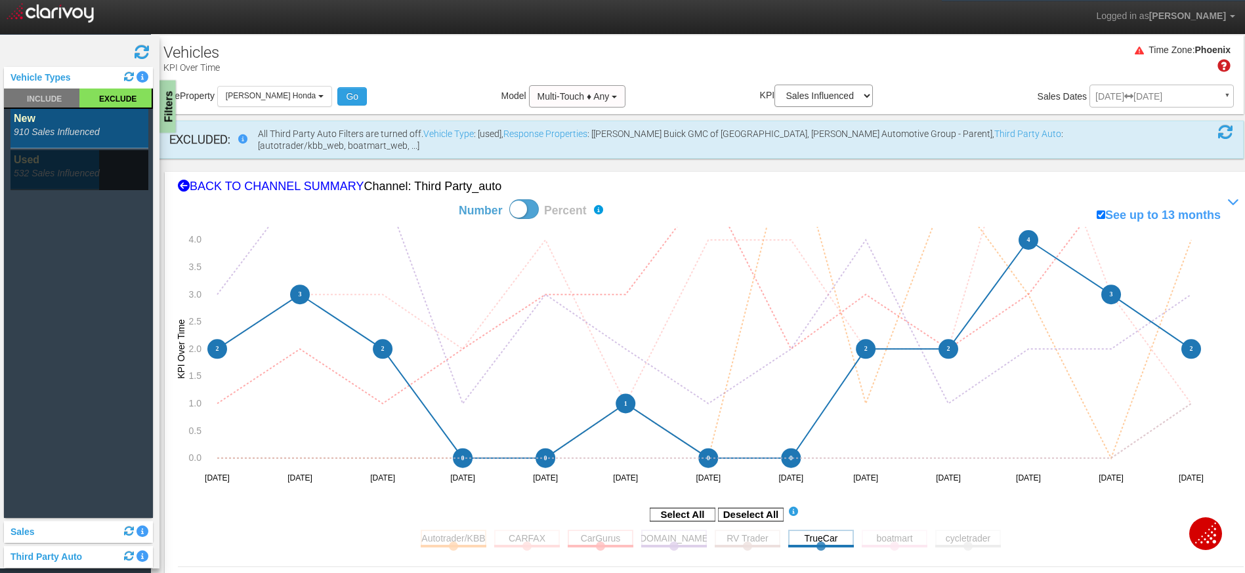
click at [165, 112] on div "Filters" at bounding box center [167, 107] width 16 height 52
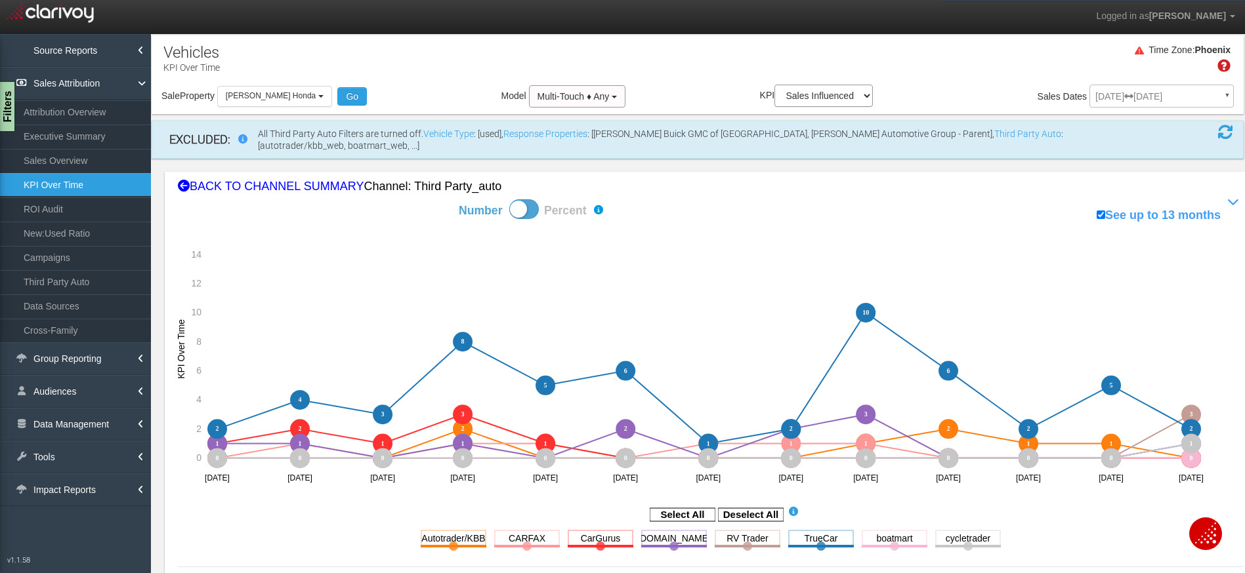
click at [761, 510] on icon "Deselect All" at bounding box center [751, 514] width 66 height 16
click at [769, 508] on rect at bounding box center [751, 514] width 66 height 13
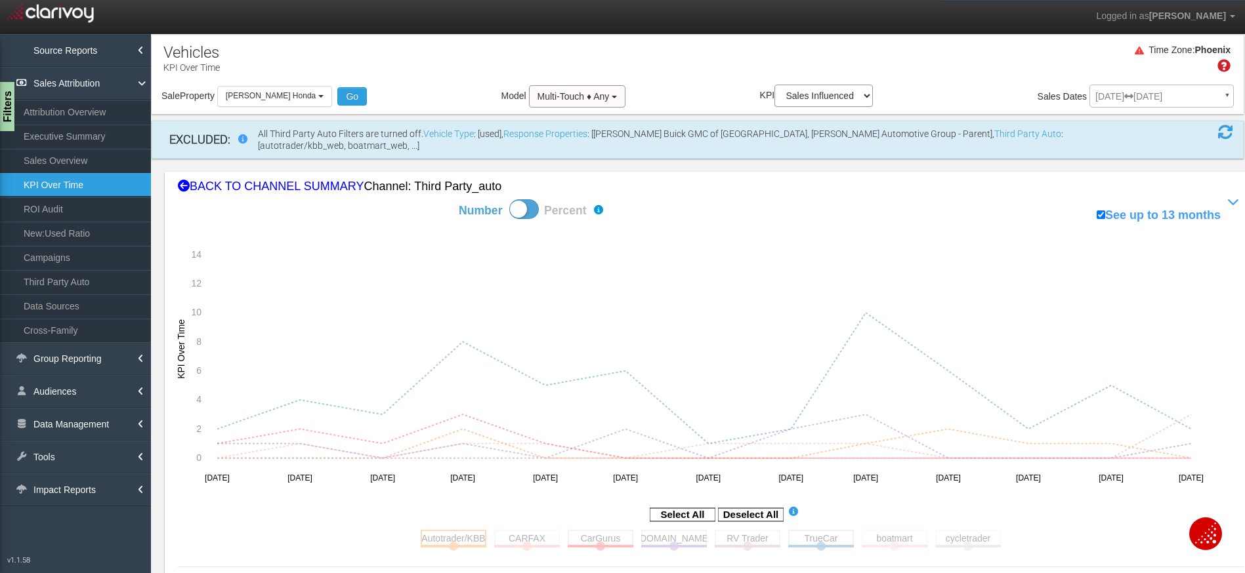
click at [440, 530] on rect at bounding box center [454, 538] width 66 height 16
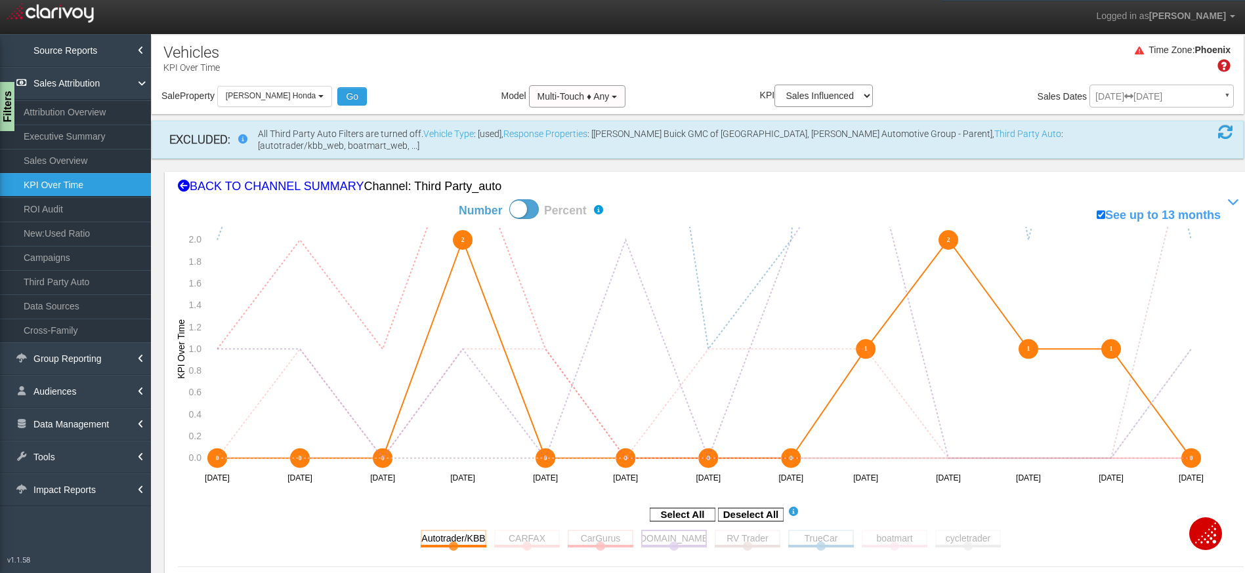
click at [664, 530] on rect at bounding box center [674, 538] width 66 height 16
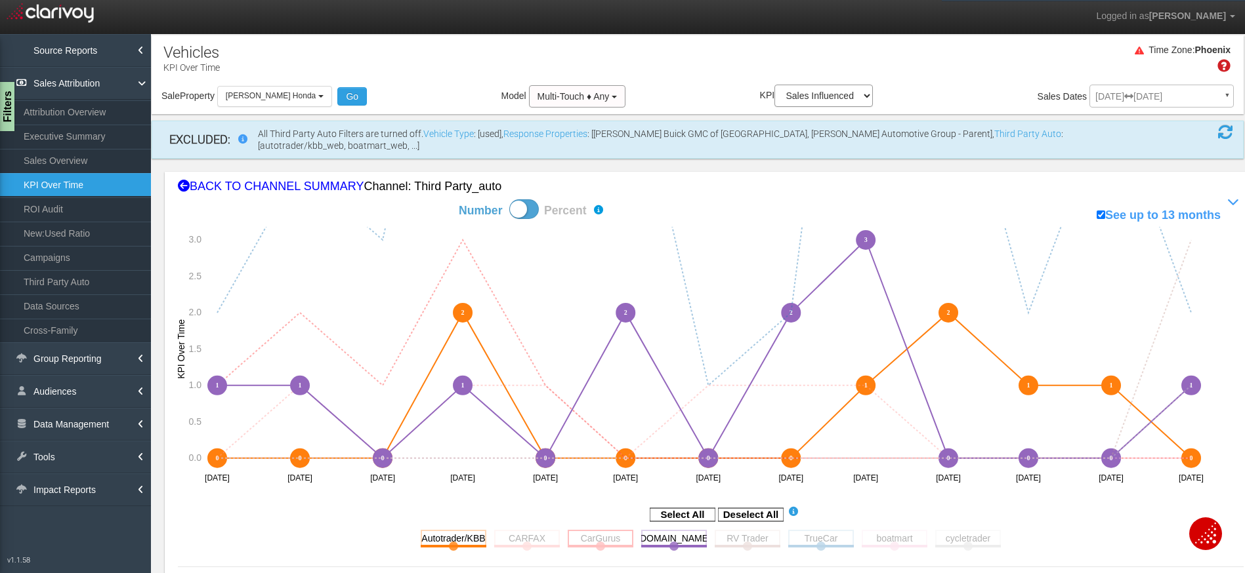
click at [609, 530] on rect at bounding box center [601, 538] width 66 height 16
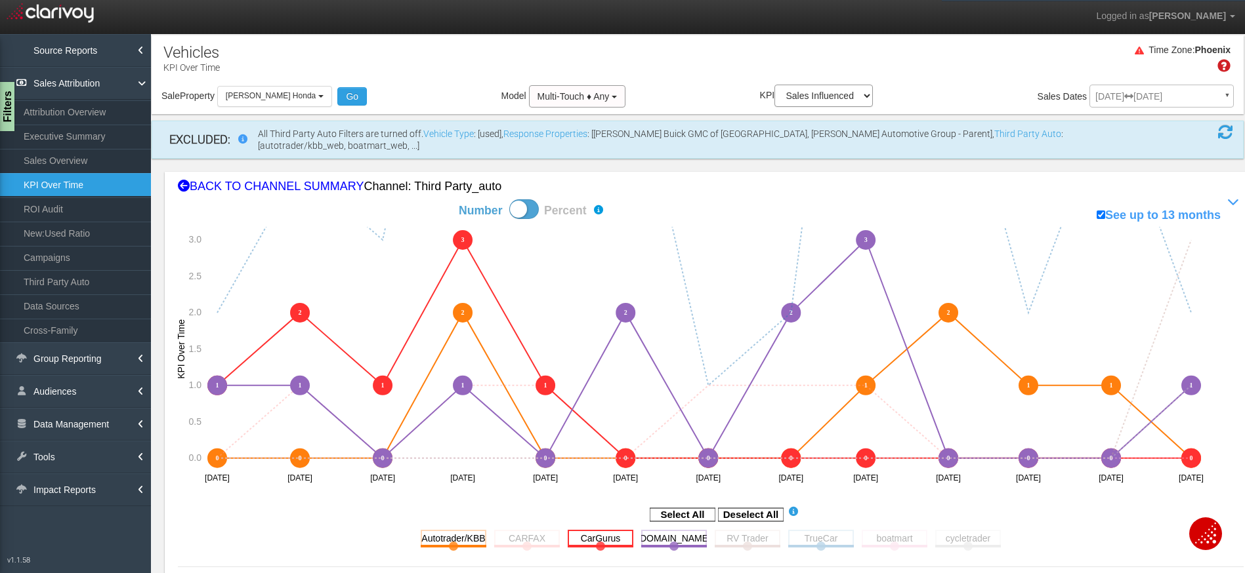
click at [607, 530] on rect at bounding box center [601, 538] width 66 height 16
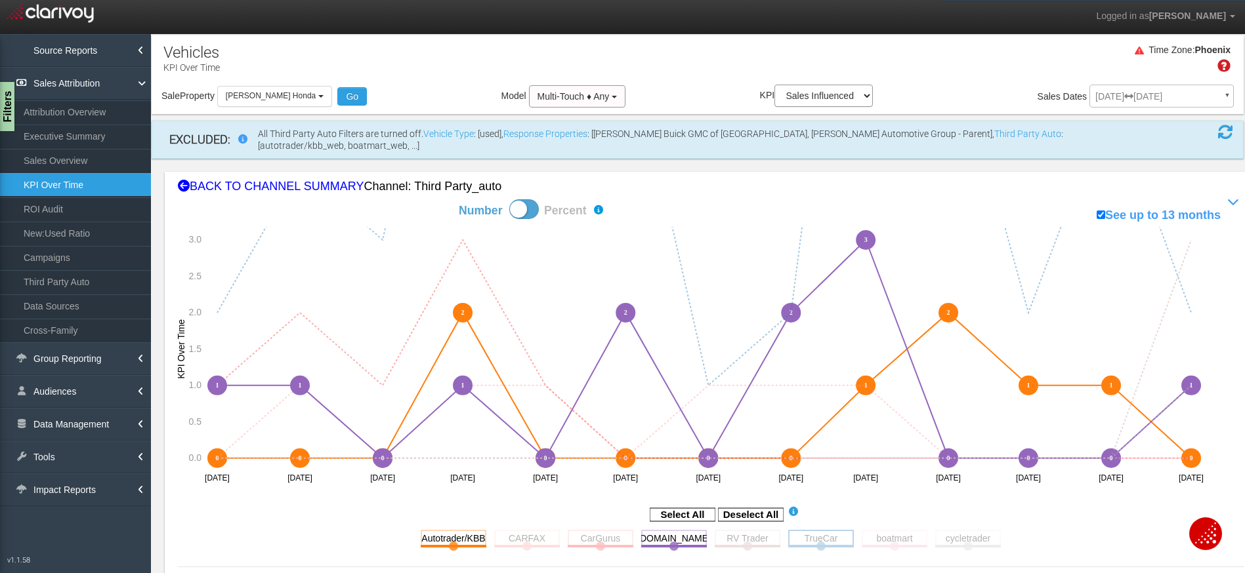
click at [827, 530] on rect at bounding box center [821, 538] width 66 height 16
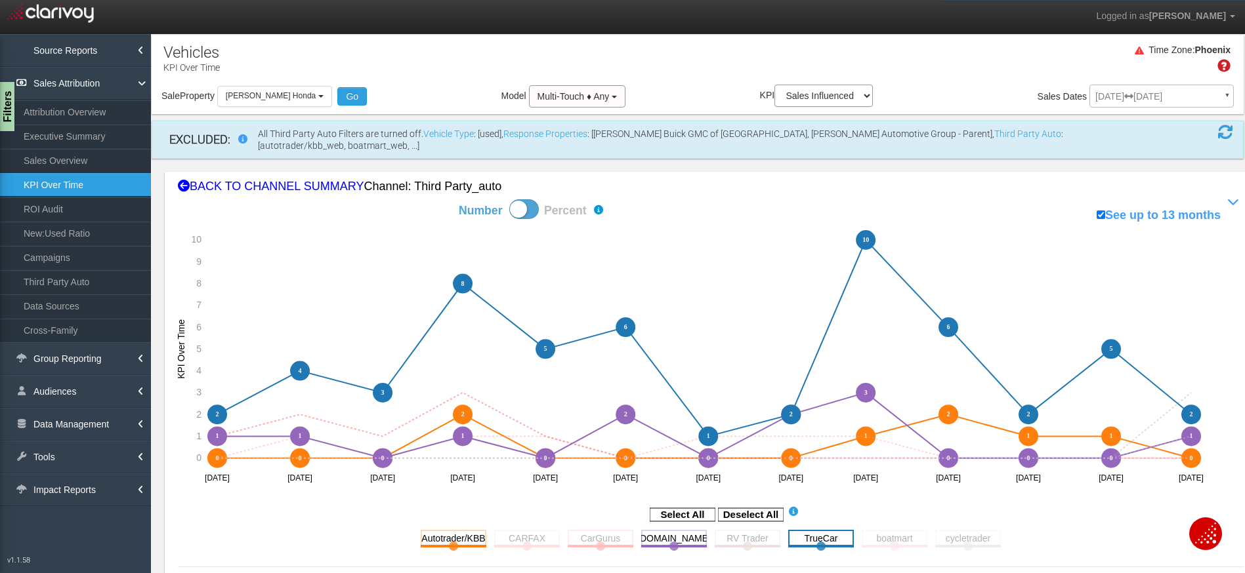
click at [825, 530] on rect at bounding box center [821, 538] width 66 height 16
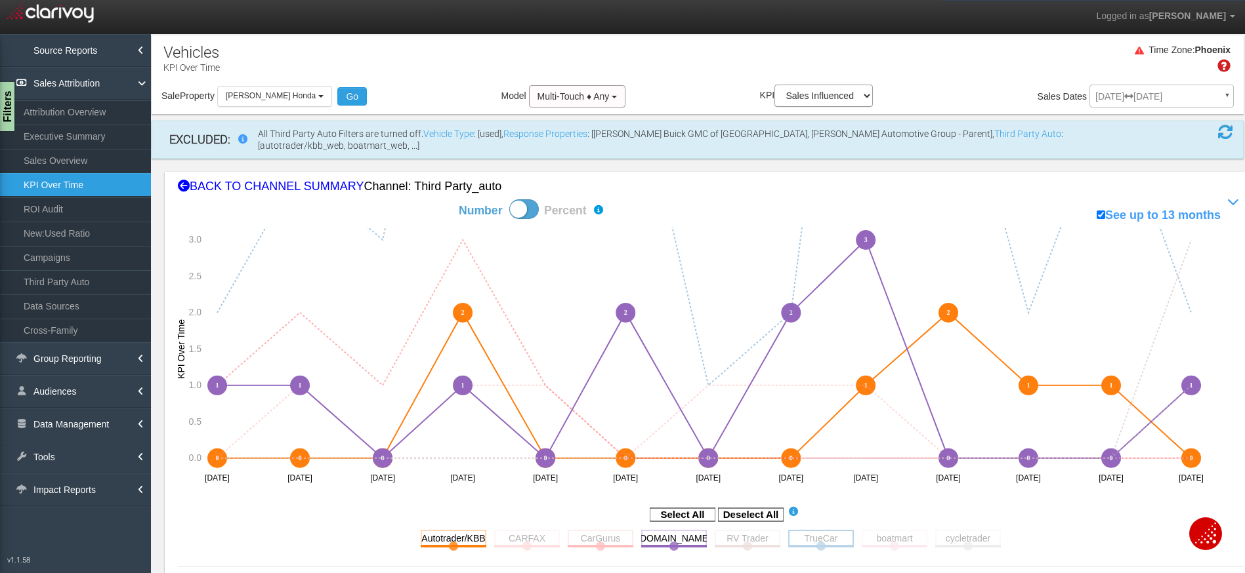
click at [832, 530] on rect at bounding box center [821, 538] width 66 height 16
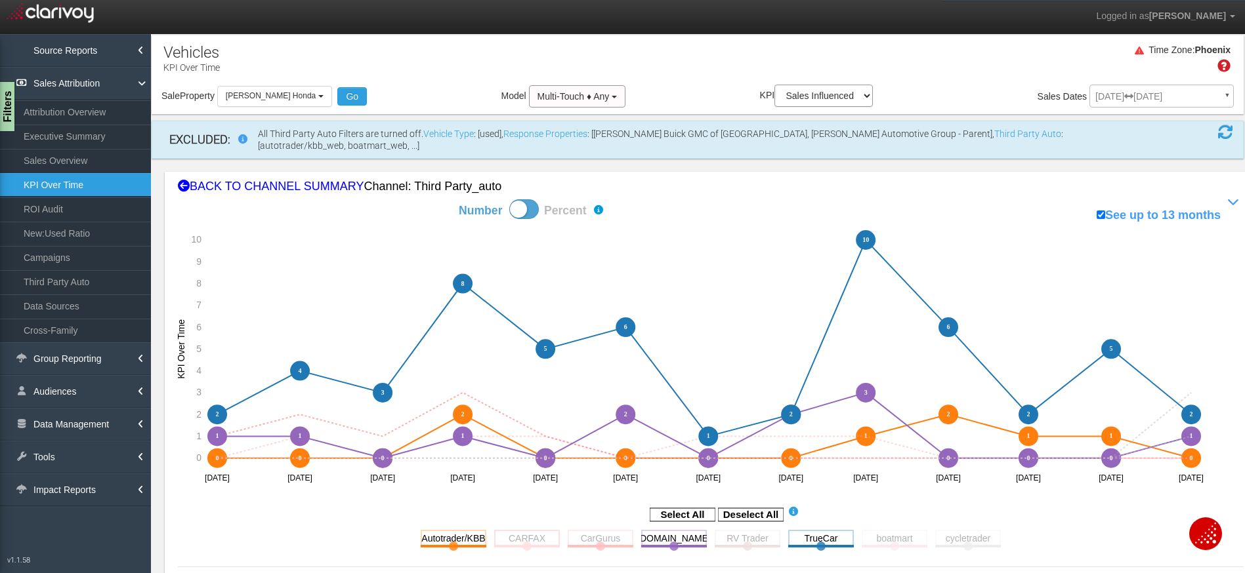
click at [524, 530] on rect at bounding box center [527, 538] width 66 height 16
click at [568, 530] on rect at bounding box center [601, 538] width 66 height 16
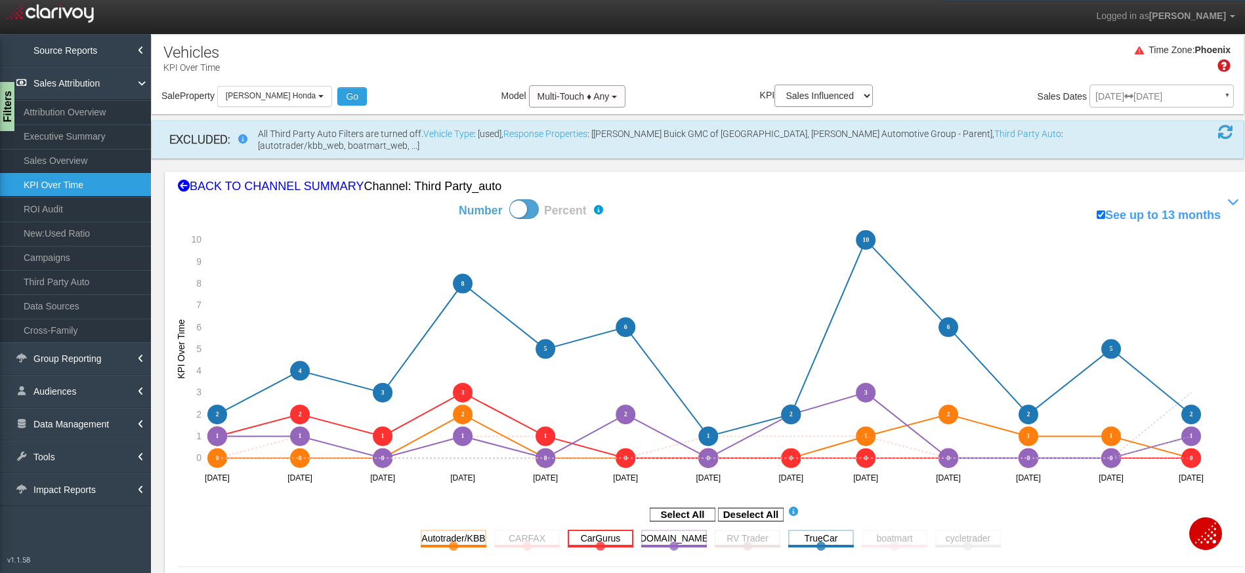
click at [568, 530] on rect at bounding box center [601, 538] width 66 height 16
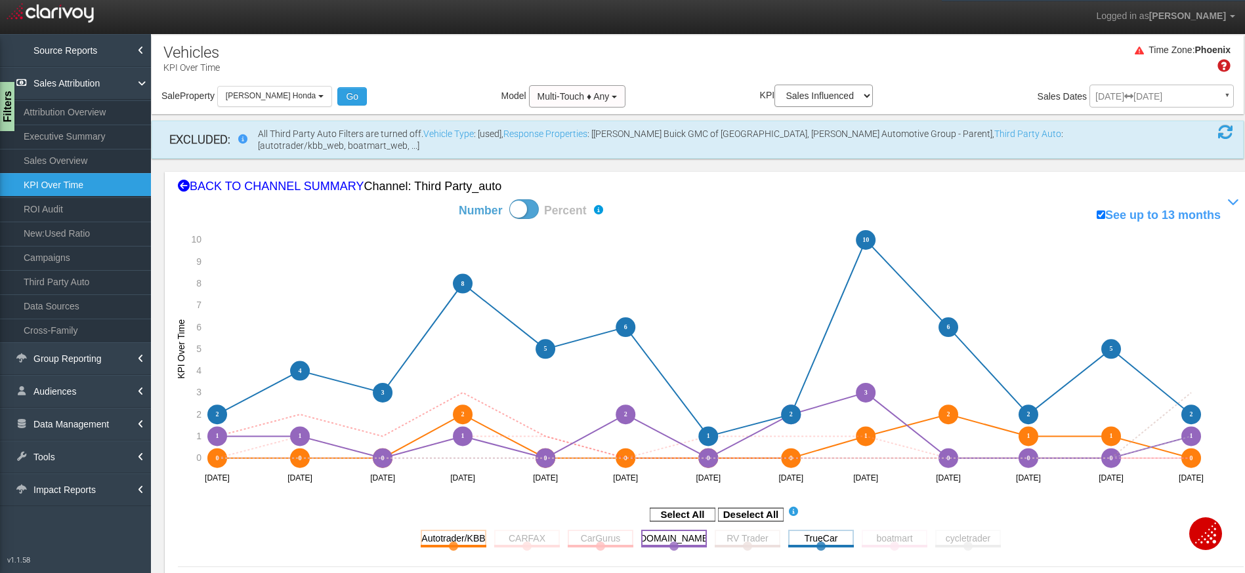
click at [657, 530] on rect at bounding box center [674, 538] width 66 height 16
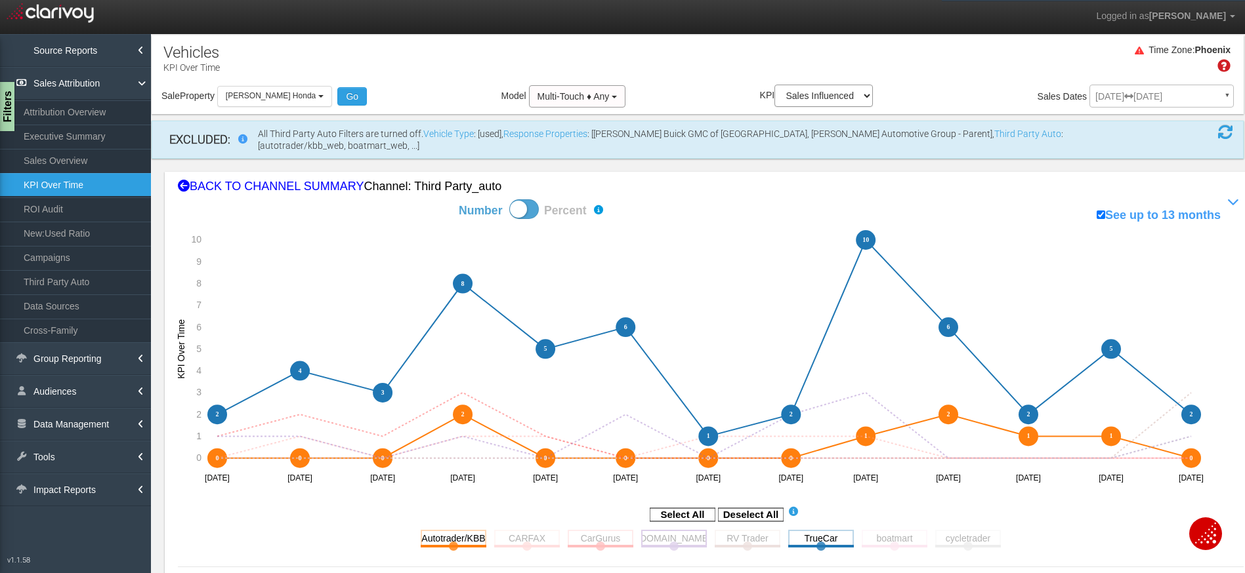
click at [657, 530] on rect at bounding box center [674, 538] width 66 height 16
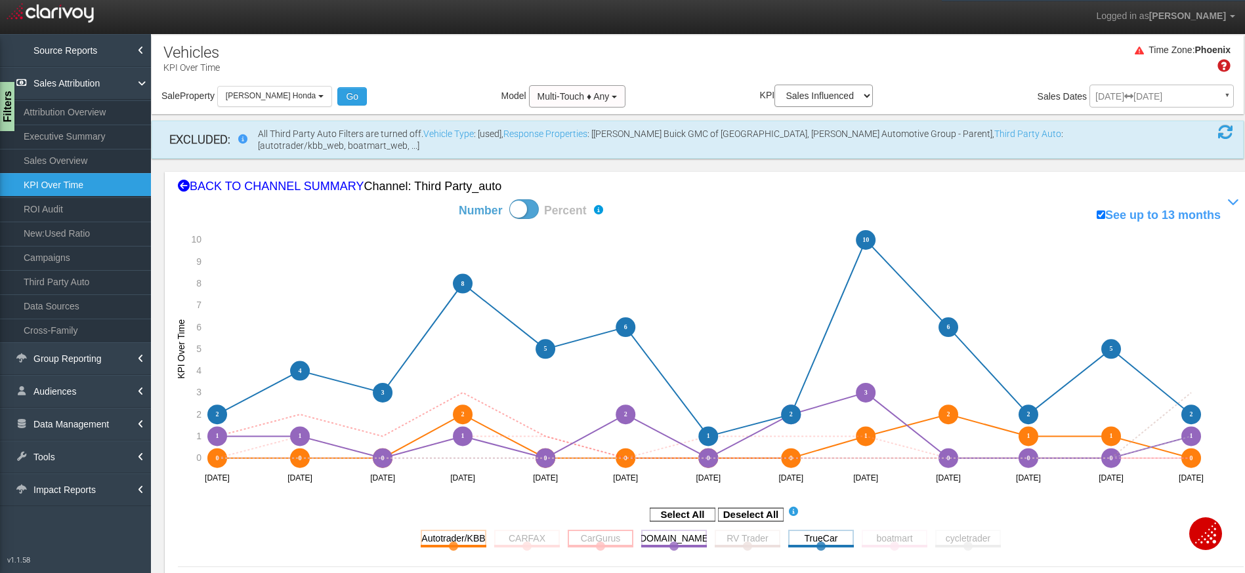
click at [585, 530] on rect at bounding box center [601, 538] width 66 height 16
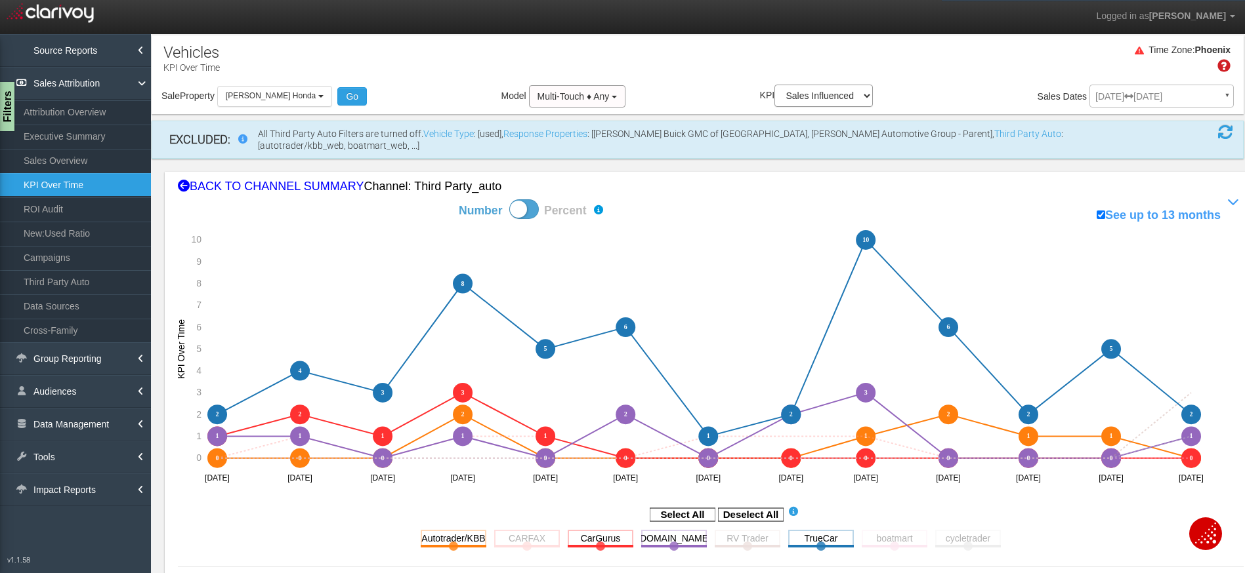
click at [528, 530] on rect at bounding box center [527, 538] width 66 height 16
click at [8, 110] on div "Filters" at bounding box center [8, 107] width 16 height 52
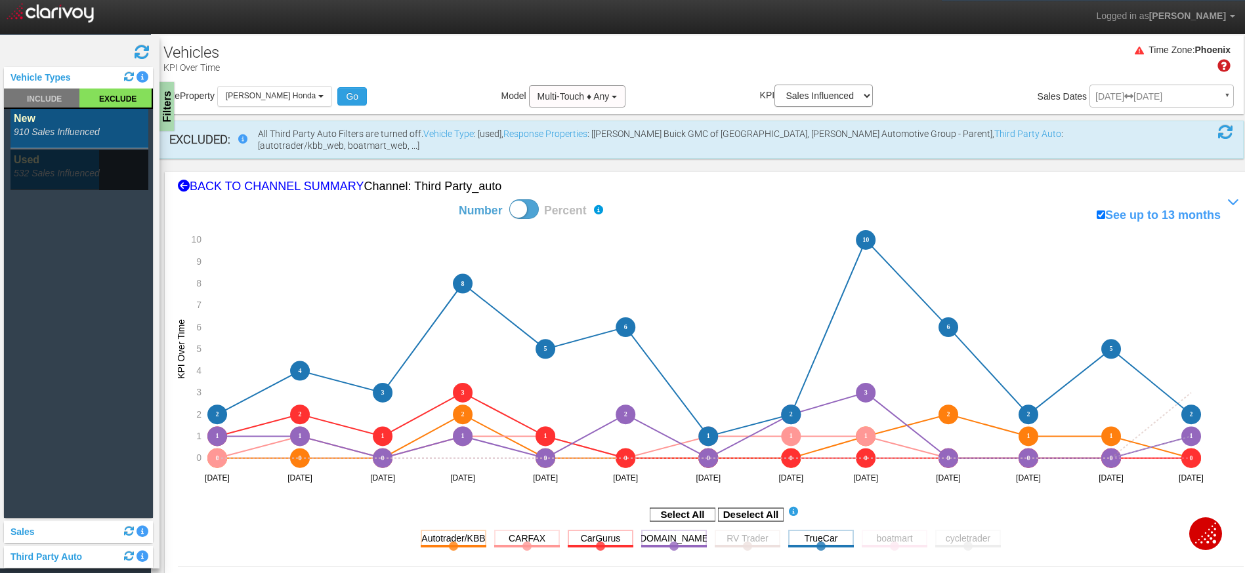
click at [91, 161] on rect at bounding box center [79, 170] width 138 height 40
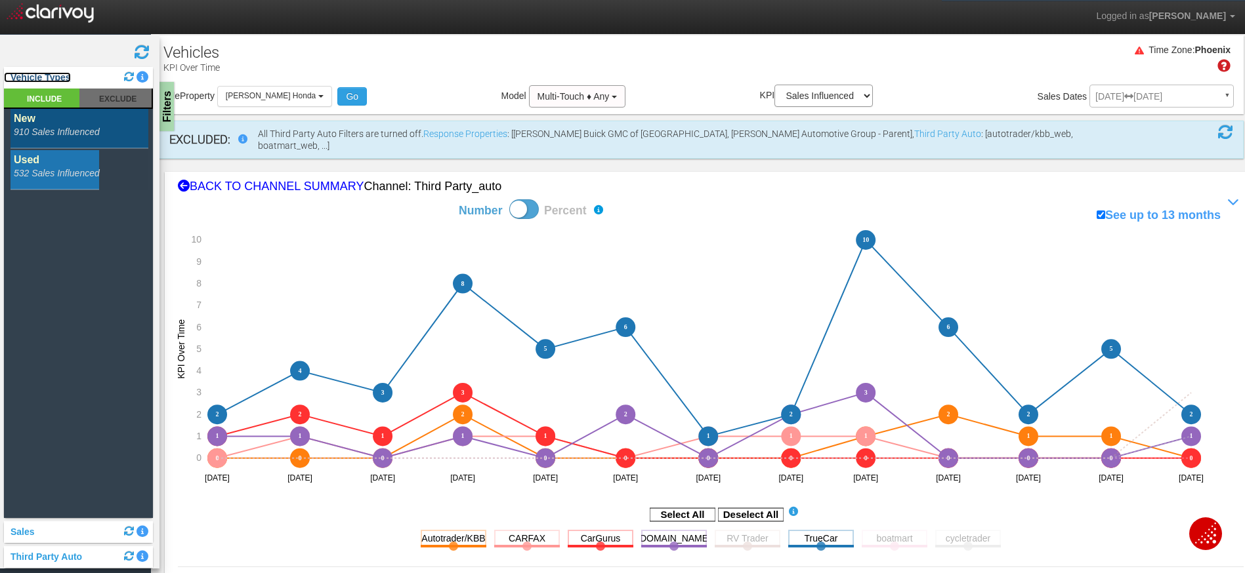
click at [47, 77] on link "Vehicle Types" at bounding box center [37, 77] width 67 height 10
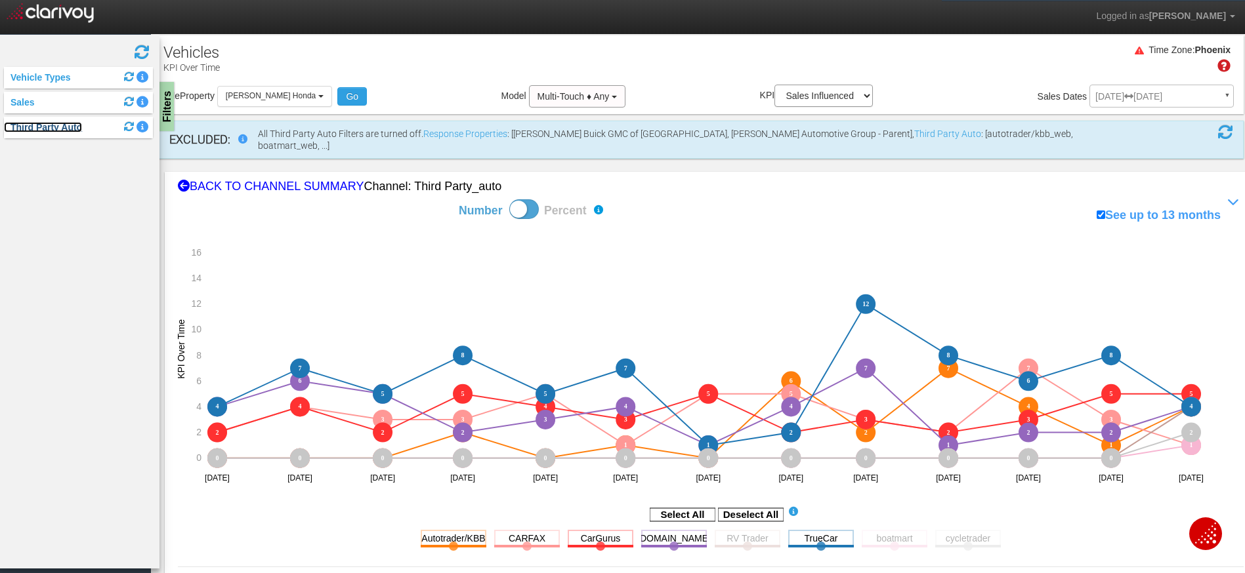
click at [49, 127] on link "Third Party Auto" at bounding box center [43, 127] width 78 height 10
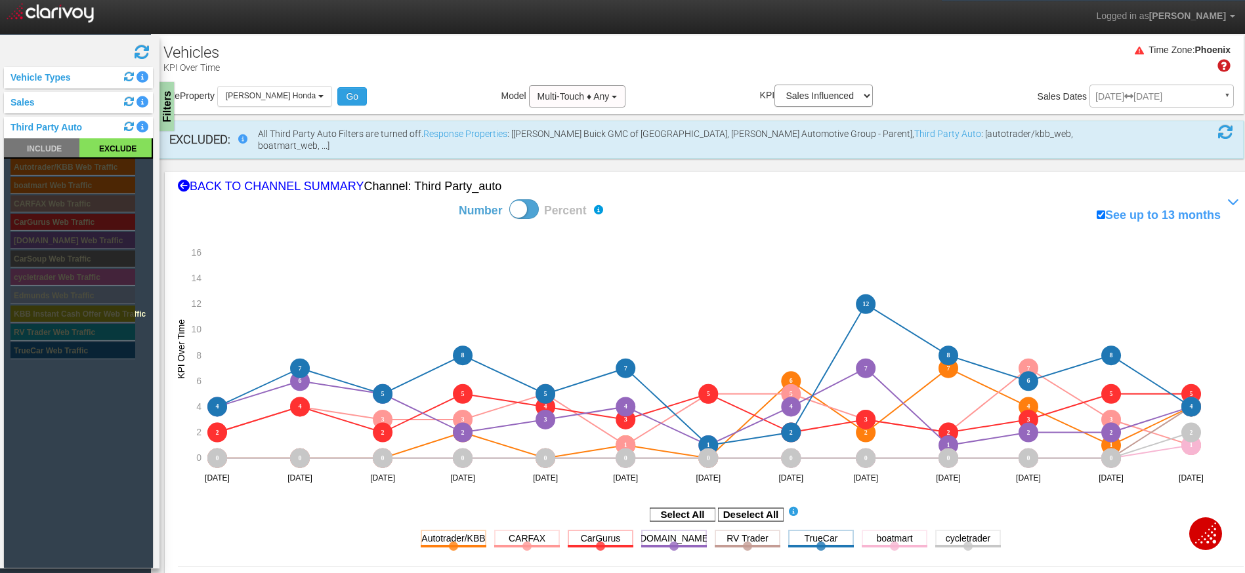
click at [133, 146] on rect at bounding box center [115, 147] width 72 height 19
click at [60, 151] on rect at bounding box center [41, 147] width 75 height 19
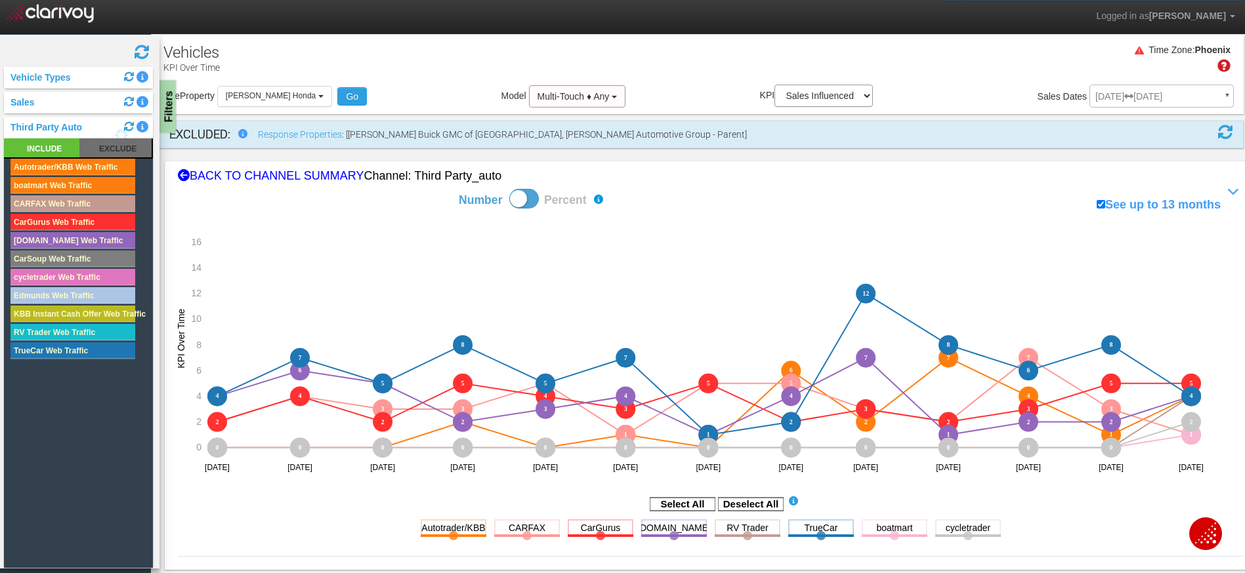
click at [169, 108] on div "Filters" at bounding box center [167, 107] width 16 height 52
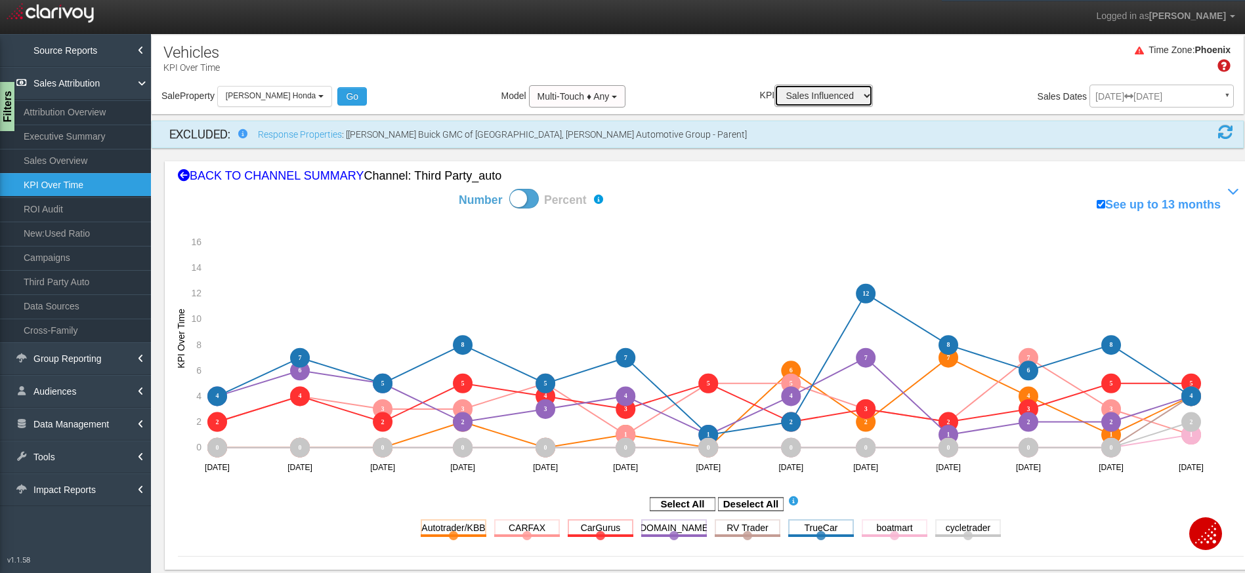
click at [807, 99] on select "Sales Influenced Ad Spend Cost Per Sale" at bounding box center [823, 96] width 98 height 22
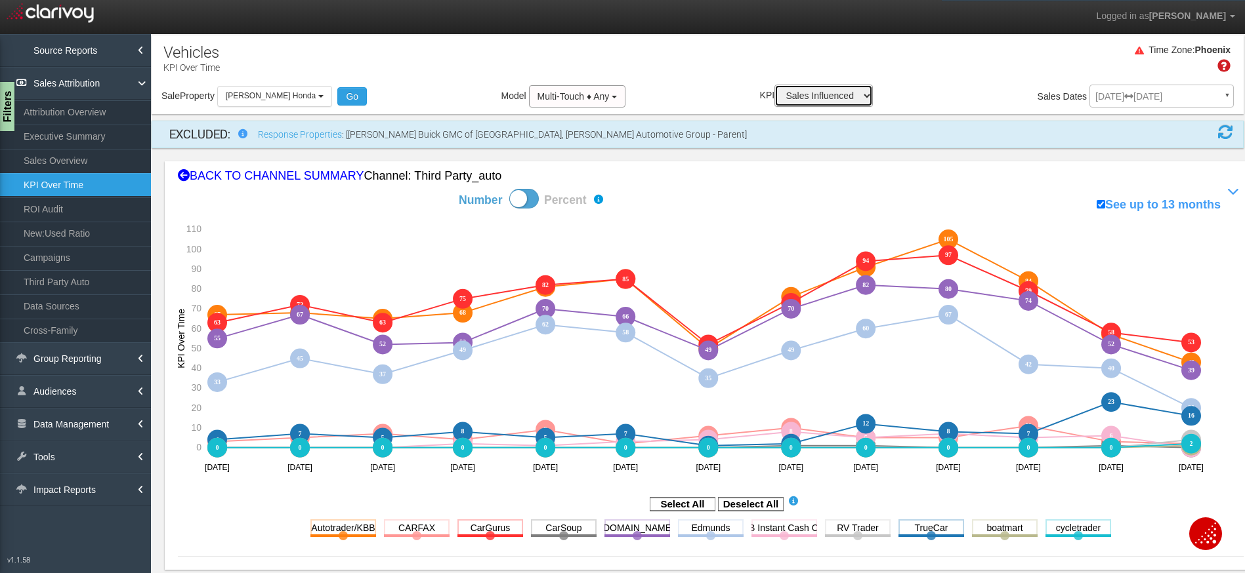
select select "string:Cost Per Sale"
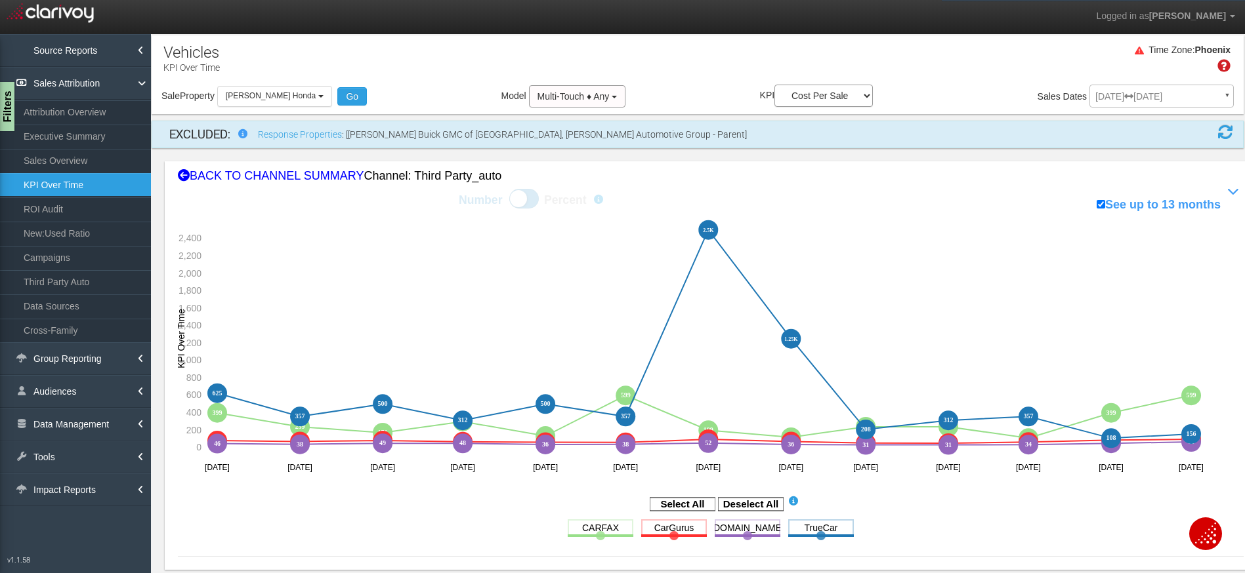
click at [718, 68] on div "Time Zone: Phoenix" at bounding box center [698, 63] width 1092 height 43
click at [764, 504] on rect at bounding box center [751, 504] width 66 height 13
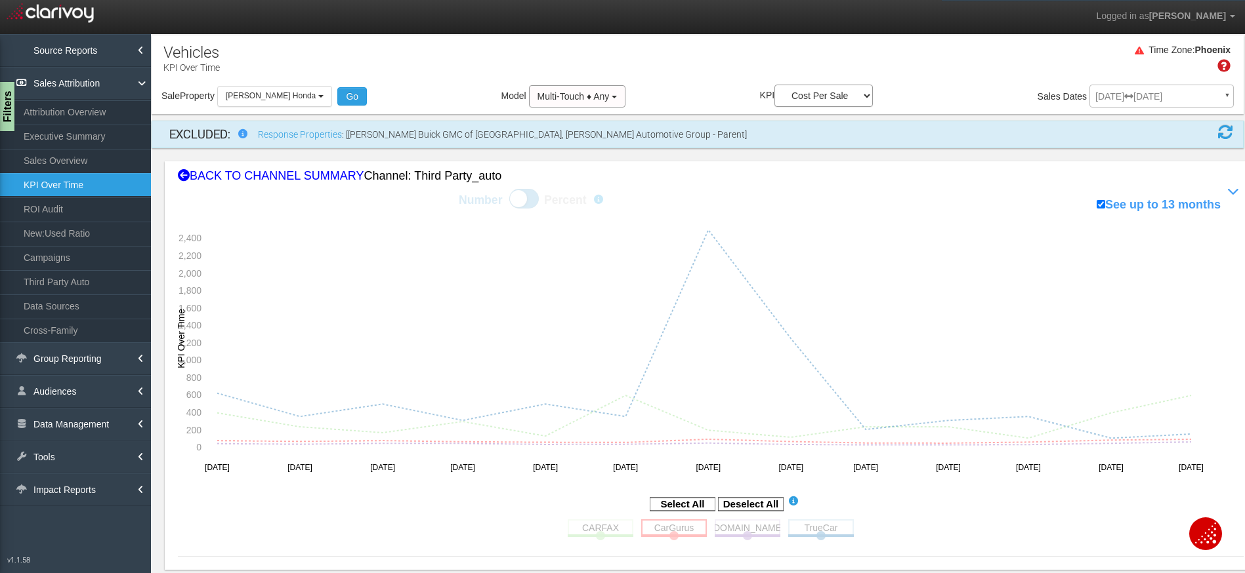
click at [660, 524] on rect at bounding box center [674, 528] width 66 height 16
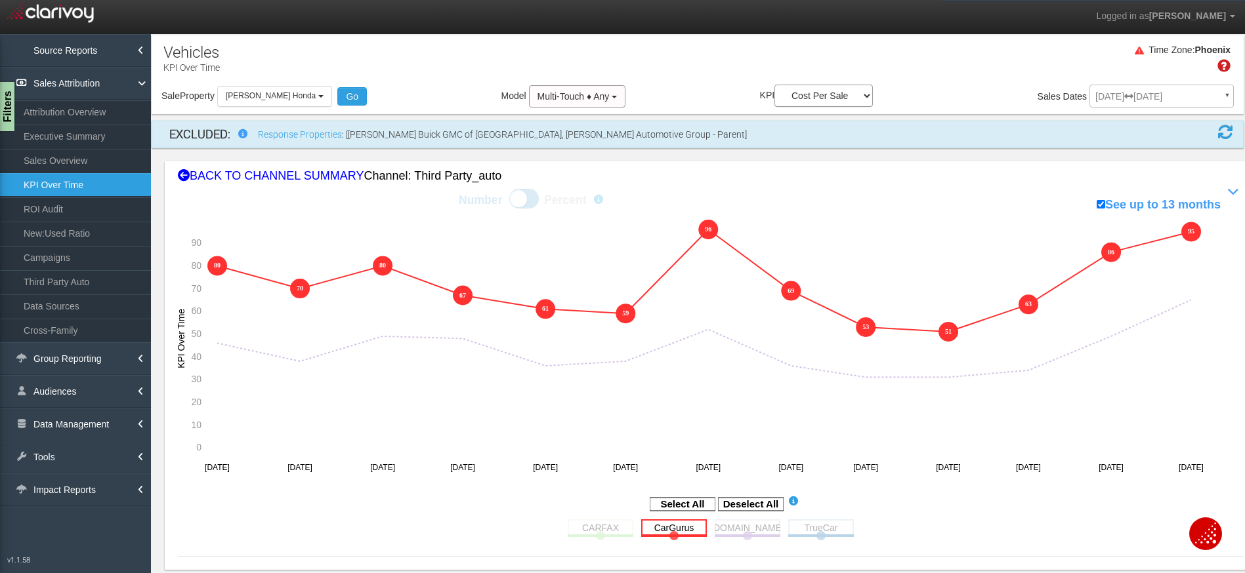
click at [678, 527] on rect at bounding box center [674, 528] width 66 height 16
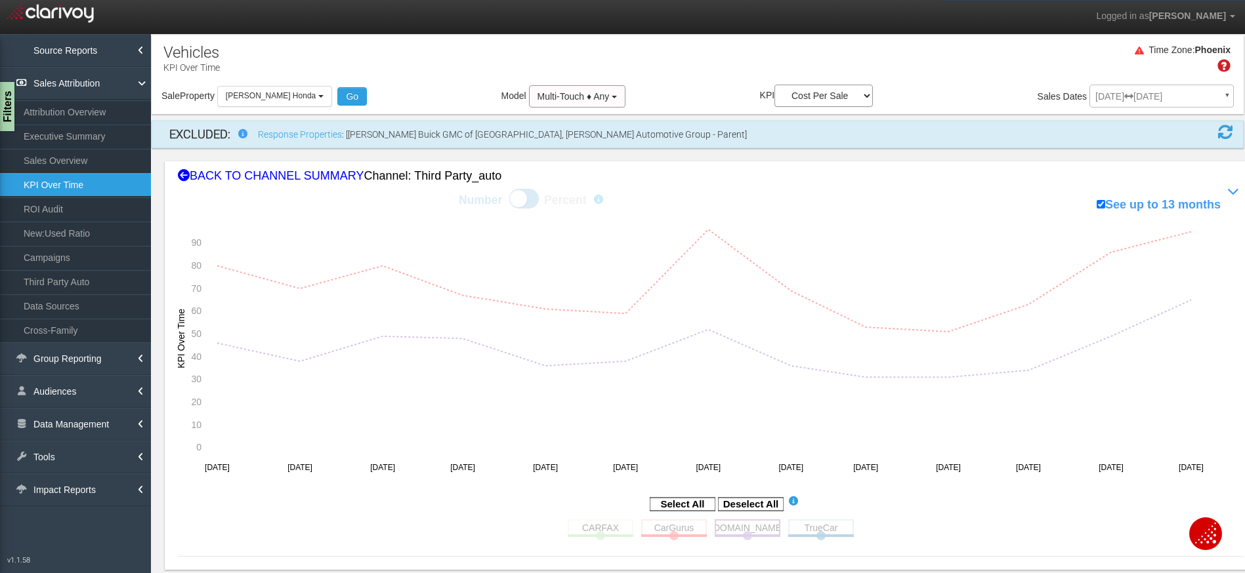
click at [715, 524] on rect at bounding box center [747, 528] width 66 height 16
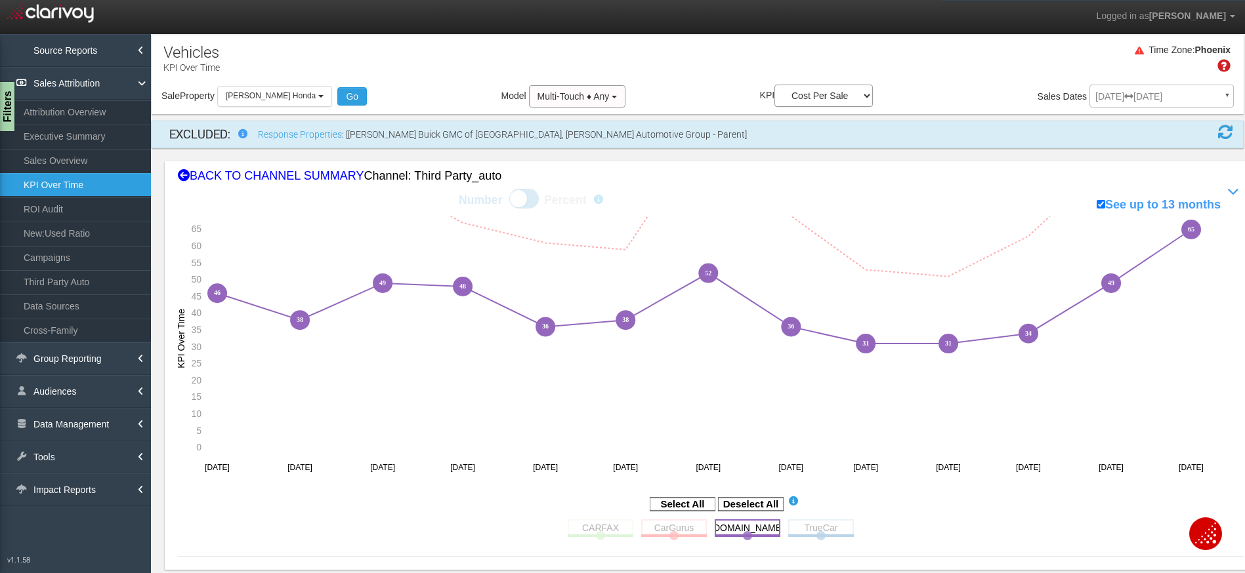
drag, startPoint x: 759, startPoint y: 522, endPoint x: 774, endPoint y: 522, distance: 15.1
click at [759, 522] on rect at bounding box center [747, 528] width 66 height 16
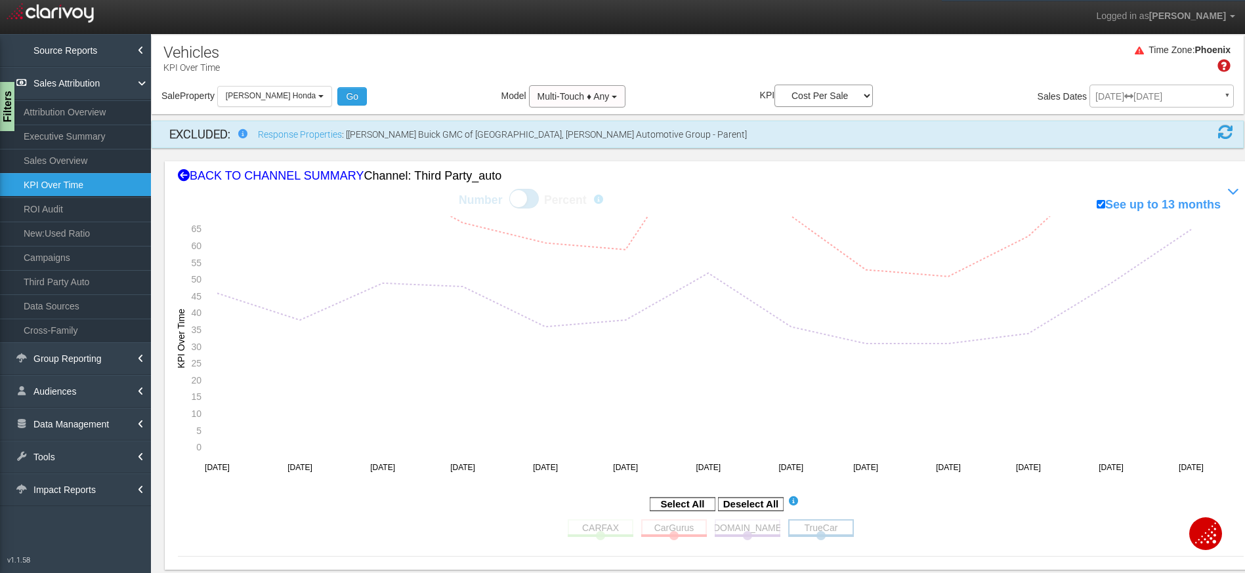
click at [818, 524] on rect at bounding box center [821, 528] width 66 height 16
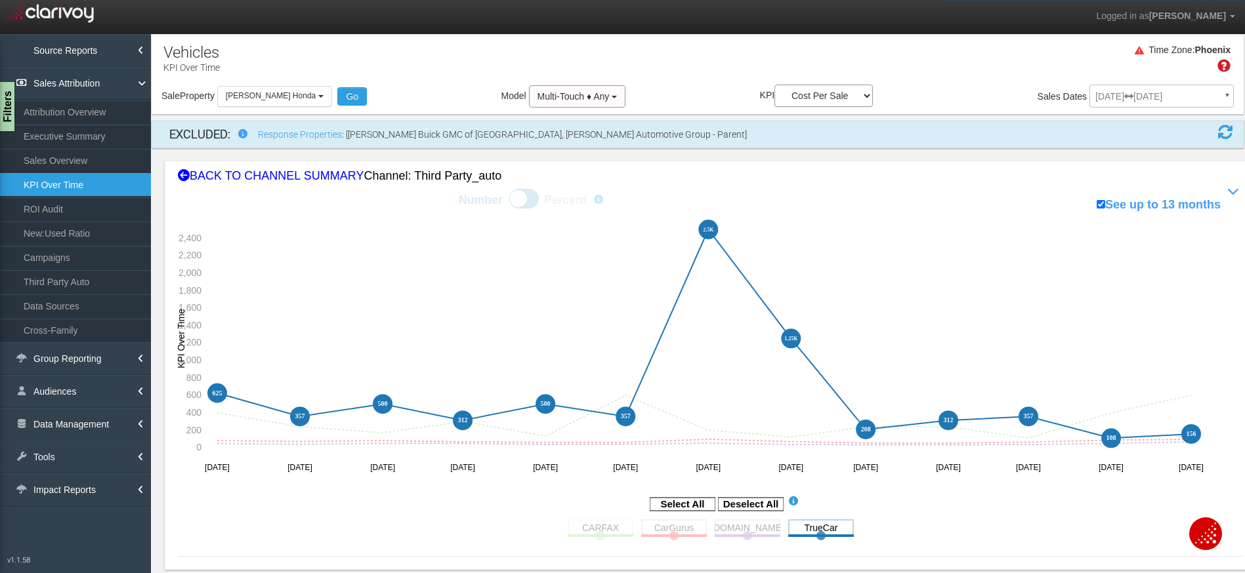
drag, startPoint x: 1193, startPoint y: 433, endPoint x: 1173, endPoint y: 443, distance: 22.6
click at [1187, 431] on text "156" at bounding box center [1191, 433] width 10 height 7
click at [836, 530] on rect at bounding box center [821, 528] width 66 height 16
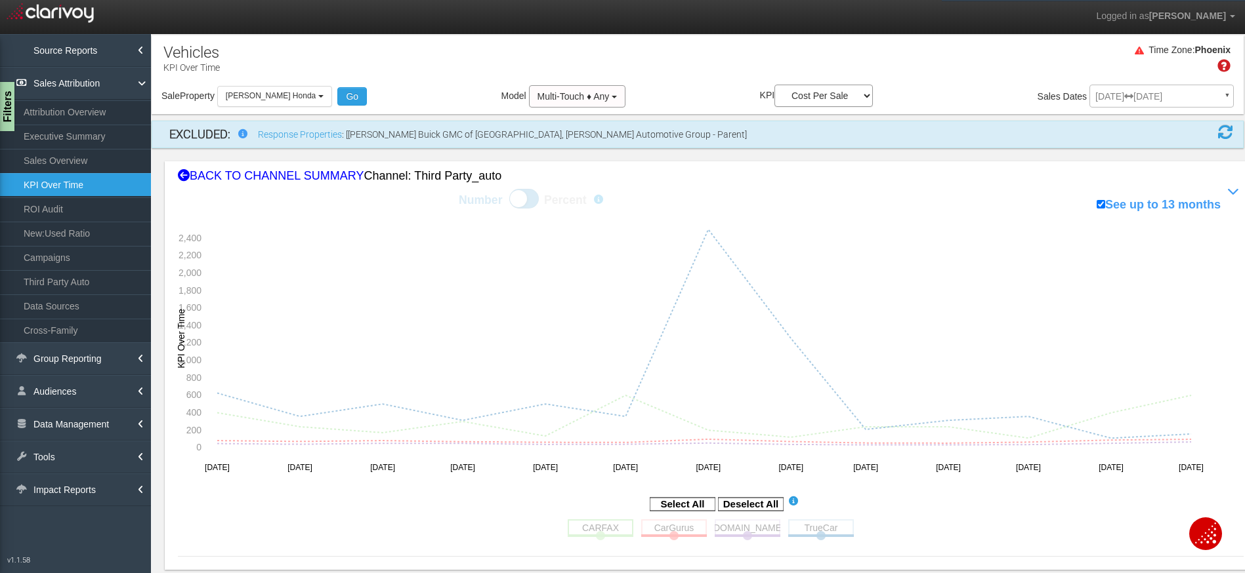
click at [588, 526] on rect at bounding box center [601, 528] width 66 height 16
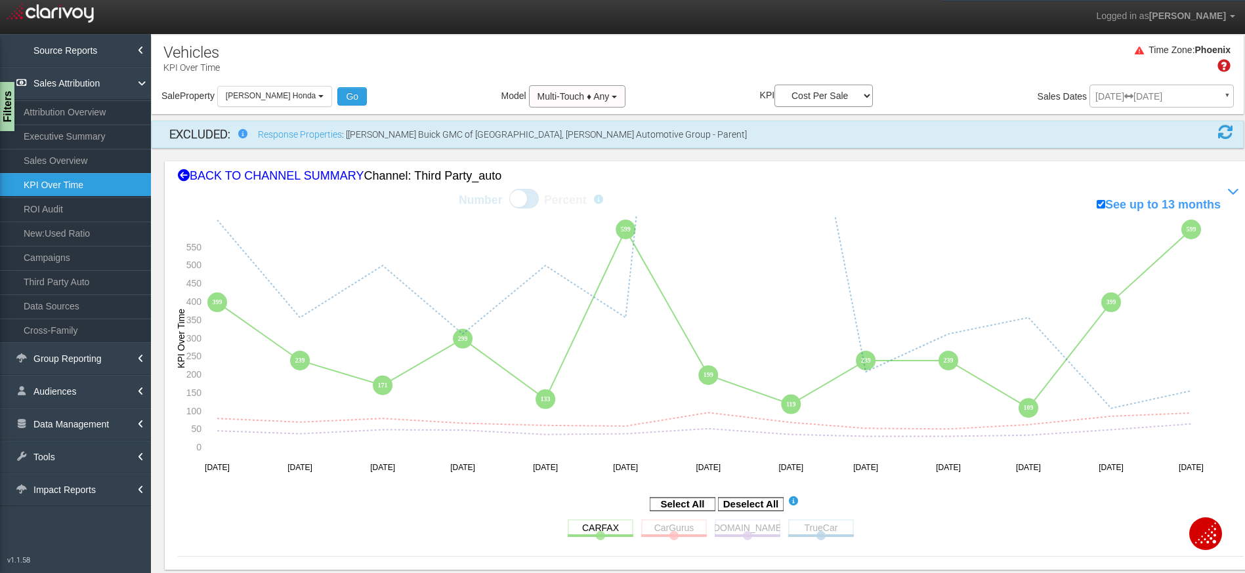
click at [724, 55] on div "Time Zone: Phoenix" at bounding box center [698, 63] width 1092 height 43
click at [290, 178] on div "BACK TO CHANNEL SUMMARY Channel: third party_auto" at bounding box center [710, 176] width 1065 height 17
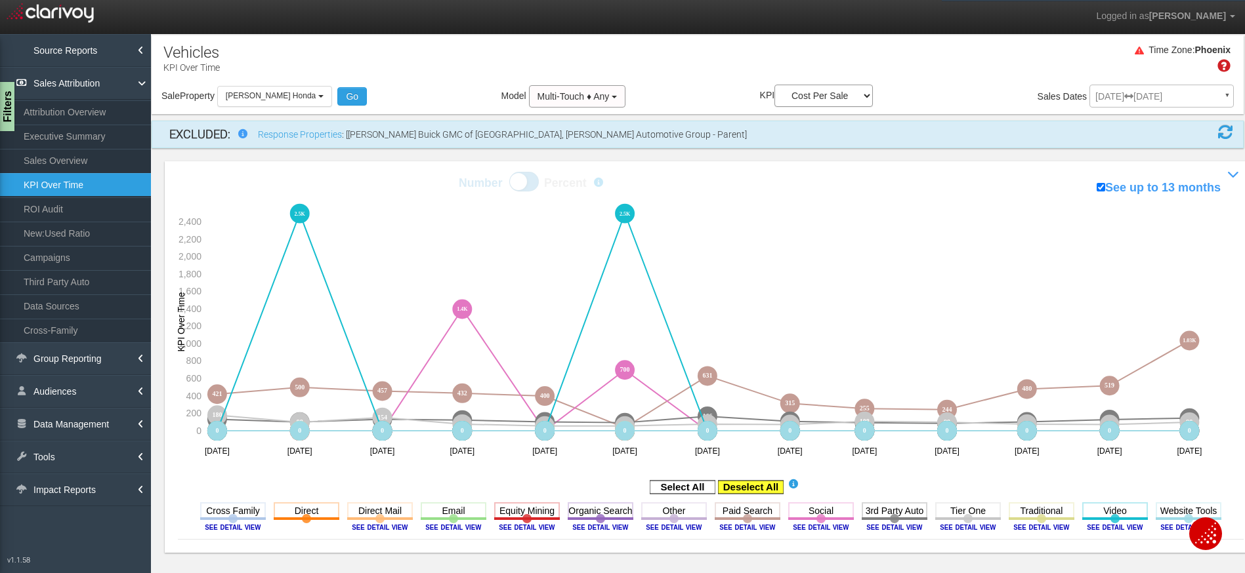
click at [751, 485] on rect at bounding box center [751, 487] width 66 height 13
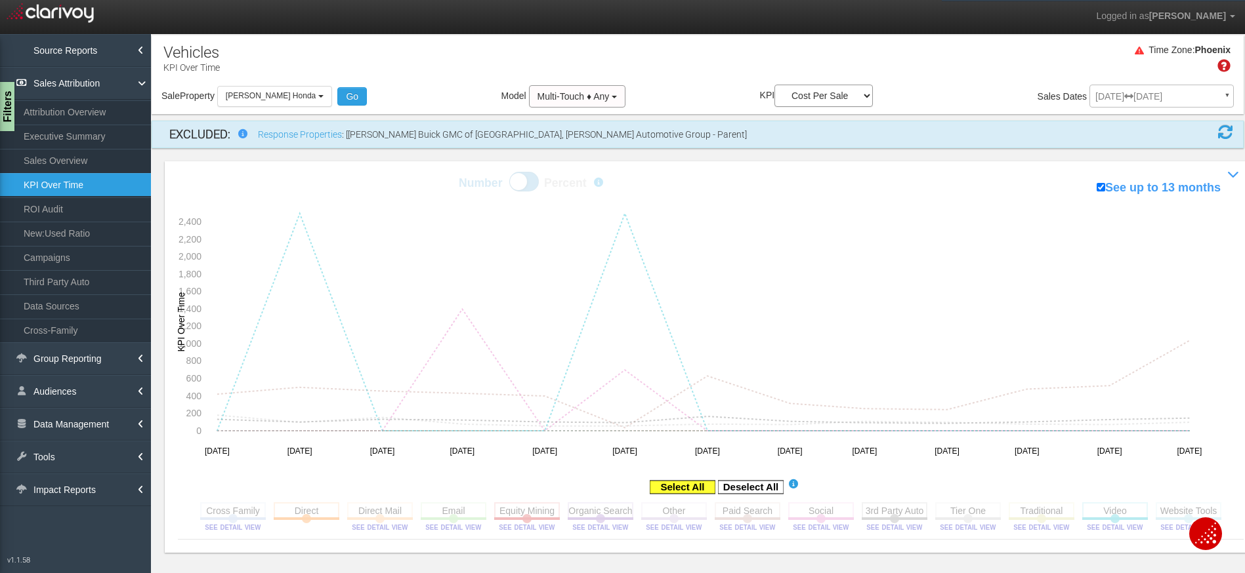
click at [687, 484] on rect at bounding box center [683, 487] width 66 height 13
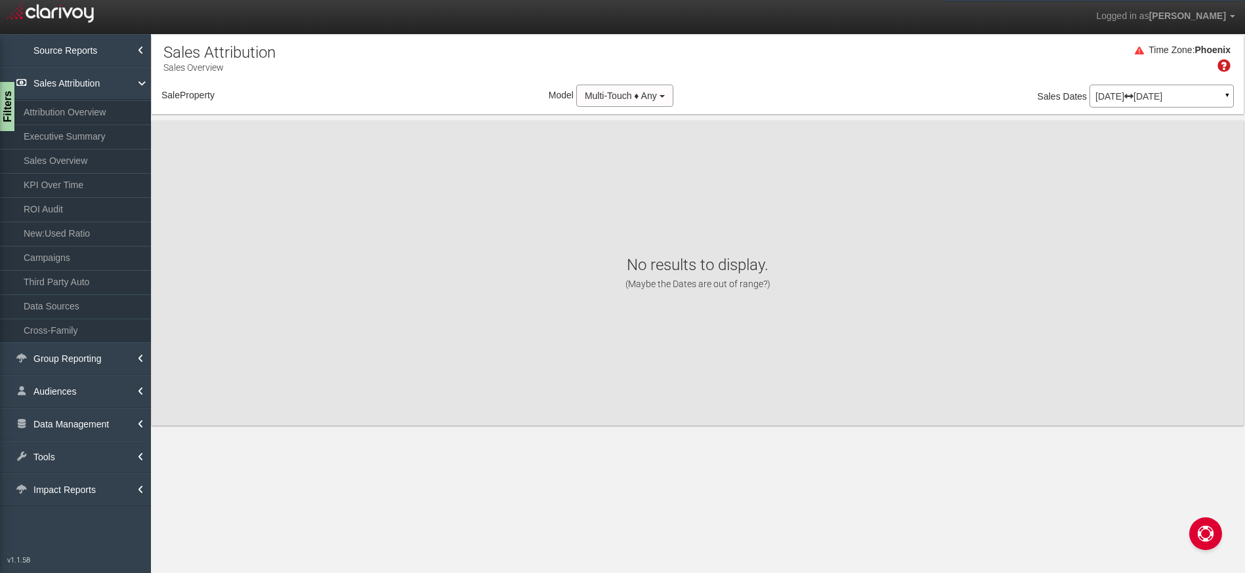
select select "object:516"
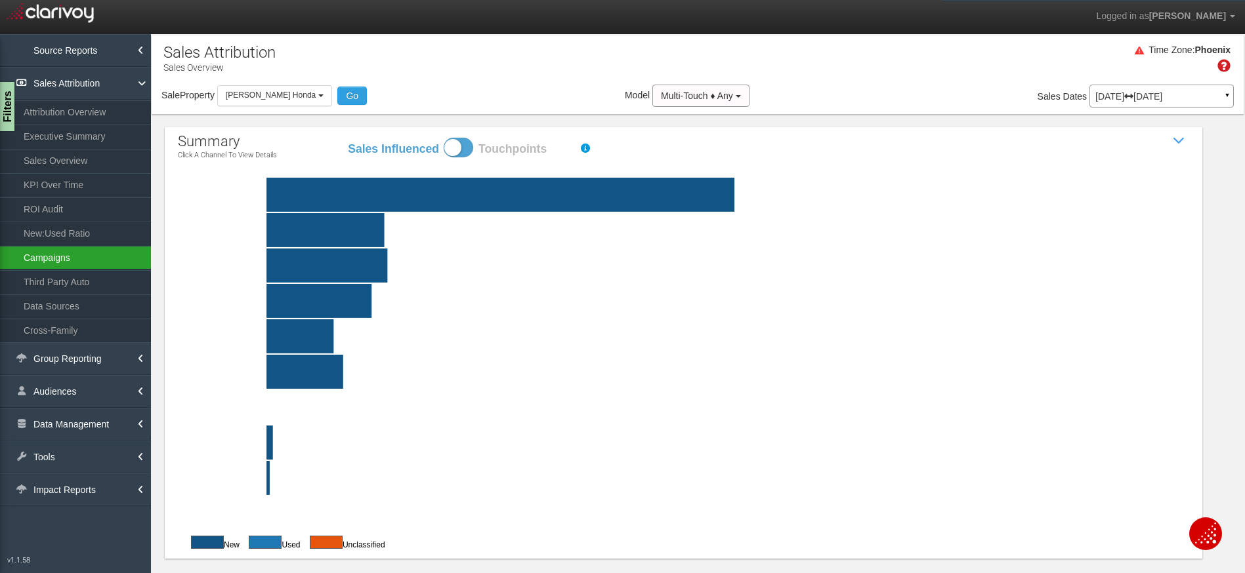
click at [70, 257] on link "Campaigns" at bounding box center [75, 258] width 151 height 24
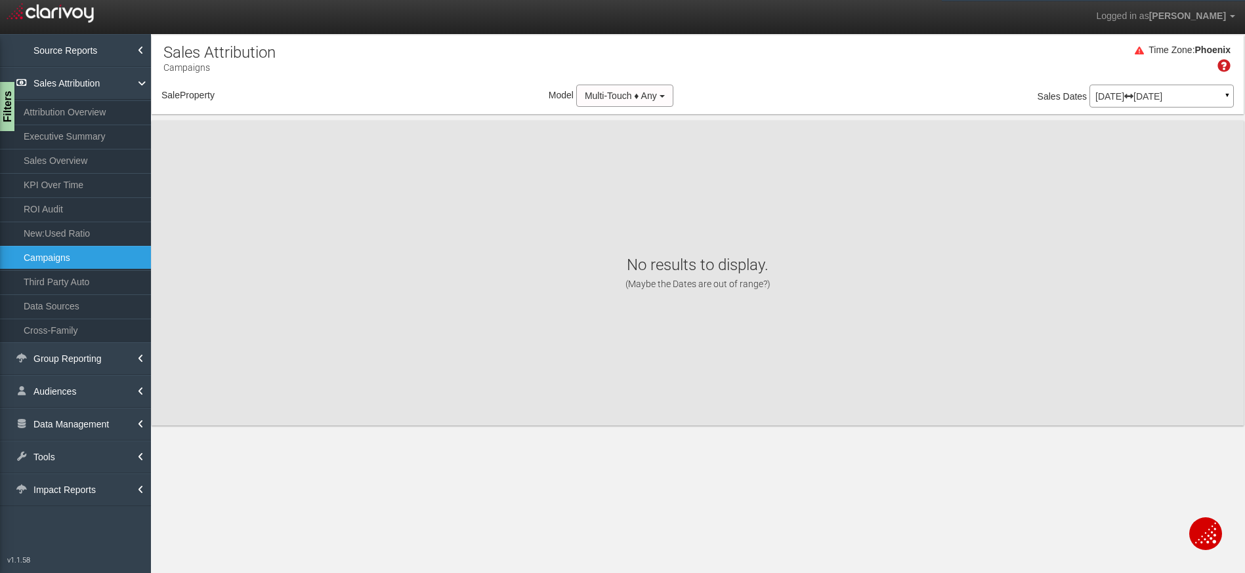
click at [1115, 94] on p "[DATE] [DATE]" at bounding box center [1161, 96] width 133 height 9
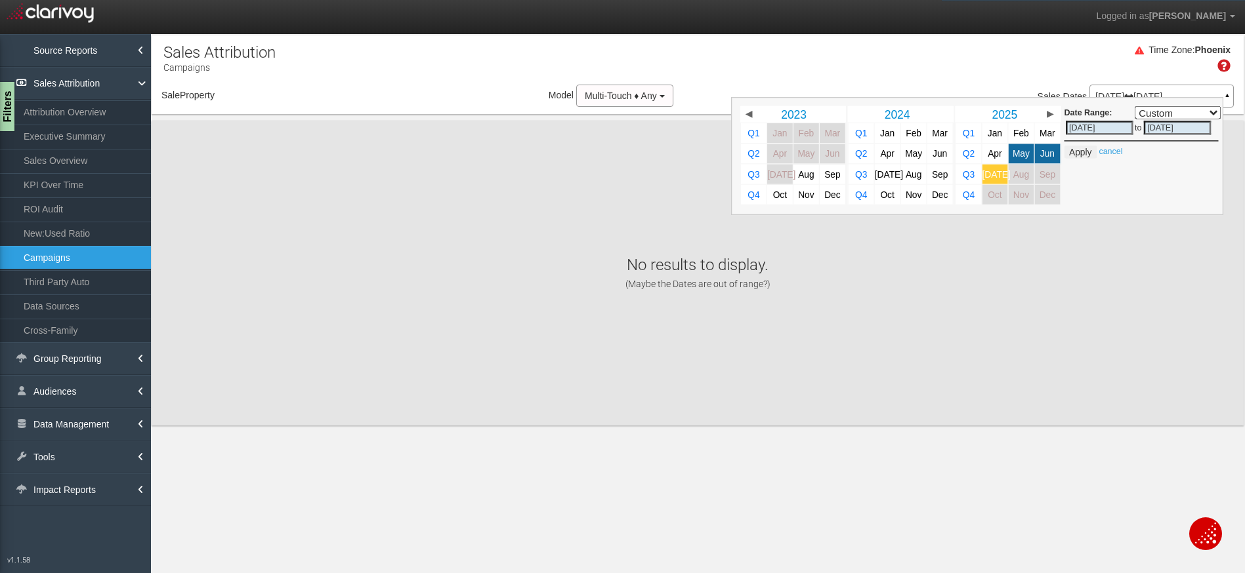
select select "object:3110"
click at [999, 176] on body "Logged in as [PERSON_NAME] Edit Profile Change Password Signout Campaigns Sourc…" at bounding box center [622, 304] width 1245 height 608
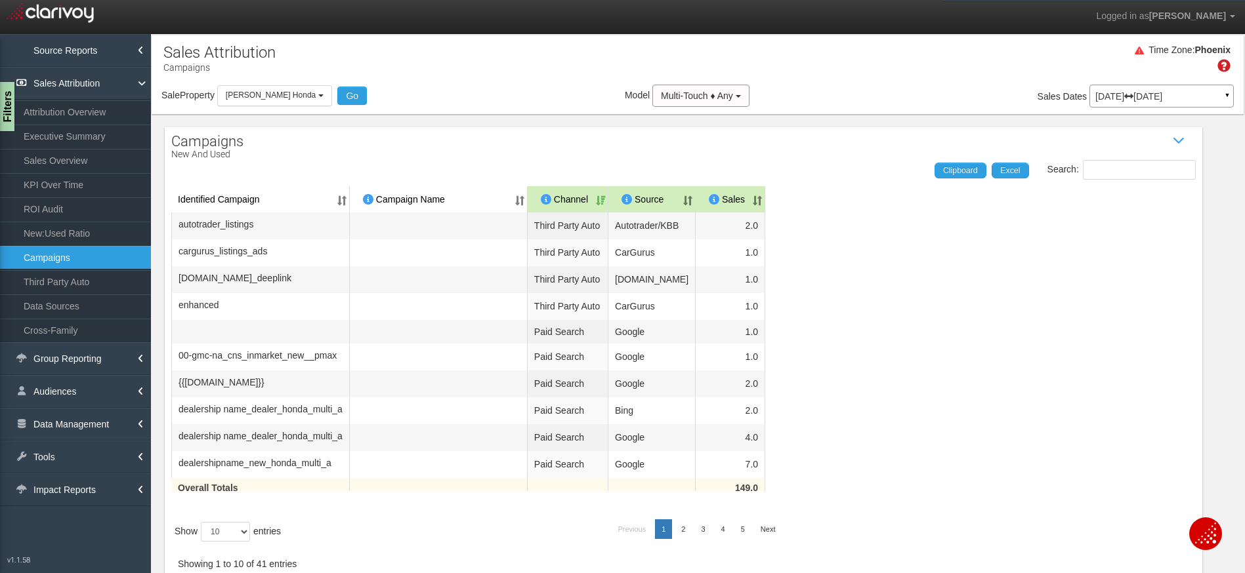
click at [1165, 95] on p "[DATE] [DATE]" at bounding box center [1161, 96] width 133 height 9
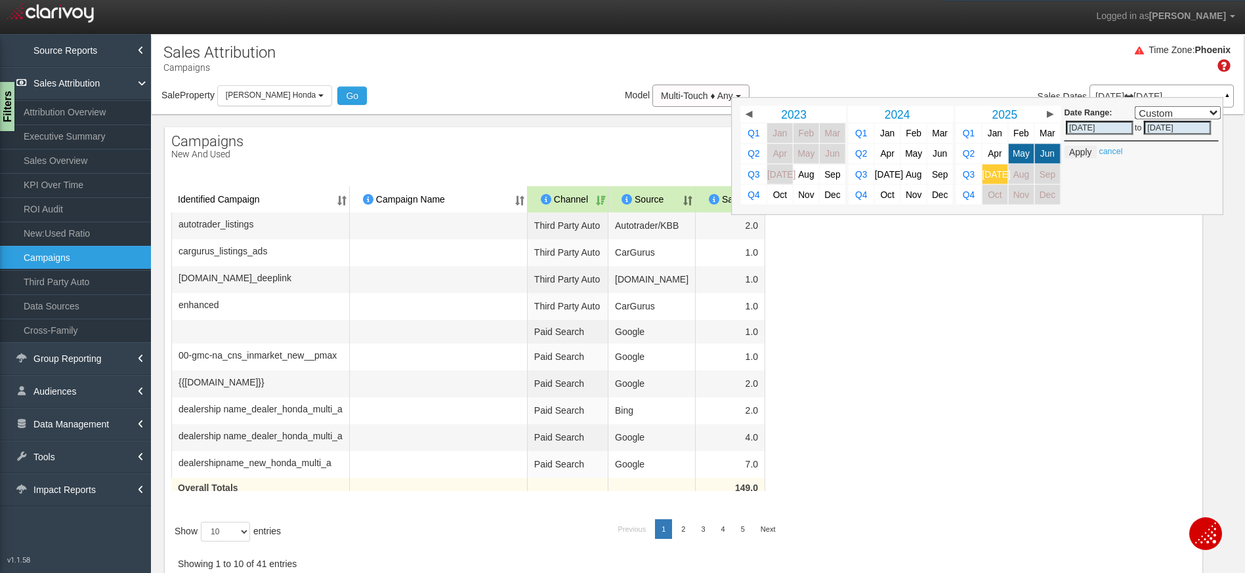
click at [987, 173] on span "[DATE]" at bounding box center [996, 174] width 28 height 10
select select ","
type input "[DATE]"
click at [1068, 152] on button "Apply" at bounding box center [1080, 152] width 32 height 13
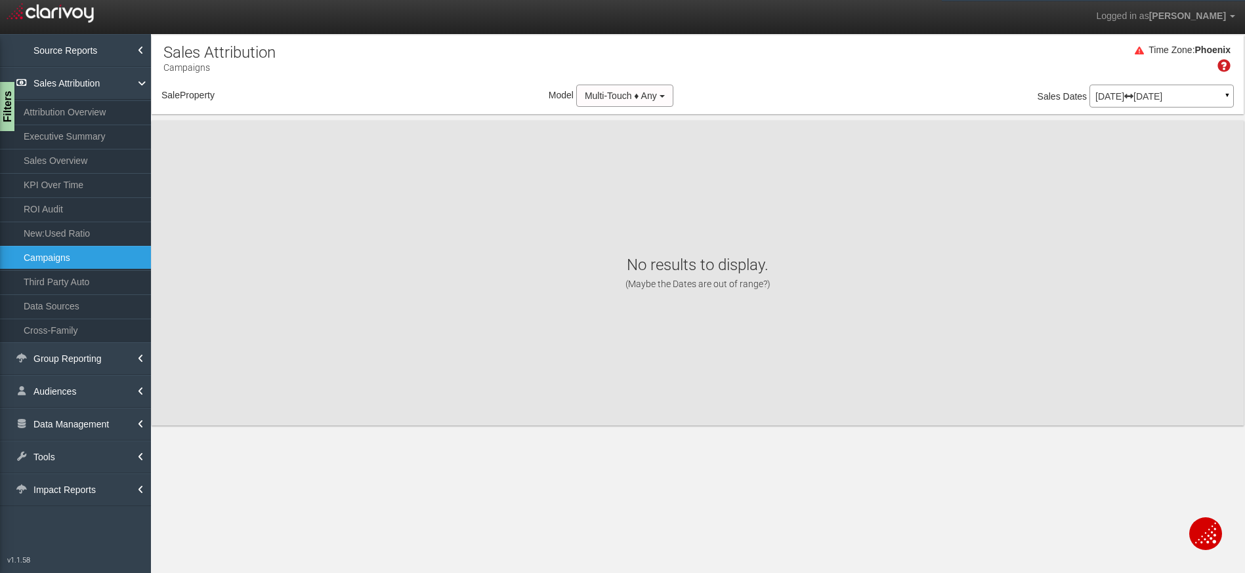
select select "object:5699"
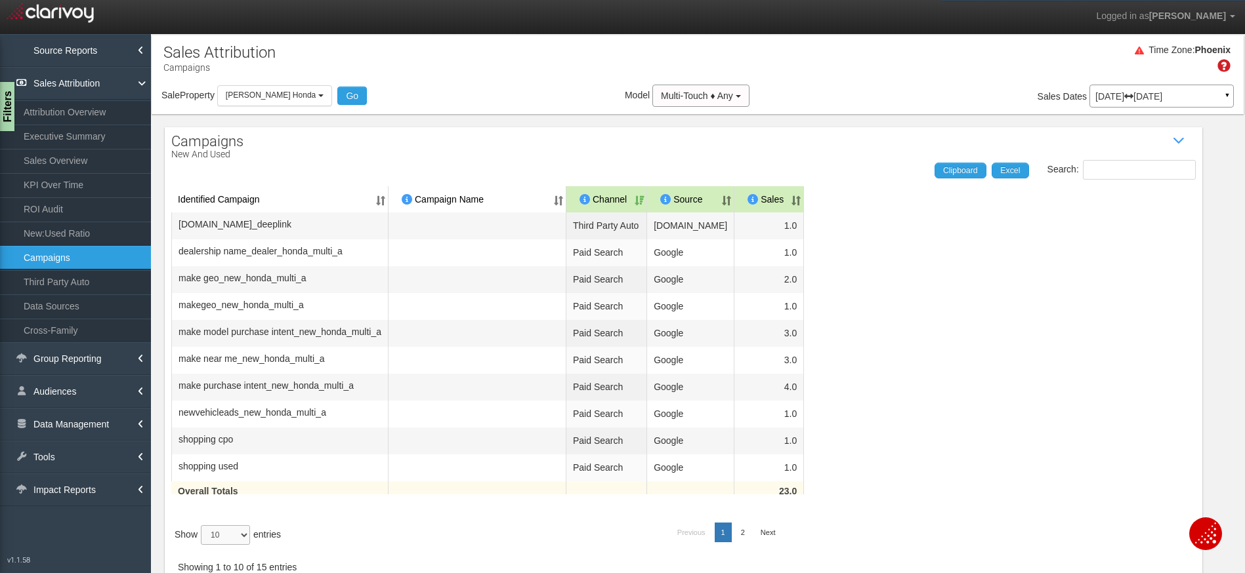
click at [206, 545] on select "10 25 50 100" at bounding box center [225, 536] width 49 height 20
select select "25"
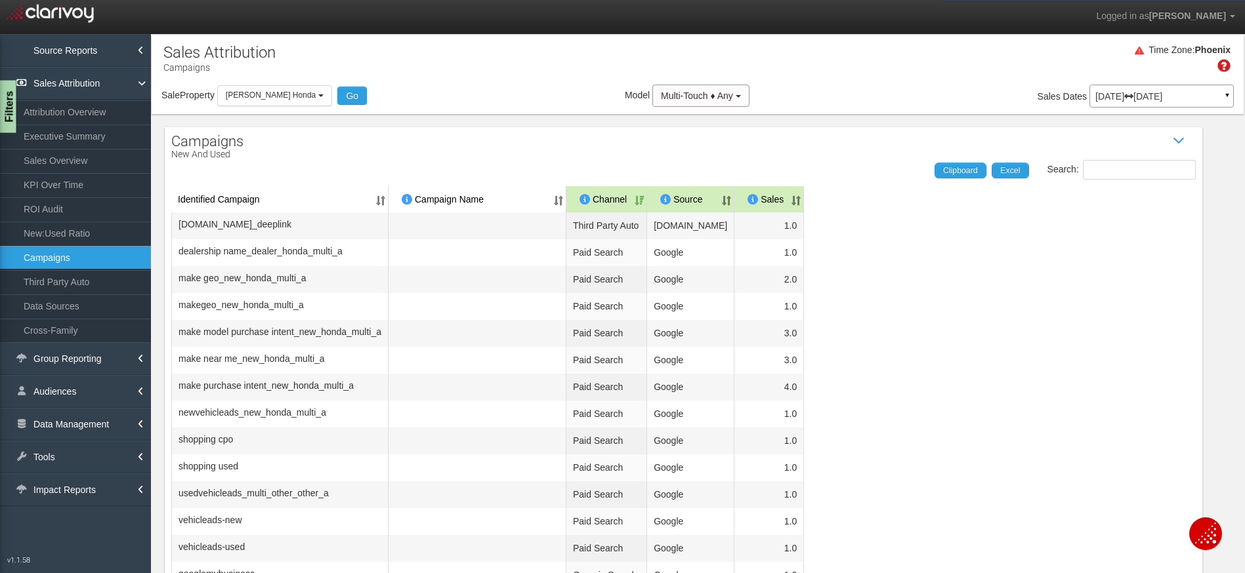
click at [8, 121] on div "Filters" at bounding box center [8, 107] width 16 height 52
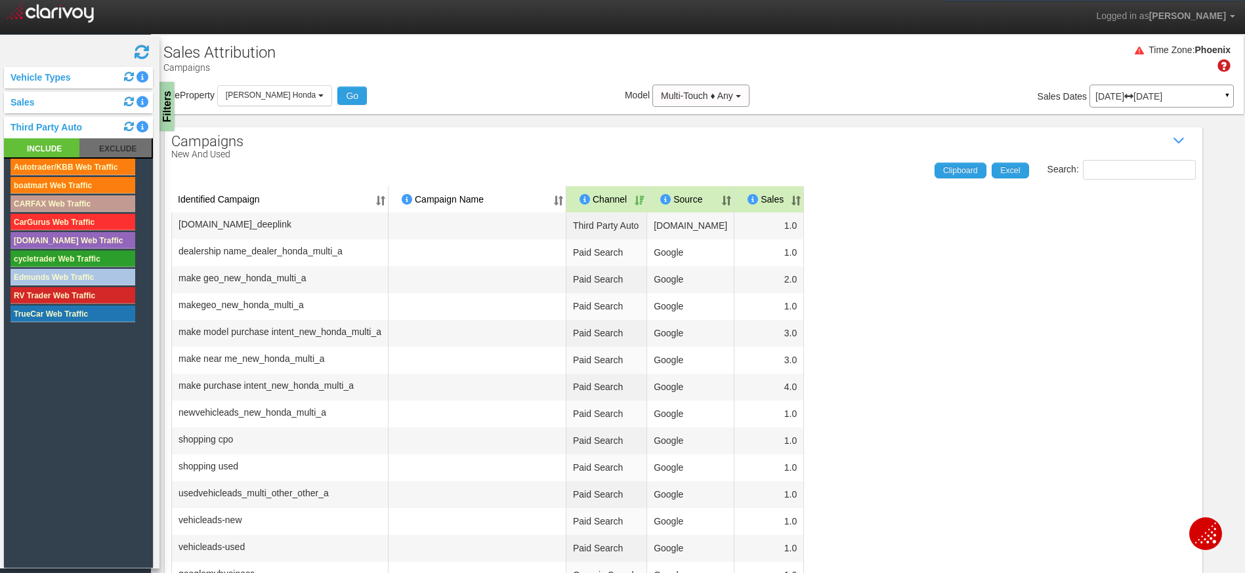
click at [45, 118] on div "Third Party Auto" at bounding box center [78, 128] width 149 height 22
click at [39, 129] on link "Third Party Auto" at bounding box center [43, 127] width 78 height 10
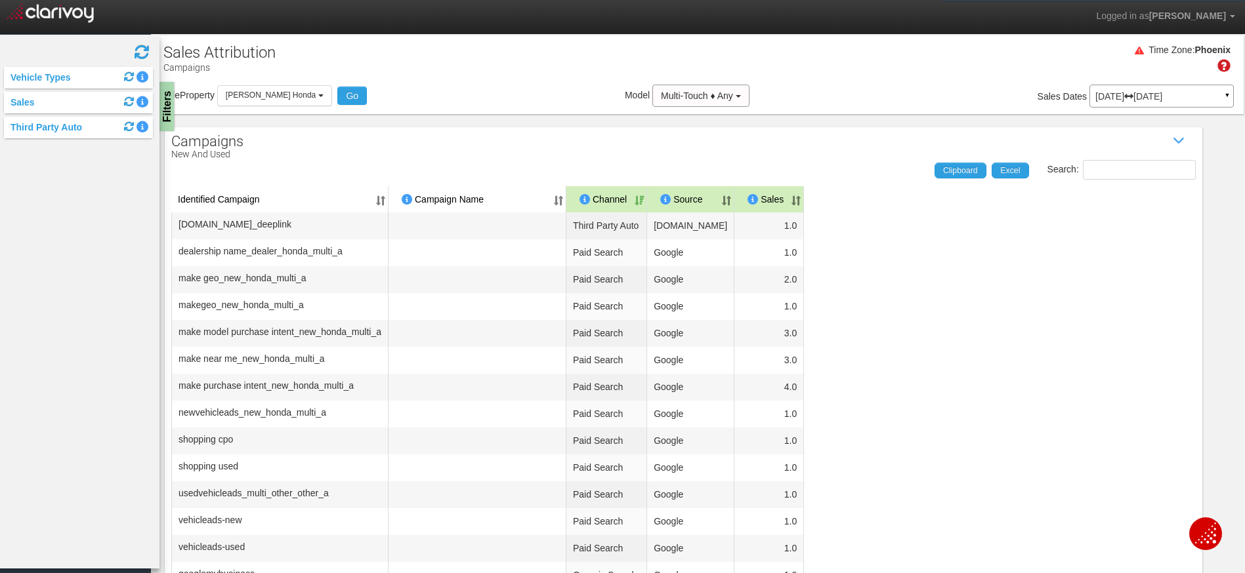
click at [18, 110] on div "Sales" at bounding box center [78, 103] width 149 height 22
click at [18, 106] on link "Sales" at bounding box center [19, 102] width 31 height 10
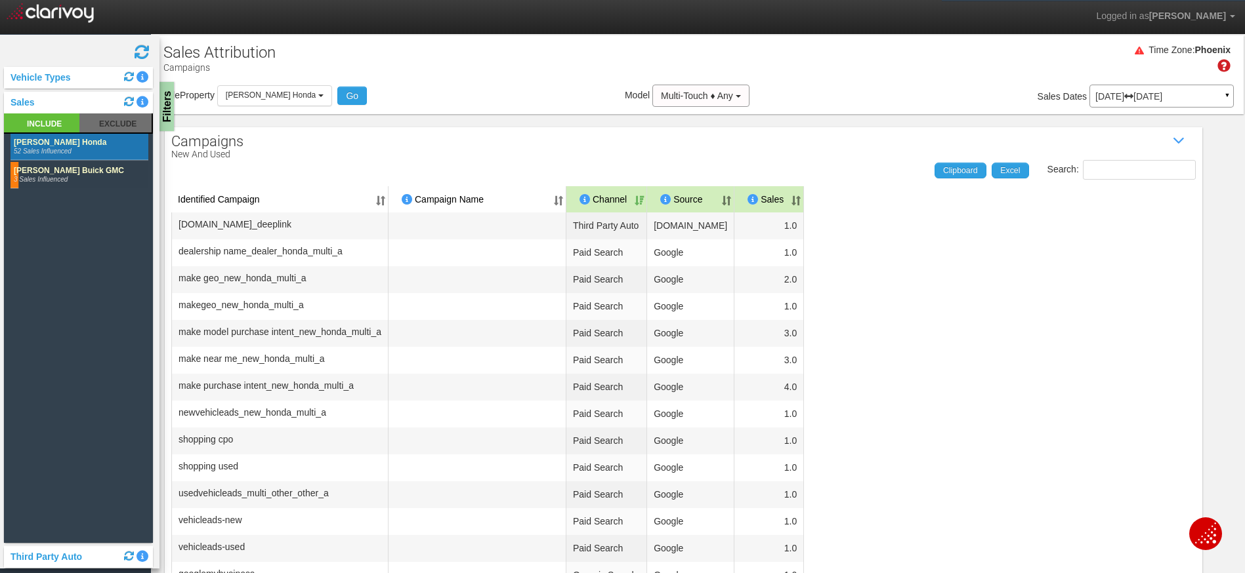
click at [37, 170] on rect at bounding box center [79, 175] width 138 height 26
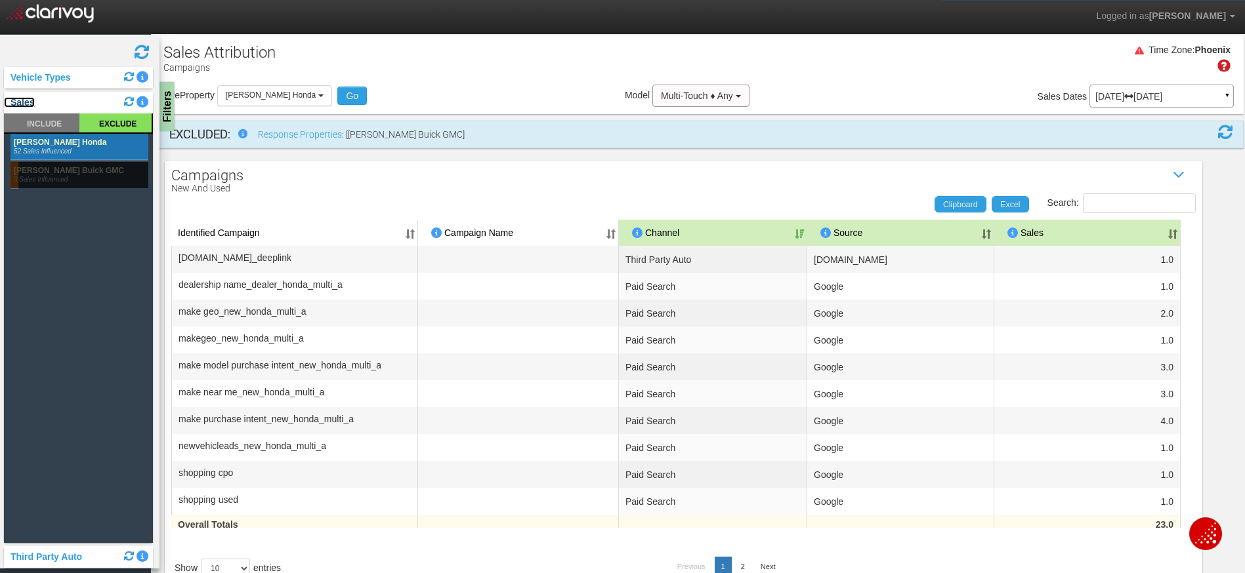
click at [17, 107] on link "Sales" at bounding box center [19, 102] width 31 height 10
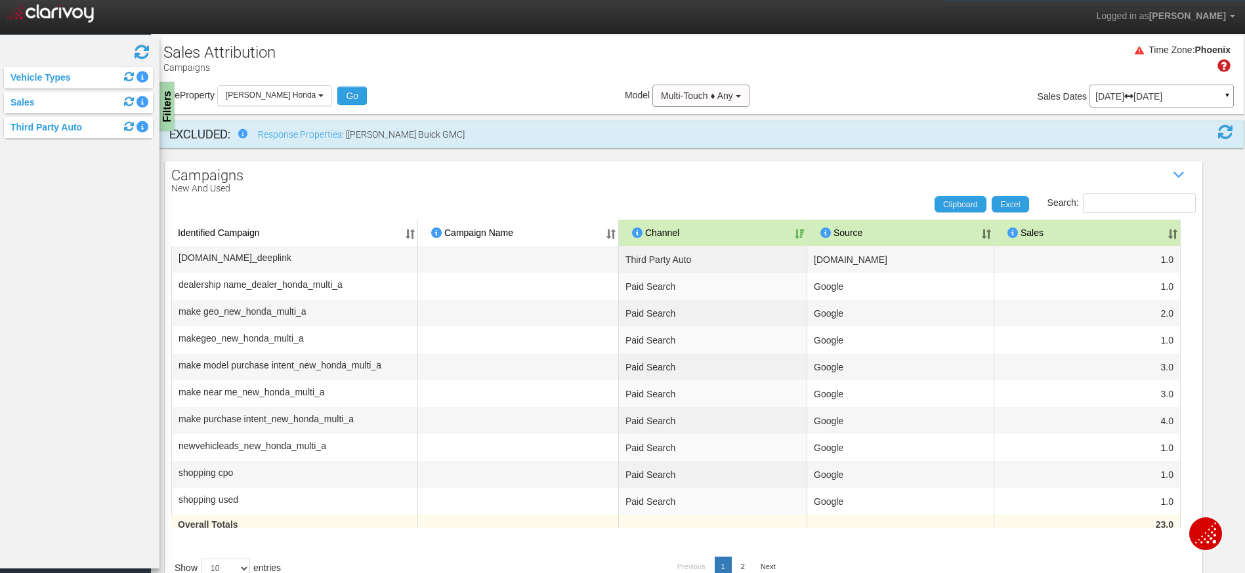
click at [159, 106] on div "Vehicle Types INCLUDE EXCLUDE used 44 Sales Influenced new 48 Sales Influenced …" at bounding box center [77, 302] width 164 height 534
click at [164, 106] on div "Filters" at bounding box center [167, 107] width 16 height 52
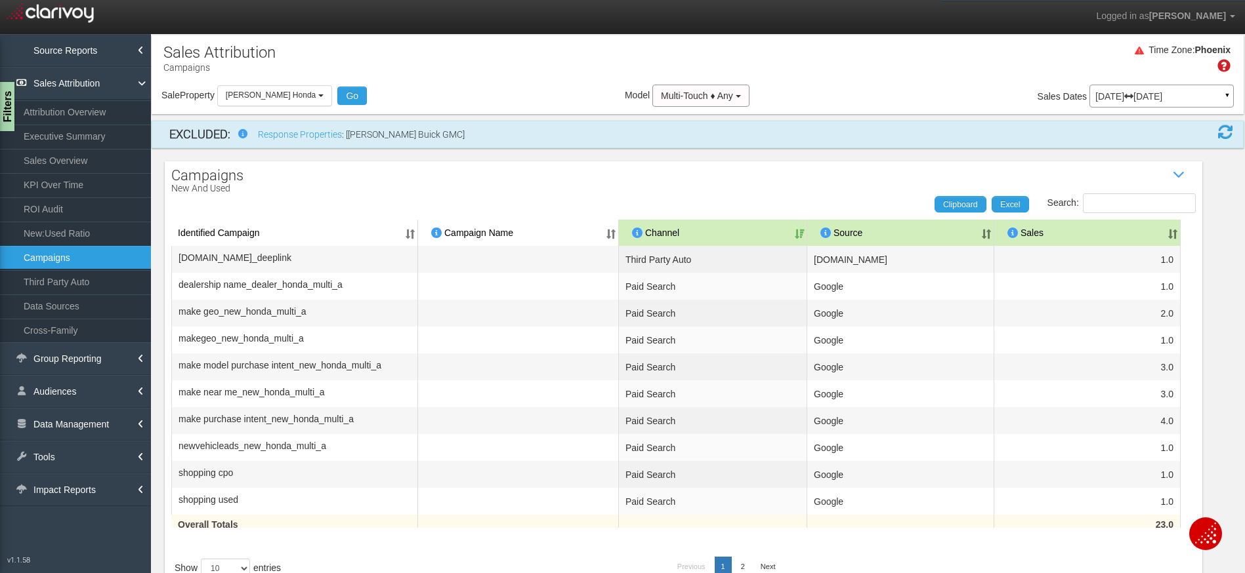
click at [394, 168] on div "Campaigns New and Used Show / Hide Data Table Search: Clipboard Excel Identifie…" at bounding box center [683, 394] width 1037 height 467
click at [739, 566] on link "2" at bounding box center [742, 567] width 17 height 20
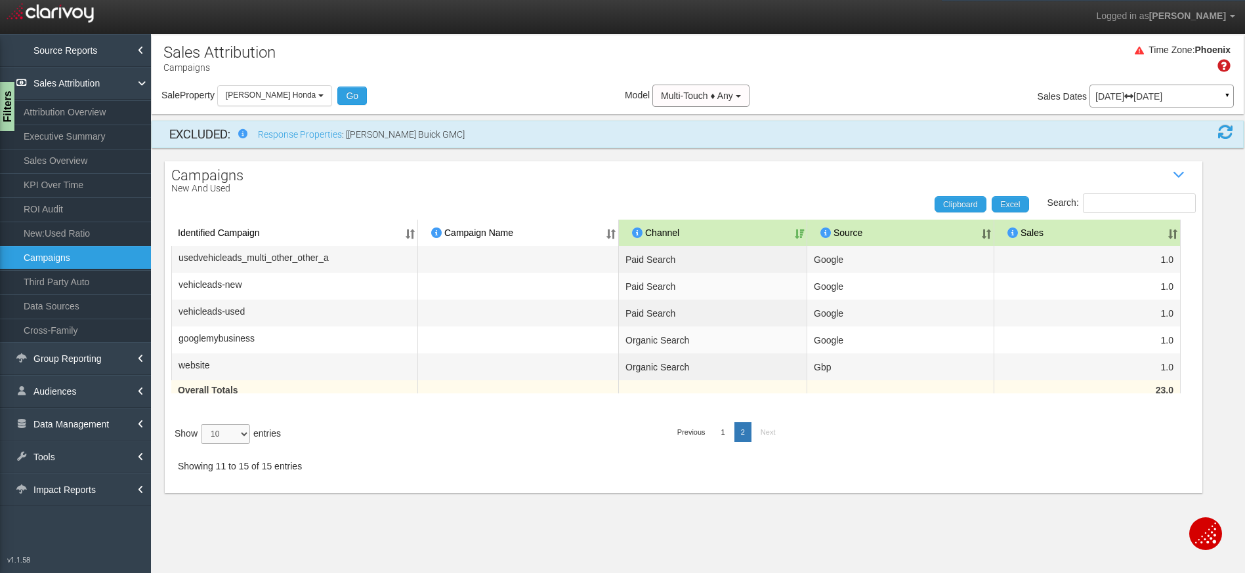
click at [230, 427] on select "10 25 50 100" at bounding box center [225, 434] width 49 height 20
select select "50"
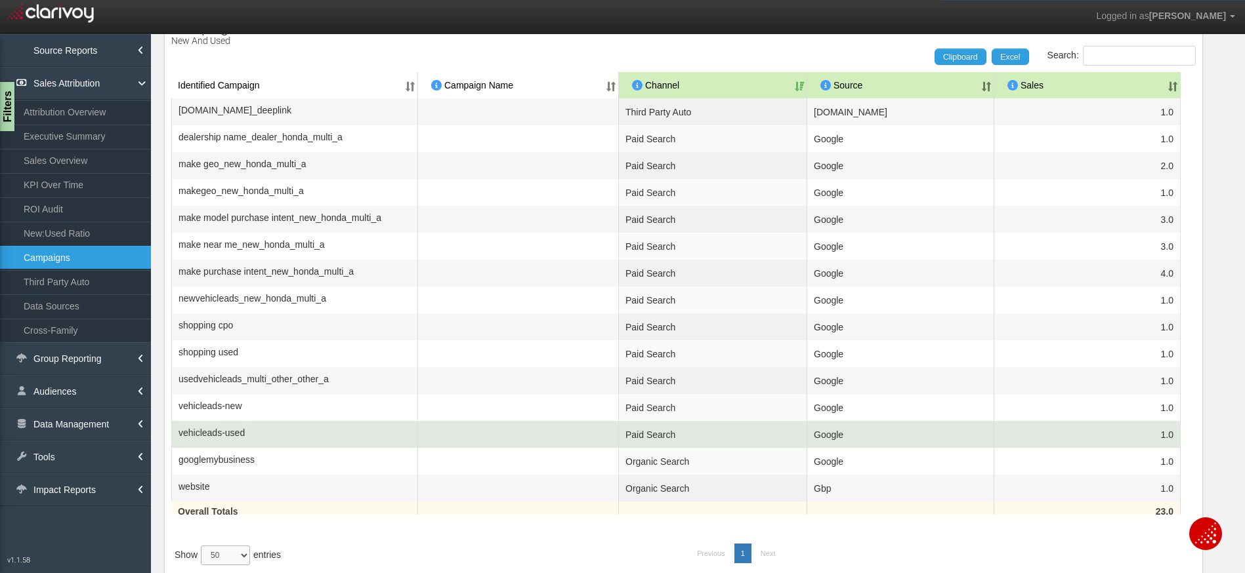
scroll to position [160, 0]
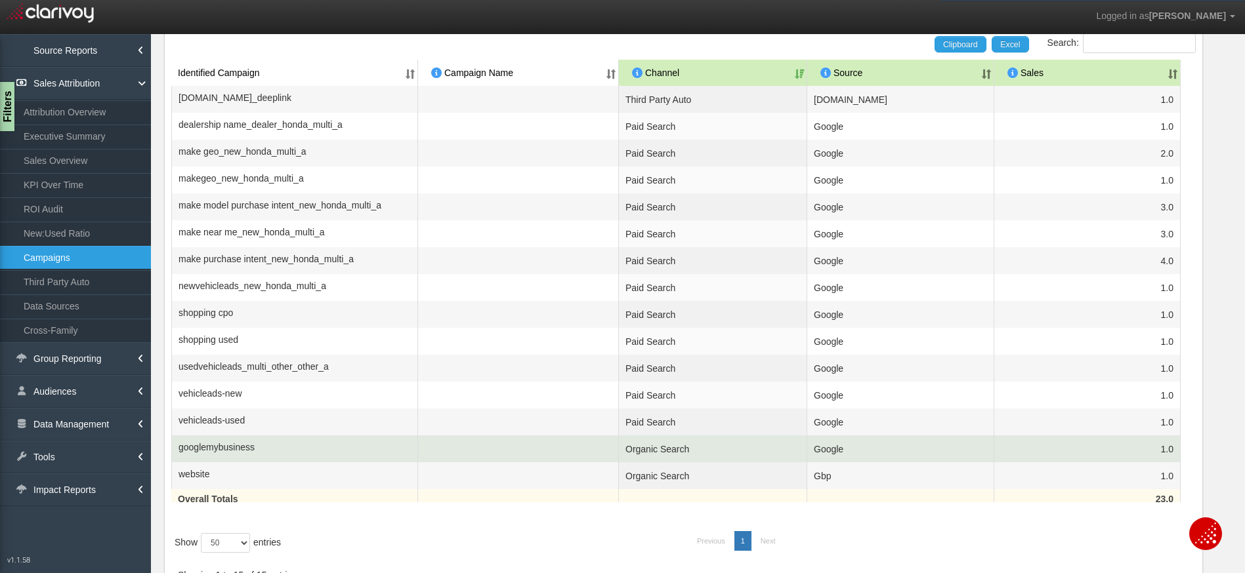
drag, startPoint x: 271, startPoint y: 453, endPoint x: 209, endPoint y: 444, distance: 63.1
click at [236, 453] on td "googlemybusiness" at bounding box center [294, 449] width 247 height 27
click at [254, 436] on td "googlemybusiness" at bounding box center [294, 449] width 247 height 27
click at [264, 448] on td "googlemybusiness" at bounding box center [294, 449] width 247 height 27
drag, startPoint x: 233, startPoint y: 451, endPoint x: 186, endPoint y: 453, distance: 47.3
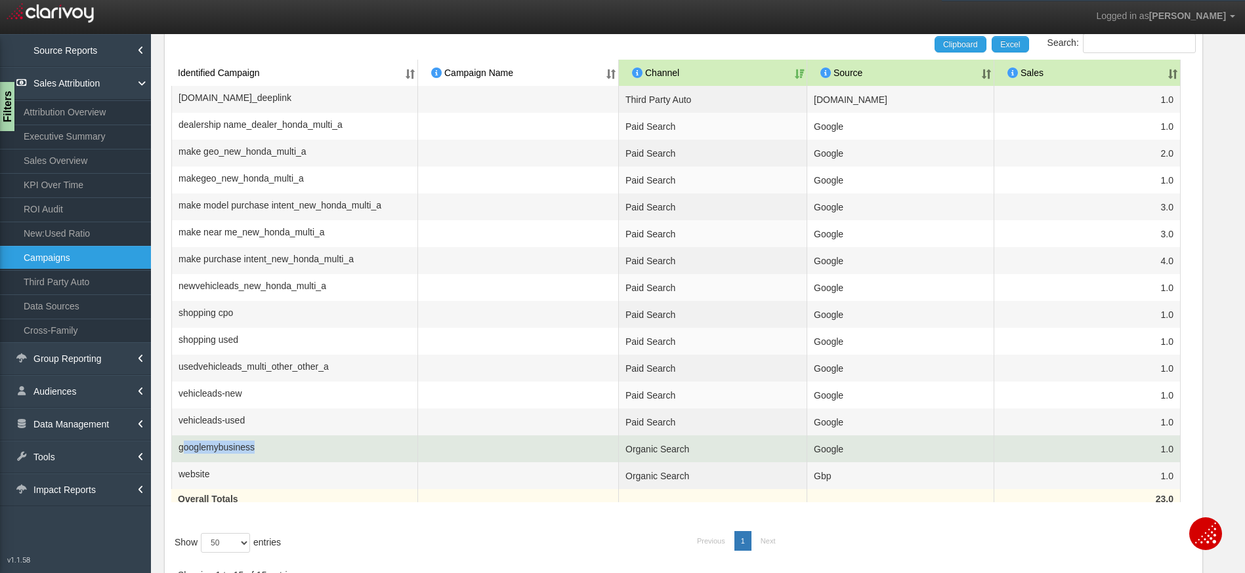
click at [186, 453] on td "googlemybusiness" at bounding box center [294, 449] width 247 height 27
drag, startPoint x: 623, startPoint y: 458, endPoint x: 666, endPoint y: 460, distance: 43.3
click at [666, 460] on td "Organic Search" at bounding box center [713, 449] width 188 height 27
click at [830, 454] on td "Google" at bounding box center [900, 449] width 187 height 27
drag, startPoint x: 1135, startPoint y: 451, endPoint x: 1147, endPoint y: 451, distance: 11.8
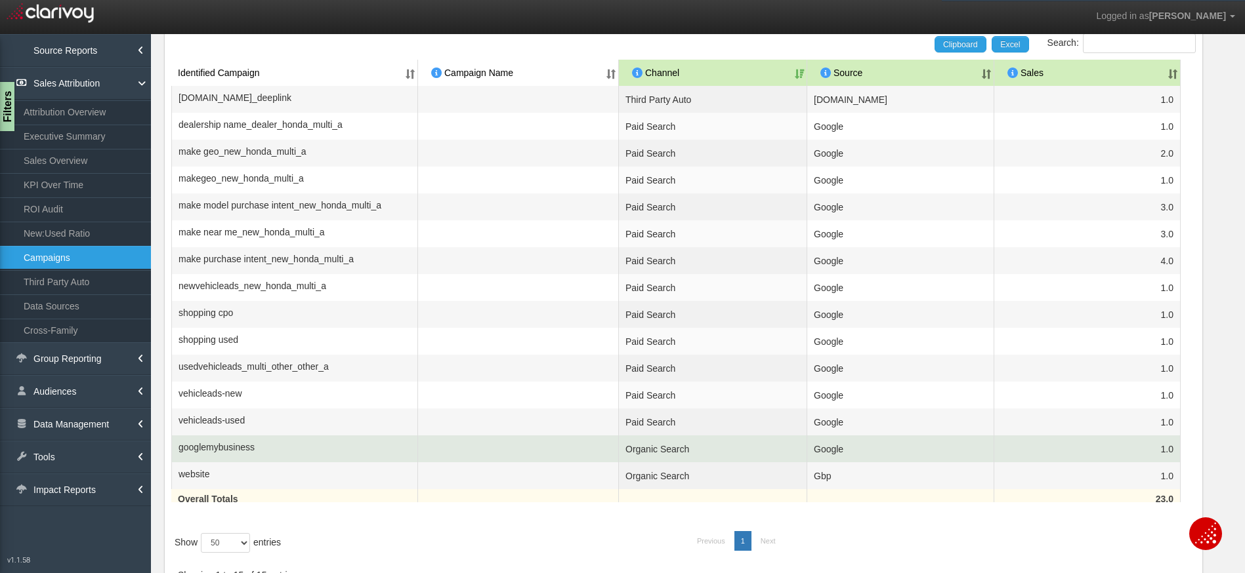
click at [1143, 451] on td "1.0" at bounding box center [1087, 449] width 186 height 27
click at [1153, 447] on td "1.0" at bounding box center [1087, 449] width 186 height 27
click at [246, 446] on span "googlemybusiness" at bounding box center [216, 447] width 76 height 13
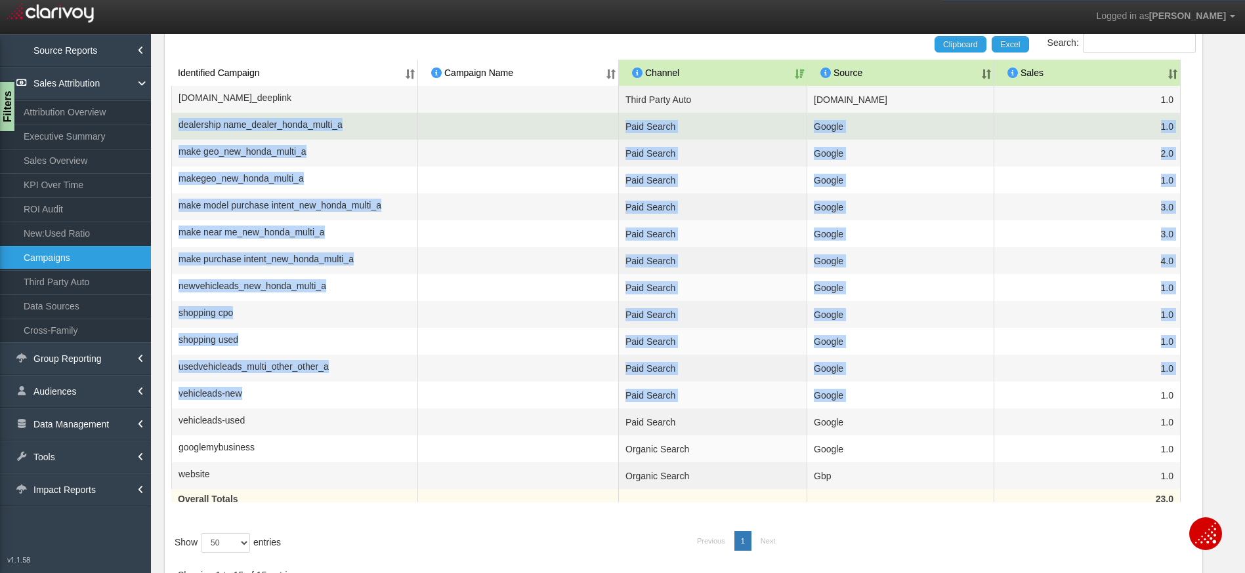
drag, startPoint x: 1167, startPoint y: 388, endPoint x: 176, endPoint y: 122, distance: 1026.5
click at [176, 122] on tbody "cars.com_deeplink Third Party Auto Cars.com 1.0 dealership name_dealer_honda_mu…" at bounding box center [683, 287] width 1024 height 403
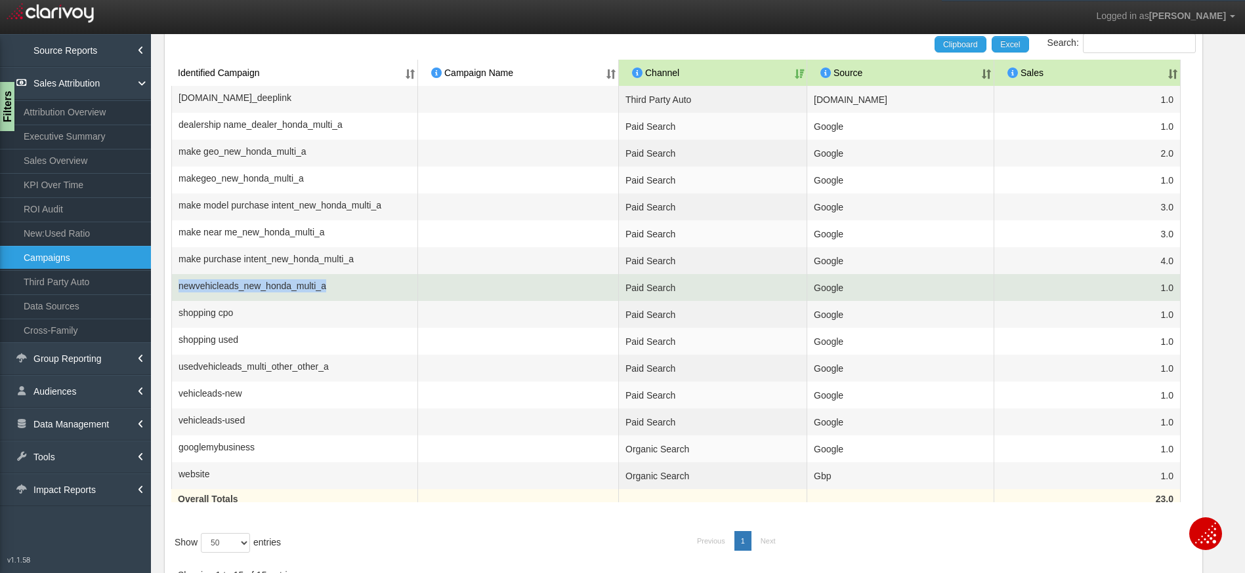
drag, startPoint x: 371, startPoint y: 286, endPoint x: 172, endPoint y: 293, distance: 199.6
click at [172, 293] on td "newvehicleads_new_honda_multi_a" at bounding box center [294, 287] width 247 height 27
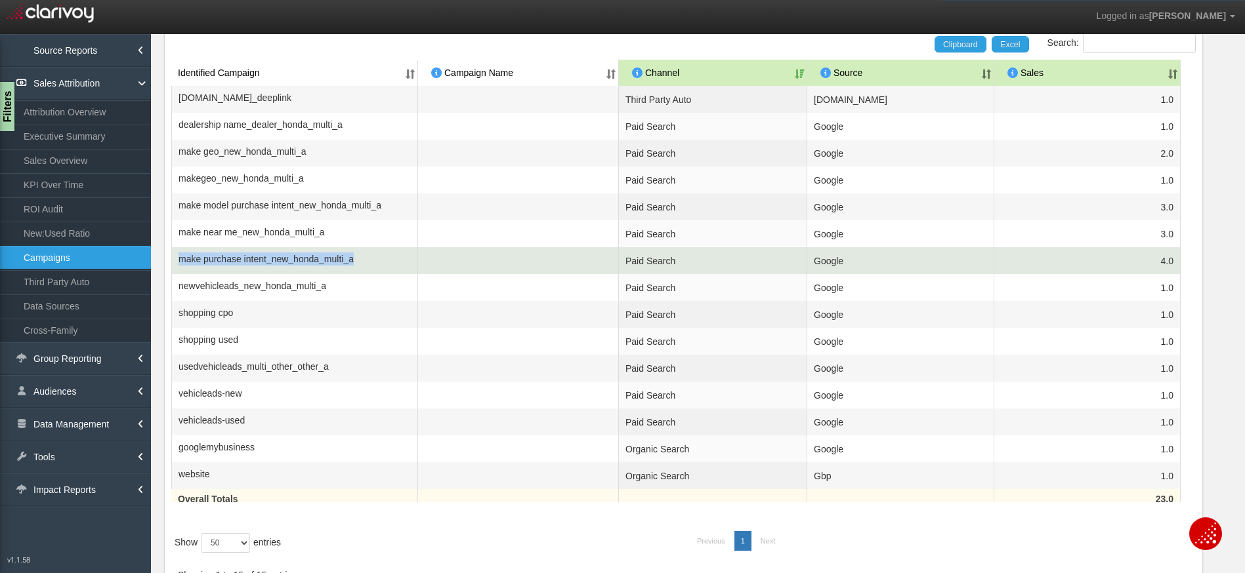
drag, startPoint x: 396, startPoint y: 265, endPoint x: 181, endPoint y: 265, distance: 215.2
click at [181, 265] on td "make purchase intent_new_honda_multi_a" at bounding box center [294, 260] width 247 height 27
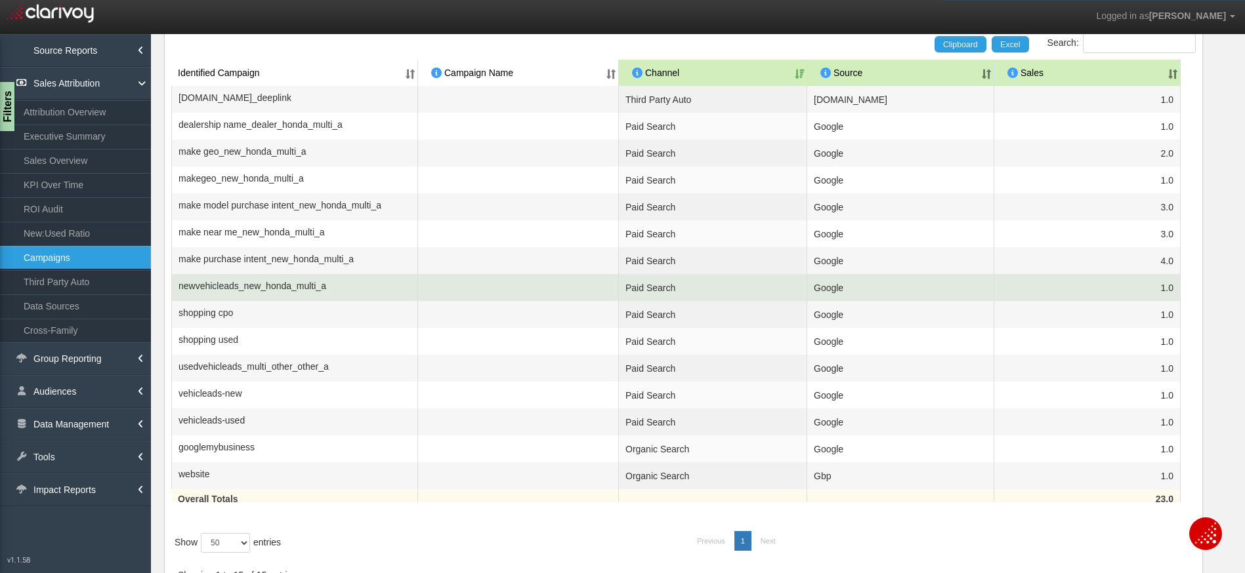
click at [294, 278] on td "newvehicleads_new_honda_multi_a" at bounding box center [294, 287] width 247 height 27
drag, startPoint x: 354, startPoint y: 287, endPoint x: 243, endPoint y: 287, distance: 110.9
click at [243, 287] on td "newvehicleads_new_honda_multi_a" at bounding box center [294, 287] width 247 height 27
drag, startPoint x: 1113, startPoint y: 283, endPoint x: 1167, endPoint y: 289, distance: 54.1
click at [1167, 289] on td "1.0" at bounding box center [1087, 287] width 186 height 27
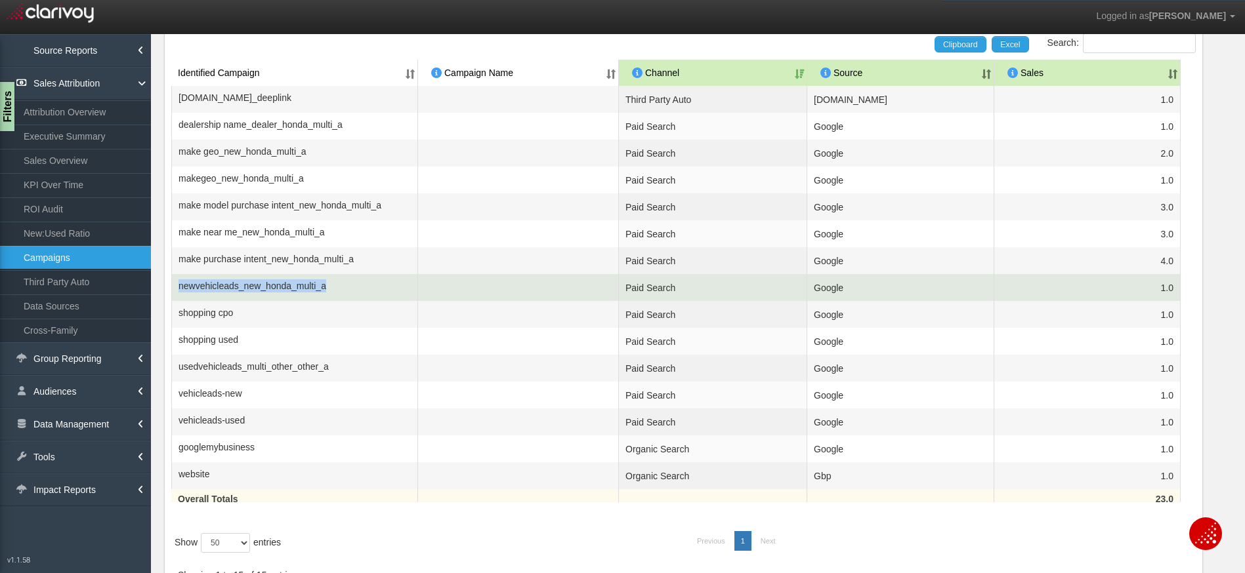
drag, startPoint x: 380, startPoint y: 294, endPoint x: 179, endPoint y: 289, distance: 200.8
click at [179, 289] on td "newvehicleads_new_honda_multi_a" at bounding box center [294, 287] width 247 height 27
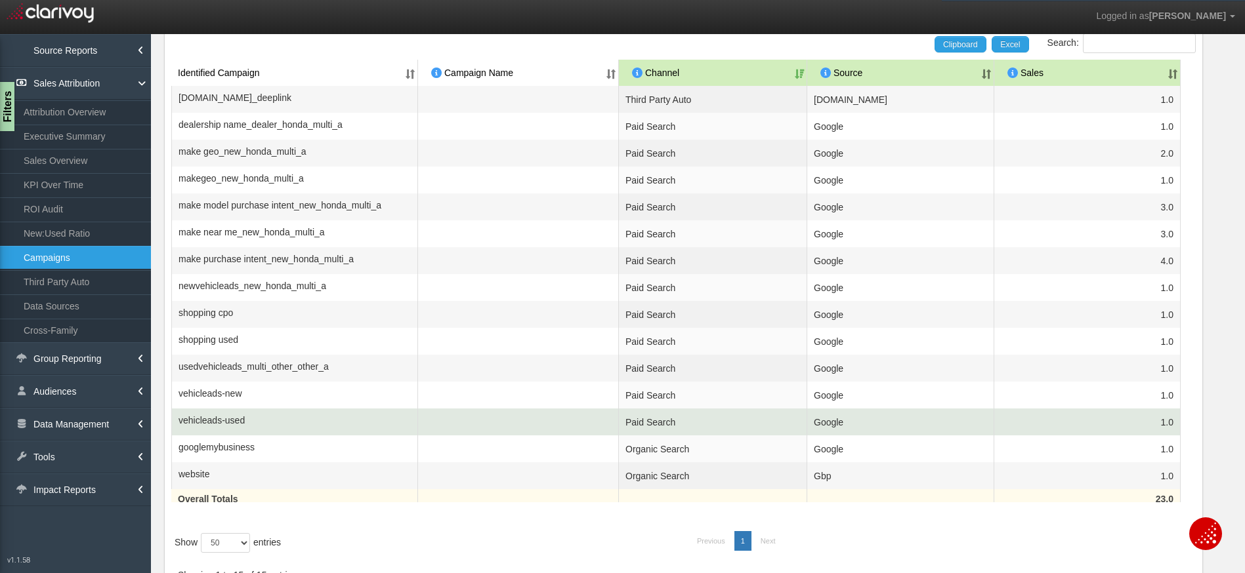
click at [293, 424] on td "vehicleads-used" at bounding box center [294, 422] width 247 height 27
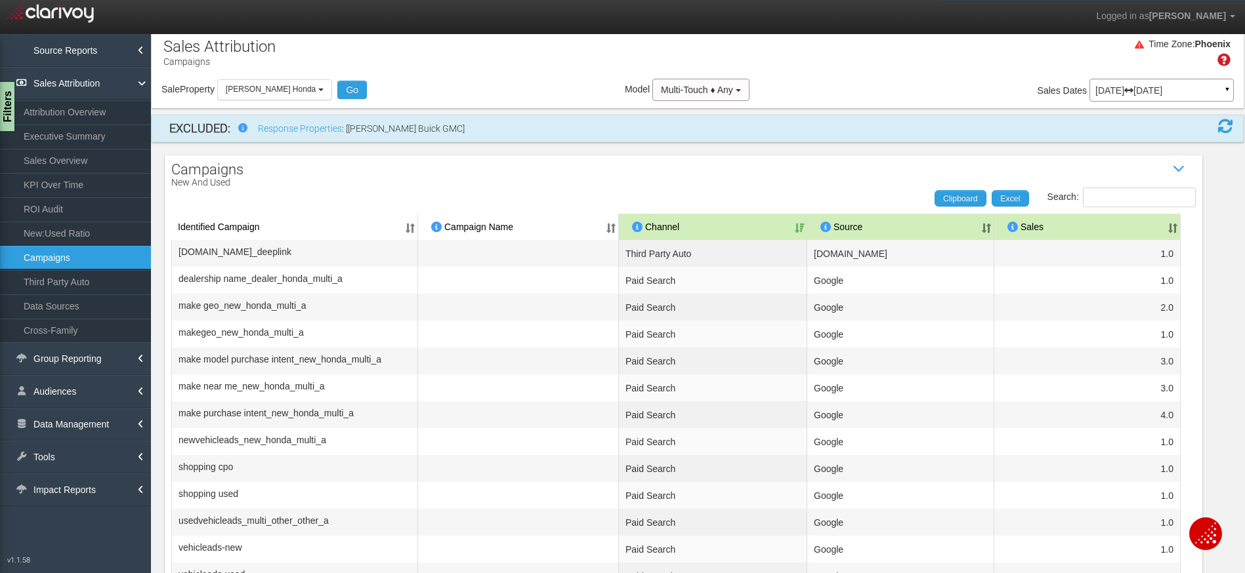
scroll to position [0, 0]
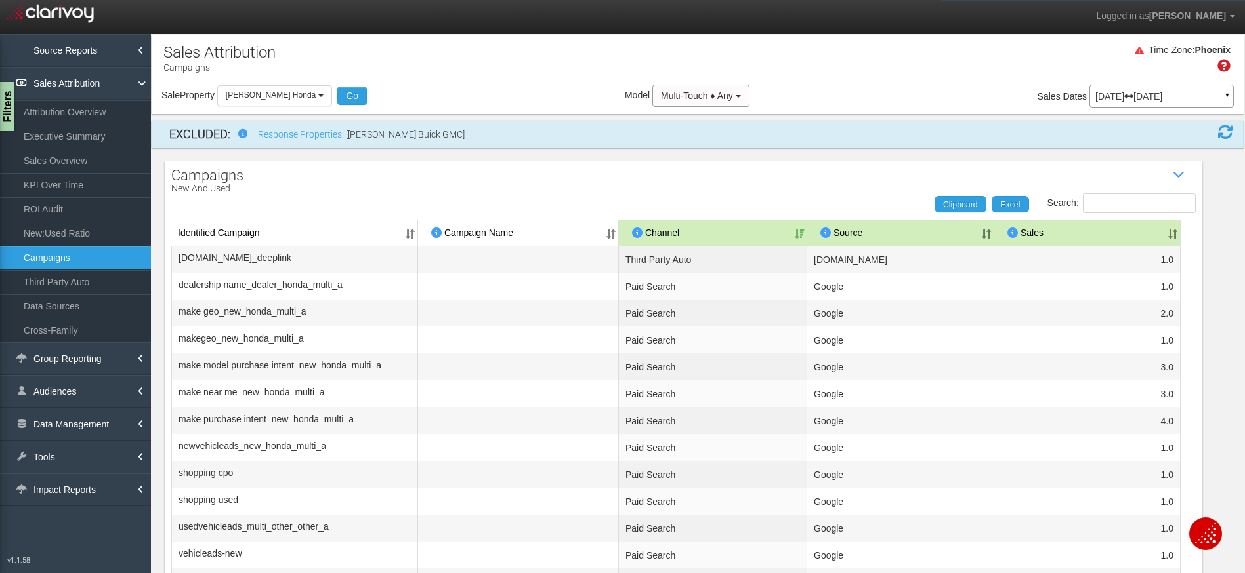
click at [1133, 93] on icon at bounding box center [1128, 96] width 9 height 9
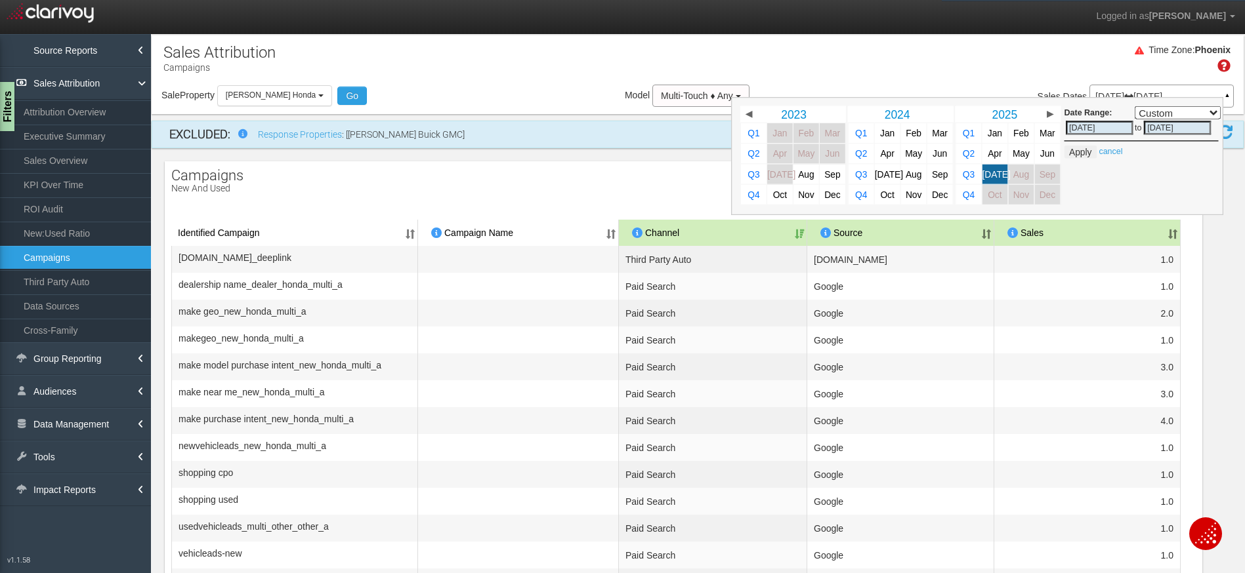
click at [913, 60] on div "Time Zone: [GEOGRAPHIC_DATA]" at bounding box center [698, 63] width 1092 height 43
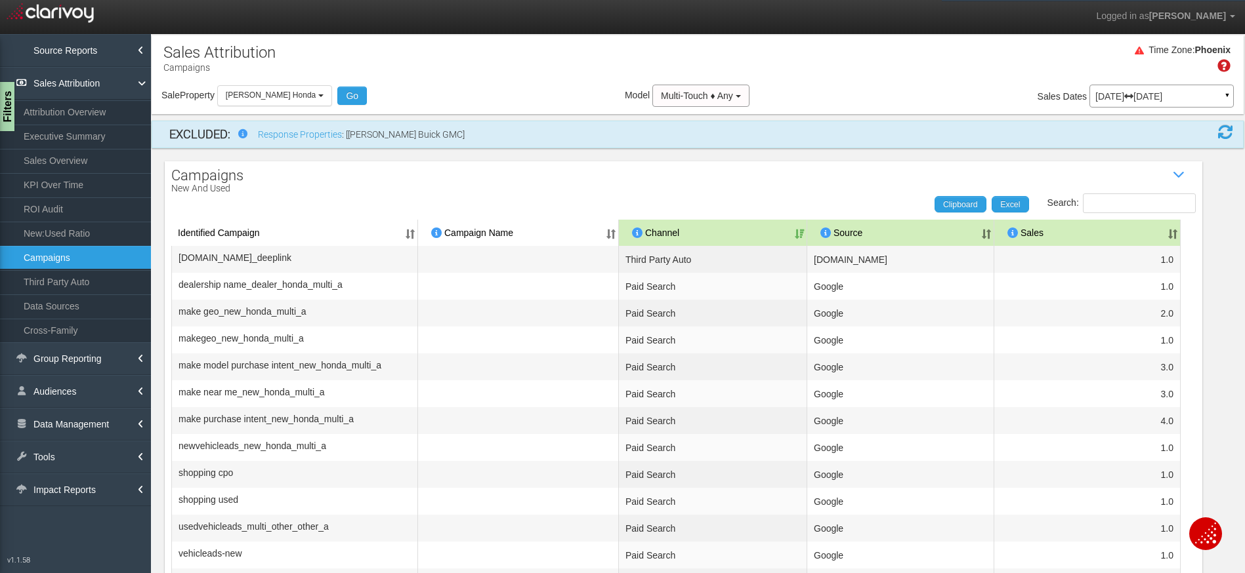
click at [1154, 93] on p "Jul 01, 2025 Jul 31, 2025" at bounding box center [1161, 96] width 133 height 9
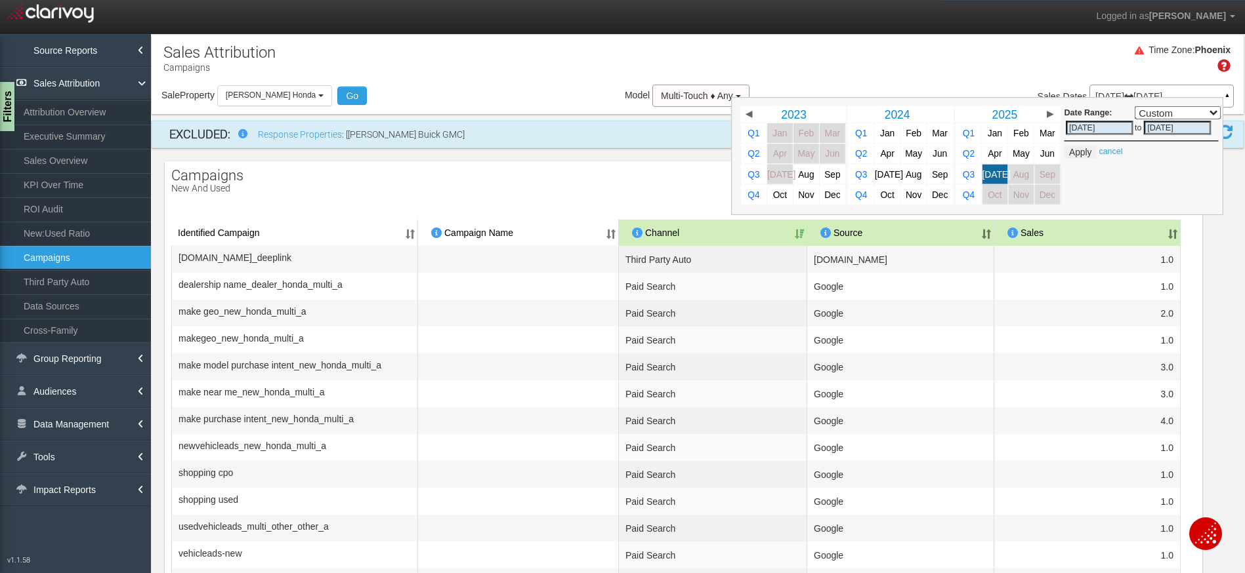
drag, startPoint x: 1030, startPoint y: 152, endPoint x: 1107, endPoint y: 157, distance: 77.0
click at [1040, 152] on span "Jun" at bounding box center [1047, 154] width 14 height 10
select select ","
type input "06/01/2025"
type input "06/30/2025"
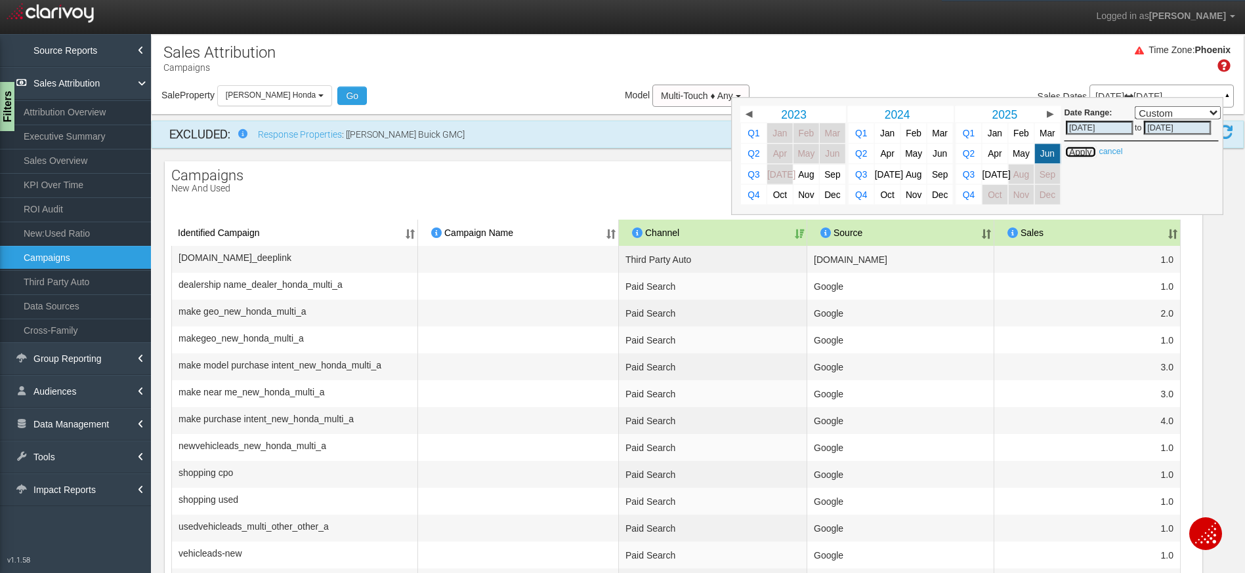
click at [1075, 154] on button "Apply" at bounding box center [1080, 152] width 32 height 13
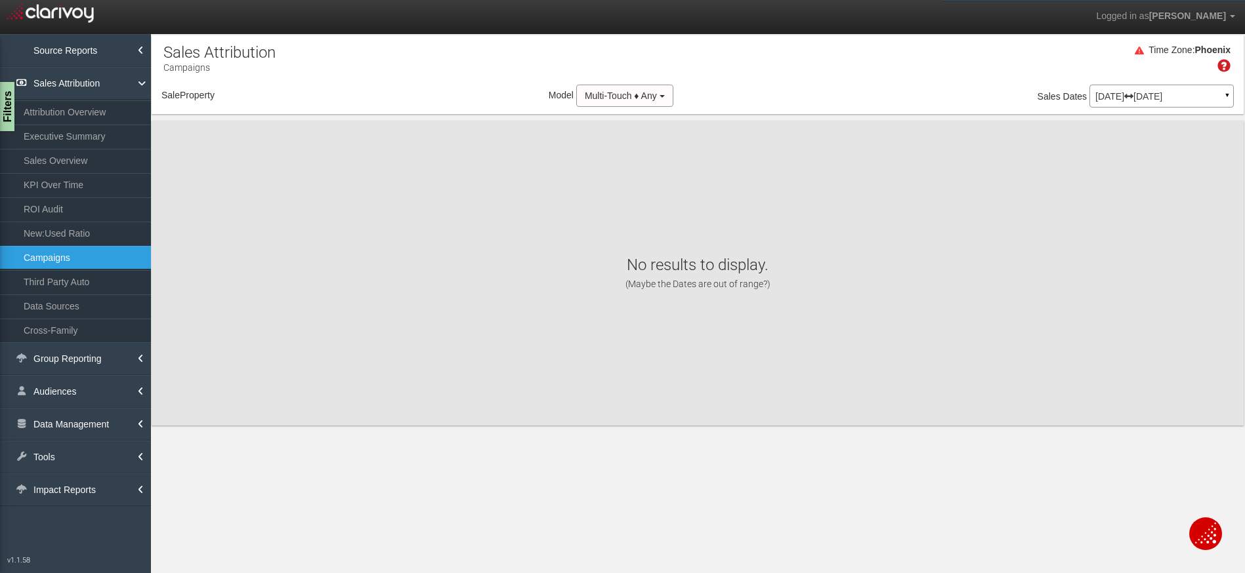
select select "object:8288"
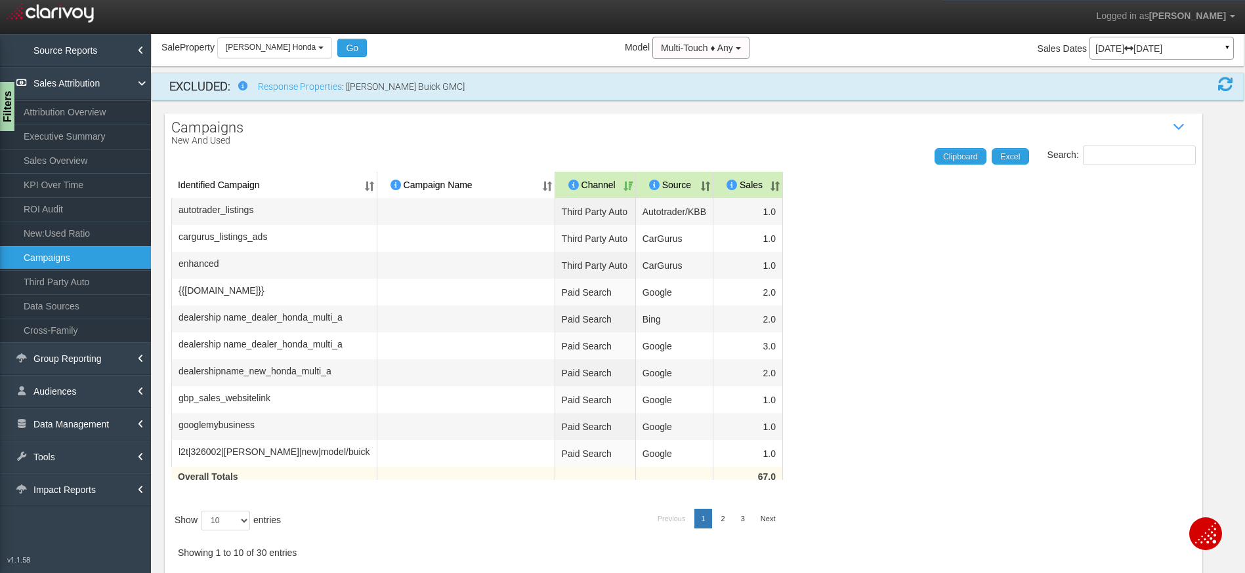
scroll to position [77, 0]
click at [8, 112] on div "Filters" at bounding box center [8, 107] width 16 height 52
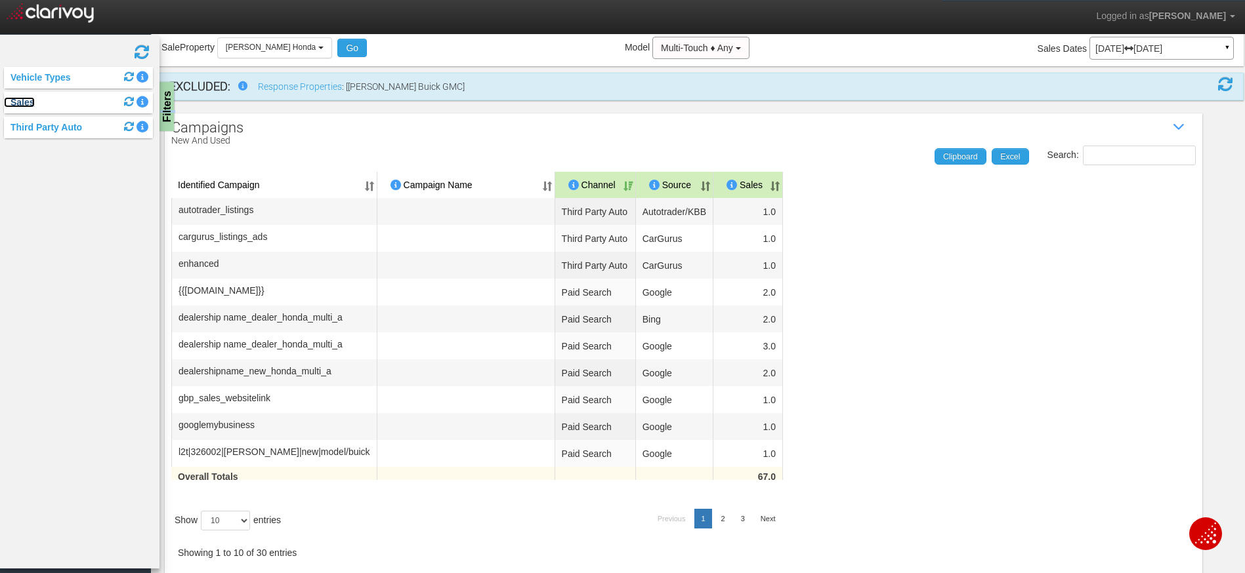
click at [22, 105] on link "Sales" at bounding box center [19, 102] width 31 height 10
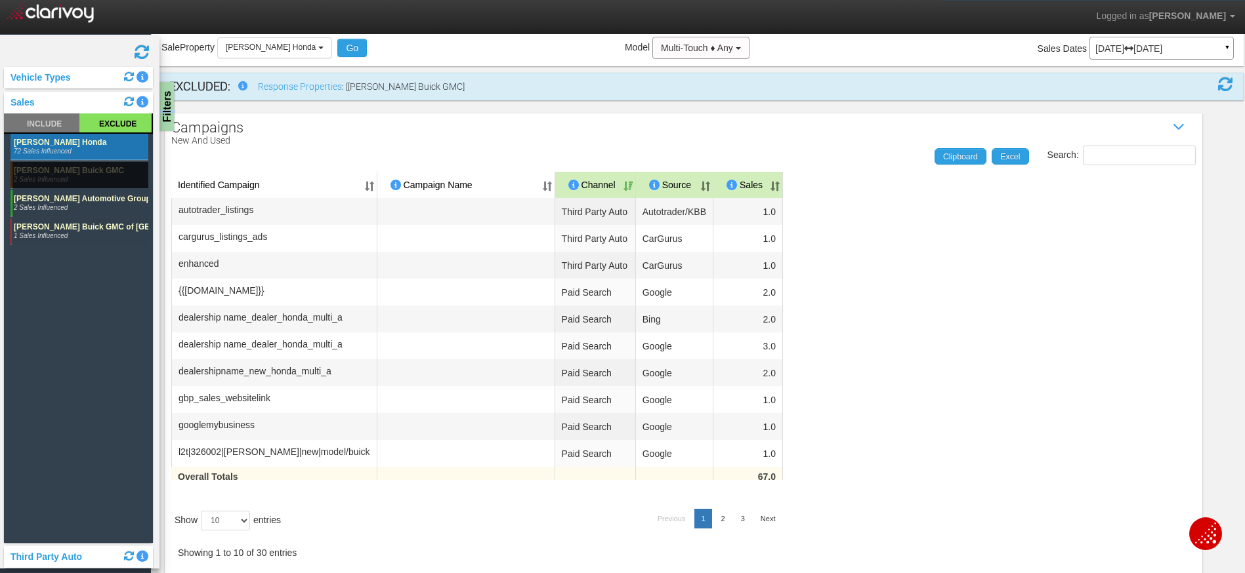
click at [91, 236] on rect at bounding box center [79, 231] width 138 height 26
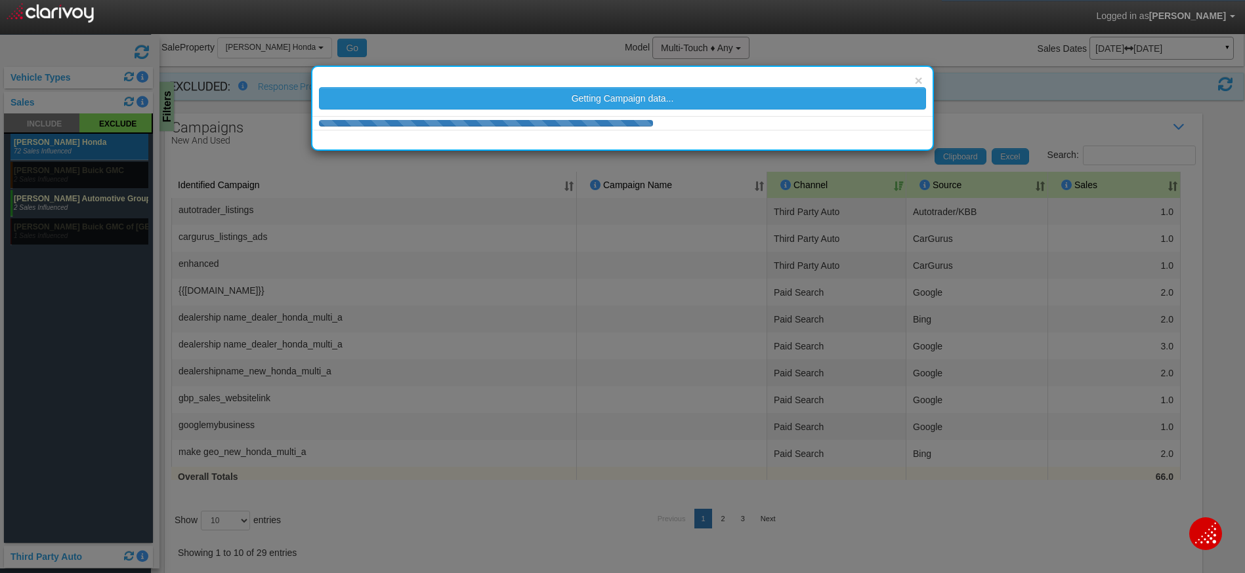
scroll to position [48, 0]
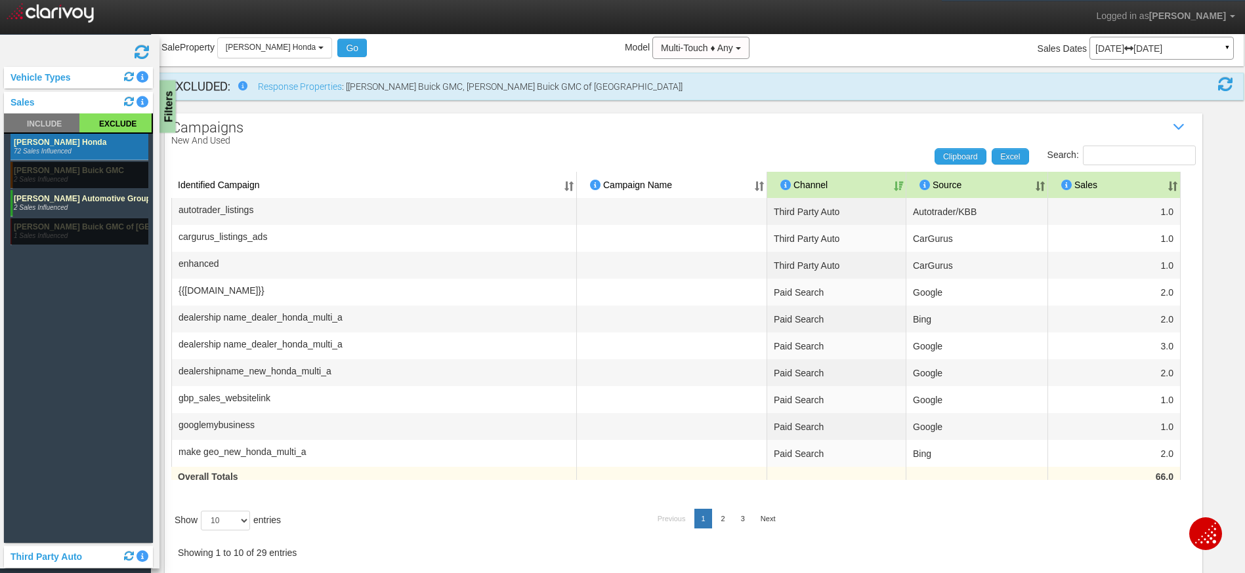
click at [169, 104] on div "Filters" at bounding box center [167, 107] width 16 height 52
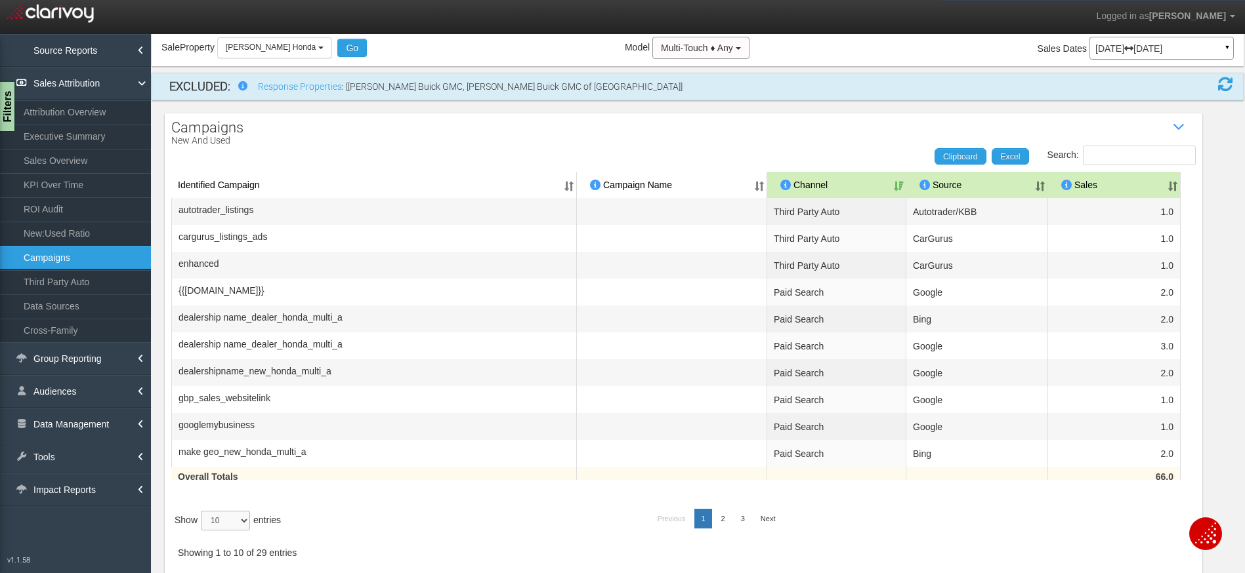
click at [247, 516] on select "10 25 50 100" at bounding box center [225, 521] width 49 height 20
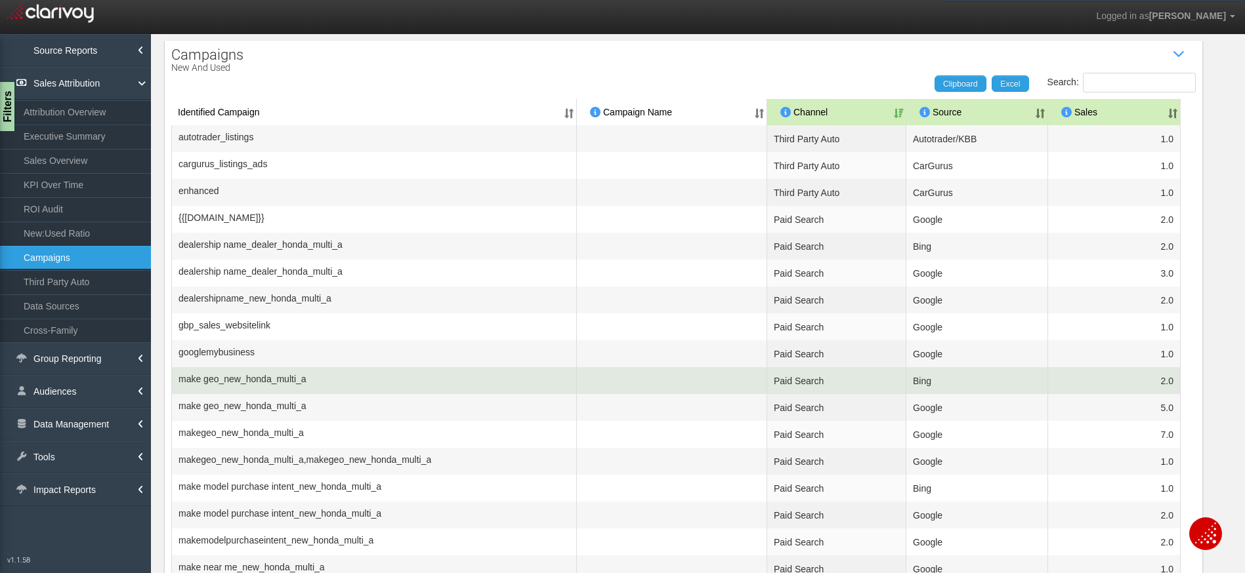
scroll to position [426, 0]
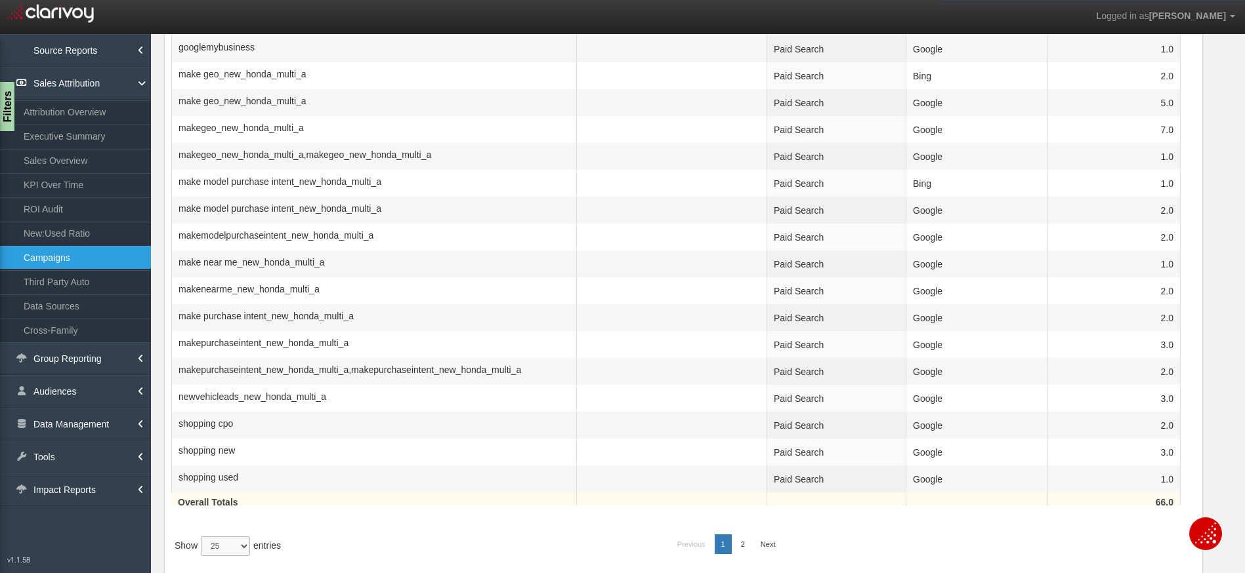
click at [208, 545] on select "10 25 50 100" at bounding box center [225, 547] width 49 height 20
select select "50"
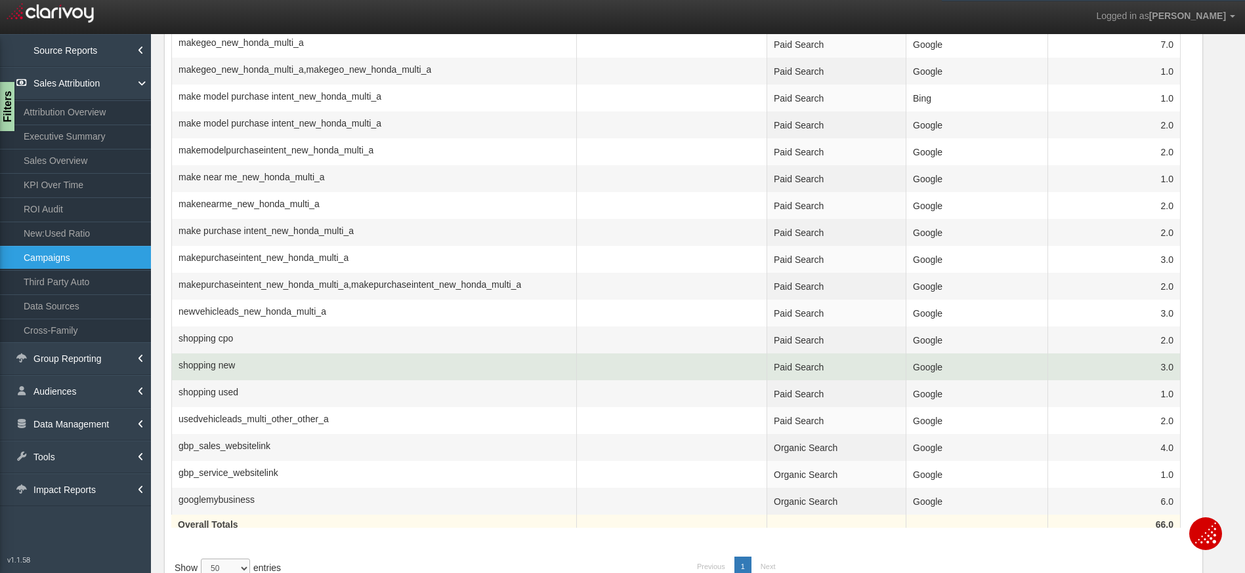
scroll to position [515, 0]
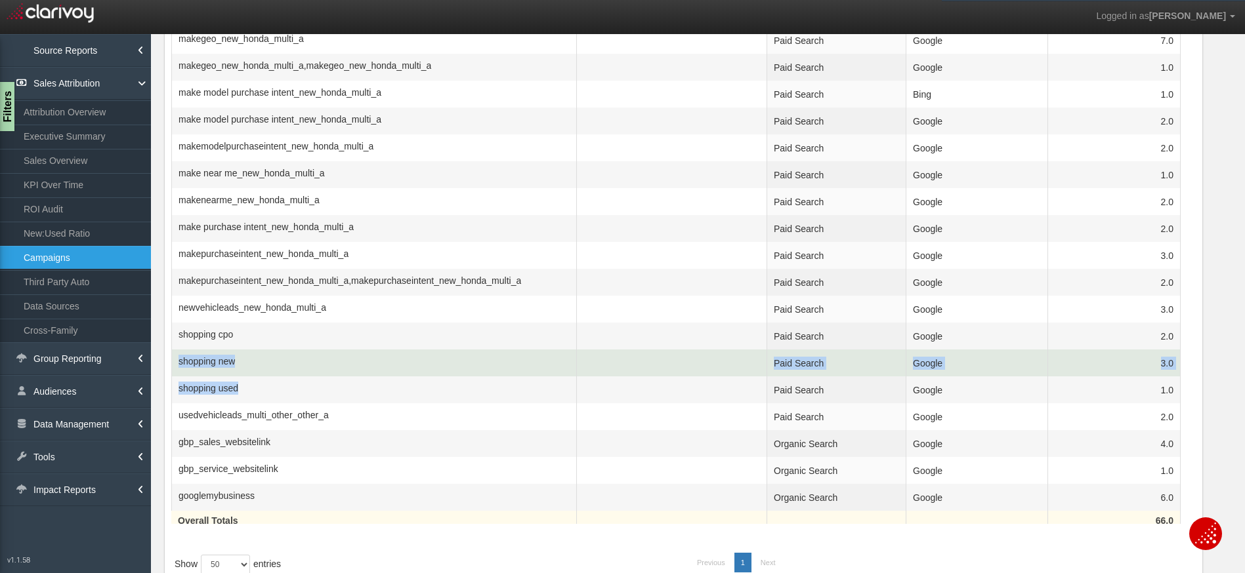
drag, startPoint x: 256, startPoint y: 388, endPoint x: 178, endPoint y: 360, distance: 82.6
click at [178, 360] on tbody "autotrader_listings Third Party Auto Autotrader/KBB 1.0 cargurus_listings_ads T…" at bounding box center [683, 121] width 1024 height 780
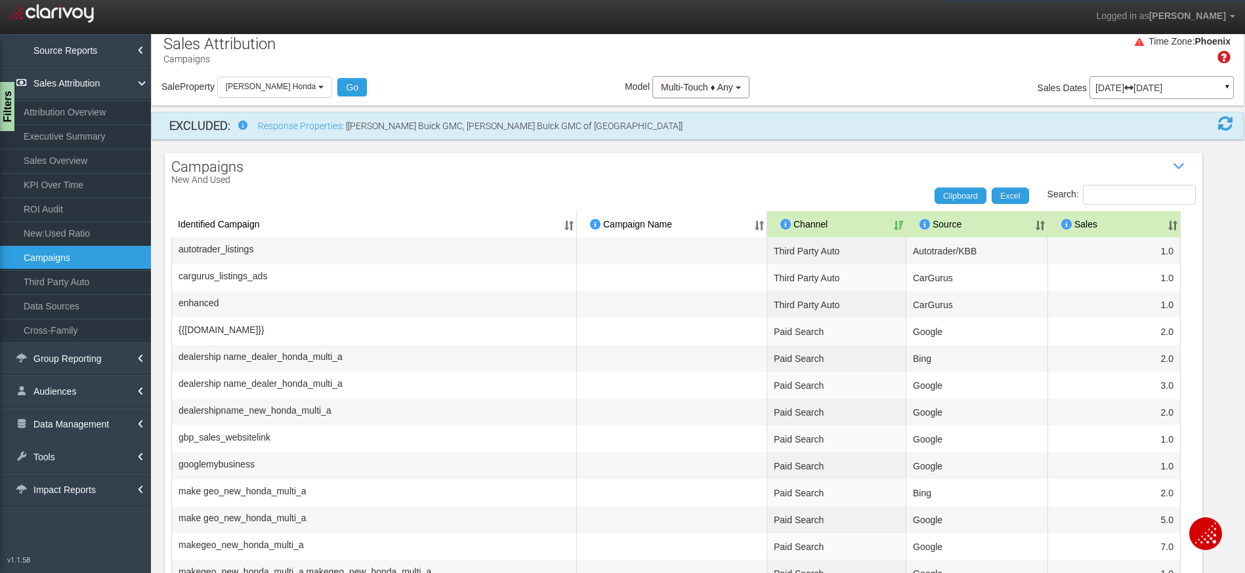
scroll to position [0, 0]
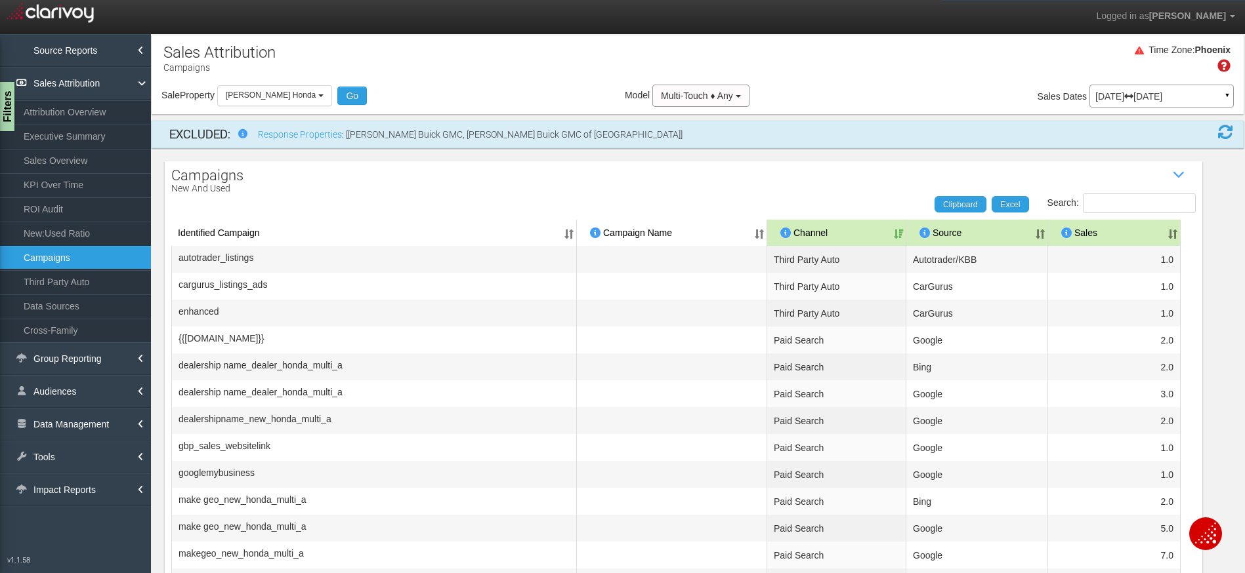
drag, startPoint x: 1138, startPoint y: 99, endPoint x: 1130, endPoint y: 112, distance: 15.3
click at [1138, 99] on p "Jun 01, 2025 Jun 30, 2025" at bounding box center [1161, 96] width 133 height 9
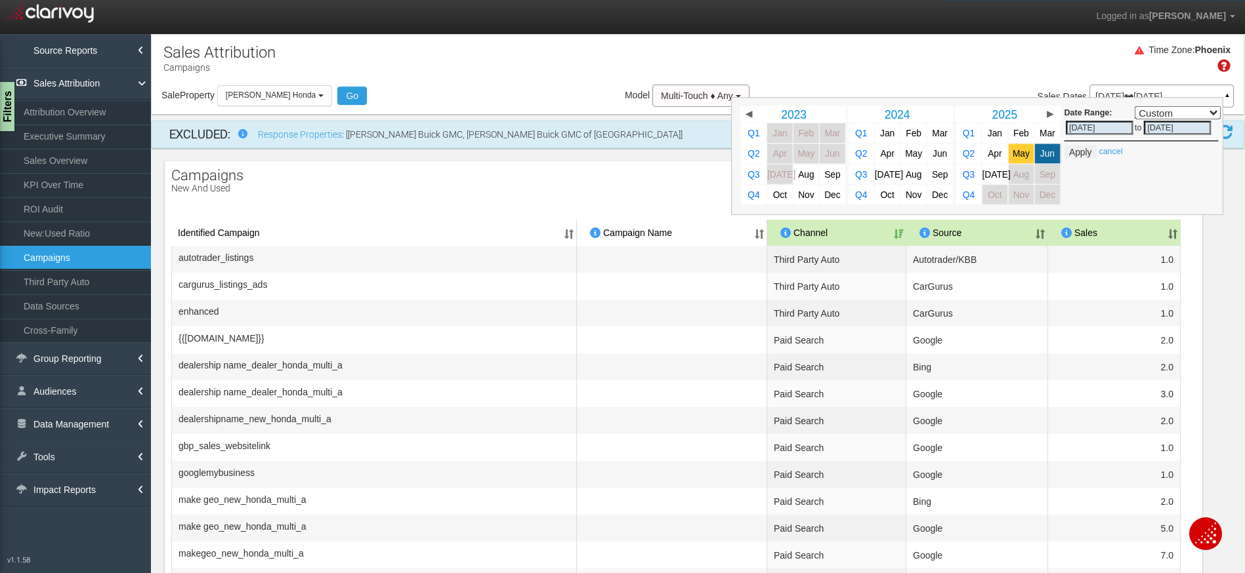
click at [1012, 157] on span "May" at bounding box center [1020, 154] width 17 height 10
select select ","
type input "05/01/2025"
type input "05/31/2025"
click at [1072, 154] on button "Apply" at bounding box center [1080, 152] width 32 height 13
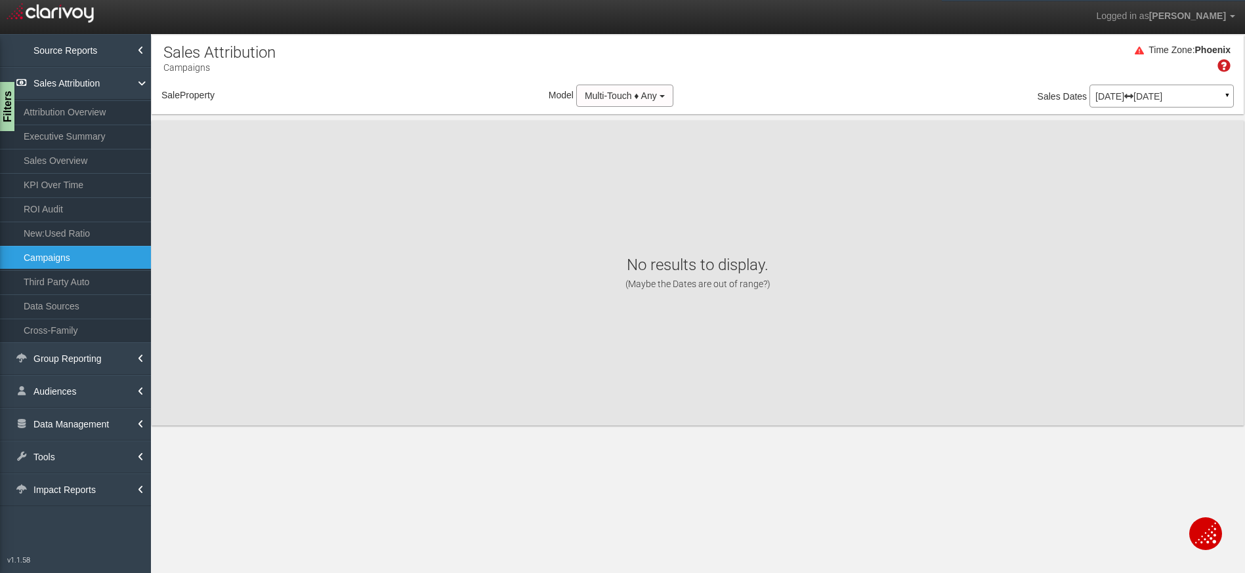
select select "object:10877"
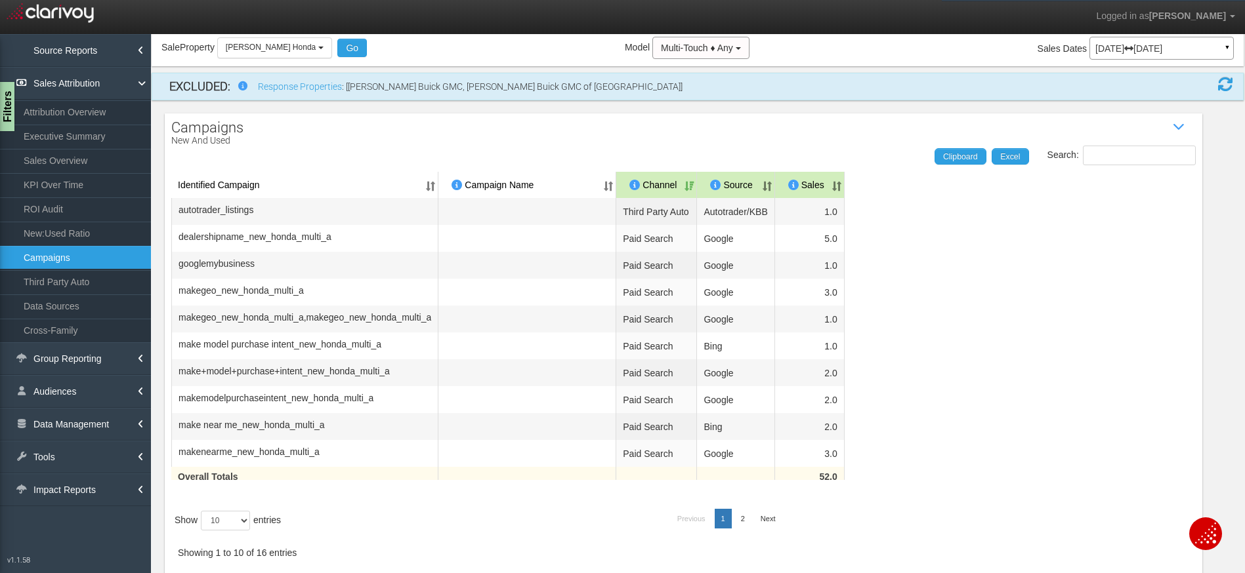
scroll to position [58, 0]
click at [233, 521] on select "10 25 50 100" at bounding box center [225, 521] width 49 height 20
select select "50"
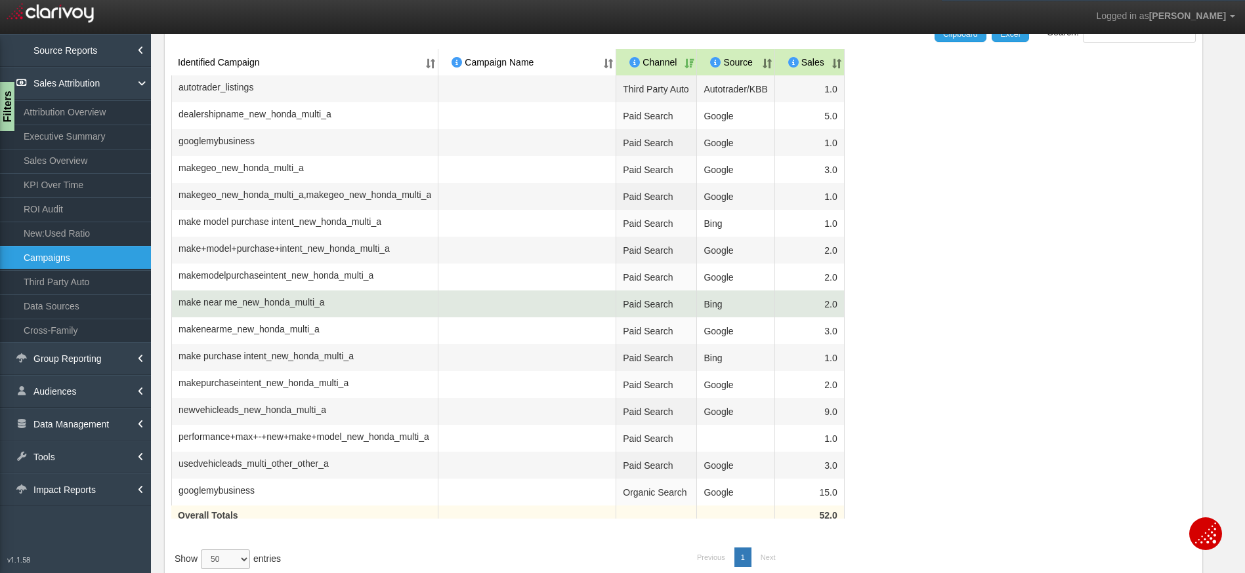
scroll to position [173, 0]
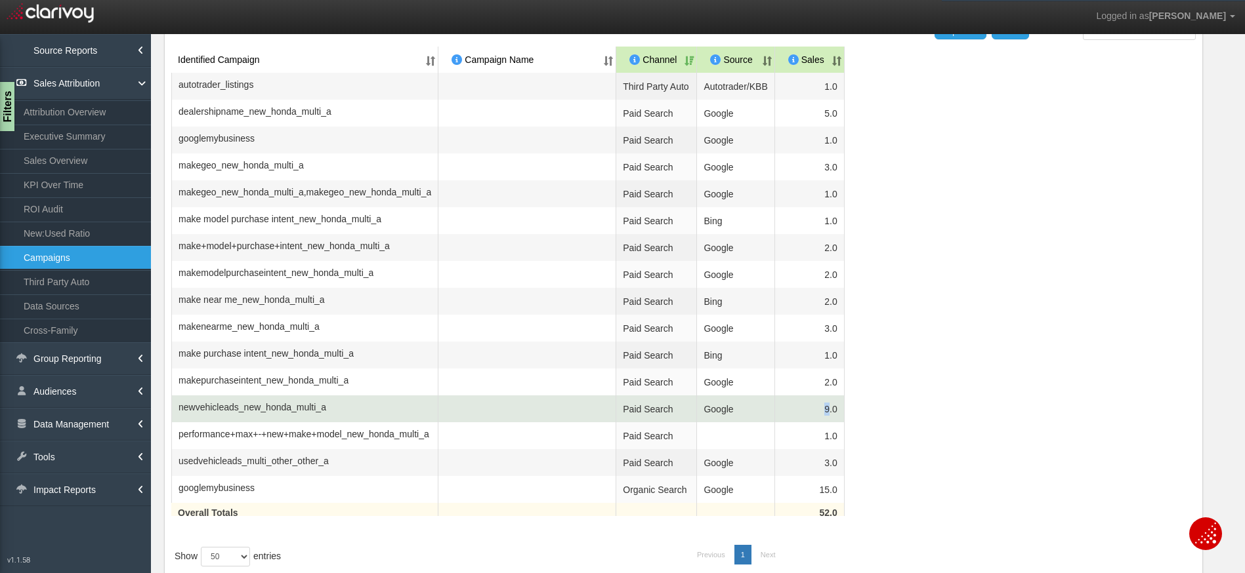
click at [844, 423] on td "9.0" at bounding box center [810, 409] width 70 height 27
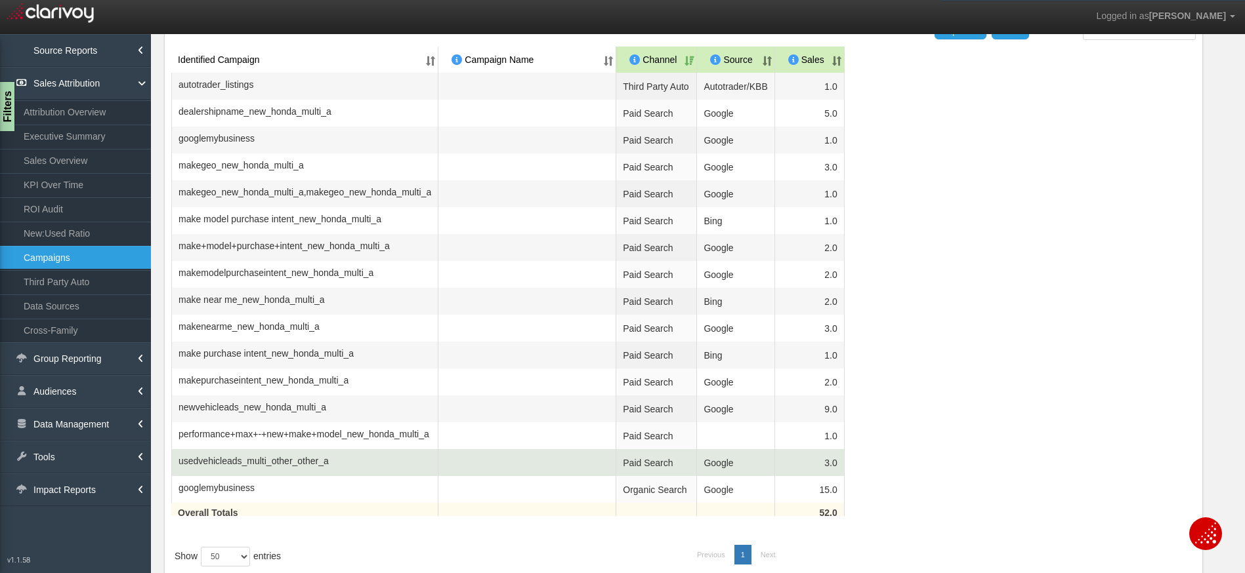
click at [247, 468] on span "usedvehicleads_multi_other_other_a" at bounding box center [253, 461] width 150 height 13
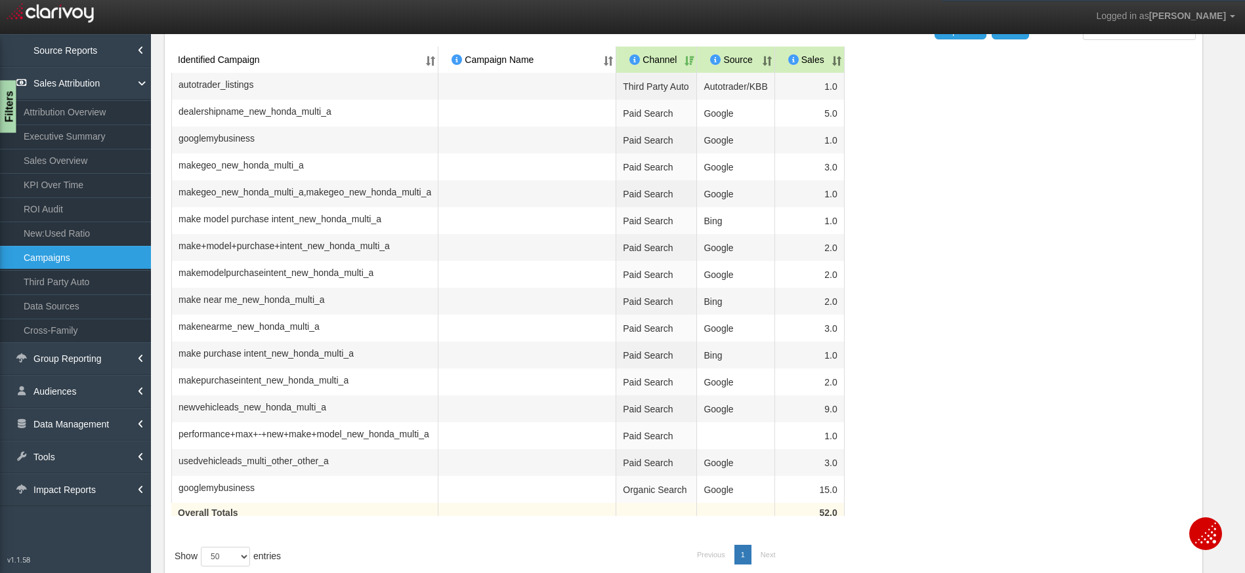
click at [6, 117] on div "Filters" at bounding box center [8, 107] width 16 height 52
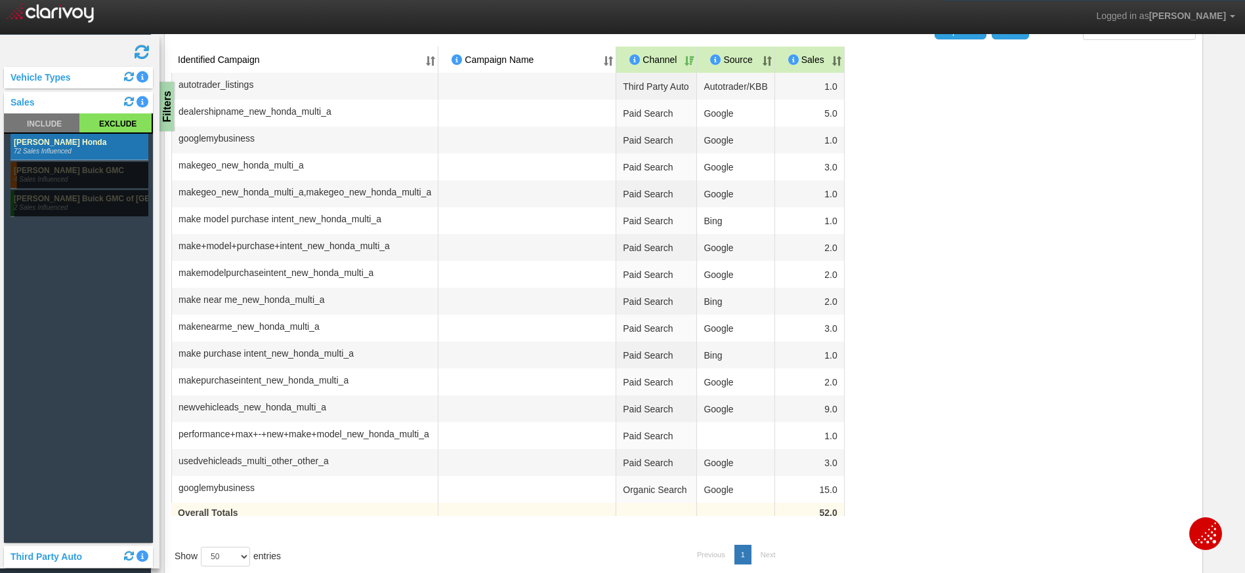
click at [954, 171] on table "Identified Campaign Campaign Name Dealer/Vendor Channel Source Sales autotrader…" at bounding box center [683, 290] width 1024 height 487
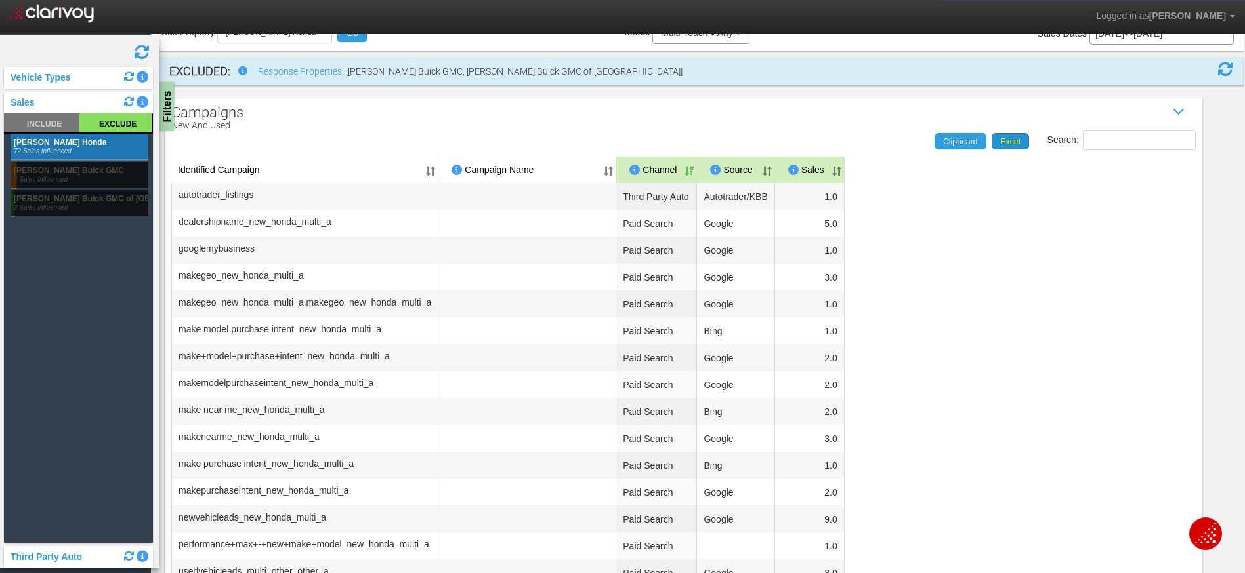
scroll to position [0, 0]
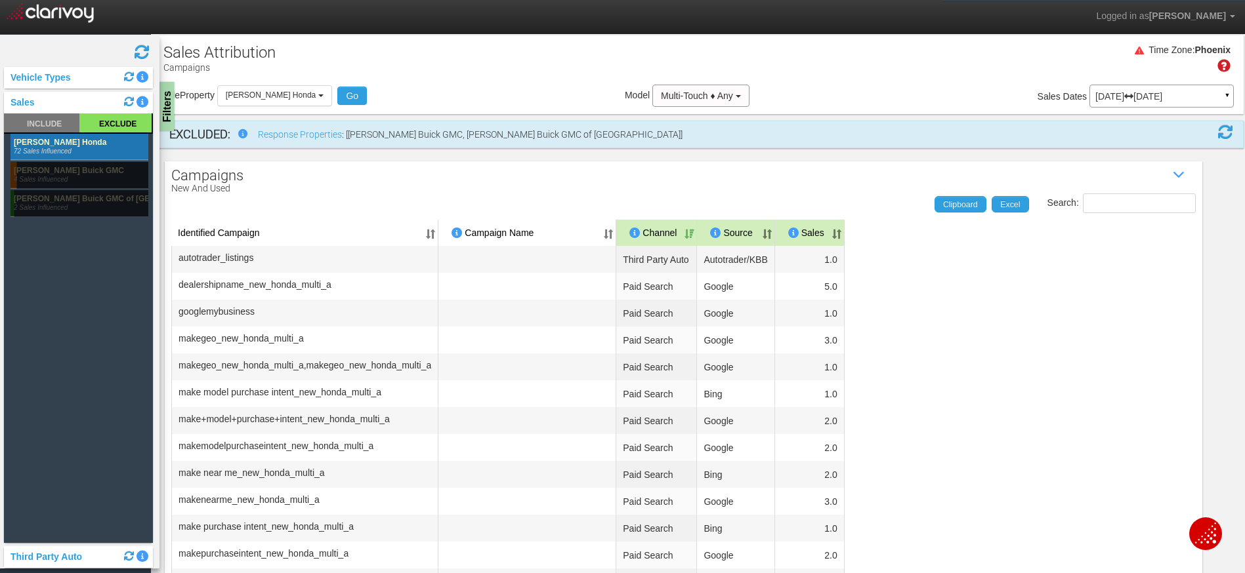
click at [1137, 87] on div "May 01, 2025 May 31, 2025 ▼" at bounding box center [1161, 96] width 144 height 23
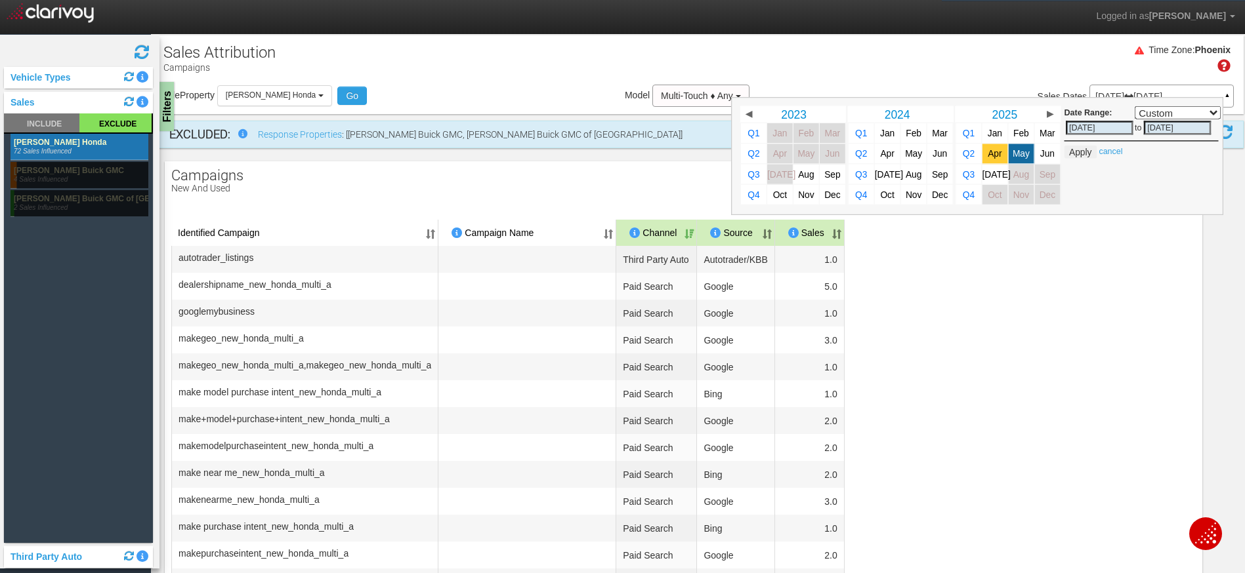
click at [982, 150] on link "Apr" at bounding box center [995, 154] width 26 height 20
select select ","
type input "04/01/2025"
type input "04/30/2025"
click at [1066, 155] on button "Apply" at bounding box center [1080, 152] width 32 height 13
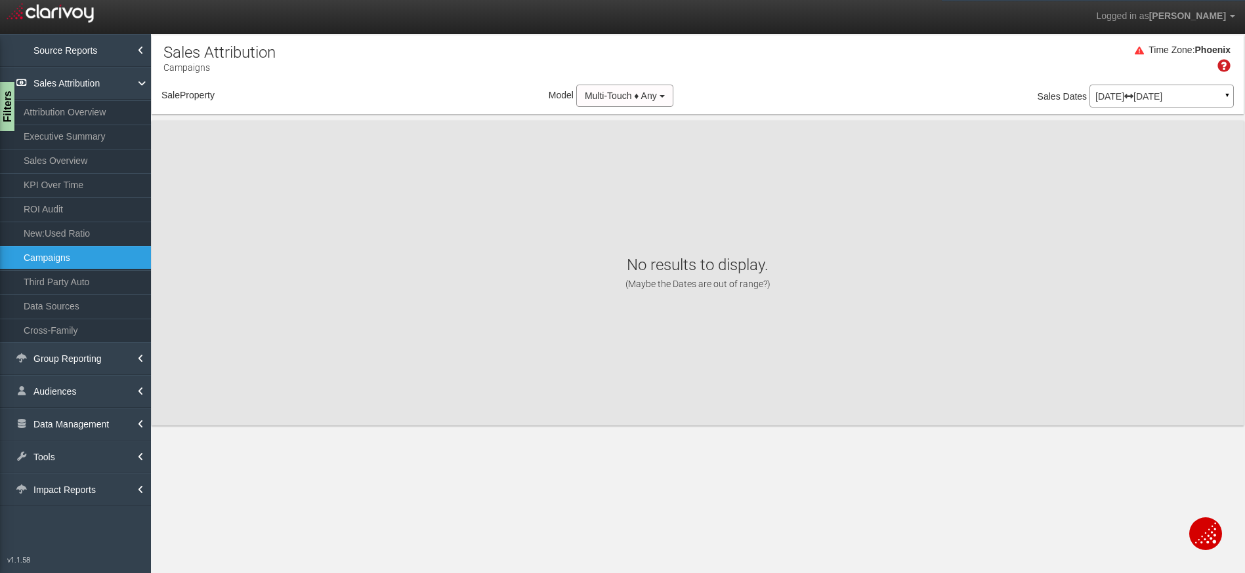
select select "object:13466"
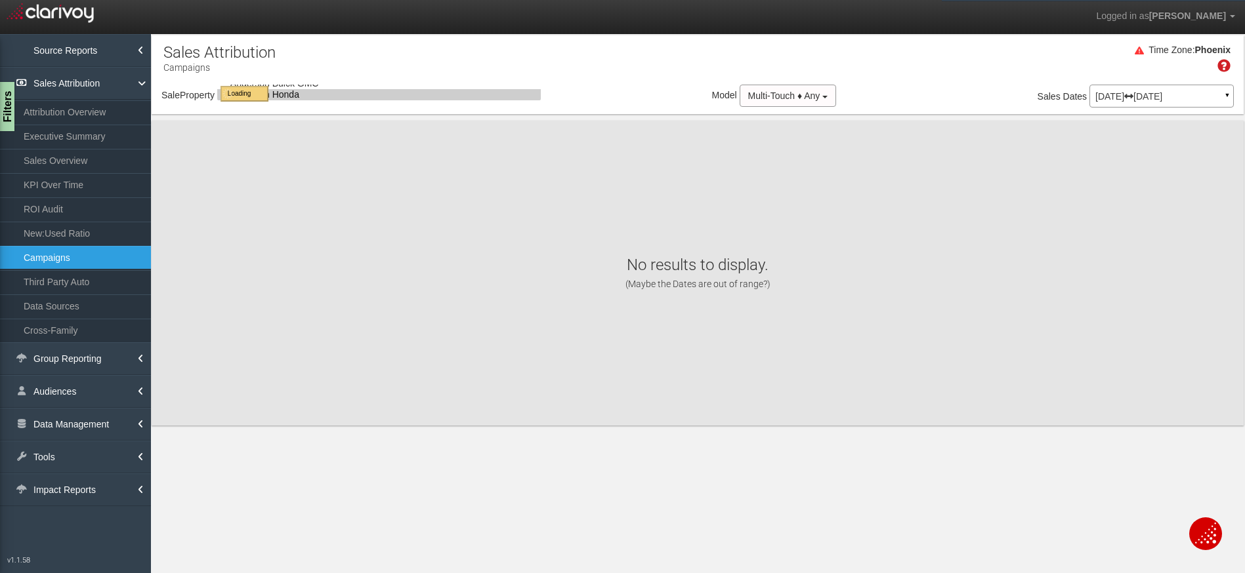
select select "object:13466"
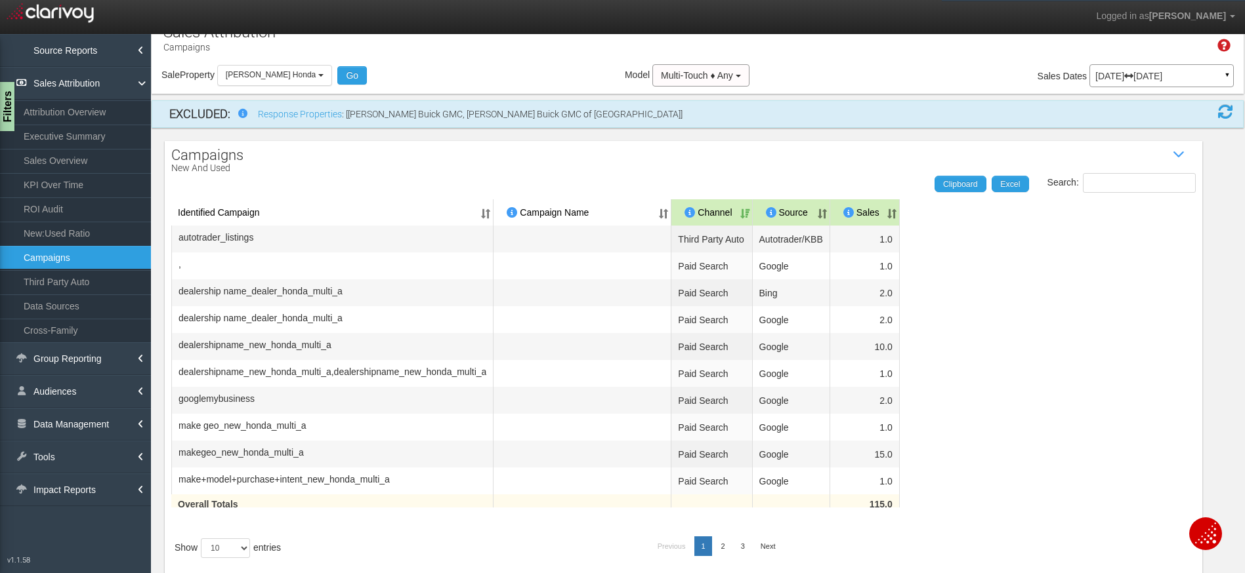
scroll to position [23, 0]
click at [220, 556] on select "10 25 50 100" at bounding box center [225, 546] width 49 height 20
select select "25"
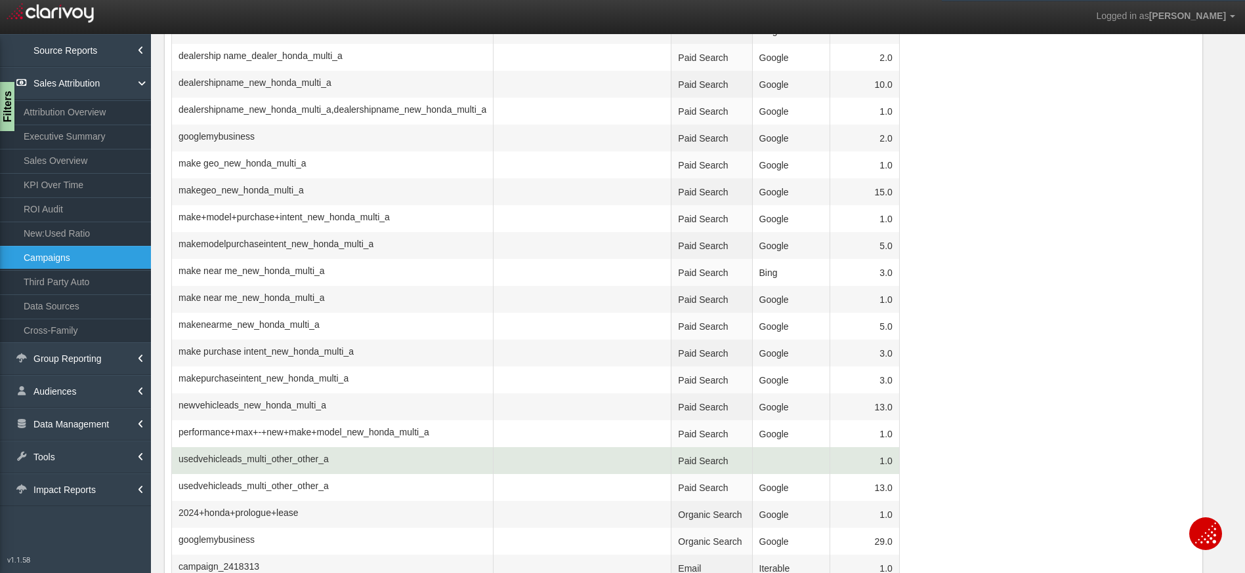
scroll to position [285, 0]
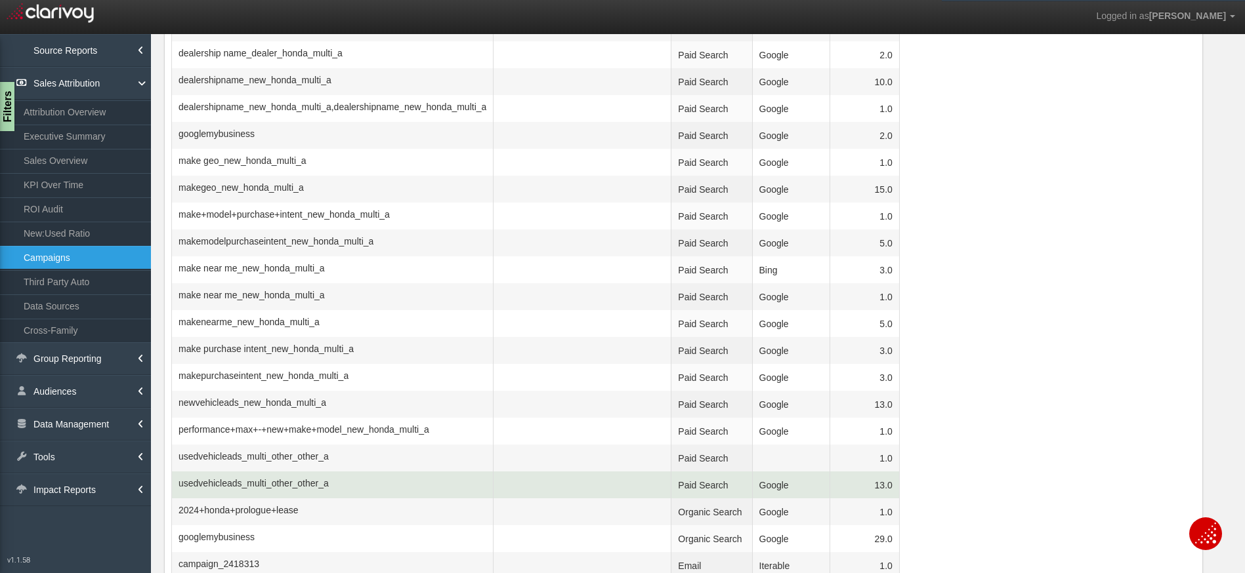
drag, startPoint x: 360, startPoint y: 496, endPoint x: 381, endPoint y: 493, distance: 20.6
click at [365, 495] on td "usedvehicleads_multi_other_other_a" at bounding box center [332, 485] width 322 height 27
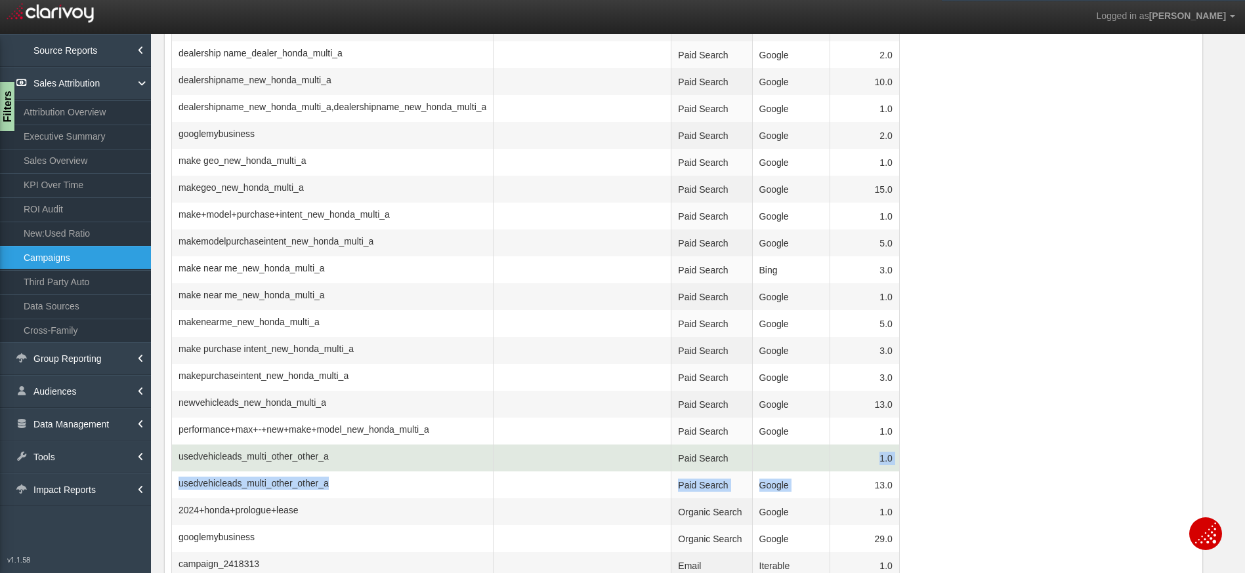
drag, startPoint x: 911, startPoint y: 495, endPoint x: 925, endPoint y: 461, distance: 36.8
click at [925, 461] on tbody "autotrader_listings Third Party Auto Autotrader/KBB 1.0 , Paid Search Google 1.…" at bounding box center [683, 270] width 1024 height 619
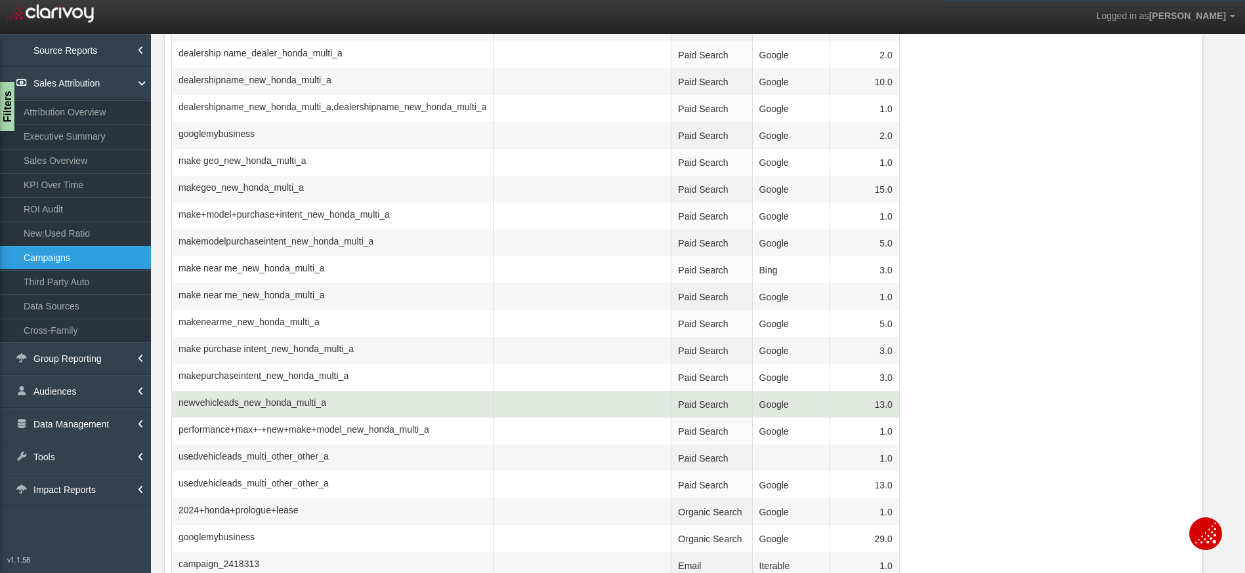
click at [326, 409] on span "newvehicleads_new_honda_multi_a" at bounding box center [252, 402] width 148 height 13
drag, startPoint x: 900, startPoint y: 413, endPoint x: 934, endPoint y: 414, distance: 33.5
click at [899, 414] on td "13.0" at bounding box center [865, 404] width 70 height 27
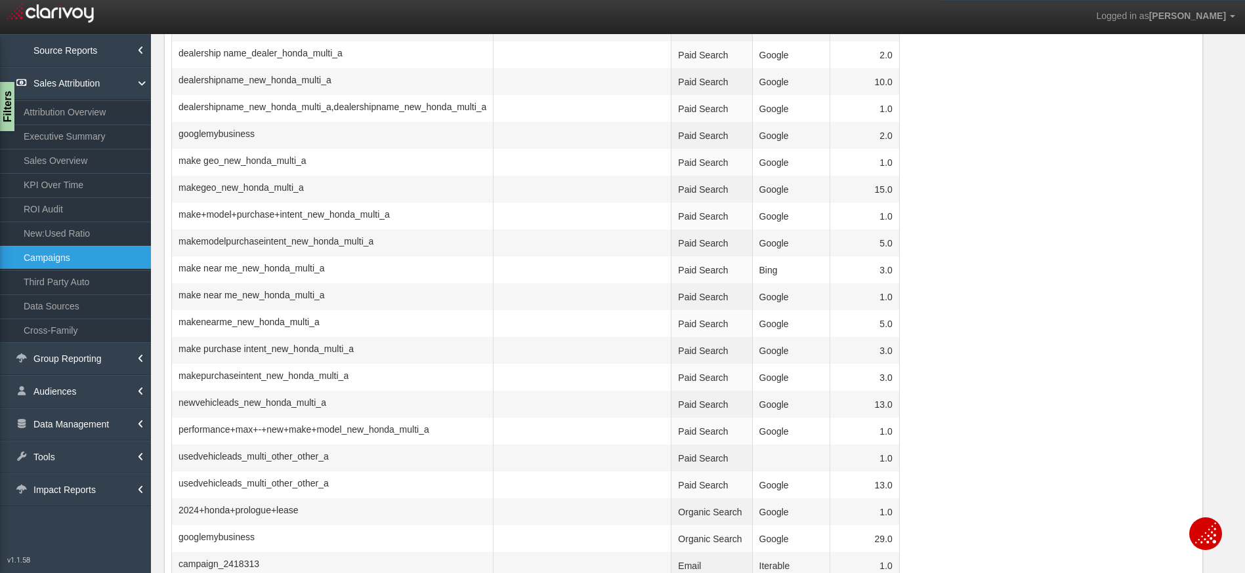
click at [1056, 409] on table "Identified Campaign Campaign Name Dealer/Vendor Channel Source Sales autotrader…" at bounding box center [683, 272] width 1024 height 676
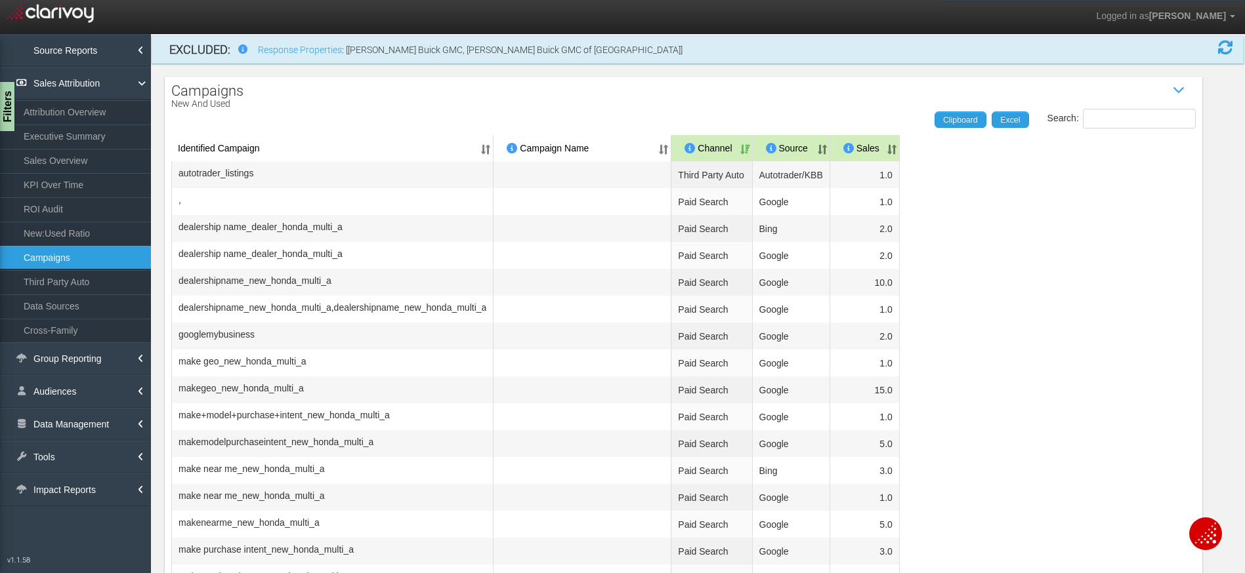
scroll to position [0, 0]
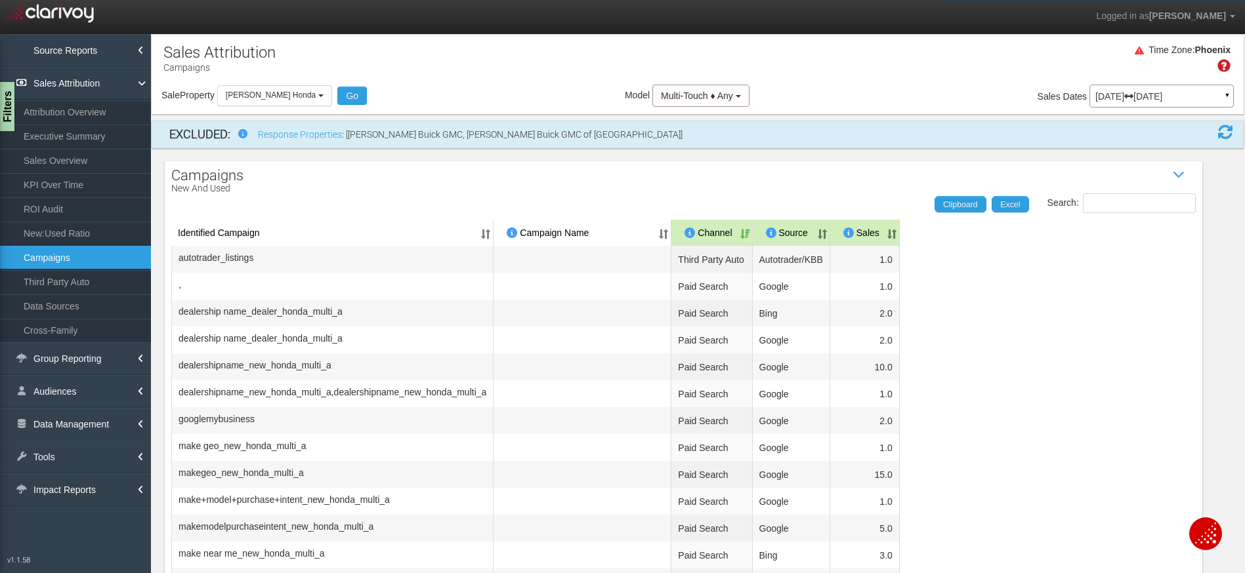
click at [1135, 102] on div "Apr 01, 2025 Apr 30, 2025 ▼" at bounding box center [1161, 96] width 144 height 23
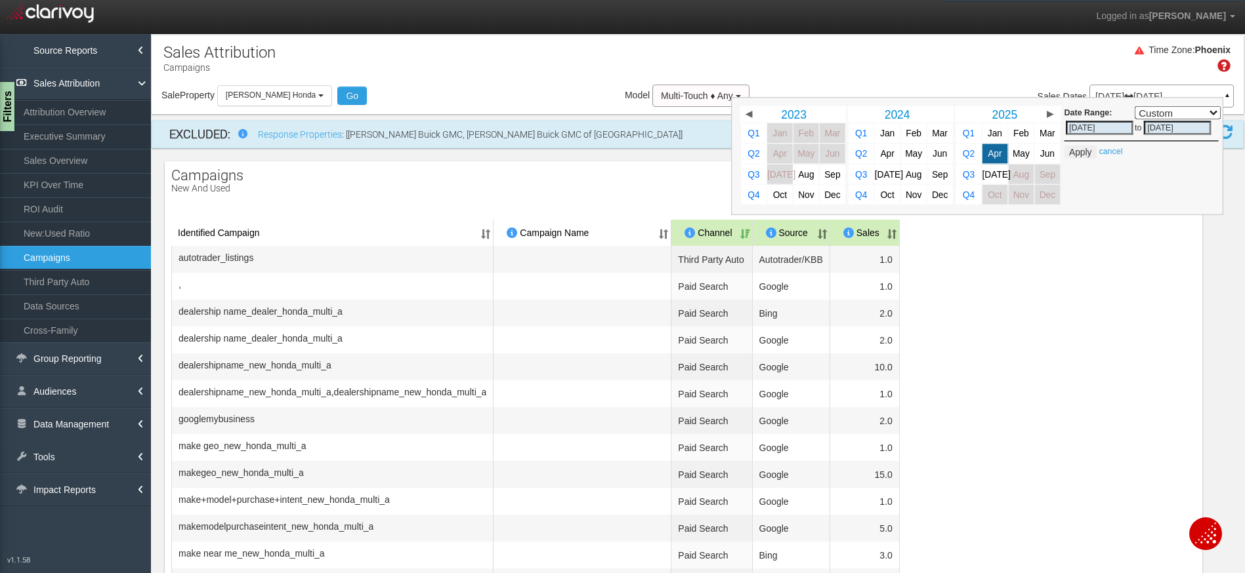
click at [1039, 134] on span "Mar" at bounding box center [1047, 134] width 16 height 10
select select ","
type input "03/01/2025"
type input "03/31/2025"
click at [1075, 152] on button "Apply" at bounding box center [1080, 152] width 32 height 13
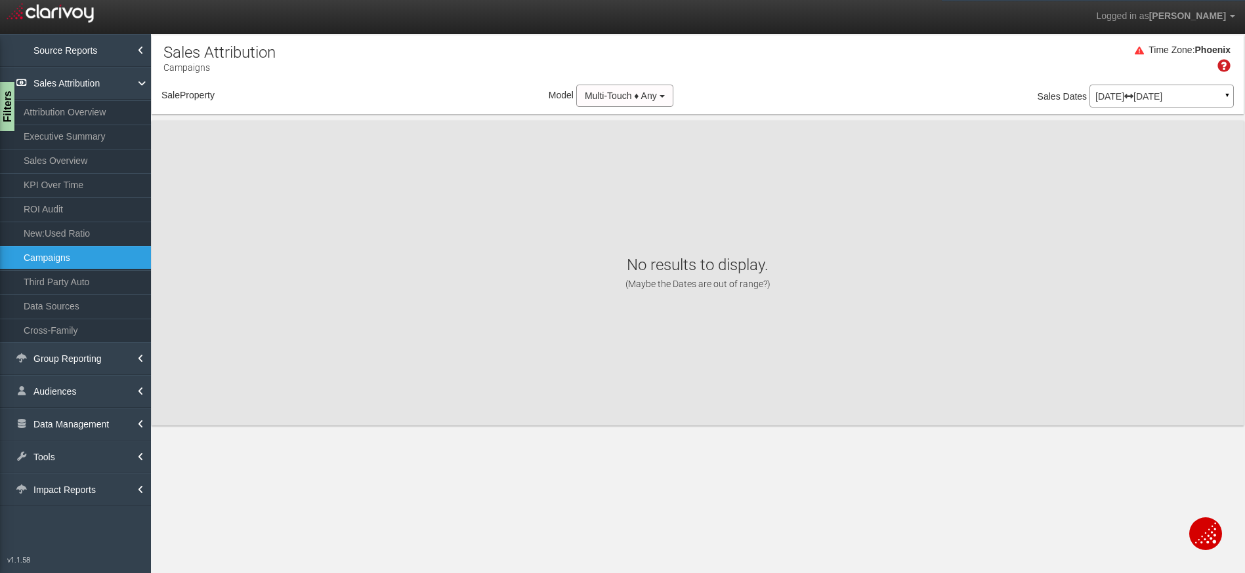
select select "object:16055"
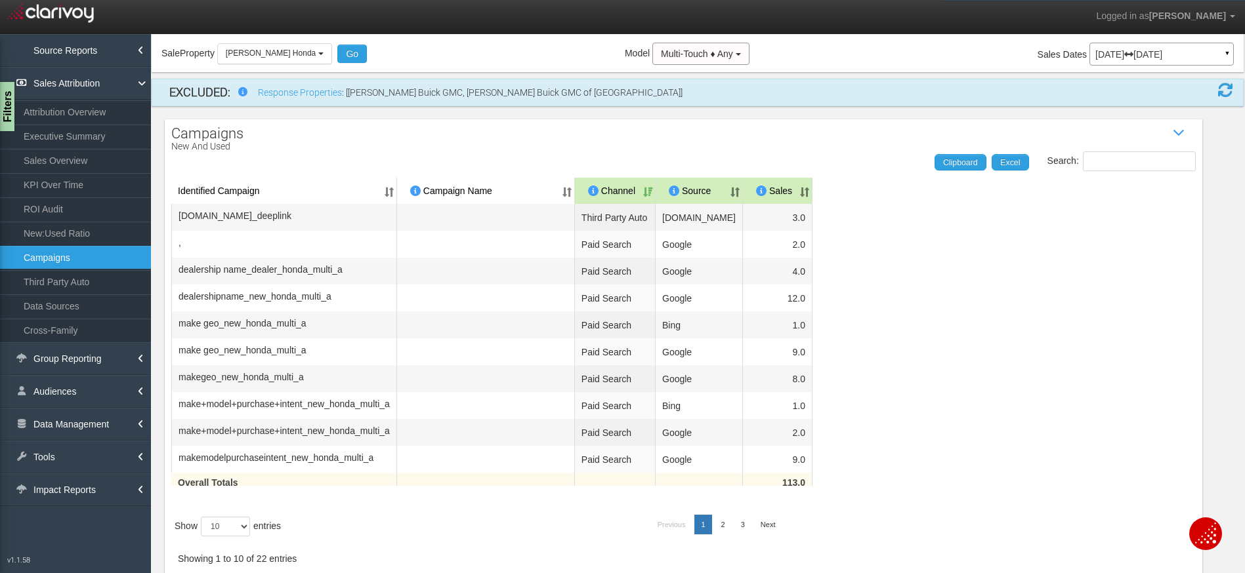
scroll to position [58, 0]
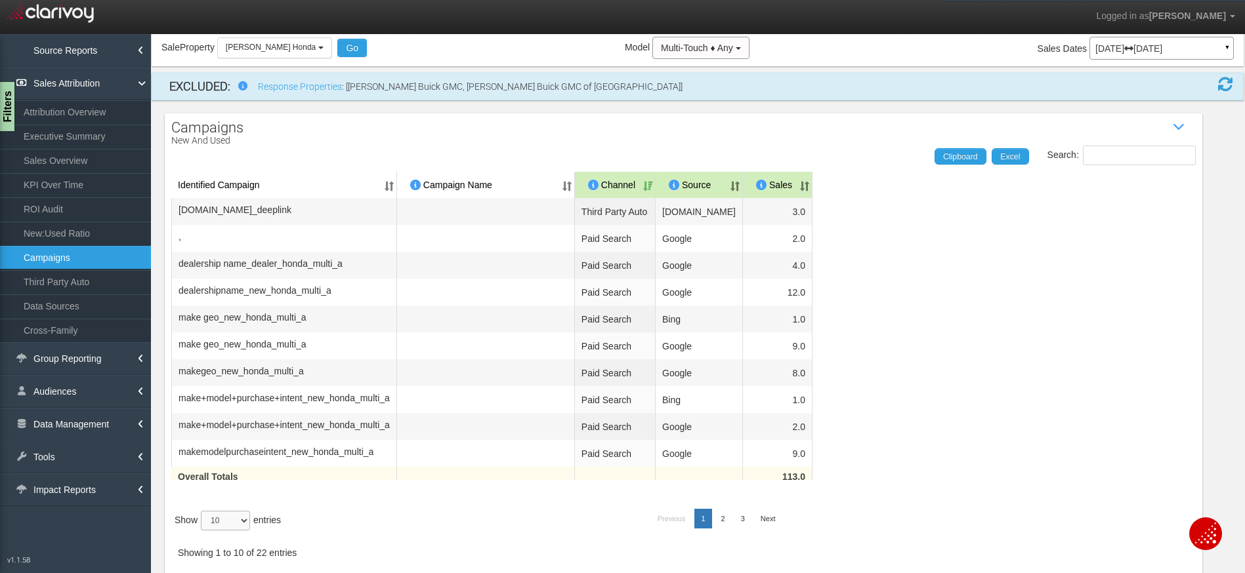
click at [207, 527] on select "10 25 50 100" at bounding box center [225, 521] width 49 height 20
select select "50"
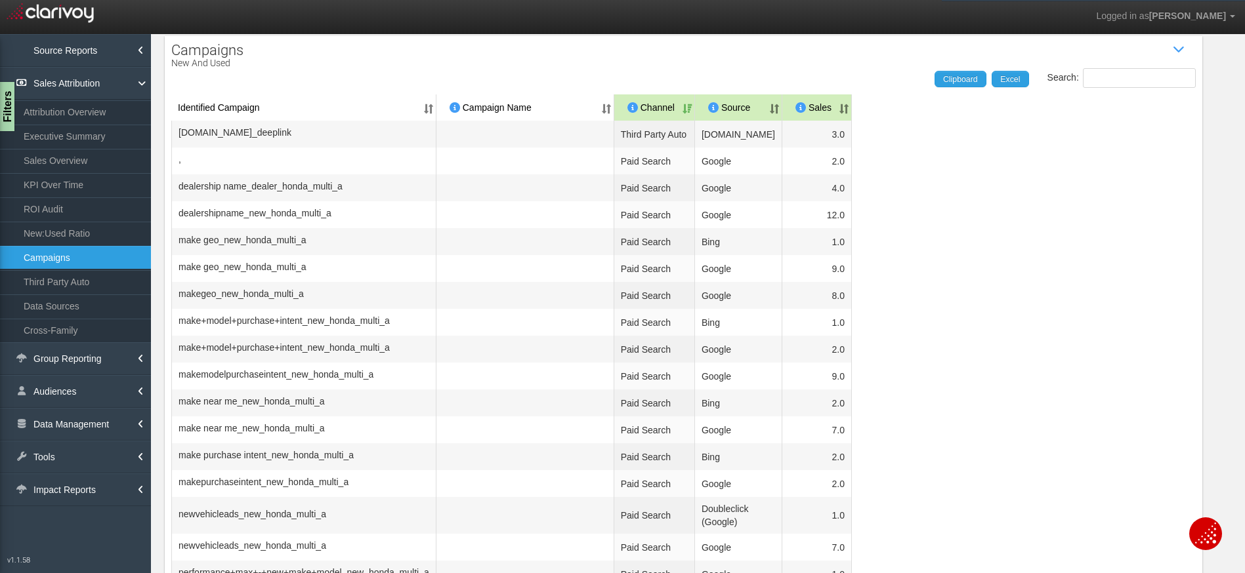
scroll to position [0, 0]
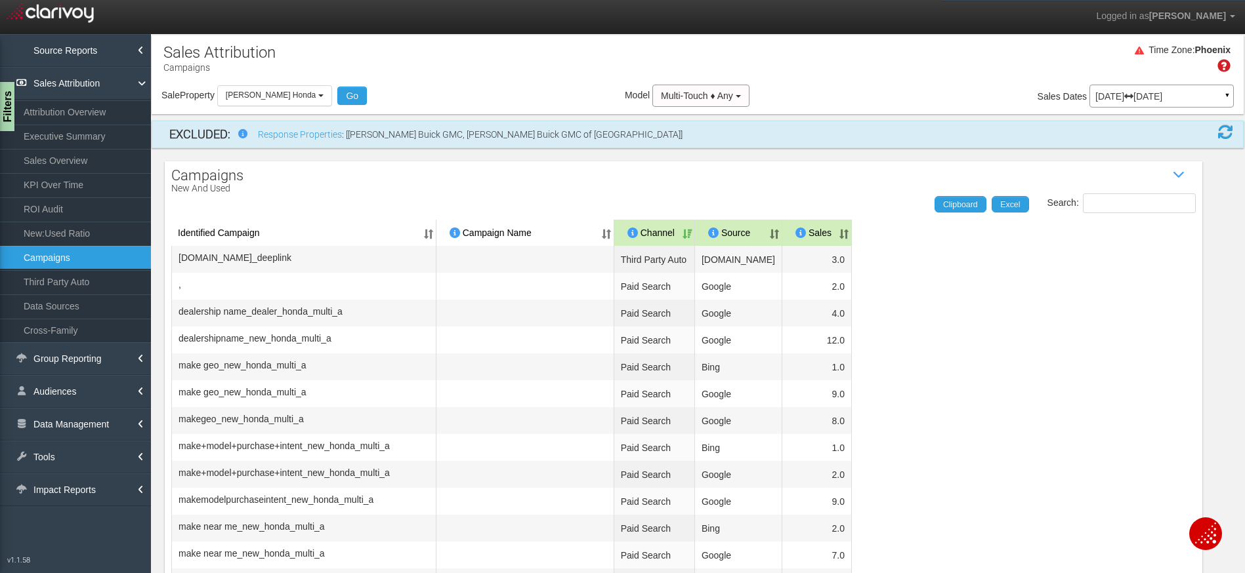
click at [1140, 94] on p "Mar 01, 2025 Mar 31, 2025" at bounding box center [1161, 96] width 133 height 9
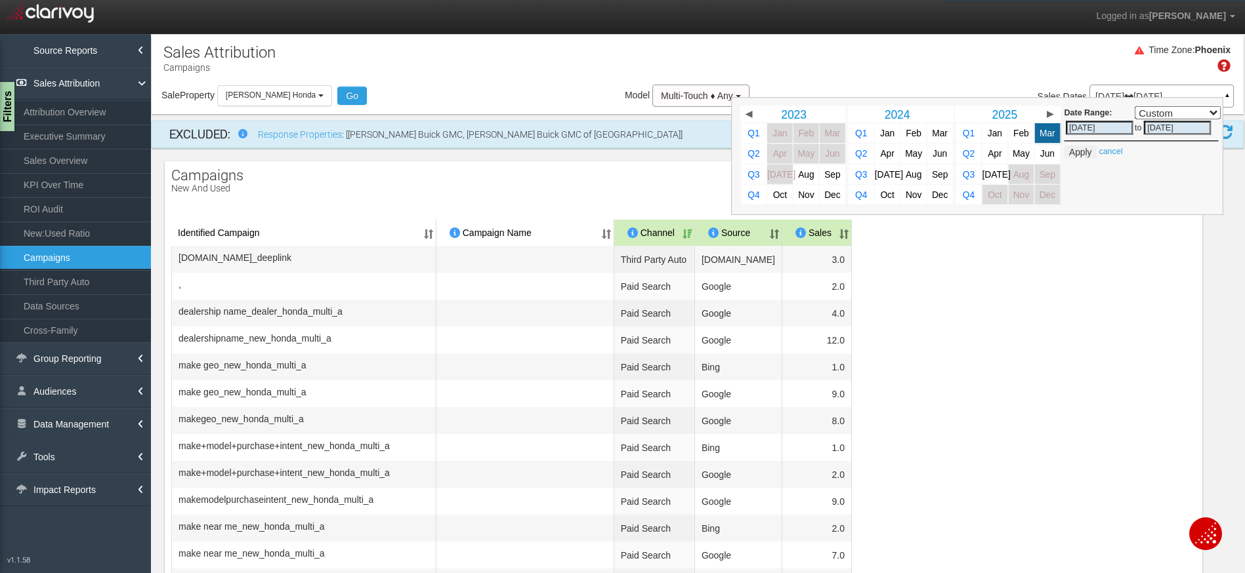
click at [987, 129] on span "Jan" at bounding box center [994, 134] width 14 height 10
select select ","
type input "01/01/2025"
type input "01/31/2025"
click at [1074, 155] on button "Apply" at bounding box center [1080, 152] width 32 height 13
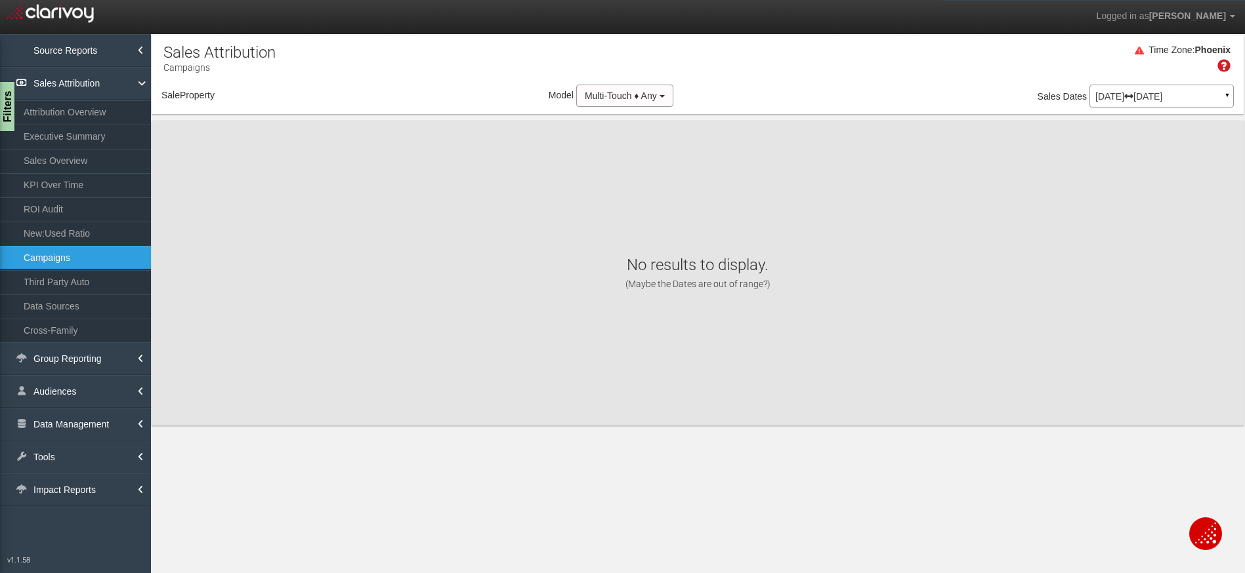
select select "object:18645"
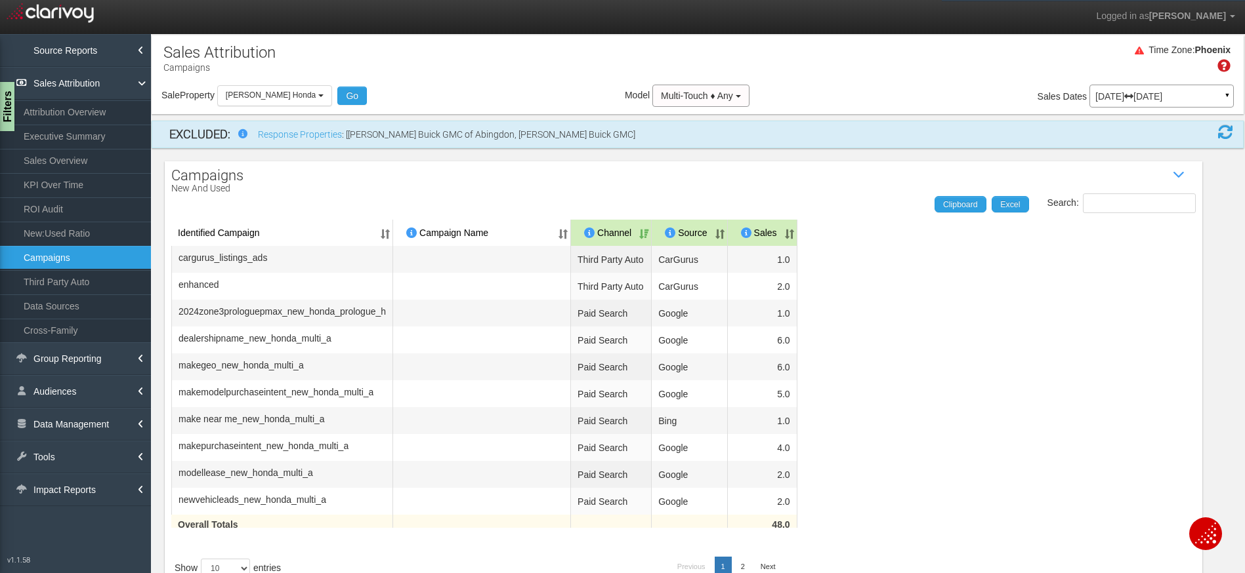
scroll to position [68, 0]
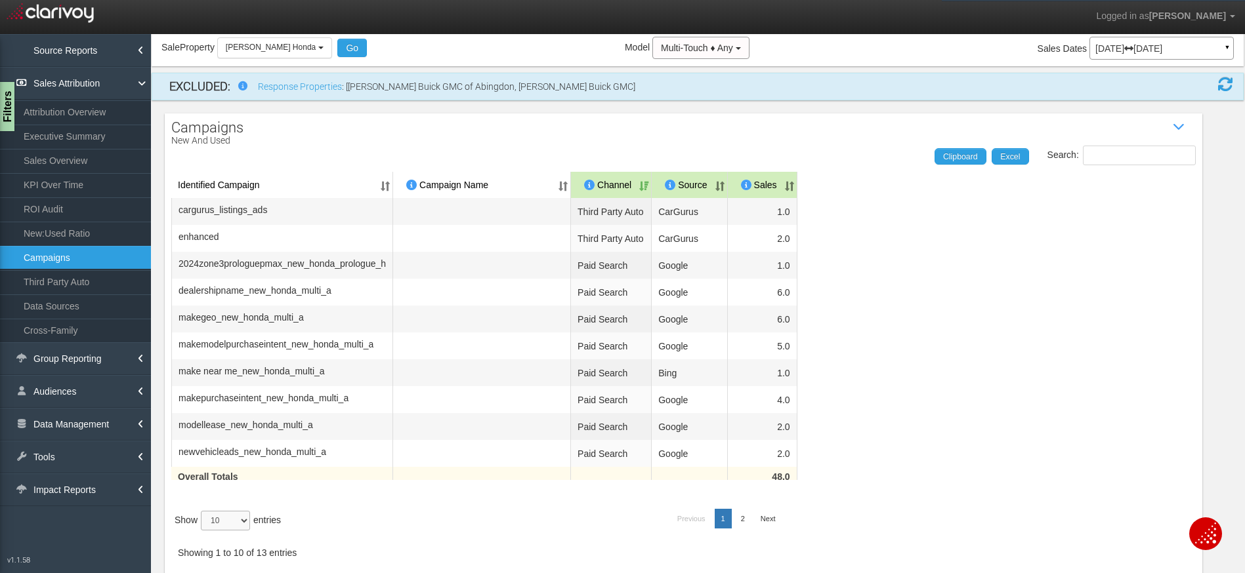
click at [230, 520] on select "10 25 50 100" at bounding box center [225, 521] width 49 height 20
select select "25"
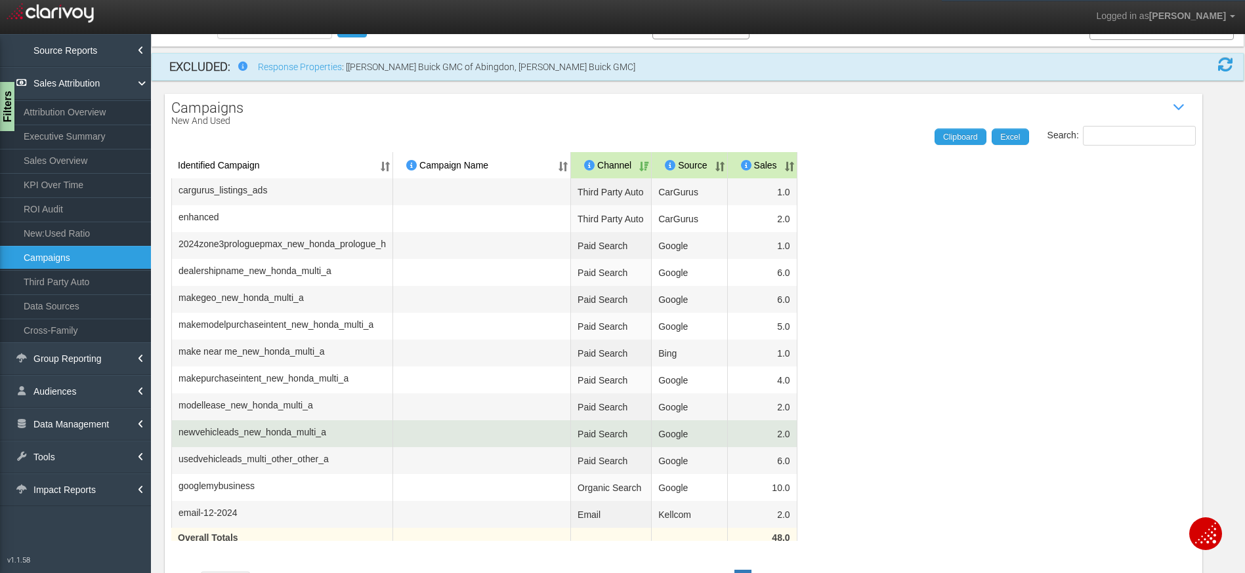
click at [775, 447] on td "2.0" at bounding box center [763, 434] width 70 height 27
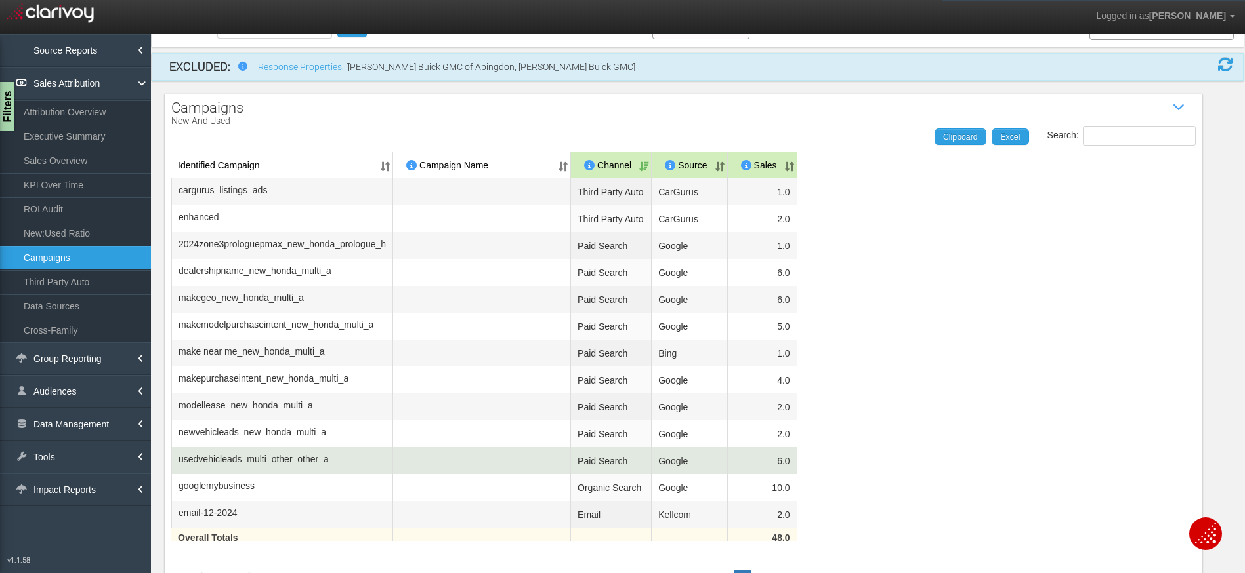
click at [777, 474] on td "6.0" at bounding box center [763, 460] width 70 height 27
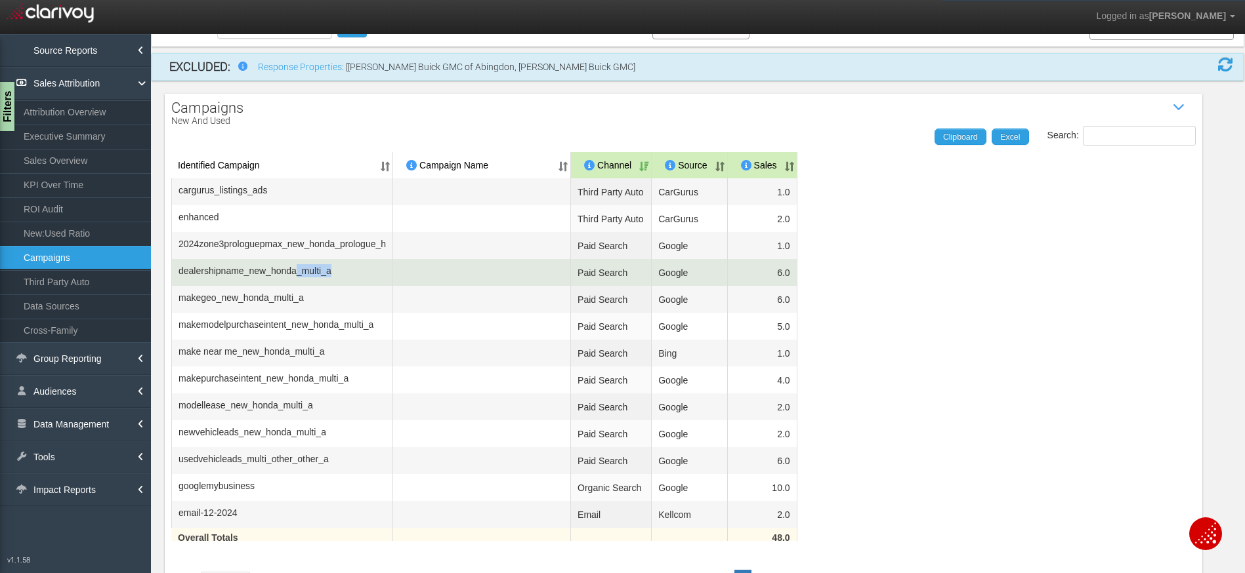
drag, startPoint x: 354, startPoint y: 291, endPoint x: 310, endPoint y: 287, distance: 44.8
click at [310, 286] on td "dealershipname_new_honda_multi_a" at bounding box center [282, 272] width 222 height 27
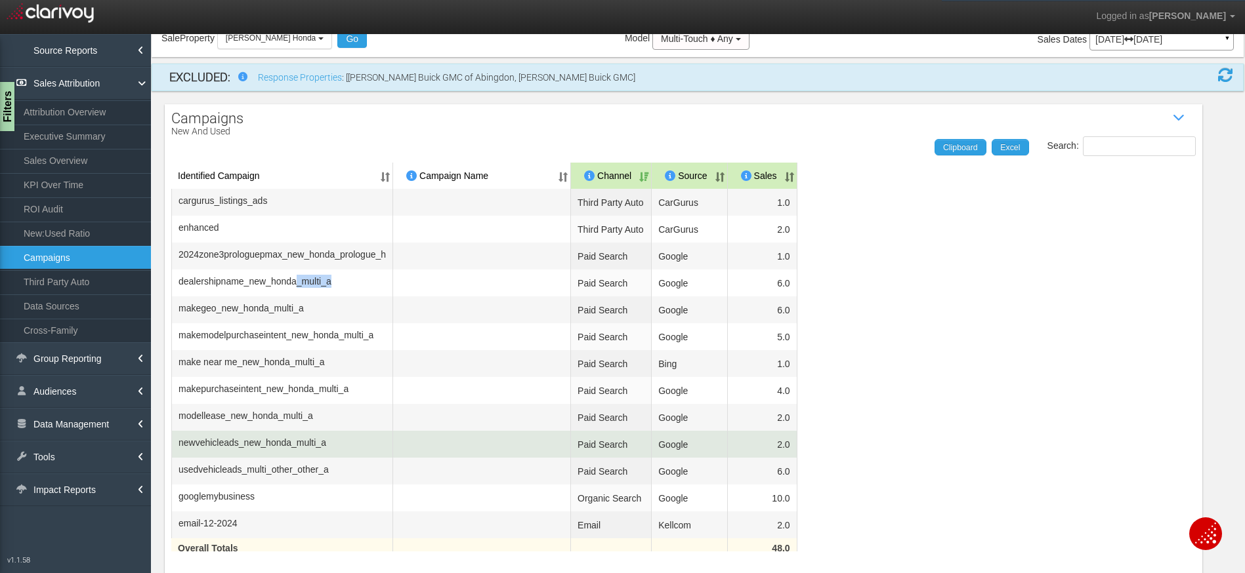
scroll to position [158, 0]
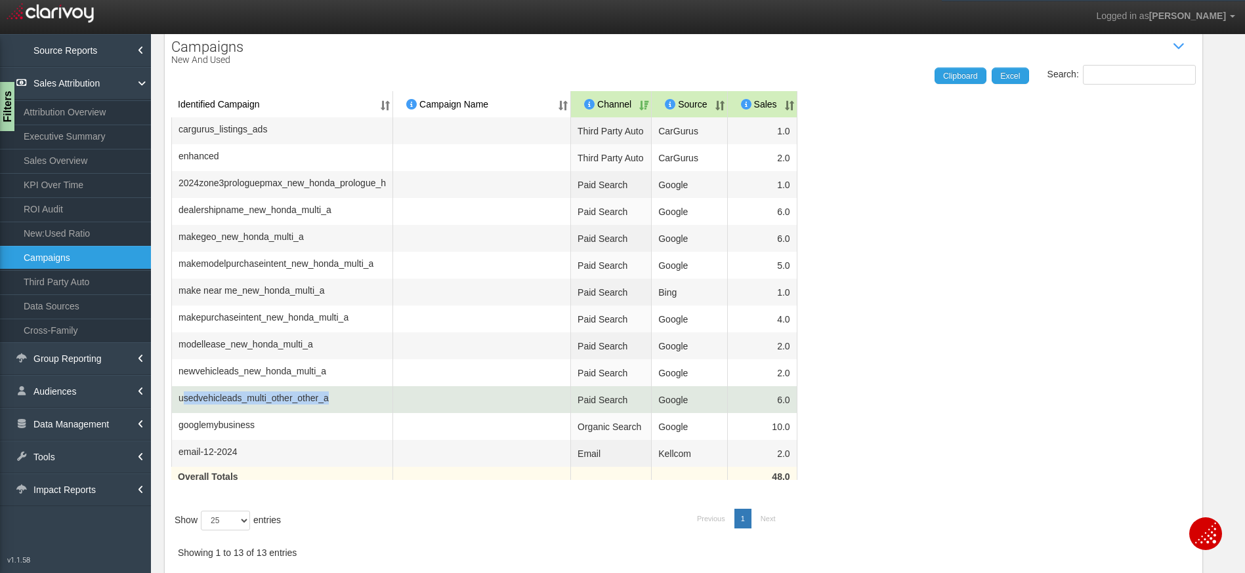
drag, startPoint x: 346, startPoint y: 394, endPoint x: 185, endPoint y: 394, distance: 161.4
click at [185, 394] on td "usedvehicleads_multi_other_other_a" at bounding box center [282, 399] width 222 height 27
drag, startPoint x: 596, startPoint y: 389, endPoint x: 644, endPoint y: 390, distance: 48.6
click at [644, 390] on tr "usedvehicleads_multi_other_other_a Paid Search Google 6.0" at bounding box center [683, 399] width 1024 height 27
click at [393, 388] on td "usedvehicleads_multi_other_other_a" at bounding box center [282, 399] width 222 height 27
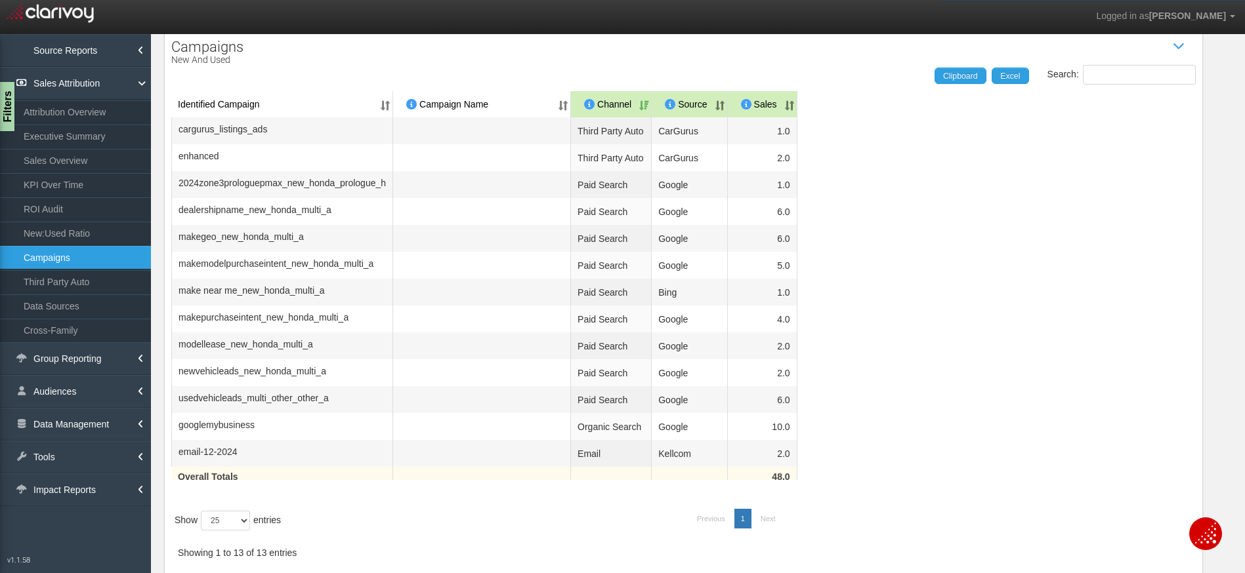
click at [1201, 540] on img "Open Chat" at bounding box center [1205, 533] width 21 height 21
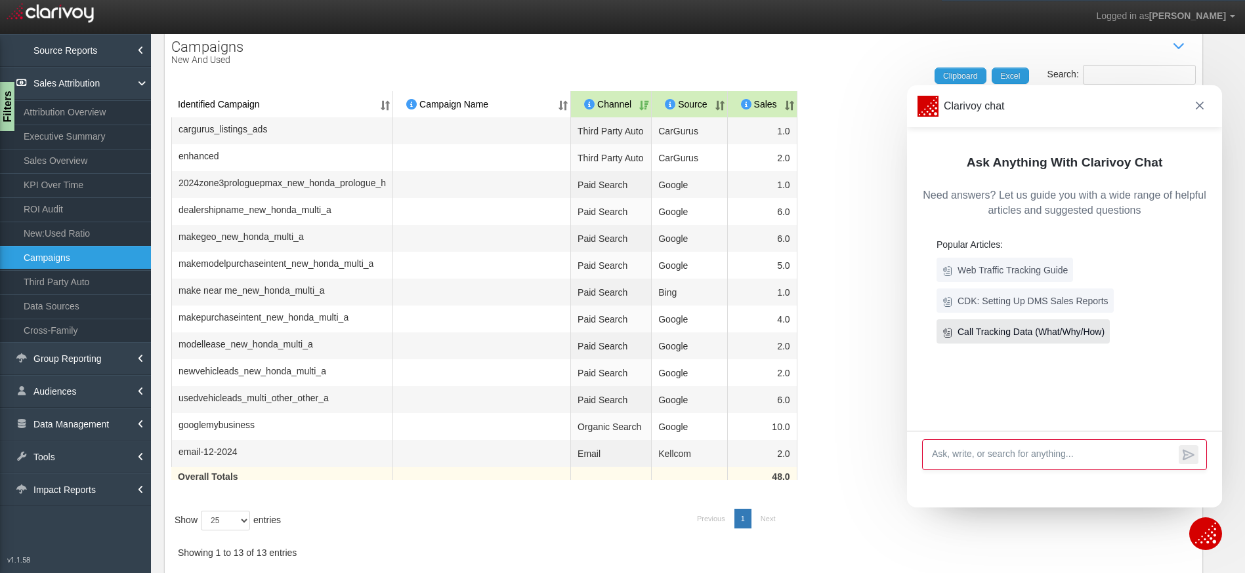
click at [1062, 331] on h6 "Call Tracking Data (What/Why/How)" at bounding box center [1030, 331] width 147 height 13
drag, startPoint x: 1197, startPoint y: 110, endPoint x: 1158, endPoint y: 108, distance: 38.8
click at [1197, 110] on span at bounding box center [1199, 106] width 18 height 21
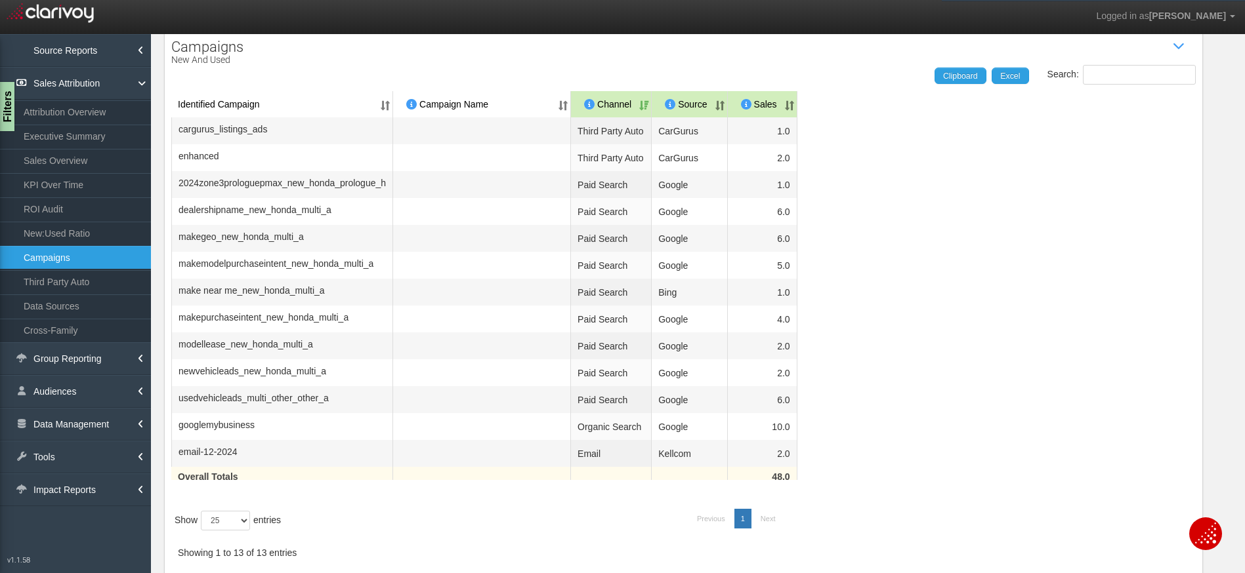
scroll to position [155, 0]
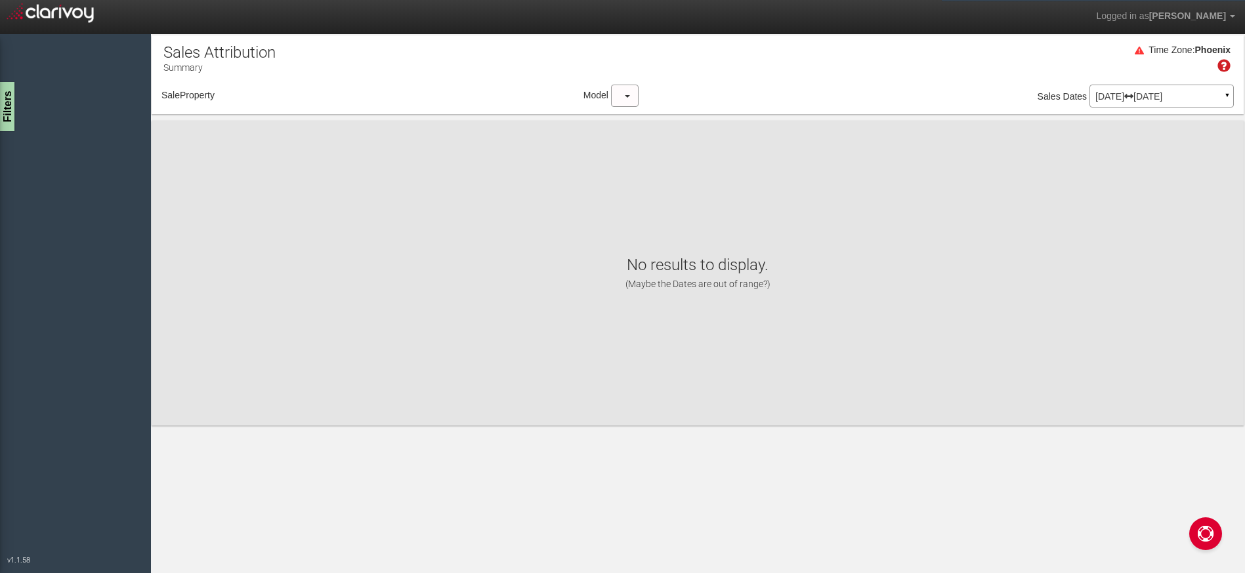
select select "object:105"
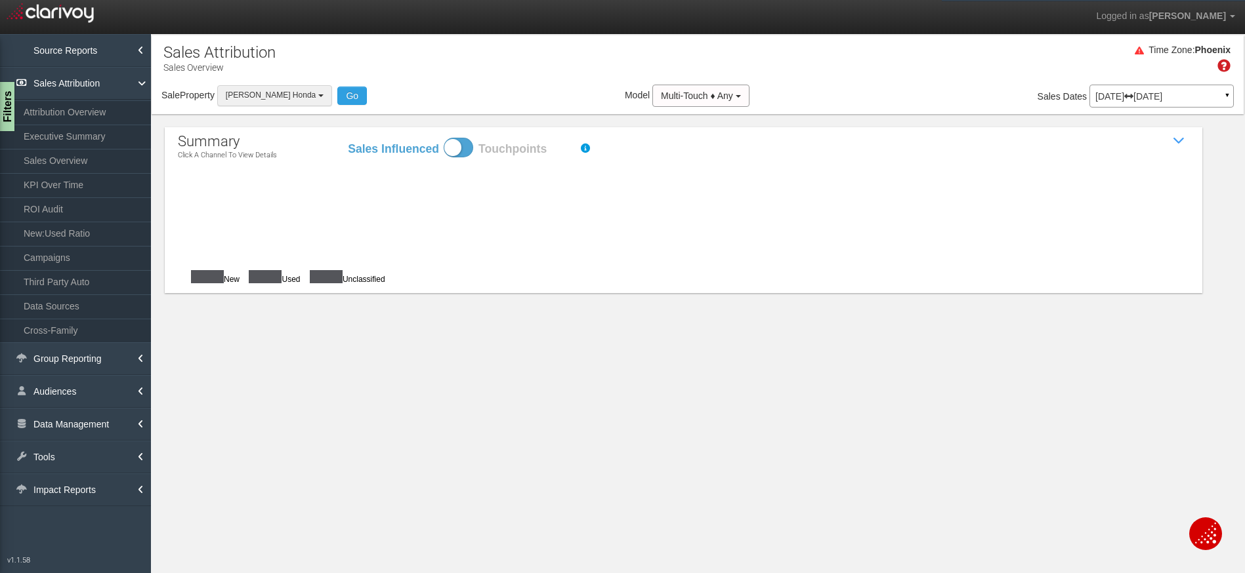
drag, startPoint x: 279, startPoint y: 78, endPoint x: 278, endPoint y: 92, distance: 13.8
click at [279, 79] on div "Time Zone: [GEOGRAPHIC_DATA]" at bounding box center [698, 63] width 1092 height 43
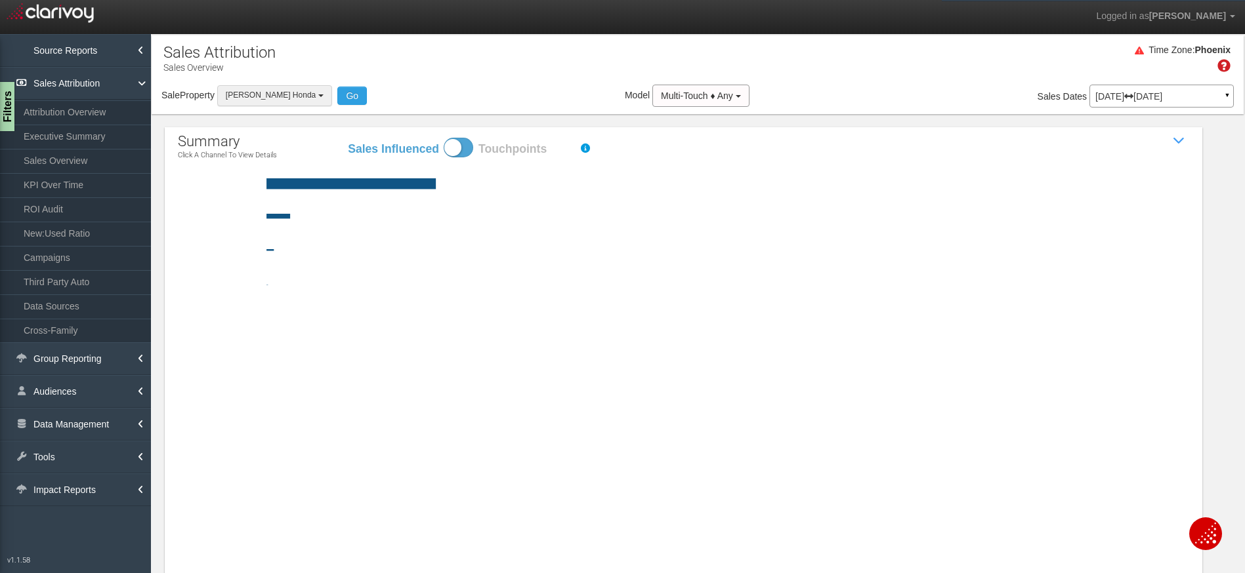
click at [278, 92] on span "[PERSON_NAME] Honda" at bounding box center [271, 95] width 90 height 9
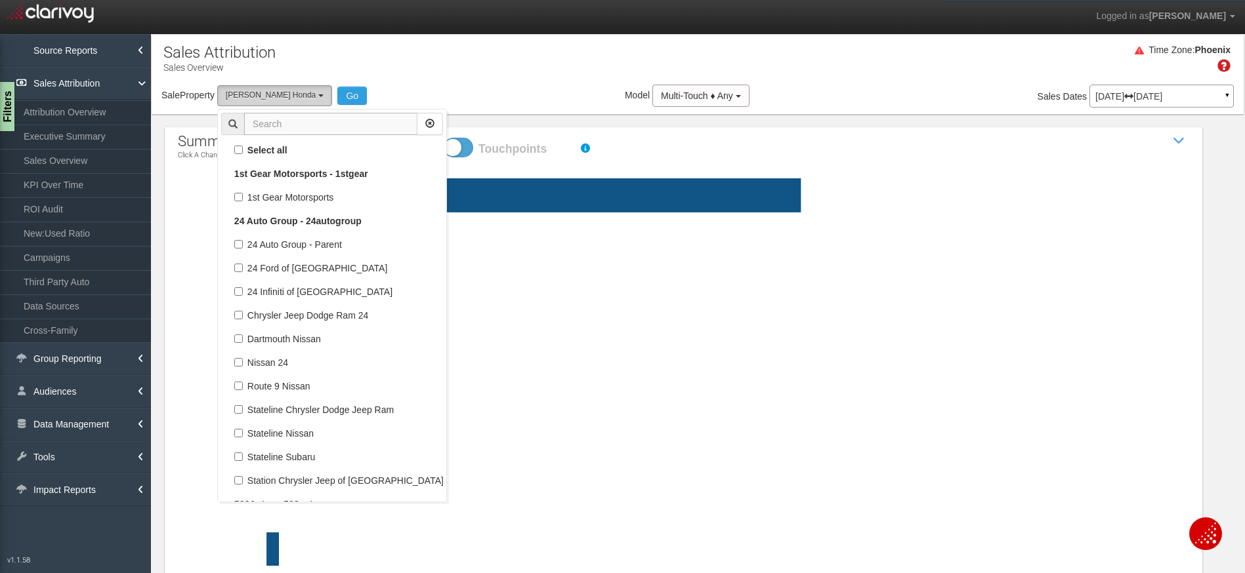
scroll to position [2291, 0]
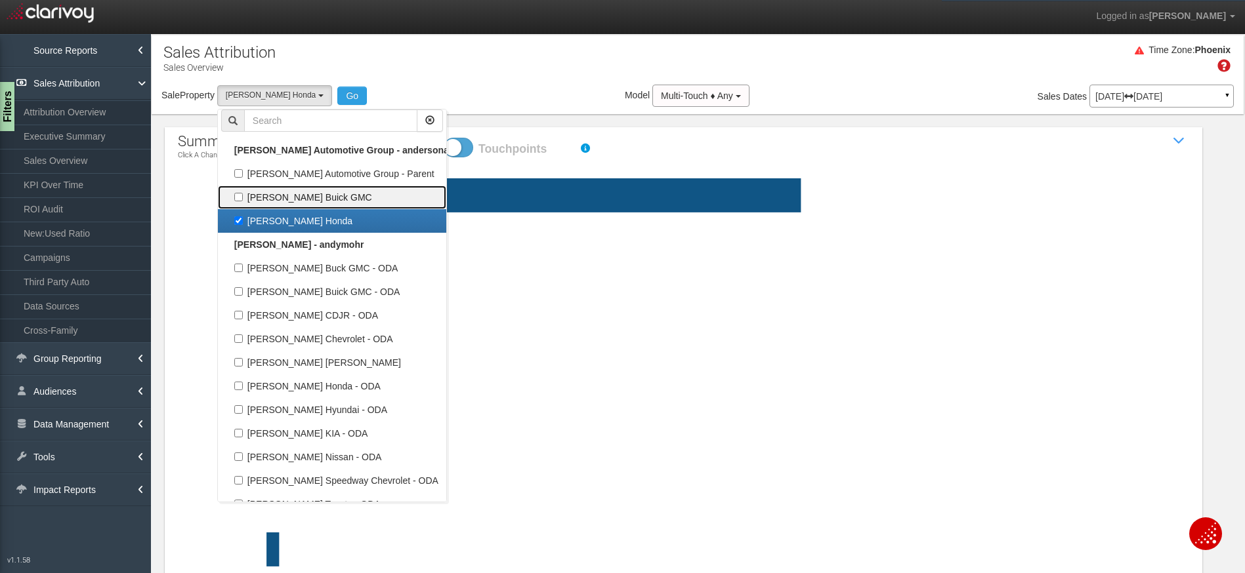
click at [292, 192] on label "[PERSON_NAME] Buick GMC" at bounding box center [332, 197] width 222 height 17
click at [243, 193] on input "[PERSON_NAME] Buick GMC" at bounding box center [238, 197] width 9 height 9
checkbox input "true"
select select "object:104"
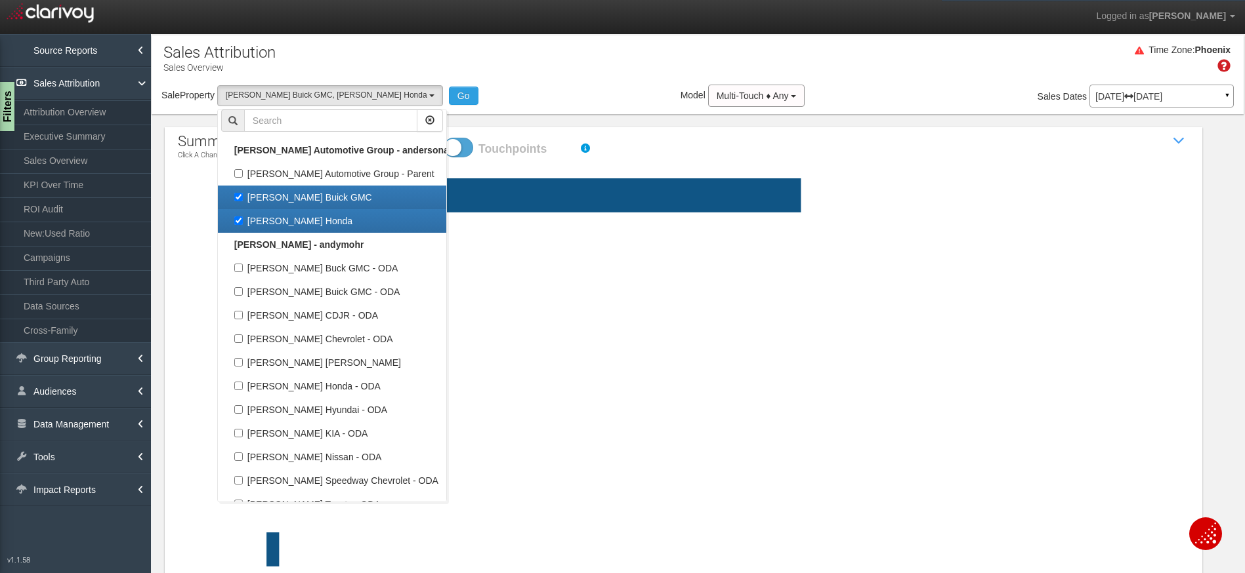
drag, startPoint x: 276, startPoint y: 220, endPoint x: 360, endPoint y: 128, distance: 124.5
click at [276, 220] on label "[PERSON_NAME] Honda" at bounding box center [332, 221] width 222 height 17
click at [243, 220] on input "[PERSON_NAME] Honda" at bounding box center [238, 221] width 9 height 9
checkbox input "false"
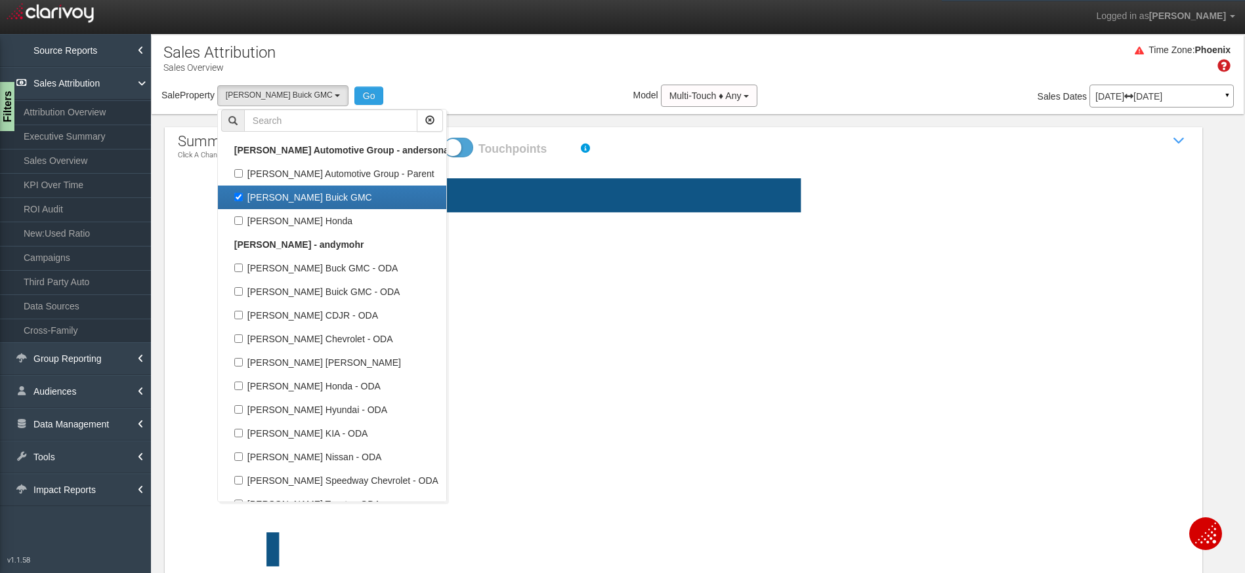
click at [355, 98] on div "Sale Property Loading 1st Gear Motorsports 24 Auto Group - Parent [DEMOGRAPHIC_…" at bounding box center [698, 99] width 1092 height 28
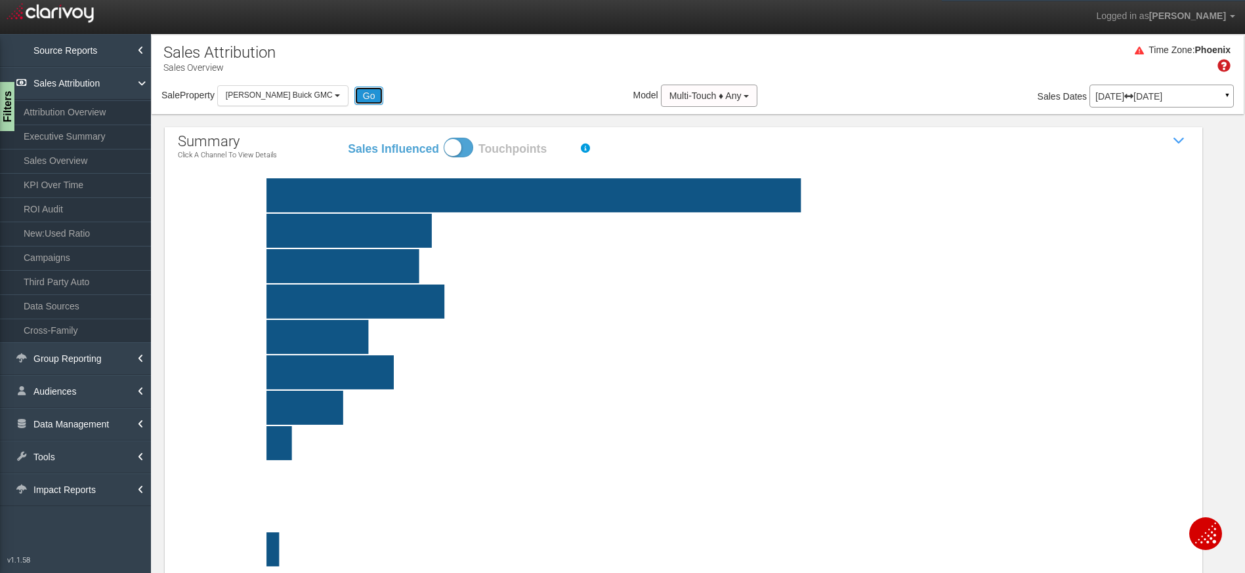
click at [354, 97] on button "Go" at bounding box center [369, 96] width 30 height 18
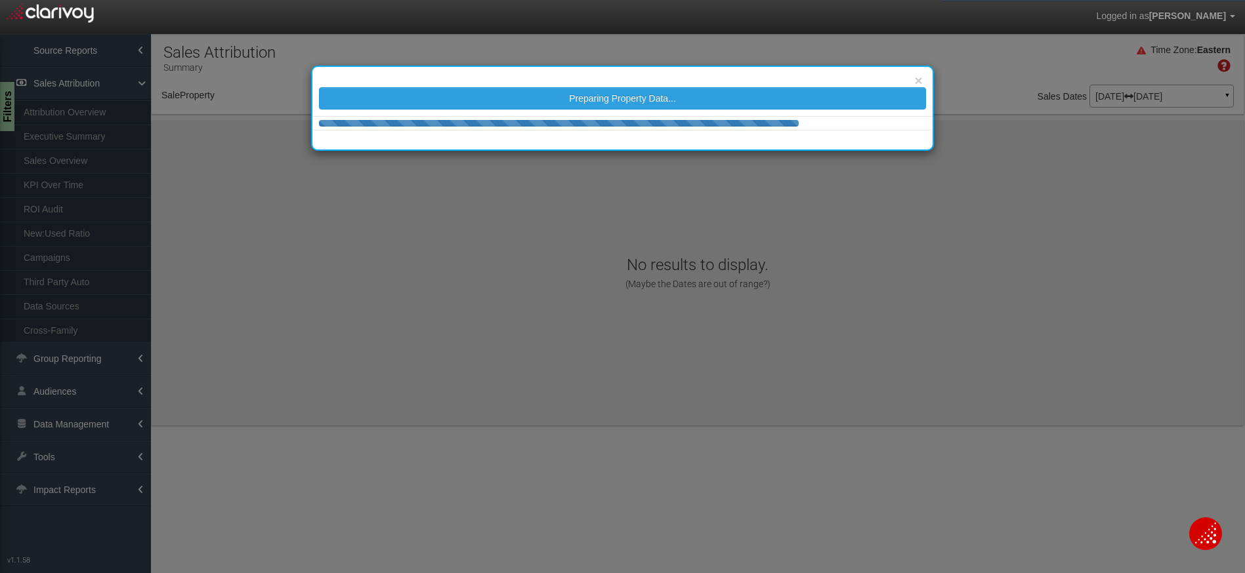
select select "object:3109"
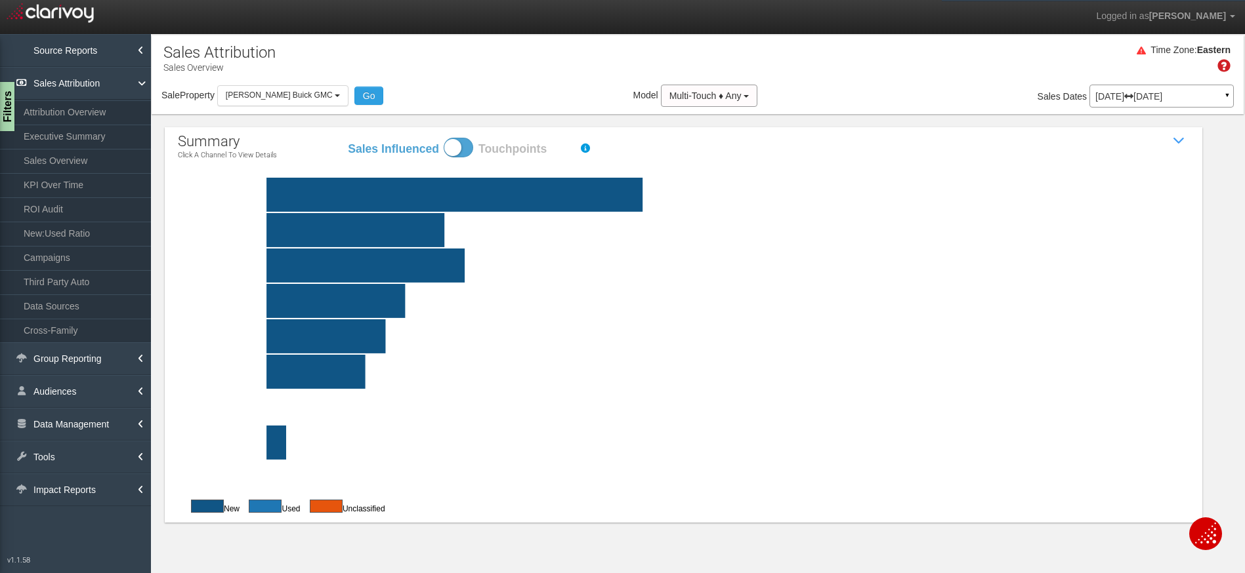
click at [96, 186] on link "KPI Over Time" at bounding box center [75, 185] width 151 height 24
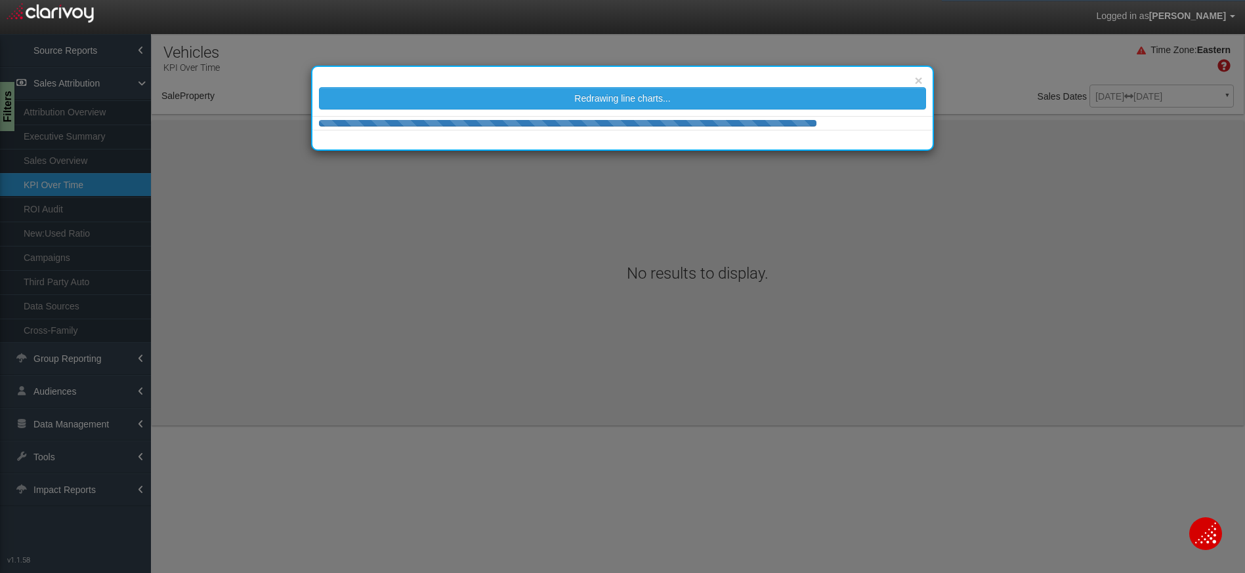
select select "object:5718"
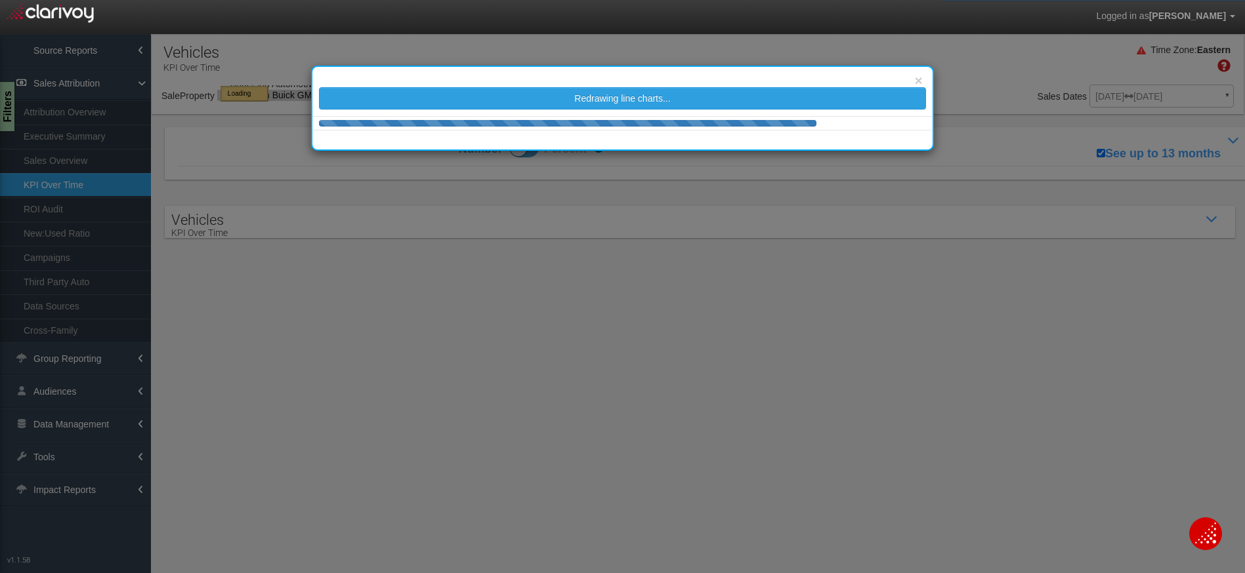
select select "object:5718"
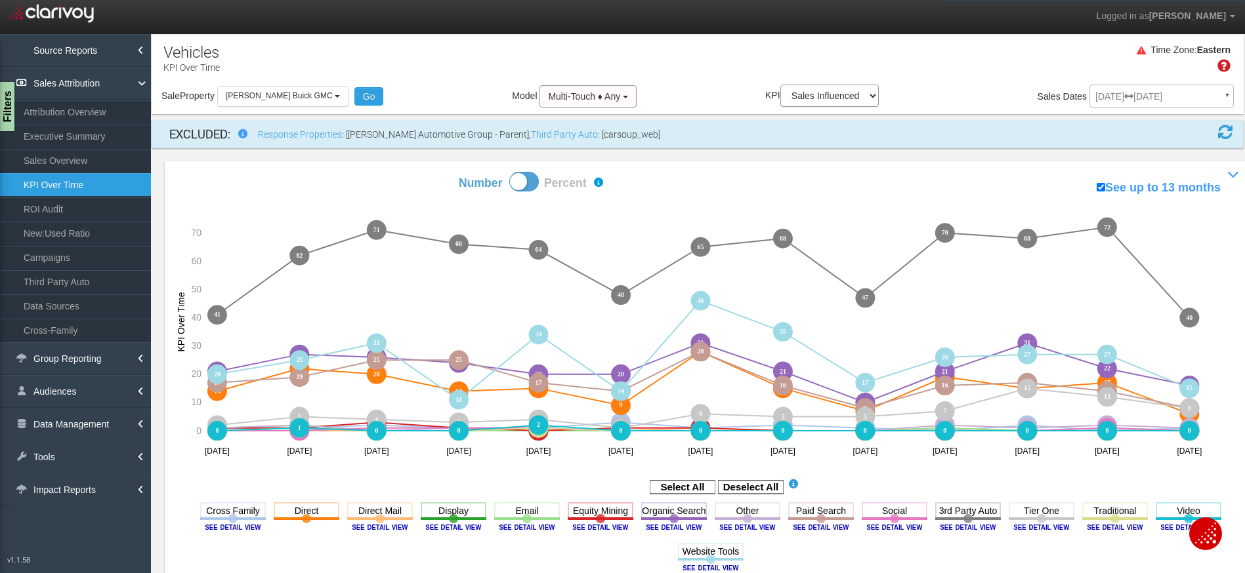
click at [974, 531] on icon "3rd Party Auto Toggle this line chart on/off View this Channel's Sources bar ch…" at bounding box center [968, 519] width 66 height 33
click at [971, 528] on image at bounding box center [967, 528] width 59 height 8
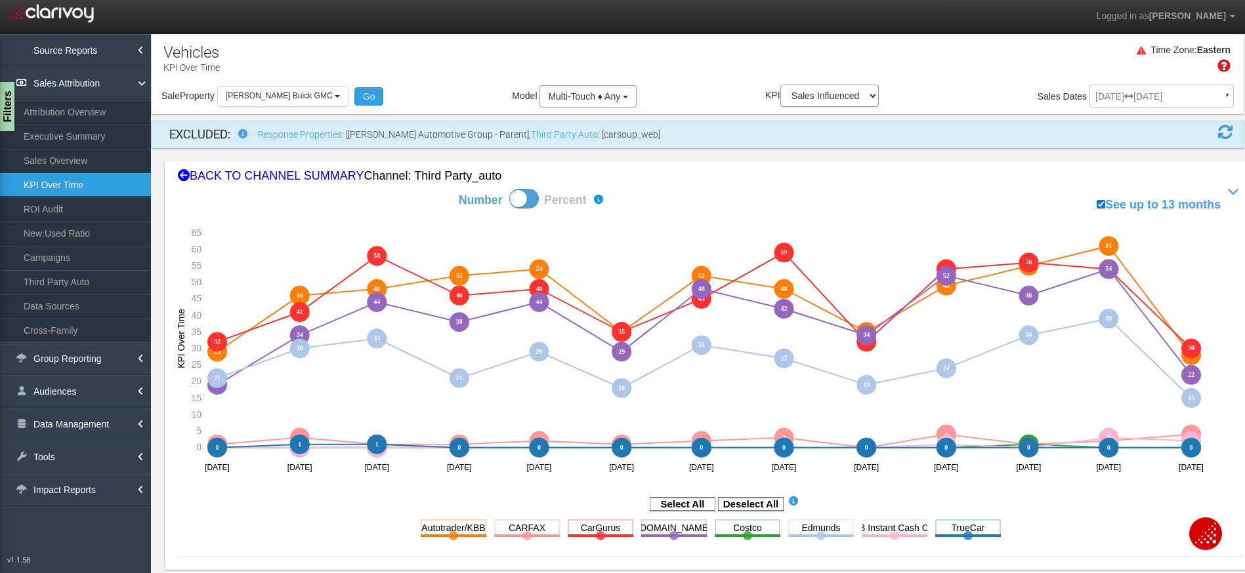
click at [1096, 197] on label "See up to 13 months" at bounding box center [1158, 205] width 124 height 17
click at [1096, 200] on input "See up to 13 months" at bounding box center [1100, 204] width 9 height 9
checkbox input "false"
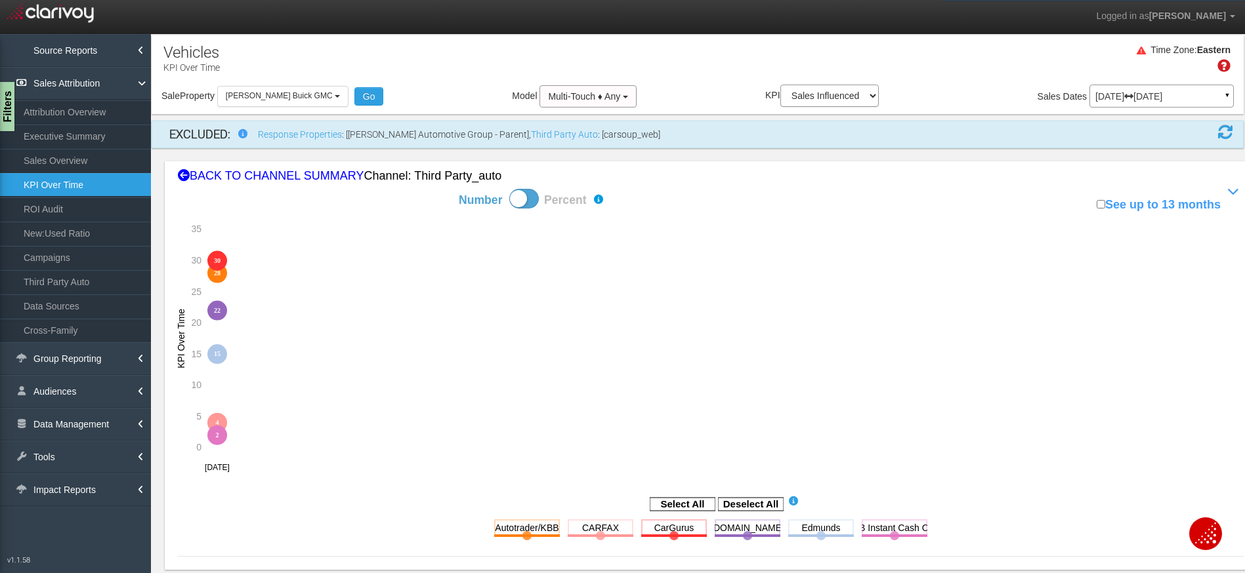
click at [1133, 92] on icon at bounding box center [1128, 96] width 9 height 9
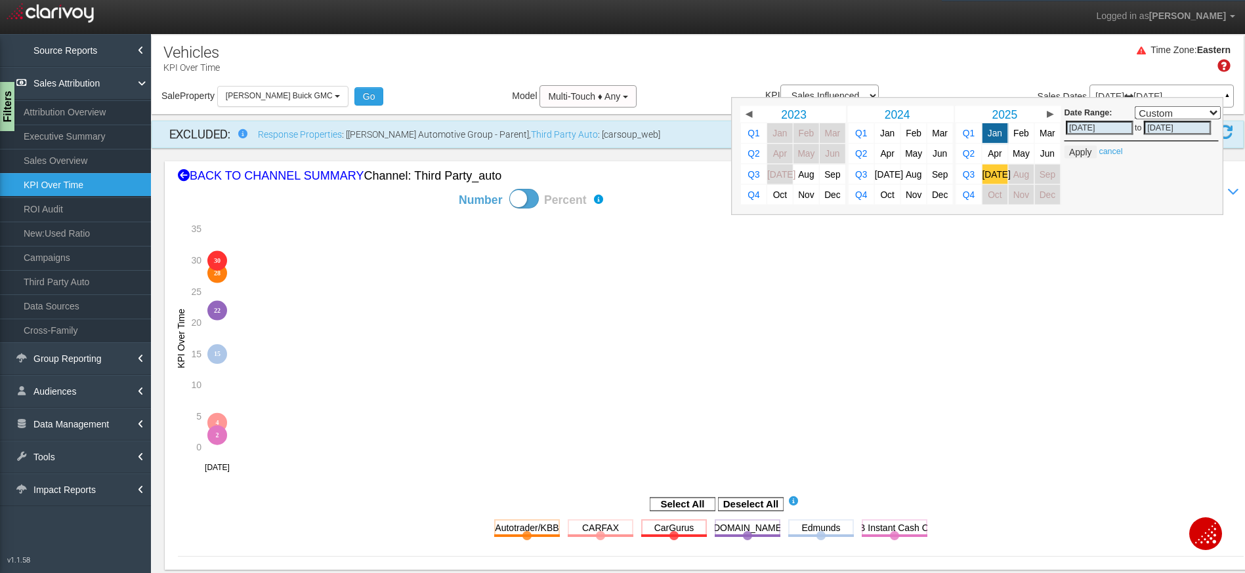
click at [982, 178] on span "[DATE]" at bounding box center [996, 174] width 28 height 10
select select ","
type input "[DATE]"
click at [1068, 152] on button "Apply" at bounding box center [1080, 152] width 32 height 13
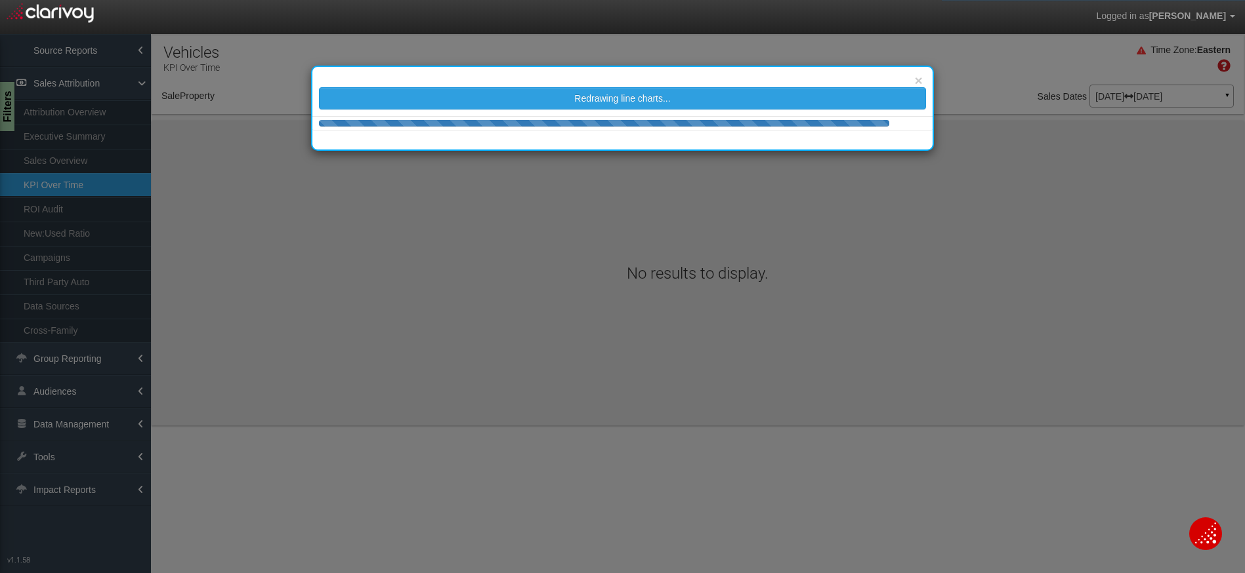
select select "object:8500"
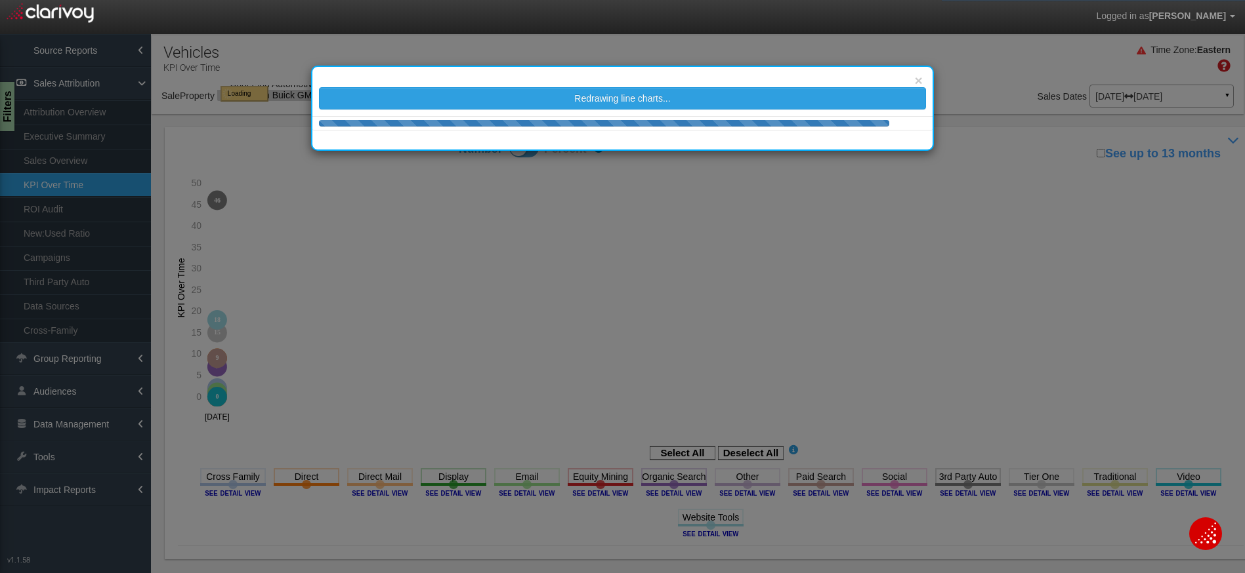
select select "object:8500"
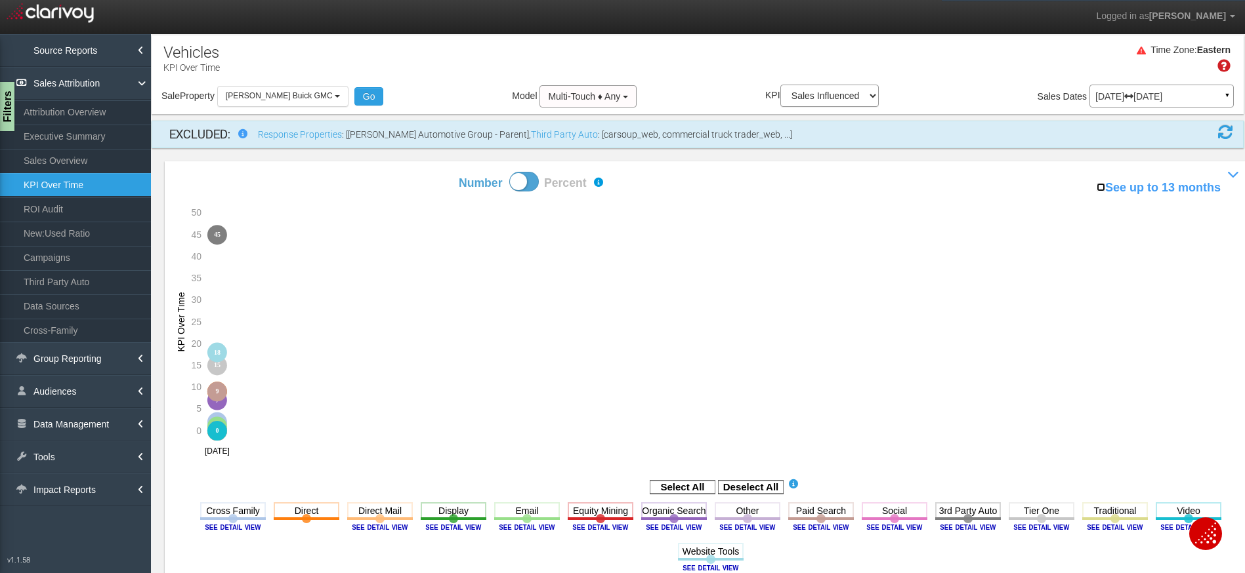
click at [1096, 183] on input "See up to 13 months" at bounding box center [1100, 187] width 9 height 9
checkbox input "true"
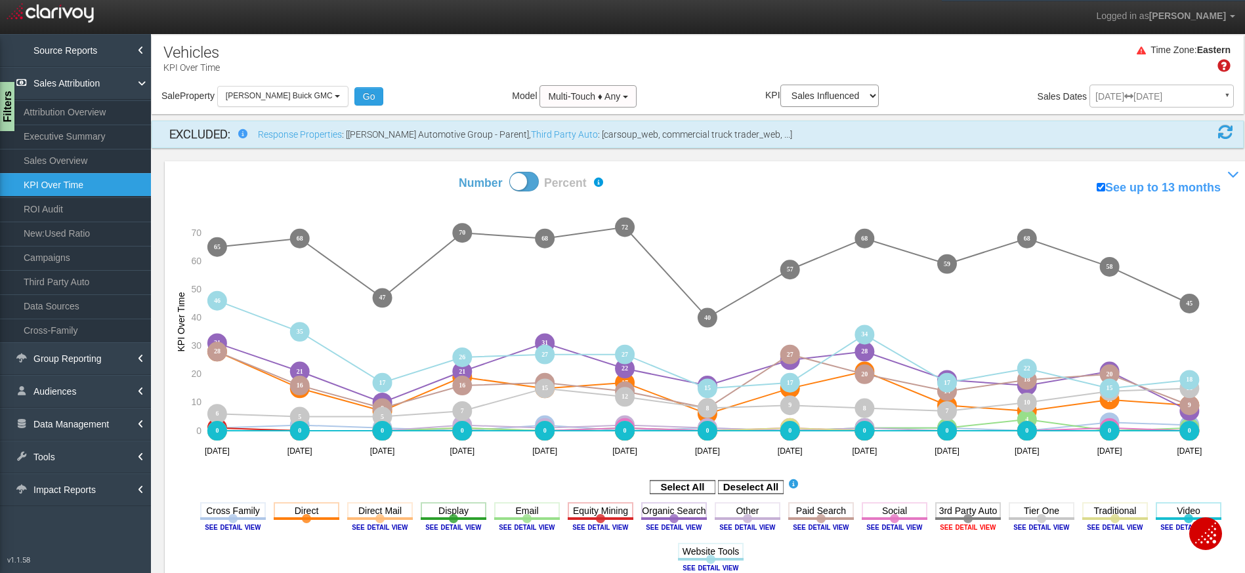
click at [975, 527] on image at bounding box center [967, 528] width 59 height 8
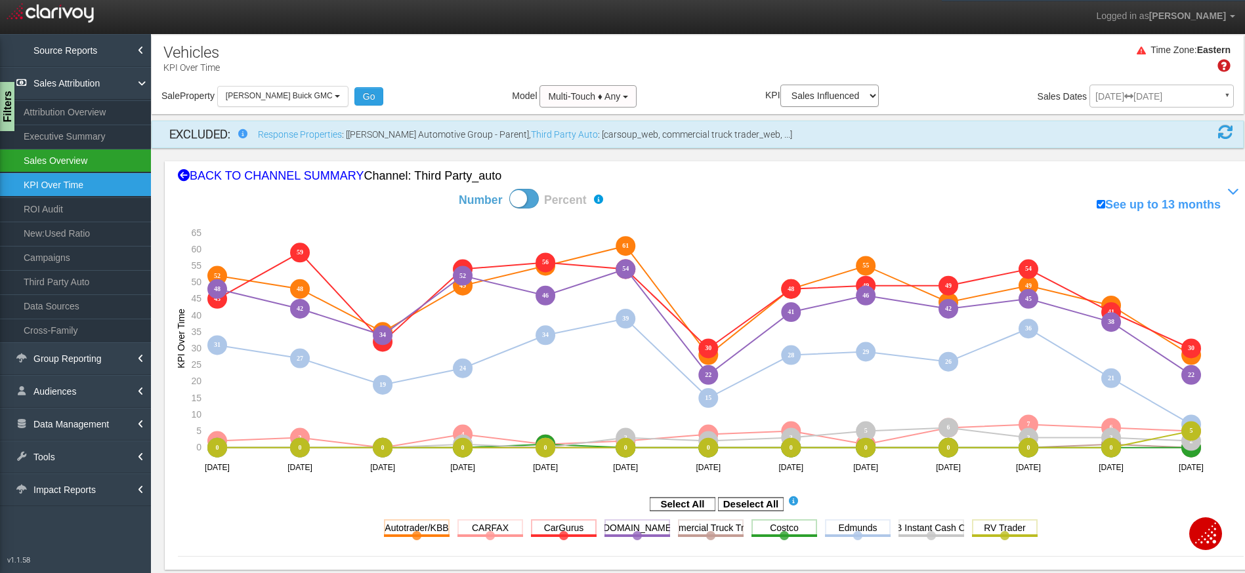
click at [10, 107] on div "Filters" at bounding box center [6, 106] width 16 height 49
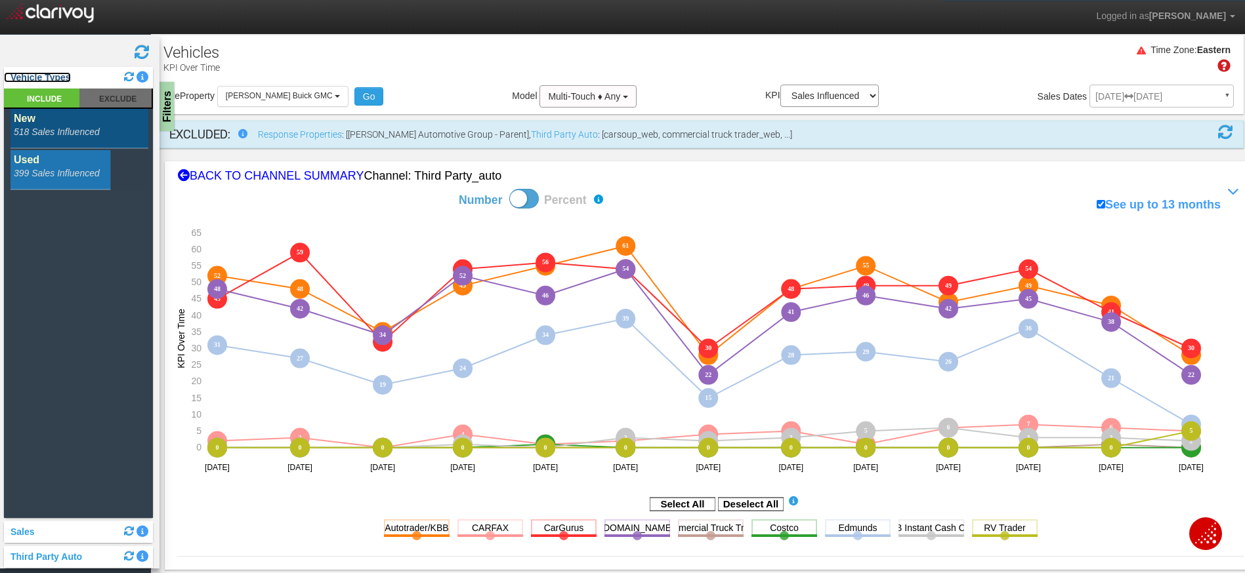
click at [42, 78] on link "Vehicle Types" at bounding box center [37, 77] width 67 height 10
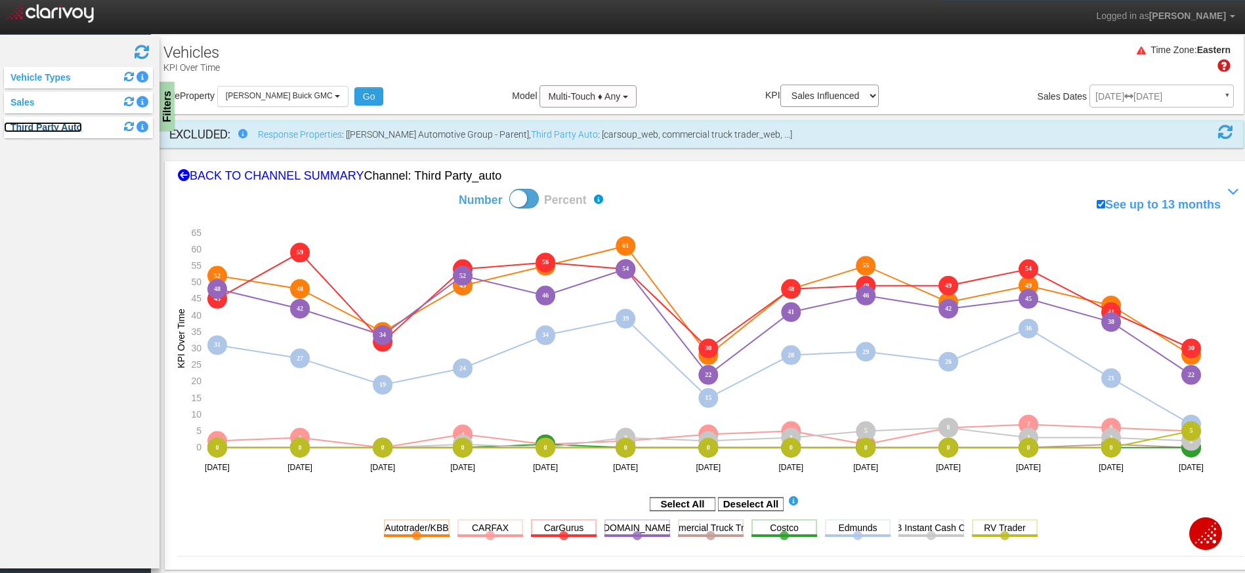
click at [35, 129] on link "Third Party Auto" at bounding box center [43, 127] width 78 height 10
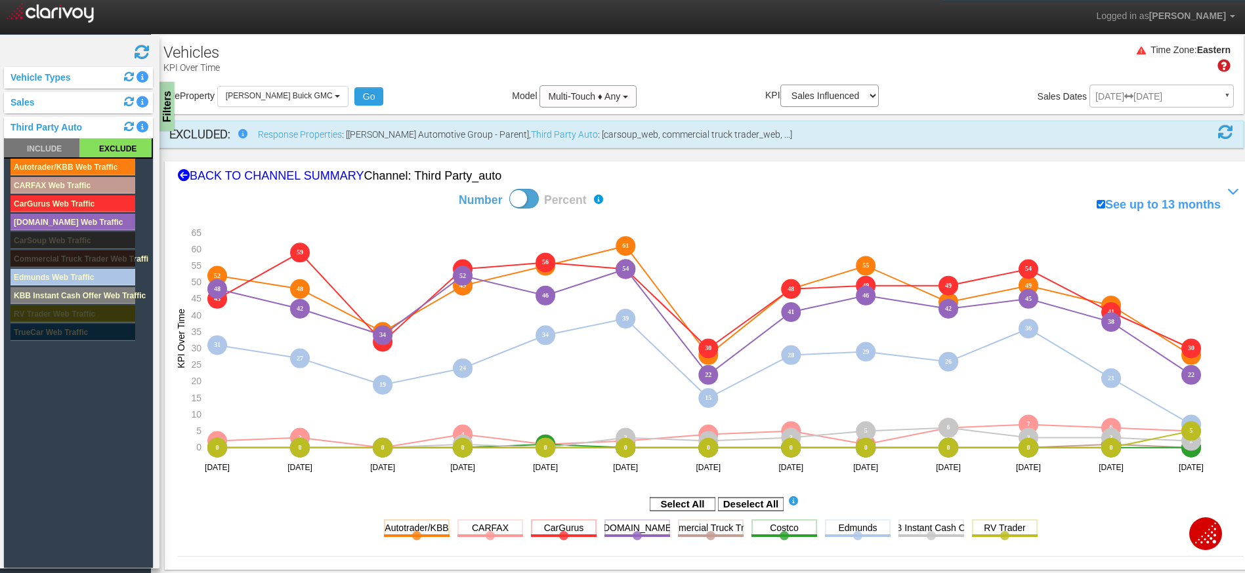
click at [117, 151] on rect at bounding box center [115, 147] width 72 height 19
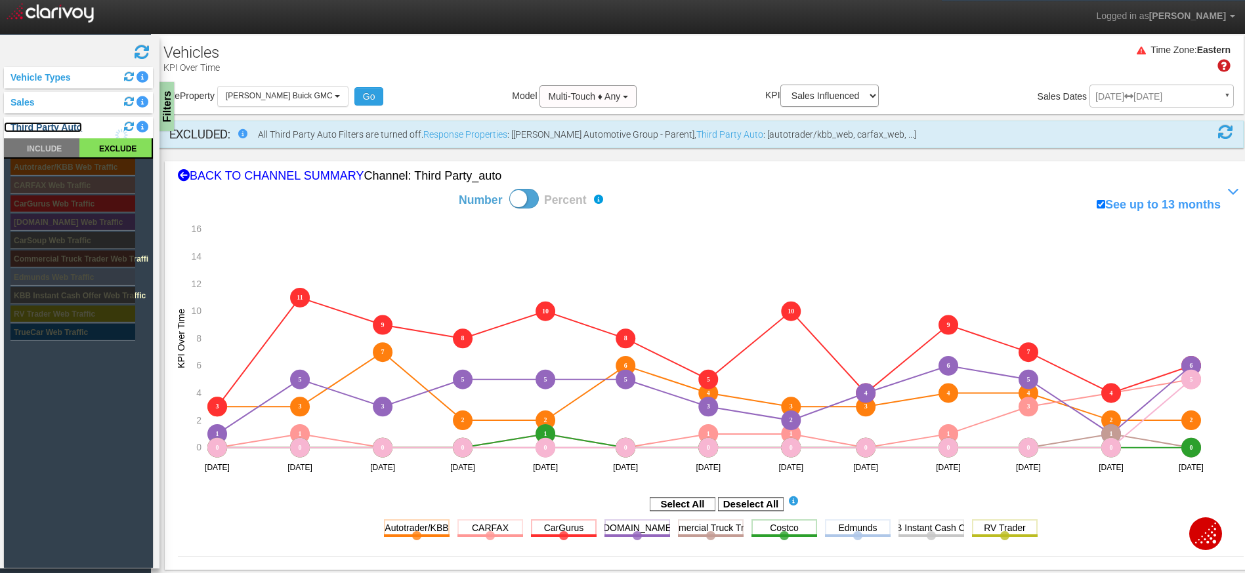
click at [55, 130] on link "Third Party Auto" at bounding box center [43, 127] width 78 height 10
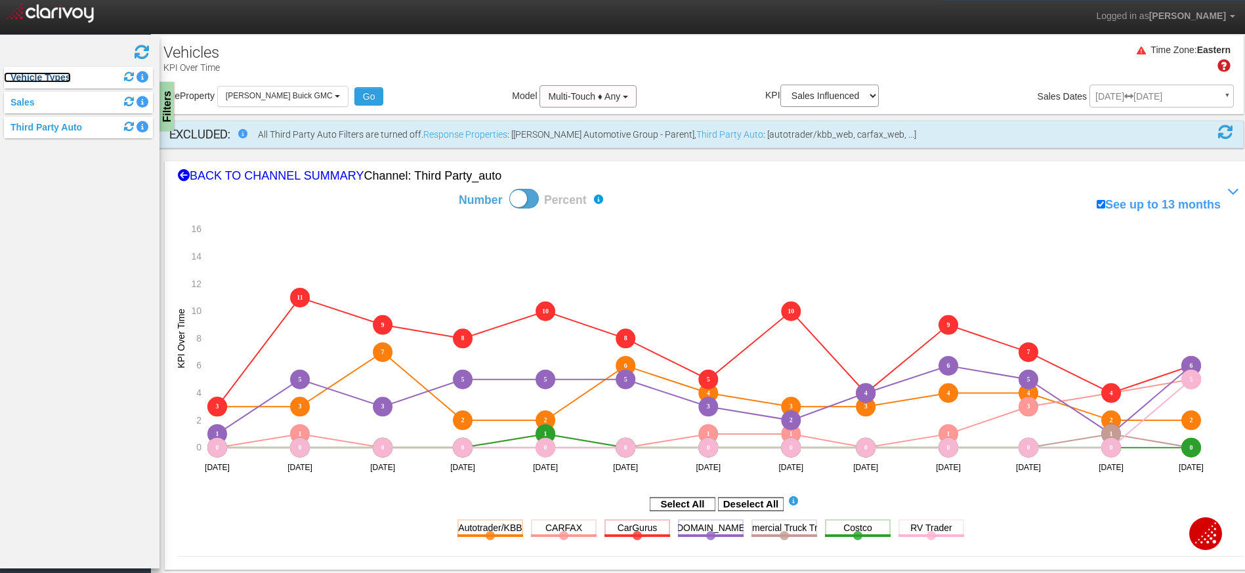
click at [47, 76] on link "Vehicle Types" at bounding box center [37, 77] width 67 height 10
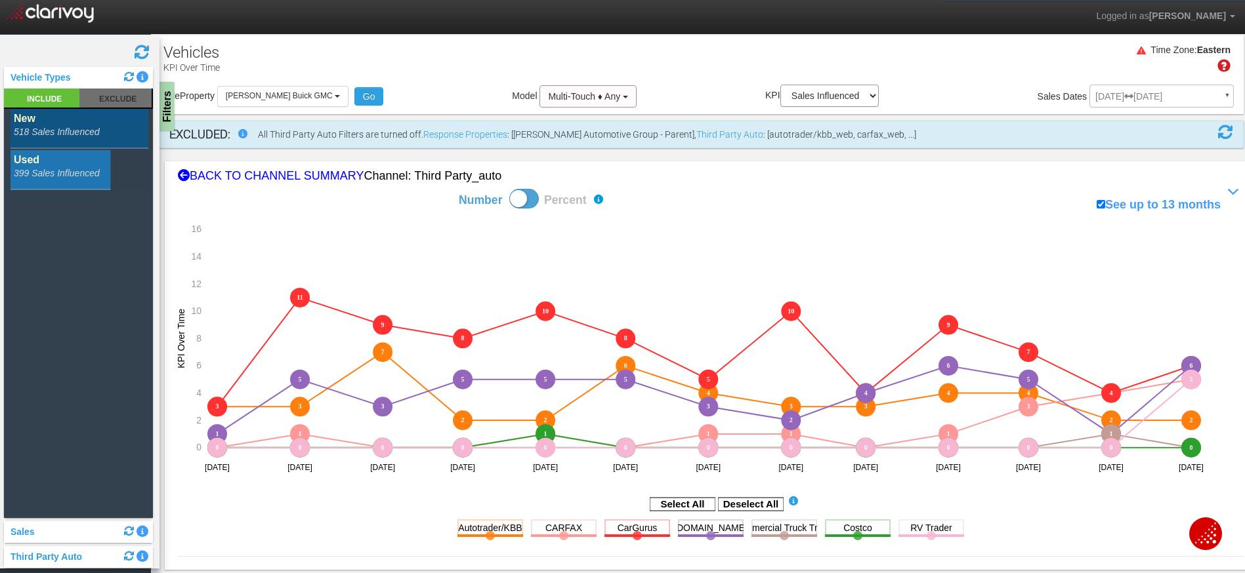
click at [77, 130] on rect at bounding box center [79, 129] width 138 height 40
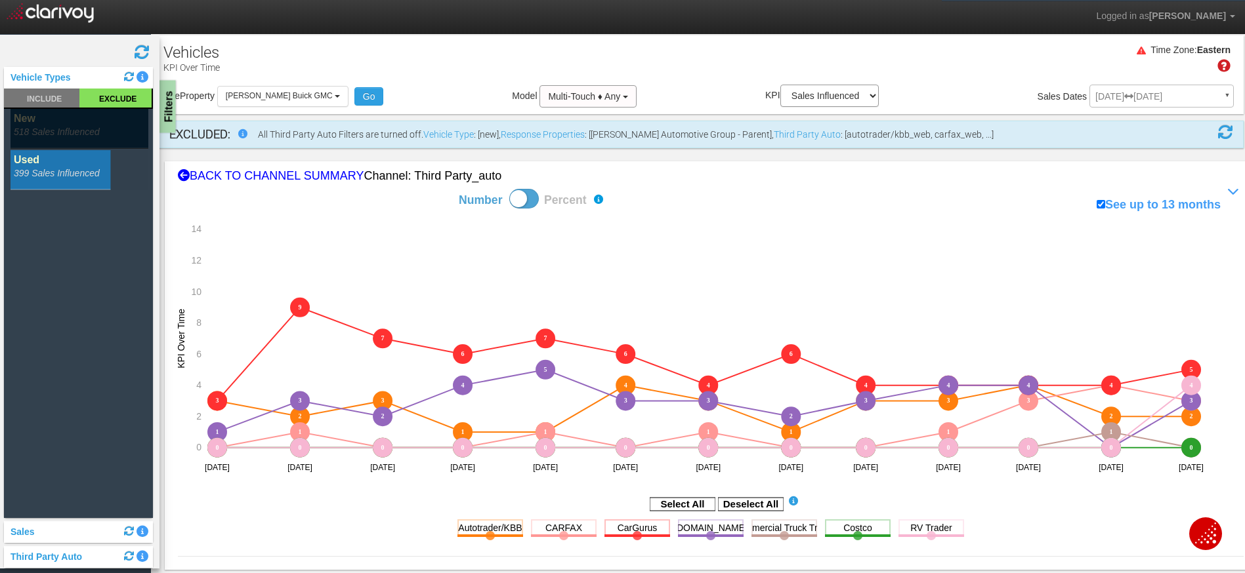
click at [169, 115] on div "Filters" at bounding box center [167, 107] width 16 height 52
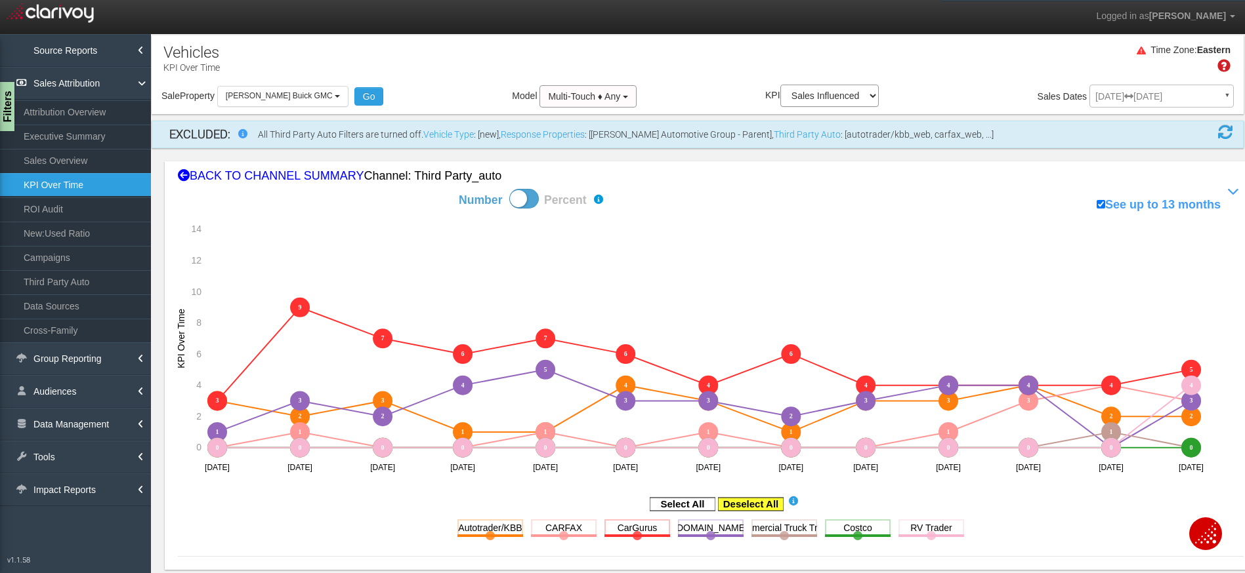
click at [753, 501] on rect at bounding box center [751, 504] width 66 height 13
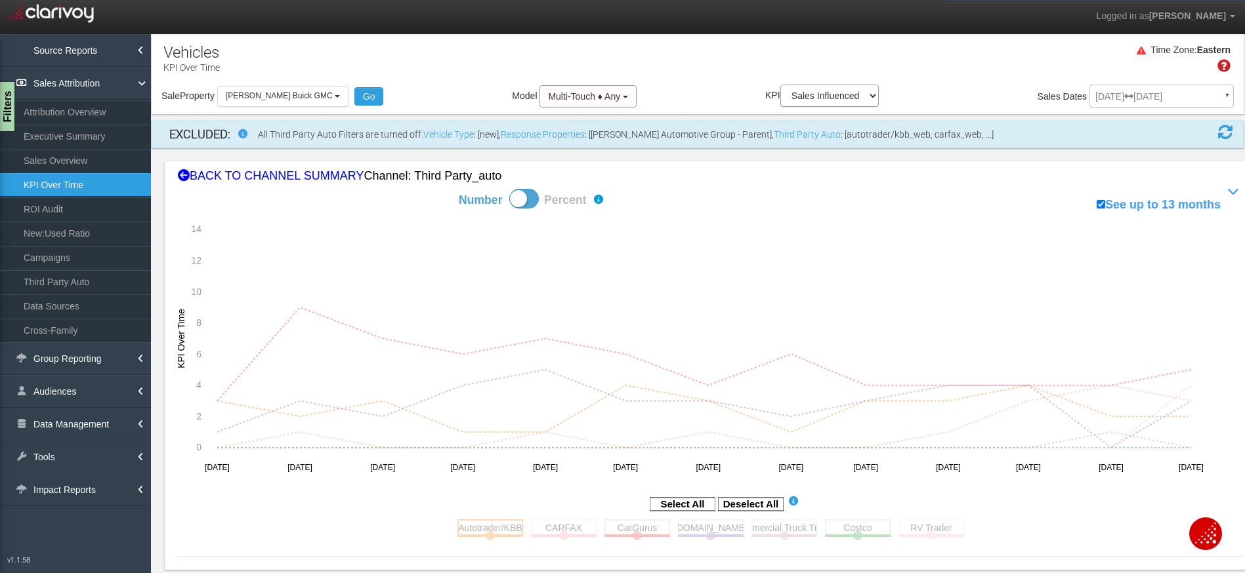
click at [488, 525] on rect at bounding box center [490, 528] width 66 height 16
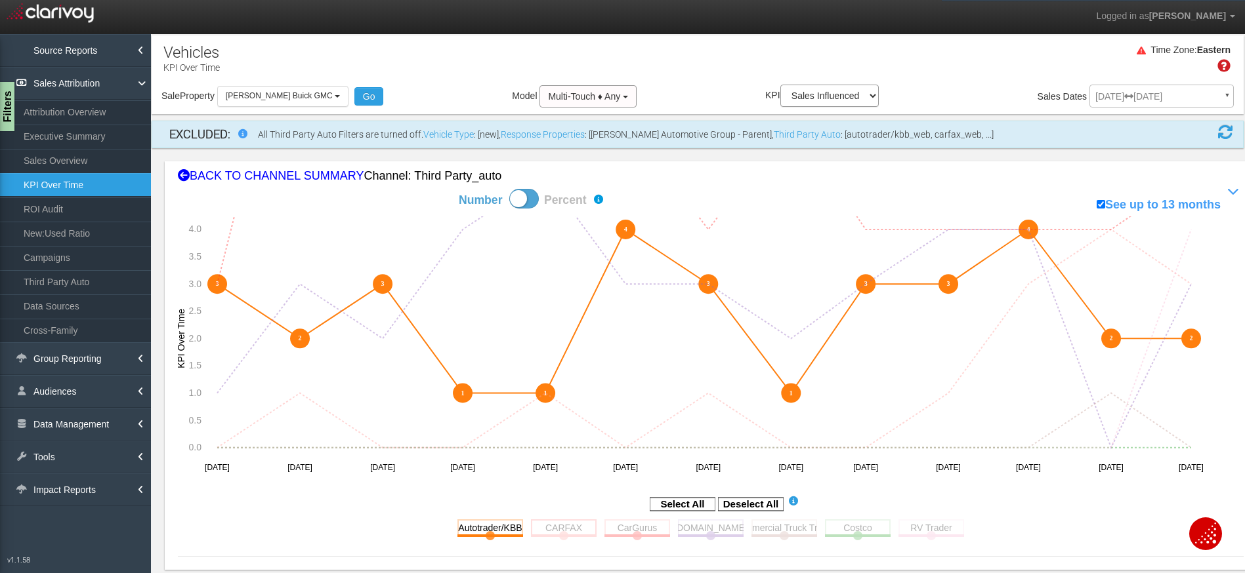
click at [558, 524] on rect at bounding box center [564, 528] width 66 height 16
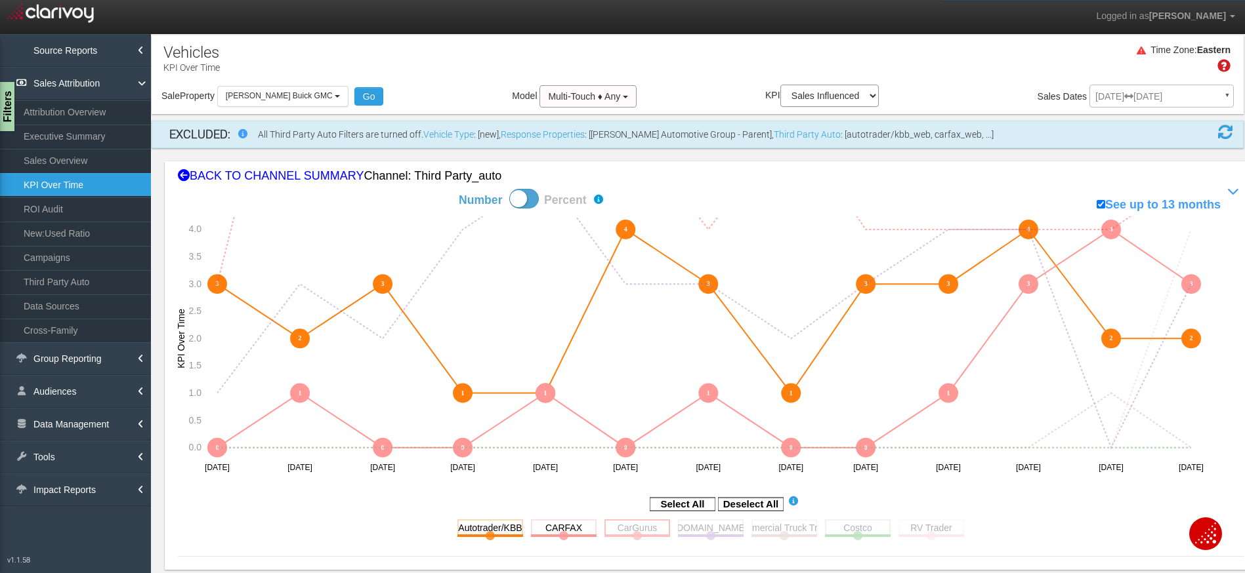
click at [627, 529] on rect at bounding box center [637, 528] width 66 height 16
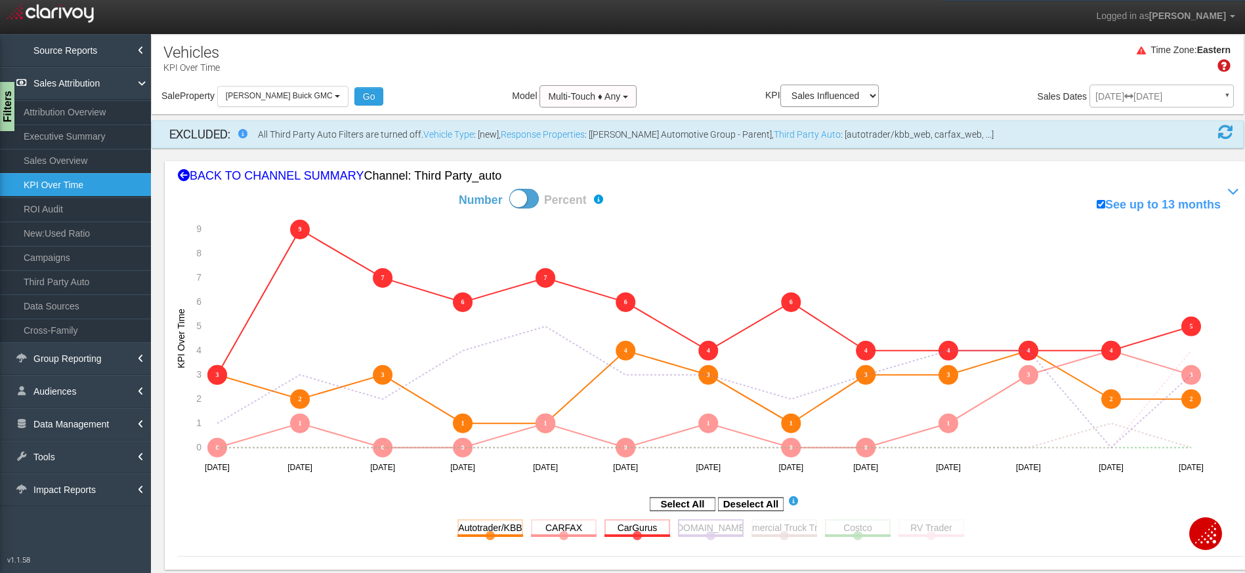
click at [709, 531] on rect at bounding box center [711, 528] width 66 height 16
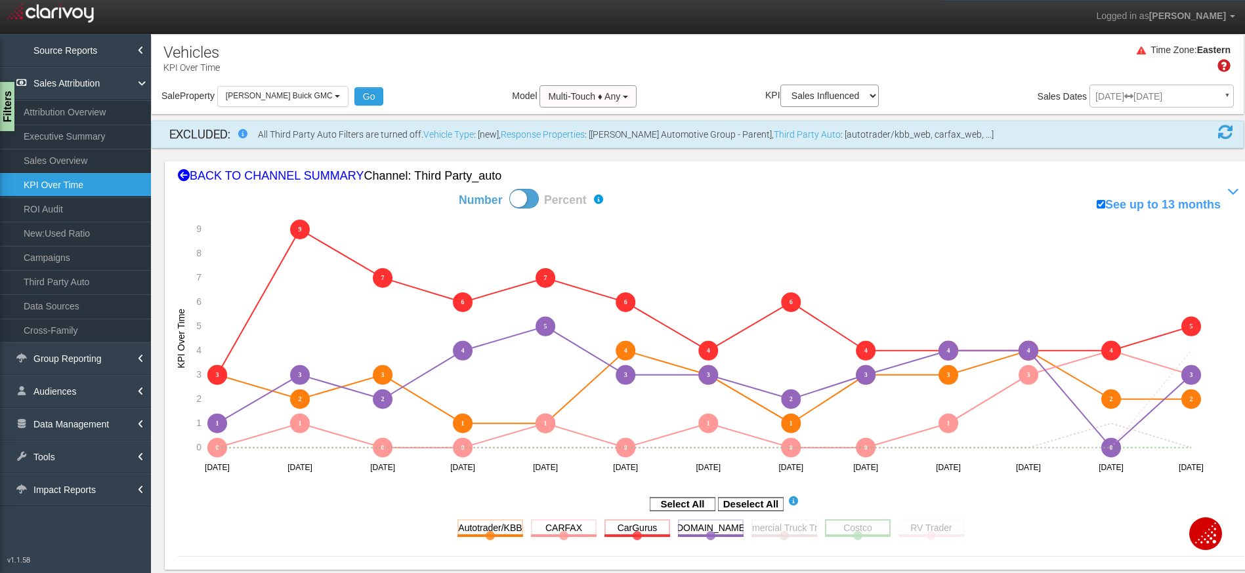
click at [851, 534] on rect at bounding box center [858, 528] width 66 height 16
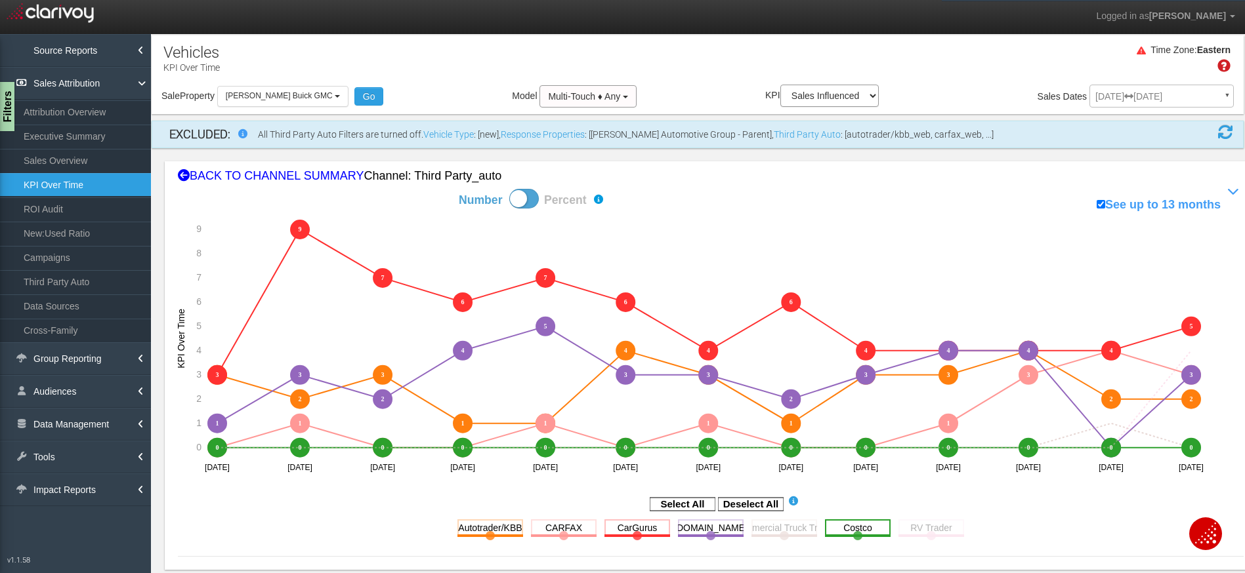
click at [854, 529] on rect at bounding box center [858, 528] width 66 height 16
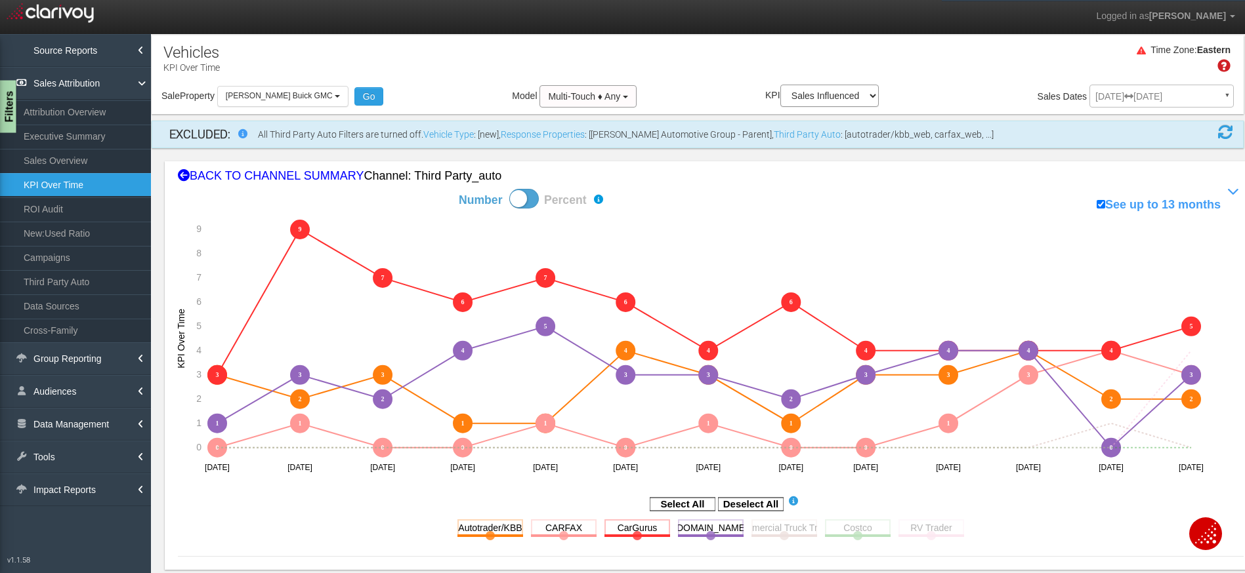
click at [11, 110] on div "Filters" at bounding box center [8, 107] width 16 height 52
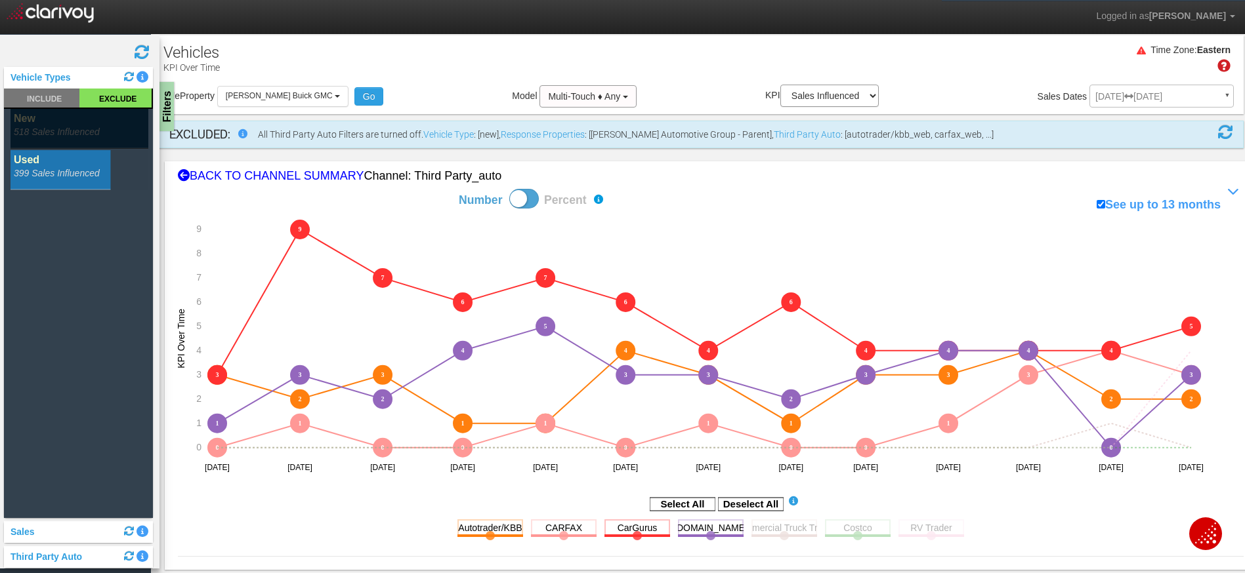
click at [99, 130] on rect at bounding box center [79, 129] width 138 height 40
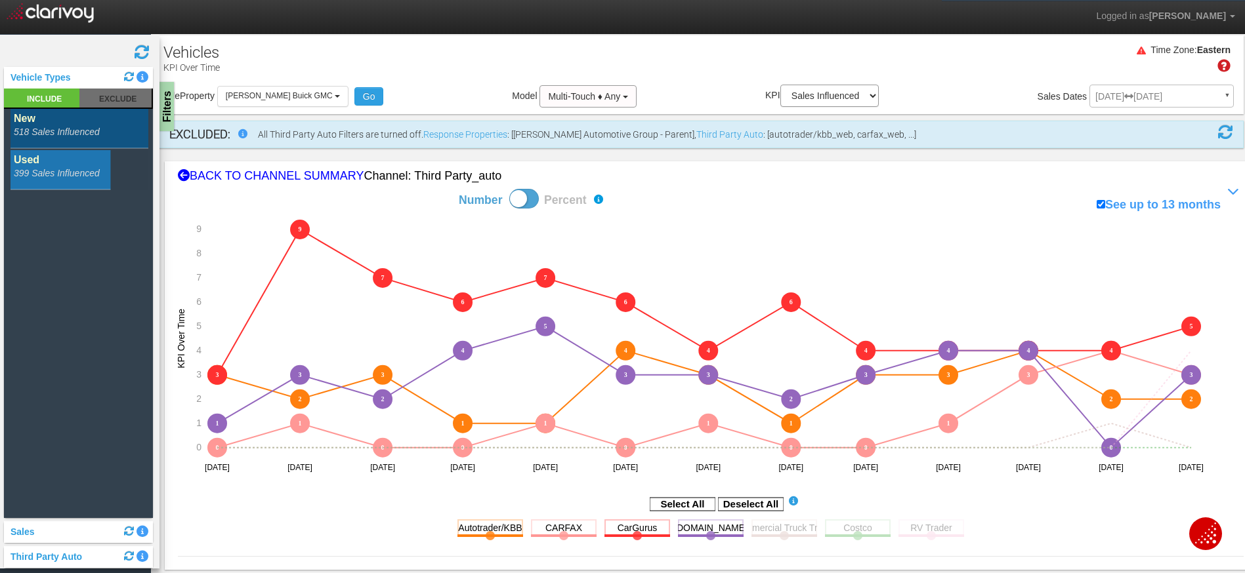
click at [74, 172] on rect at bounding box center [79, 170] width 138 height 40
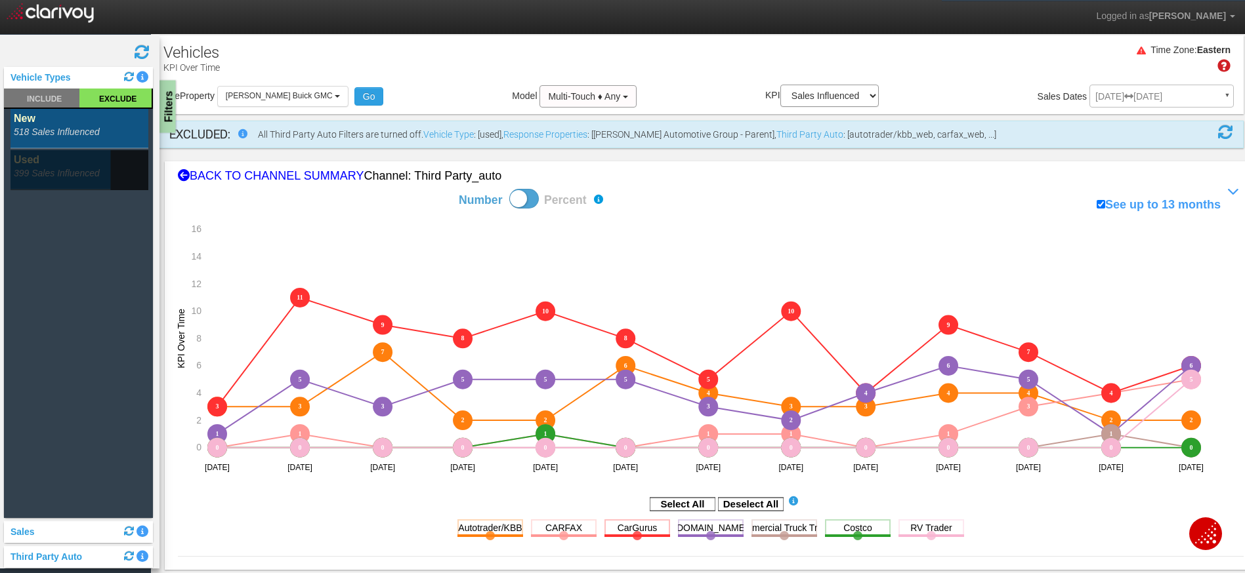
click at [167, 108] on div "Filters" at bounding box center [167, 107] width 16 height 52
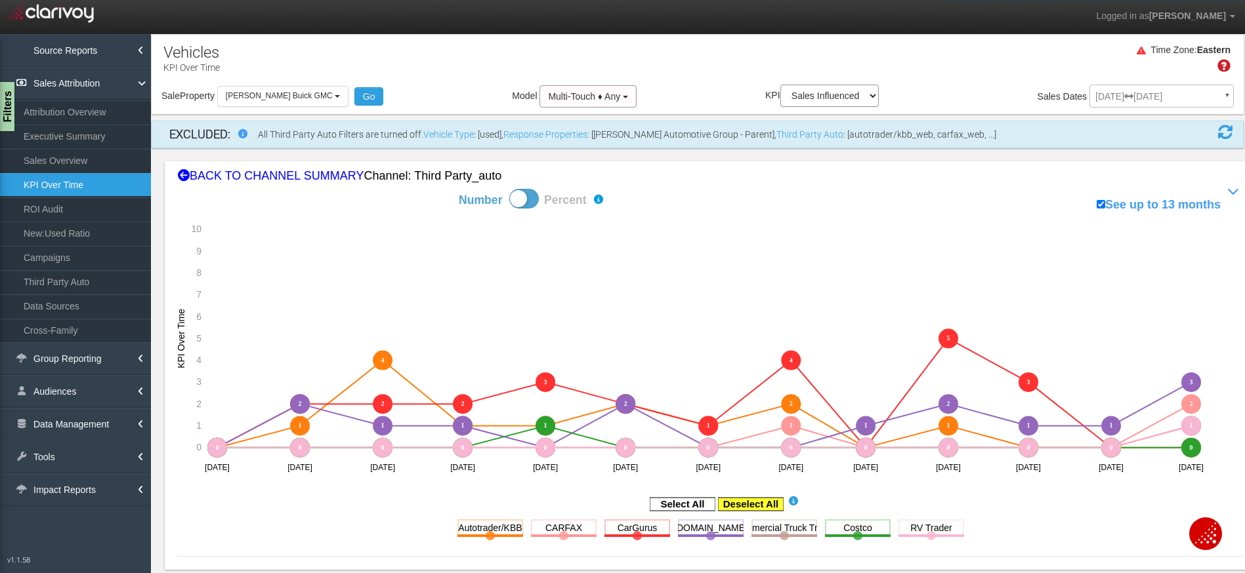
click at [759, 505] on rect at bounding box center [751, 504] width 66 height 13
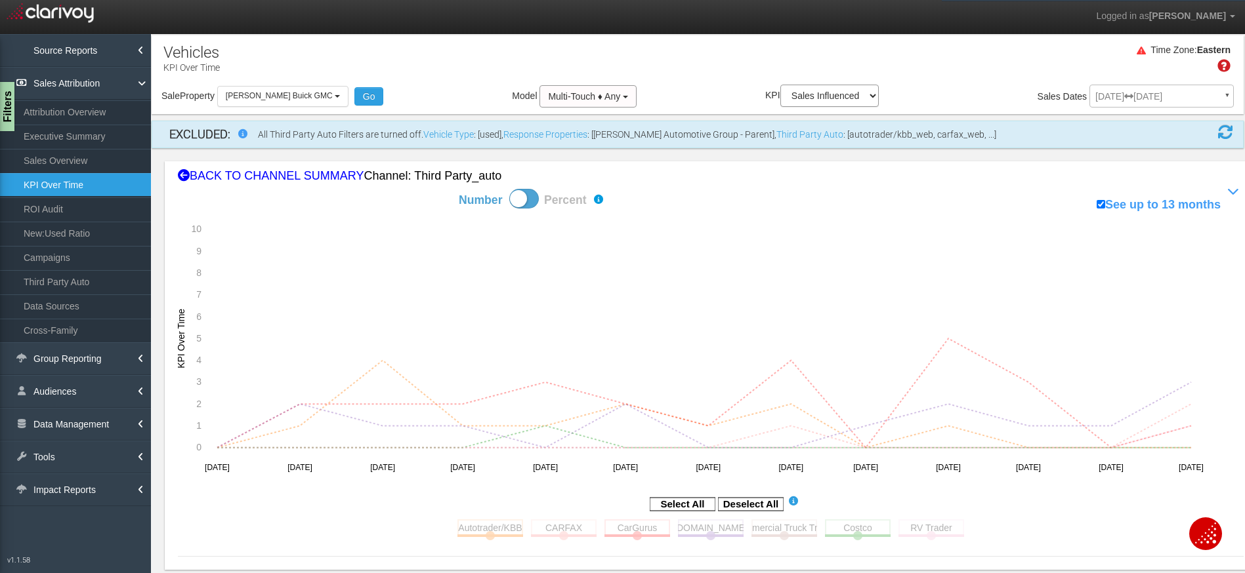
click at [437, 524] on div "Select All Deselect All Autotrader/KBB Toggle this line chart on/off View this …" at bounding box center [710, 525] width 1065 height 62
click at [466, 527] on rect at bounding box center [490, 528] width 66 height 16
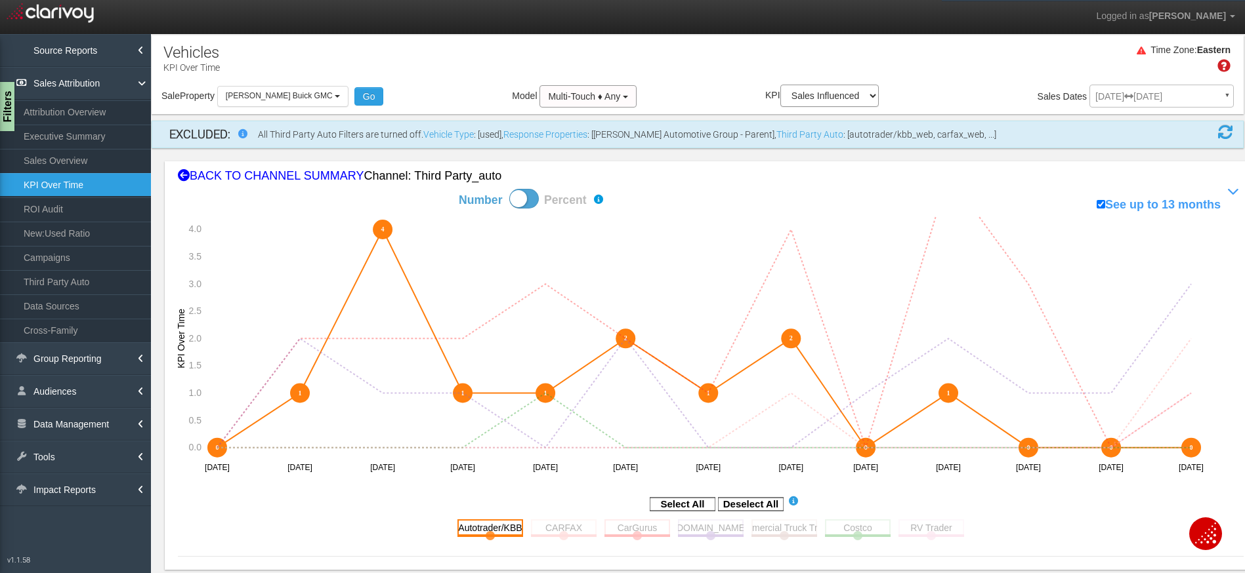
click at [466, 527] on rect at bounding box center [490, 528] width 66 height 16
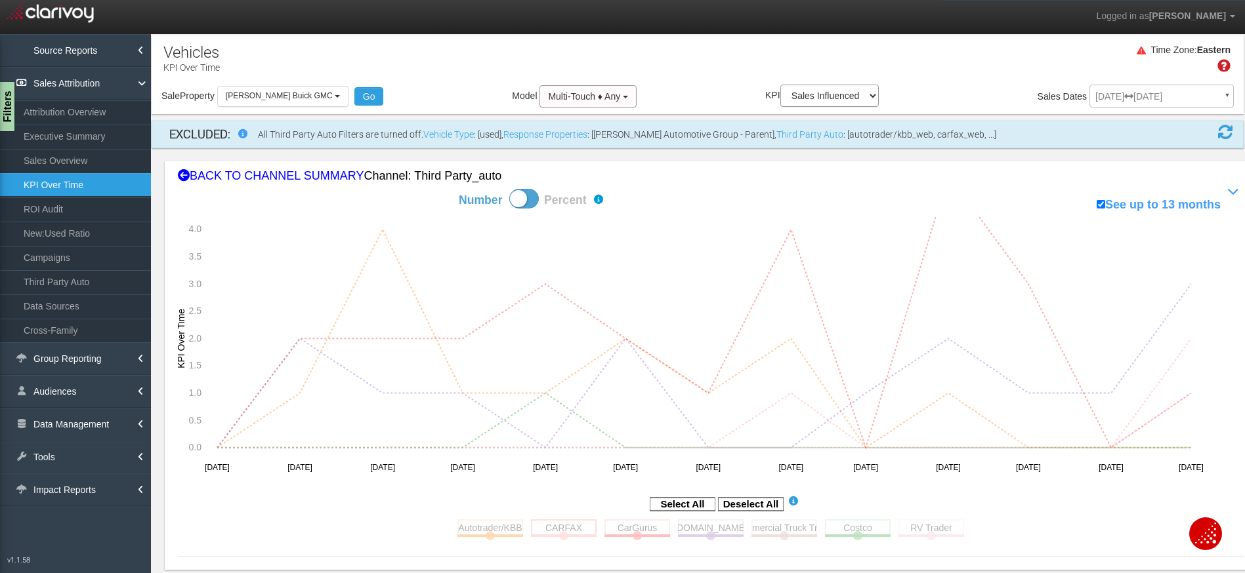
click at [536, 527] on rect at bounding box center [564, 528] width 66 height 16
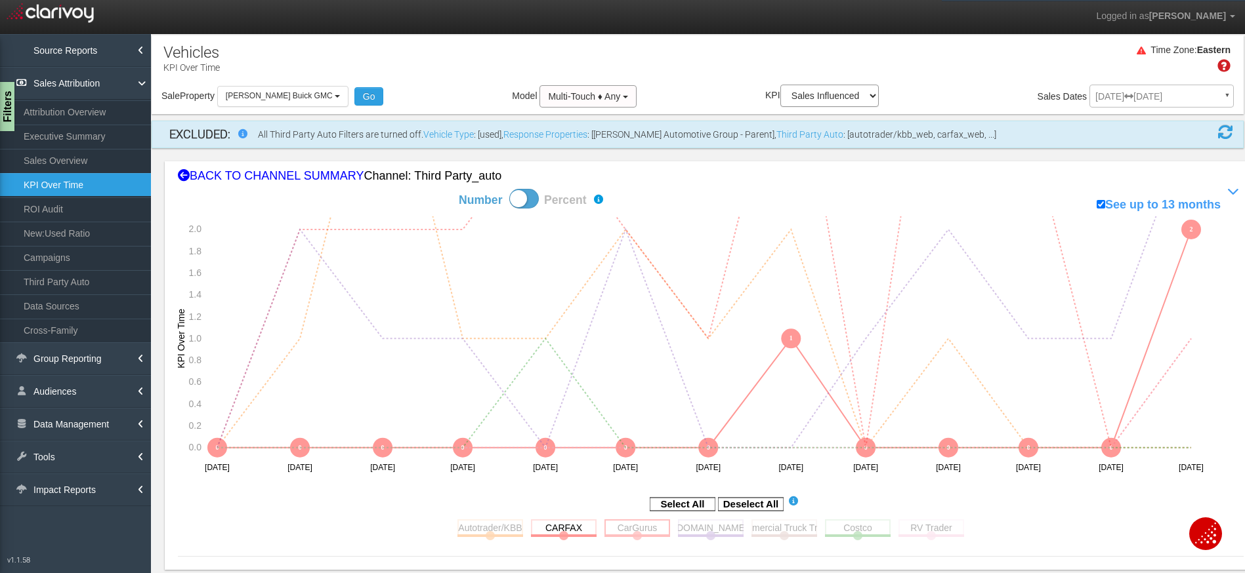
click at [617, 526] on rect at bounding box center [637, 528] width 66 height 16
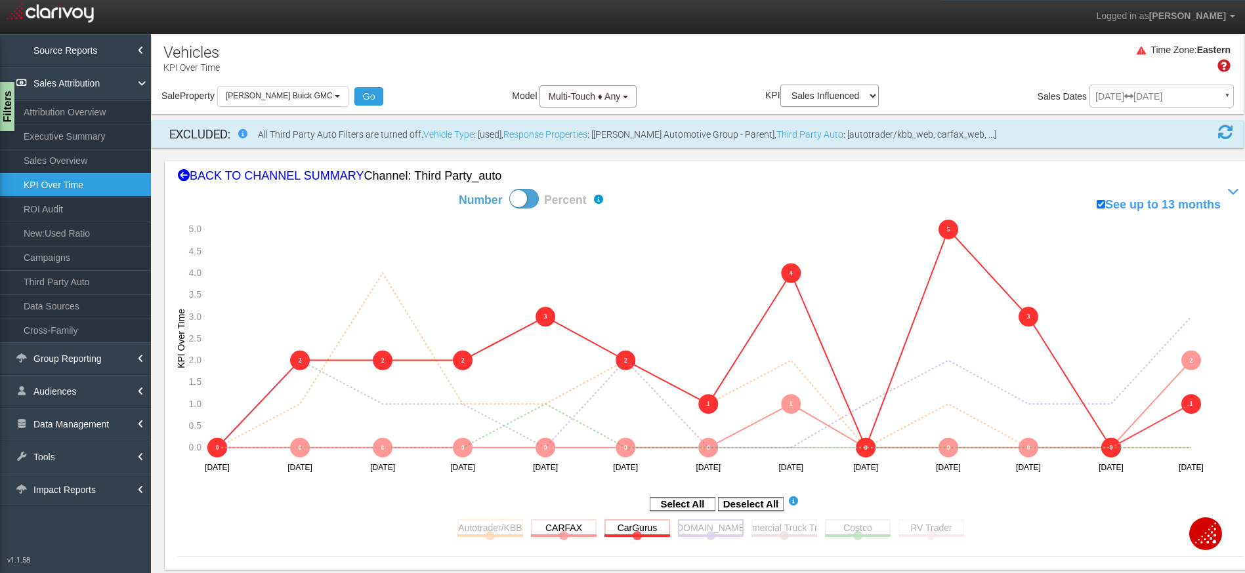
click at [703, 533] on rect at bounding box center [711, 528] width 66 height 16
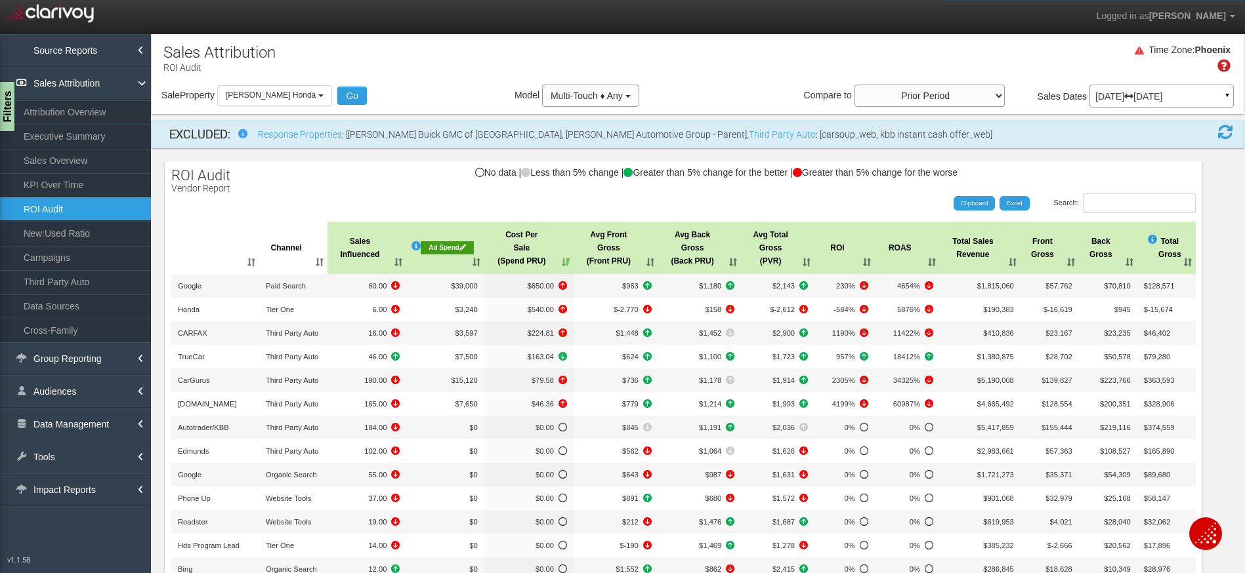
select select "object:13488"
click at [557, 261] on th "Cost Per Sale (Spend PRU)" at bounding box center [528, 248] width 89 height 52
click at [497, 37] on div "Time Zone: [GEOGRAPHIC_DATA] Sale Property Loading 1st Gear Motorsports 24 Auto…" at bounding box center [698, 74] width 1092 height 79
